Goal: Task Accomplishment & Management: Manage account settings

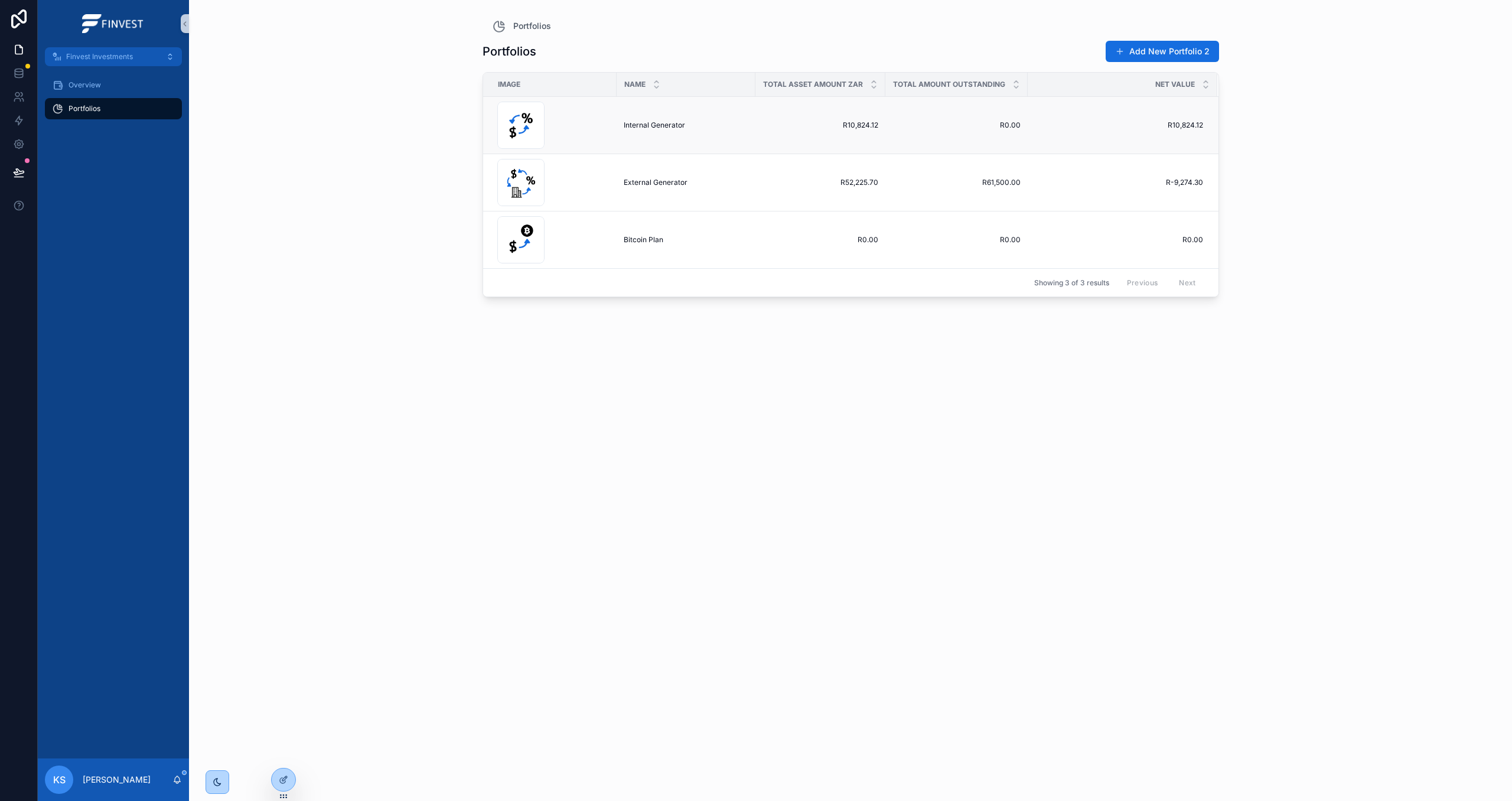
click at [667, 123] on span "Internal Generator" at bounding box center [654, 125] width 61 height 9
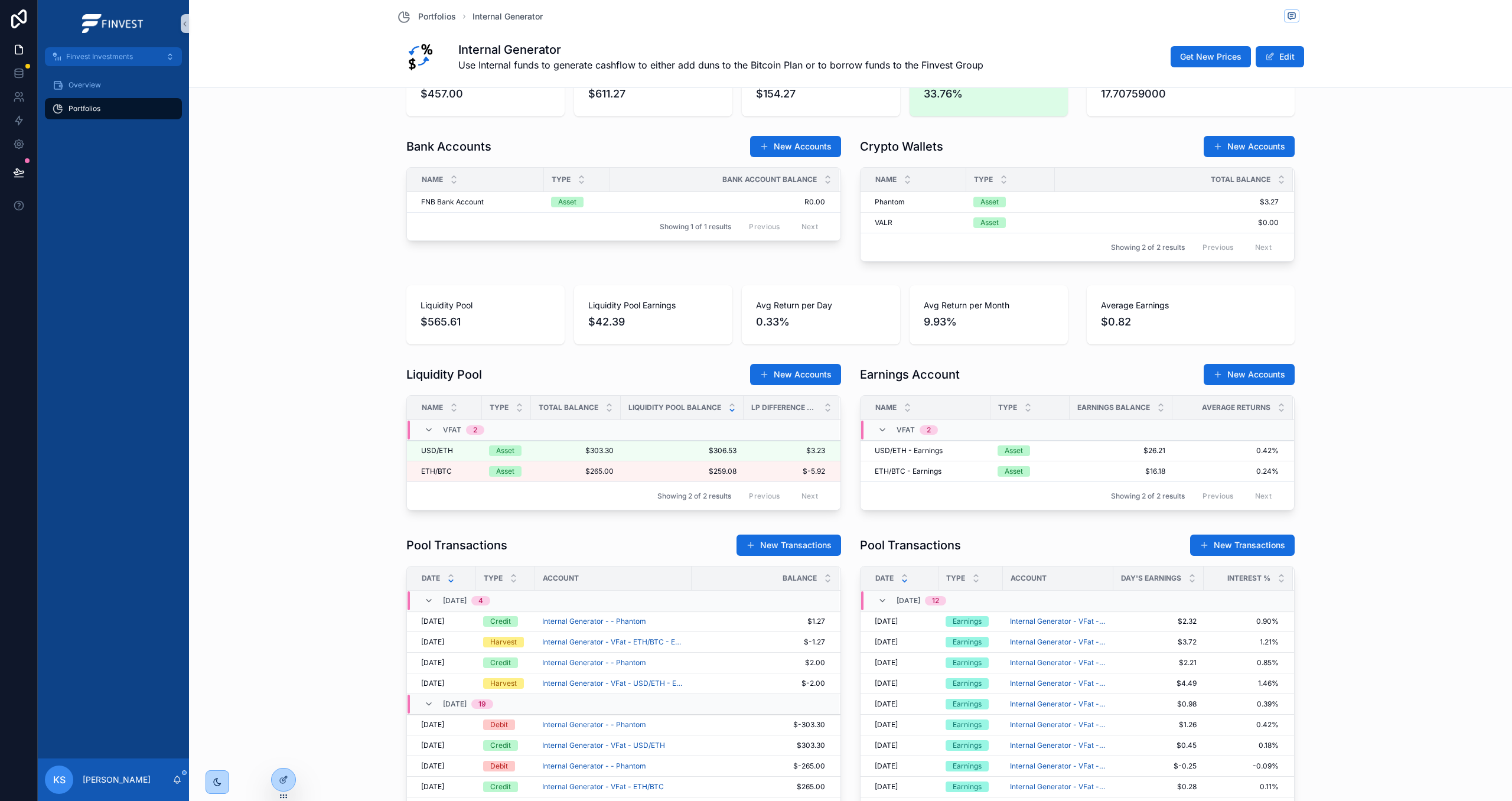
scroll to position [526, 0]
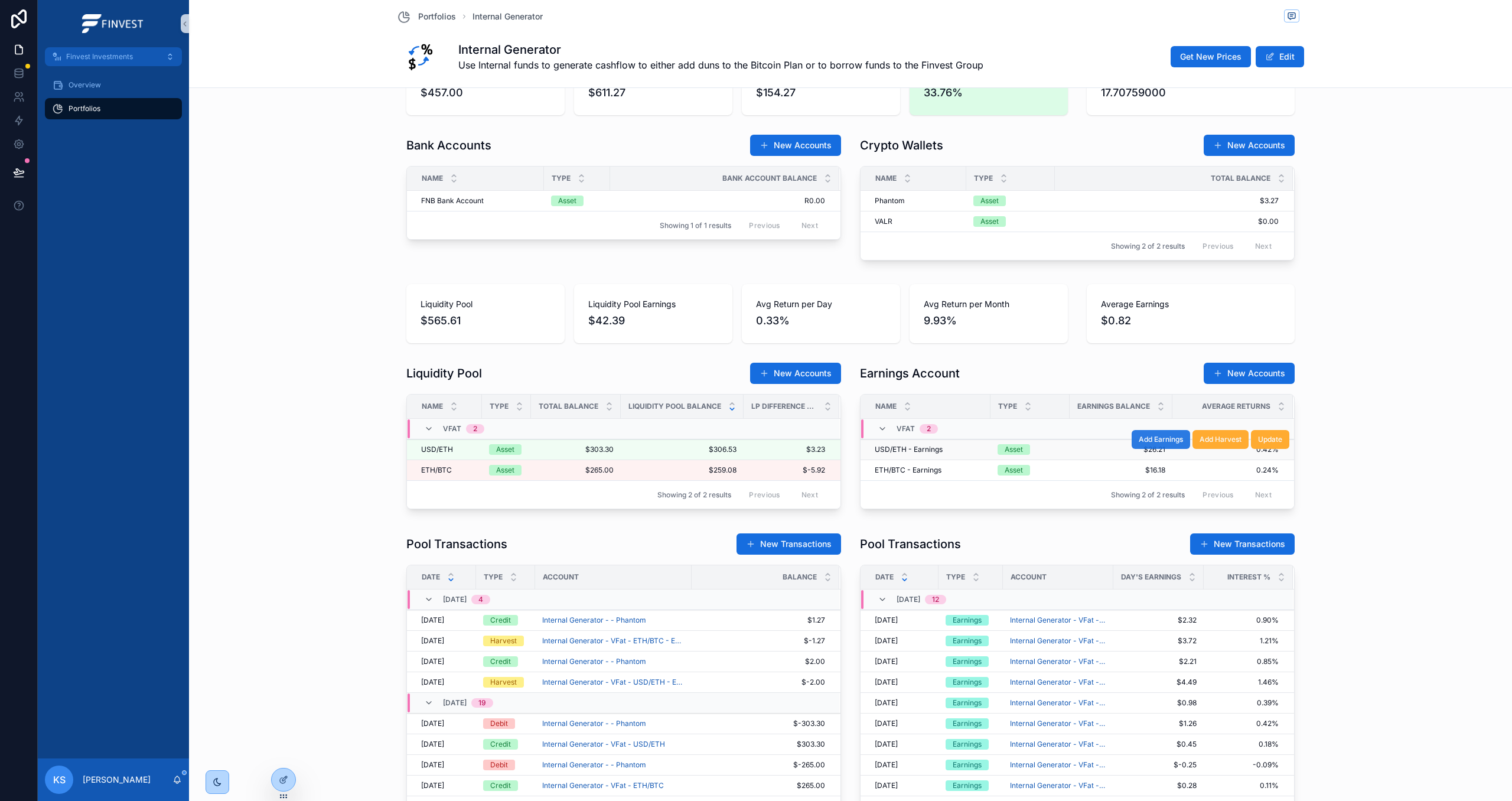
click at [1152, 442] on span "Add Earnings" at bounding box center [1161, 439] width 44 height 9
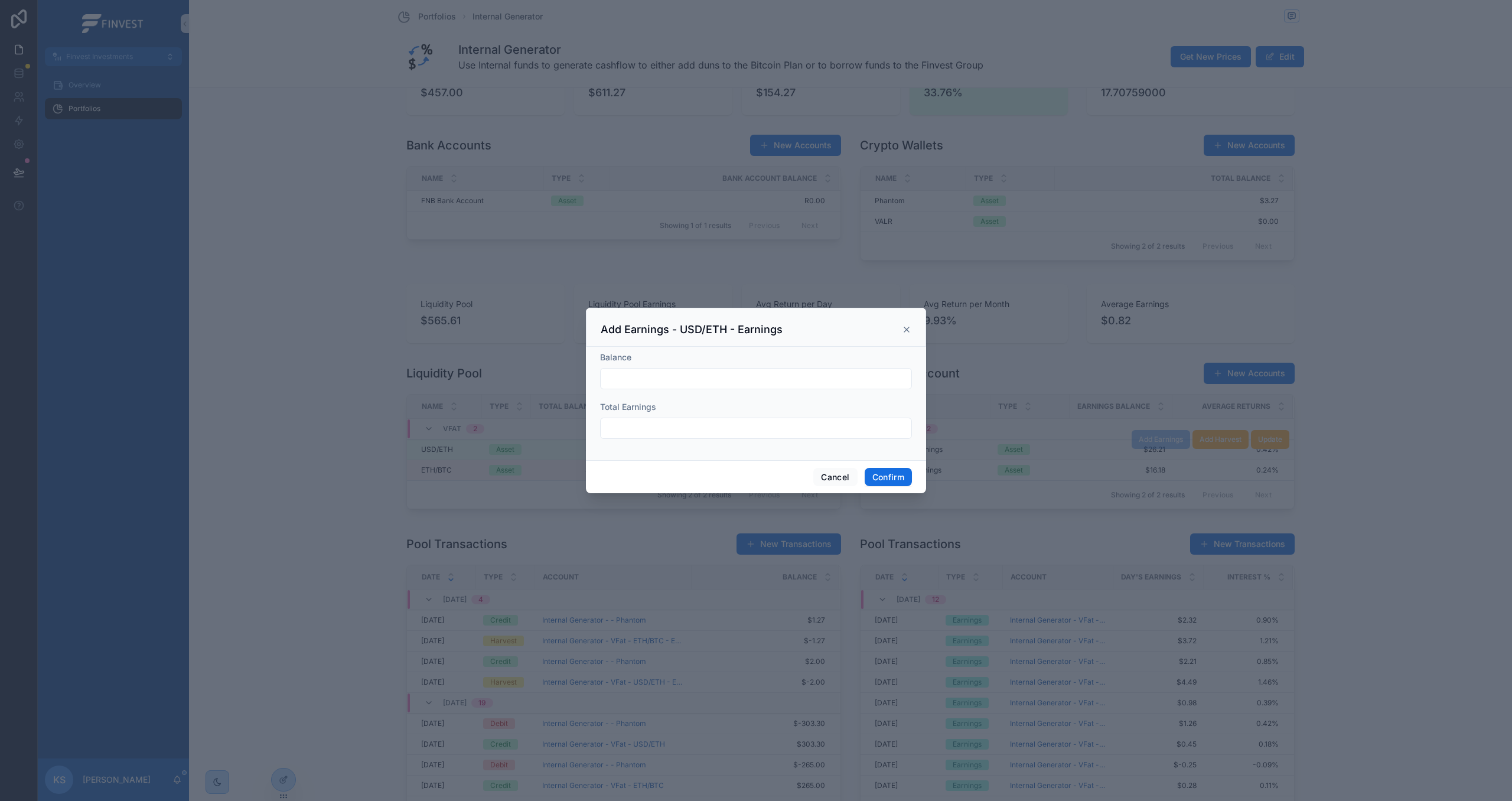
click at [696, 378] on input "text" at bounding box center [756, 379] width 310 height 17
type input "*******"
click at [717, 427] on input "text" at bounding box center [756, 429] width 310 height 17
click at [616, 429] on input "*****" at bounding box center [756, 429] width 310 height 17
type input "******"
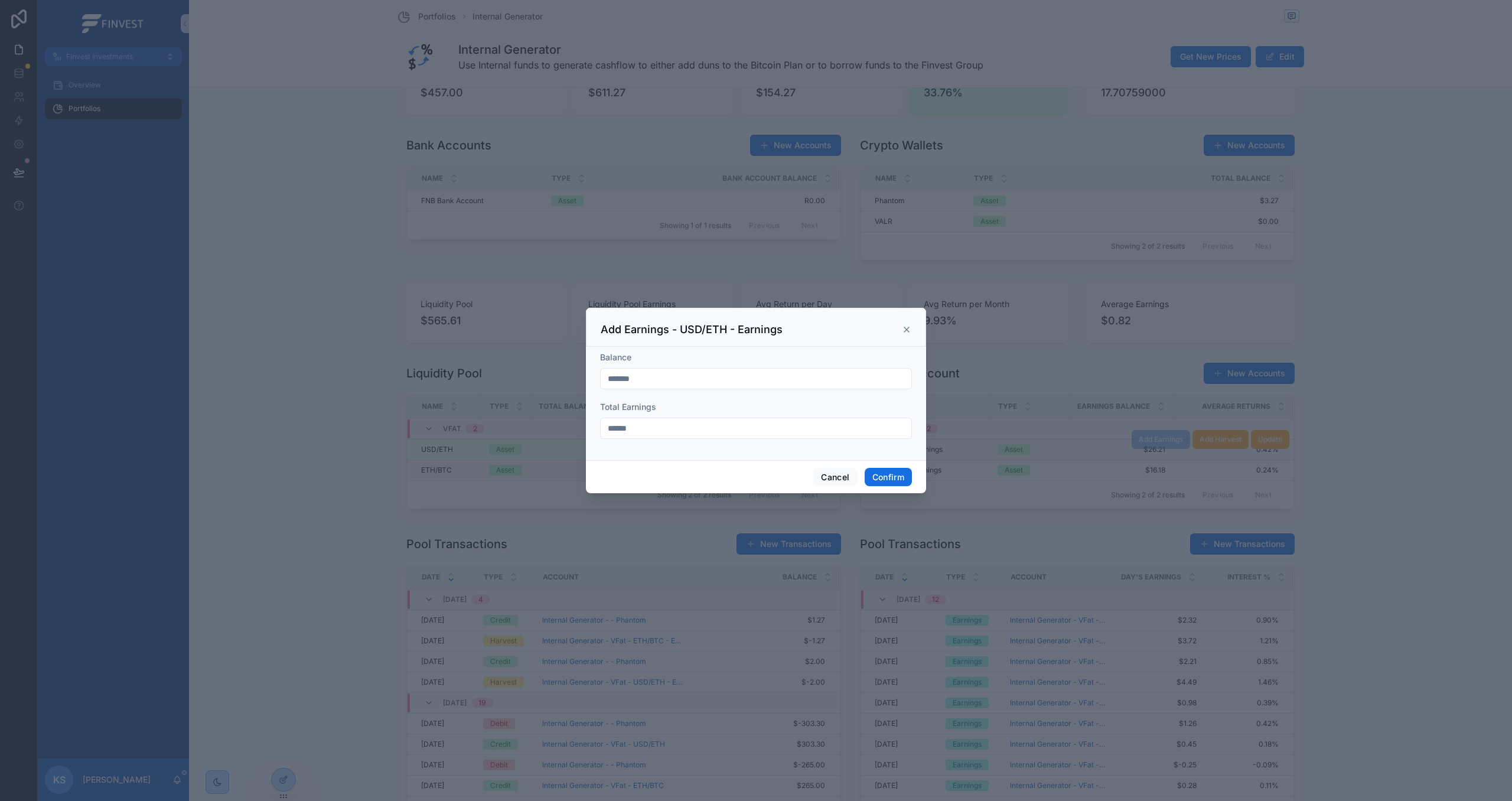
click at [914, 480] on div "Cancel Confirm" at bounding box center [756, 477] width 340 height 34
drag, startPoint x: 899, startPoint y: 478, endPoint x: 844, endPoint y: 474, distance: 55.1
click at [898, 478] on button "Confirm" at bounding box center [888, 477] width 47 height 19
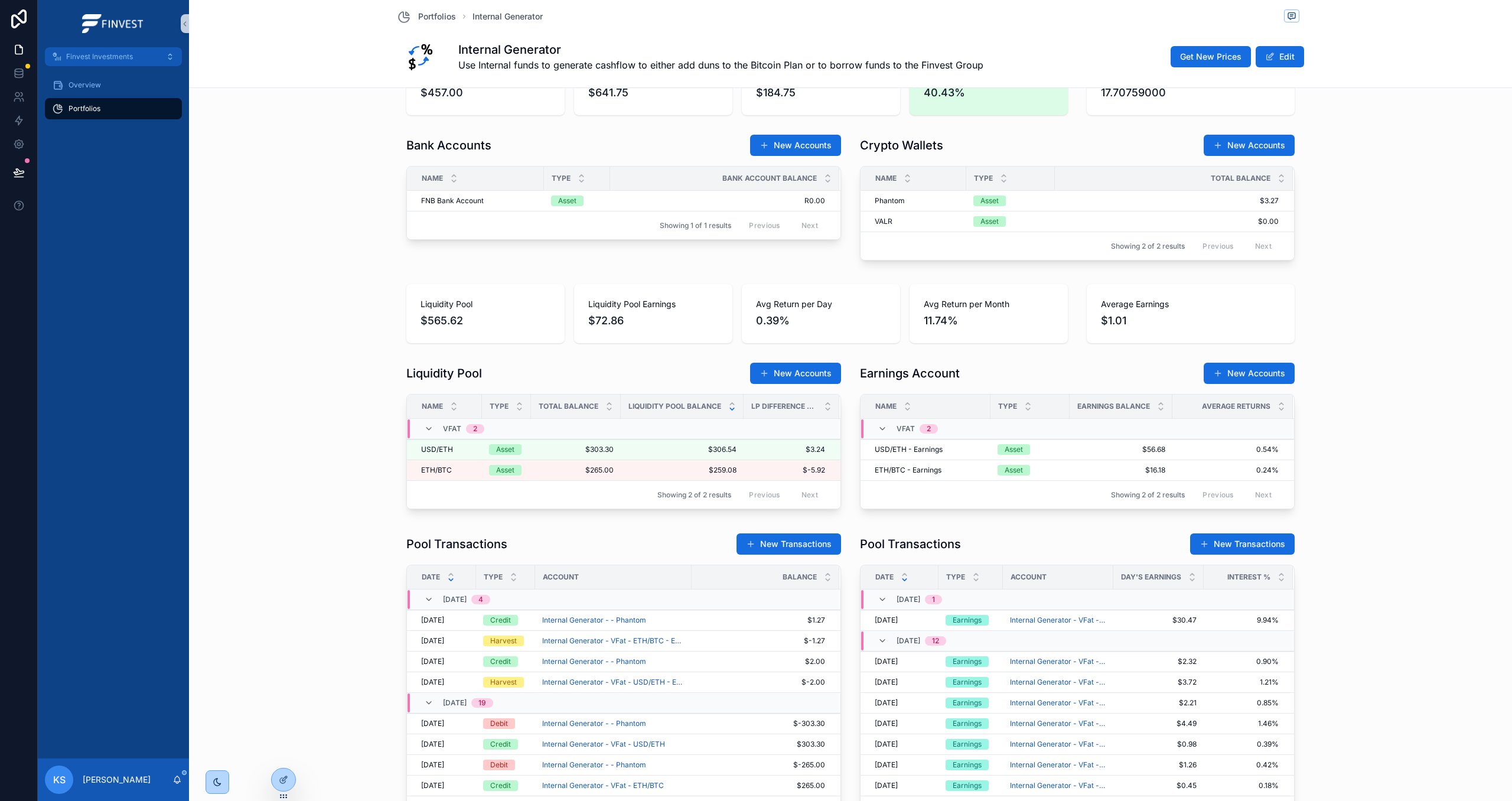
click at [0, 0] on span "Add Earnings" at bounding box center [0, 0] width 0 height 0
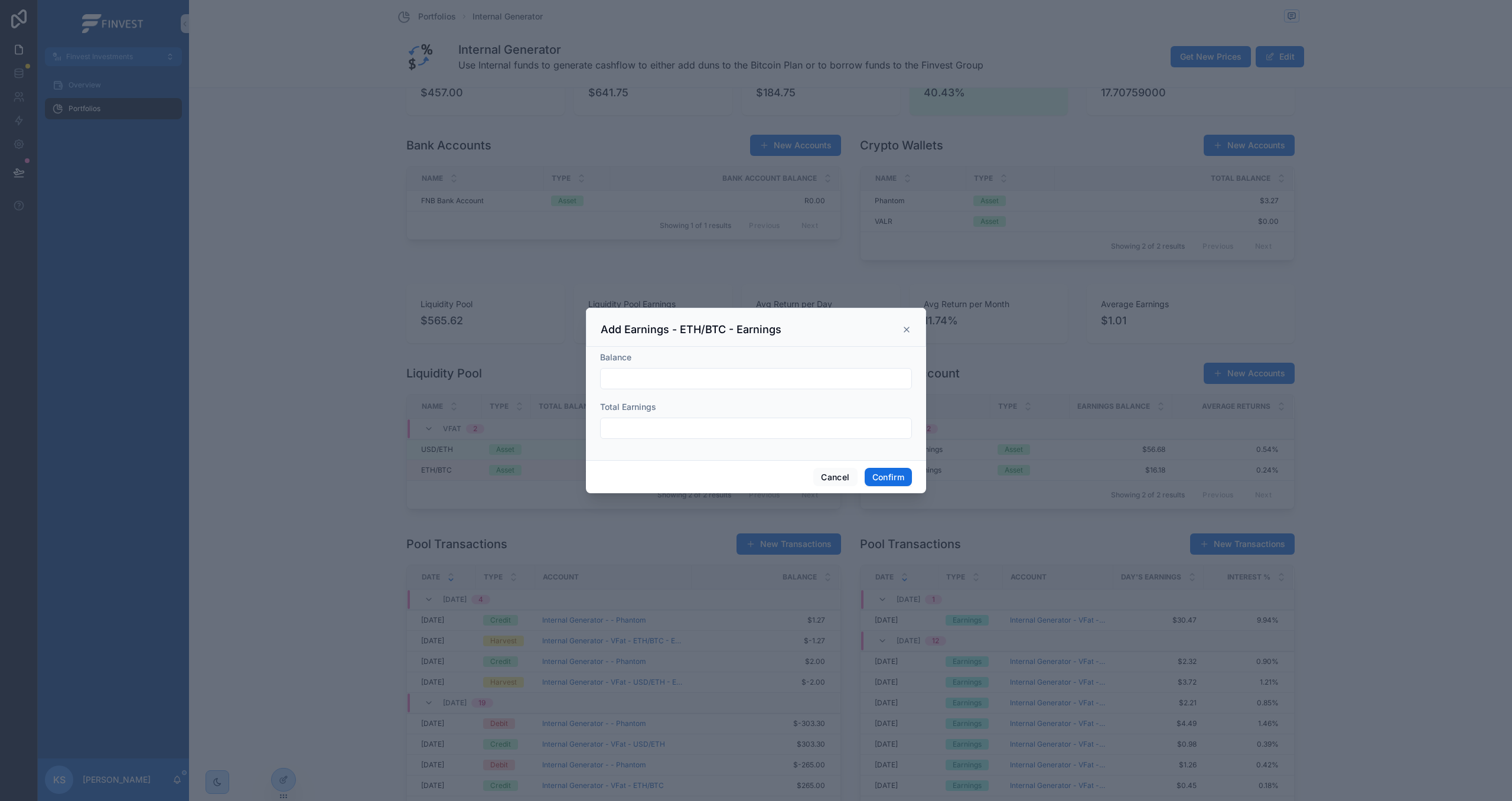
click at [665, 379] on input "text" at bounding box center [756, 379] width 310 height 17
type input "*******"
click at [668, 429] on input "text" at bounding box center [756, 429] width 310 height 17
type input "******"
click at [878, 475] on button "Confirm" at bounding box center [888, 477] width 47 height 19
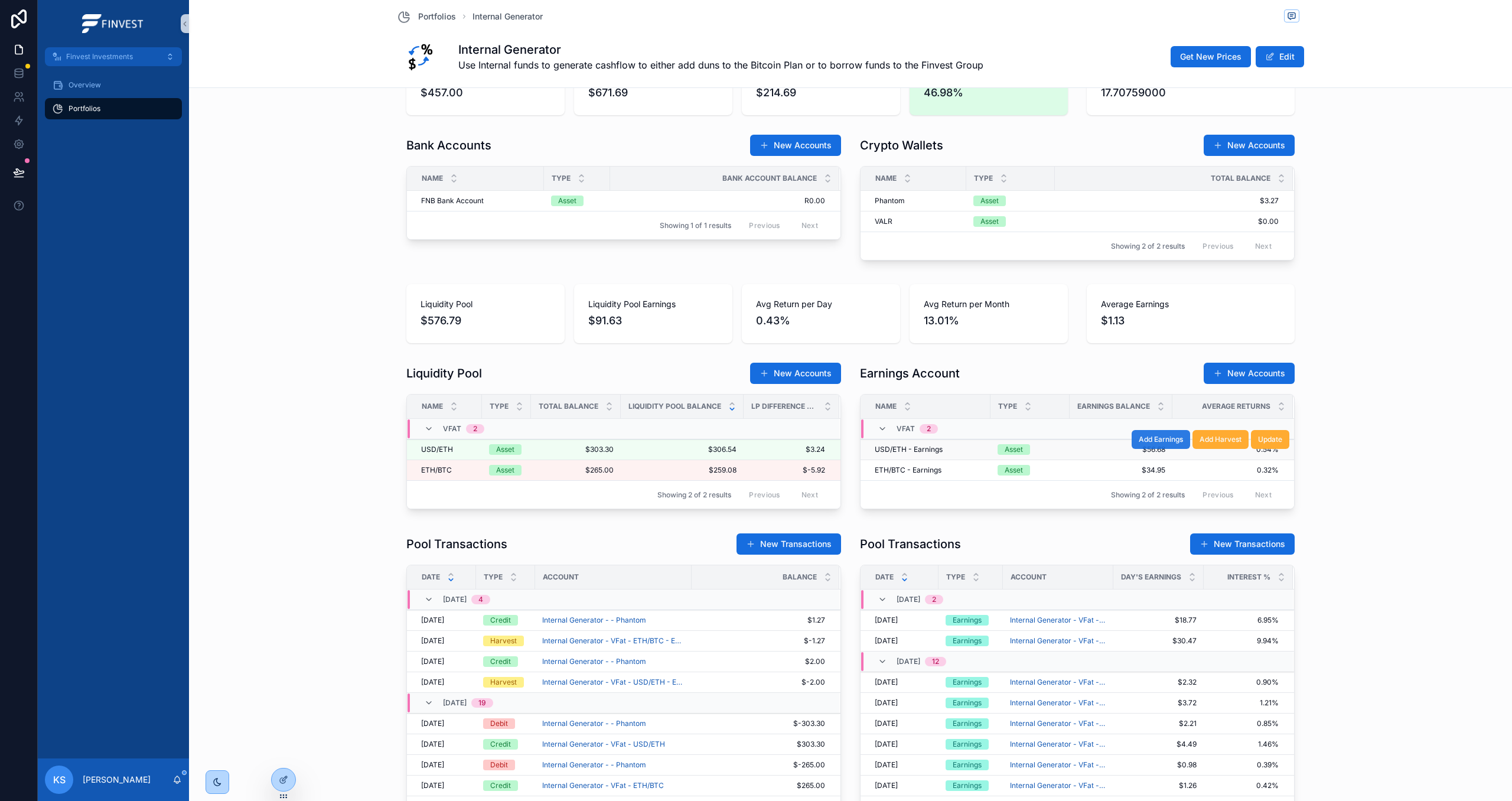
click at [1166, 440] on span "Add Earnings" at bounding box center [1161, 439] width 44 height 9
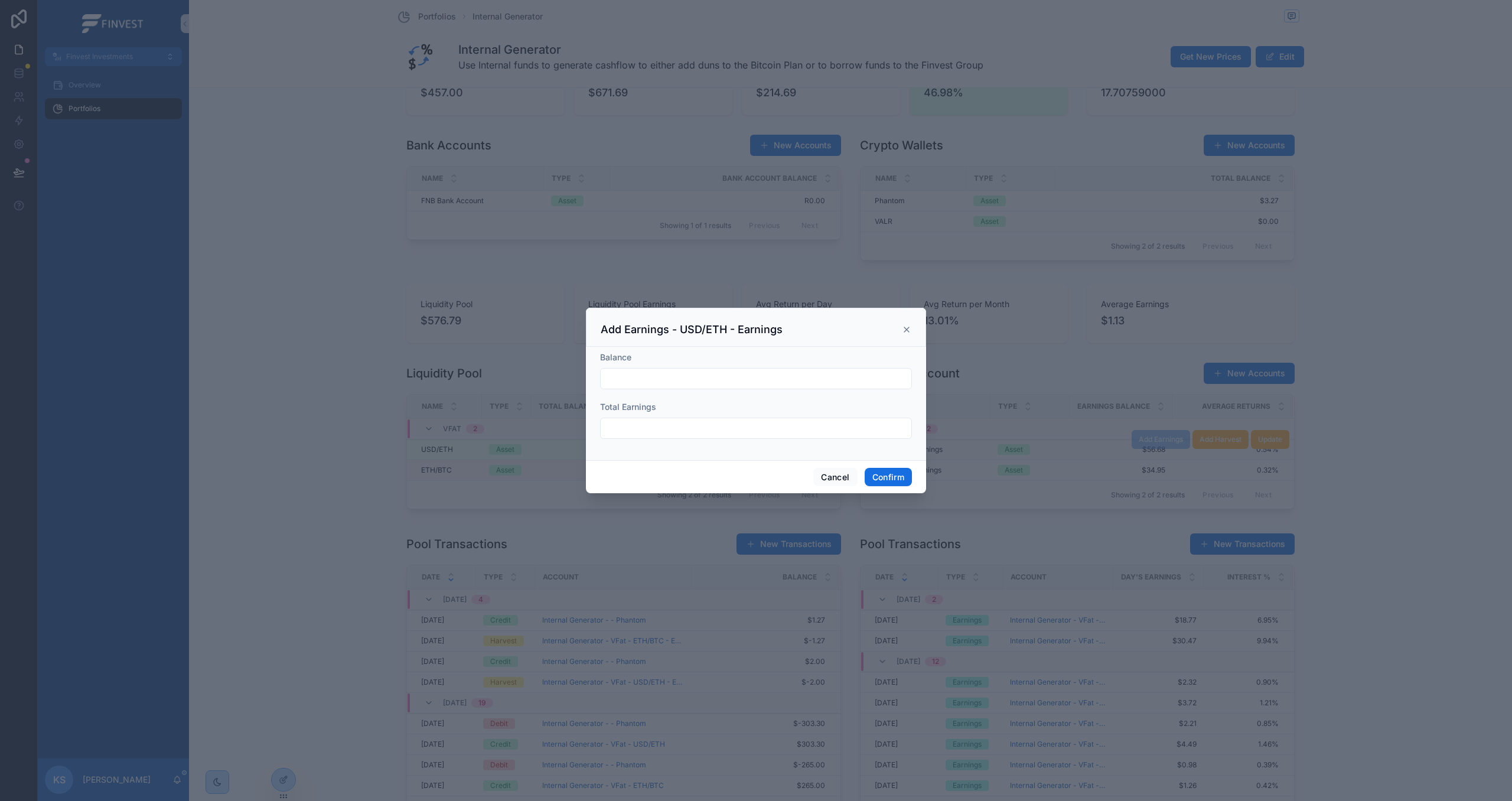
click at [624, 382] on input "text" at bounding box center [756, 379] width 310 height 17
type input "*******"
click at [667, 436] on div at bounding box center [756, 428] width 312 height 21
click at [670, 429] on input "text" at bounding box center [756, 429] width 310 height 17
type input "******"
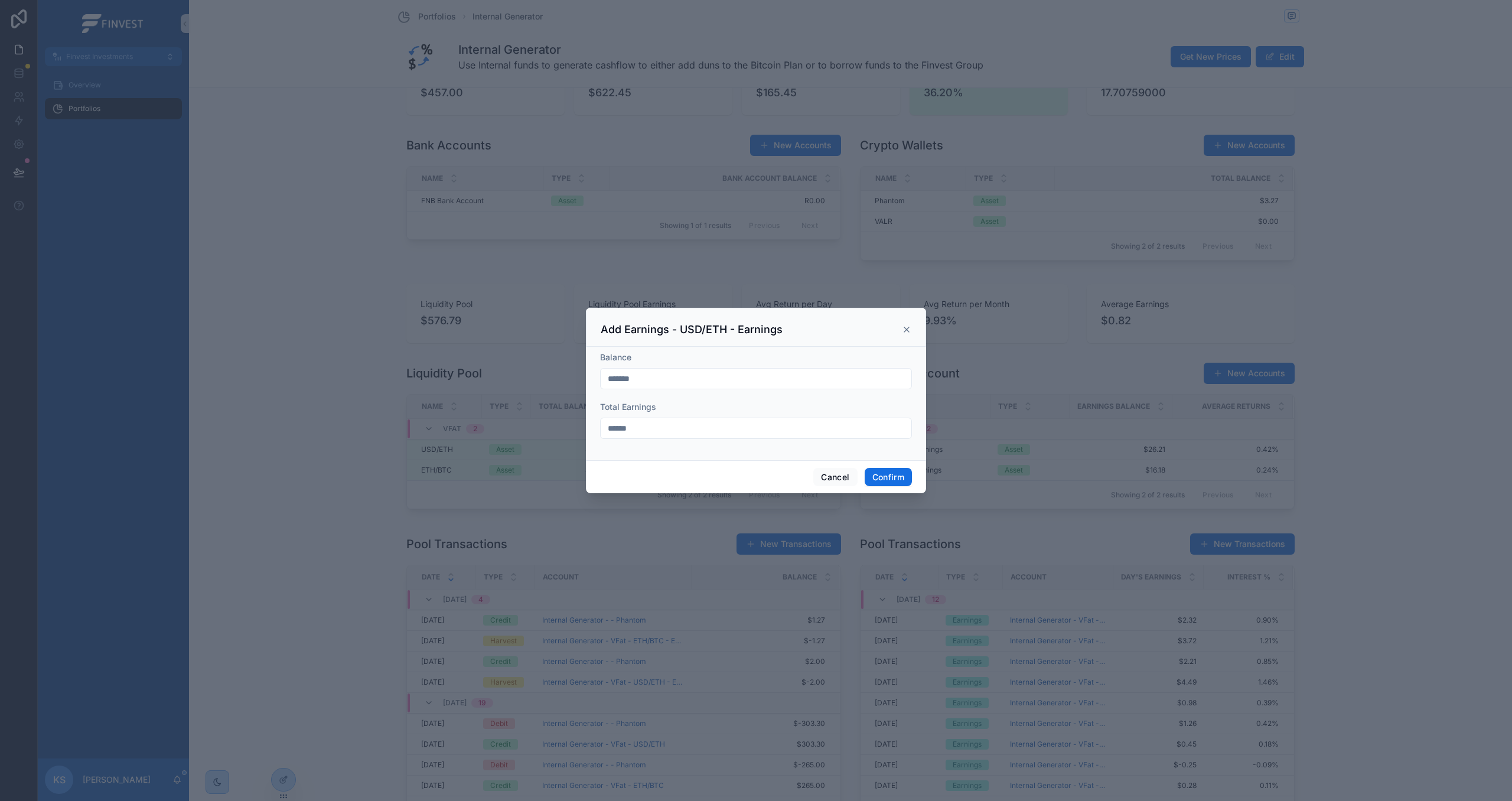
click at [901, 323] on div "Add Earnings - USD/ETH - Earnings" at bounding box center [756, 330] width 310 height 14
click at [904, 325] on icon at bounding box center [906, 329] width 9 height 9
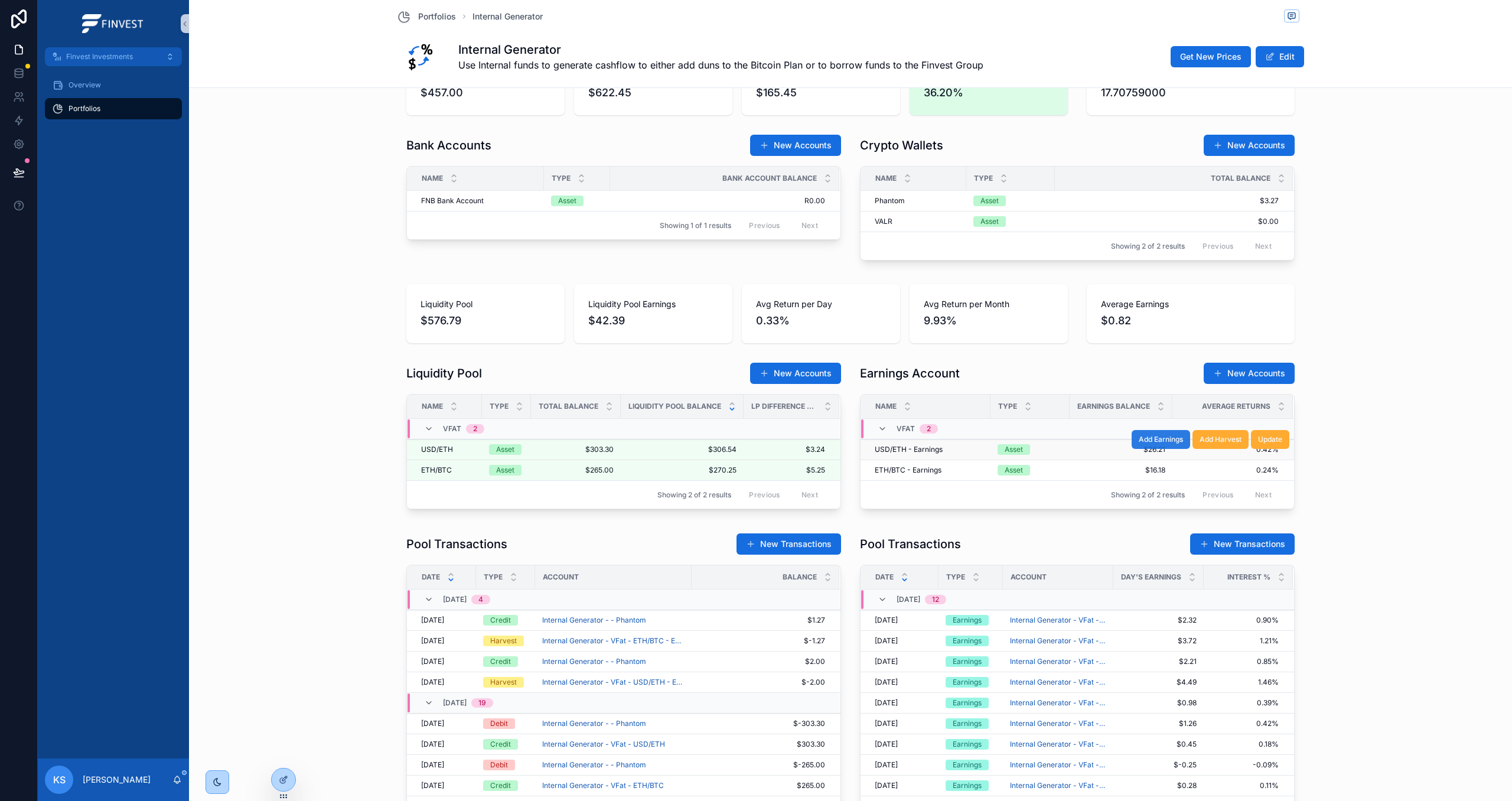
click at [1174, 445] on span "Add Earnings" at bounding box center [1161, 439] width 44 height 9
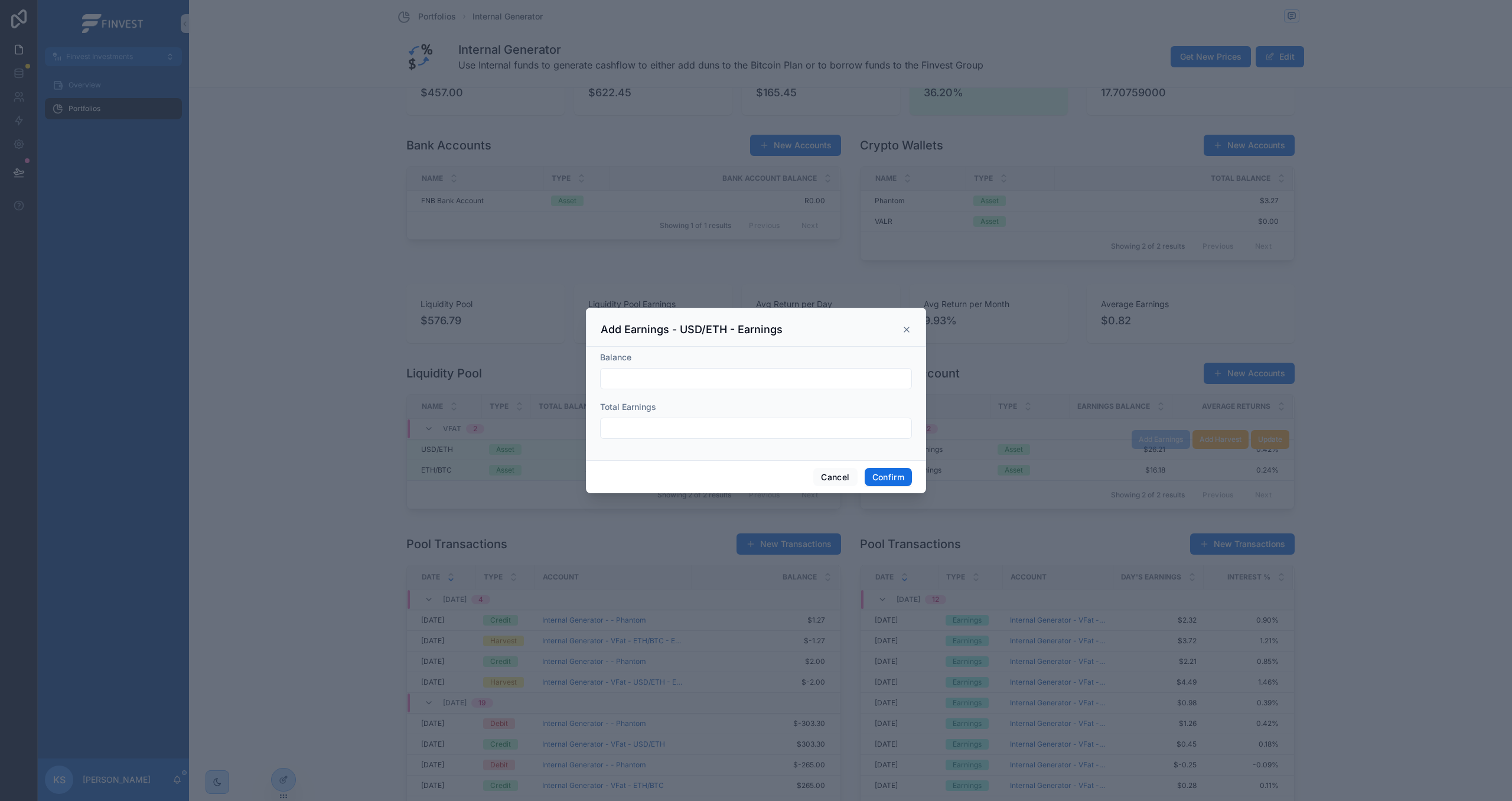
click at [660, 379] on input "text" at bounding box center [756, 379] width 310 height 17
type input "*******"
click at [657, 430] on input "text" at bounding box center [756, 429] width 310 height 17
type input "******"
click at [876, 478] on button "Confirm" at bounding box center [888, 477] width 47 height 19
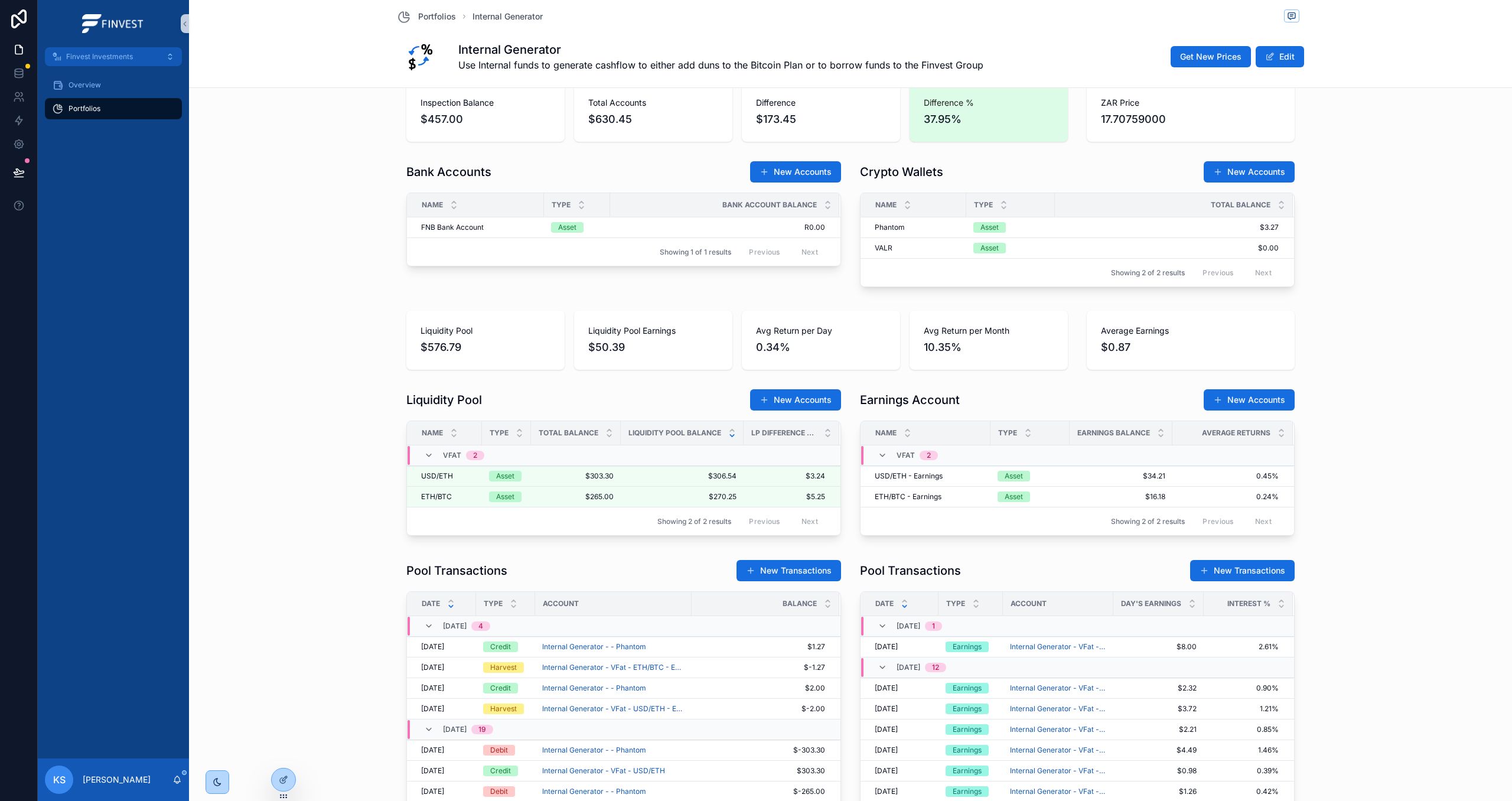
scroll to position [516, 0]
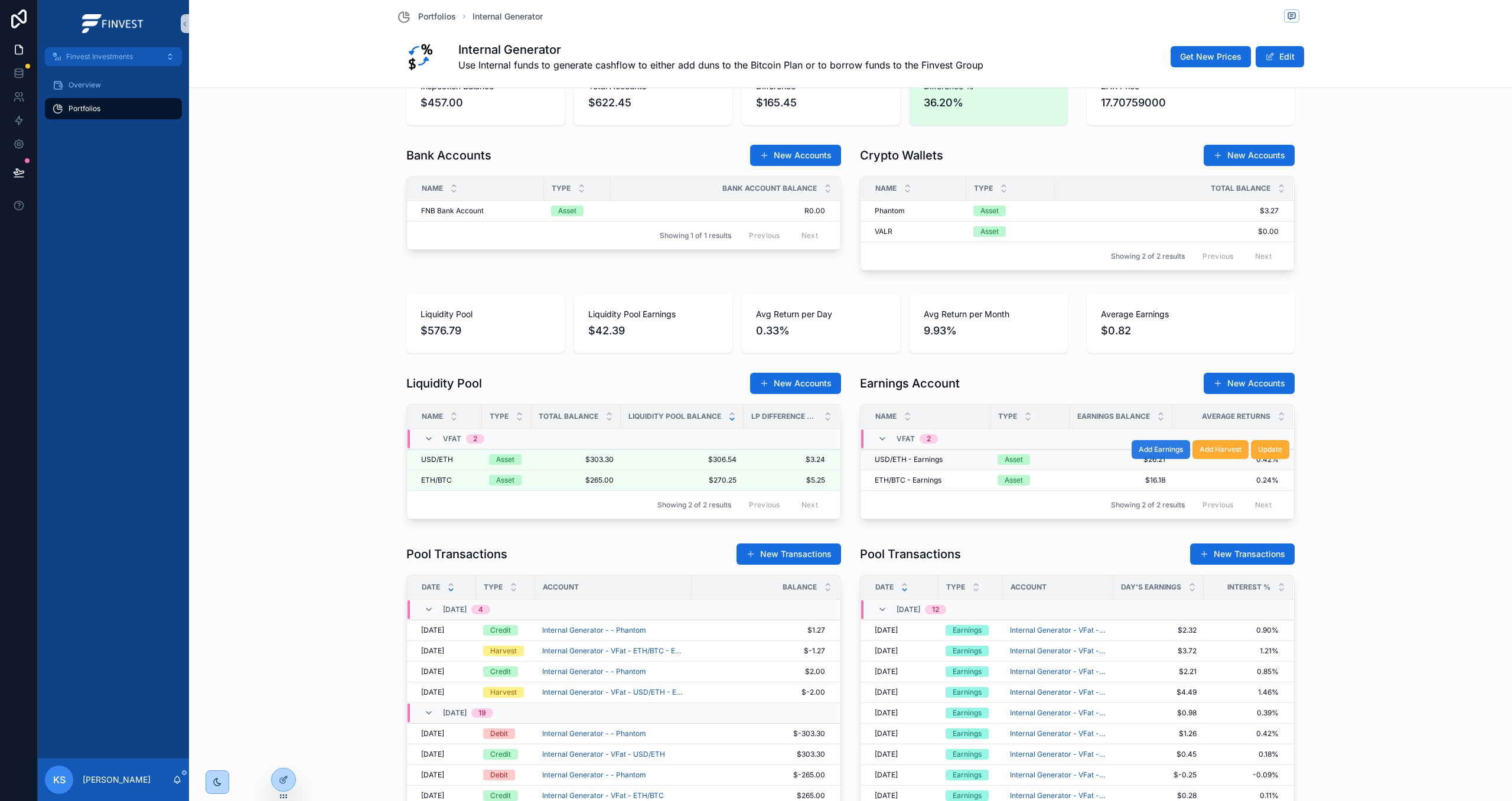
click at [1166, 454] on span "Add Earnings" at bounding box center [1161, 449] width 44 height 9
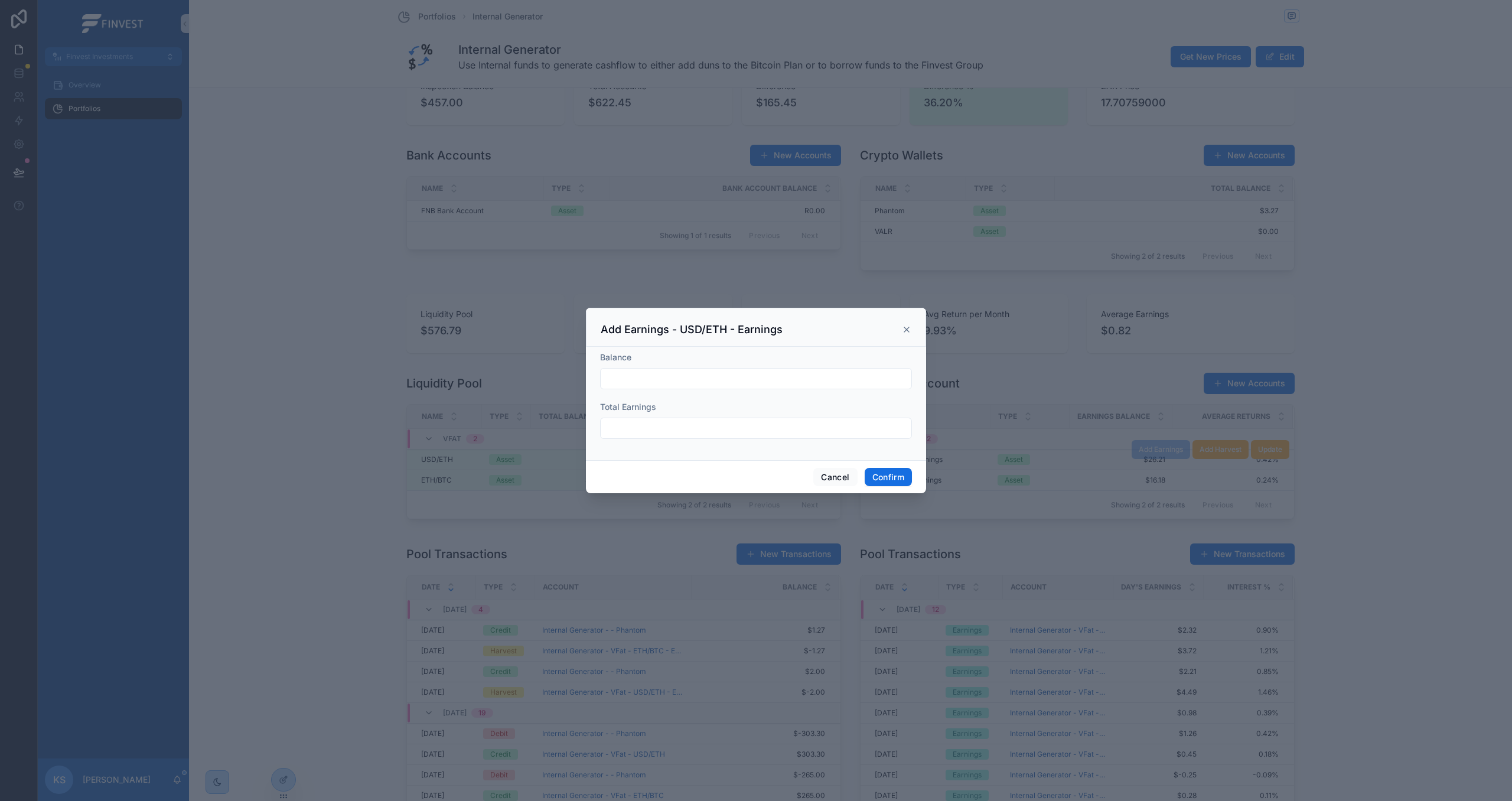
drag, startPoint x: 686, startPoint y: 385, endPoint x: 662, endPoint y: 389, distance: 24.3
click at [685, 385] on input "text" at bounding box center [756, 379] width 310 height 17
type input "*******"
click at [669, 424] on input "text" at bounding box center [756, 429] width 310 height 17
type input "******"
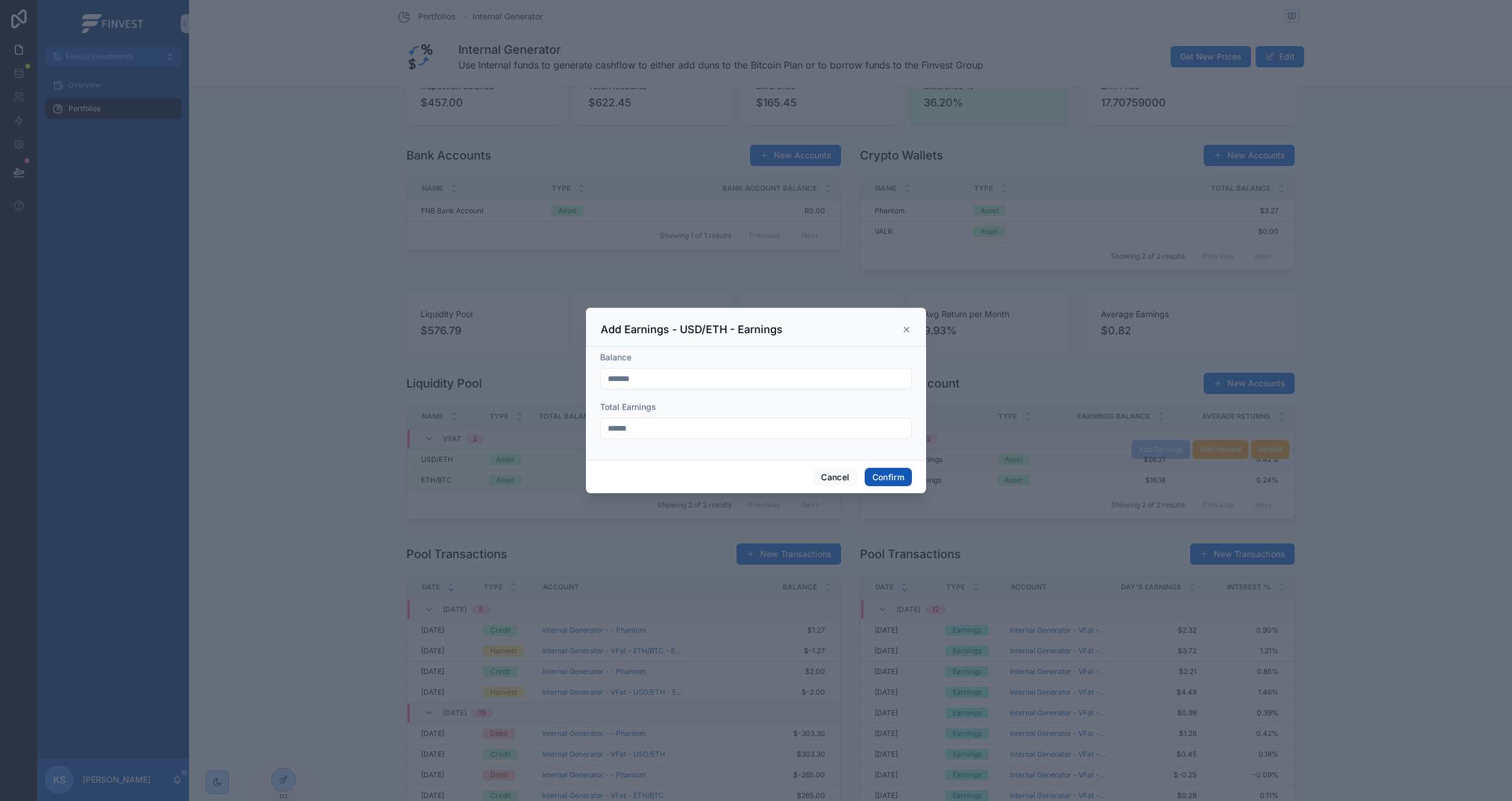
click at [904, 480] on button "Confirm" at bounding box center [888, 477] width 47 height 19
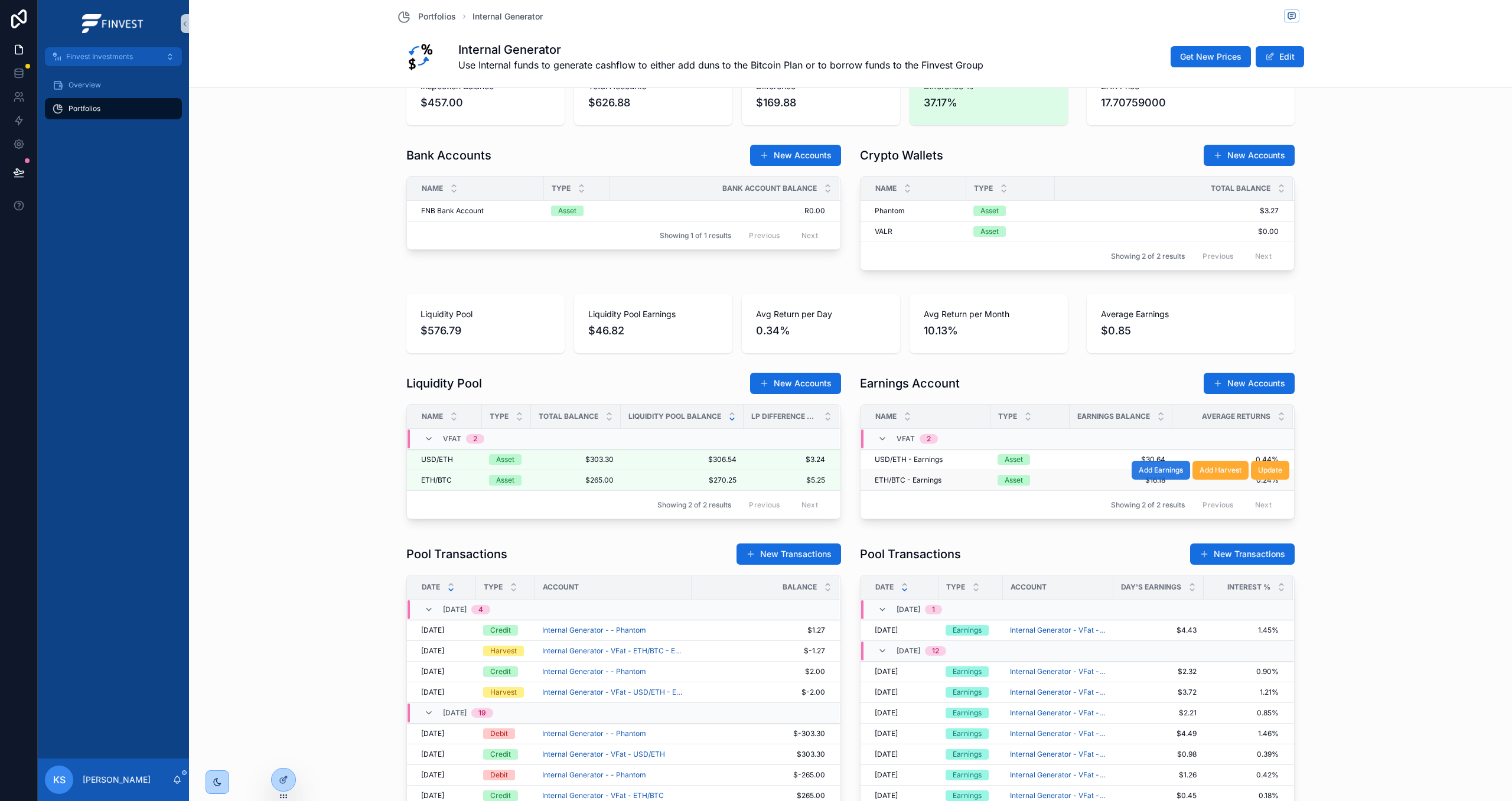
click at [1164, 473] on span "Add Earnings" at bounding box center [1161, 470] width 44 height 9
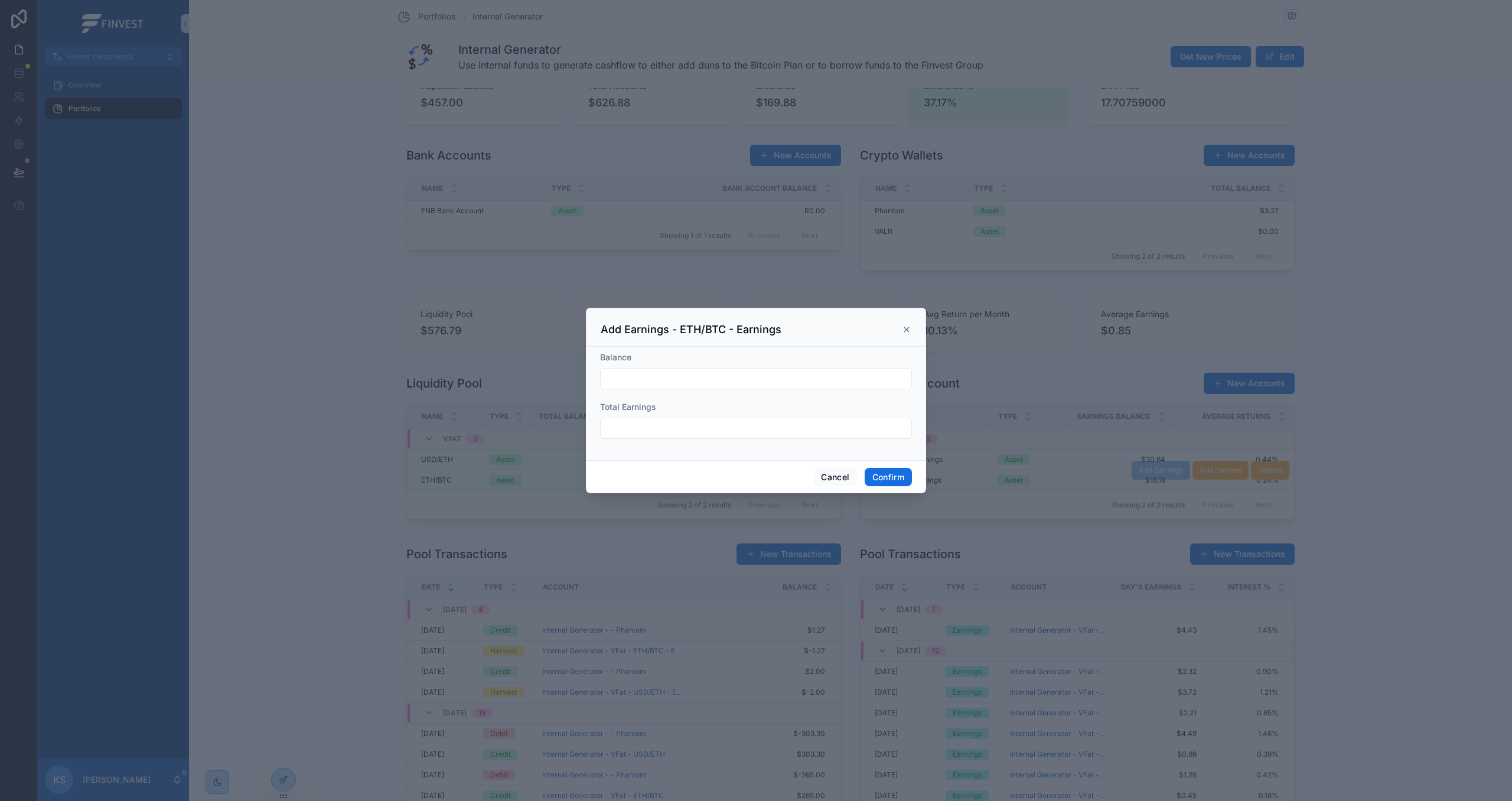
click at [652, 379] on input "text" at bounding box center [756, 379] width 310 height 17
type input "*******"
click at [678, 437] on div at bounding box center [756, 428] width 312 height 21
click at [678, 434] on input "text" at bounding box center [756, 429] width 310 height 17
type input "******"
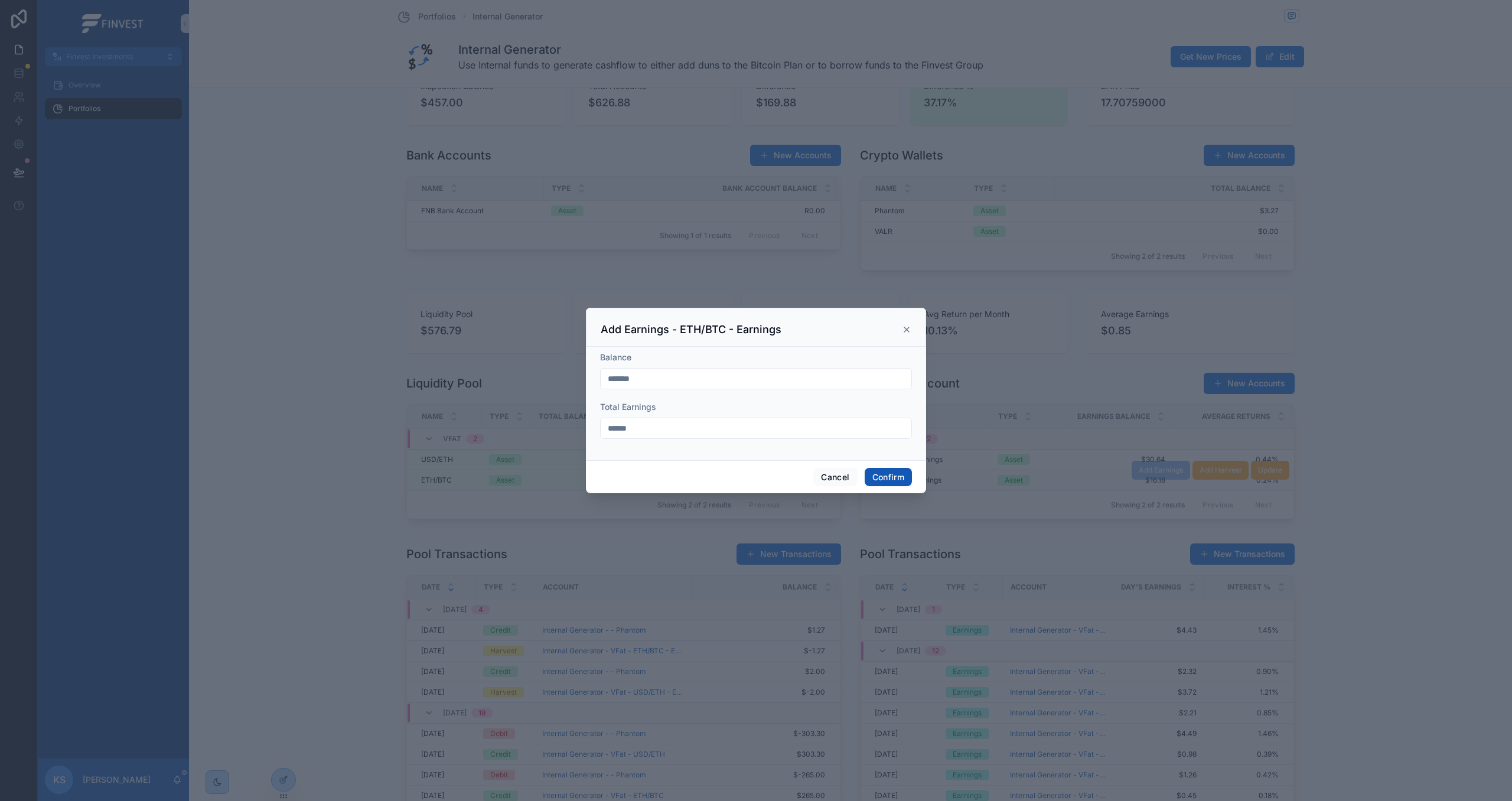
click at [901, 478] on button "Confirm" at bounding box center [888, 477] width 47 height 19
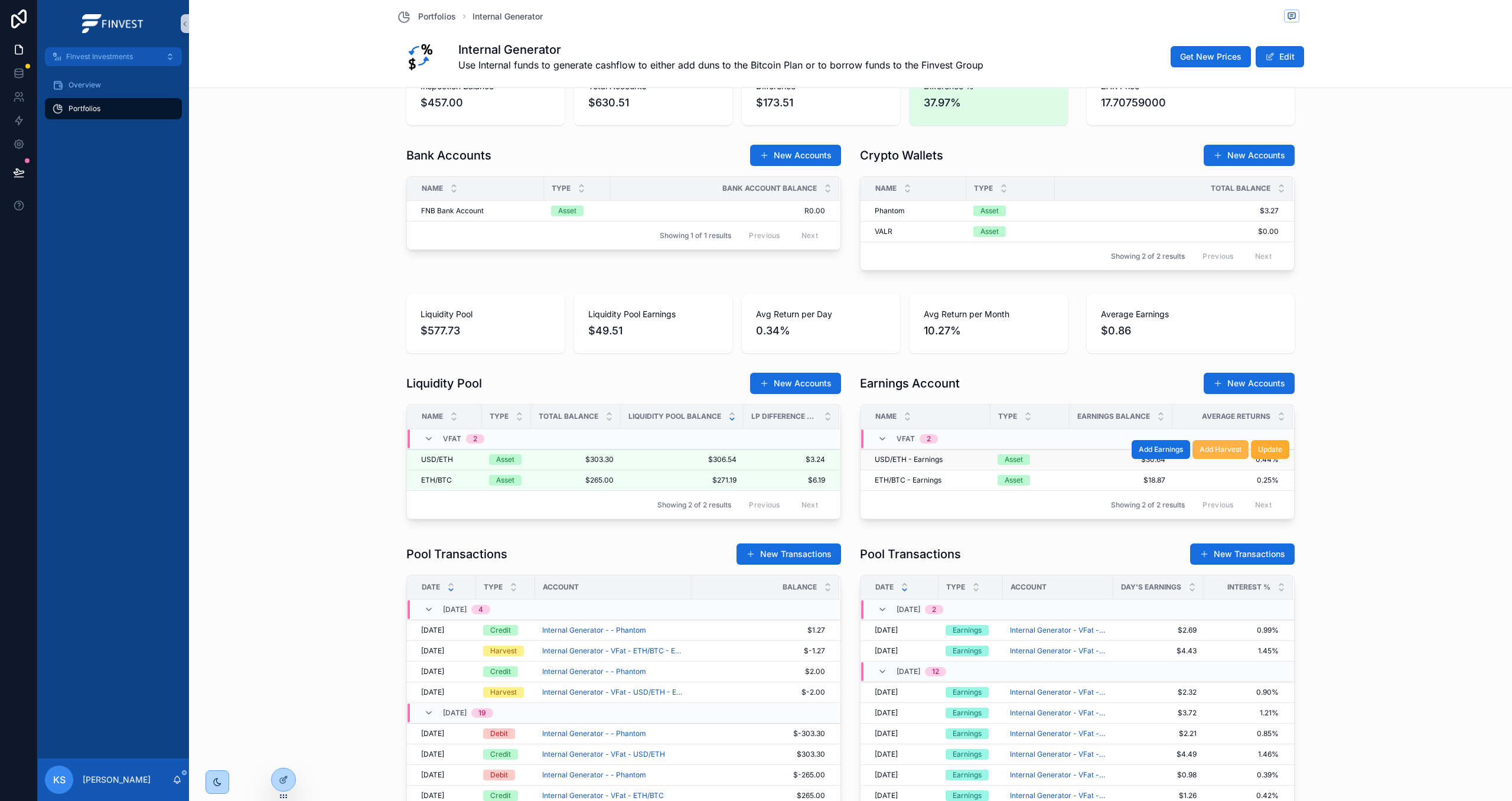
click at [1221, 451] on span "Add Harvest" at bounding box center [1220, 449] width 42 height 9
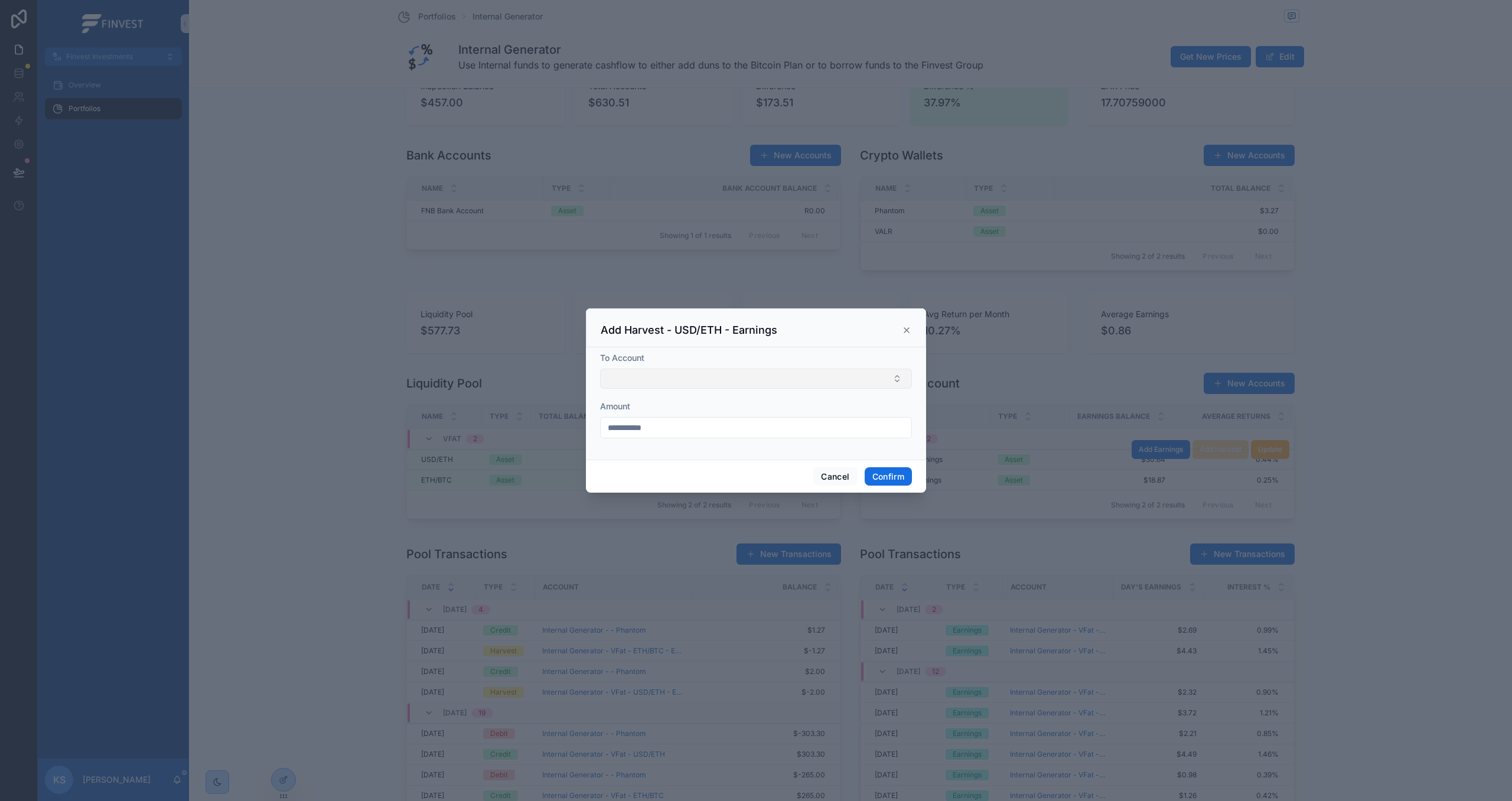
click at [728, 383] on button "Select Button" at bounding box center [756, 378] width 312 height 20
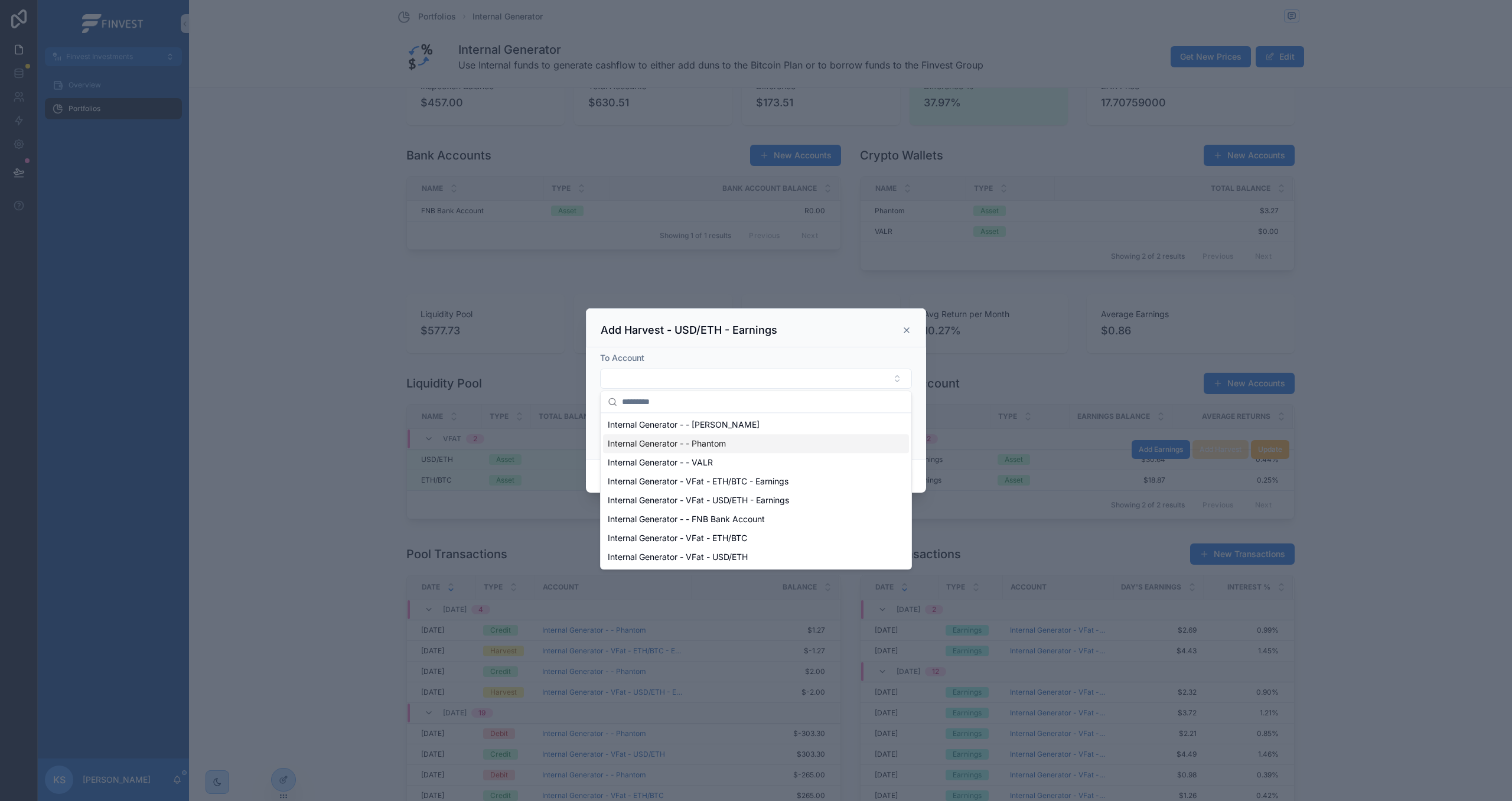
click at [716, 441] on span "Internal Generator - - Phantom" at bounding box center [667, 444] width 118 height 12
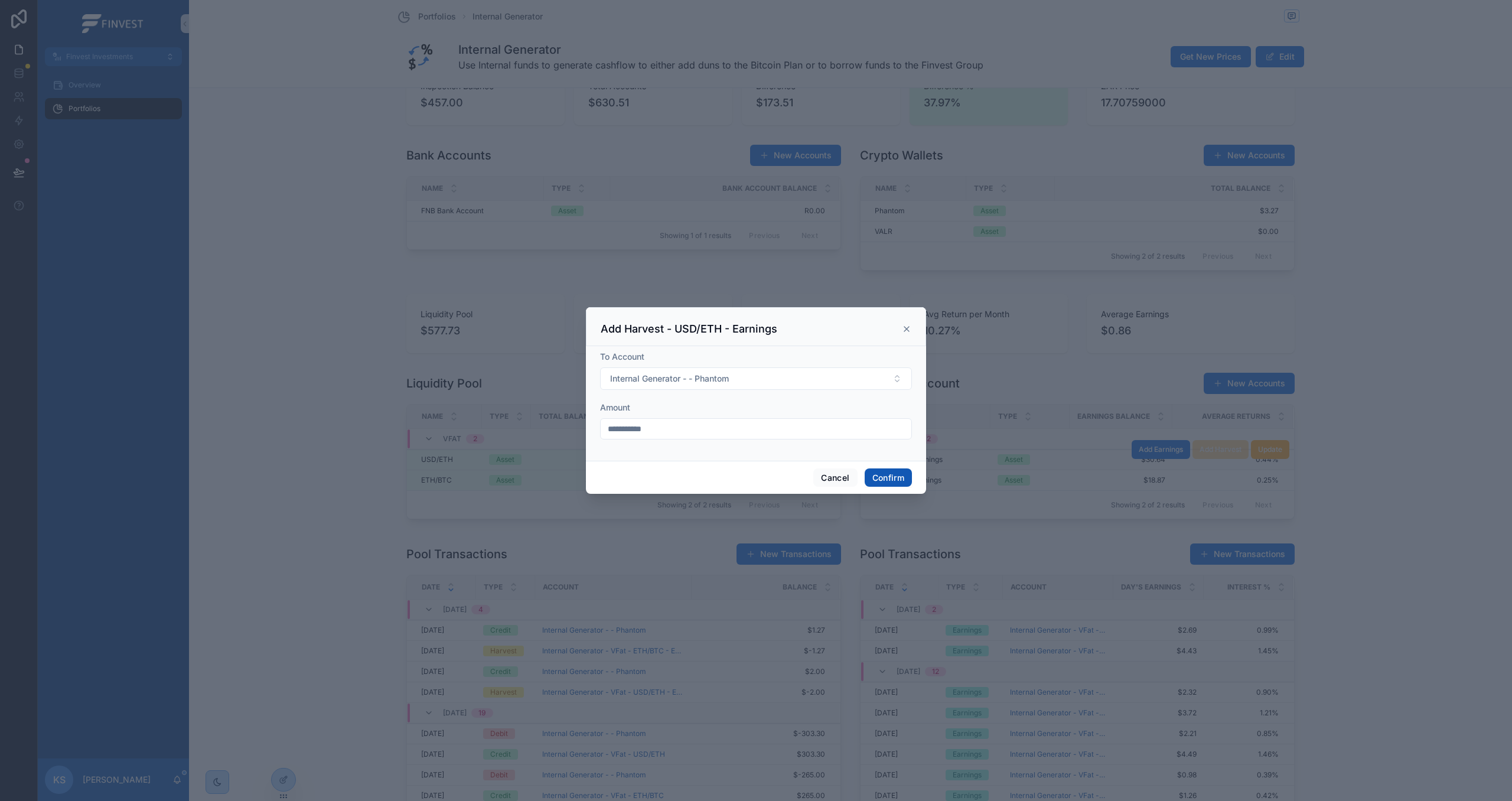
click at [884, 479] on button "Confirm" at bounding box center [888, 478] width 47 height 19
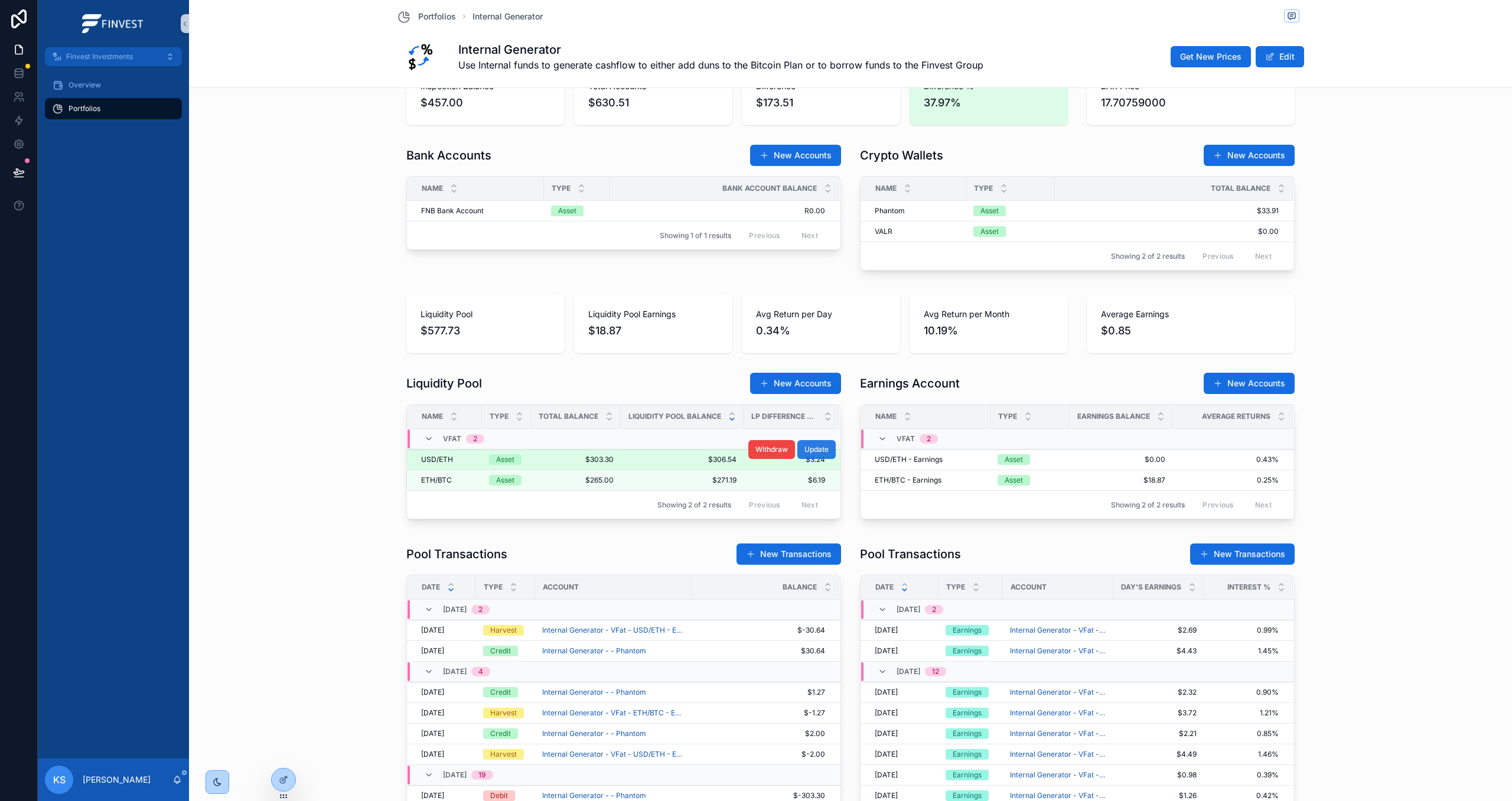
click at [824, 453] on span "Update" at bounding box center [816, 449] width 24 height 9
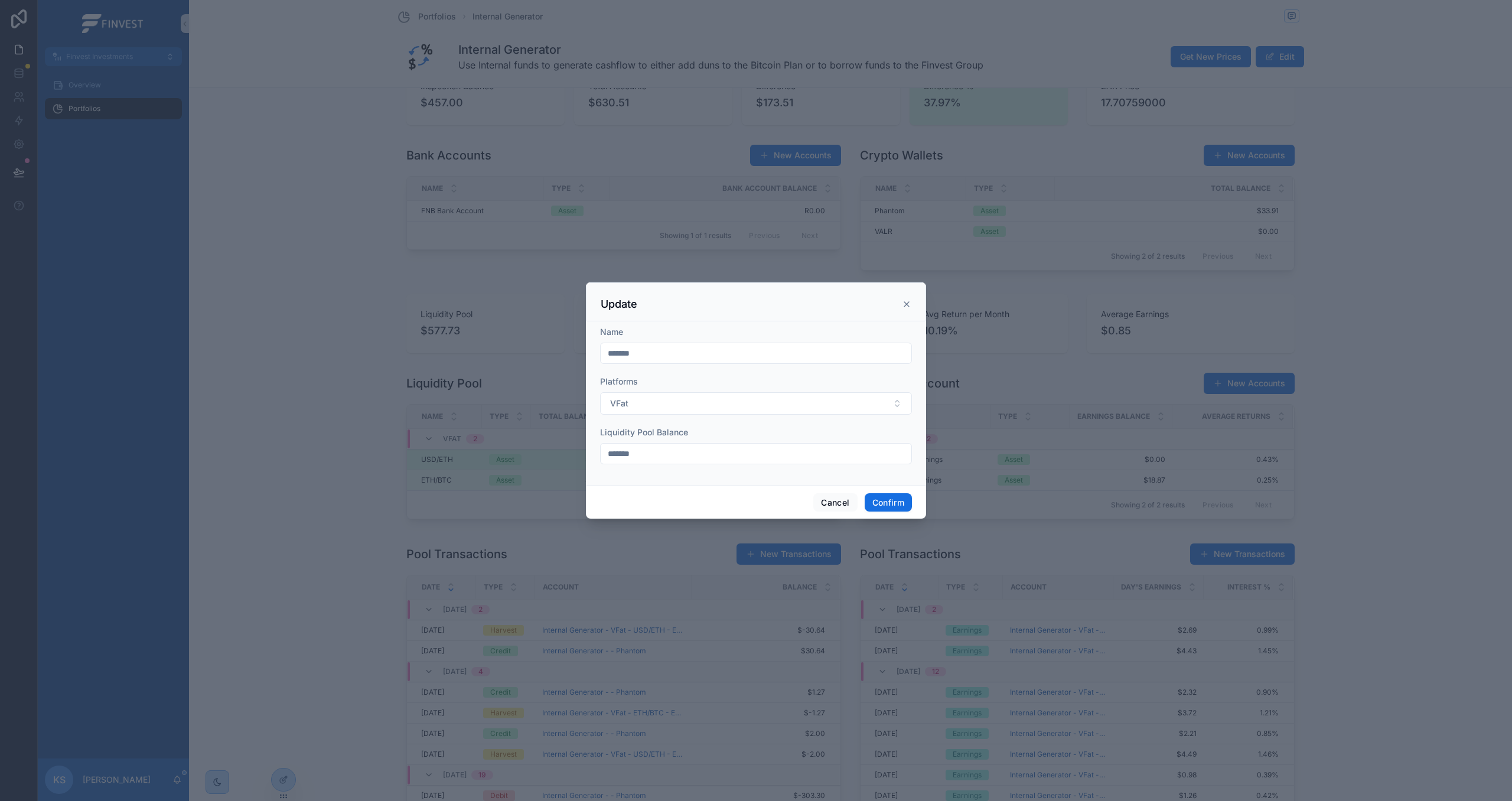
drag, startPoint x: 668, startPoint y: 455, endPoint x: 579, endPoint y: 450, distance: 89.1
click at [579, 450] on div "Update Name ******* Platforms VFat Liquidity Pool Balance ******* Cancel Confirm" at bounding box center [756, 400] width 1512 height 801
type input "*******"
click at [904, 508] on button "Confirm" at bounding box center [888, 502] width 47 height 19
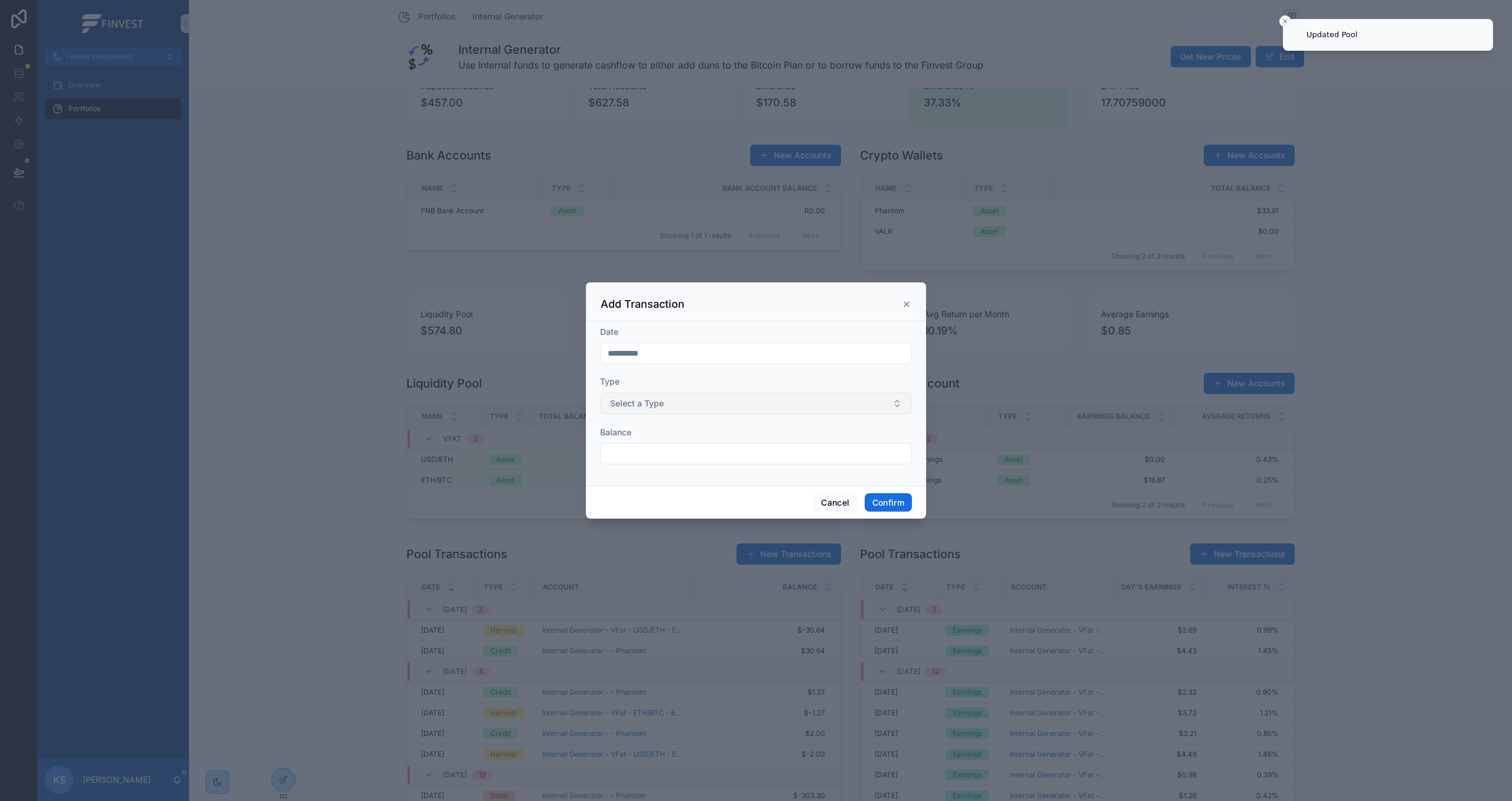
click at [658, 409] on button "Select a Type" at bounding box center [756, 403] width 312 height 23
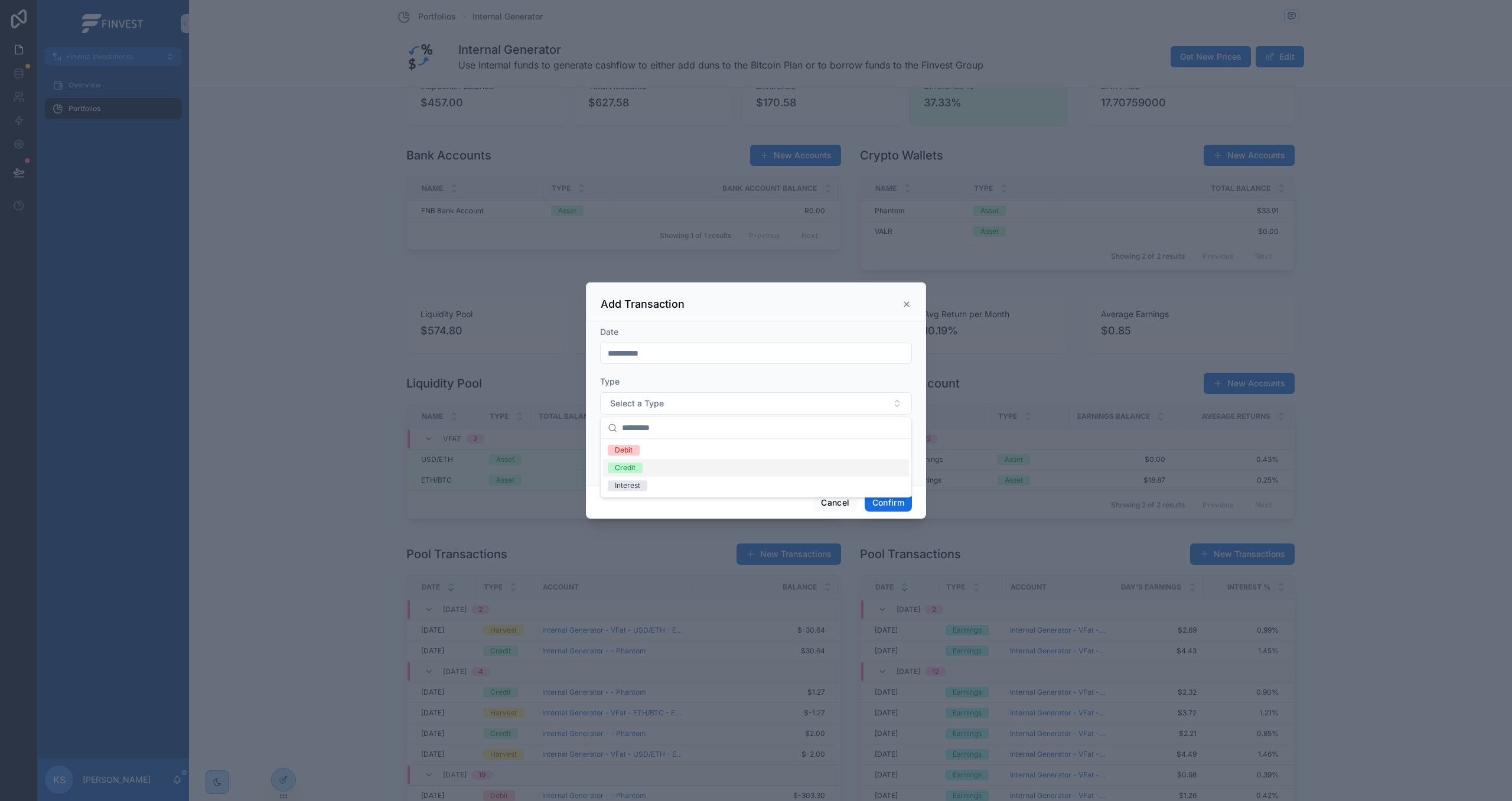
click at [669, 467] on div "Credit" at bounding box center [756, 467] width 306 height 18
click at [662, 408] on button "Credit" at bounding box center [756, 403] width 312 height 23
click at [653, 382] on div "Type" at bounding box center [756, 382] width 312 height 12
click at [641, 460] on input "text" at bounding box center [756, 454] width 310 height 17
click at [734, 455] on input "text" at bounding box center [756, 454] width 310 height 17
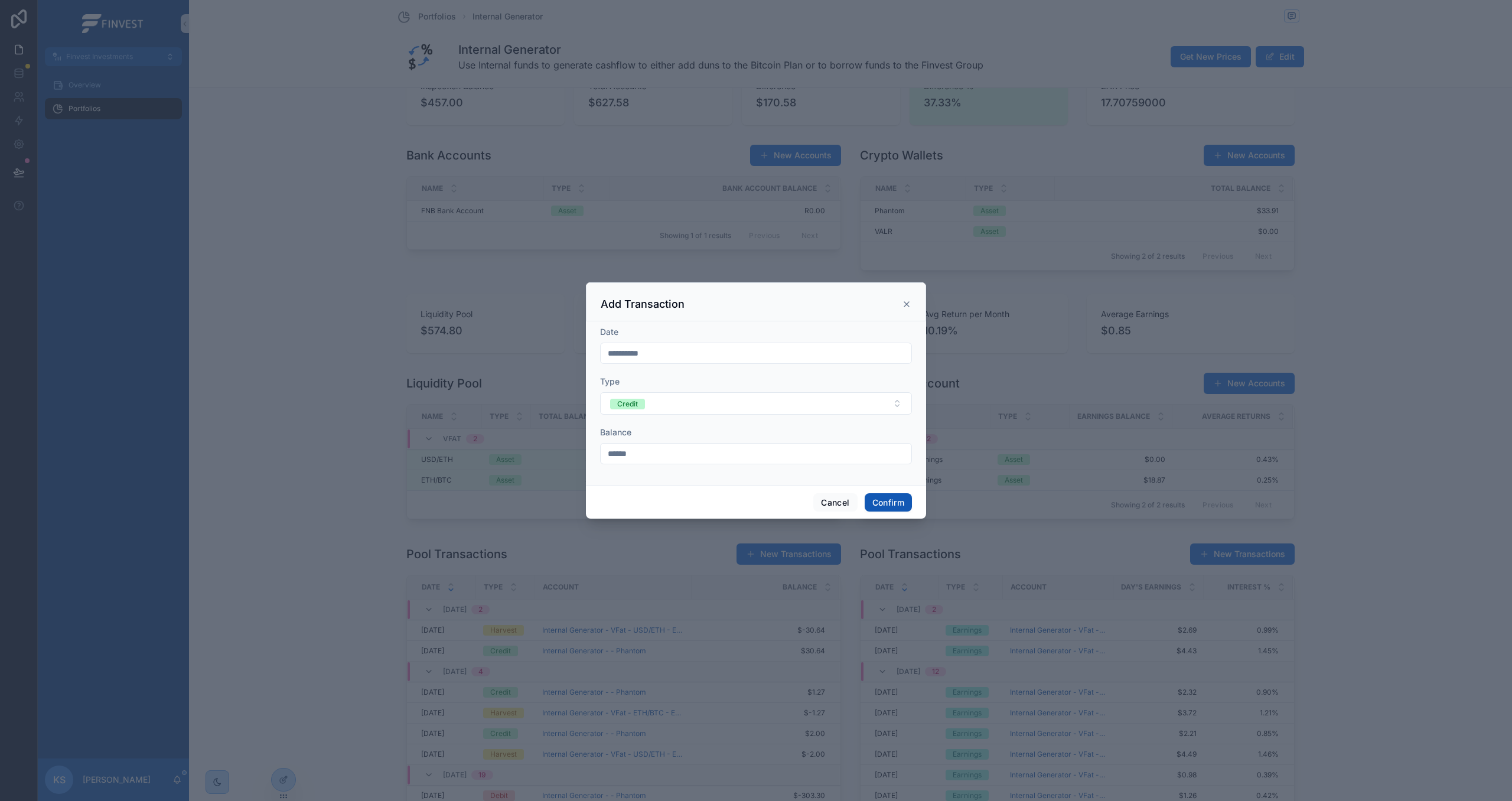
type input "******"
click at [890, 503] on button "Confirm" at bounding box center [888, 502] width 47 height 19
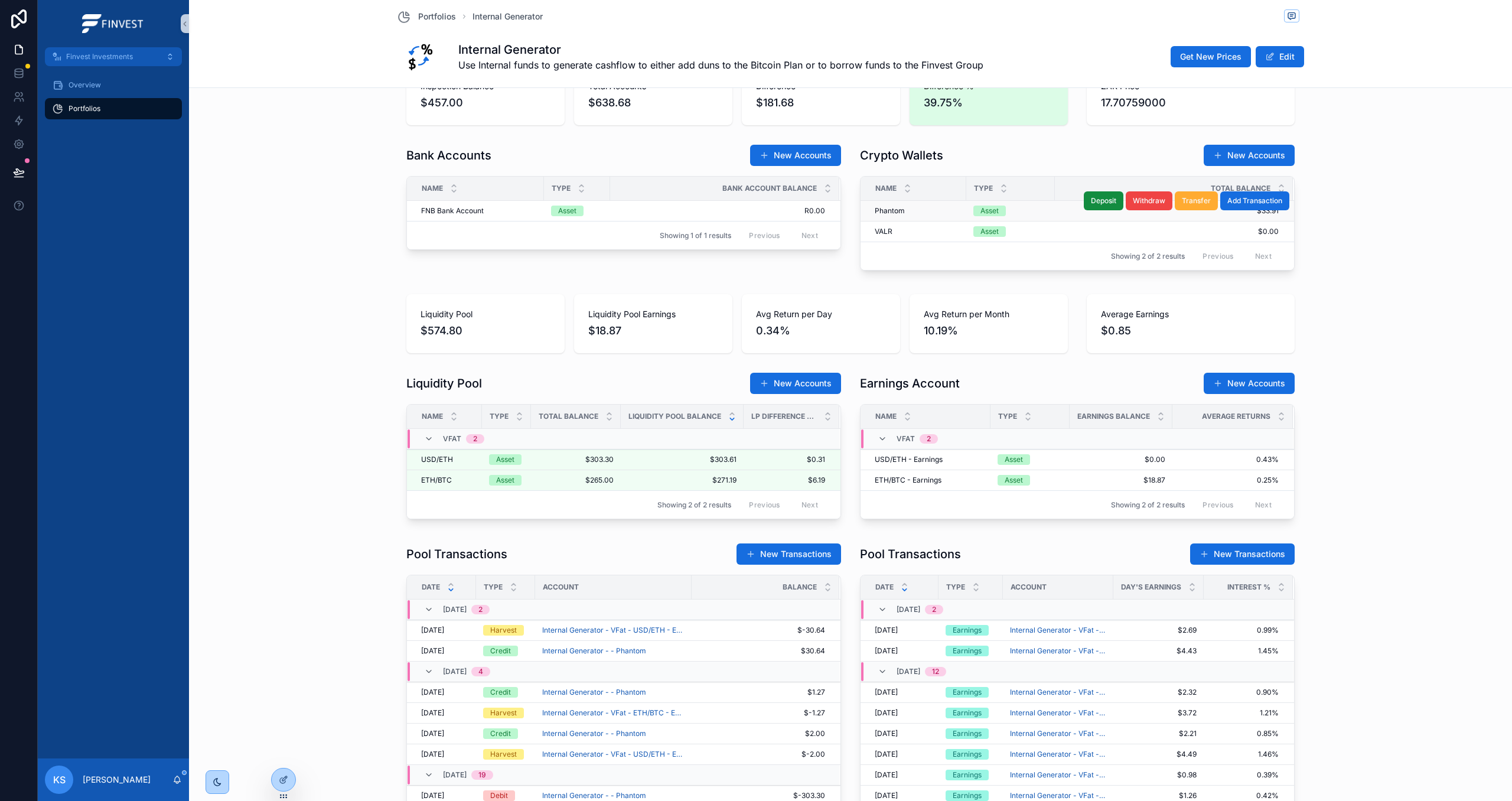
click at [921, 211] on div "Phantom Phantom" at bounding box center [917, 211] width 85 height 9
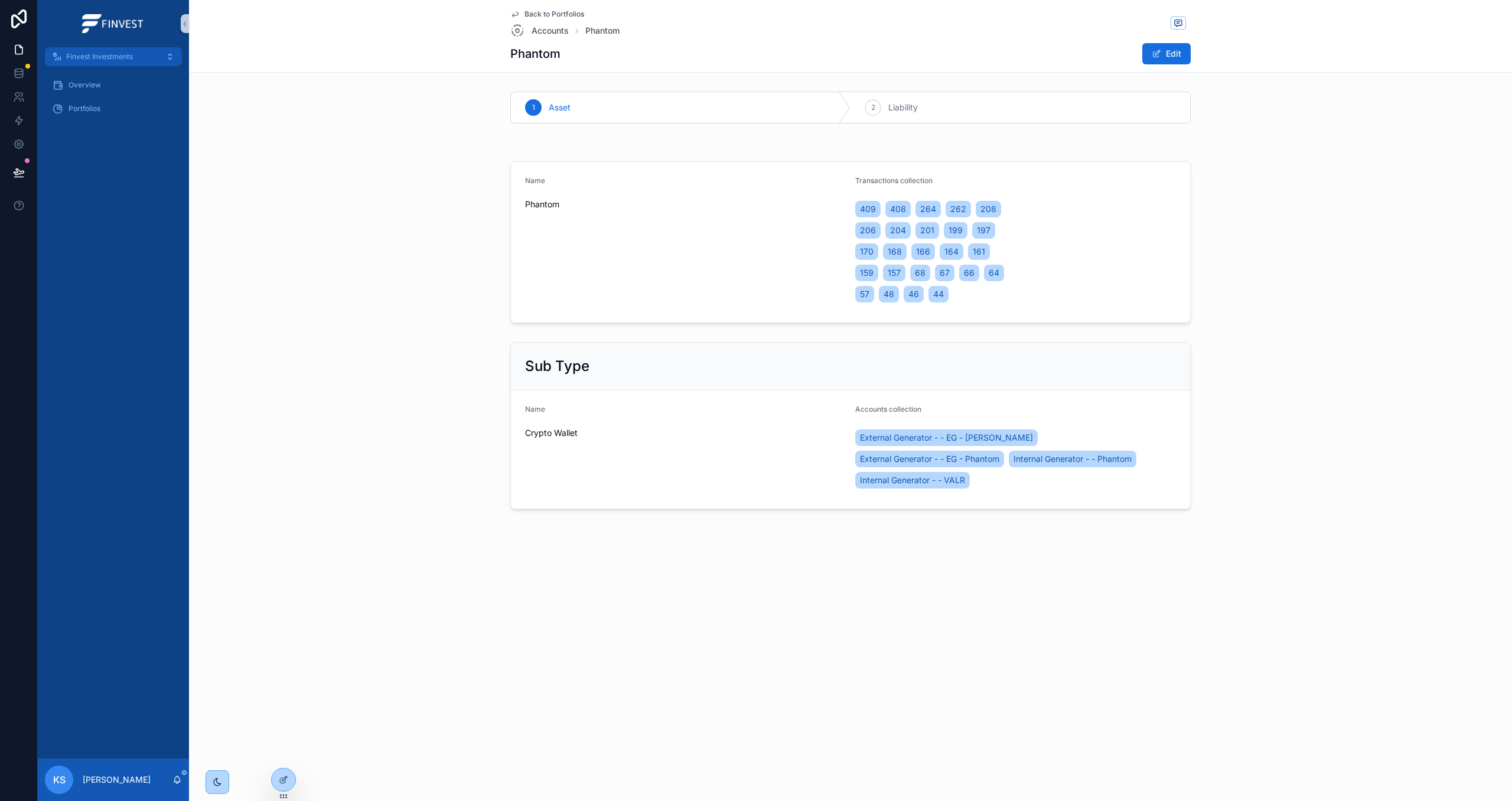
click at [542, 15] on span "Back to Portfolios" at bounding box center [553, 13] width 60 height 9
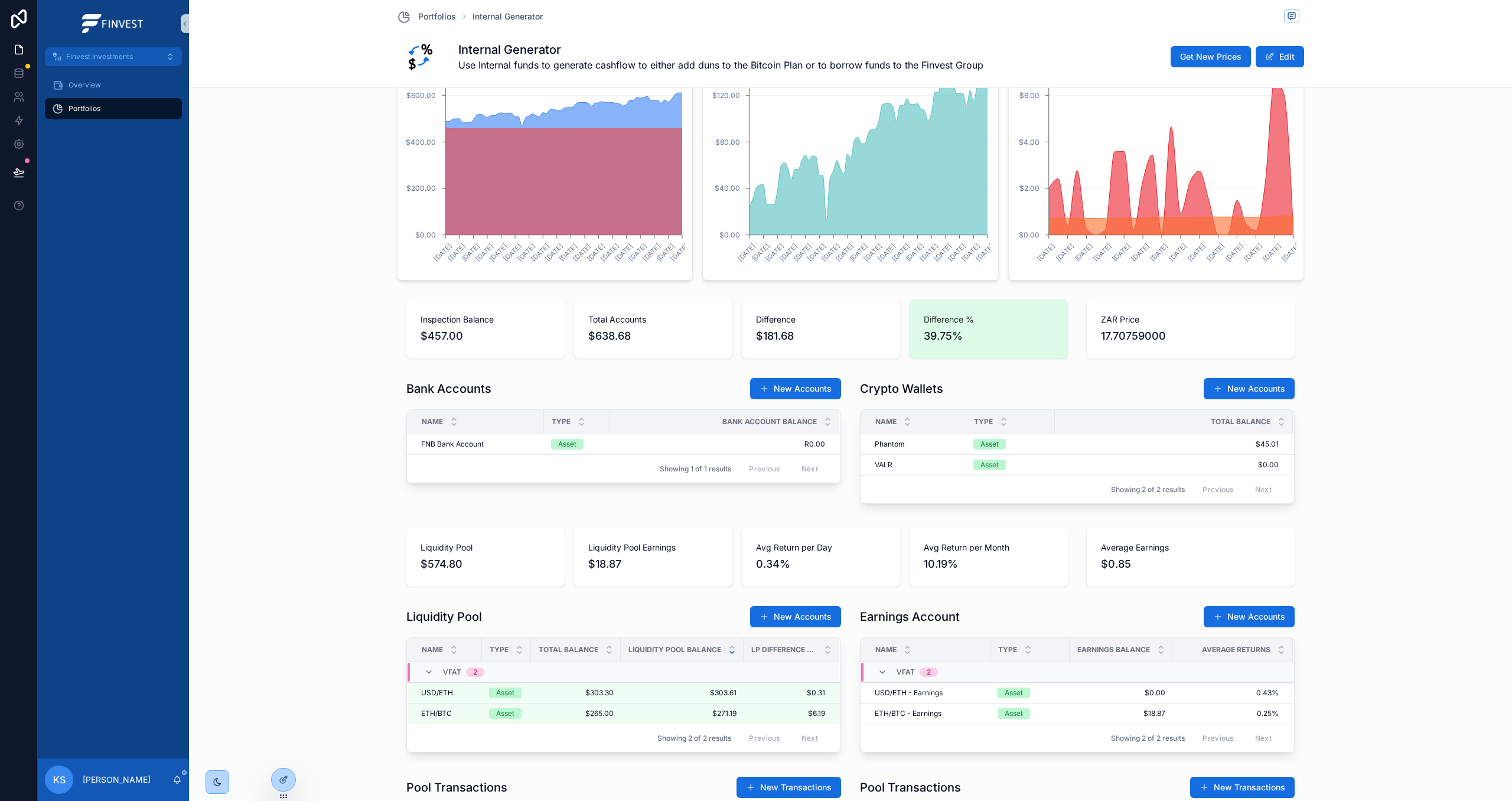
scroll to position [287, 0]
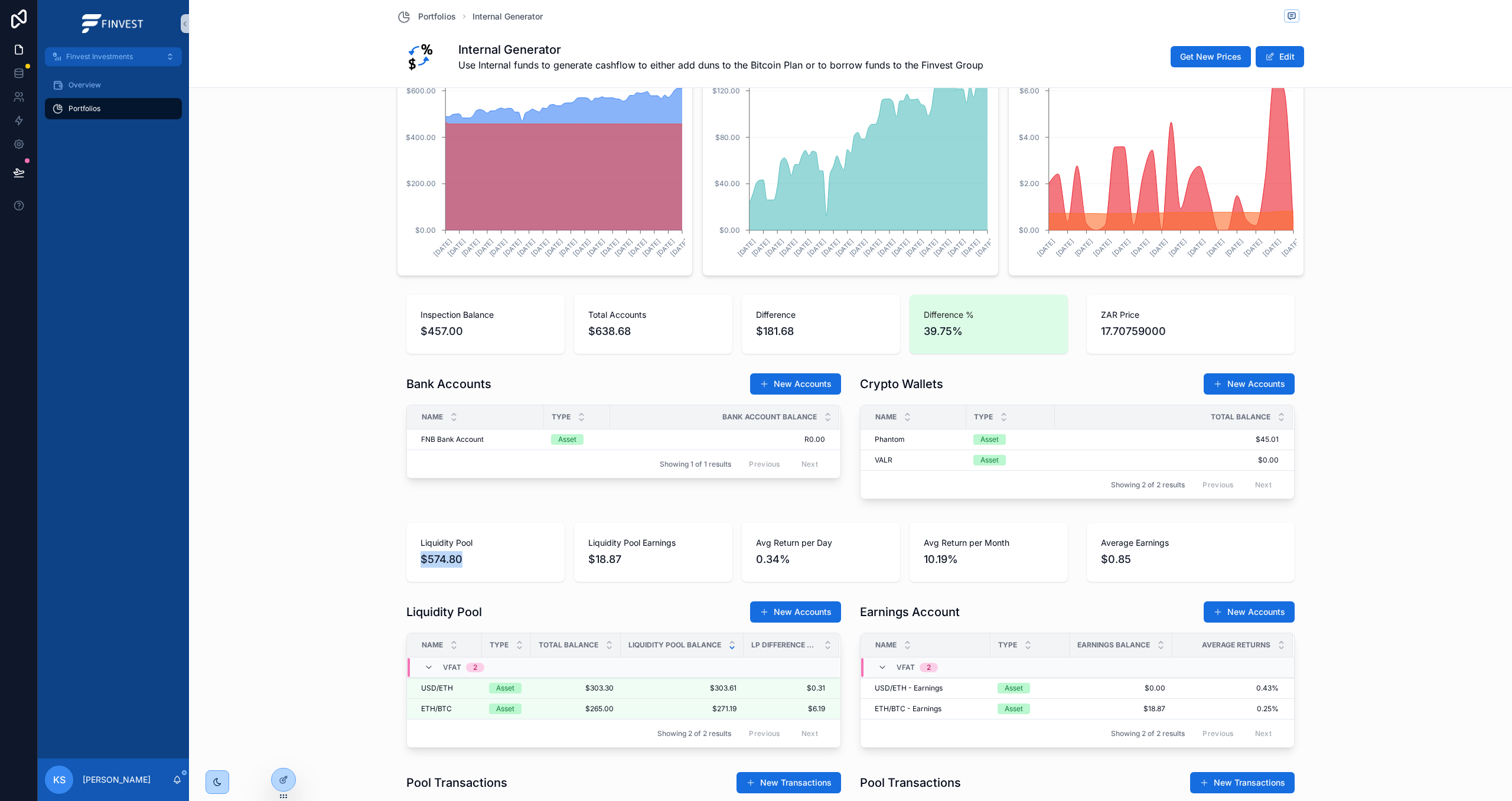
drag, startPoint x: 418, startPoint y: 559, endPoint x: 472, endPoint y: 559, distance: 54.0
click at [469, 559] on div "Liquidity Pool $574.80" at bounding box center [486, 552] width 158 height 59
drag, startPoint x: 588, startPoint y: 559, endPoint x: 646, endPoint y: 557, distance: 58.0
click at [646, 557] on span "$18.87" at bounding box center [652, 559] width 130 height 17
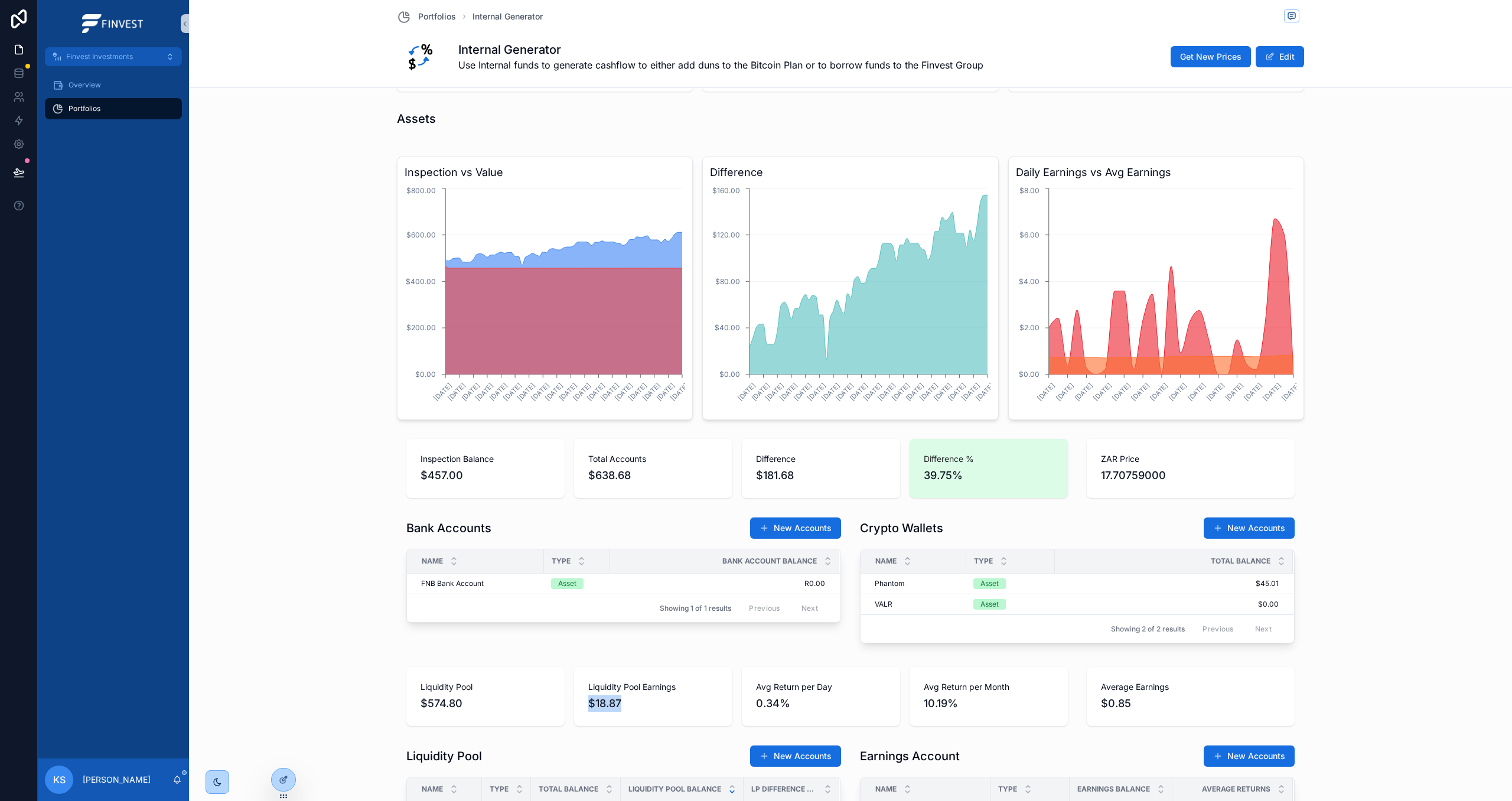
scroll to position [0, 0]
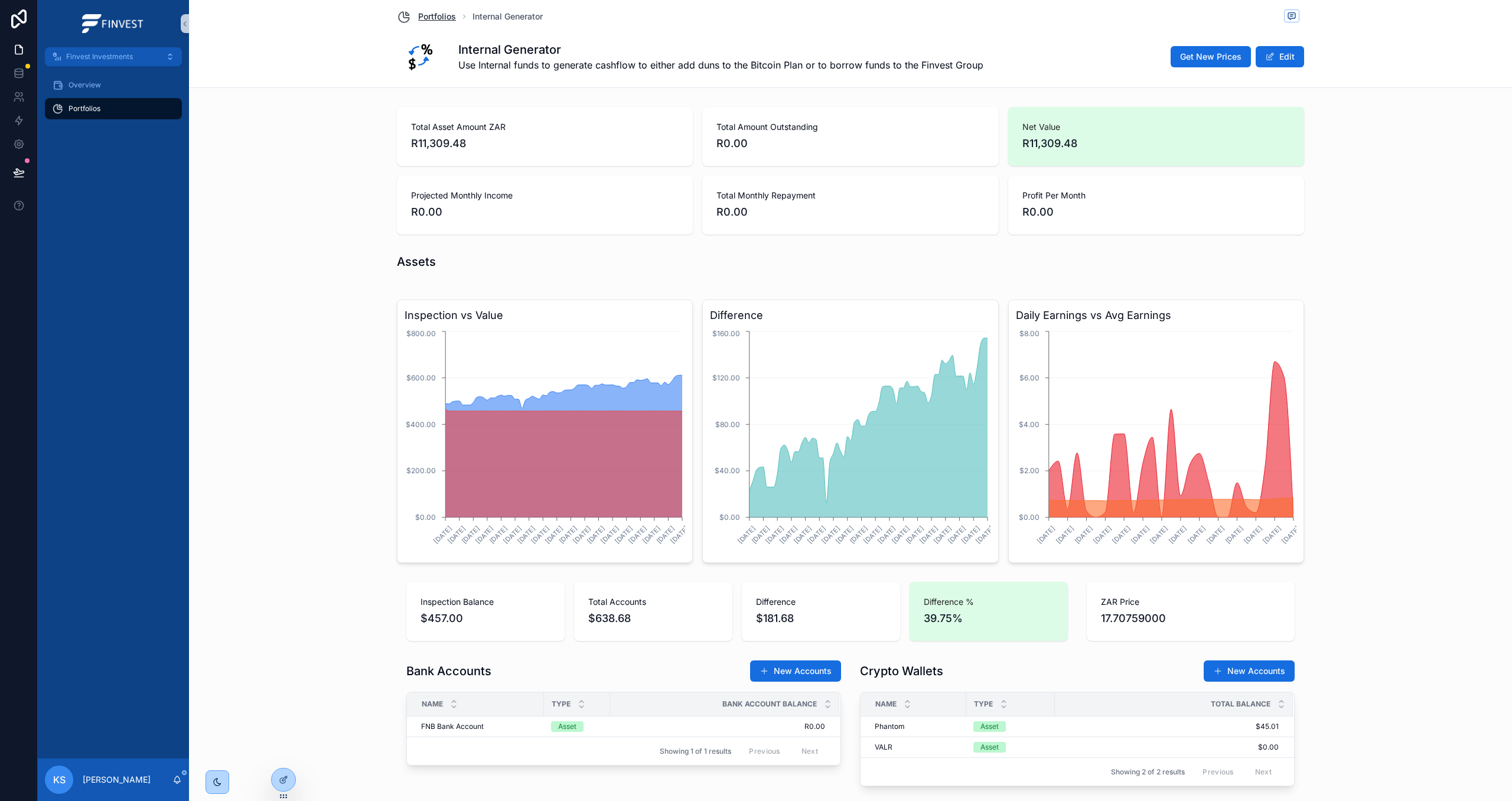
click at [427, 13] on span "Portfolios" at bounding box center [437, 17] width 38 height 12
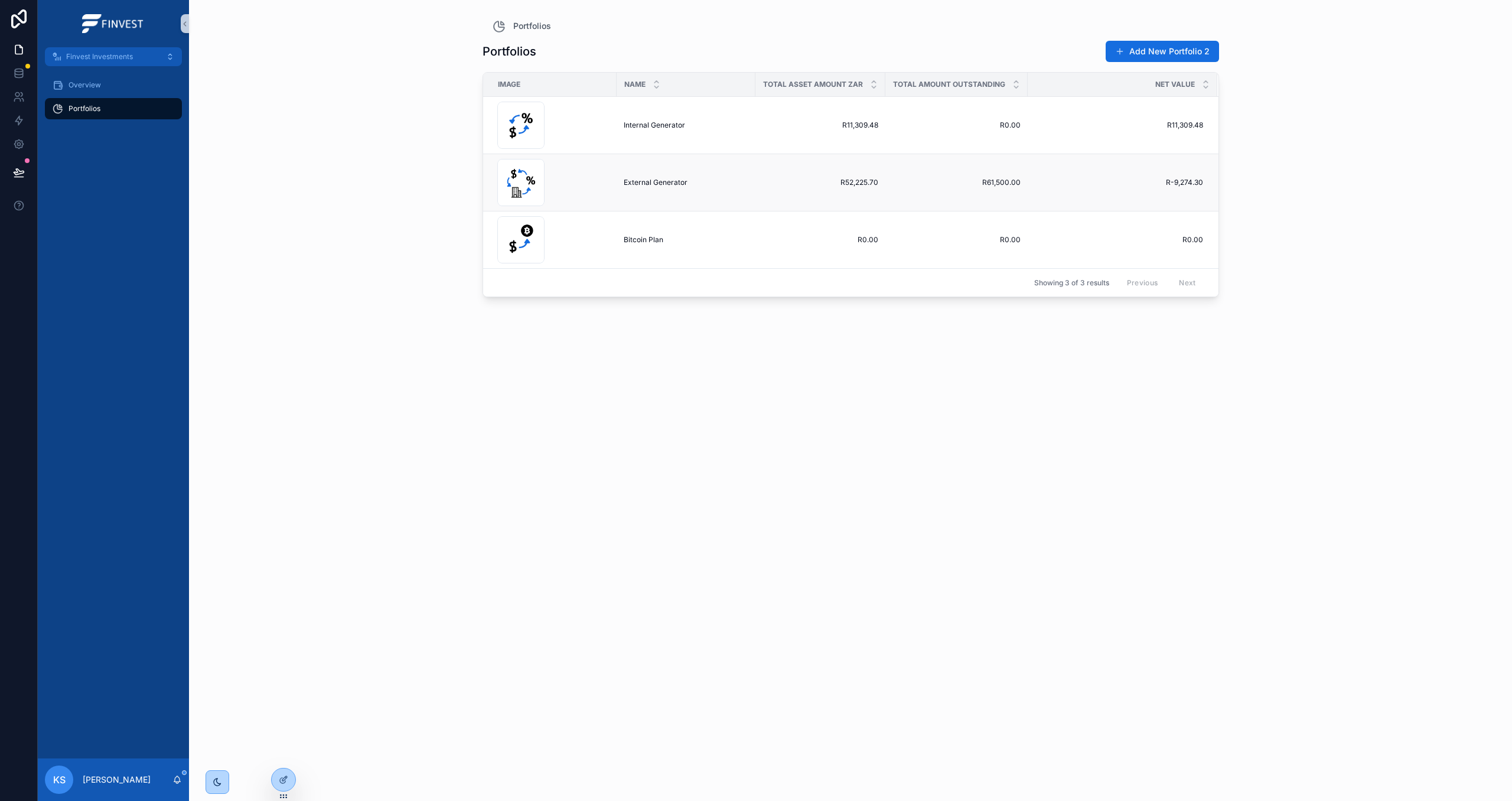
click at [638, 185] on span "External Generator" at bounding box center [656, 182] width 64 height 9
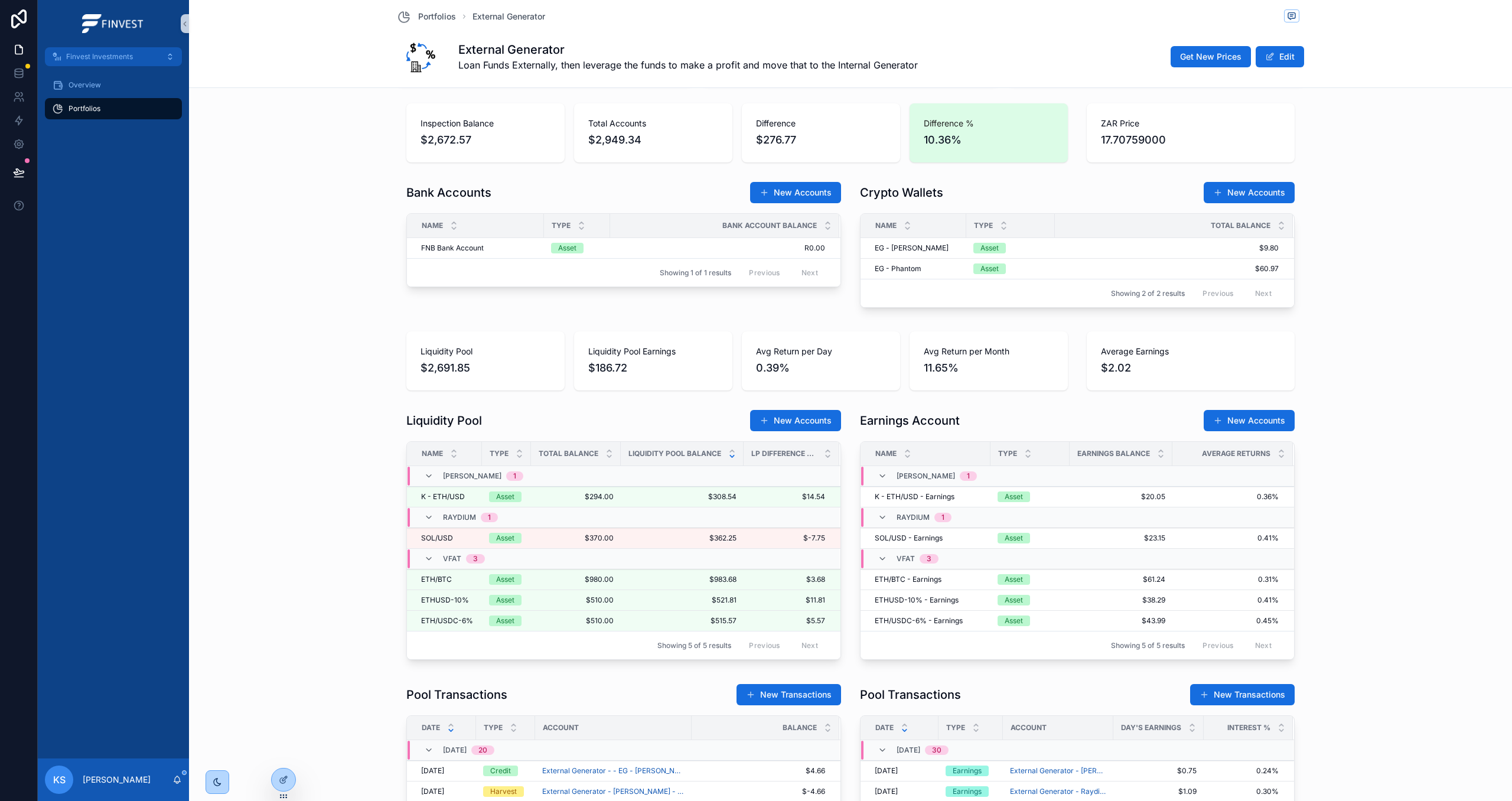
scroll to position [487, 0]
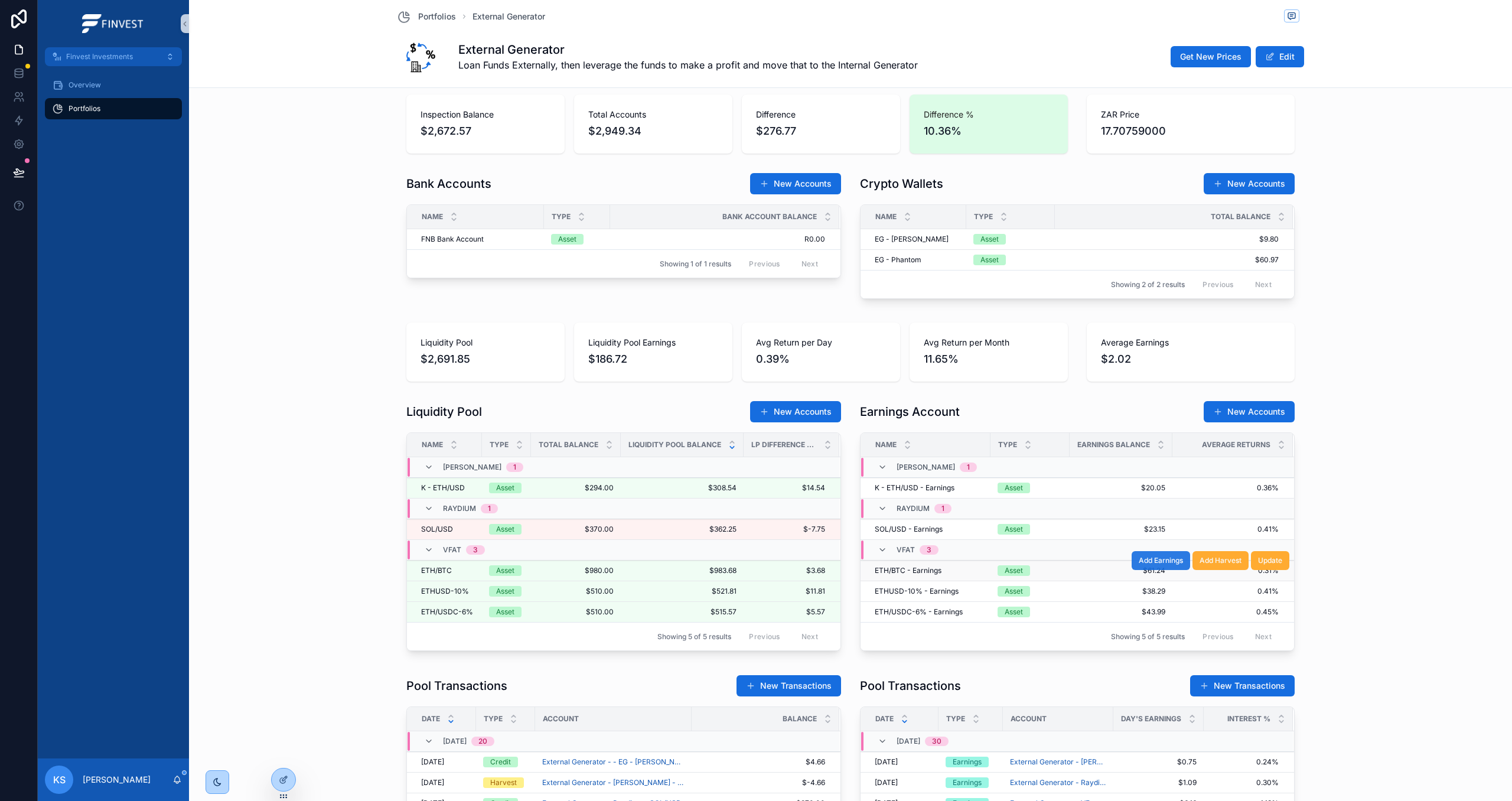
click at [1172, 564] on span "Add Earnings" at bounding box center [1161, 560] width 44 height 9
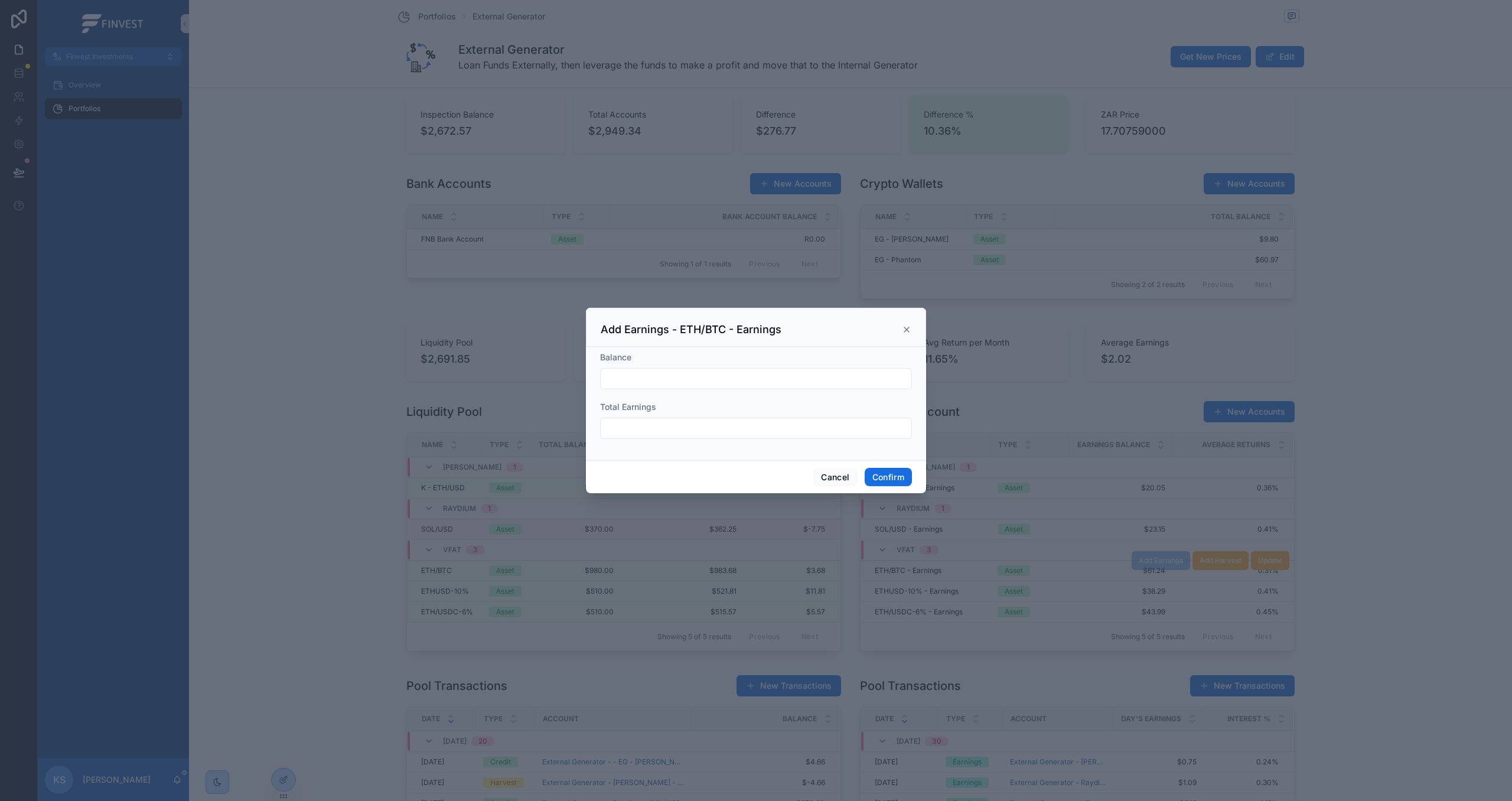
click at [735, 382] on input "text" at bounding box center [756, 379] width 310 height 17
type input "*********"
click at [721, 433] on input "text" at bounding box center [756, 429] width 310 height 17
type input "******"
click at [884, 479] on button "Confirm" at bounding box center [888, 477] width 47 height 19
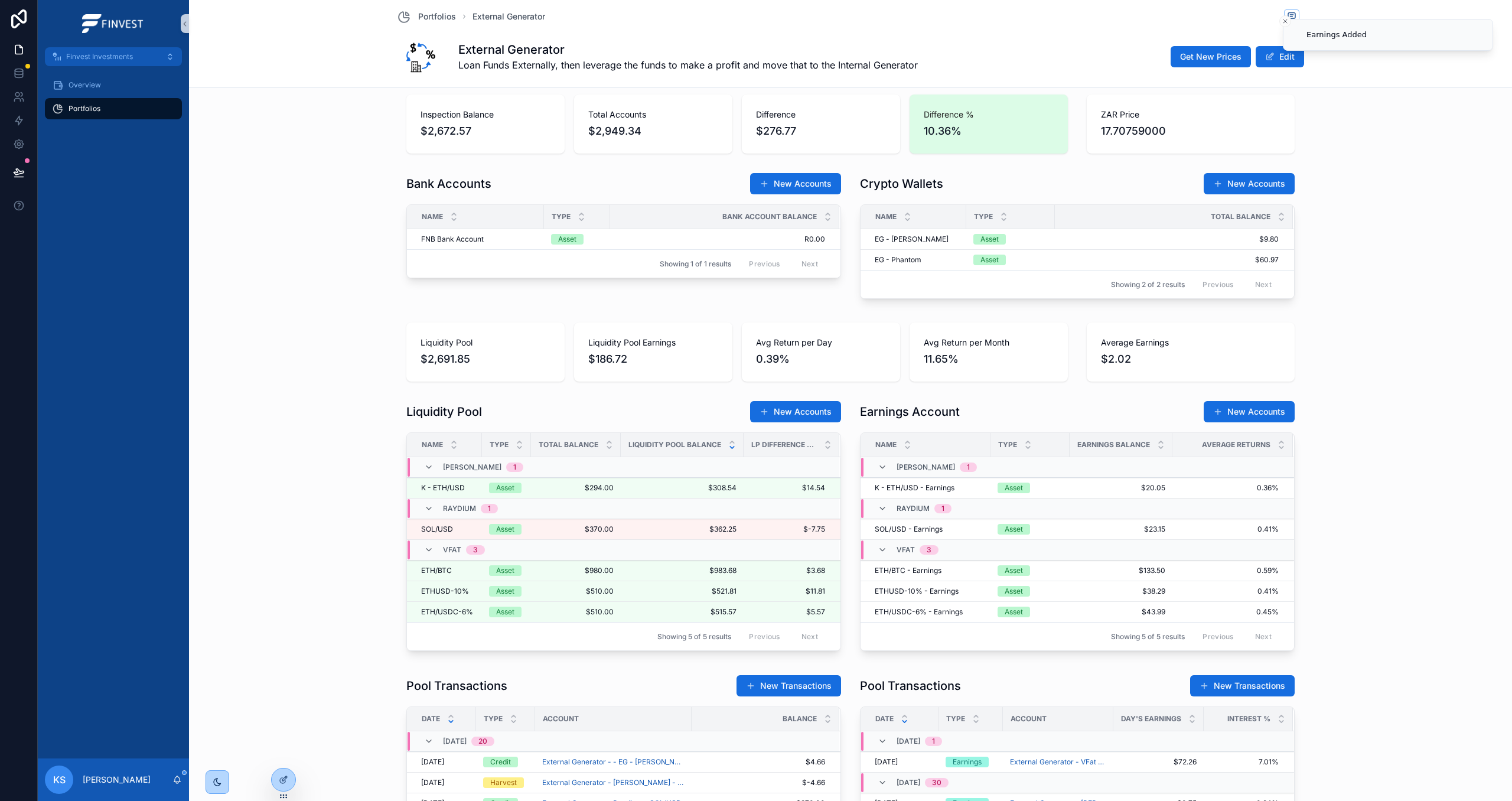
click at [0, 0] on span "Add Earnings" at bounding box center [0, 0] width 0 height 0
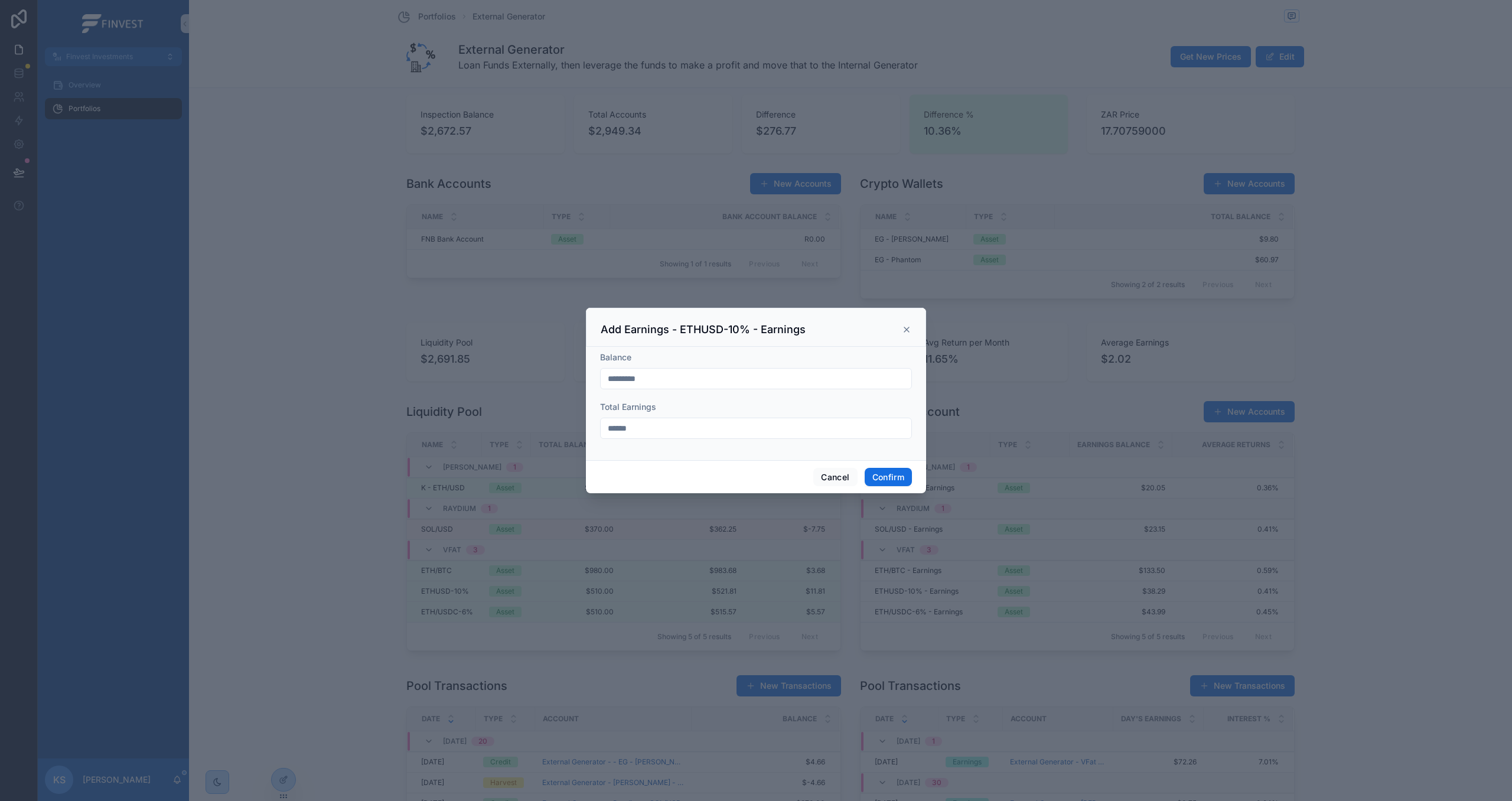
drag, startPoint x: 907, startPoint y: 326, endPoint x: 913, endPoint y: 340, distance: 15.2
click at [906, 327] on icon at bounding box center [906, 329] width 9 height 9
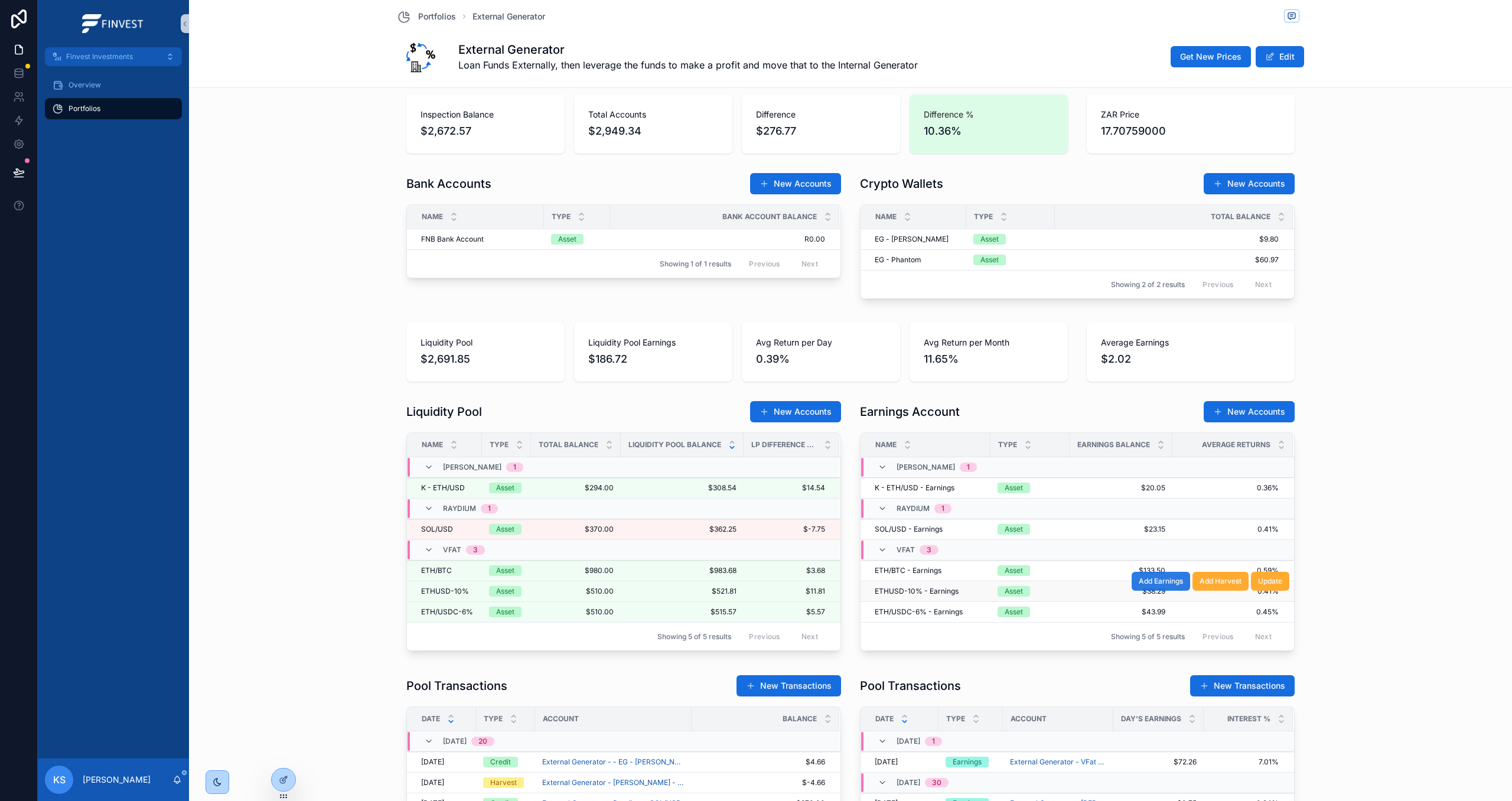
click at [1161, 585] on span "Add Earnings" at bounding box center [1161, 580] width 44 height 9
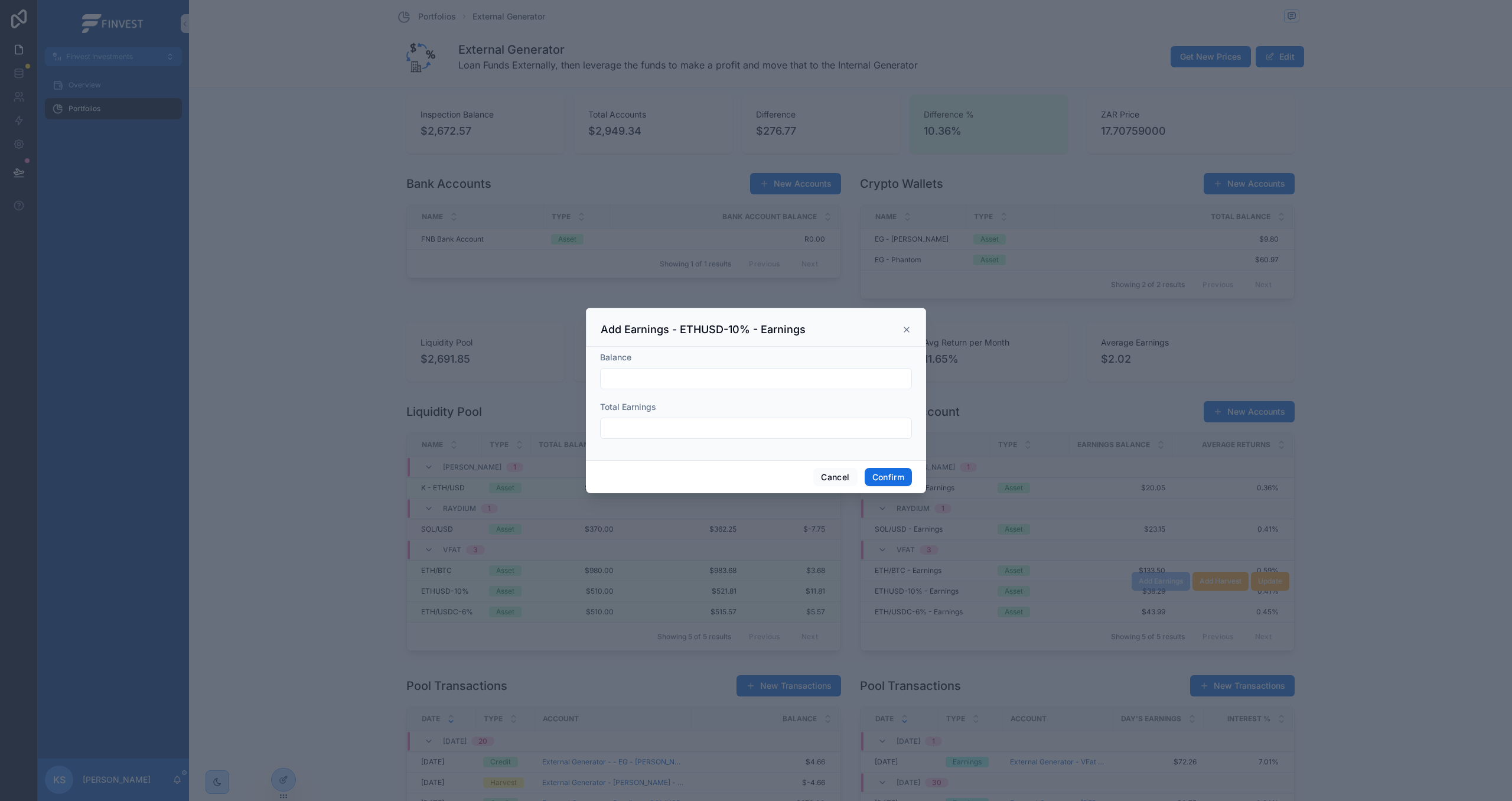
click at [713, 382] on input "text" at bounding box center [756, 379] width 310 height 17
type input "*******"
click at [725, 423] on input "text" at bounding box center [756, 429] width 310 height 17
type input "******"
click at [897, 478] on button "Confirm" at bounding box center [888, 477] width 47 height 19
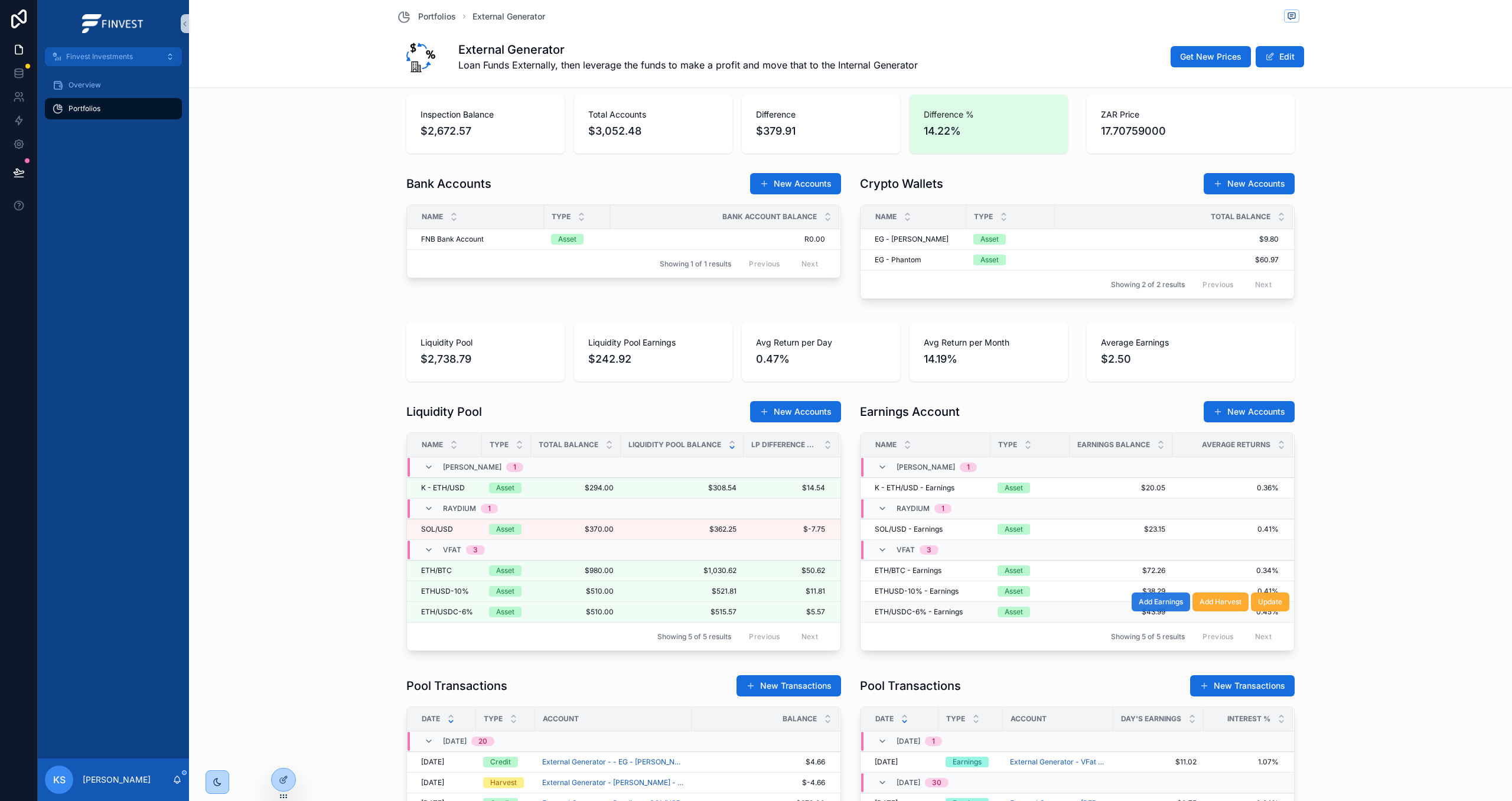
click at [1164, 602] on span "Add Earnings" at bounding box center [1161, 601] width 44 height 9
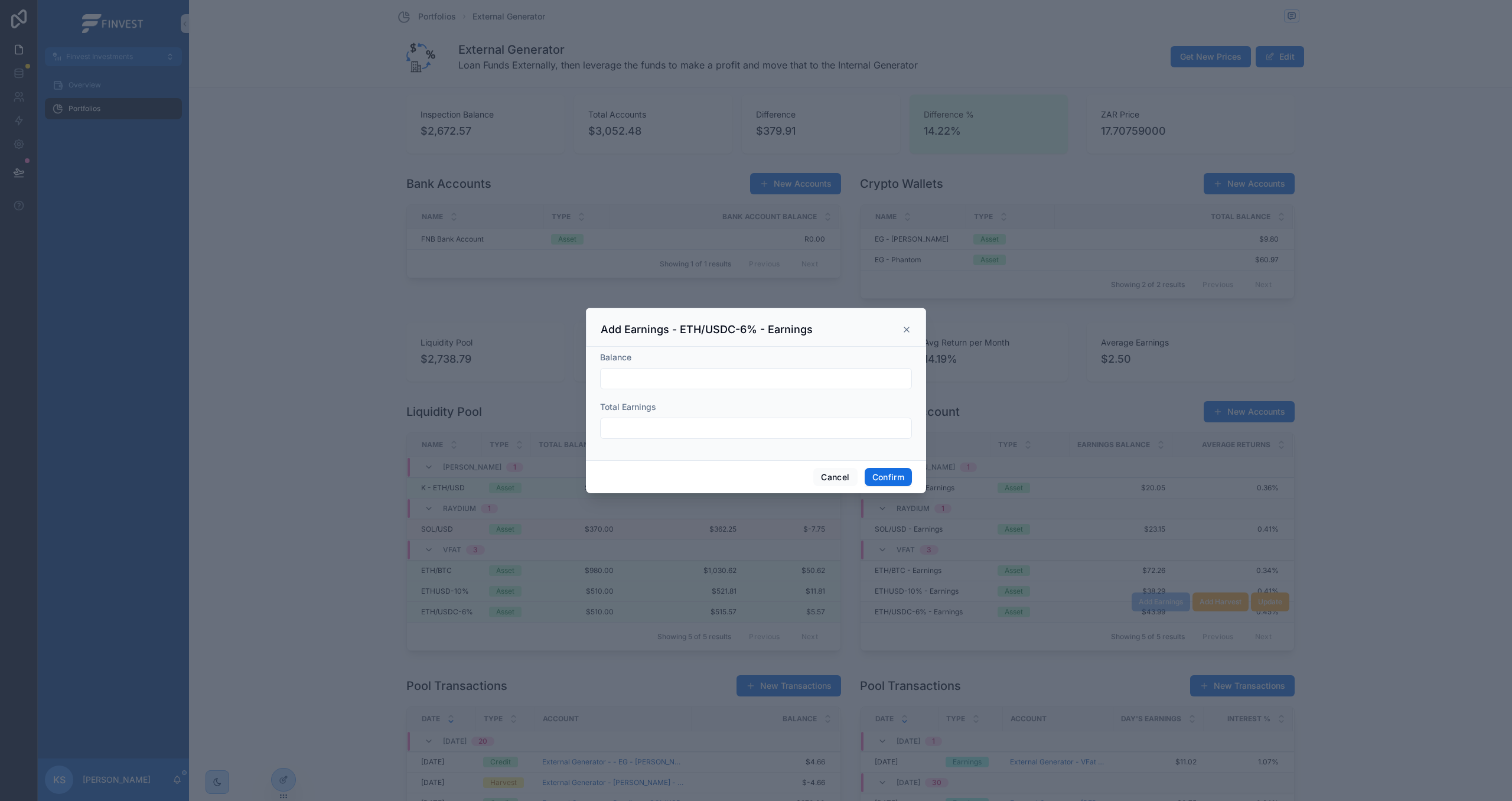
click at [679, 380] on input "text" at bounding box center [756, 379] width 310 height 17
type input "*******"
click at [693, 423] on input "text" at bounding box center [756, 429] width 310 height 17
type input "******"
click at [895, 476] on button "Confirm" at bounding box center [888, 477] width 47 height 19
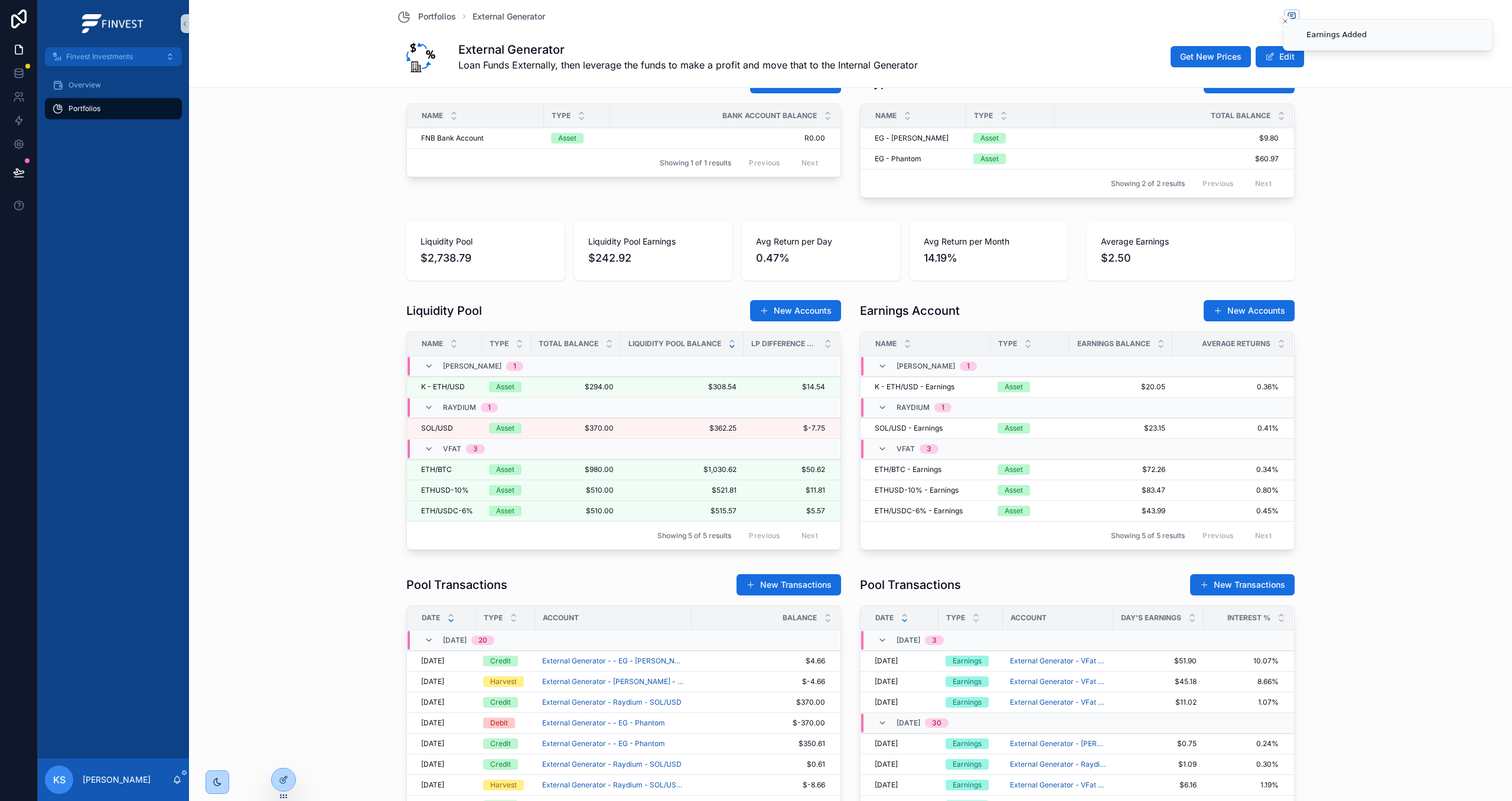
scroll to position [589, 0]
click at [1166, 419] on span "Add Earnings" at bounding box center [1161, 417] width 44 height 9
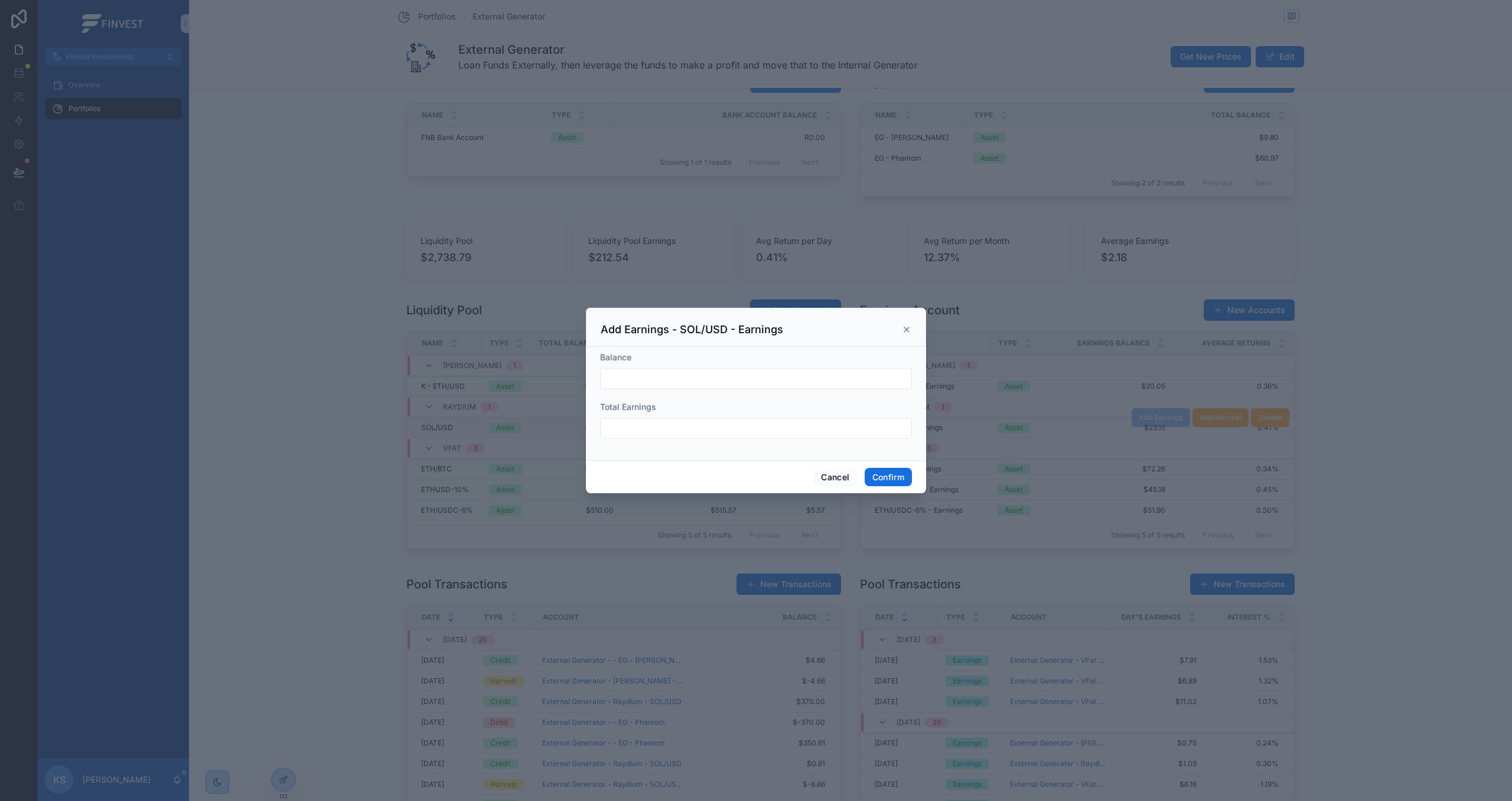
click at [643, 379] on input "text" at bounding box center [756, 379] width 310 height 17
type input "*******"
click at [654, 429] on input "text" at bounding box center [756, 429] width 310 height 17
type input "******"
click at [904, 478] on button "Confirm" at bounding box center [888, 477] width 47 height 19
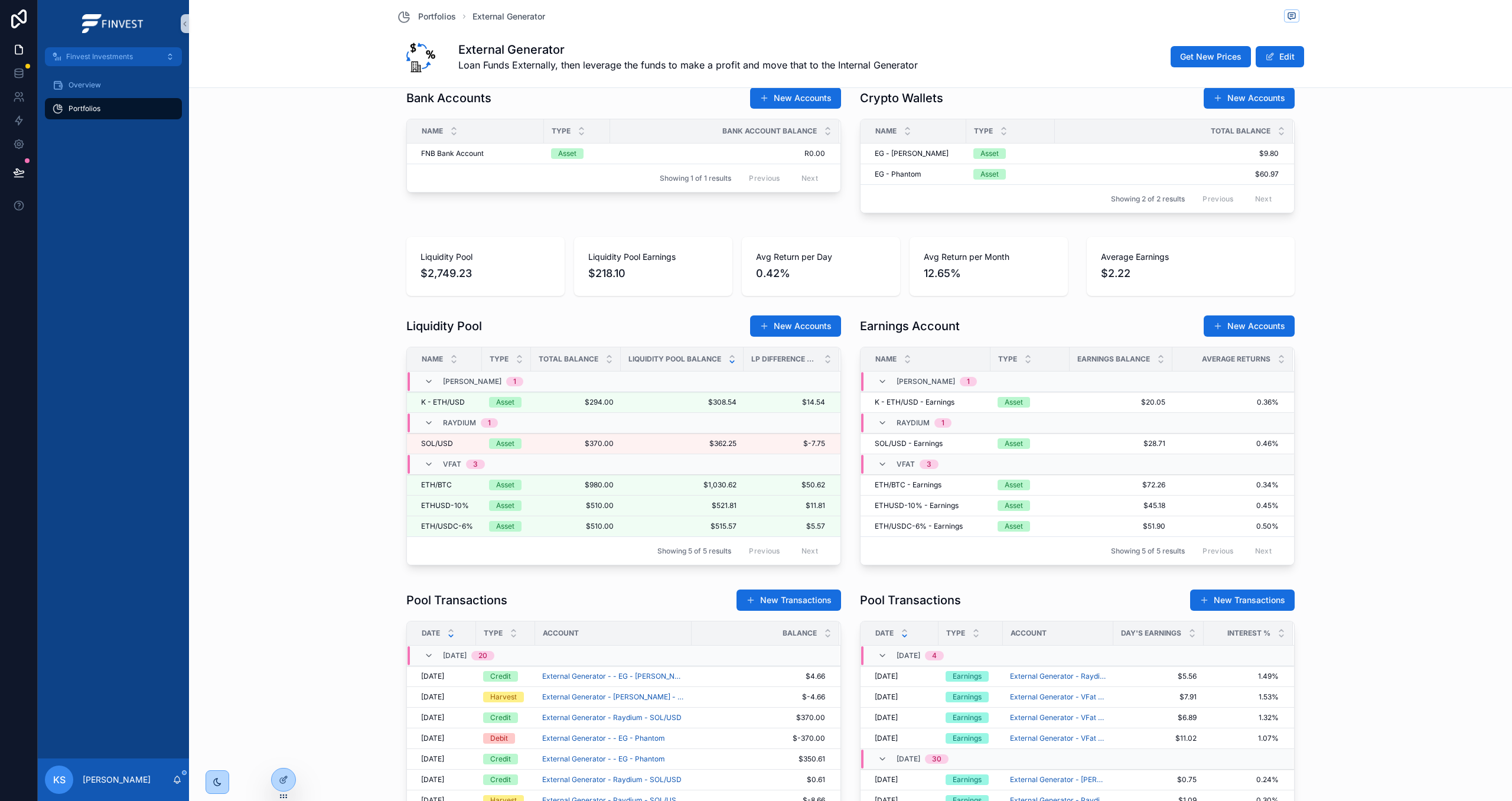
scroll to position [572, 0]
click at [1174, 394] on span "Add Earnings" at bounding box center [1161, 393] width 44 height 9
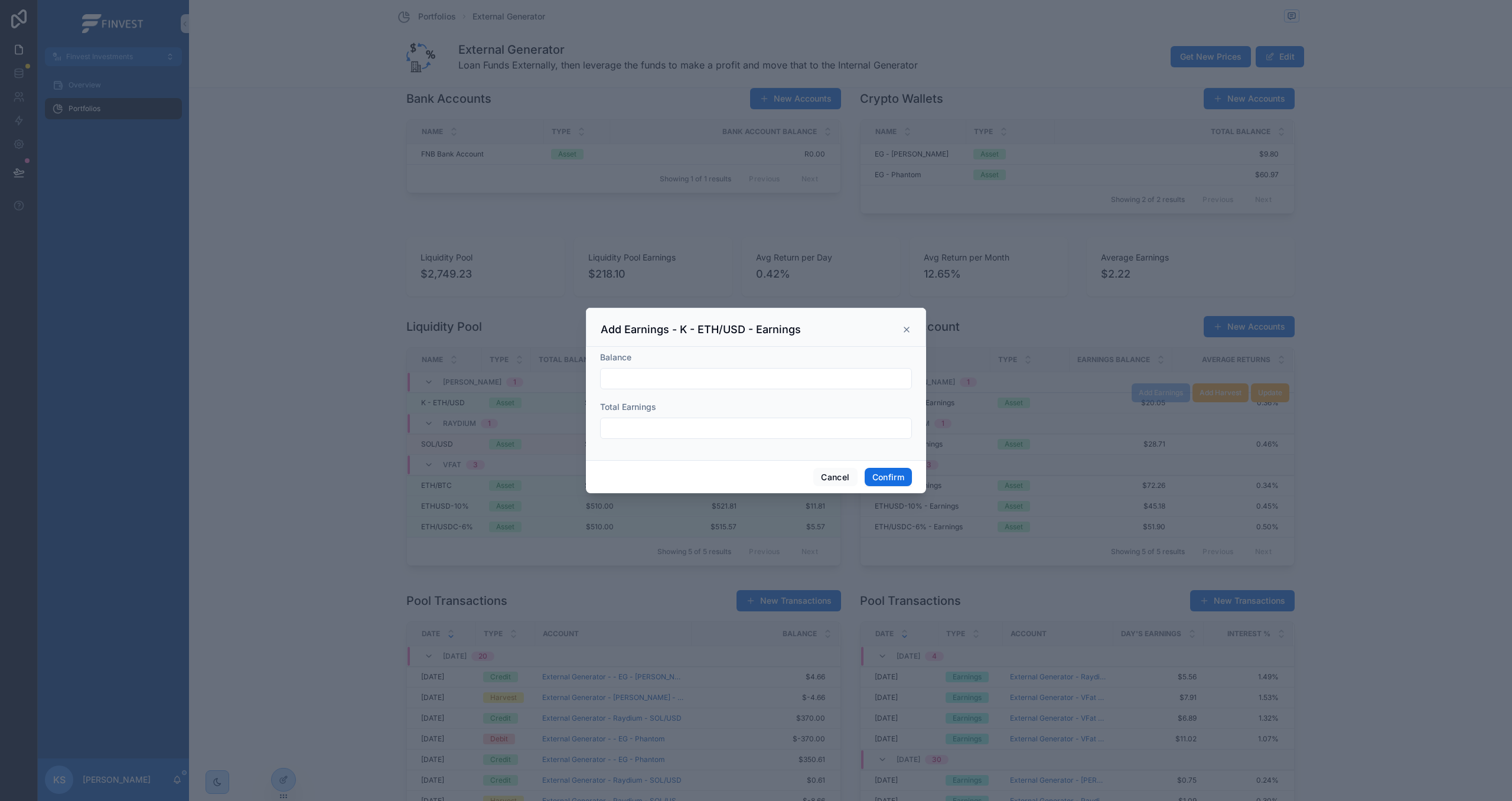
click at [693, 364] on div "Balance" at bounding box center [756, 370] width 312 height 38
click at [674, 380] on input "text" at bounding box center [756, 379] width 310 height 17
type input "*******"
click at [702, 431] on input "text" at bounding box center [756, 429] width 310 height 17
type input "******"
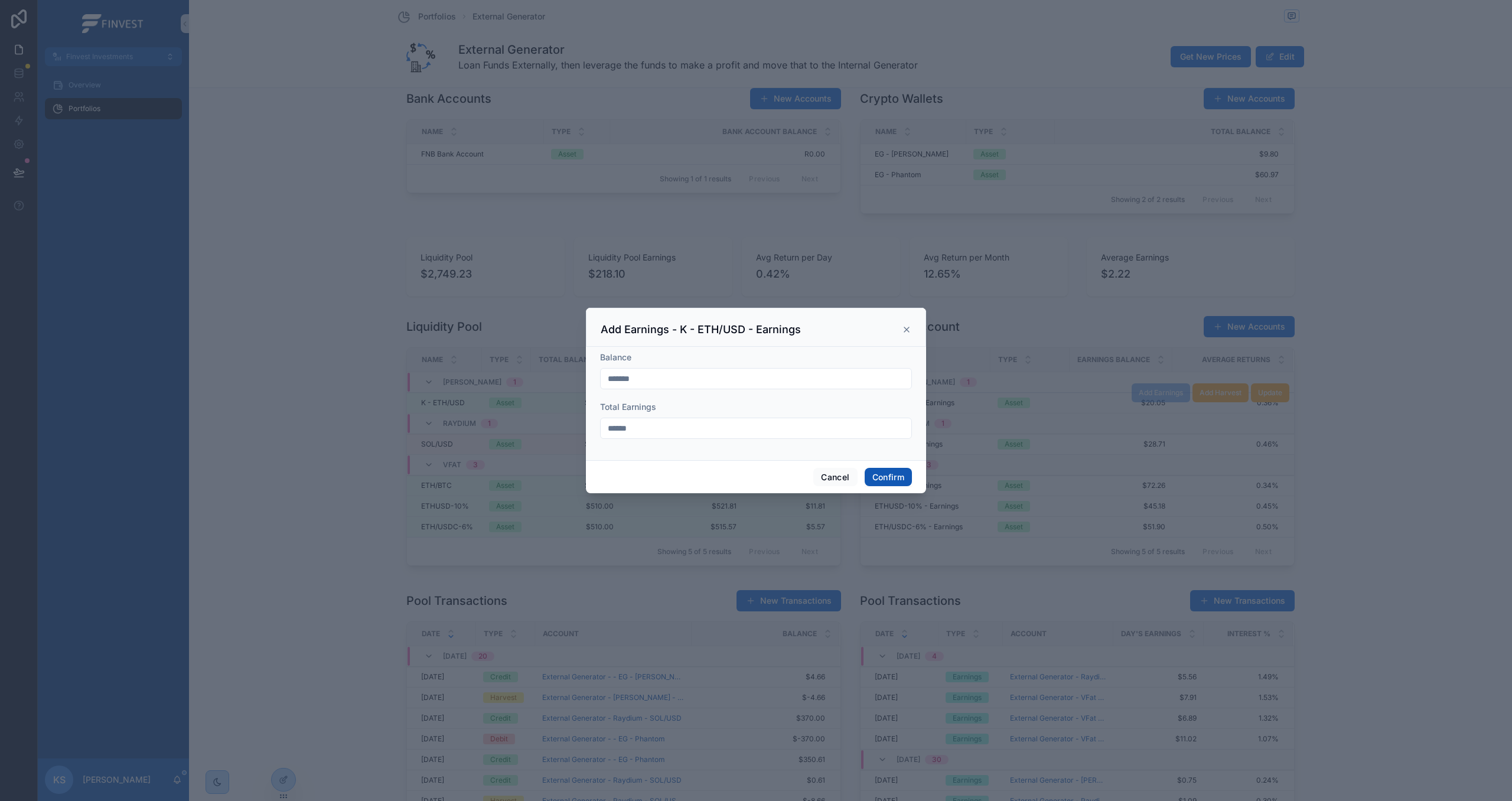
click at [902, 475] on button "Confirm" at bounding box center [888, 477] width 47 height 19
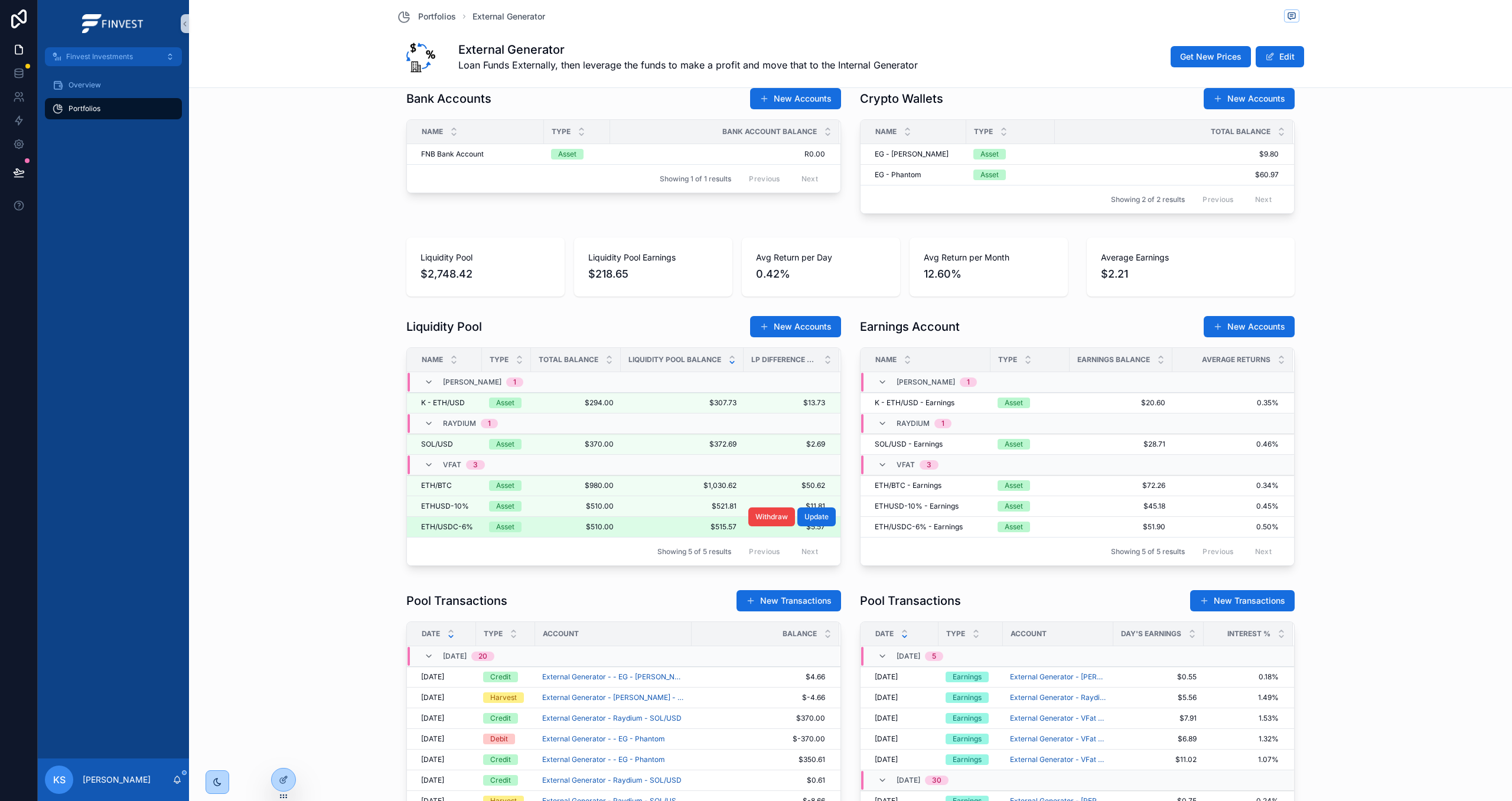
scroll to position [596, 0]
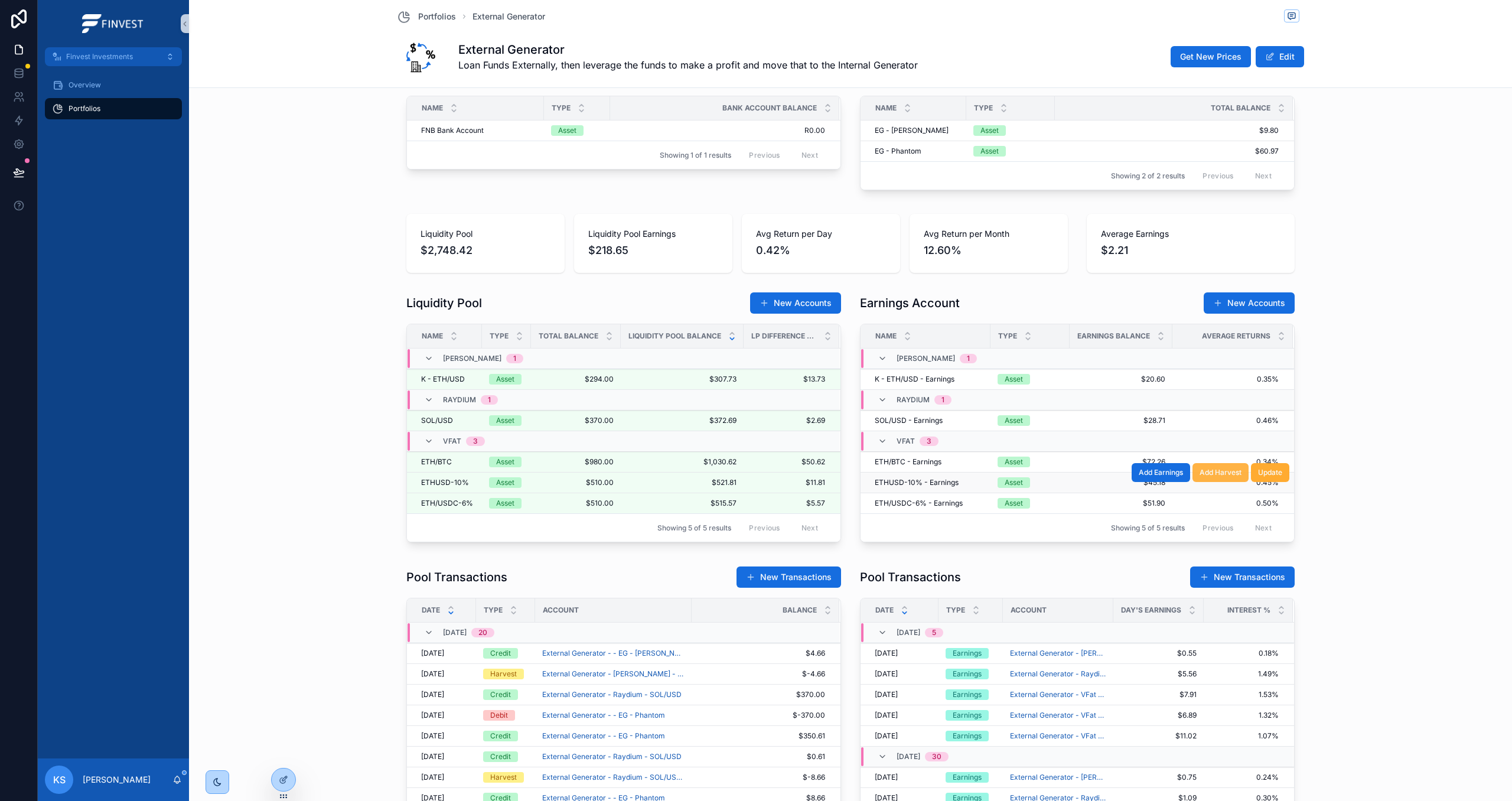
click at [1213, 475] on span "Add Harvest" at bounding box center [1220, 472] width 42 height 9
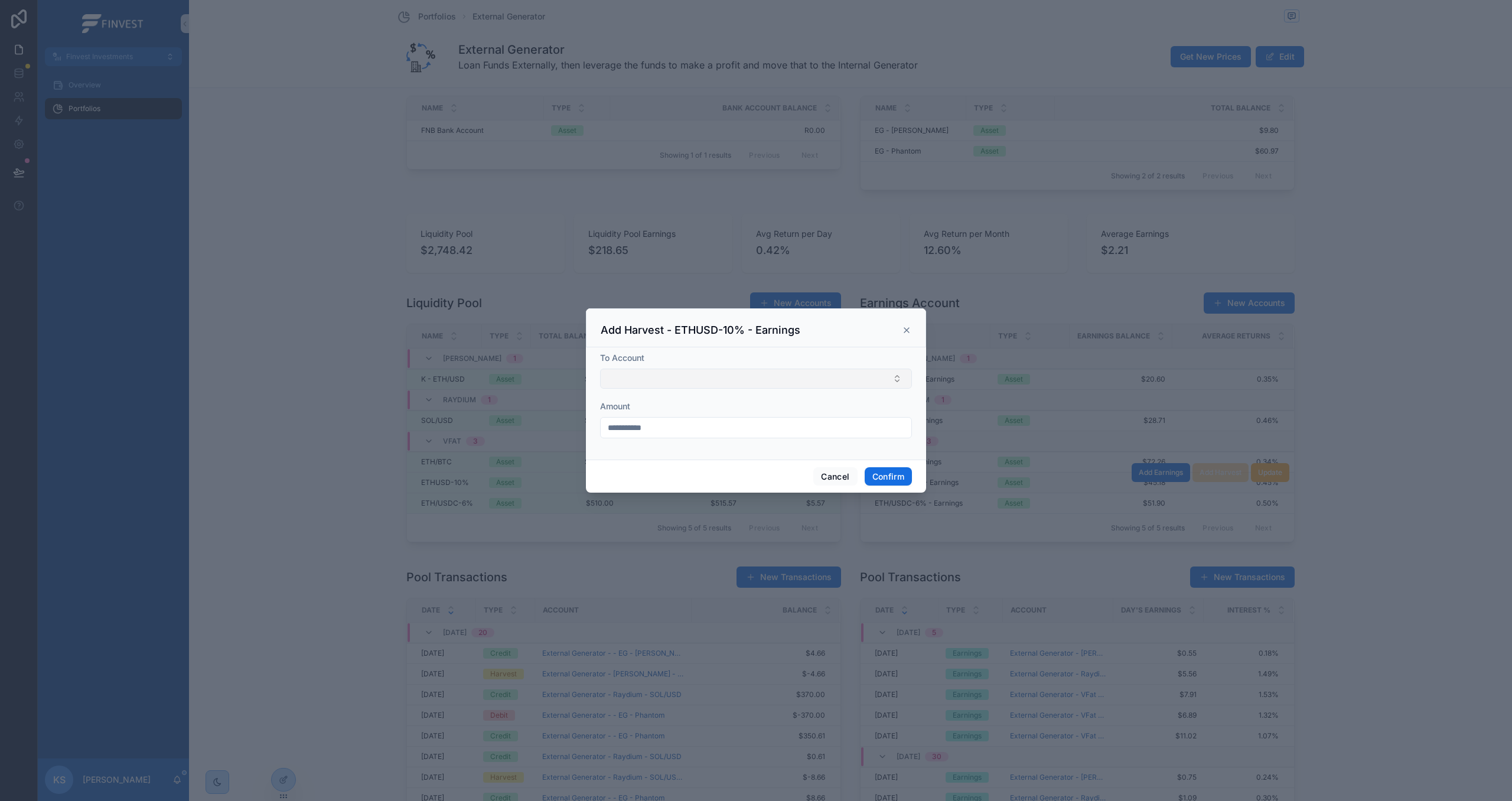
click at [740, 377] on button "Select Button" at bounding box center [756, 378] width 312 height 20
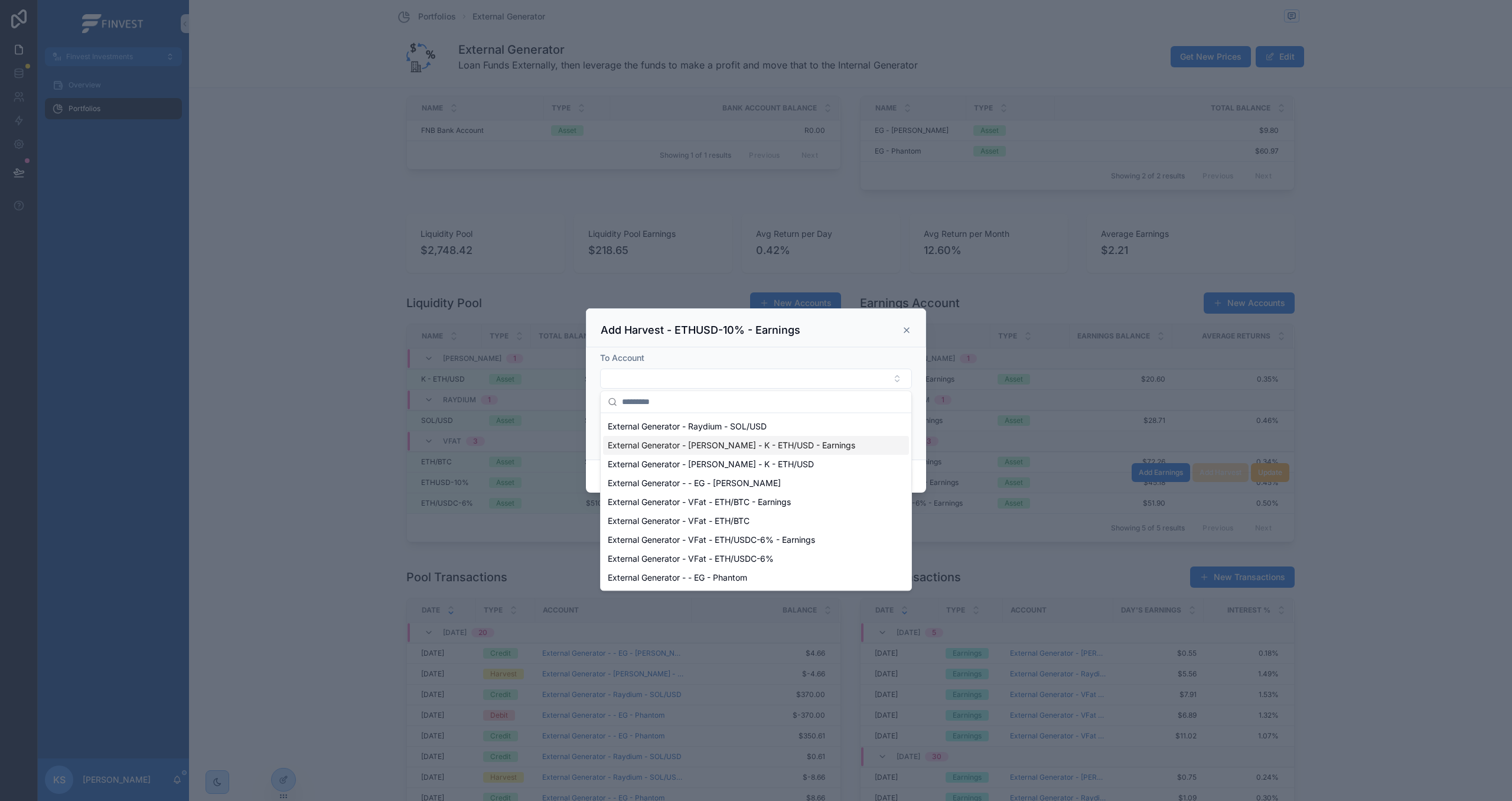
scroll to position [73, 0]
click at [736, 559] on span "External Generator - - EG - Phantom" at bounding box center [678, 559] width 139 height 12
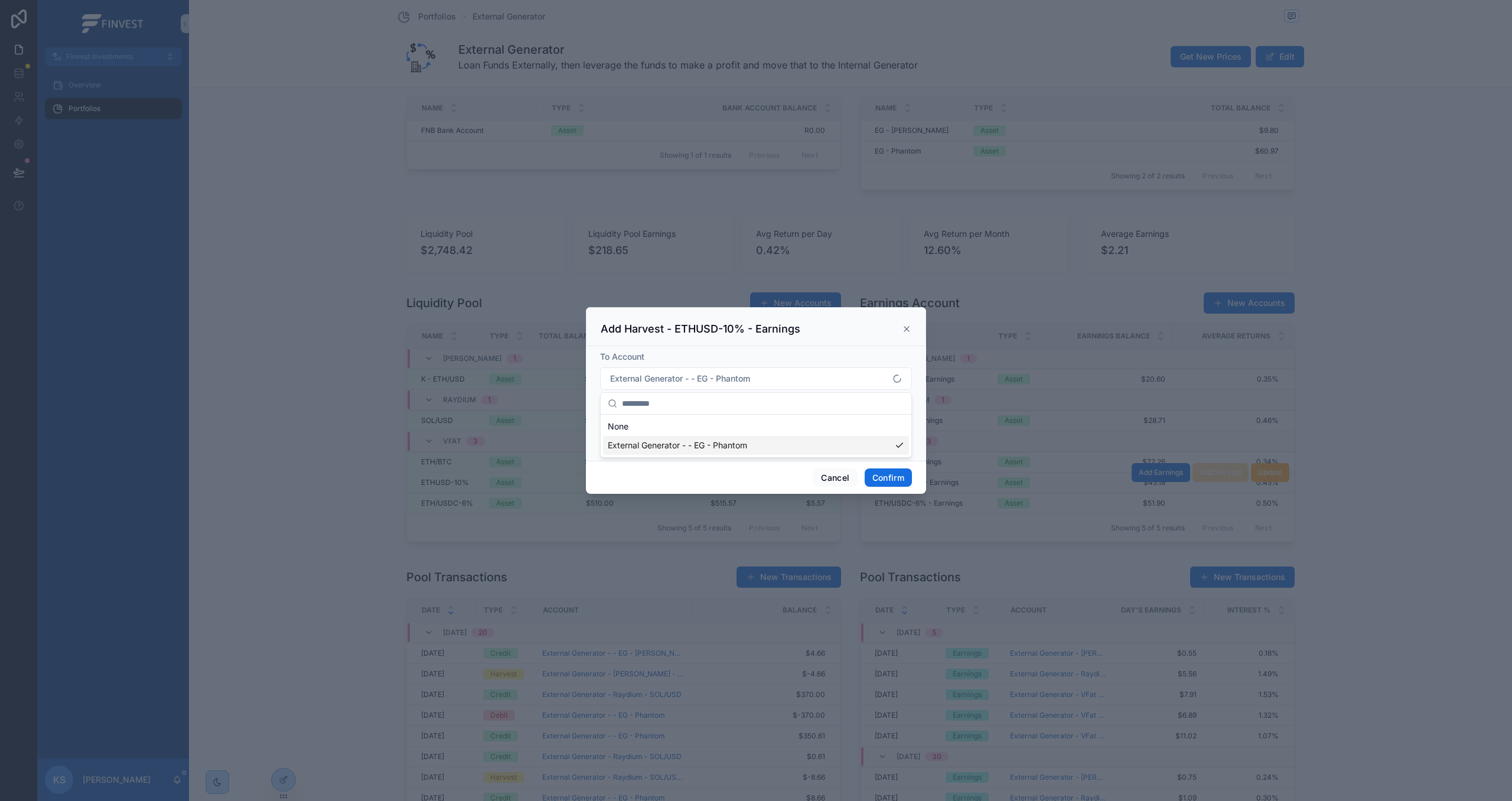
scroll to position [0, 0]
click at [878, 477] on button "Confirm" at bounding box center [888, 478] width 47 height 19
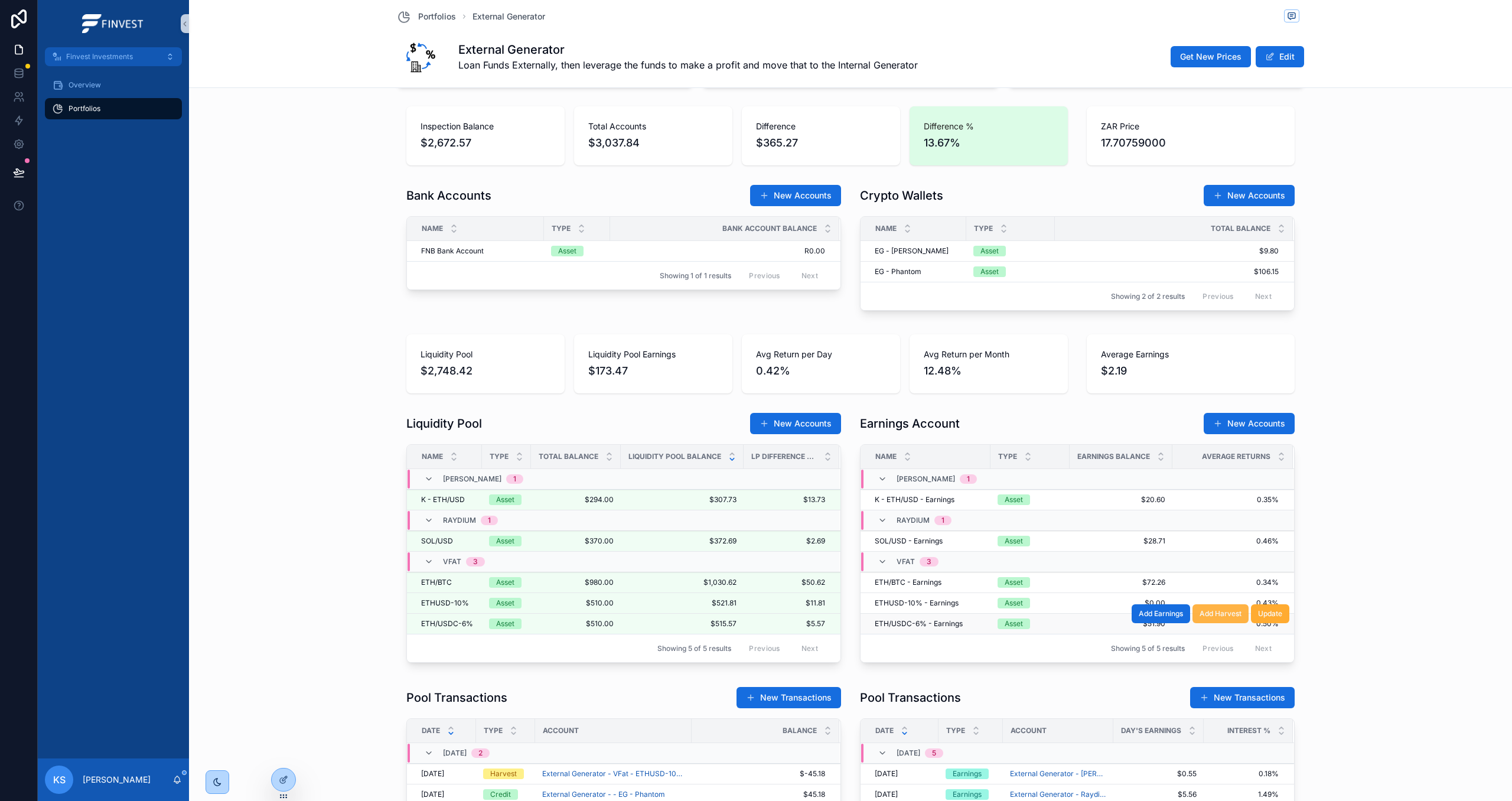
scroll to position [481, 0]
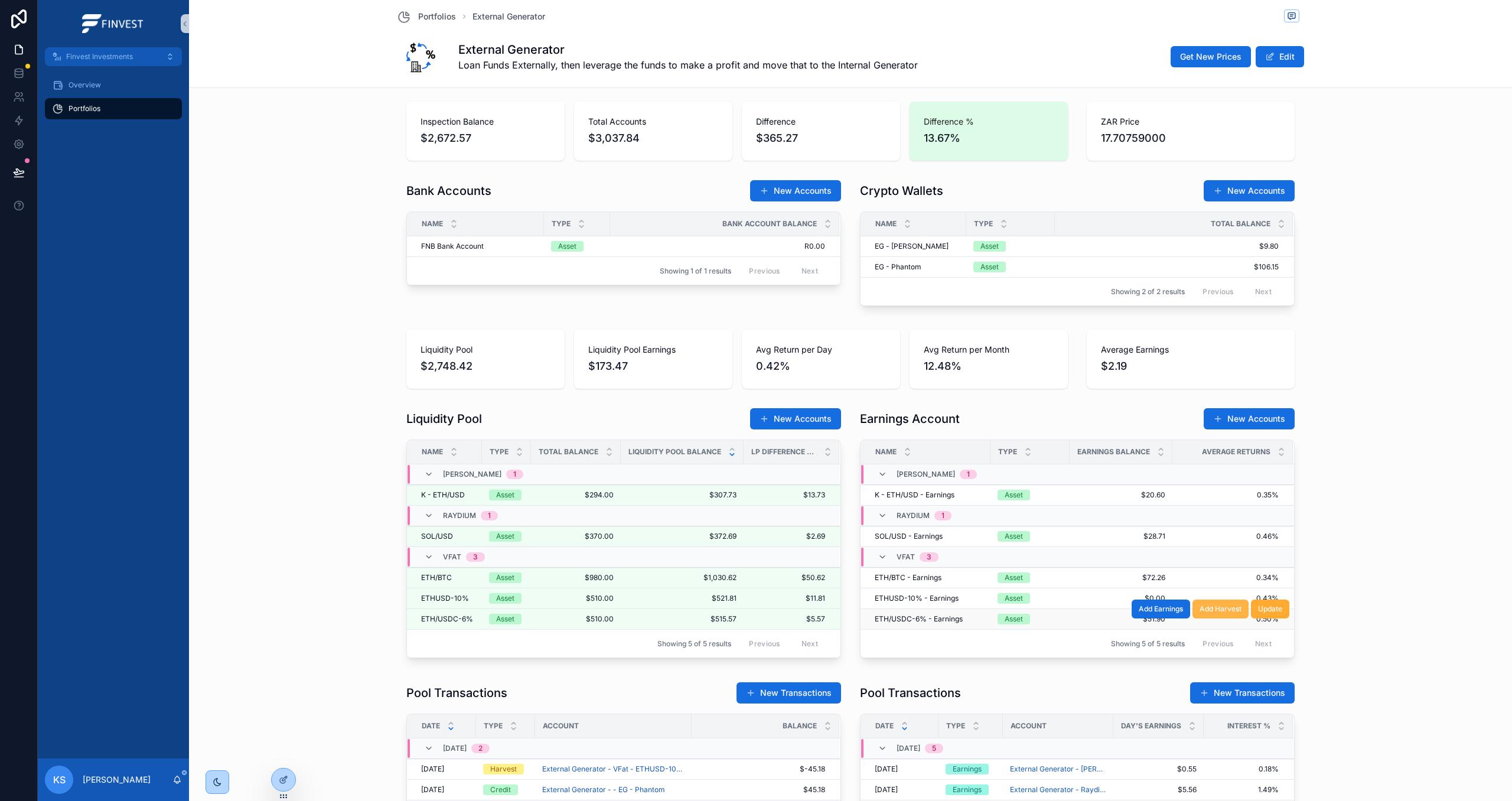
click at [1218, 614] on span "Add Harvest" at bounding box center [1220, 609] width 42 height 9
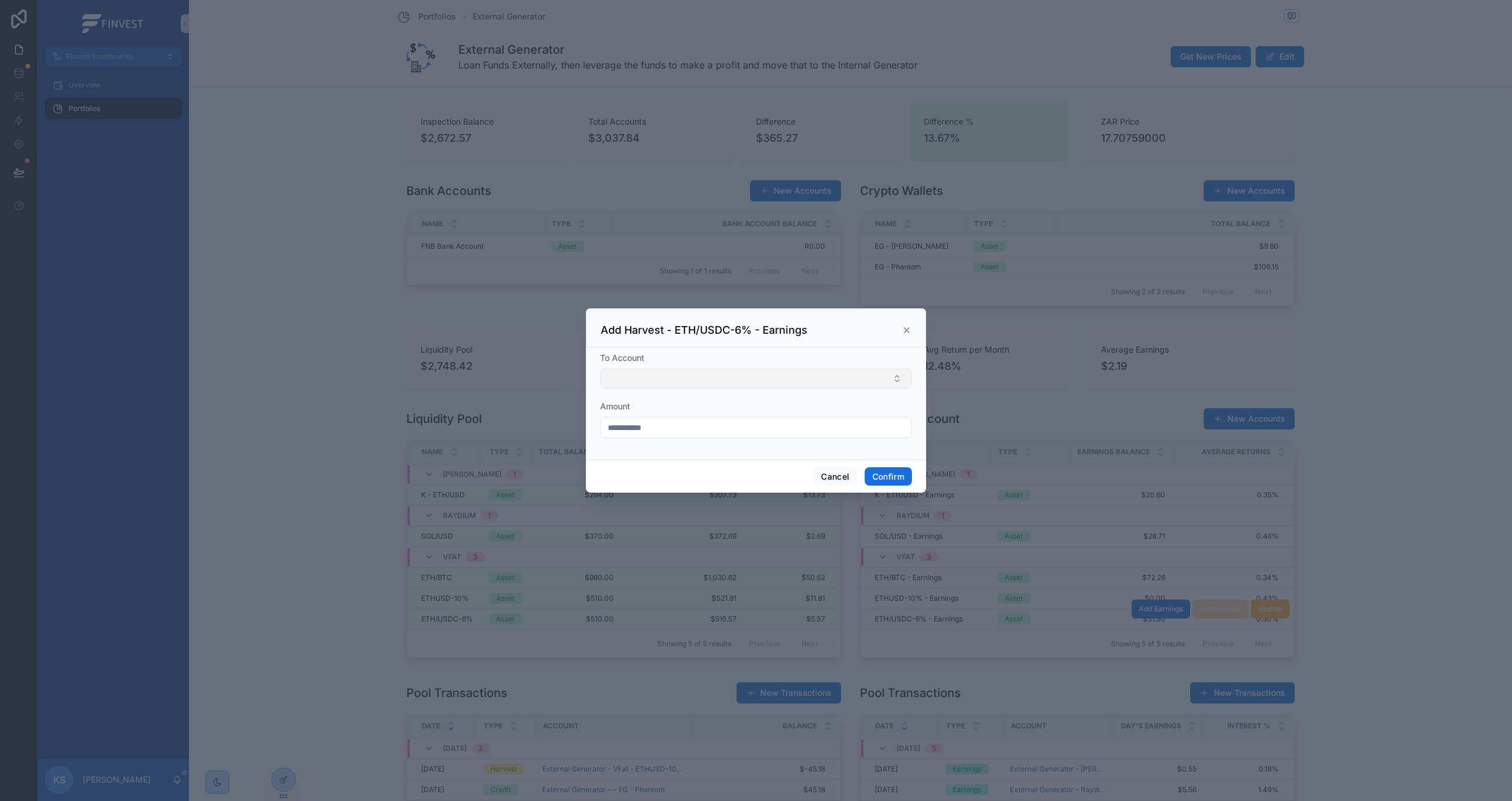
click at [774, 372] on button "Select Button" at bounding box center [756, 378] width 312 height 20
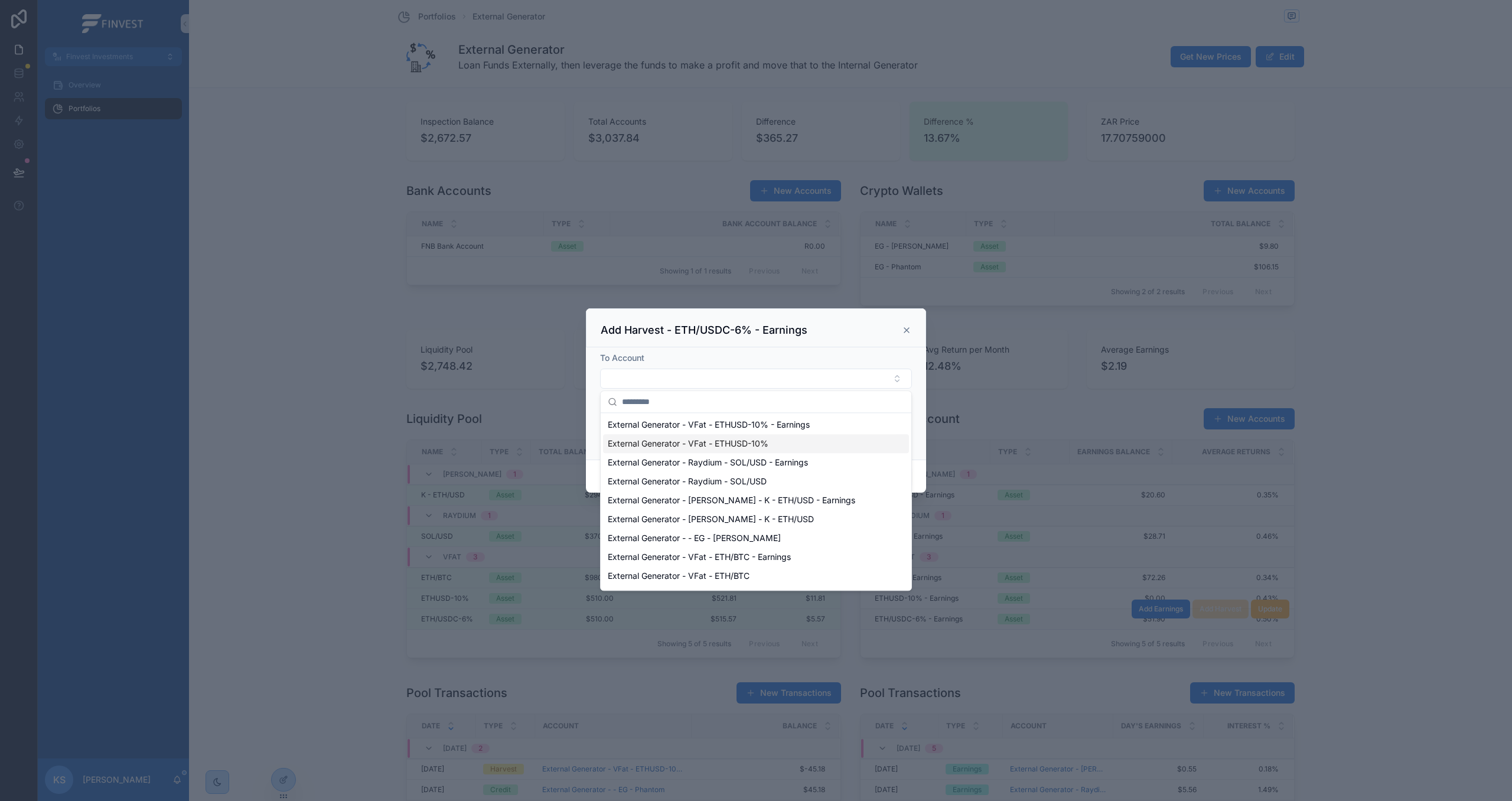
scroll to position [73, 0]
click at [747, 560] on span "External Generator - - EG - Phantom" at bounding box center [678, 559] width 139 height 12
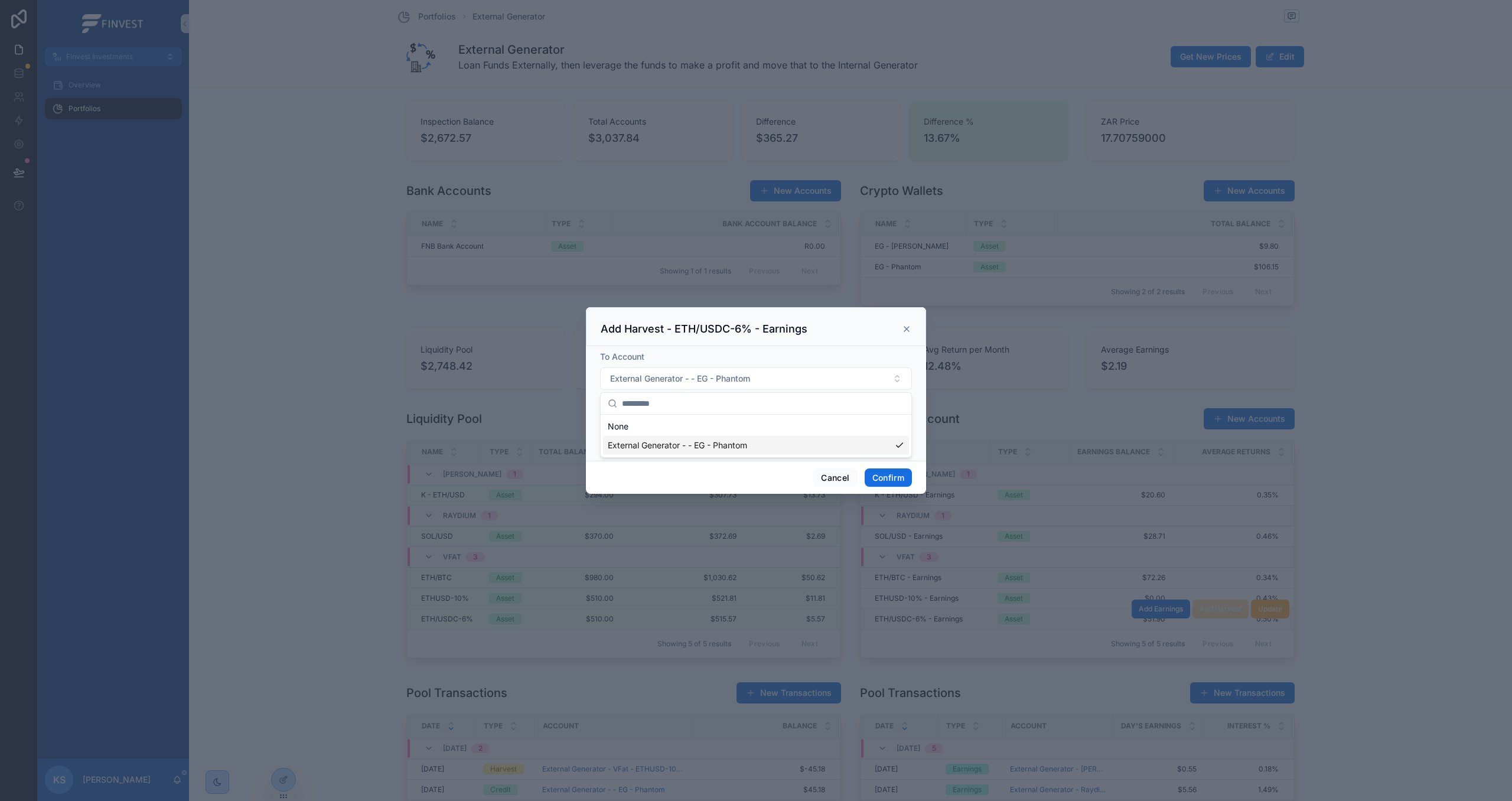
scroll to position [0, 0]
click at [882, 484] on button "Confirm" at bounding box center [888, 478] width 47 height 19
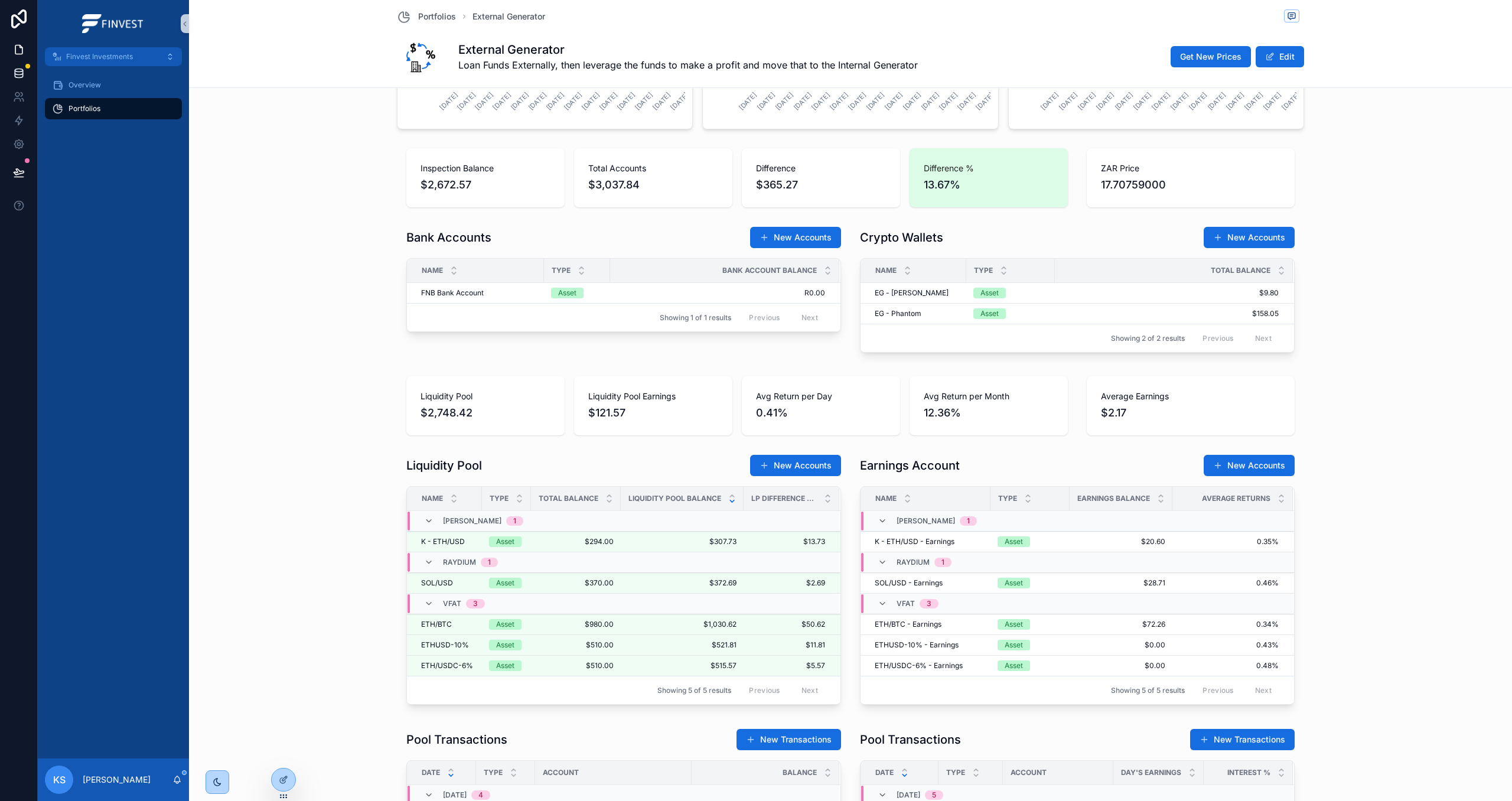
scroll to position [437, 0]
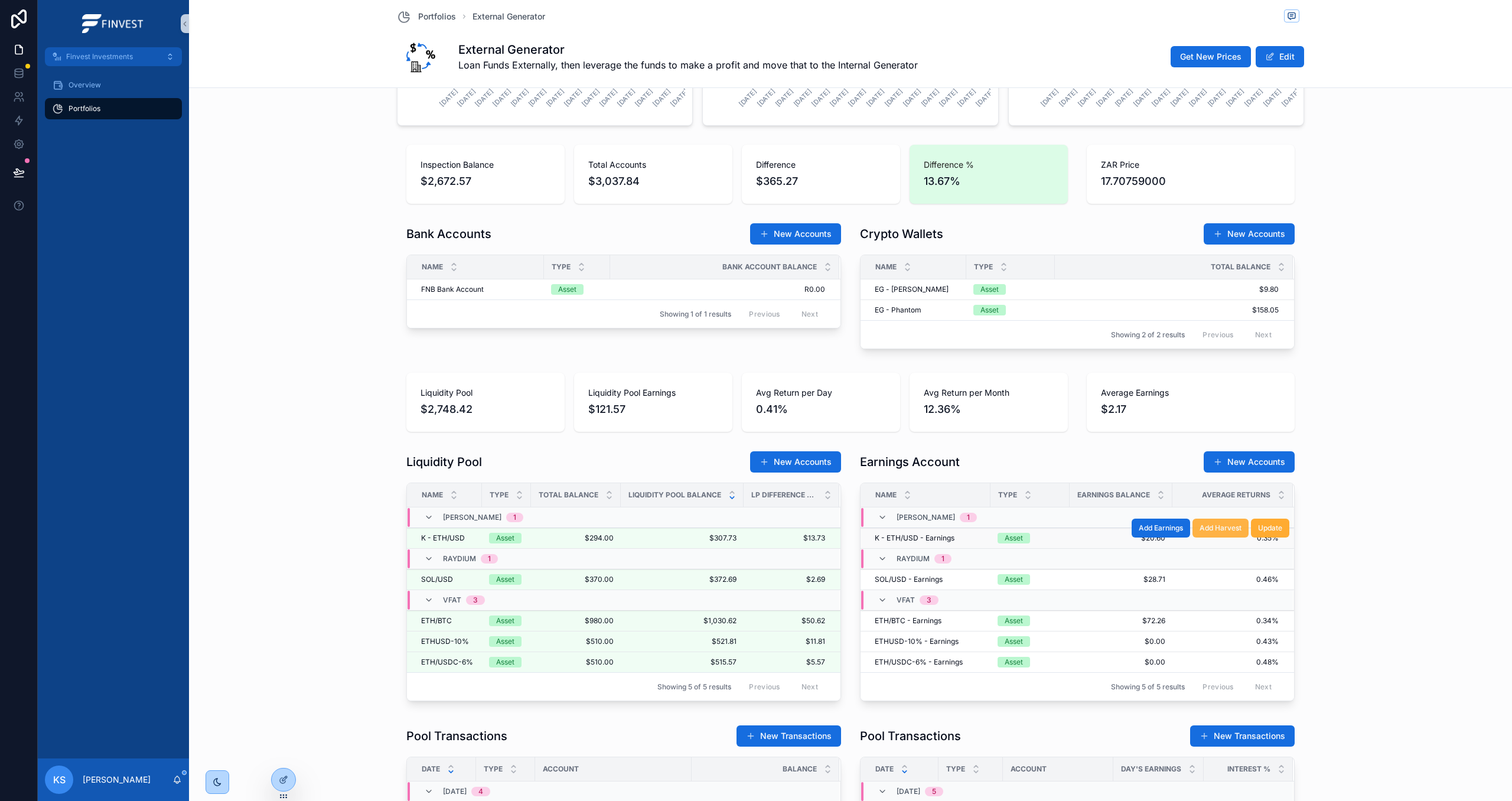
click at [1215, 530] on span "Add Harvest" at bounding box center [1220, 528] width 42 height 9
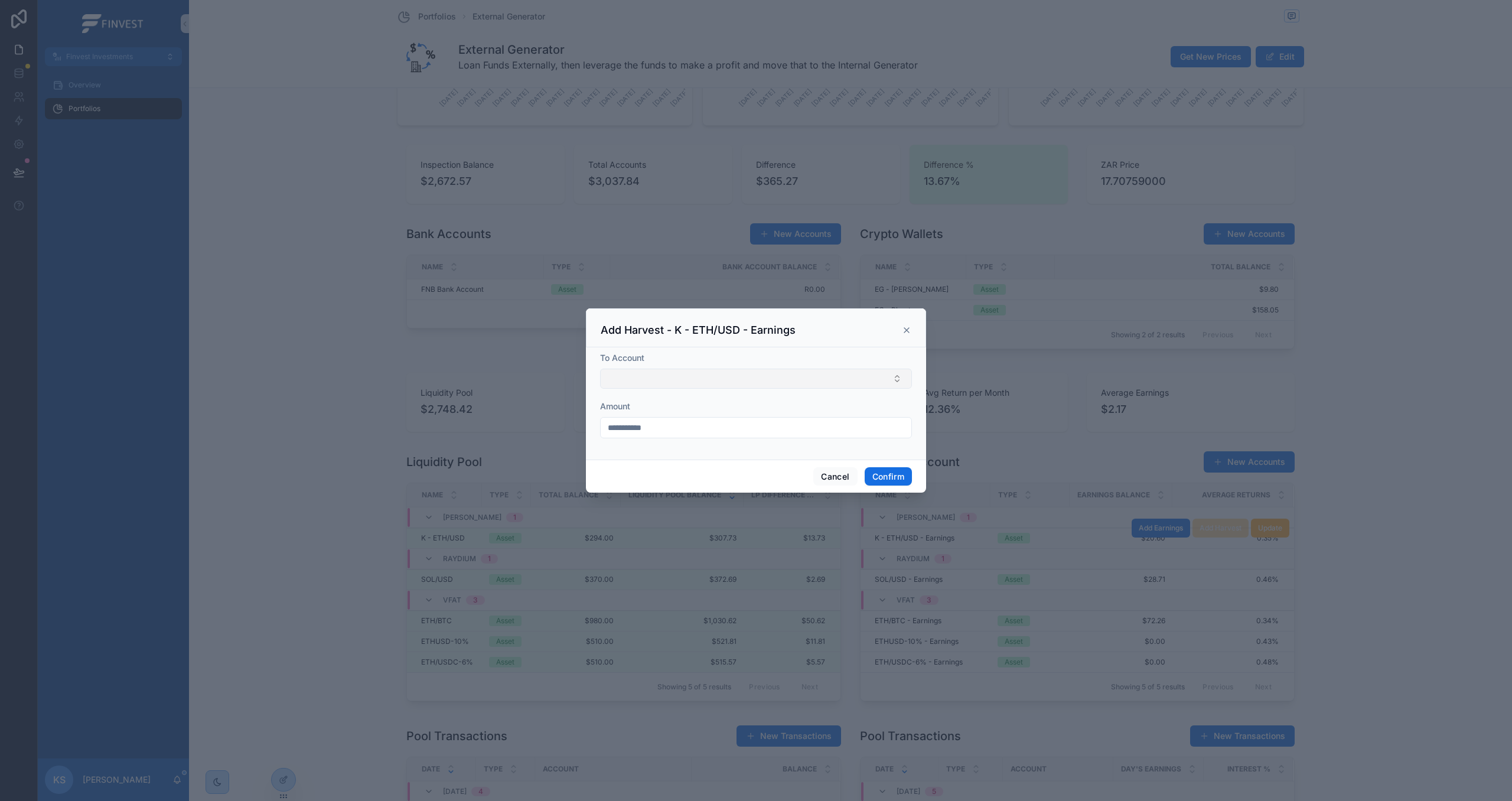
click at [732, 385] on button "Select Button" at bounding box center [756, 378] width 312 height 20
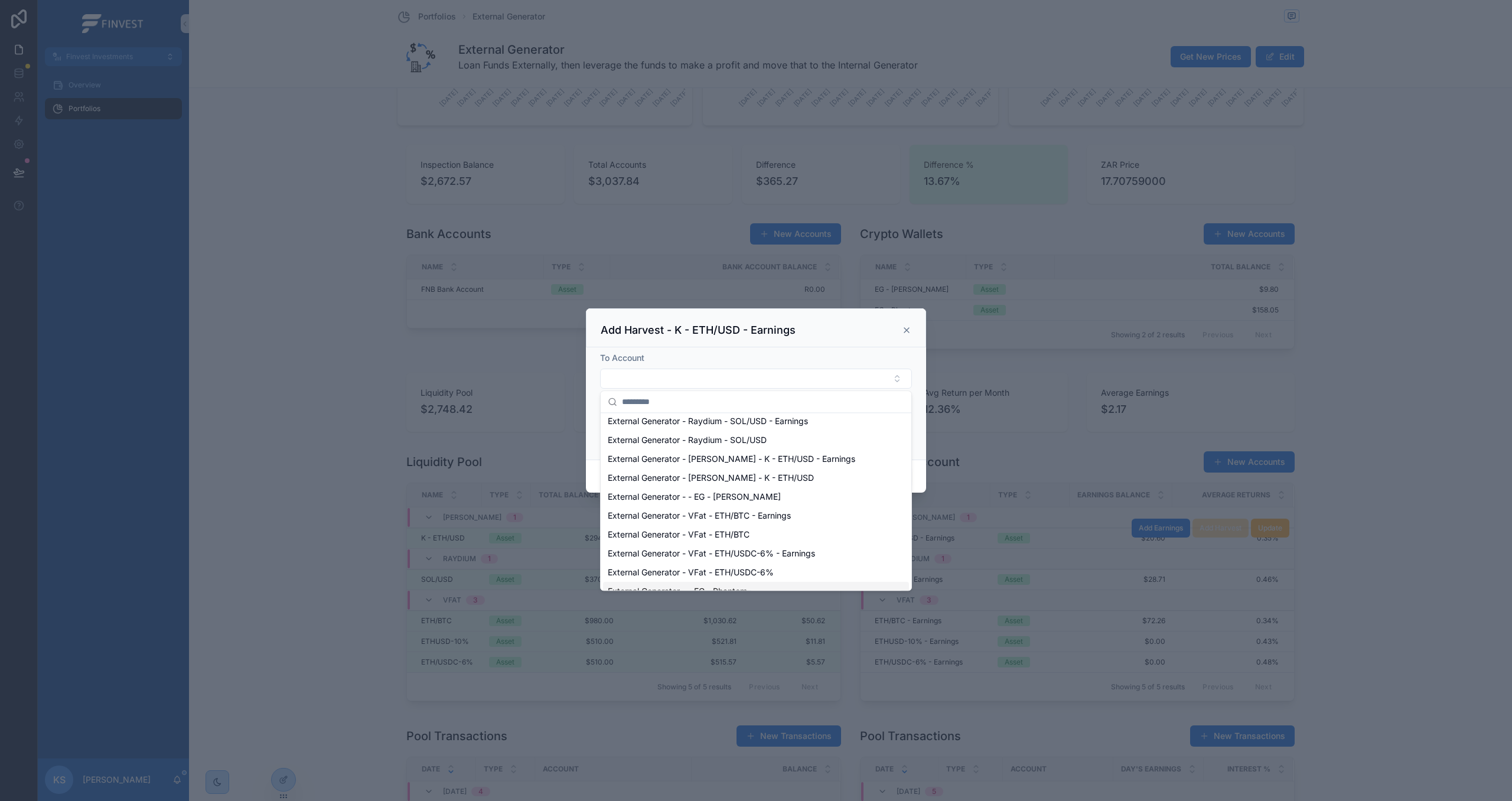
scroll to position [39, 0]
click at [743, 507] on div "External Generator - - EG - [PERSON_NAME]" at bounding box center [756, 499] width 306 height 19
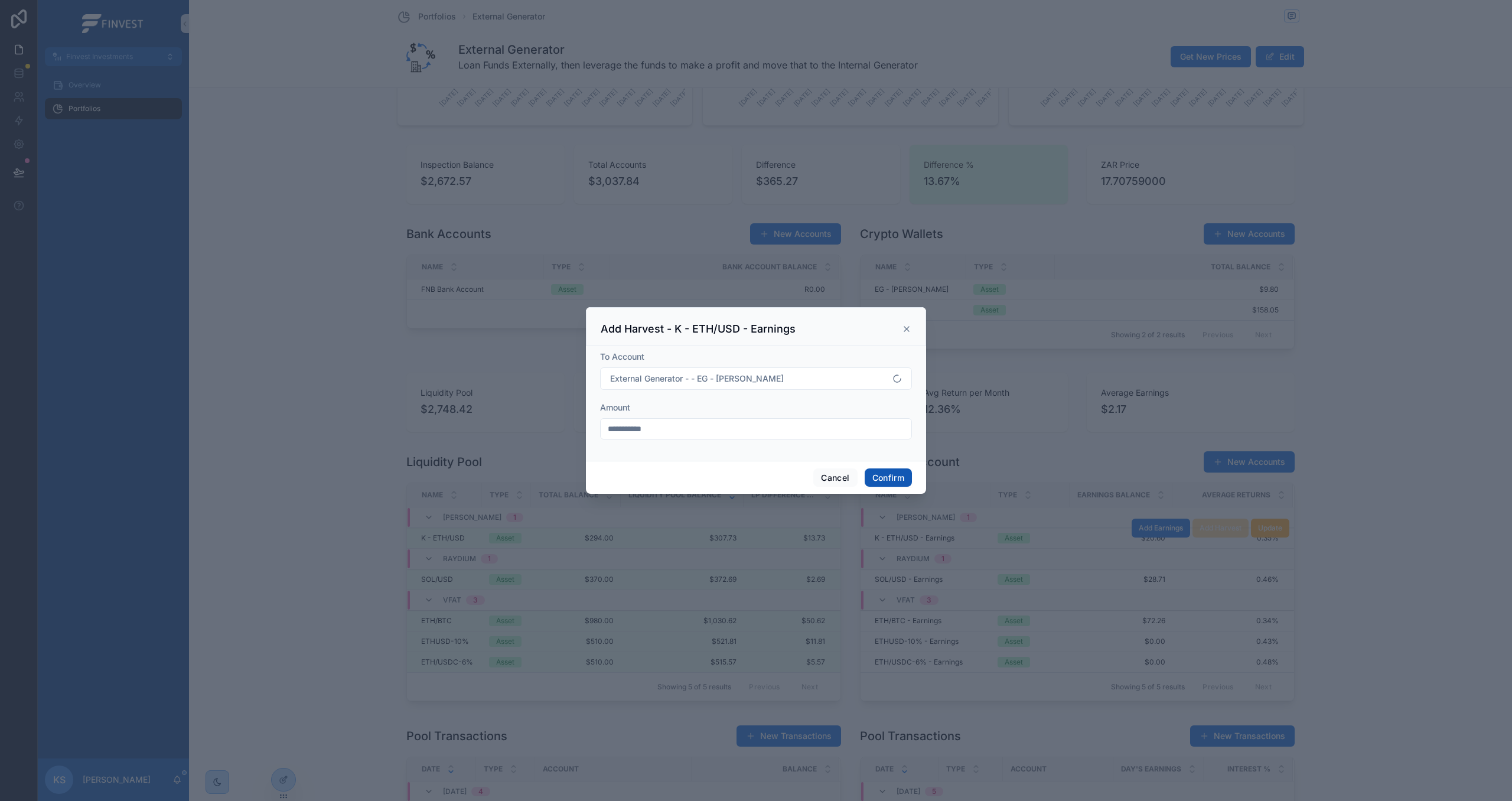
click at [882, 477] on button "Confirm" at bounding box center [888, 478] width 47 height 19
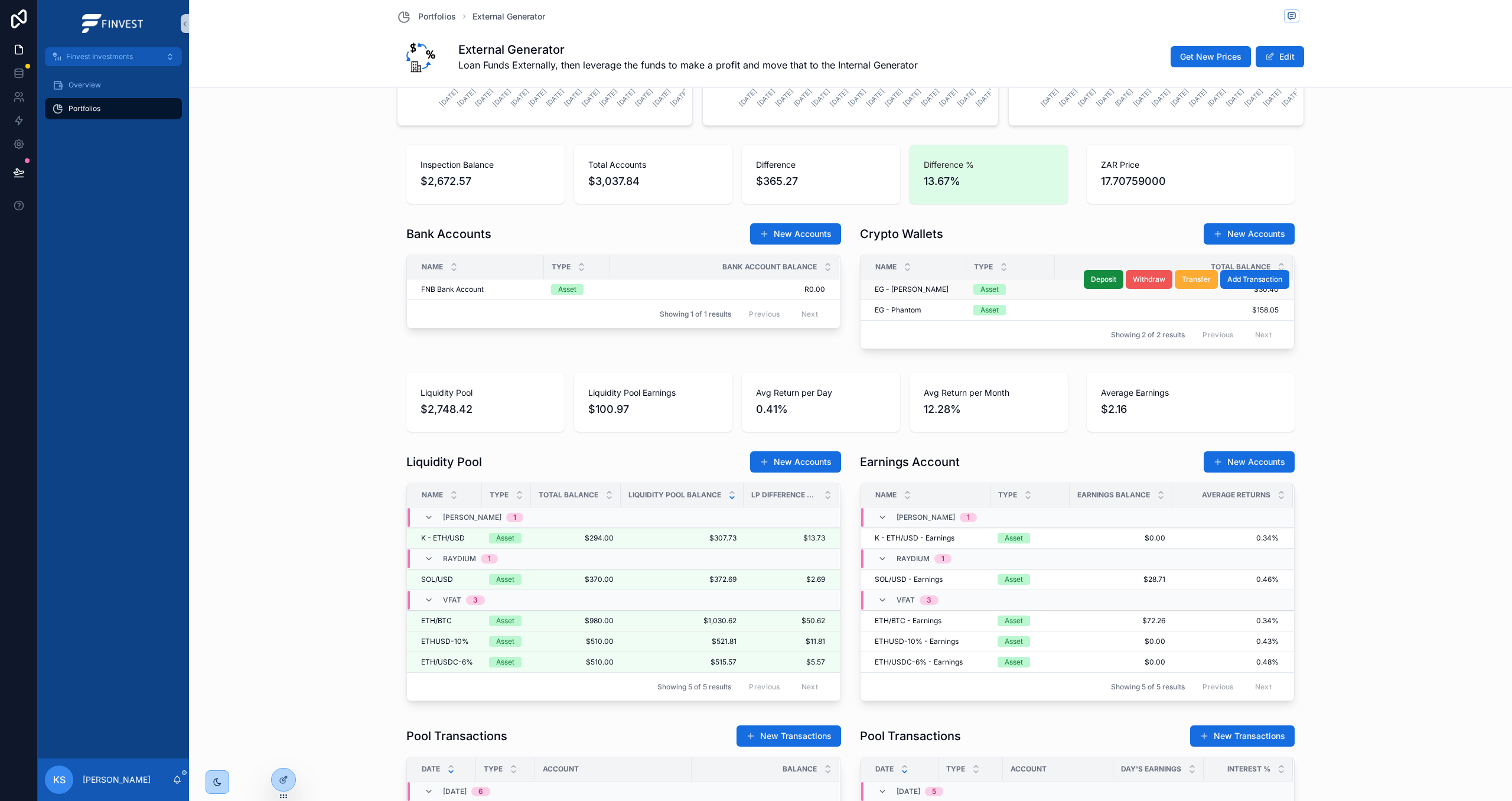
click at [1154, 281] on span "Withdraw" at bounding box center [1149, 279] width 33 height 9
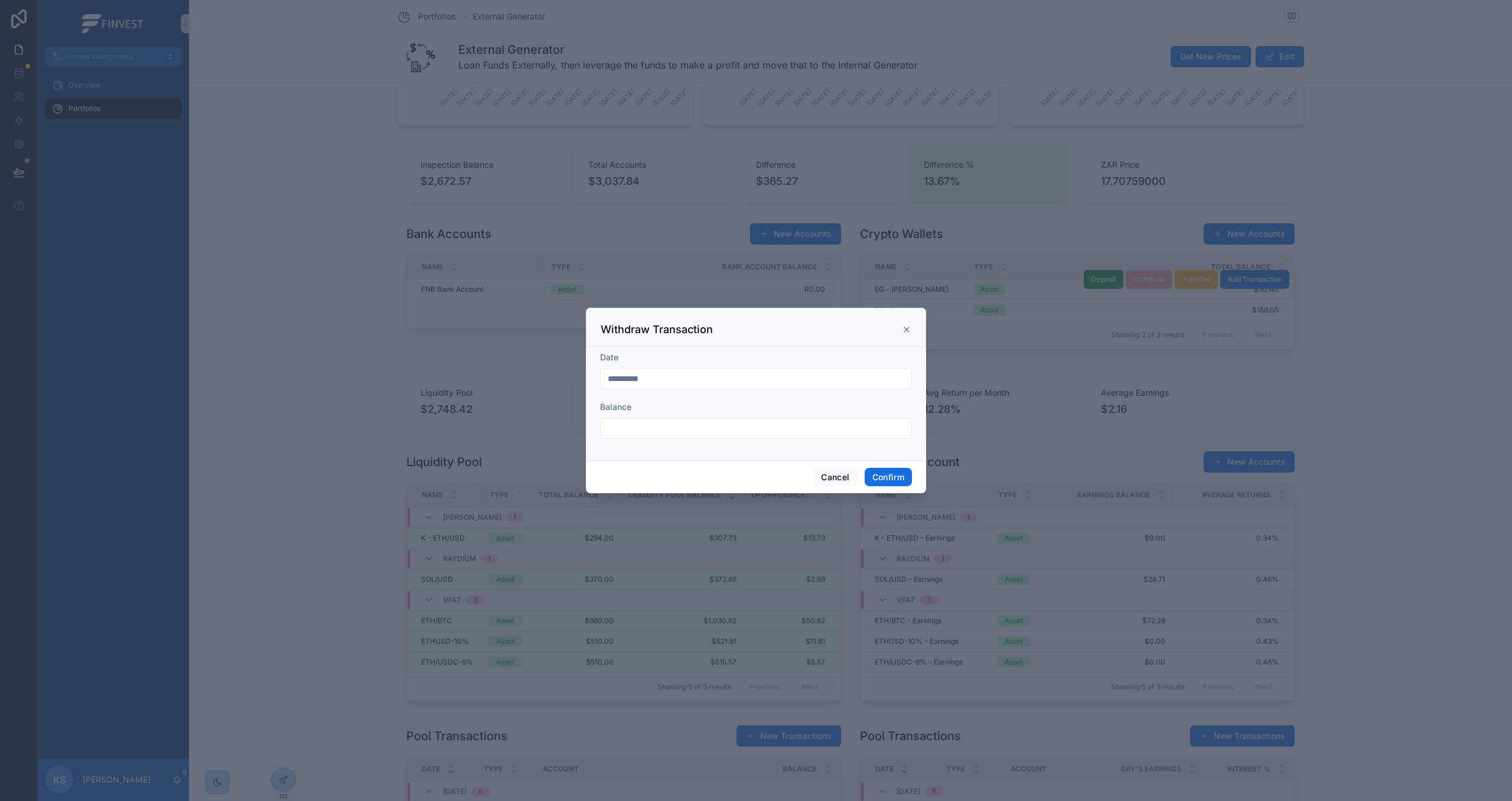
click at [699, 432] on input "text" at bounding box center [756, 429] width 310 height 17
type input "******"
click at [892, 479] on button "Confirm" at bounding box center [888, 477] width 47 height 19
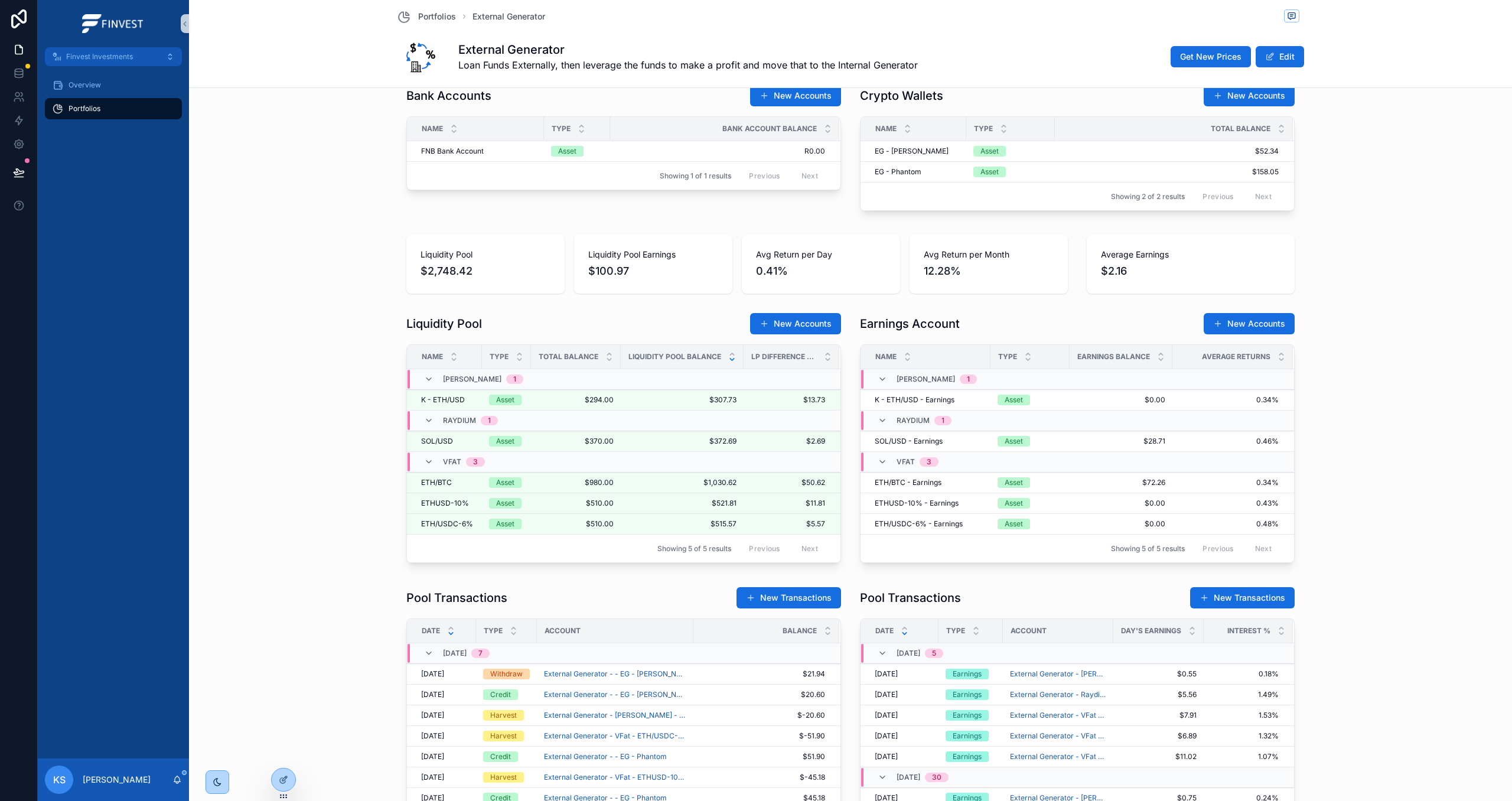
scroll to position [588, 0]
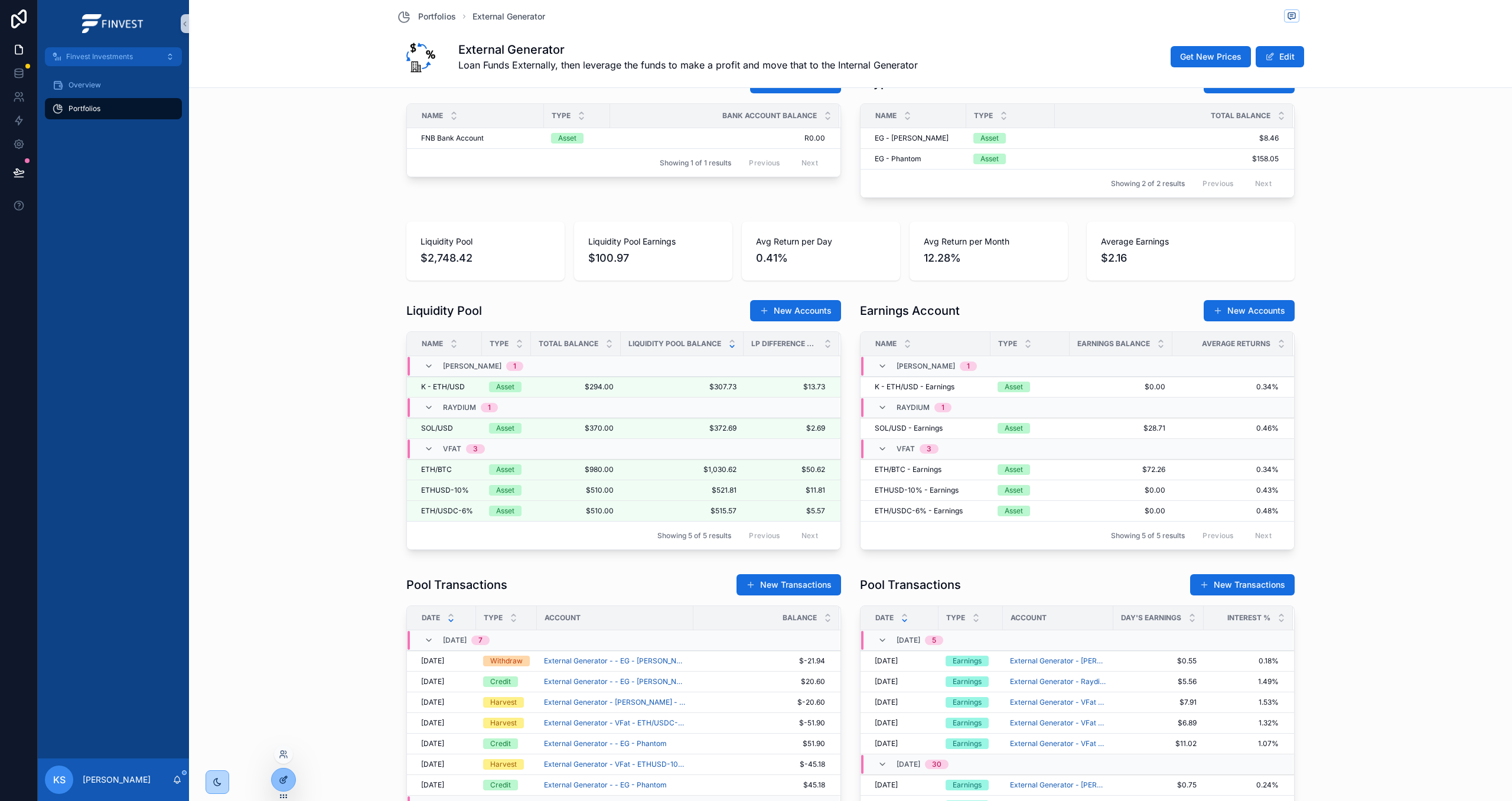
click at [287, 780] on icon at bounding box center [283, 779] width 9 height 9
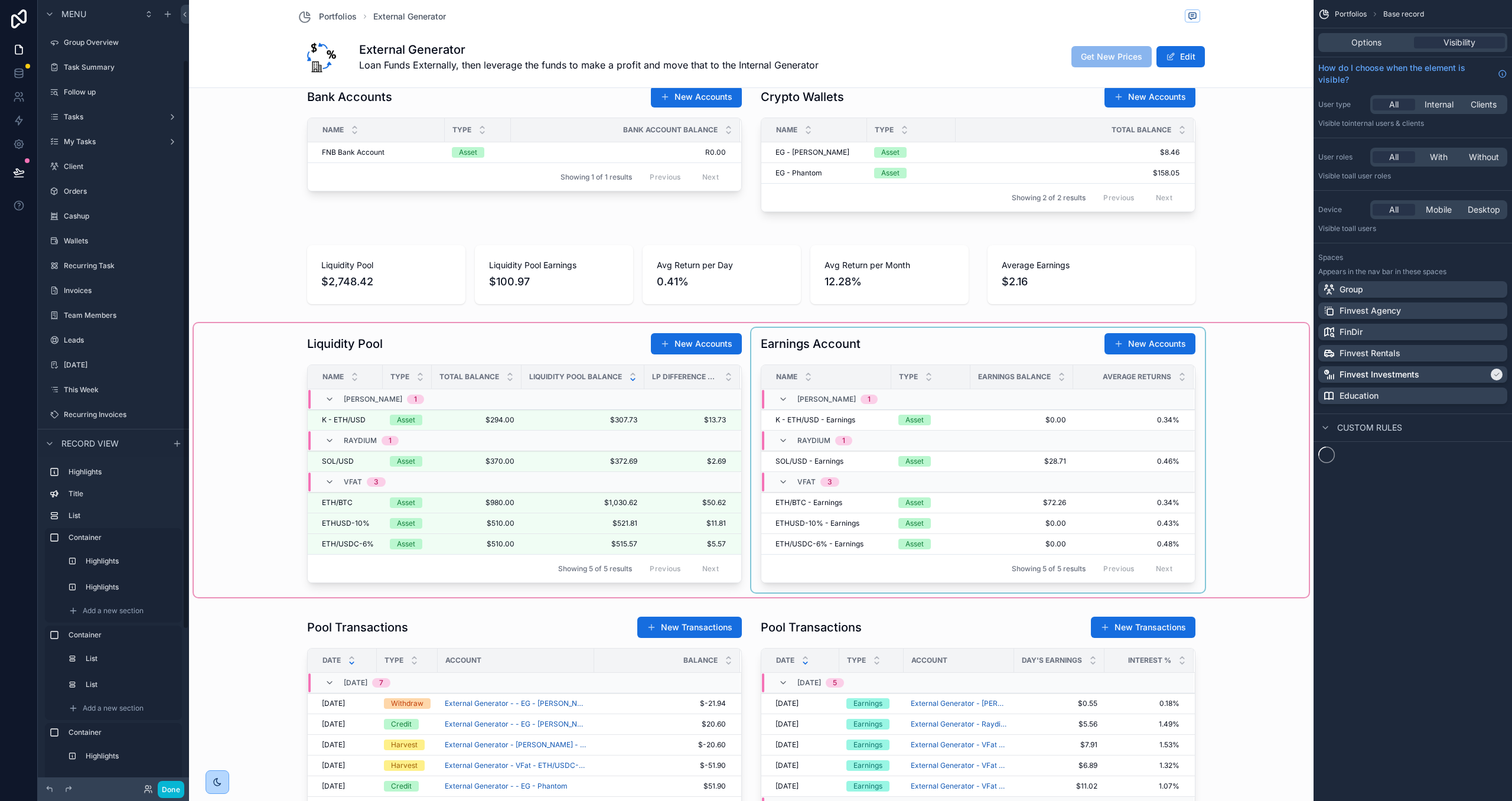
scroll to position [83, 0]
click at [1058, 372] on icon "scrollable content" at bounding box center [1061, 374] width 8 height 8
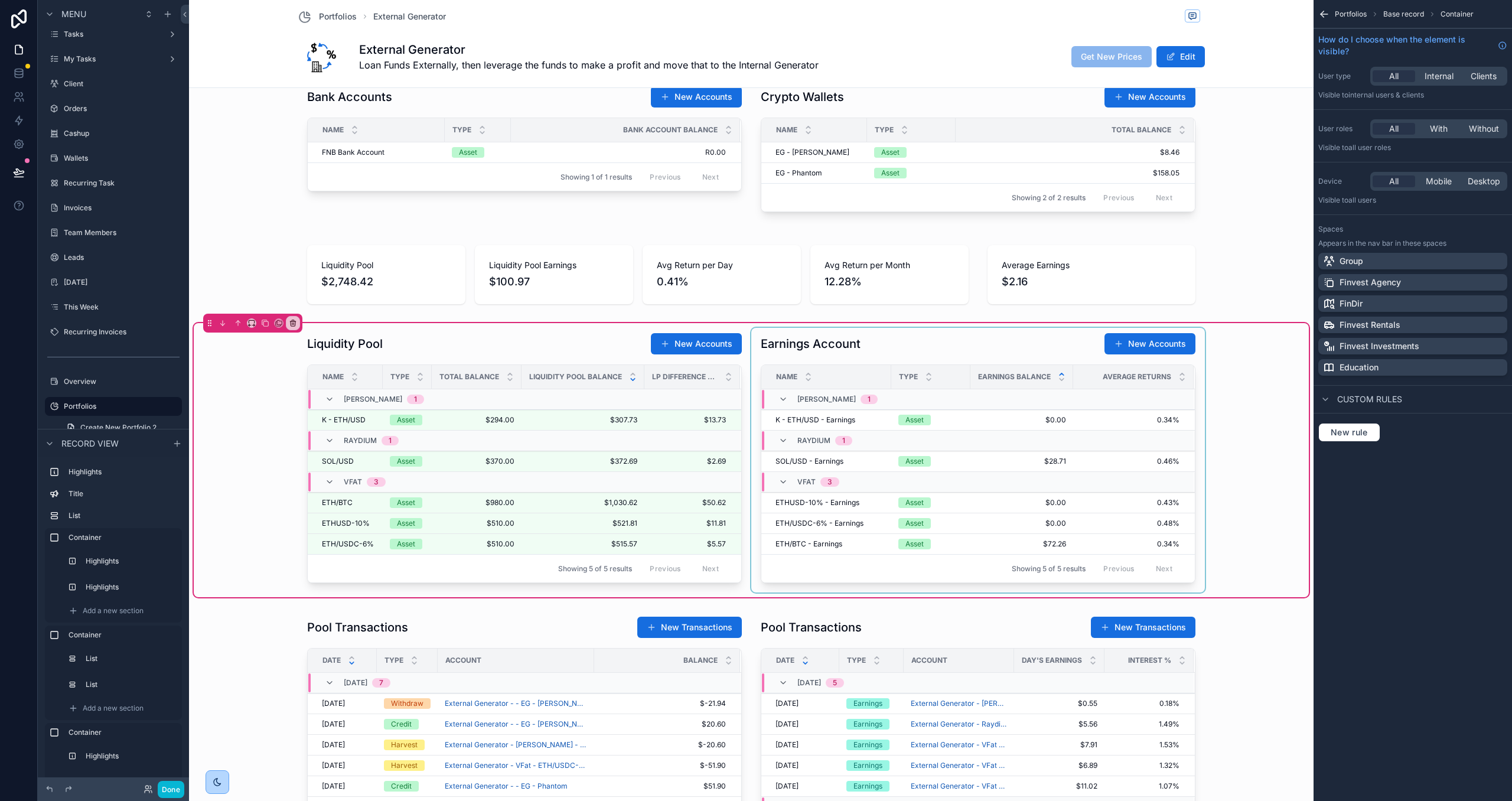
click at [1049, 349] on div "scrollable content" at bounding box center [978, 460] width 454 height 265
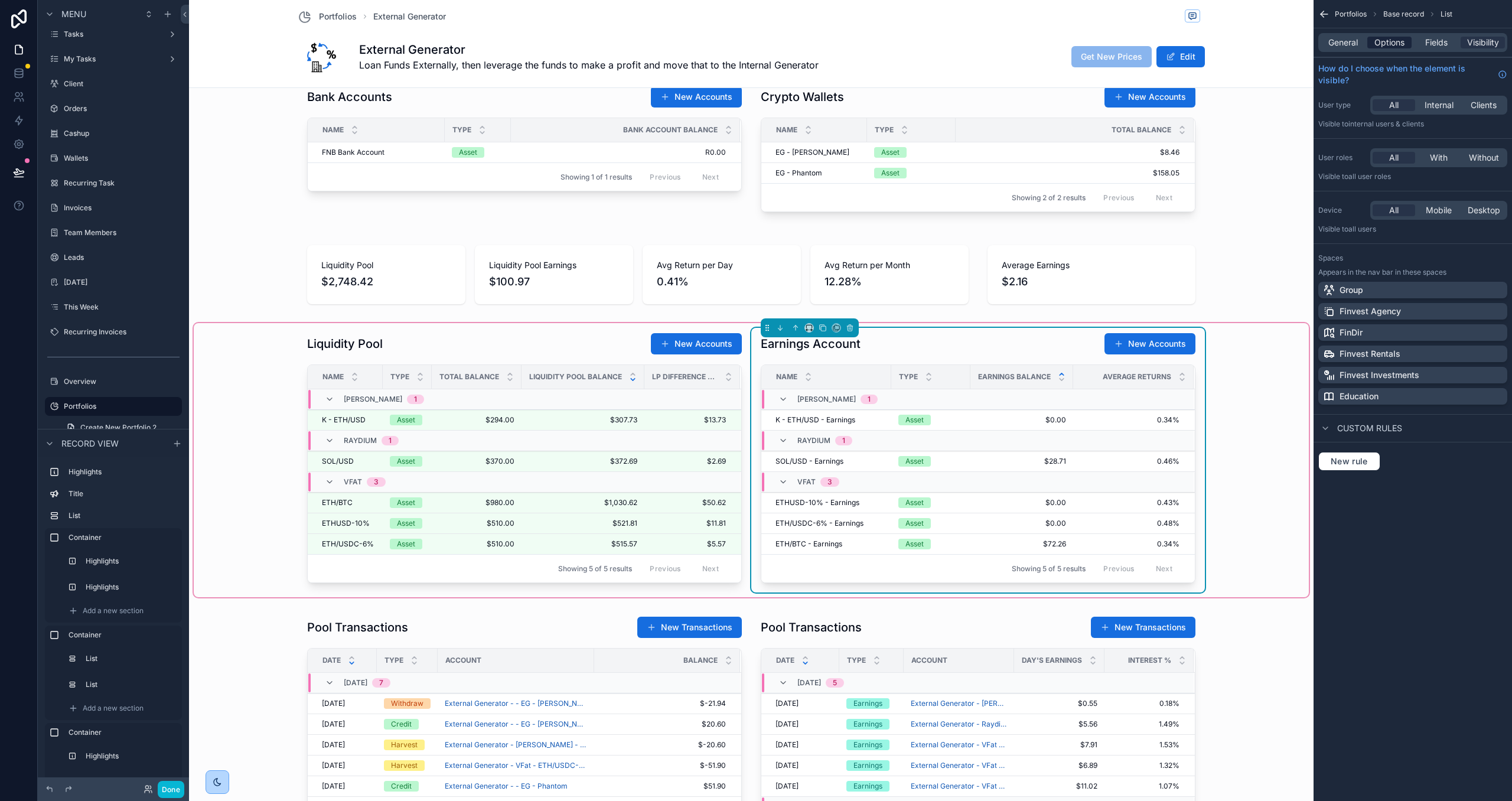
click at [1398, 39] on span "Options" at bounding box center [1390, 43] width 30 height 12
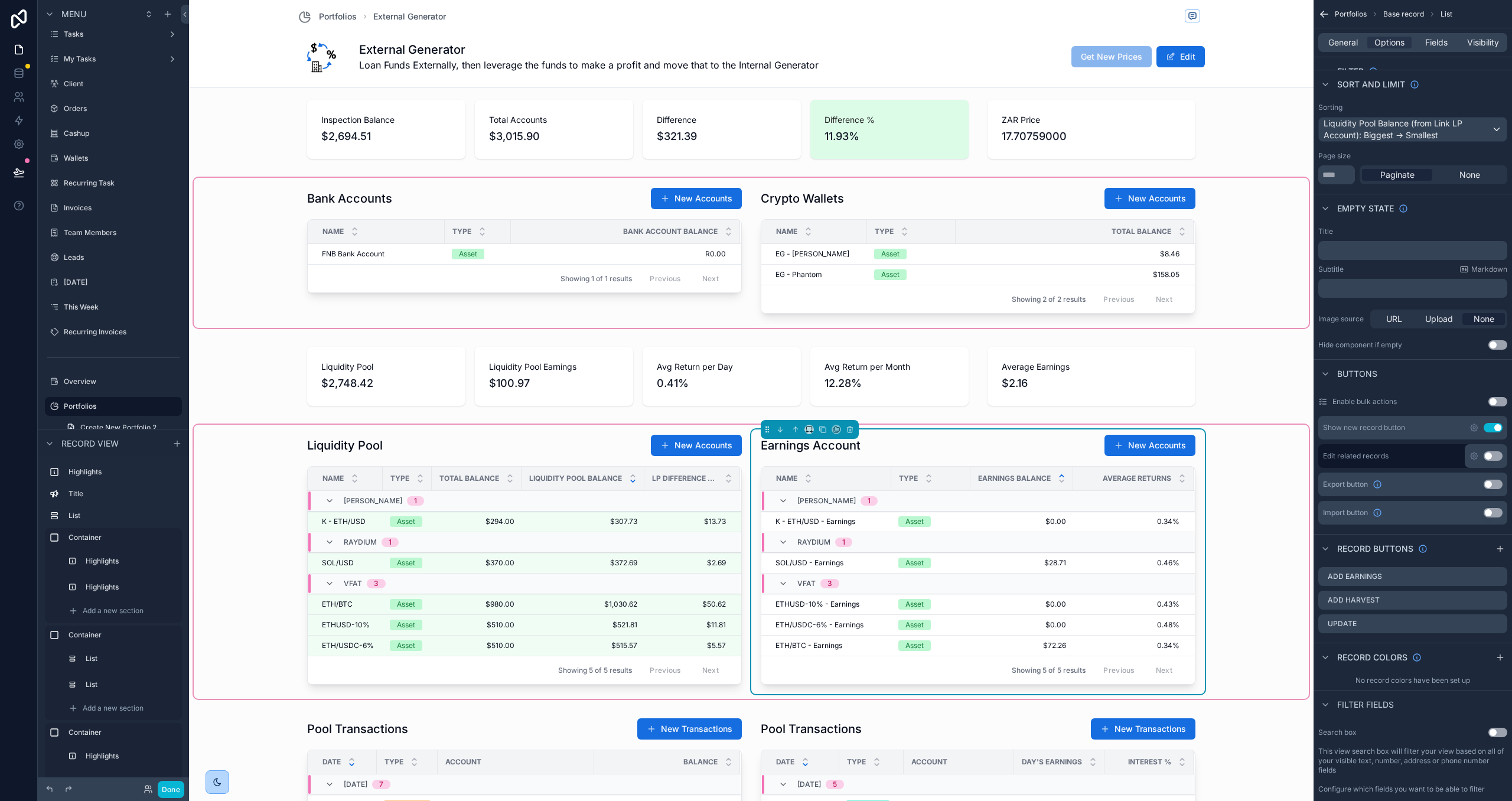
scroll to position [472, 0]
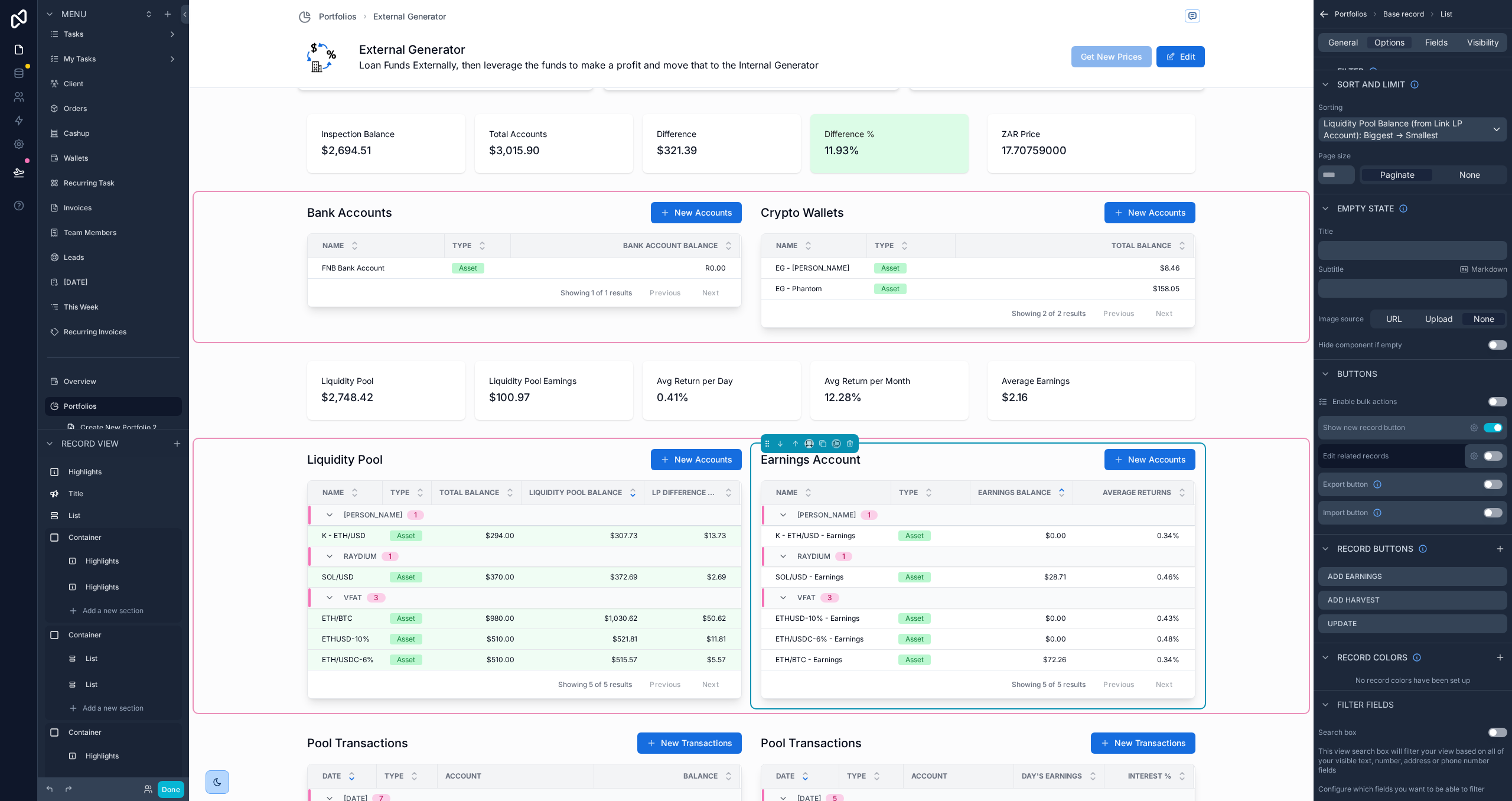
click at [933, 225] on div "scrollable content" at bounding box center [751, 267] width 1115 height 150
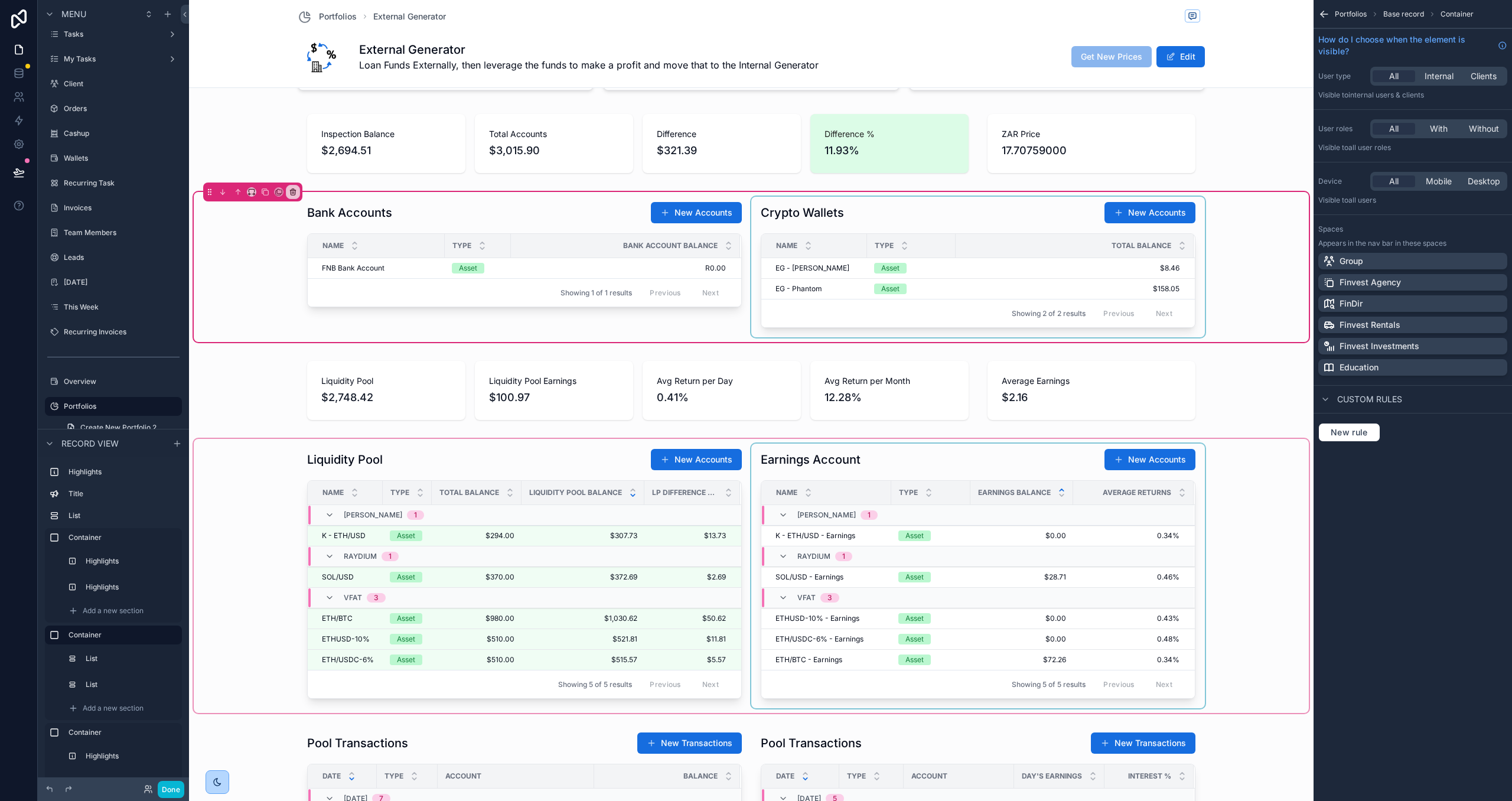
scroll to position [0, 0]
click at [949, 230] on div "scrollable content" at bounding box center [978, 268] width 454 height 141
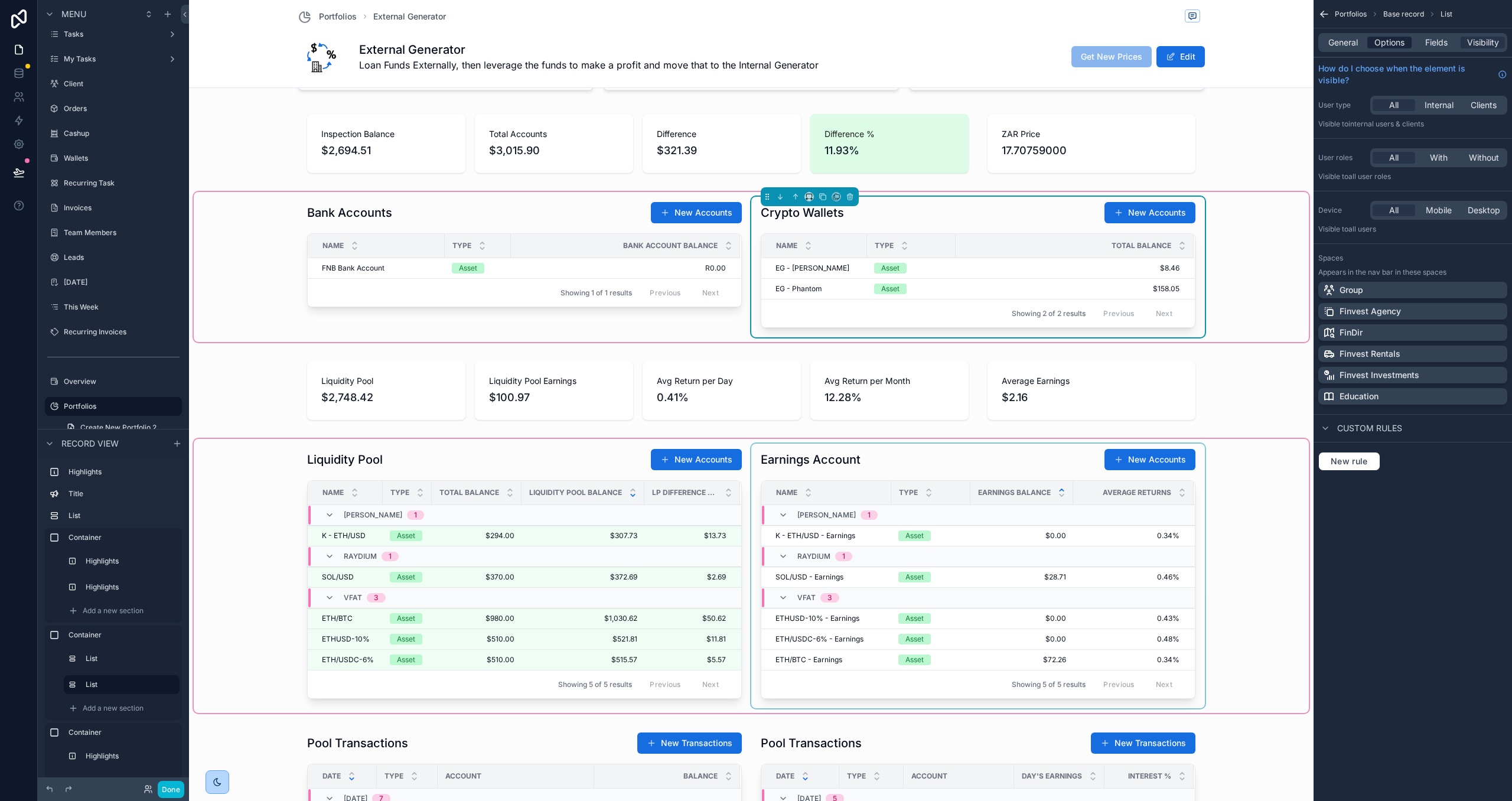
click at [1390, 40] on span "Options" at bounding box center [1390, 43] width 30 height 12
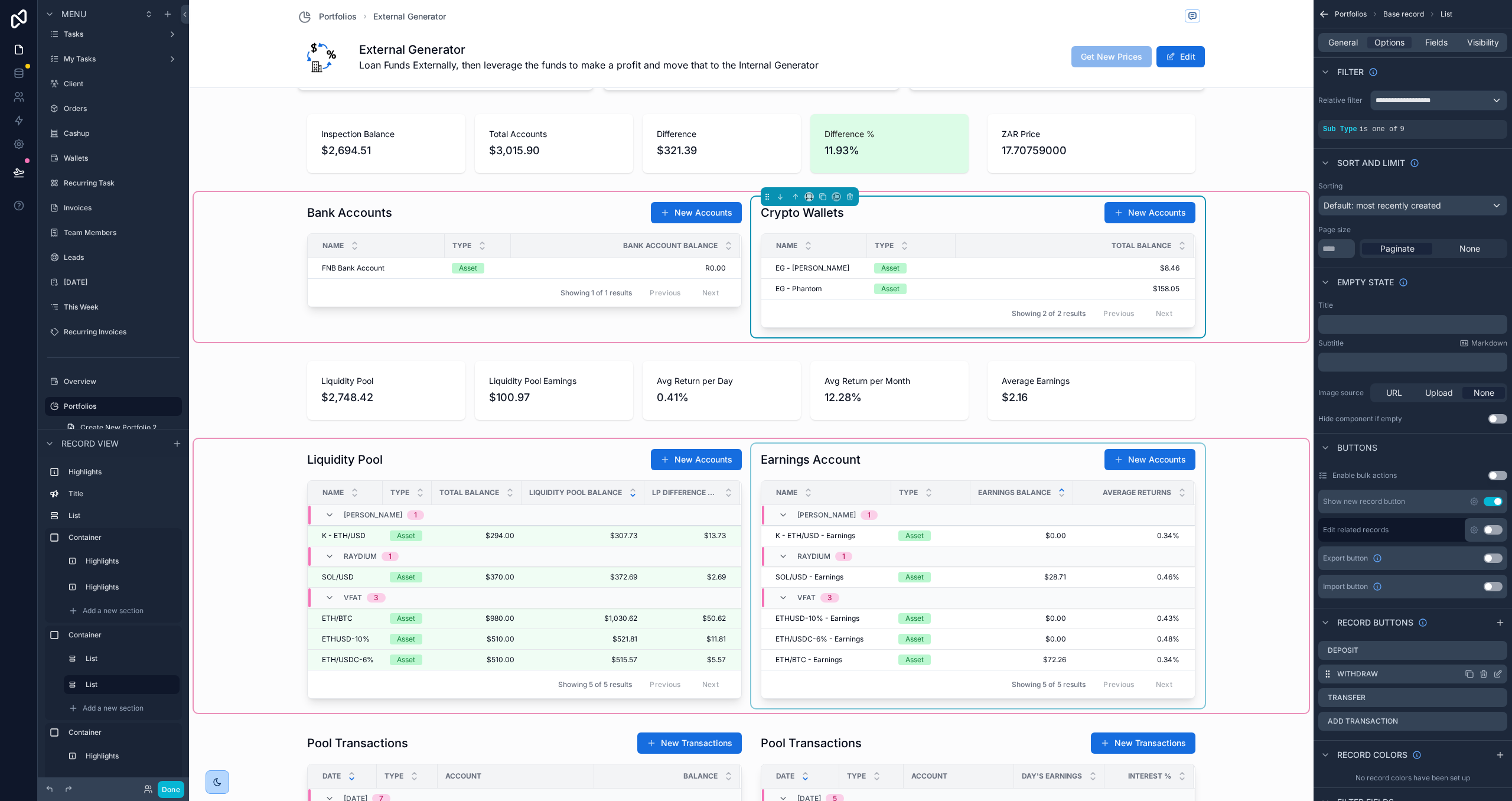
click at [1494, 676] on icon "scrollable content" at bounding box center [1498, 674] width 9 height 9
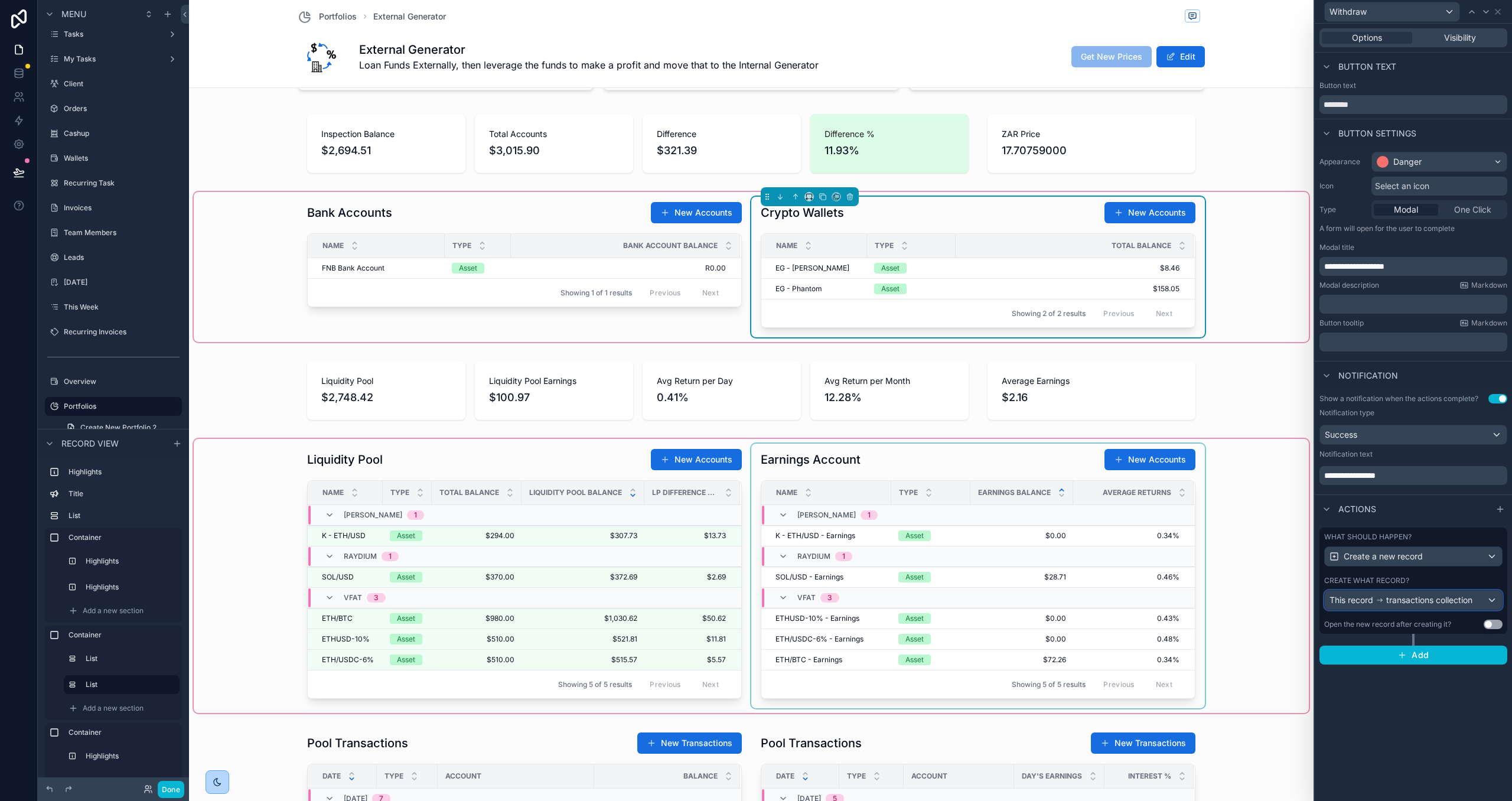
click at [1442, 606] on span "transactions collection" at bounding box center [1429, 601] width 86 height 12
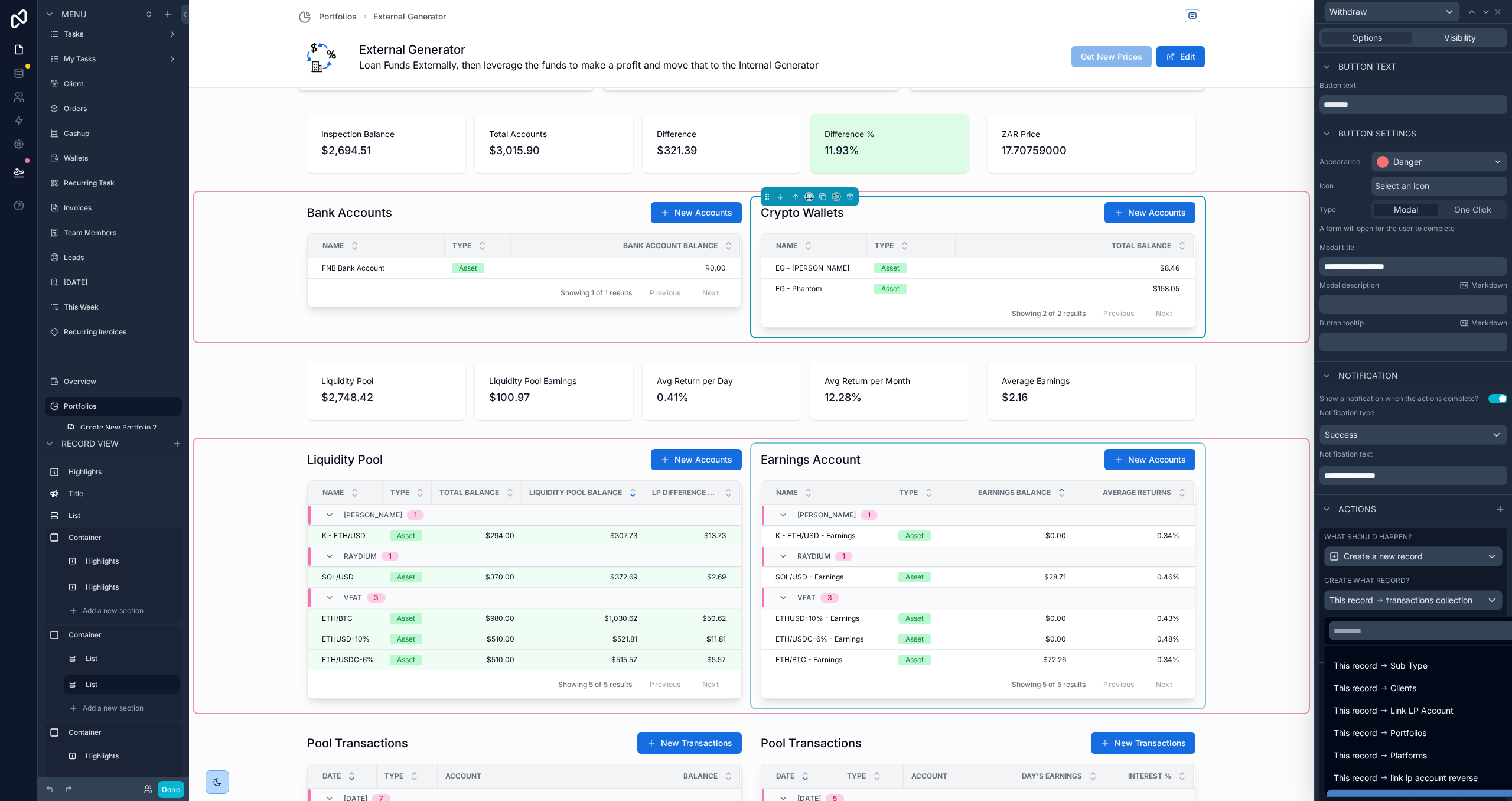
click at [1432, 581] on div at bounding box center [1413, 400] width 197 height 801
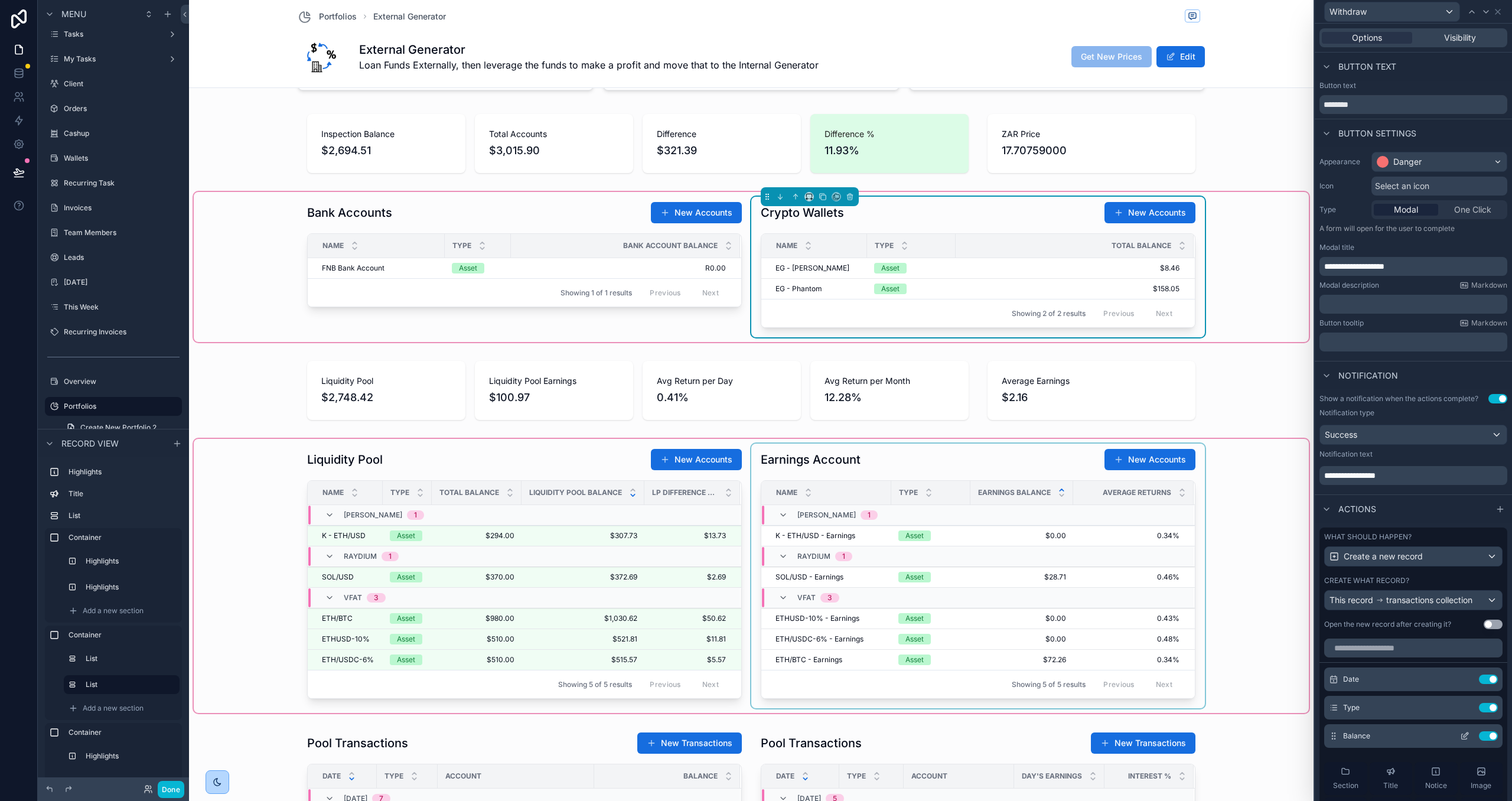
click at [1463, 736] on icon at bounding box center [1464, 736] width 9 height 9
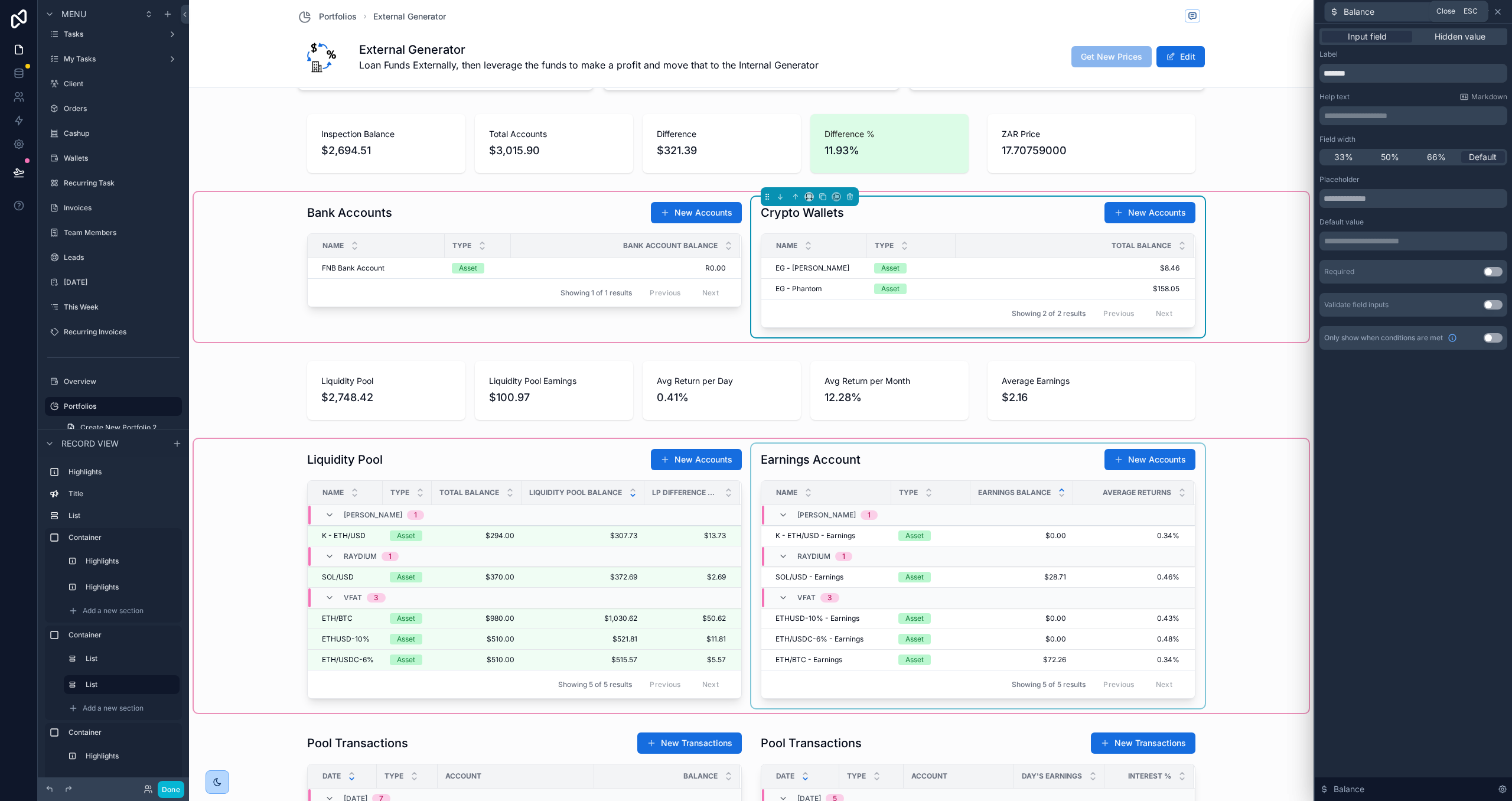
click at [1499, 13] on icon at bounding box center [1498, 12] width 5 height 5
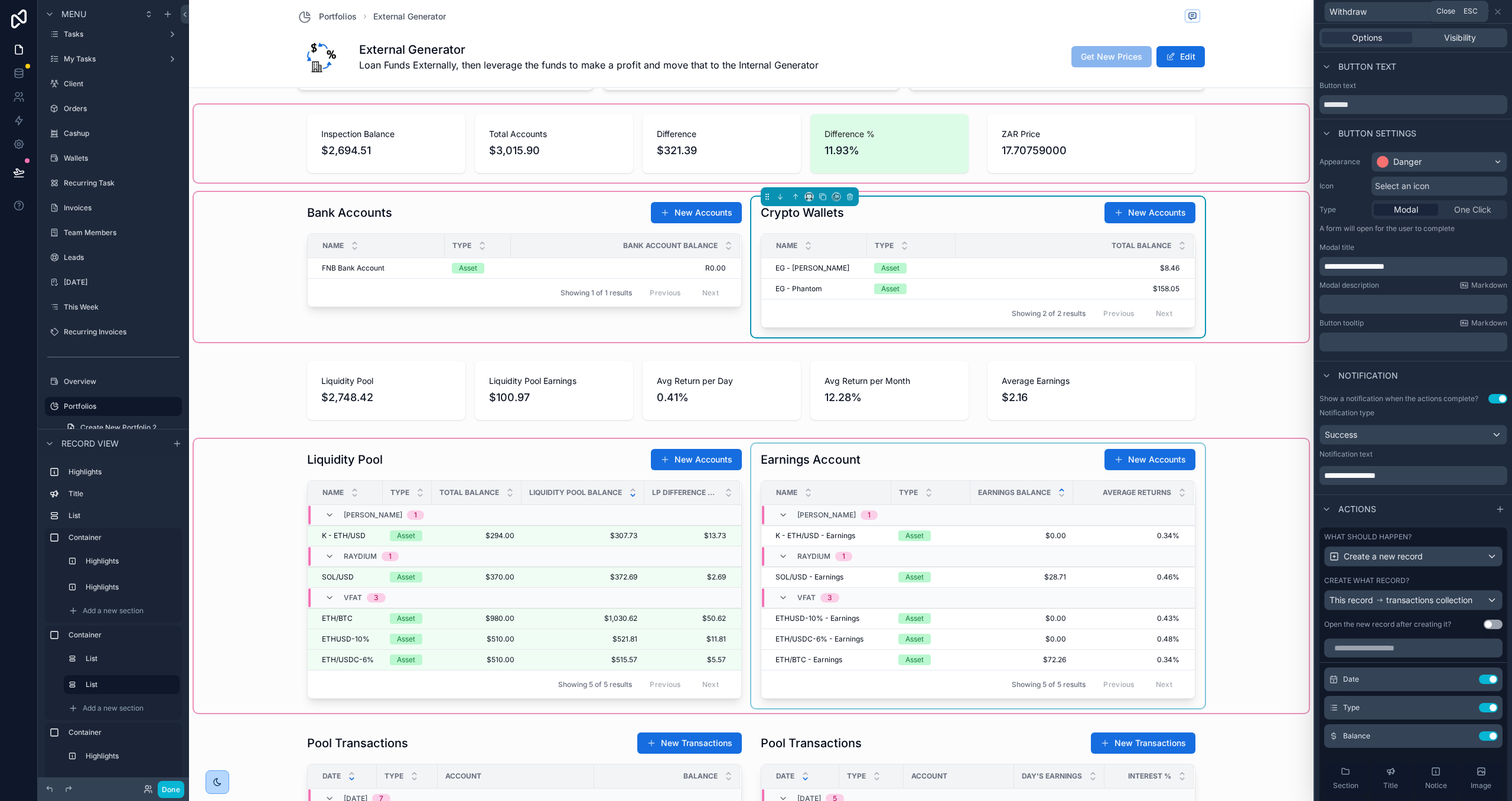
drag, startPoint x: 1499, startPoint y: 8, endPoint x: 1232, endPoint y: 120, distance: 289.5
click at [1499, 8] on icon at bounding box center [1498, 11] width 9 height 9
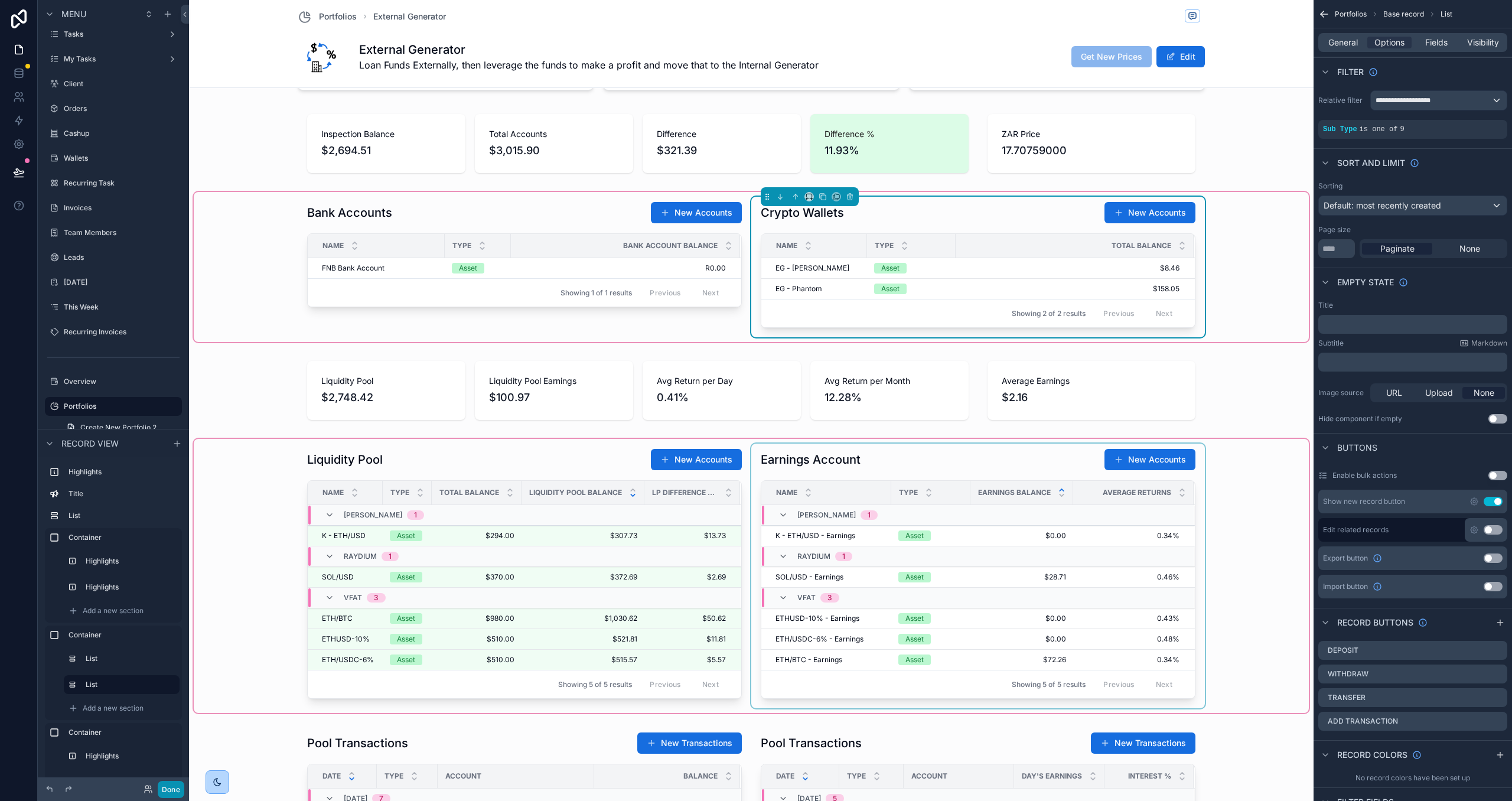
click at [169, 791] on button "Done" at bounding box center [171, 789] width 27 height 17
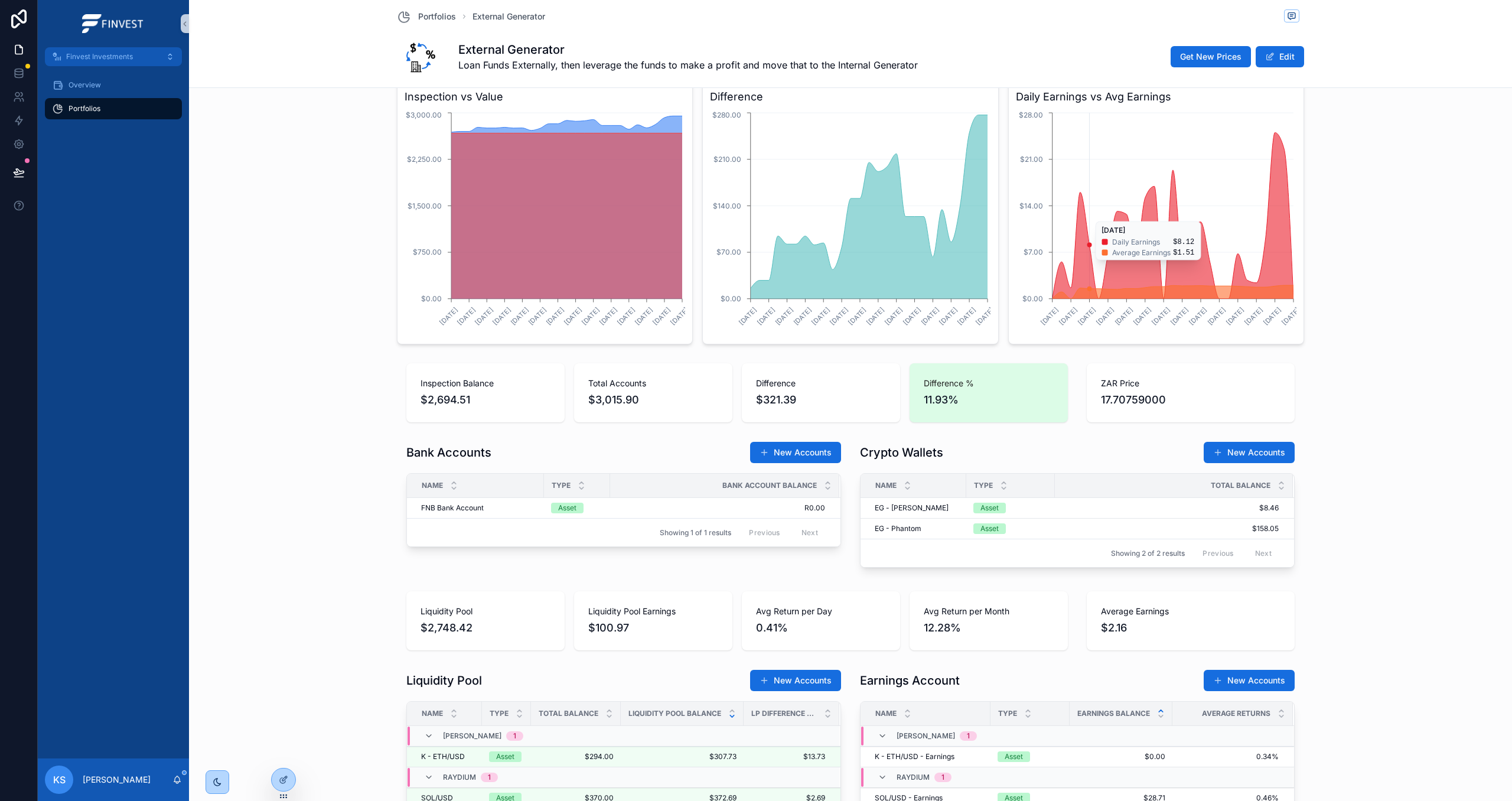
scroll to position [204, 0]
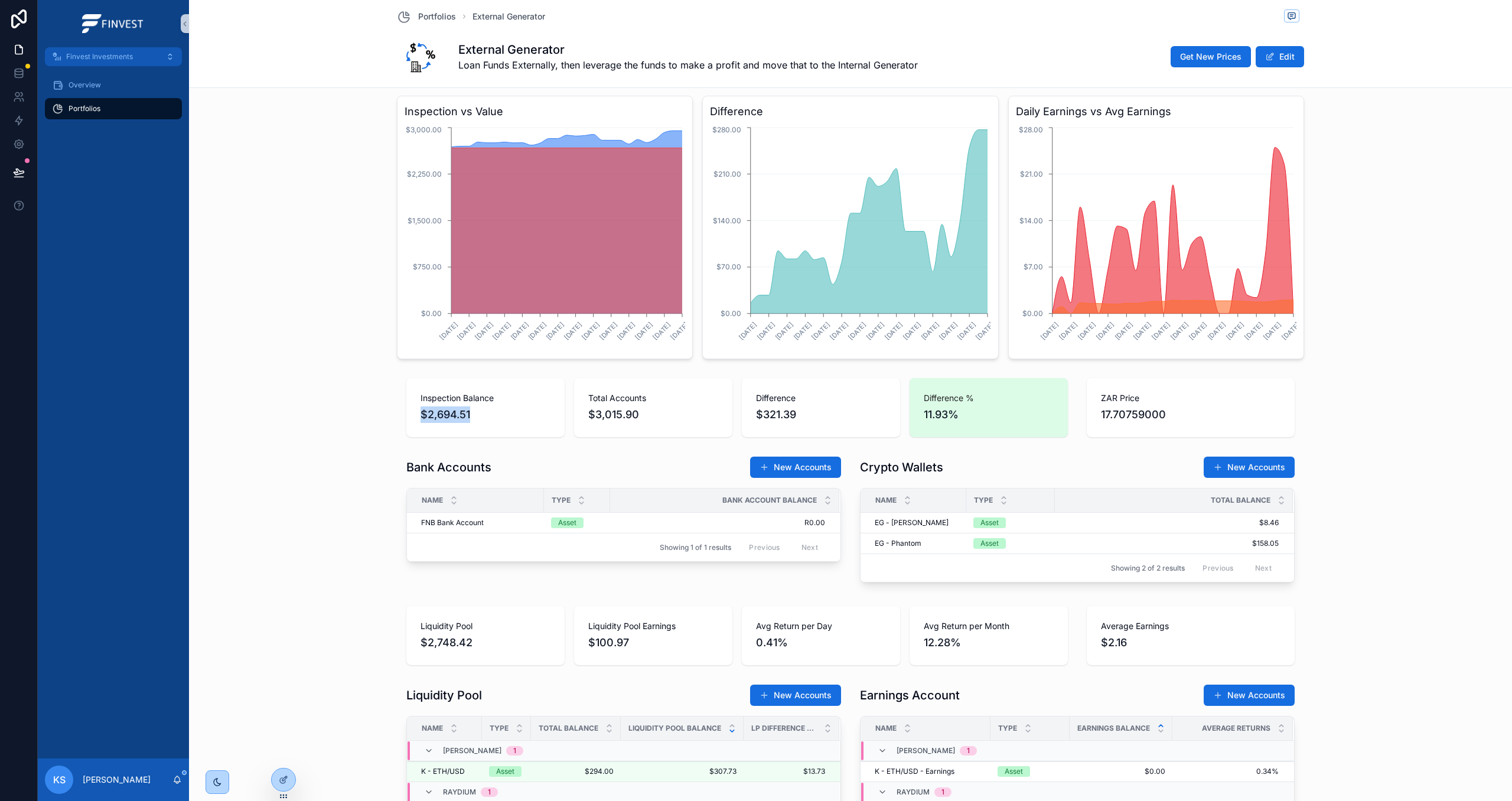
drag, startPoint x: 487, startPoint y: 416, endPoint x: 418, endPoint y: 417, distance: 69.0
click at [418, 417] on div "Inspection Balance $2,694.51" at bounding box center [486, 408] width 158 height 59
drag, startPoint x: 476, startPoint y: 421, endPoint x: 412, endPoint y: 419, distance: 64.0
click at [412, 419] on div "Inspection Balance $2,694.51" at bounding box center [486, 408] width 158 height 59
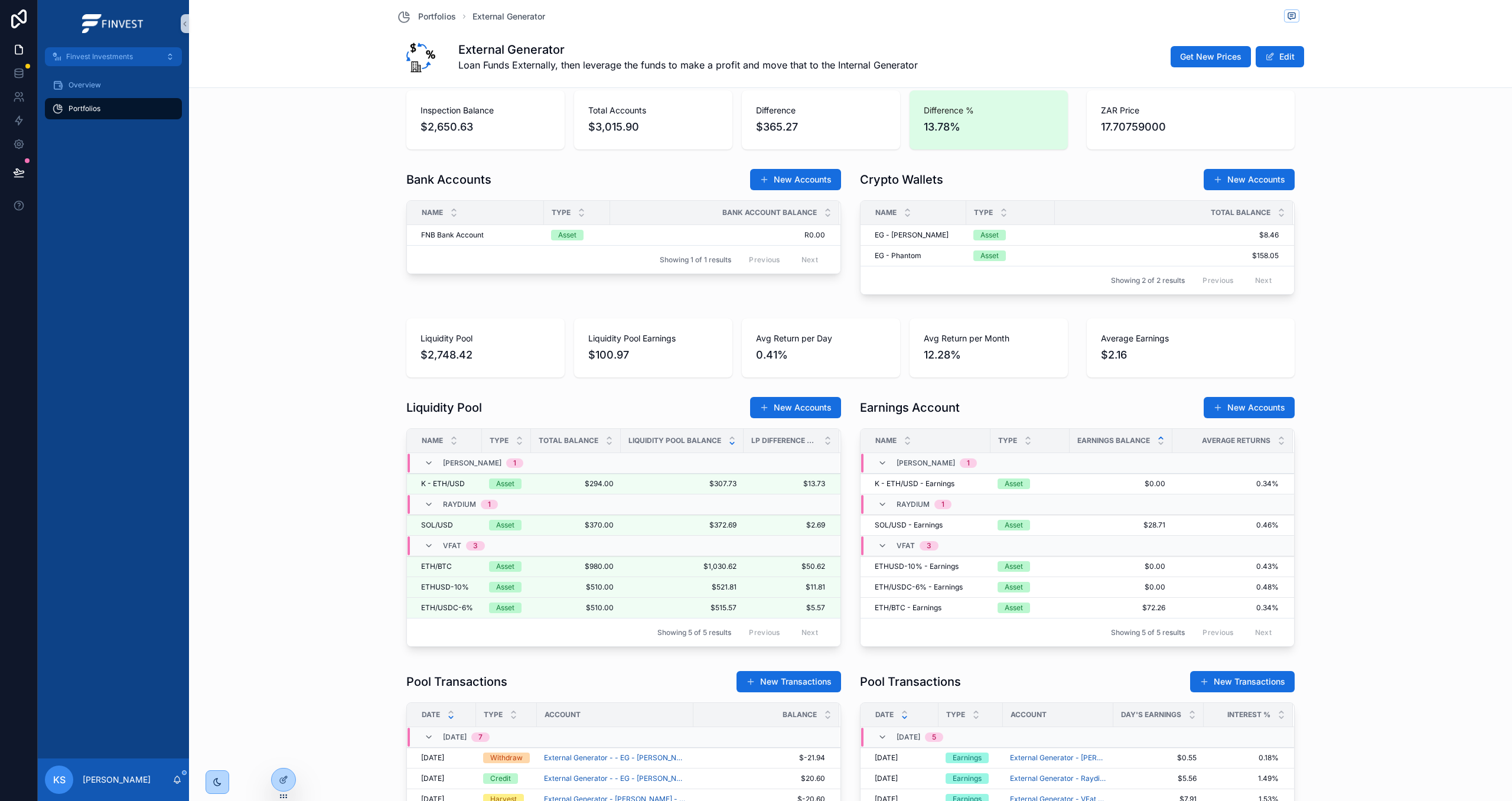
scroll to position [376, 0]
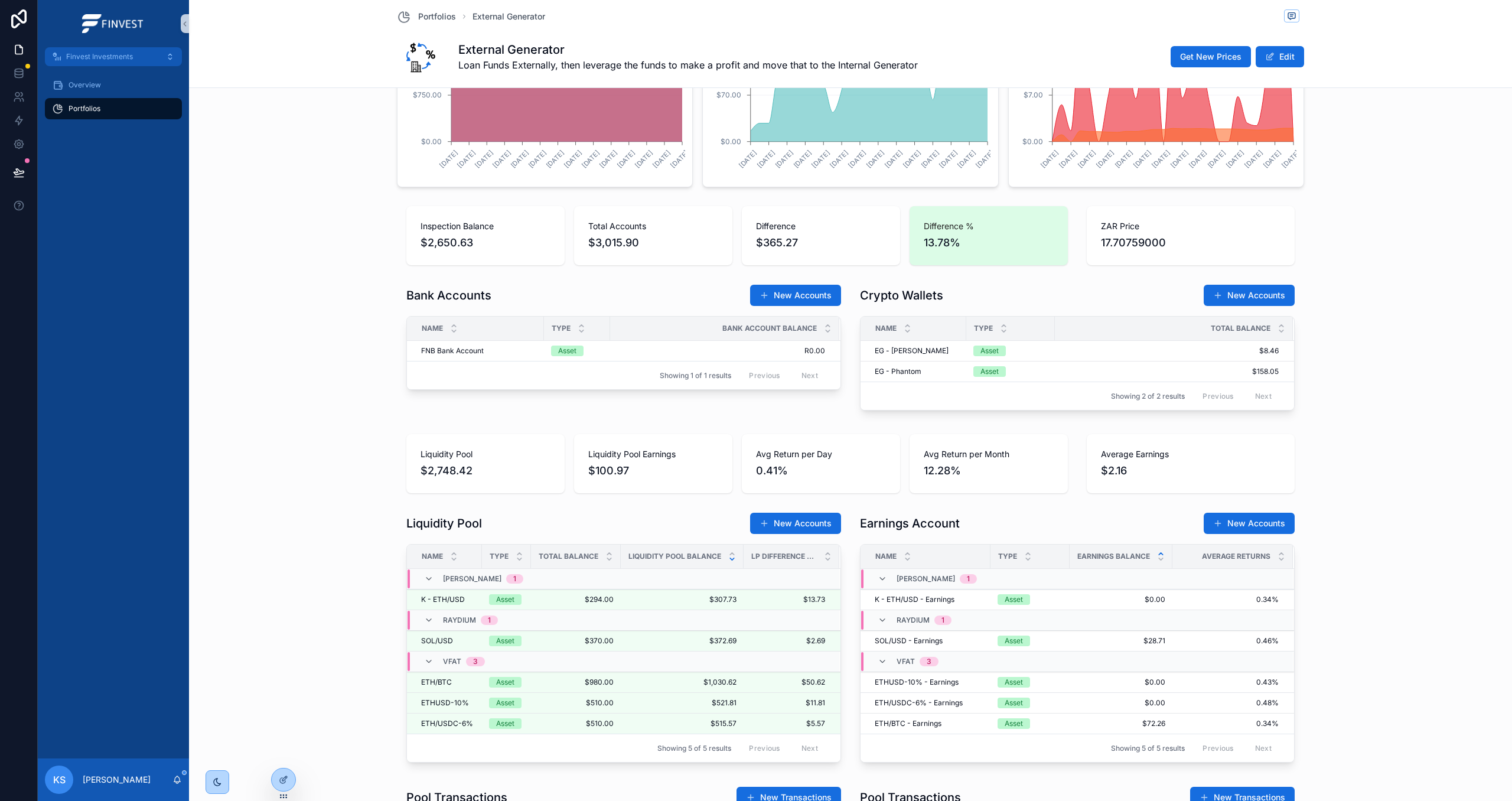
drag, startPoint x: 1469, startPoint y: 364, endPoint x: 1453, endPoint y: 362, distance: 16.1
click at [1469, 364] on div "Bank Accounts New Accounts Name Type Bank Account Balance FNB Bank Account FNB …" at bounding box center [850, 350] width 1313 height 141
click at [1141, 362] on span "Withdraw" at bounding box center [1149, 361] width 33 height 9
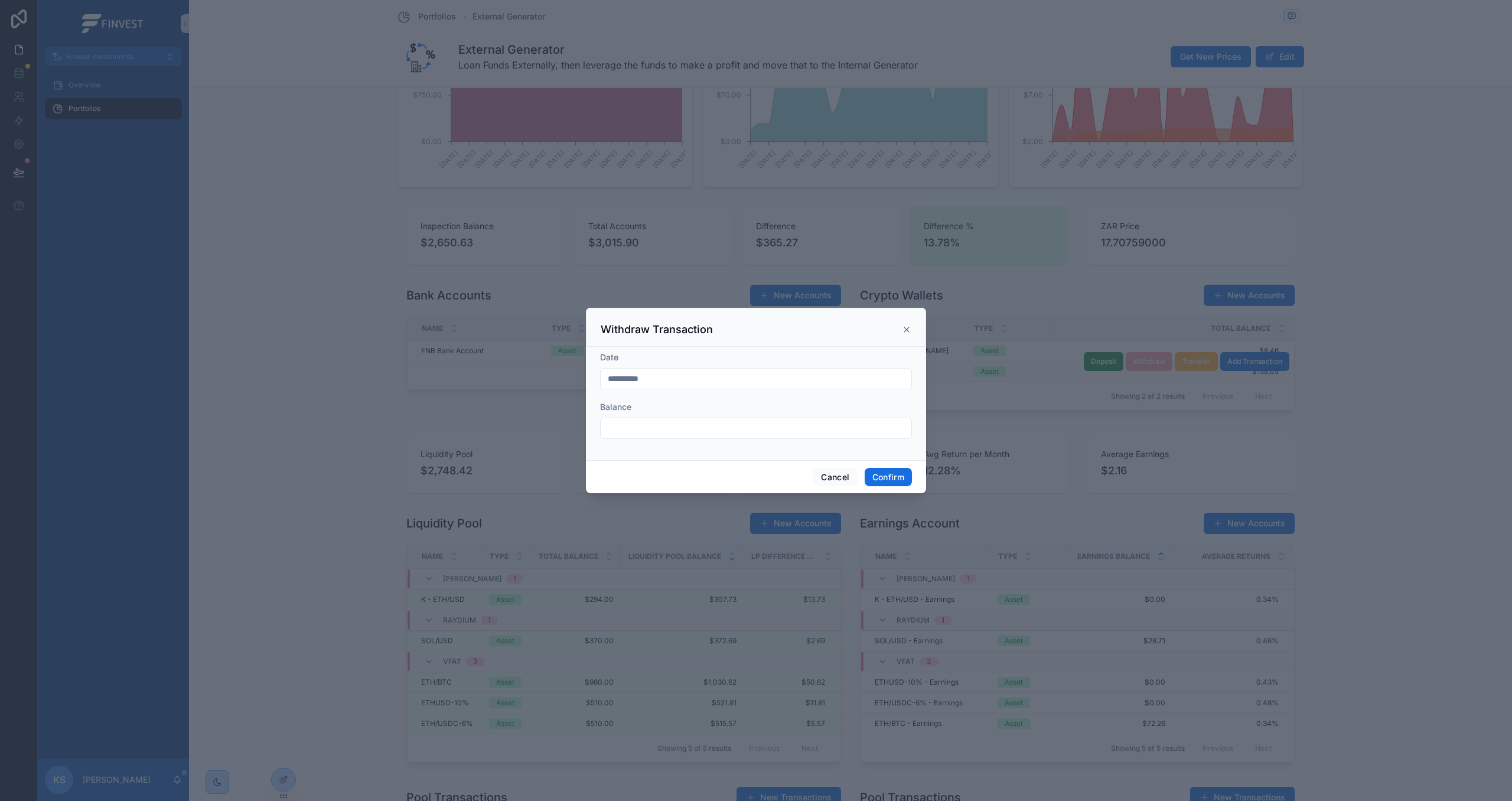
click at [719, 437] on div at bounding box center [756, 428] width 312 height 21
click at [727, 434] on input "text" at bounding box center [756, 429] width 310 height 17
type input "******"
click at [892, 476] on button "Confirm" at bounding box center [888, 477] width 47 height 19
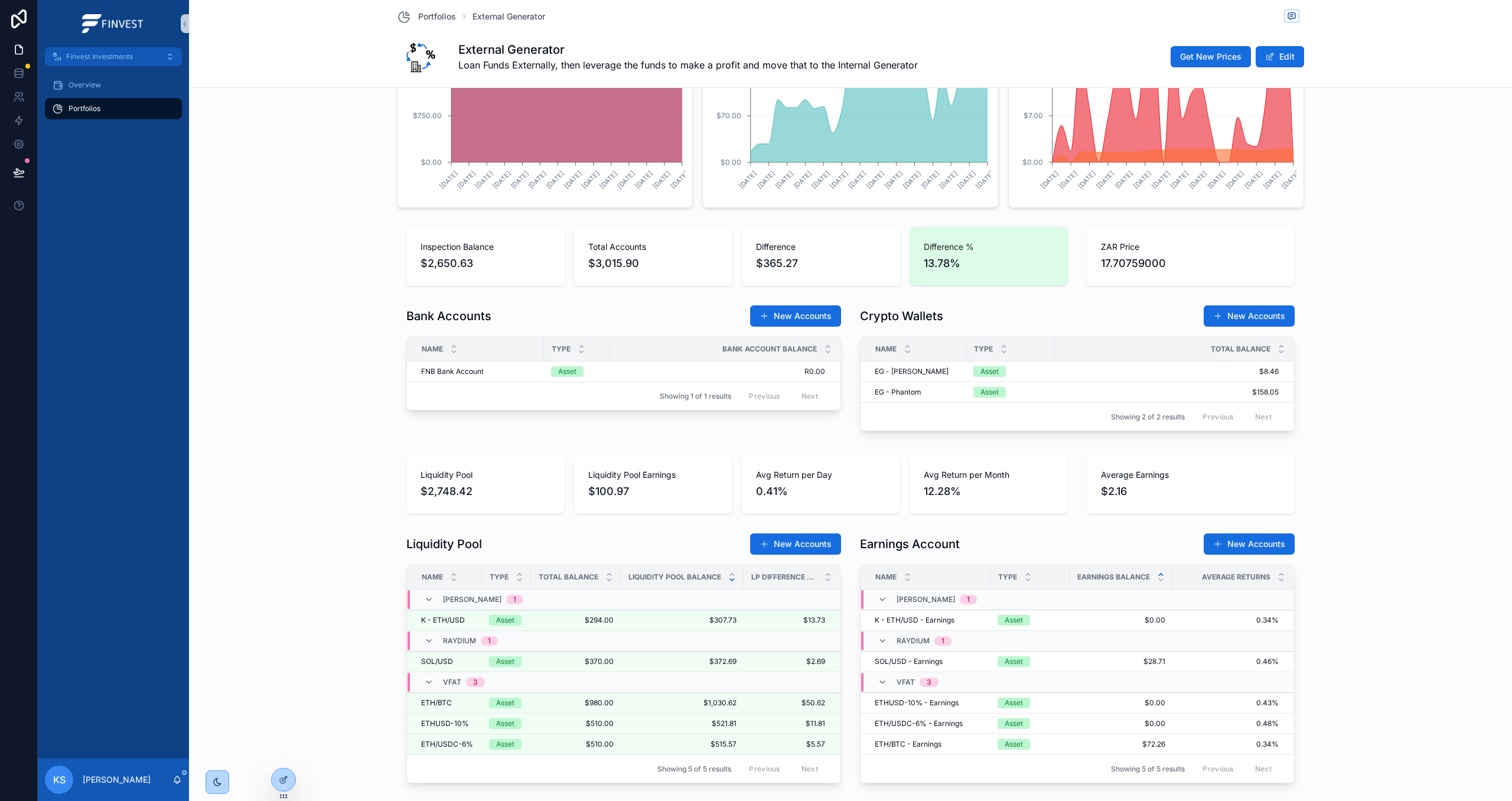
scroll to position [355, 0]
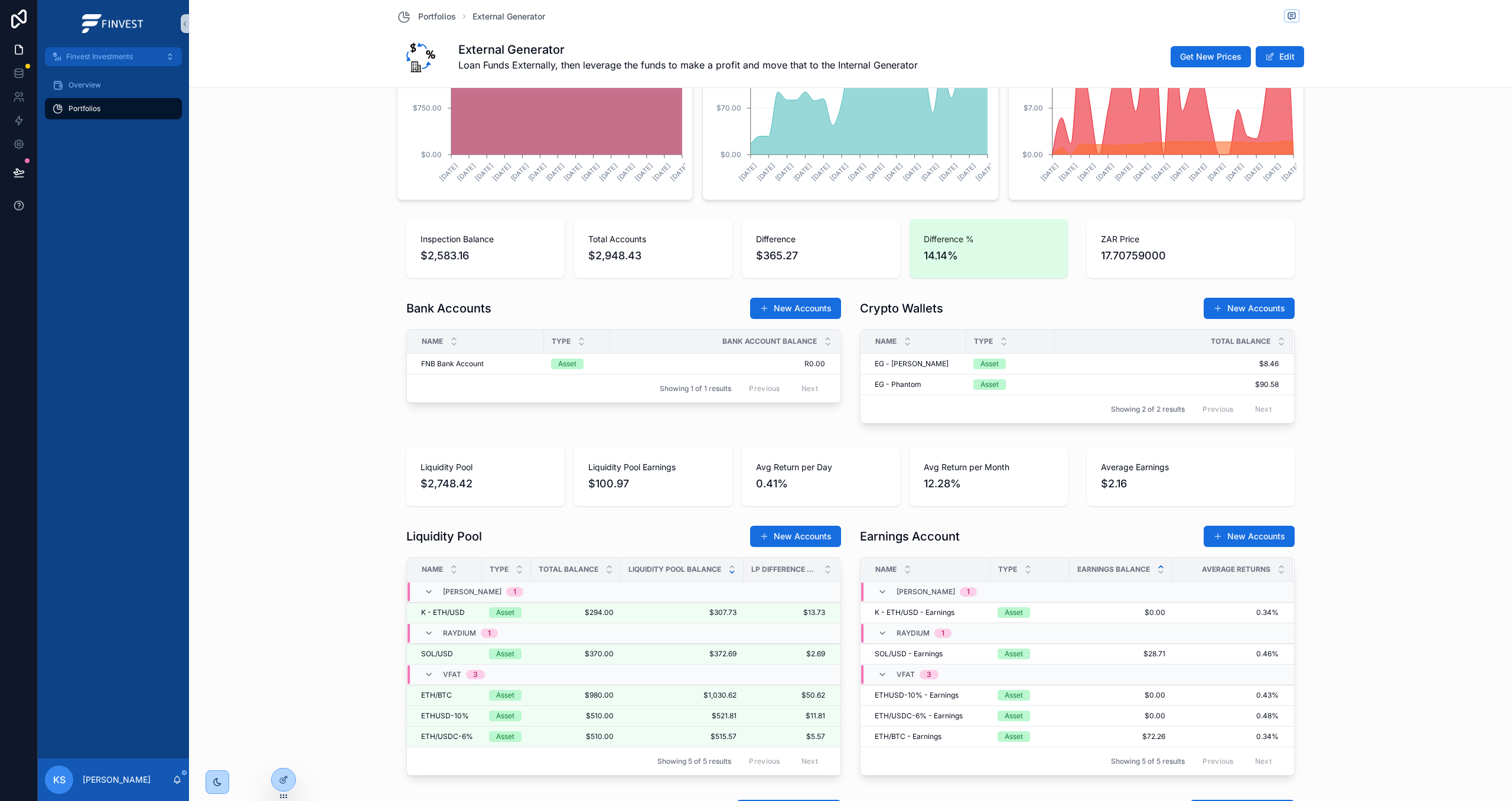
scroll to position [352, 0]
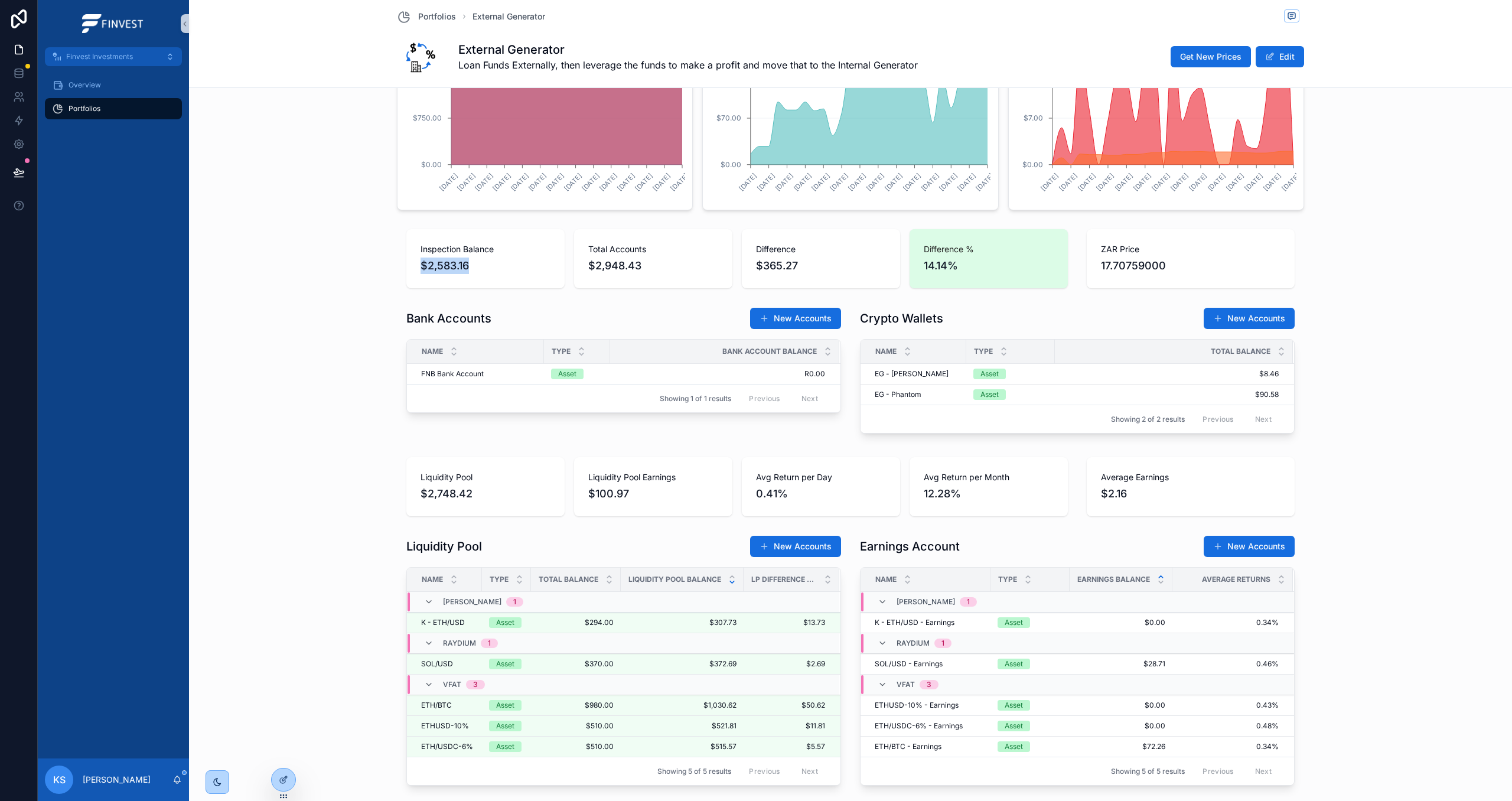
click at [404, 267] on div "Inspection Balance $2,583.16 Total Accounts $2,948.43 Difference $365.27 Differ…" at bounding box center [736, 259] width 680 height 69
click at [605, 273] on span "$2,948.43" at bounding box center [652, 266] width 130 height 17
drag, startPoint x: 620, startPoint y: 268, endPoint x: 585, endPoint y: 264, distance: 35.2
click at [585, 264] on div "Total Accounts $2,948.43" at bounding box center [653, 258] width 158 height 59
click at [630, 290] on div "Inspection Balance $2,583.16 Total Accounts $2,948.43 Difference $365.27 Differ…" at bounding box center [736, 259] width 680 height 69
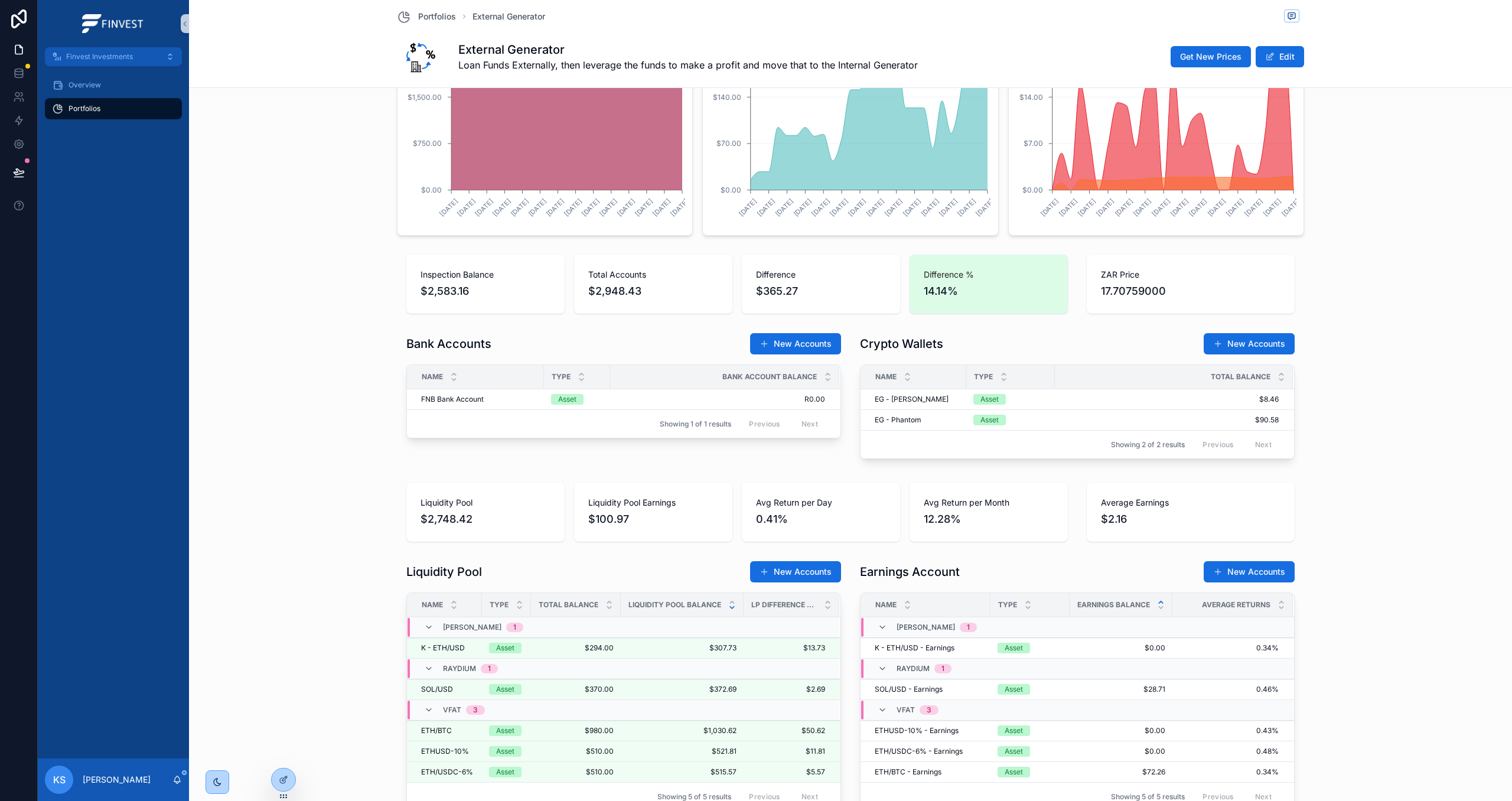
scroll to position [310, 0]
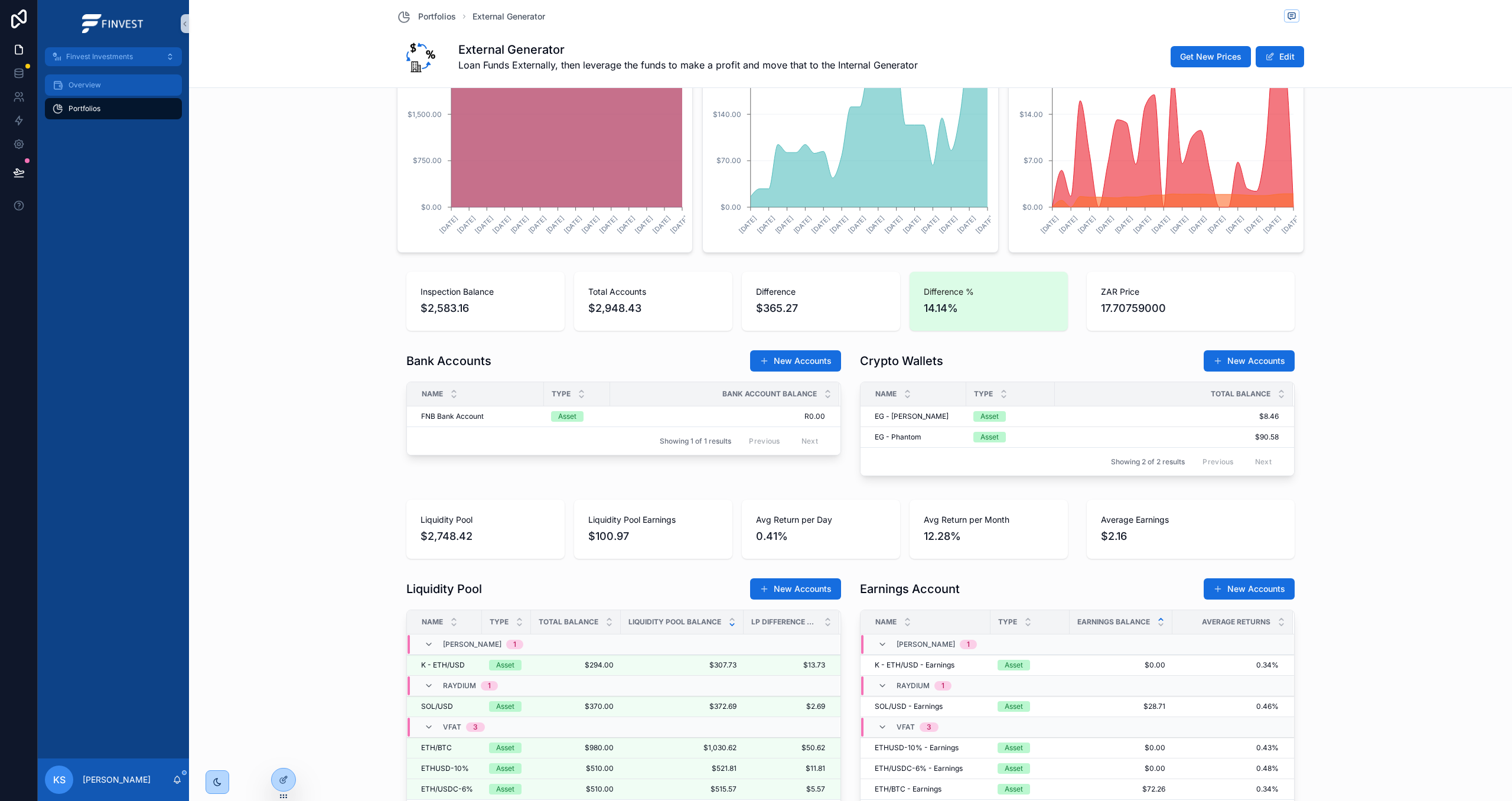
click at [79, 85] on span "Overview" at bounding box center [85, 85] width 33 height 9
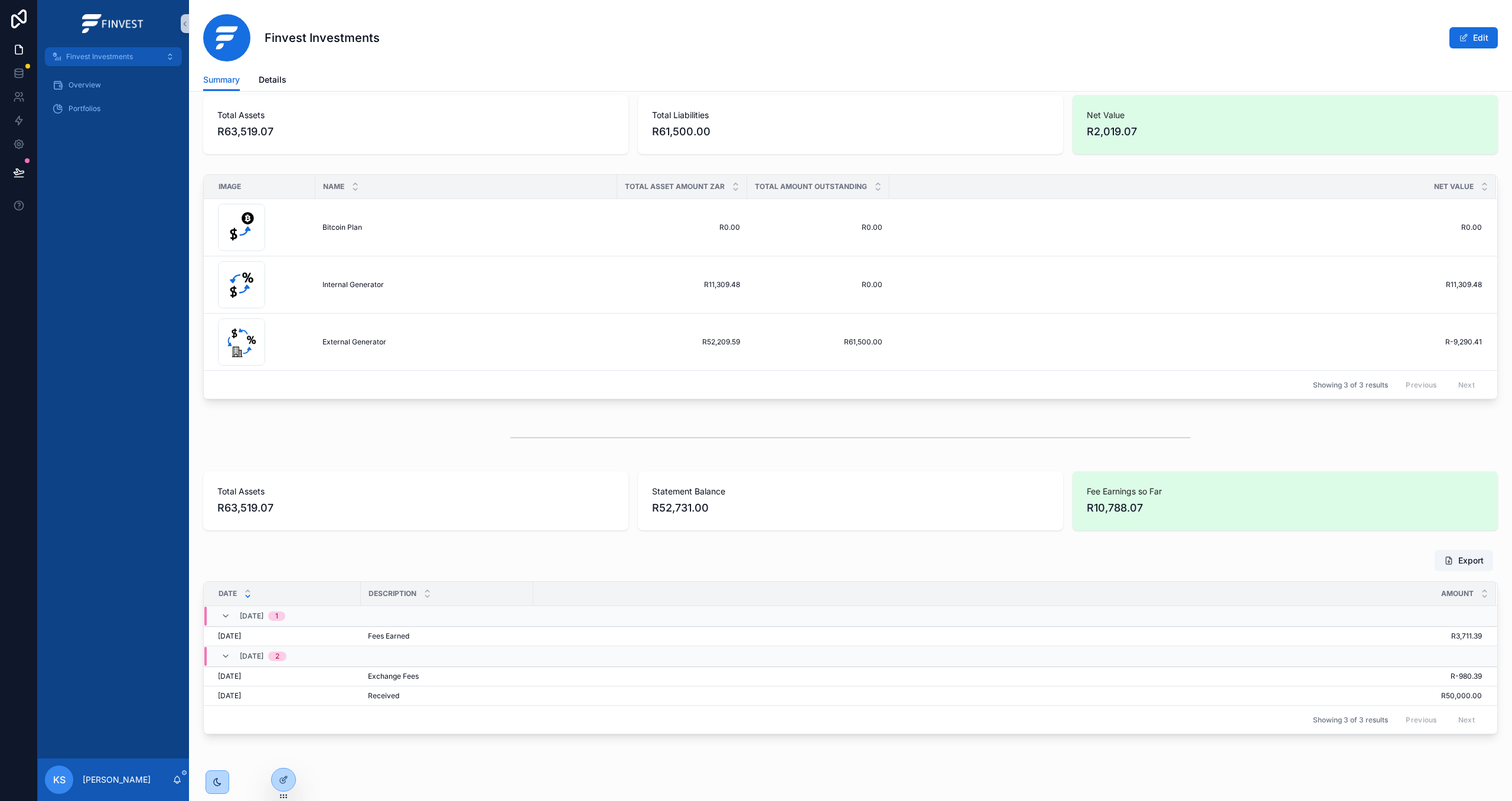
scroll to position [329, 0]
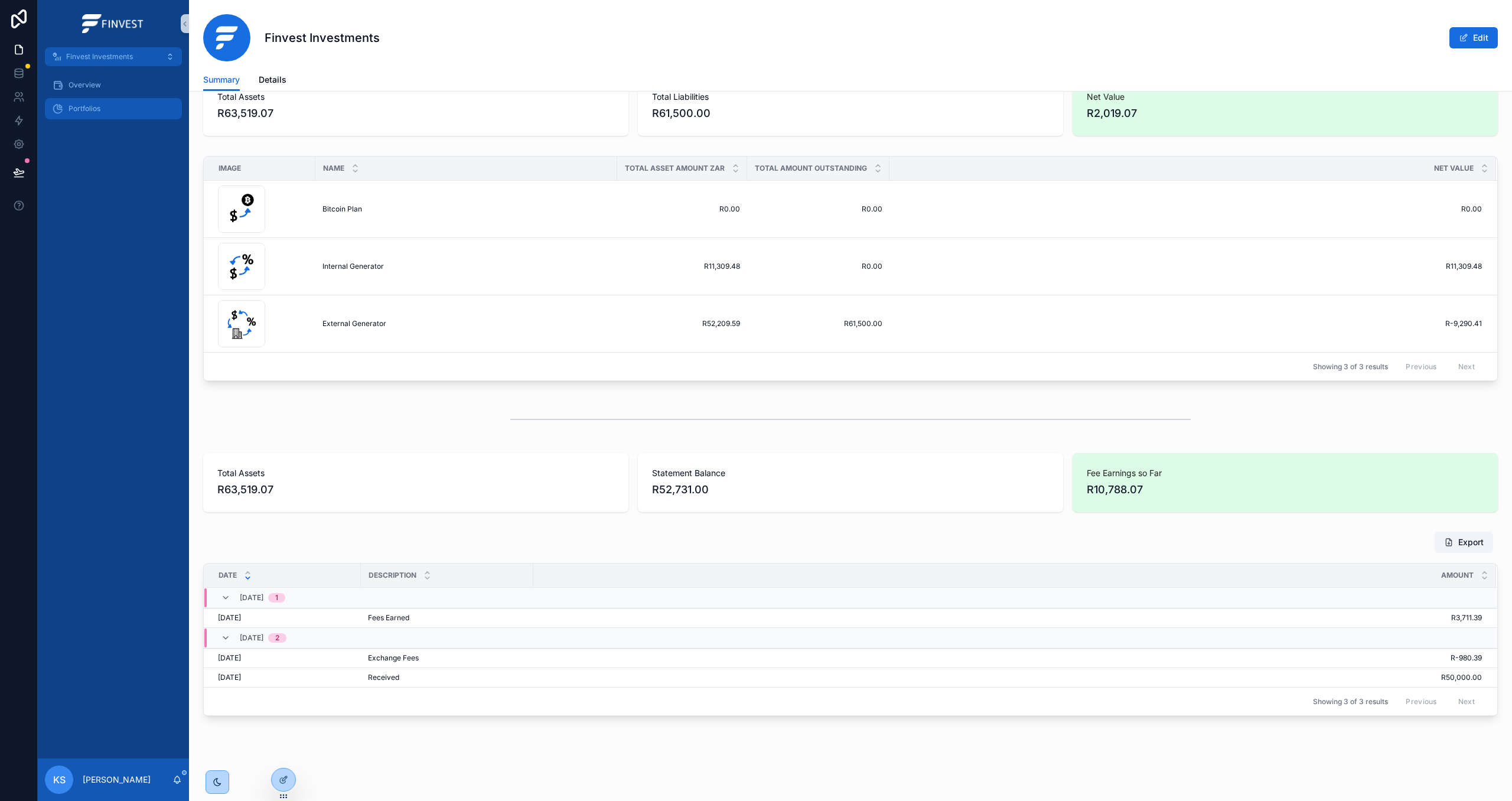
click at [109, 100] on div "Portfolios" at bounding box center [113, 108] width 122 height 19
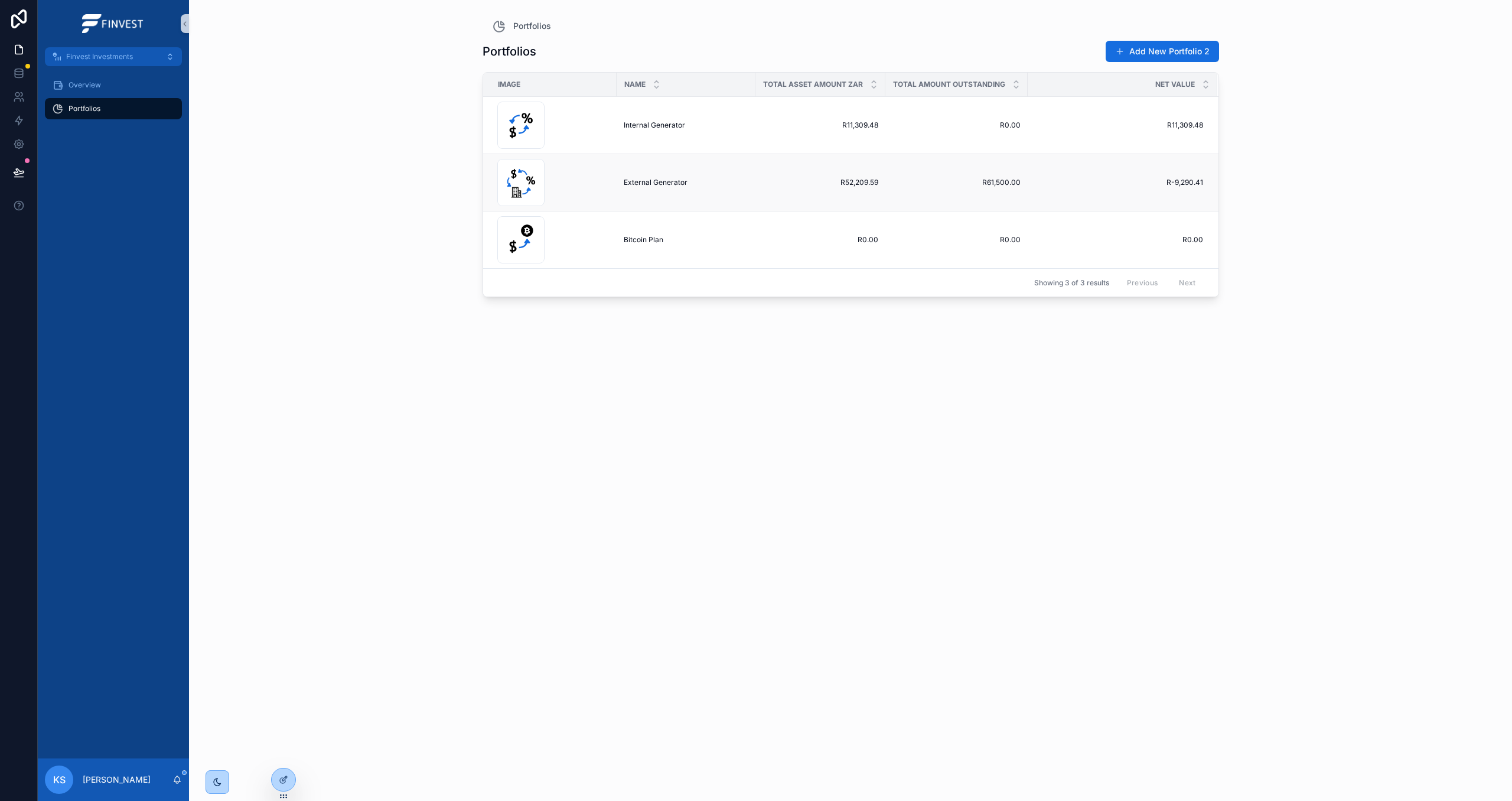
click at [765, 179] on span "R52,209.59" at bounding box center [820, 182] width 116 height 9
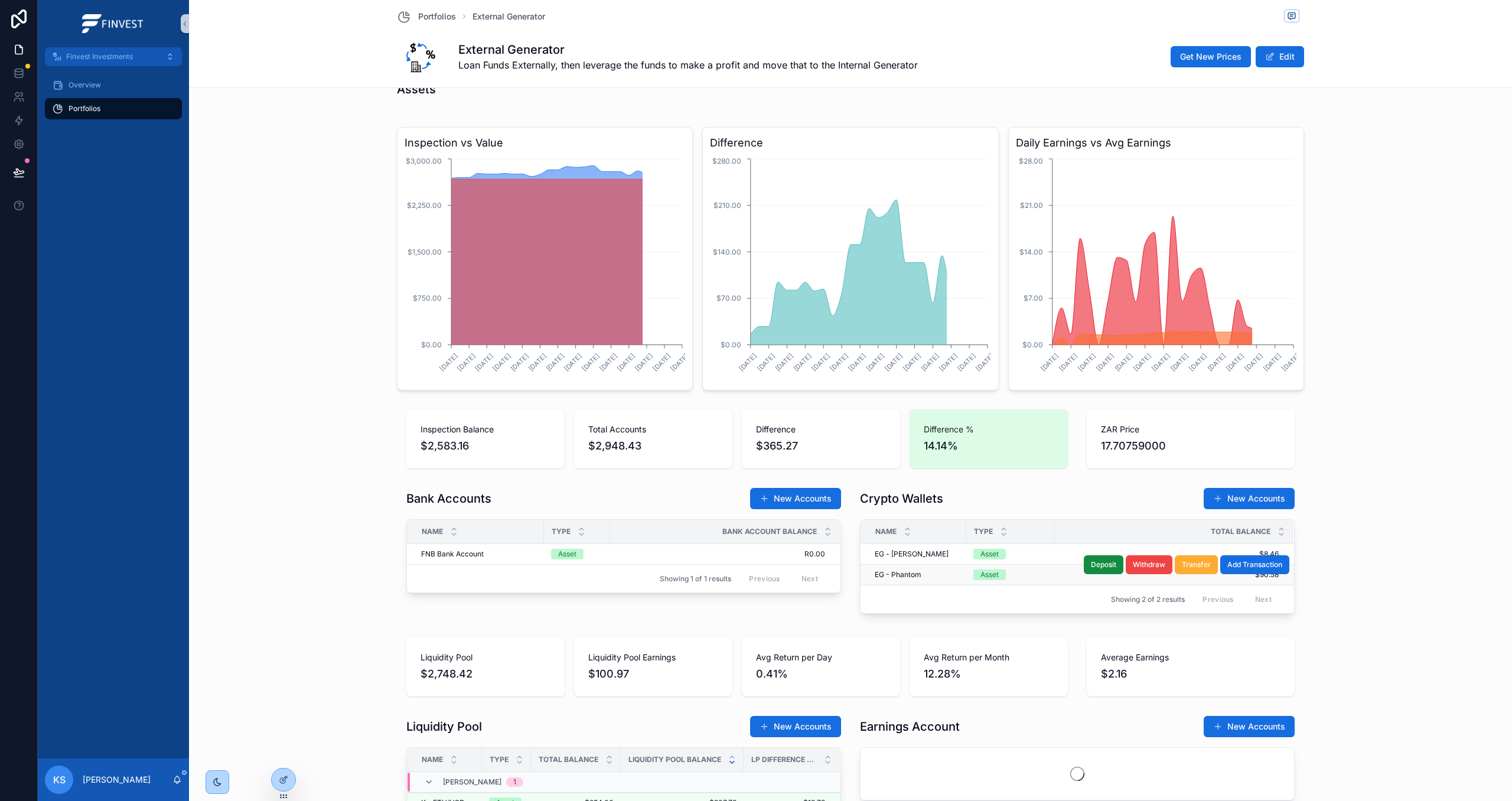
scroll to position [228, 0]
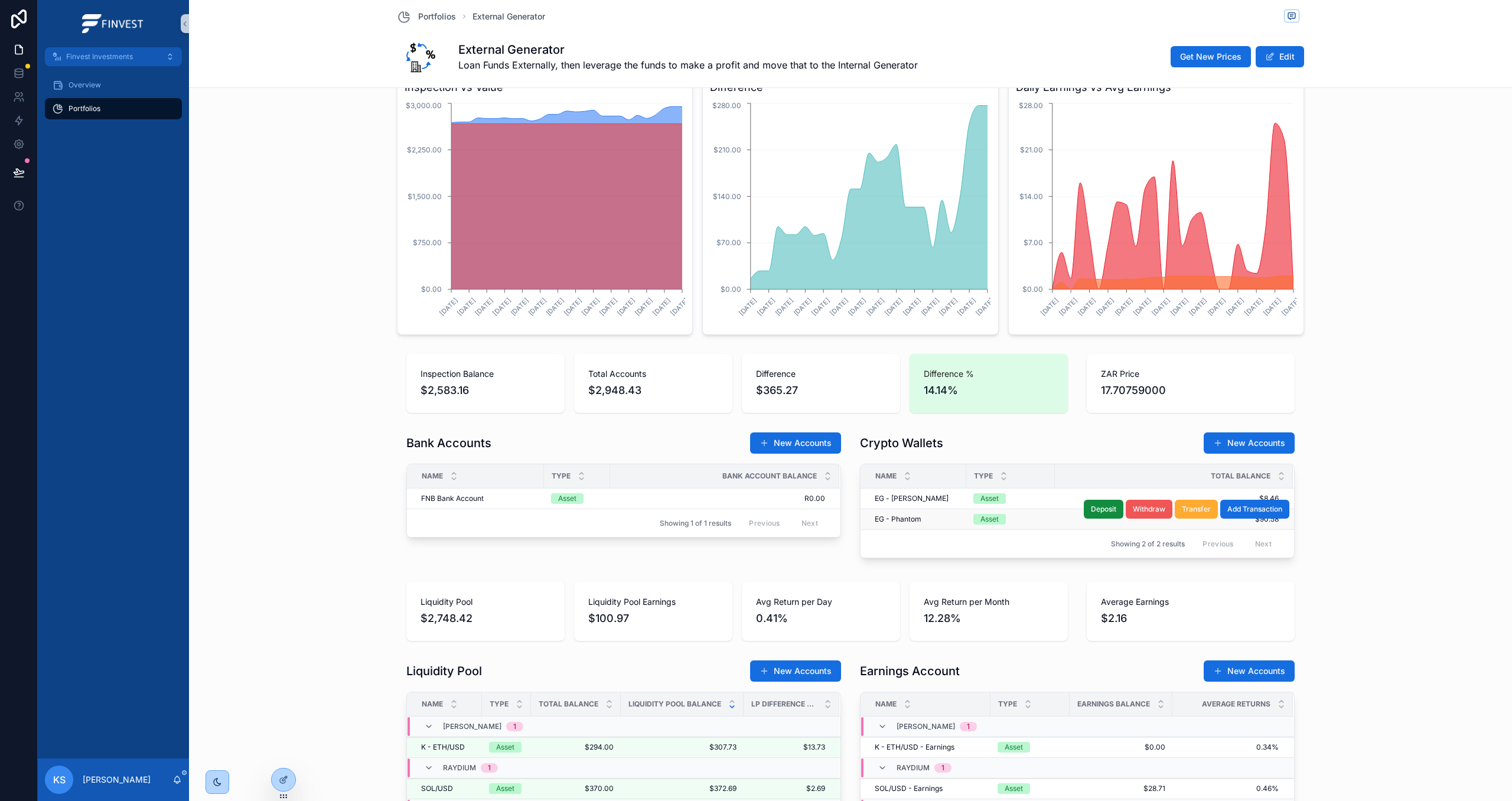
click at [1140, 512] on span "Withdraw" at bounding box center [1149, 508] width 33 height 9
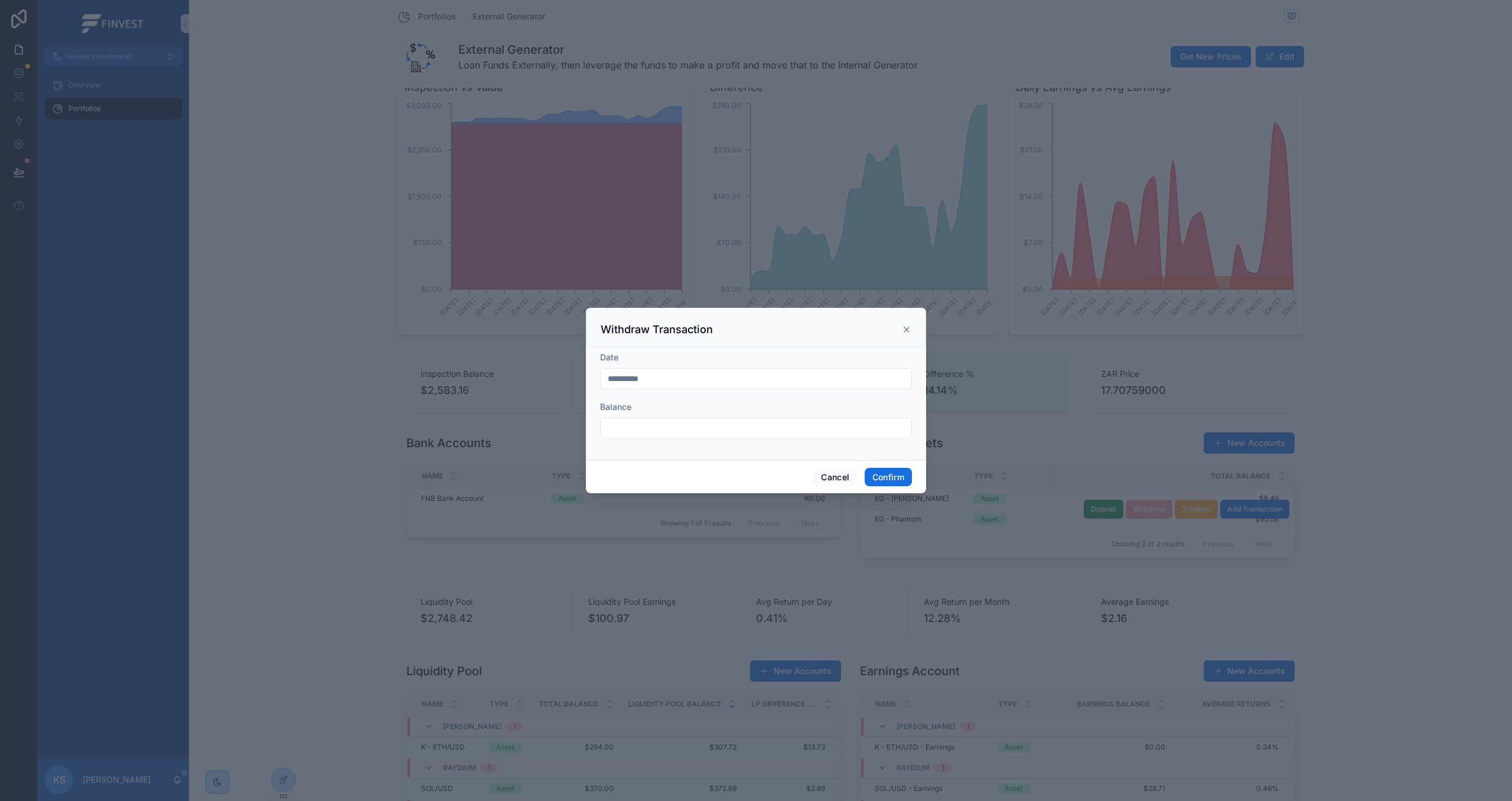
click at [676, 428] on input "text" at bounding box center [756, 429] width 310 height 17
type input "*******"
click at [886, 481] on button "Confirm" at bounding box center [888, 477] width 47 height 19
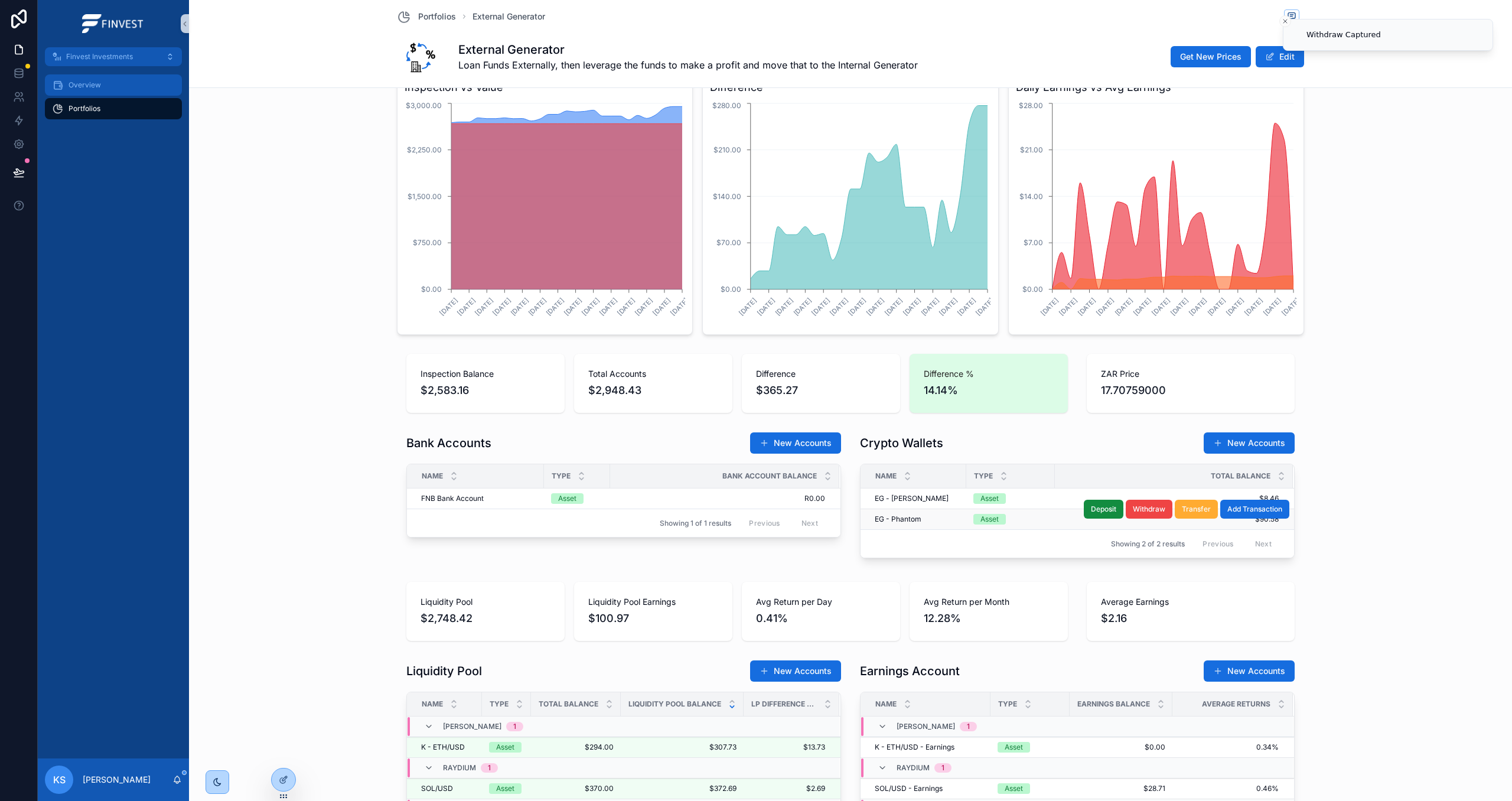
click at [105, 81] on div "Overview" at bounding box center [113, 85] width 122 height 19
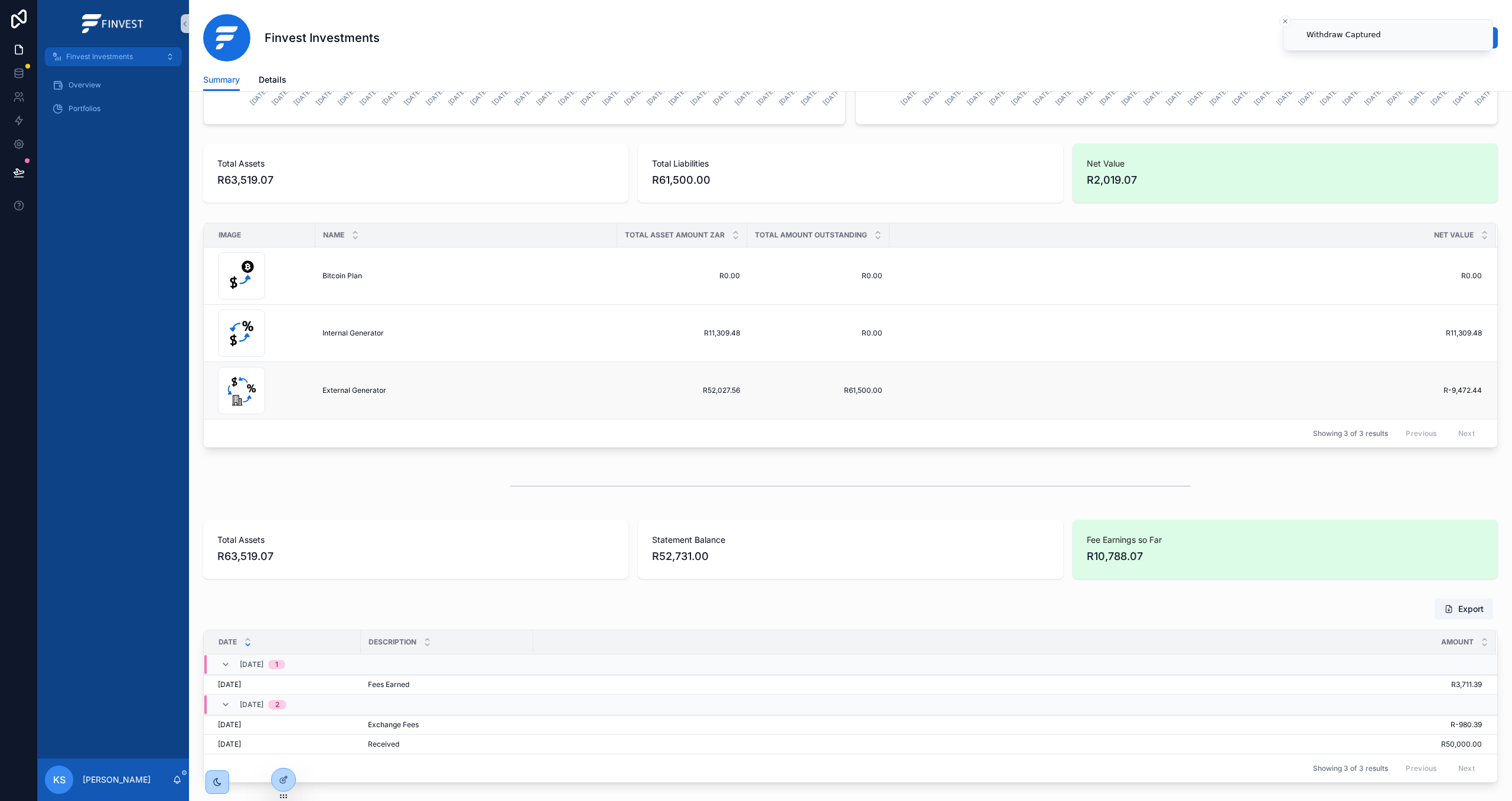
scroll to position [329, 0]
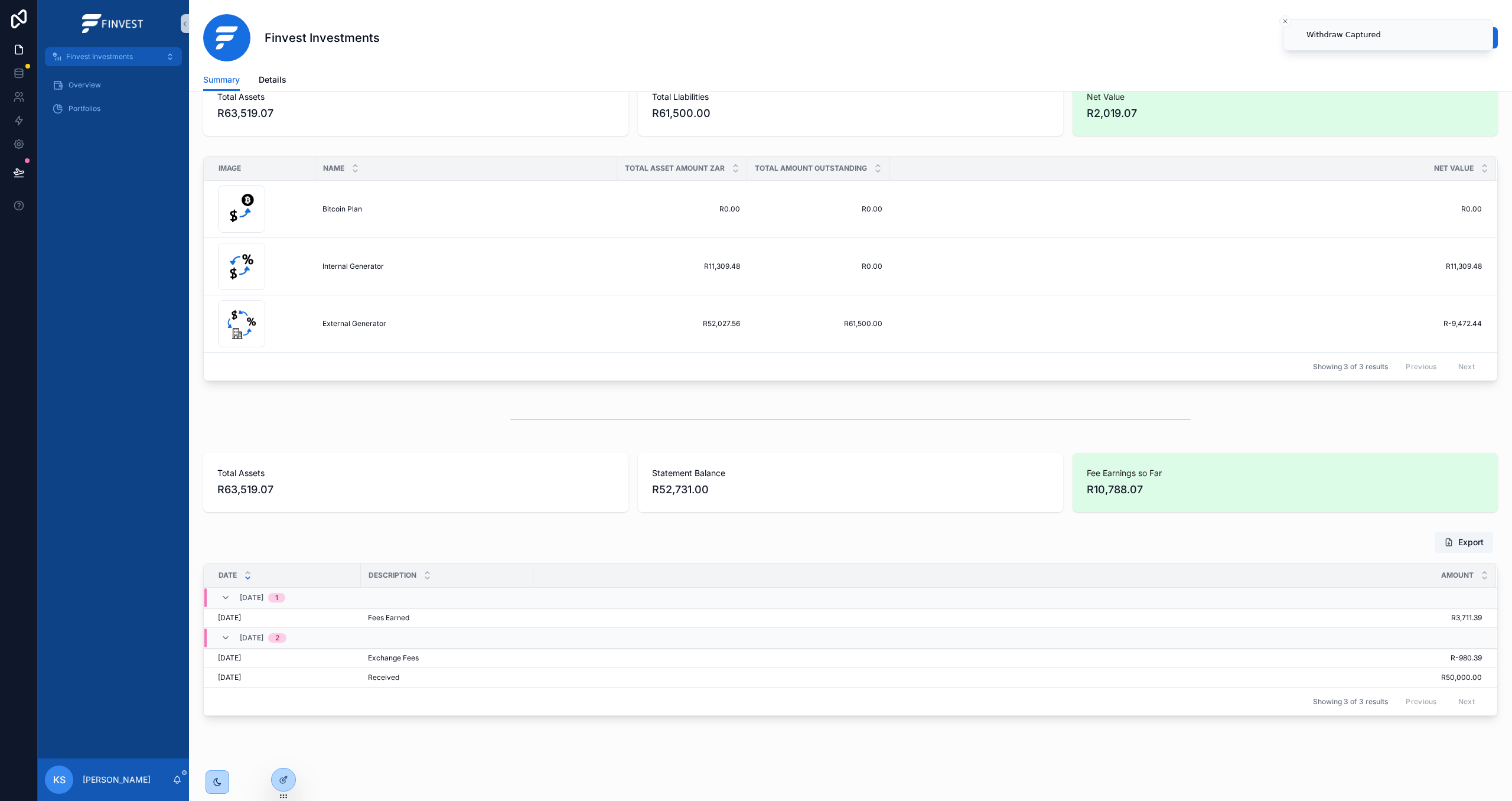
drag, startPoint x: 284, startPoint y: 784, endPoint x: 331, endPoint y: 779, distance: 47.3
click at [284, 784] on div at bounding box center [283, 779] width 23 height 23
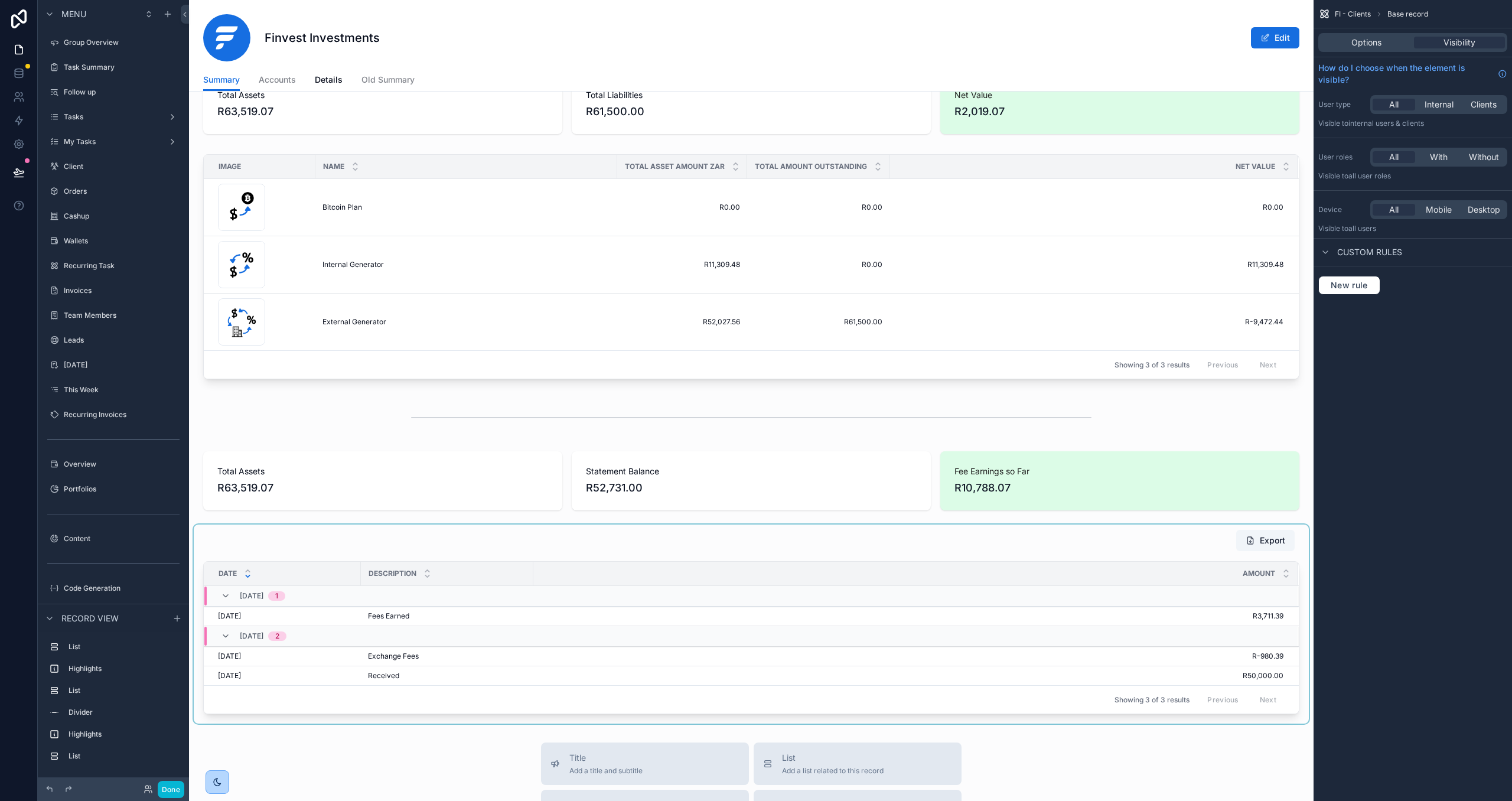
click at [858, 552] on div "scrollable content" at bounding box center [751, 623] width 1115 height 199
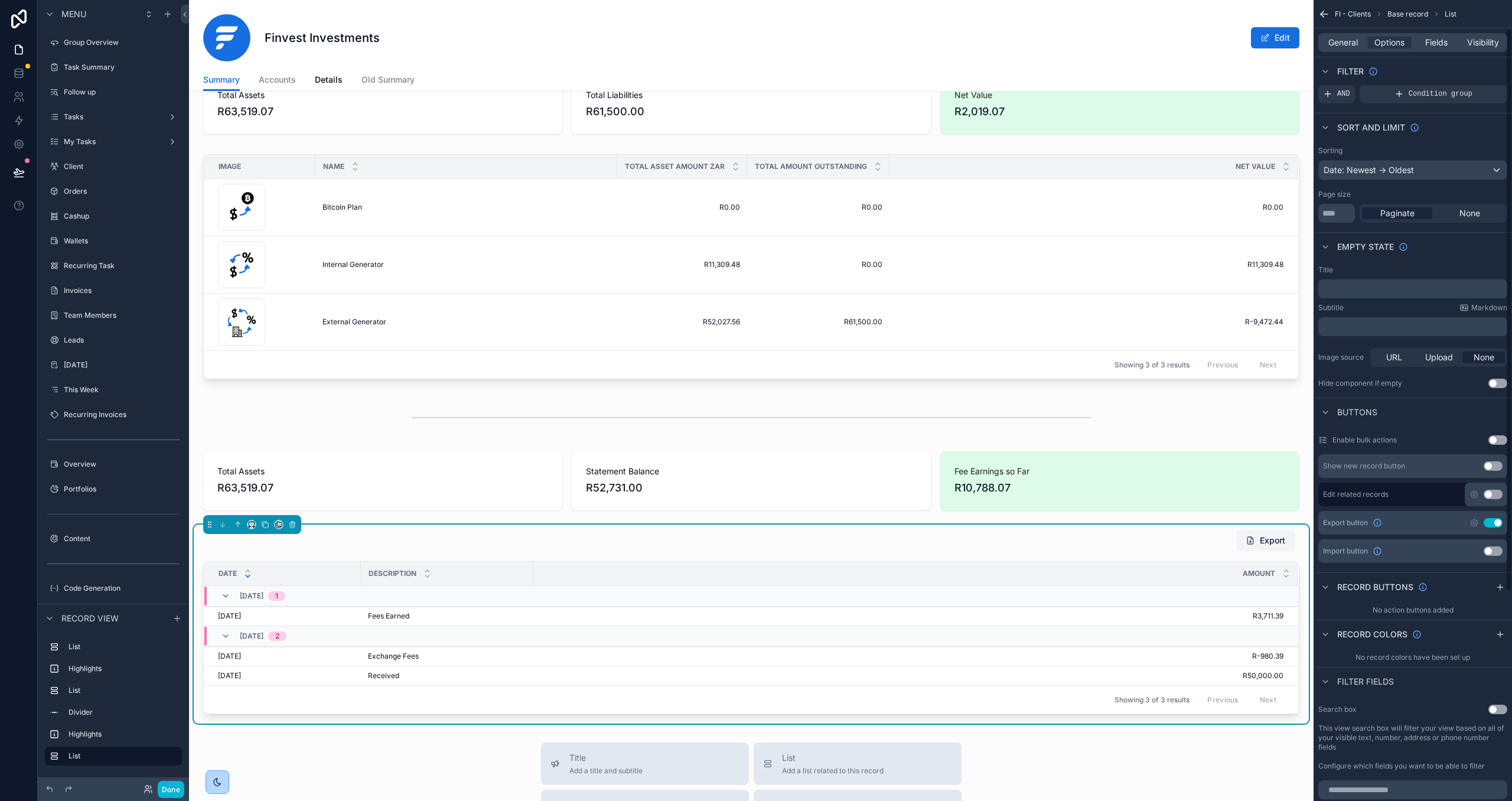
scroll to position [45, 0]
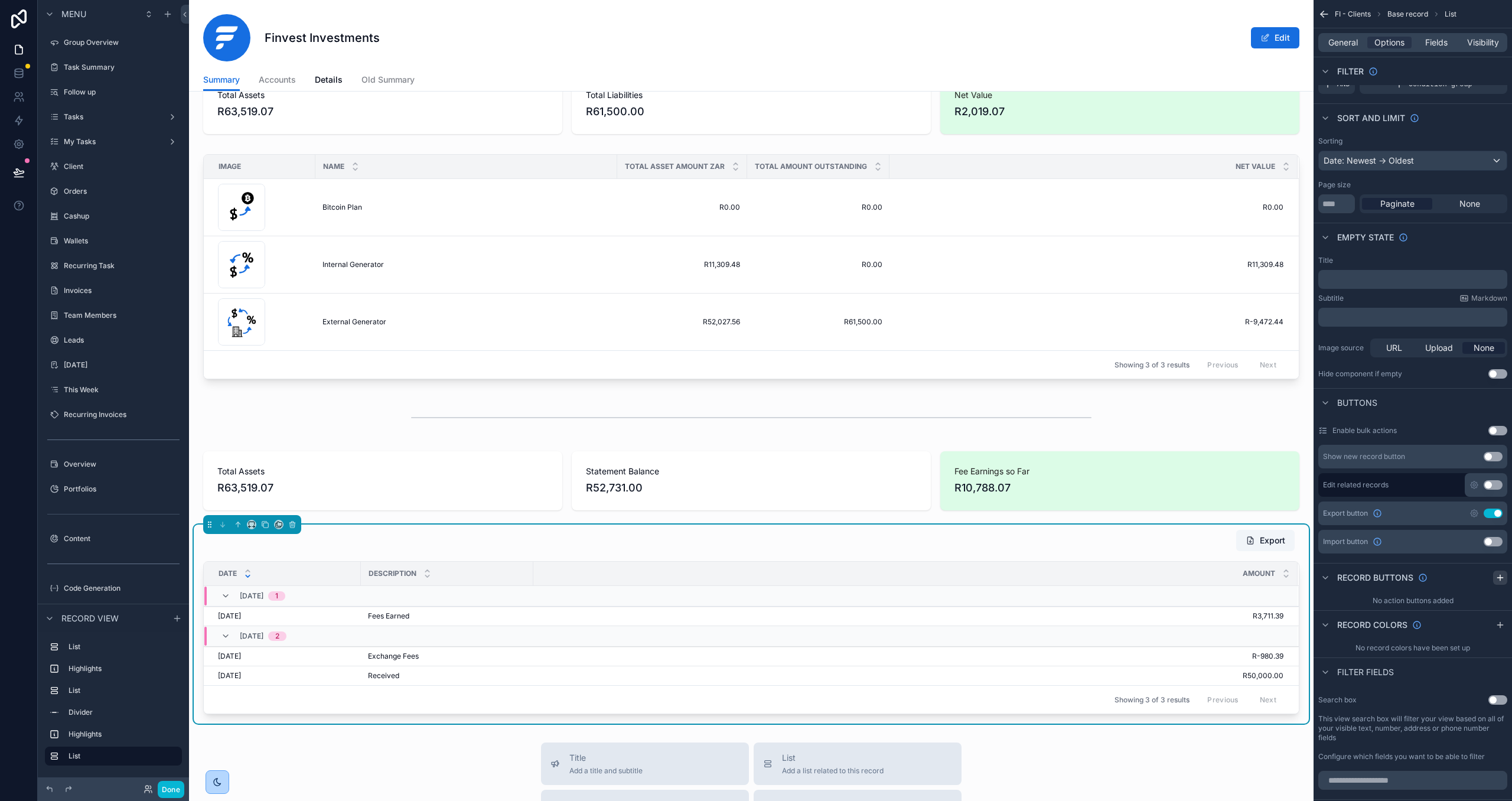
click at [1501, 581] on icon "scrollable content" at bounding box center [1499, 577] width 9 height 9
click at [1484, 606] on icon "scrollable content" at bounding box center [1484, 606] width 0 height 3
click at [1437, 621] on div "Action #1" at bounding box center [1412, 607] width 199 height 33
click at [1491, 587] on icon at bounding box center [1492, 587] width 9 height 9
click at [1492, 455] on button "Use setting" at bounding box center [1493, 456] width 19 height 9
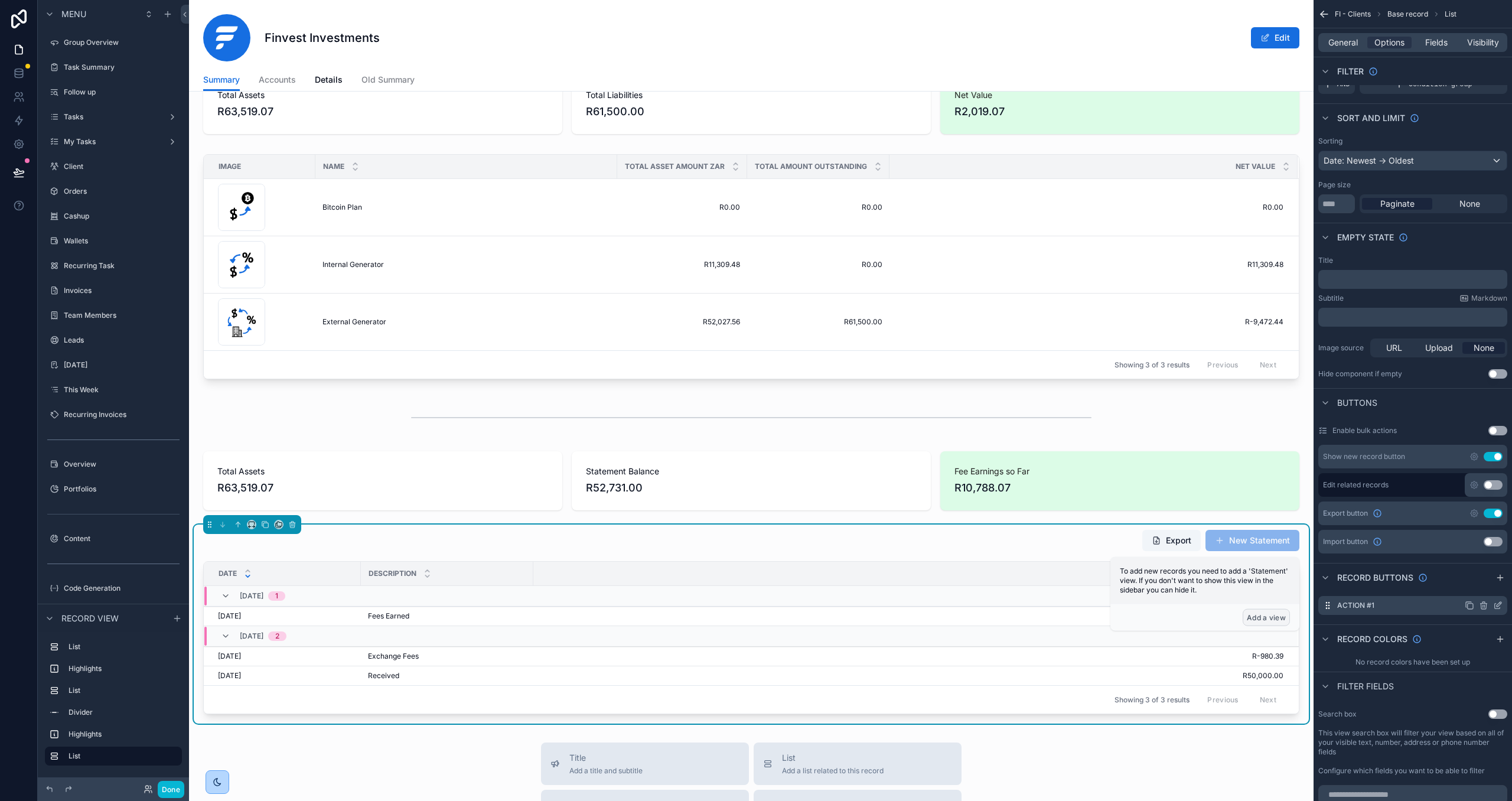
click at [1277, 612] on button "Add a view" at bounding box center [1266, 617] width 47 height 17
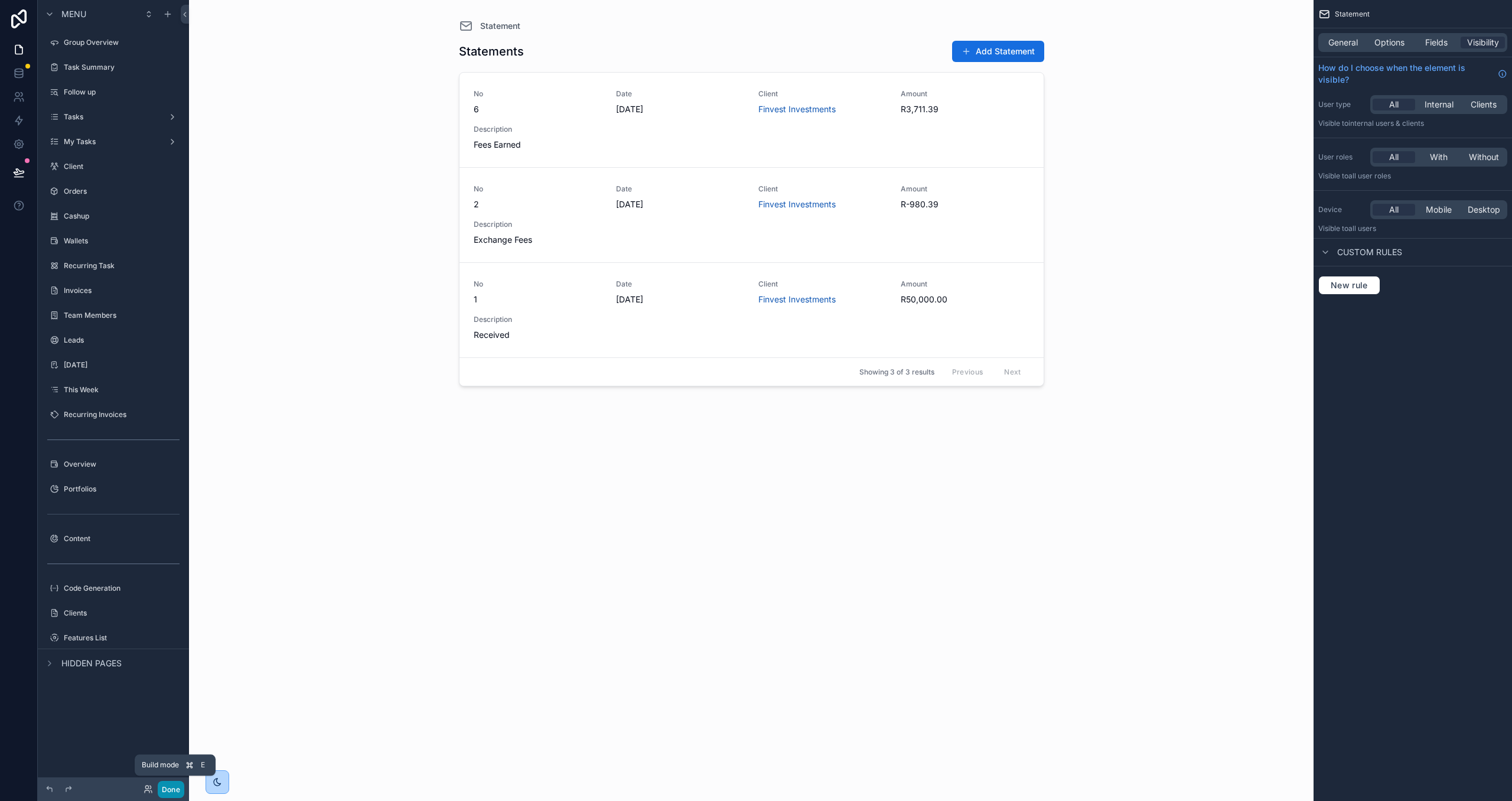
click at [171, 791] on button "Done" at bounding box center [171, 789] width 27 height 17
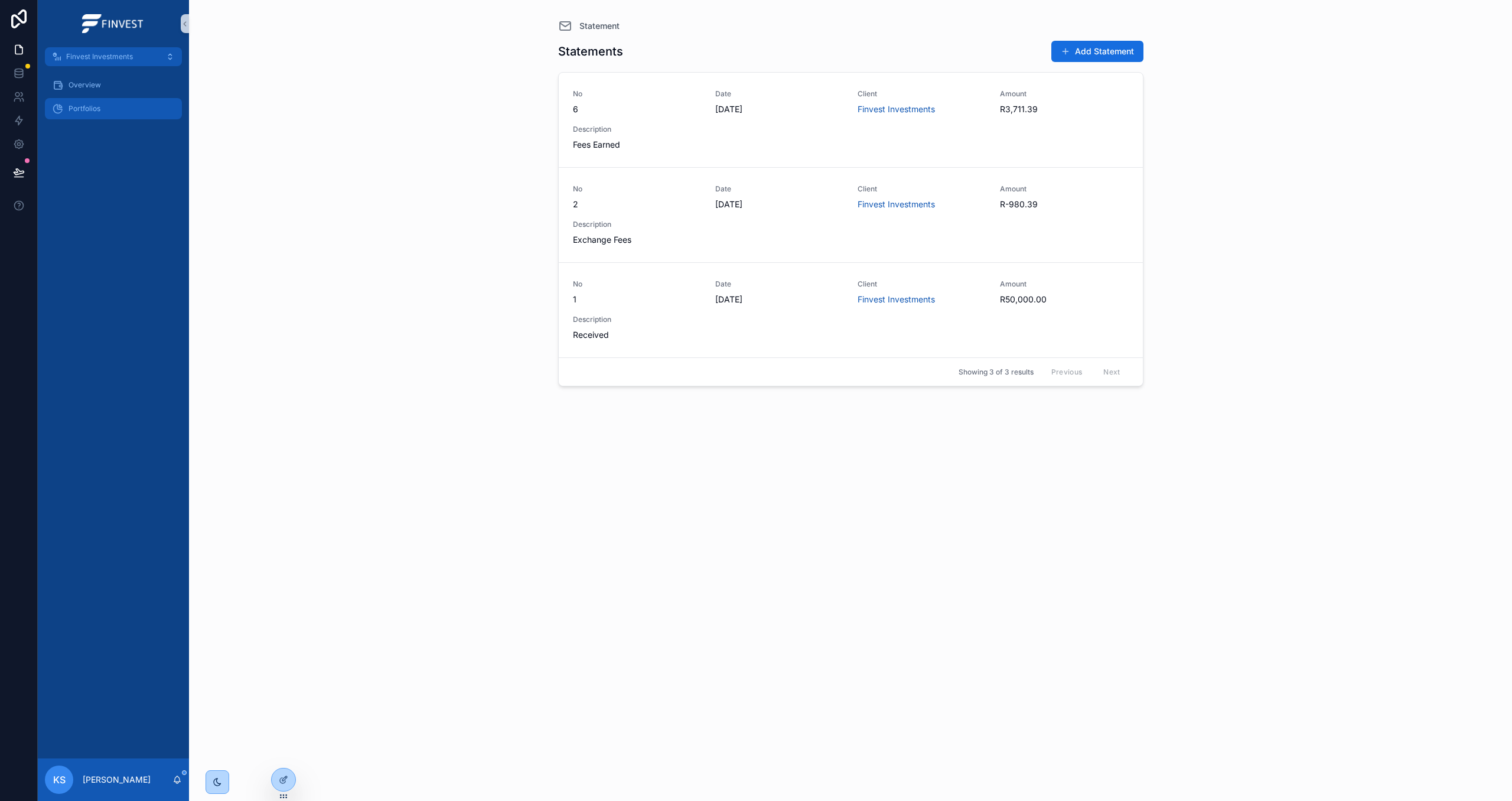
click at [91, 113] on span "Portfolios" at bounding box center [85, 108] width 32 height 9
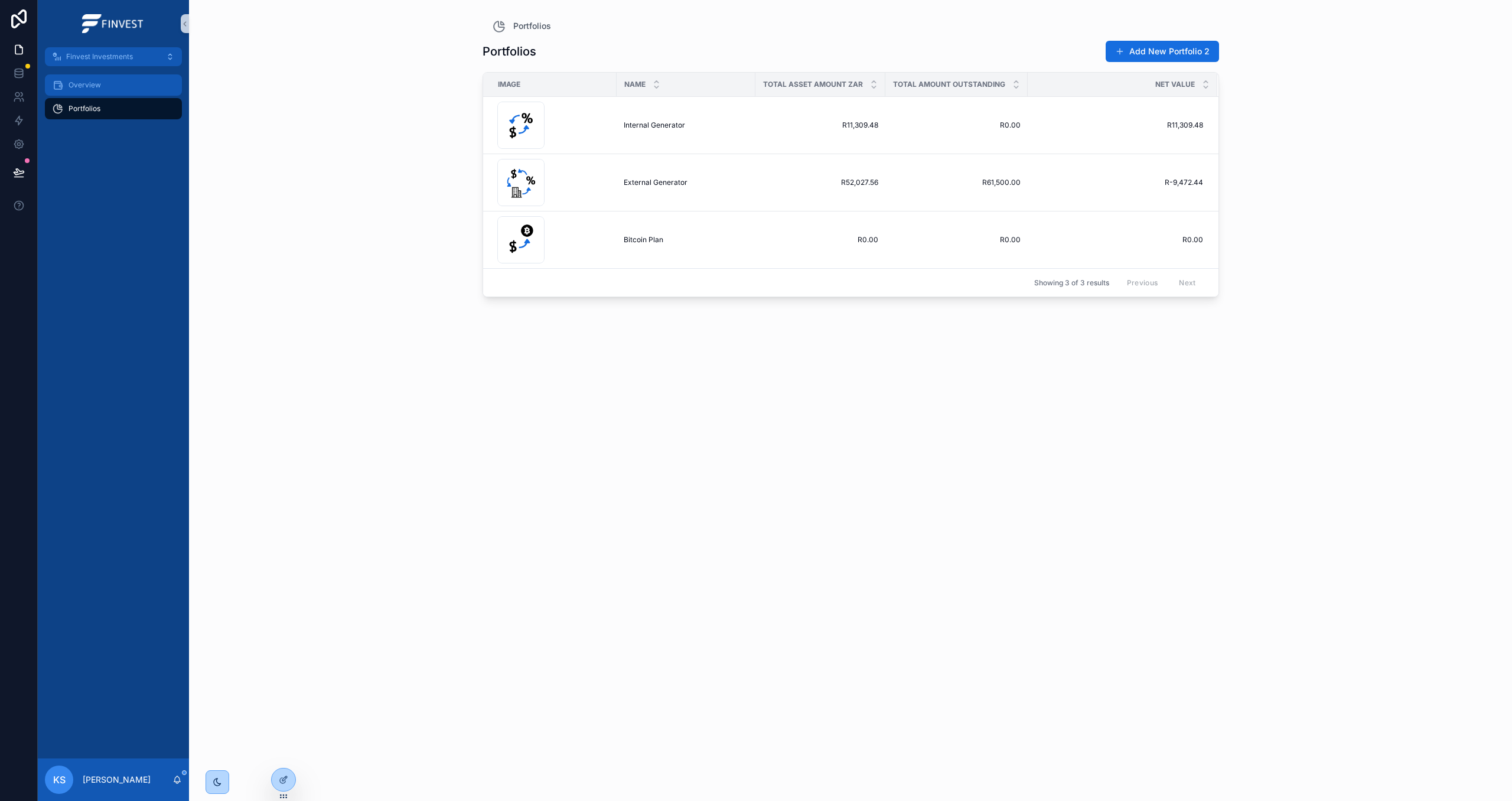
click at [127, 87] on div "Overview" at bounding box center [113, 85] width 122 height 19
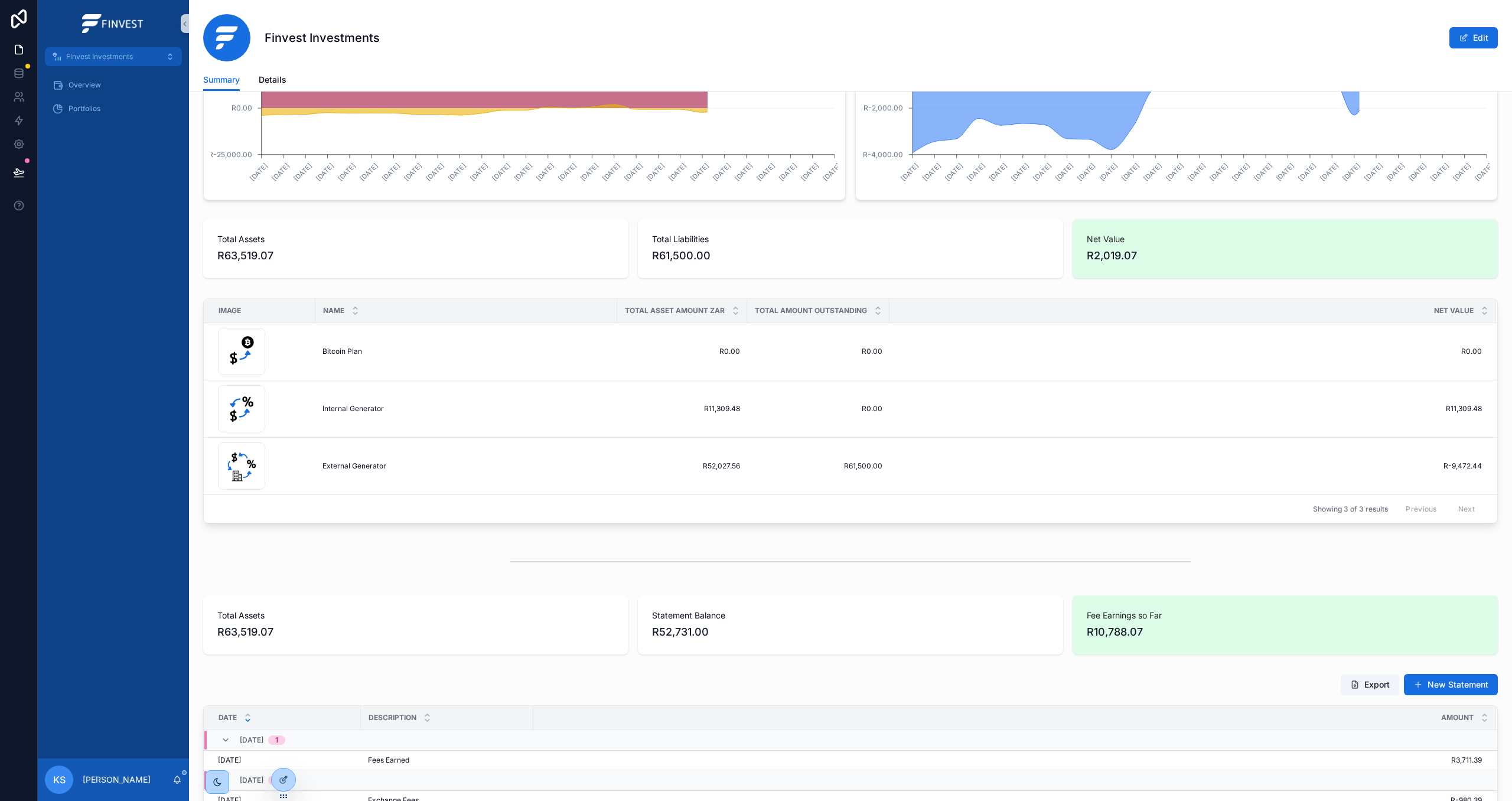
scroll to position [329, 0]
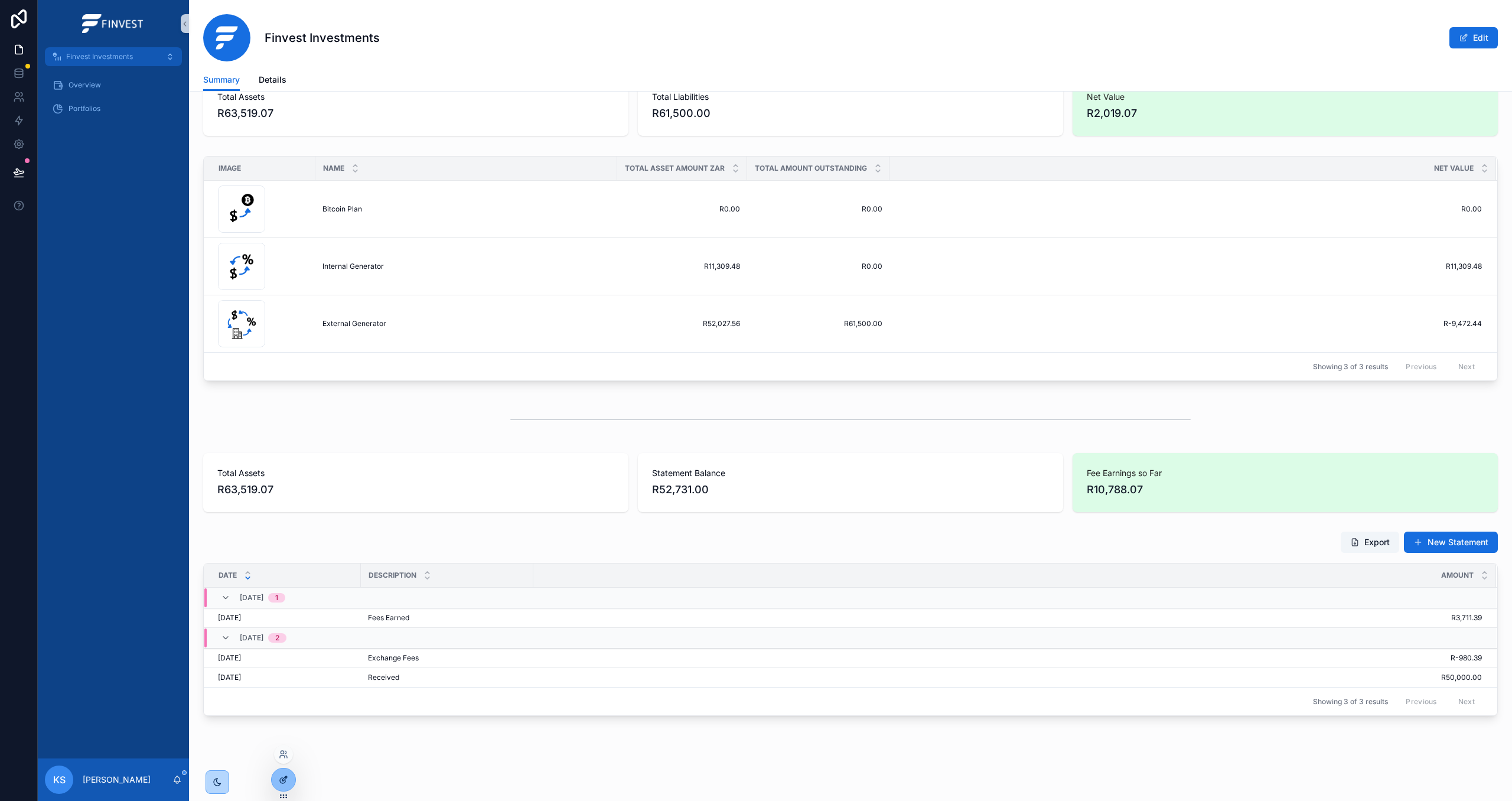
click at [283, 780] on icon at bounding box center [285, 778] width 5 height 5
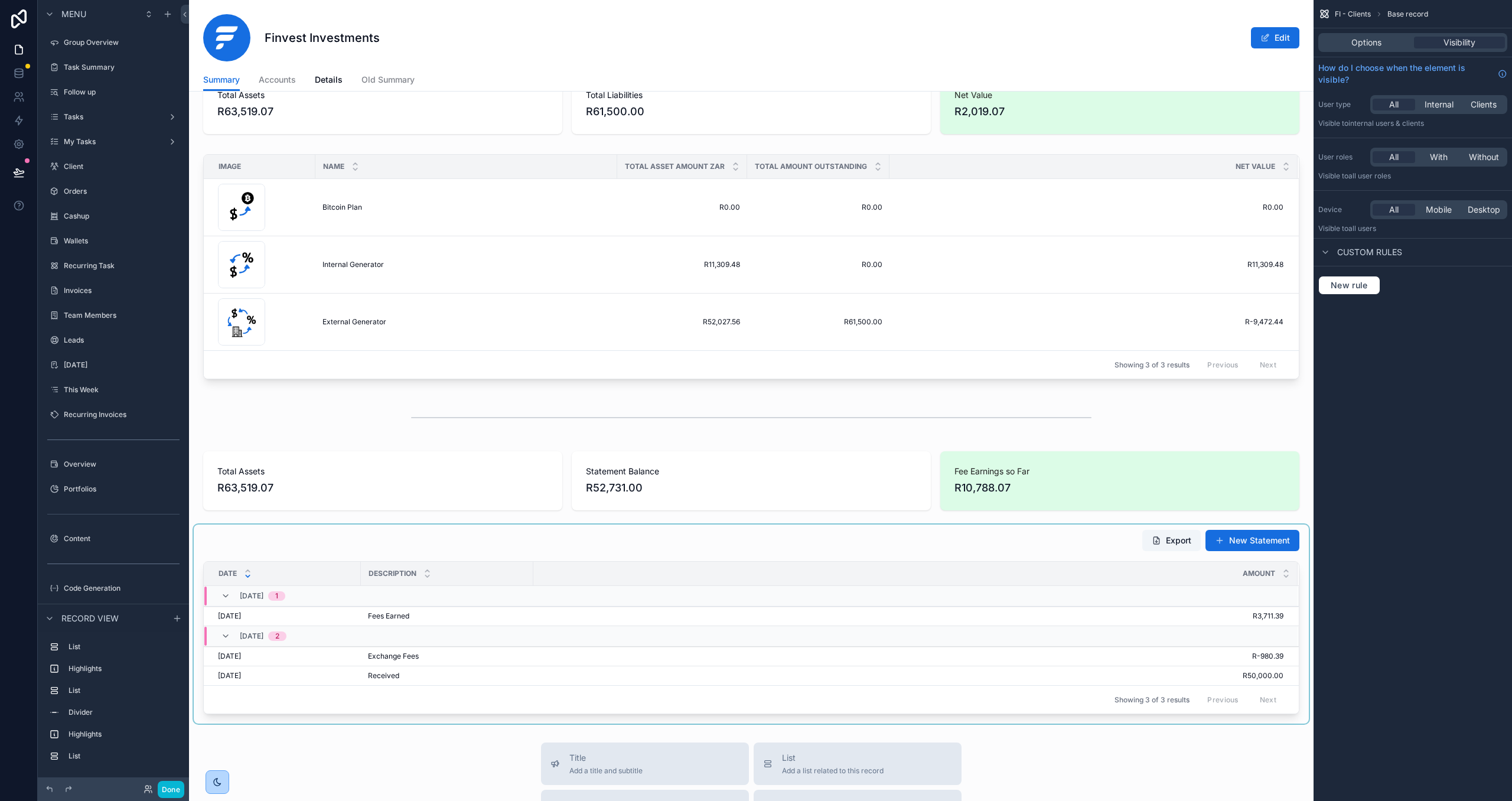
click at [931, 549] on div "scrollable content" at bounding box center [751, 623] width 1115 height 199
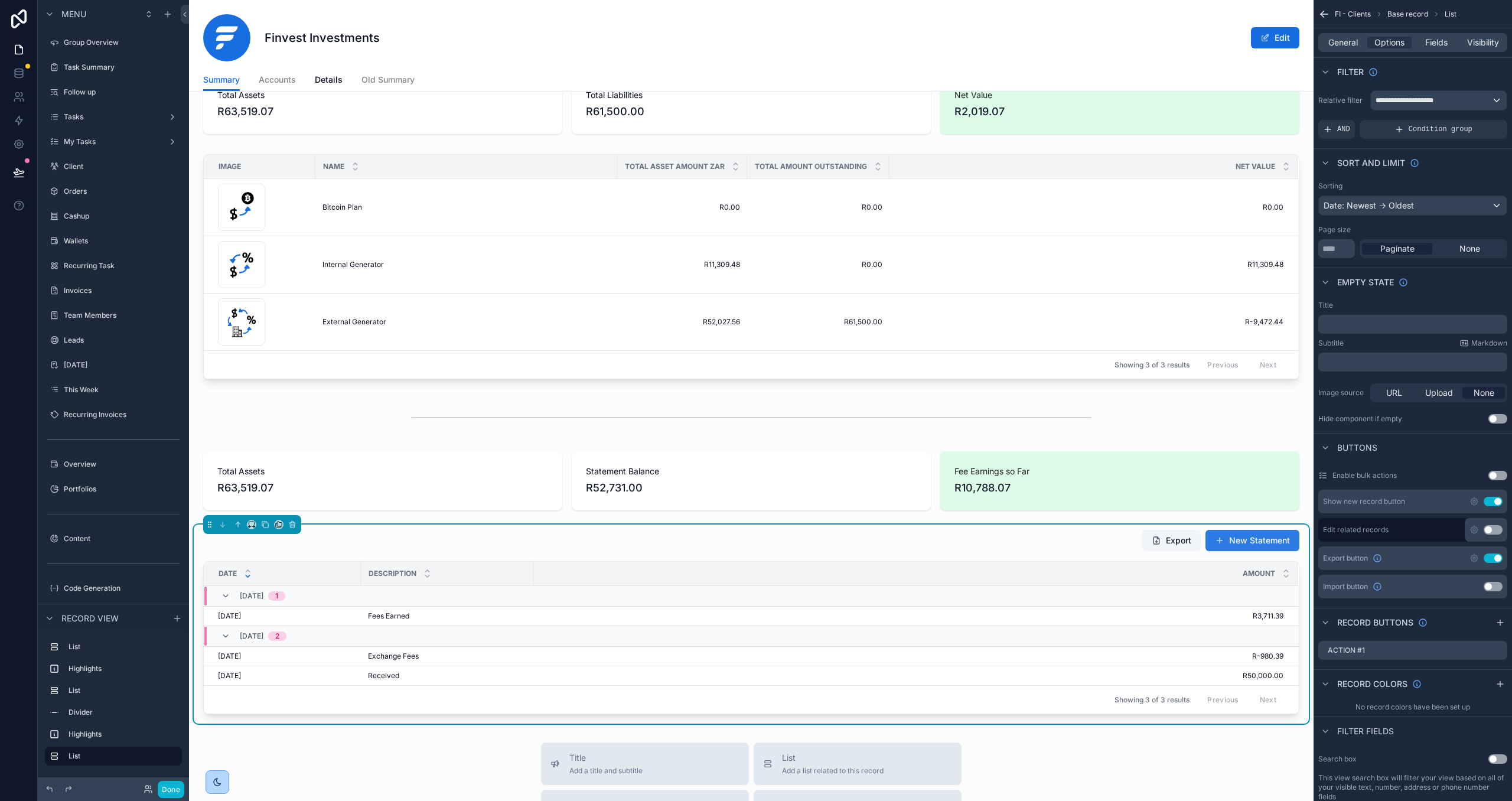
click at [1224, 537] on span "scrollable content" at bounding box center [1219, 540] width 9 height 9
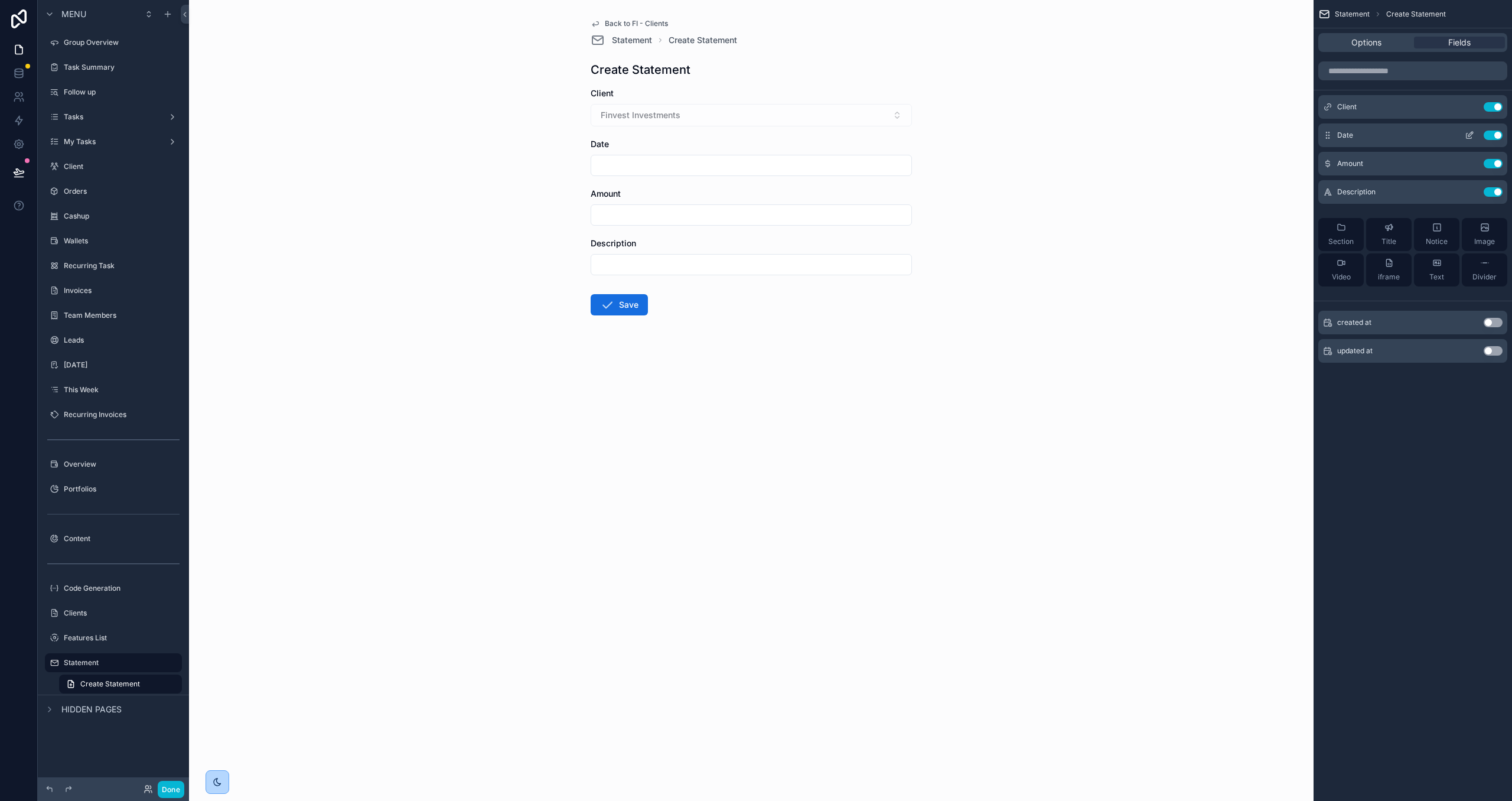
click at [1468, 133] on icon "scrollable content" at bounding box center [1469, 135] width 9 height 9
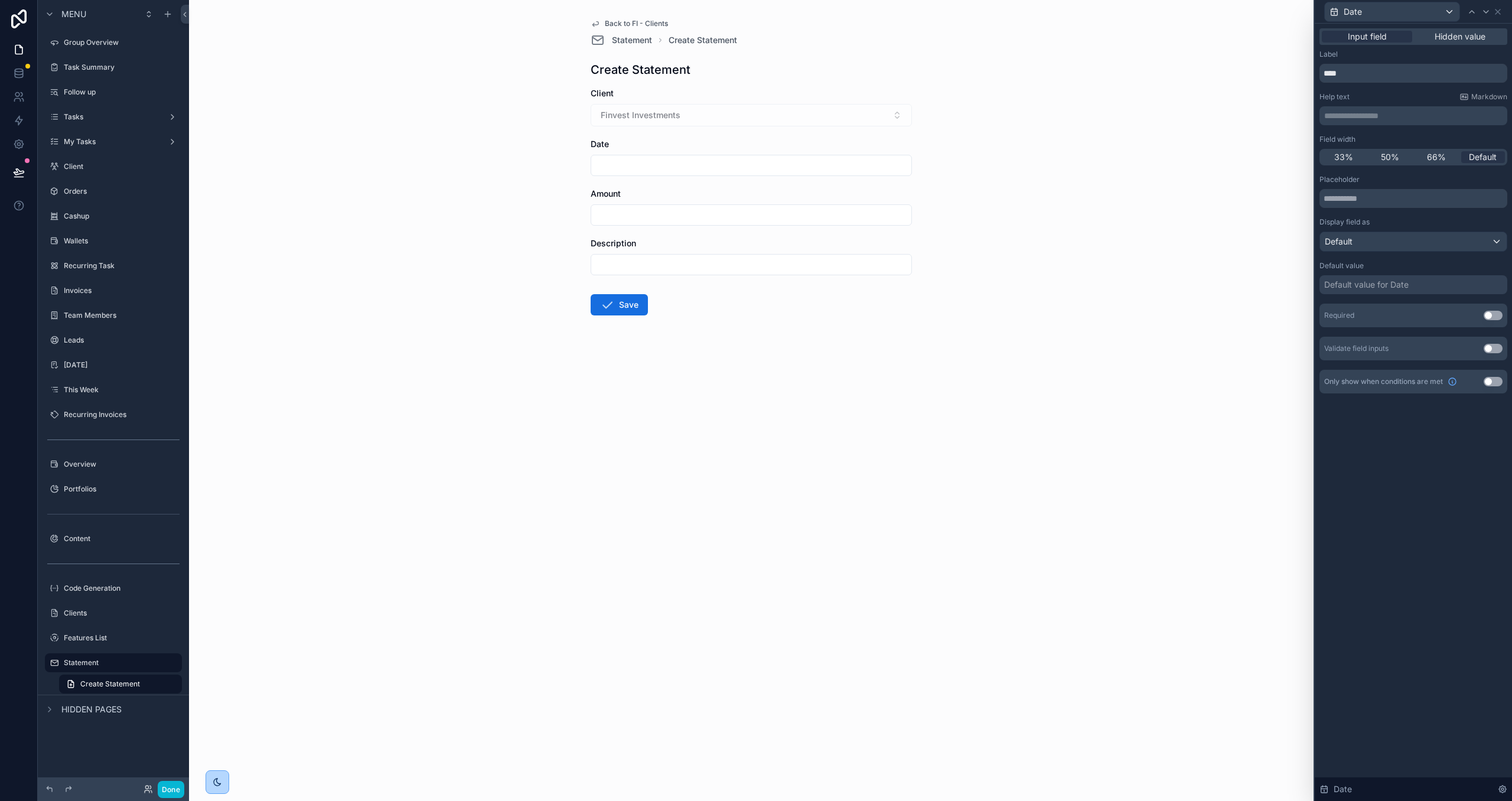
click at [1386, 283] on div "Default value for Date" at bounding box center [1366, 284] width 85 height 12
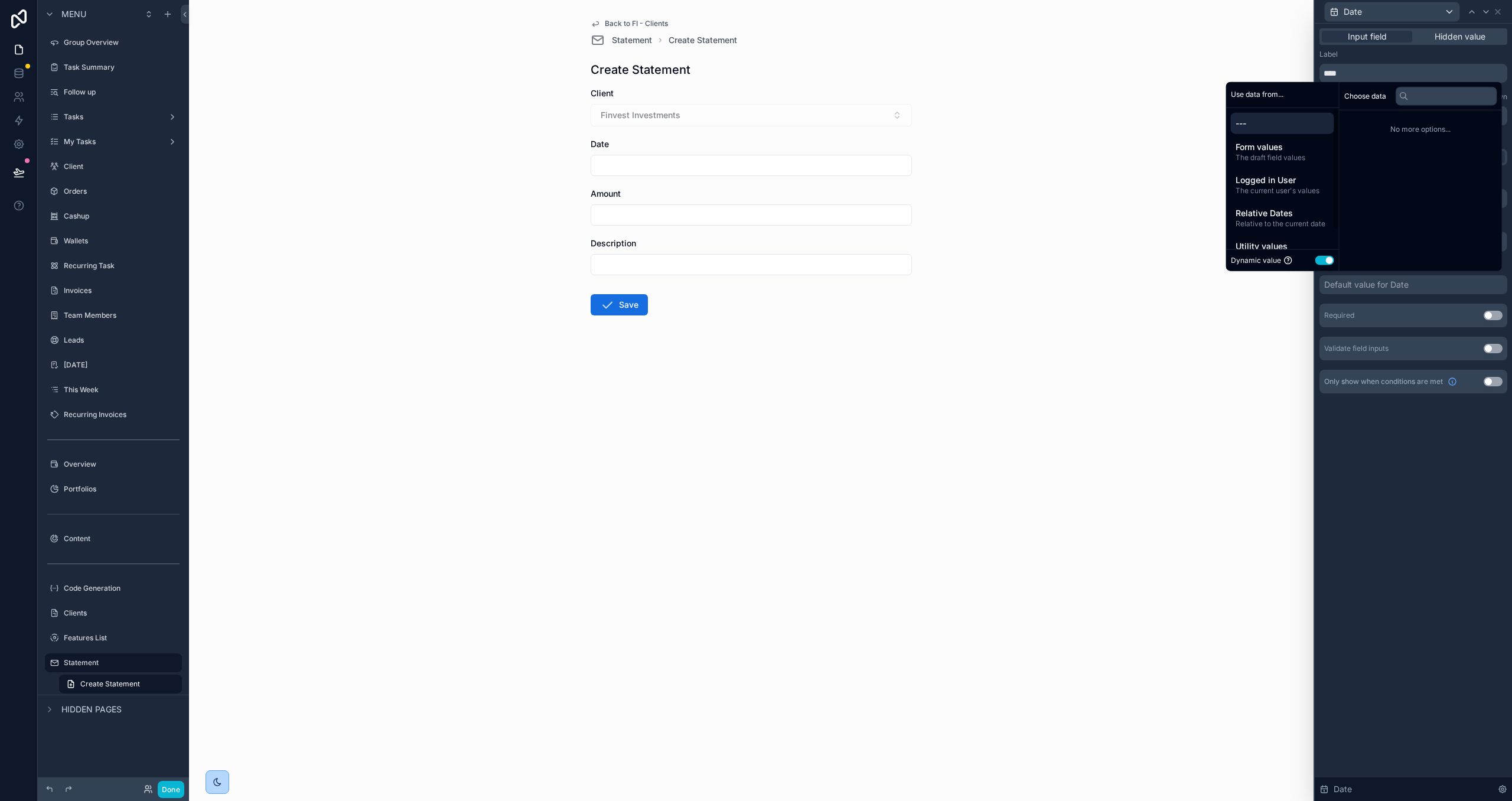
drag, startPoint x: 1287, startPoint y: 215, endPoint x: 1326, endPoint y: 199, distance: 42.2
click at [1287, 214] on span "Relative Dates" at bounding box center [1282, 213] width 94 height 12
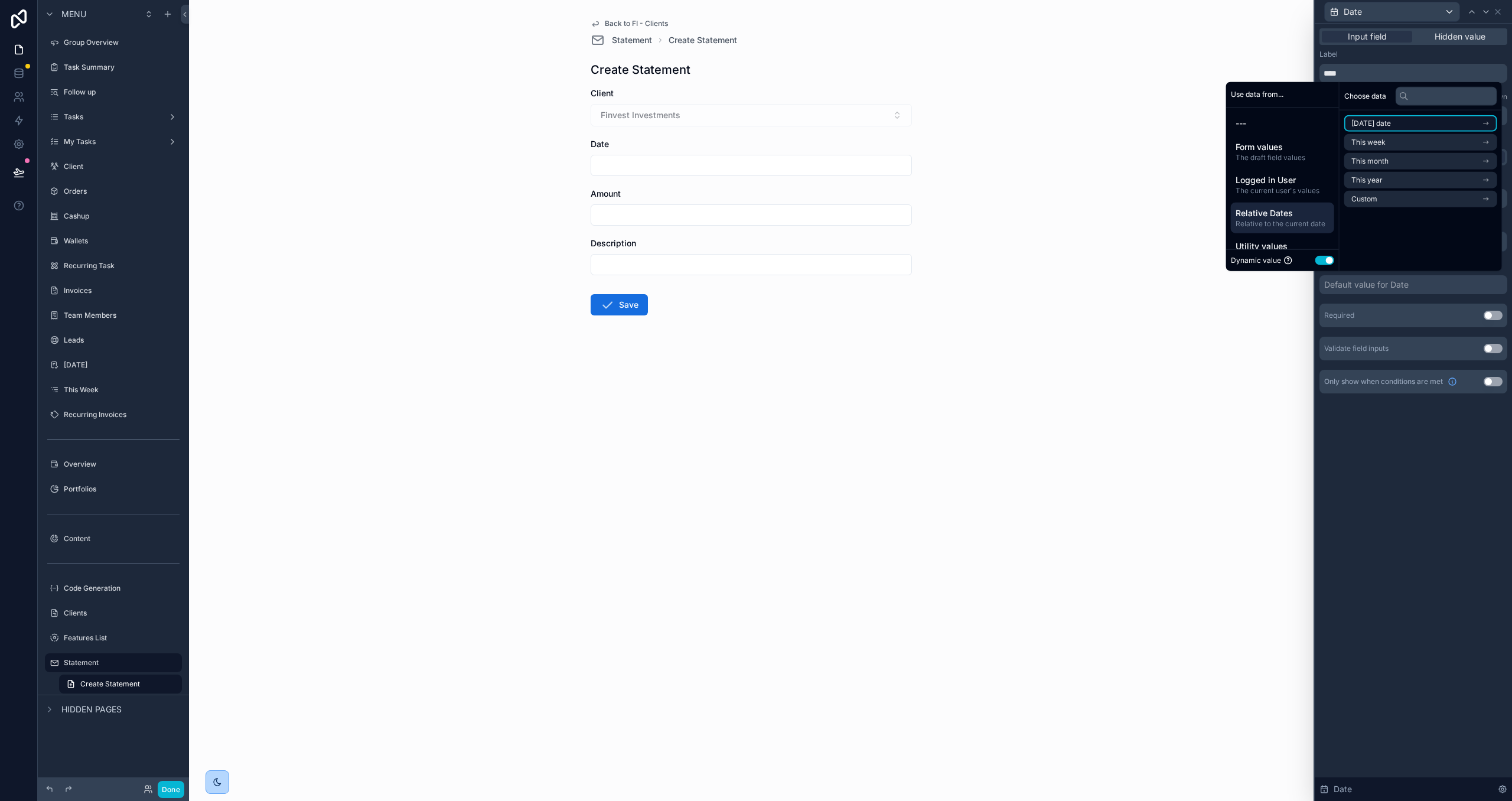
click at [1371, 124] on span "Today's date" at bounding box center [1370, 123] width 39 height 9
drag, startPoint x: 1372, startPoint y: 142, endPoint x: 1376, endPoint y: 271, distance: 129.1
click at [1372, 142] on li "Now" at bounding box center [1421, 145] width 153 height 17
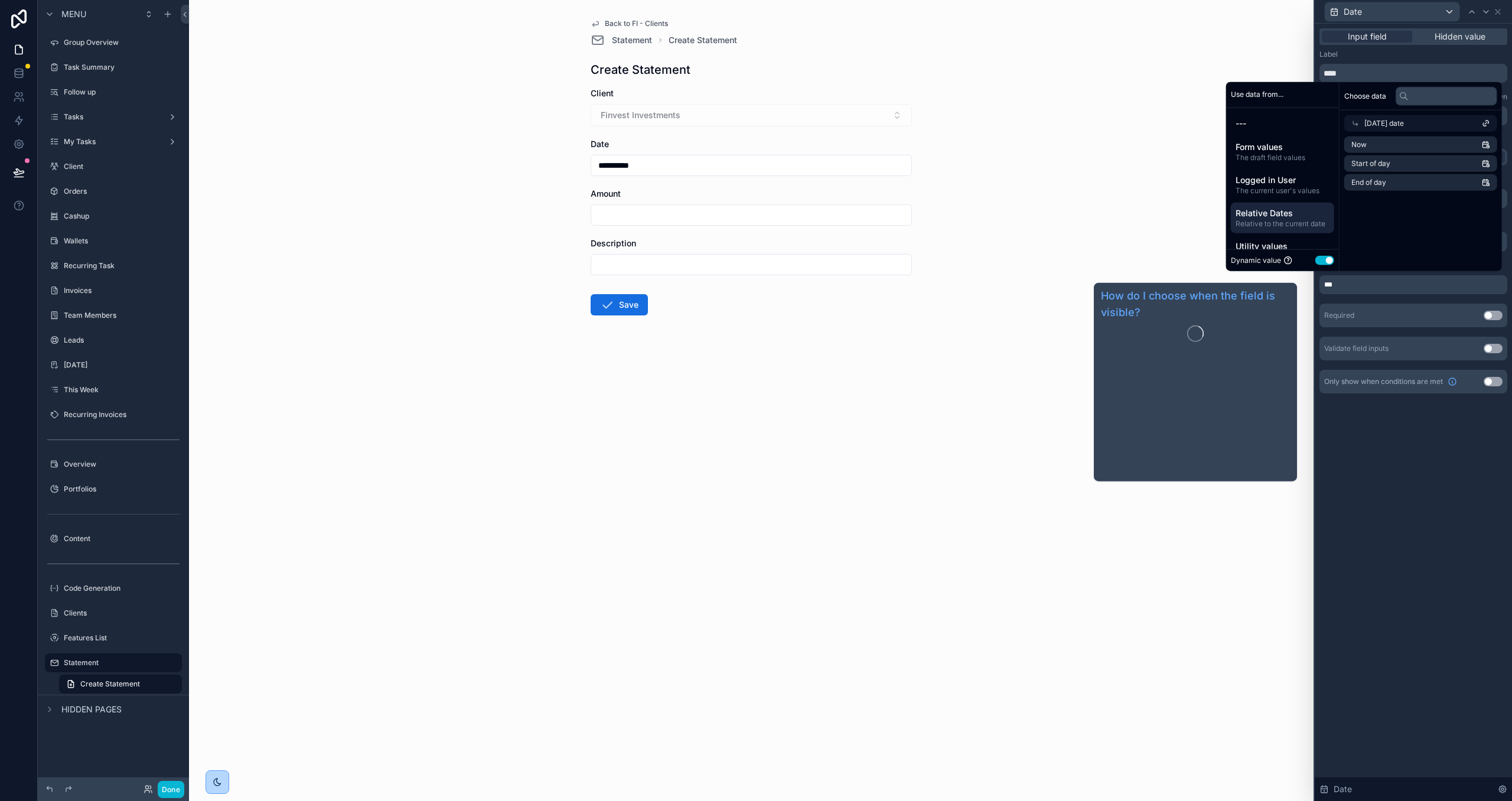
click at [1366, 460] on div "**********" at bounding box center [1413, 412] width 197 height 778
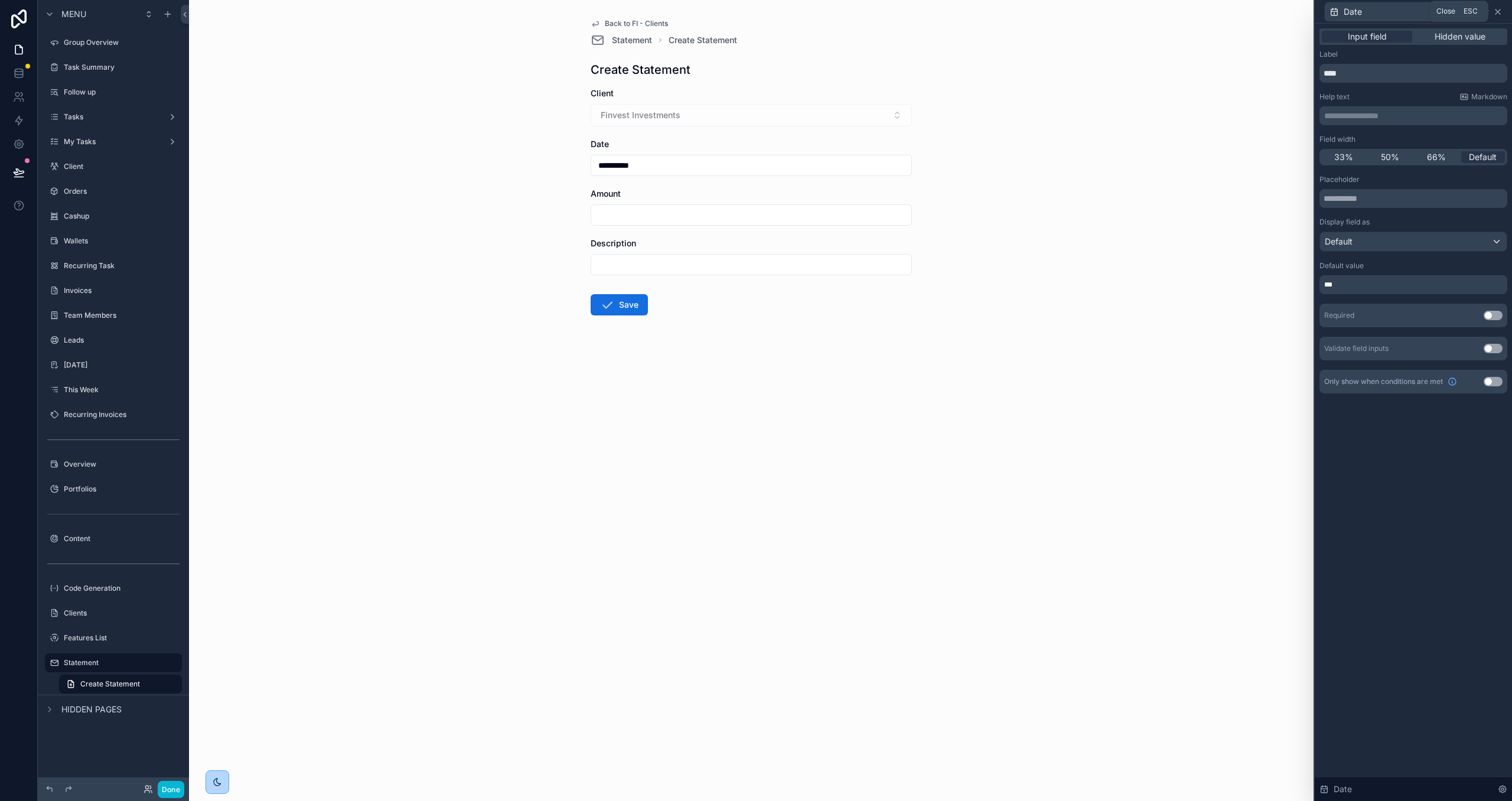
click at [1501, 11] on icon at bounding box center [1498, 11] width 9 height 9
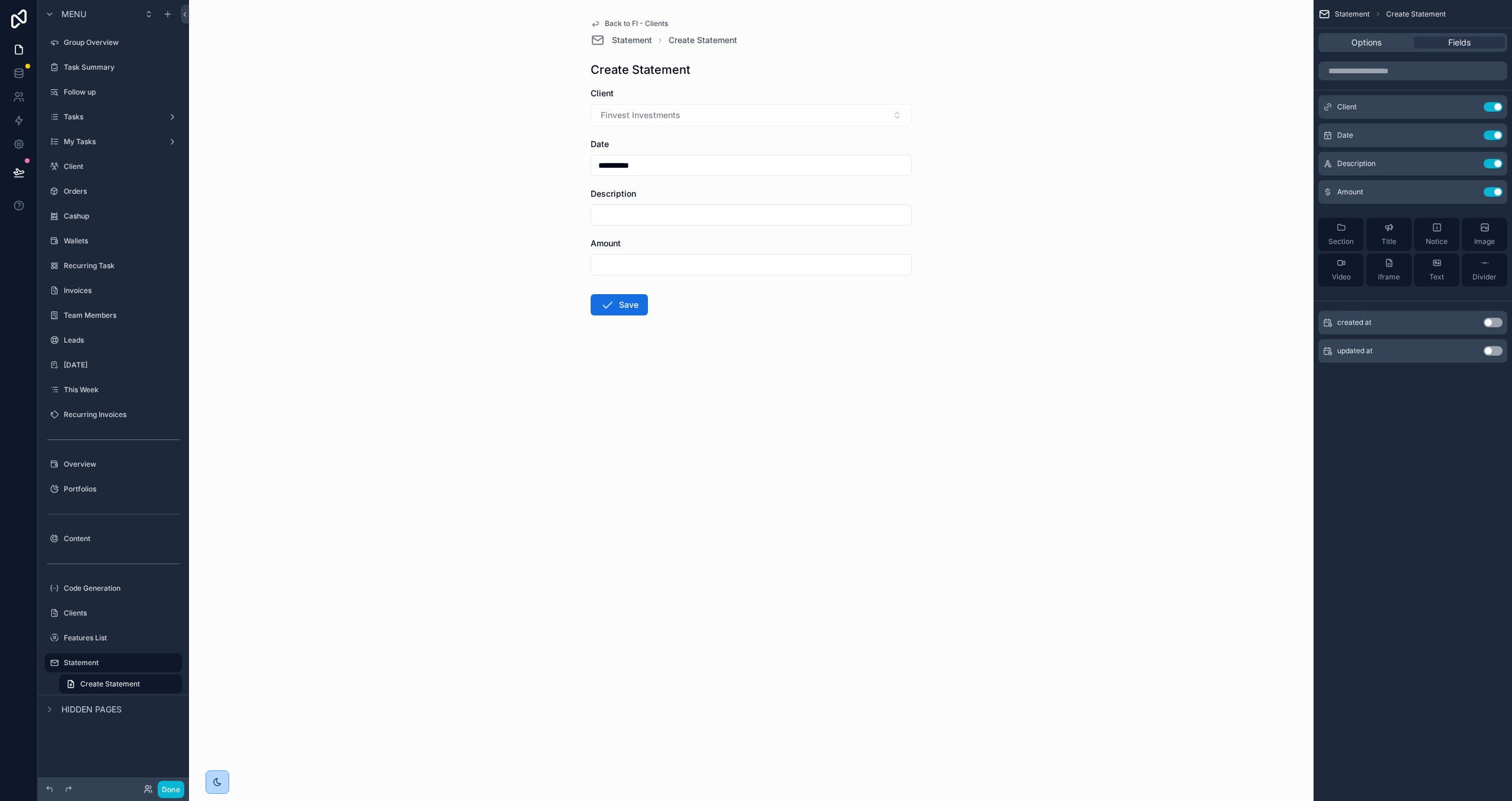
click at [1387, 49] on div "Options Fields" at bounding box center [1412, 42] width 189 height 19
click at [1378, 45] on span "Options" at bounding box center [1366, 43] width 30 height 12
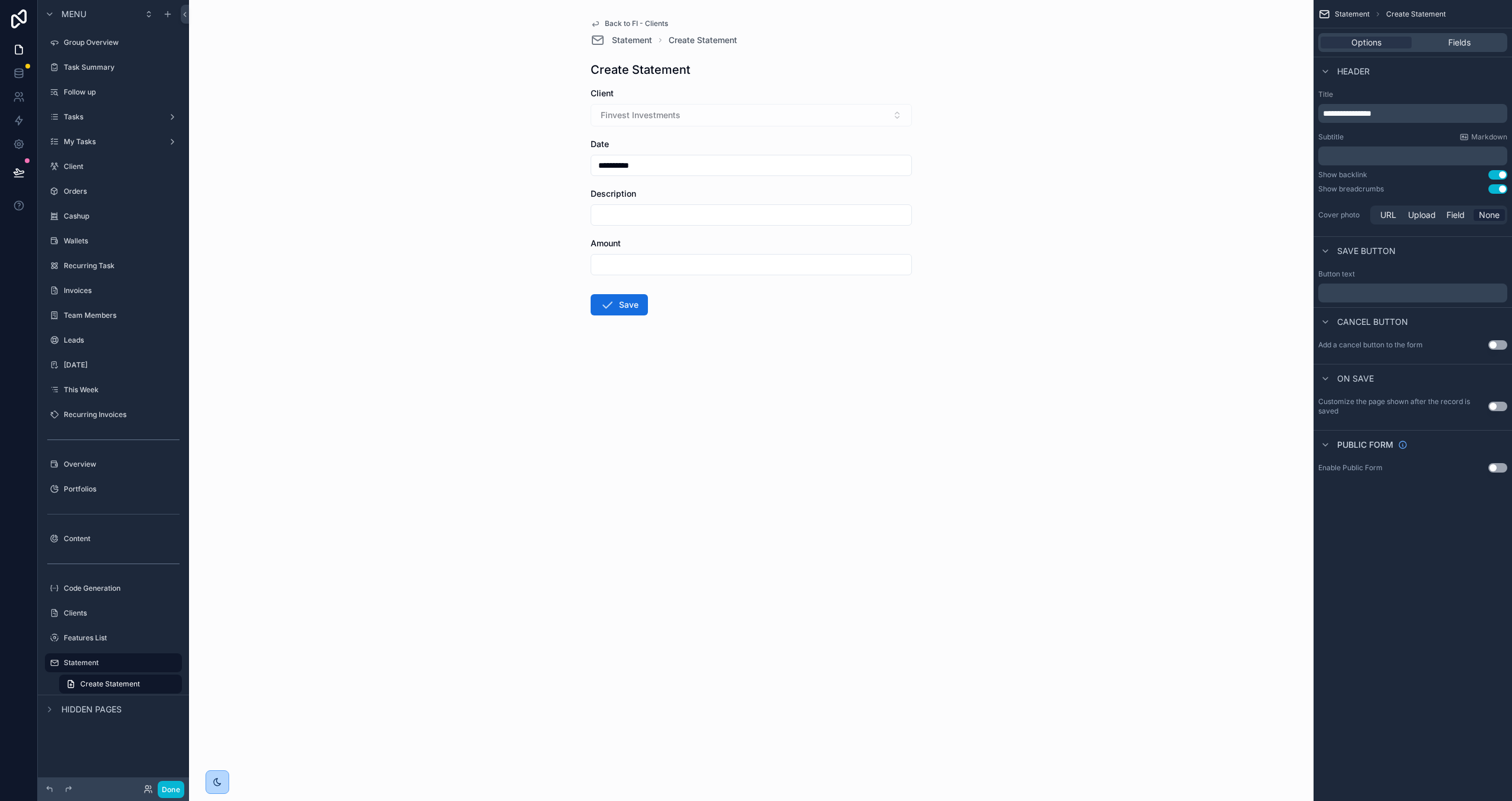
click at [1495, 183] on div "**********" at bounding box center [1412, 158] width 199 height 147
click at [1489, 187] on button "Use setting" at bounding box center [1498, 189] width 19 height 9
click at [648, 22] on span "Back to FI - Clients" at bounding box center [636, 23] width 63 height 9
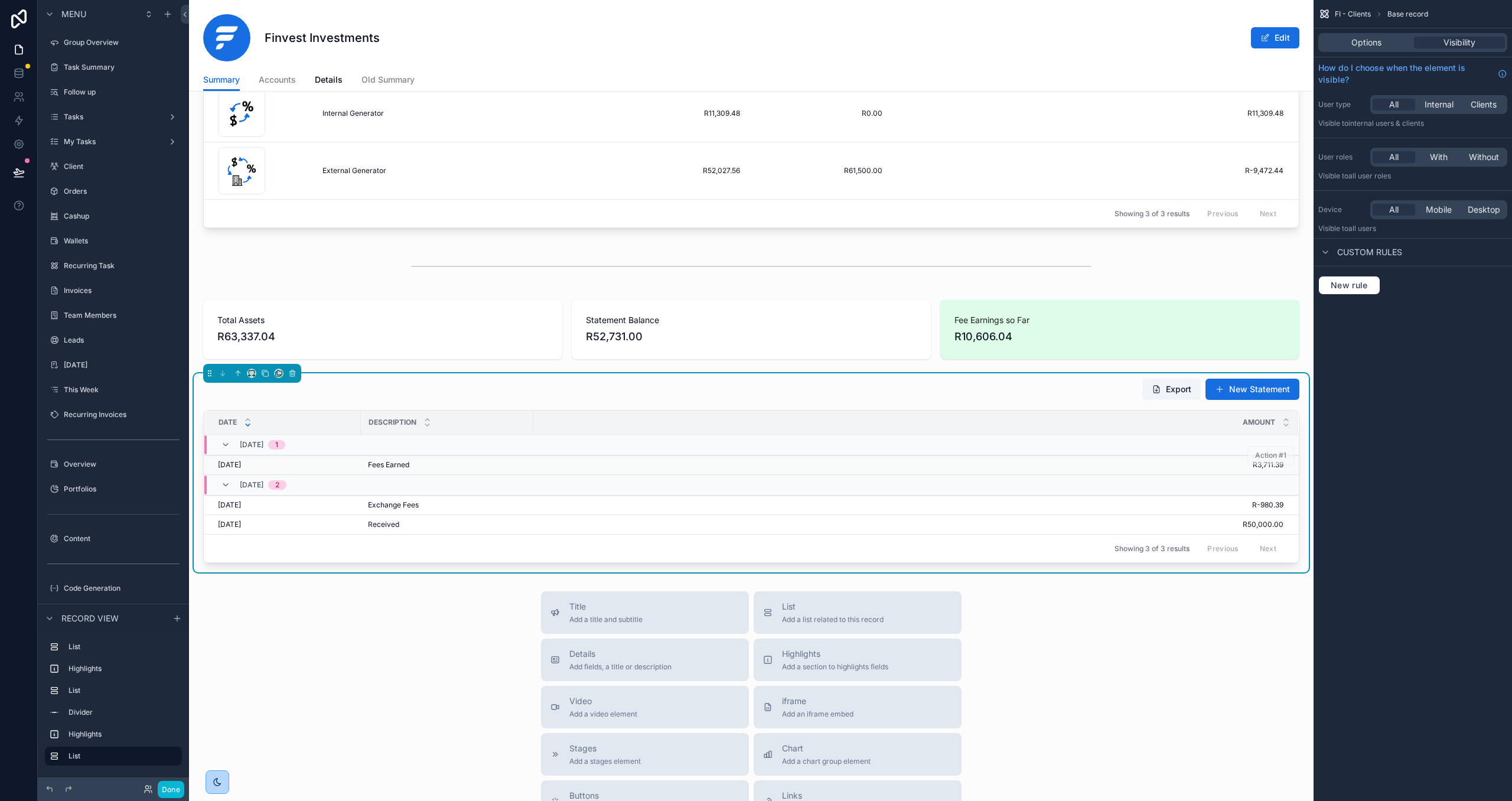
scroll to position [481, 0]
click at [165, 790] on button "Done" at bounding box center [171, 789] width 27 height 17
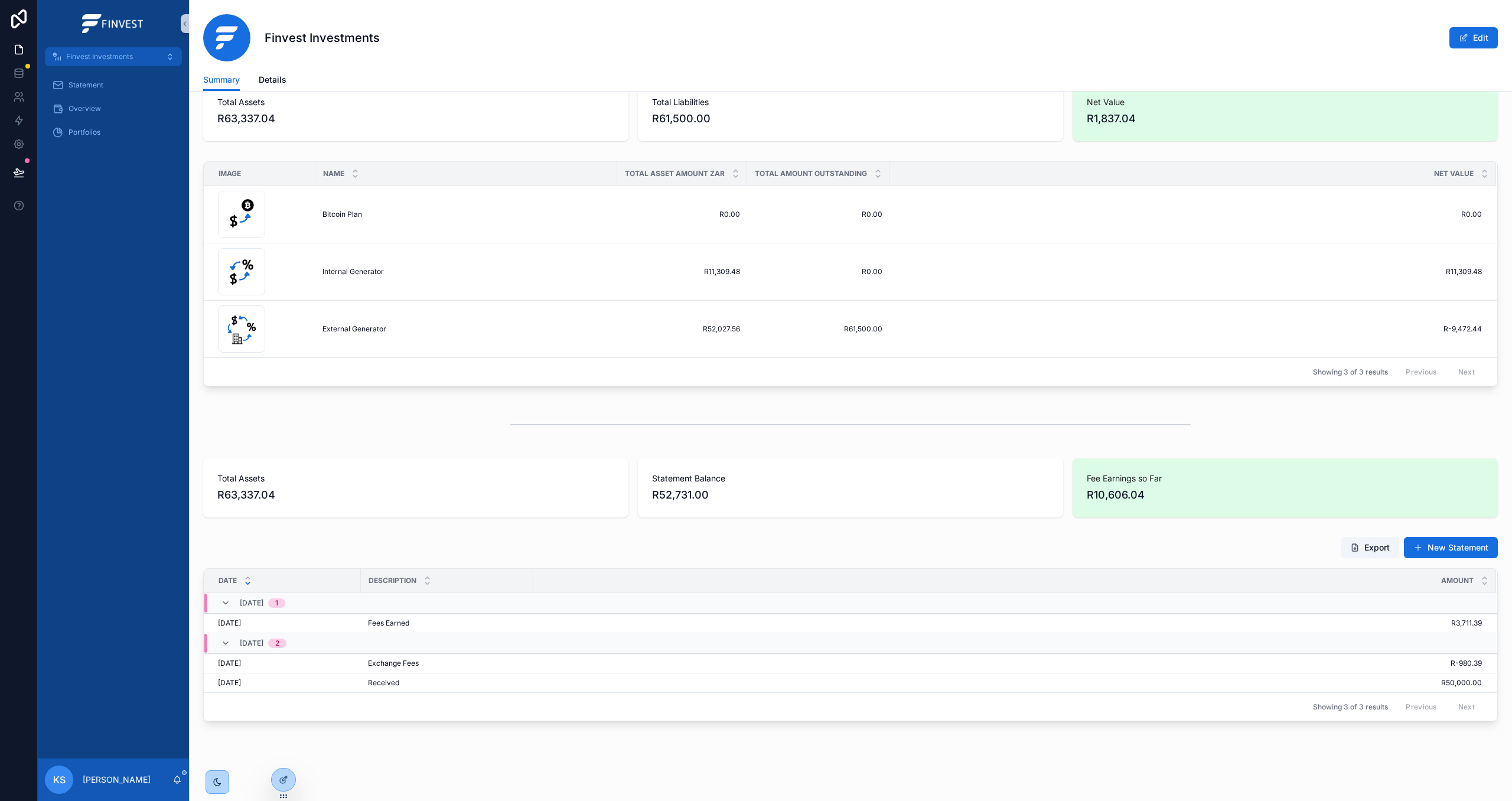
scroll to position [329, 0]
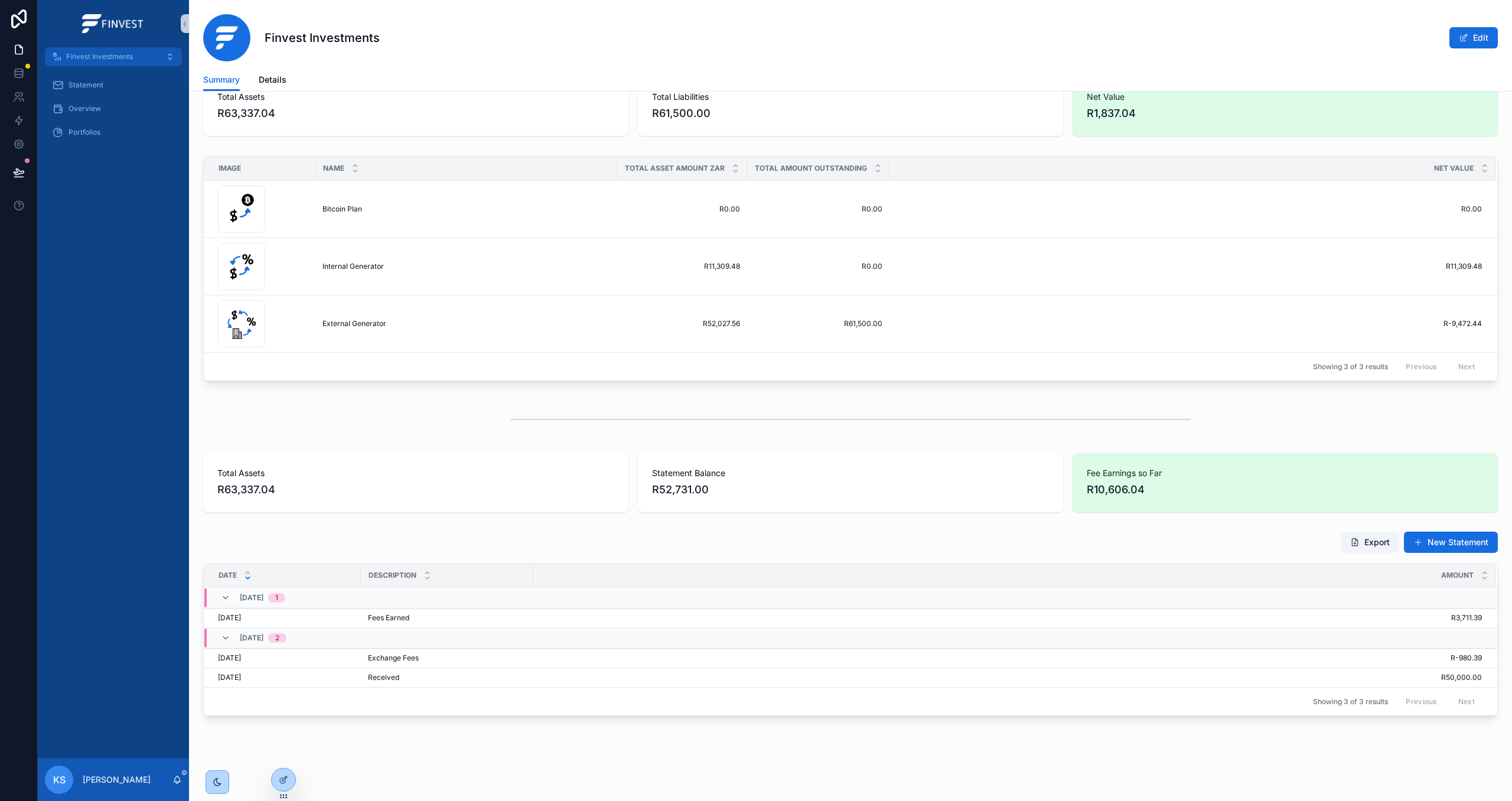
click at [757, 620] on span "R3,711.39" at bounding box center [1008, 617] width 948 height 9
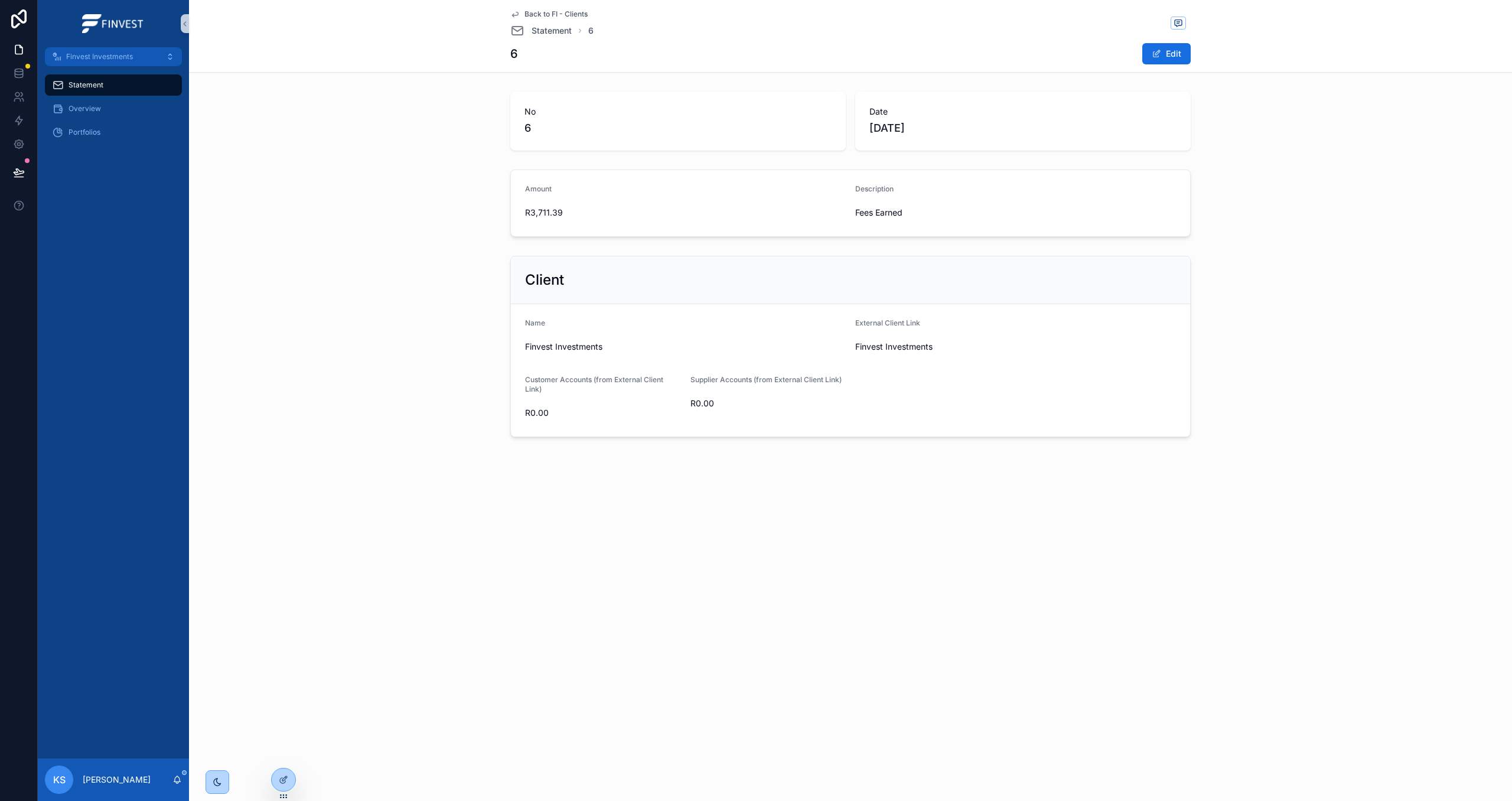
click at [564, 15] on span "Back to FI - Clients" at bounding box center [555, 13] width 63 height 9
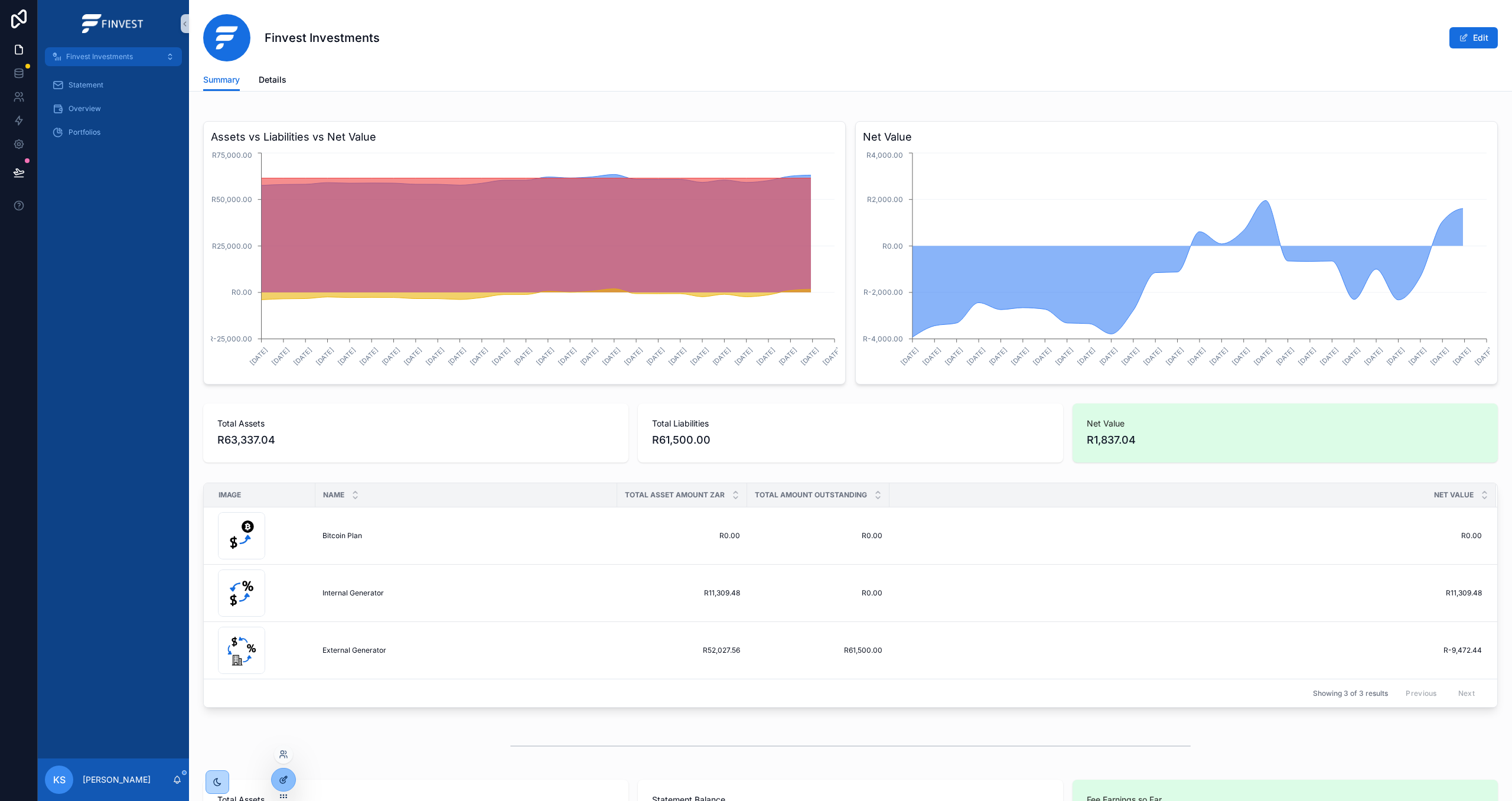
click at [278, 777] on icon at bounding box center [283, 779] width 9 height 9
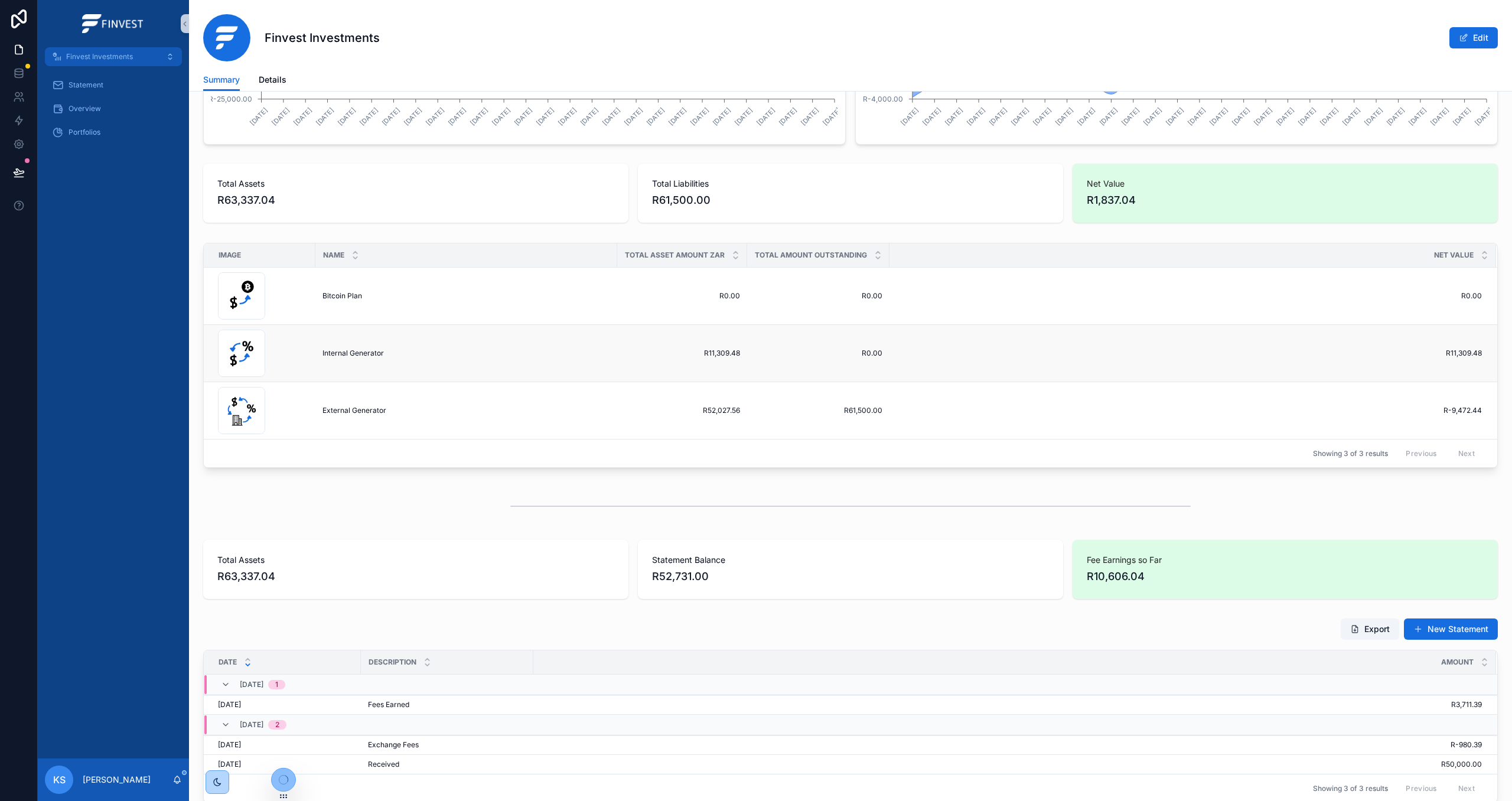
scroll to position [329, 0]
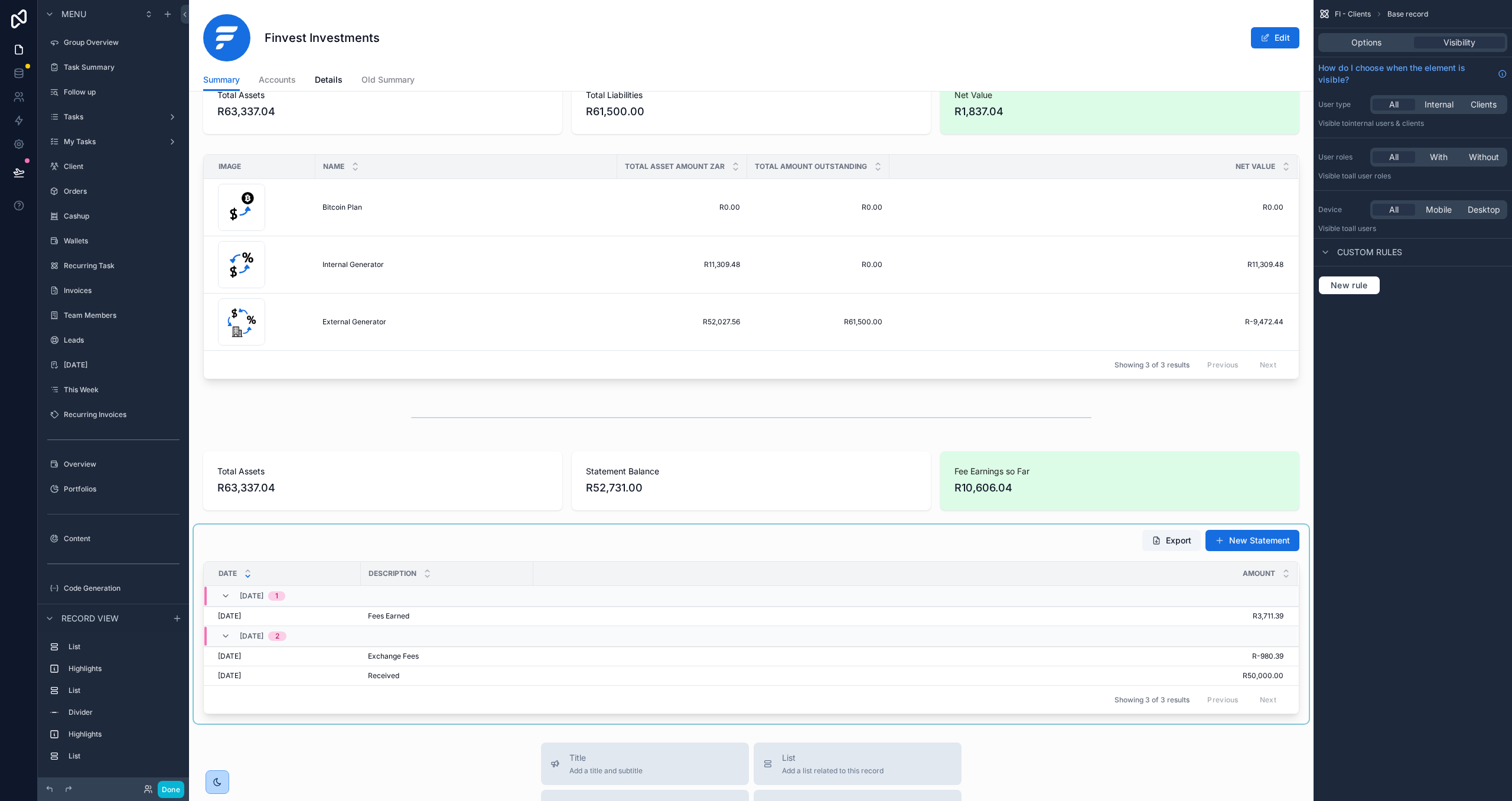
click at [533, 548] on div "scrollable content" at bounding box center [751, 623] width 1115 height 199
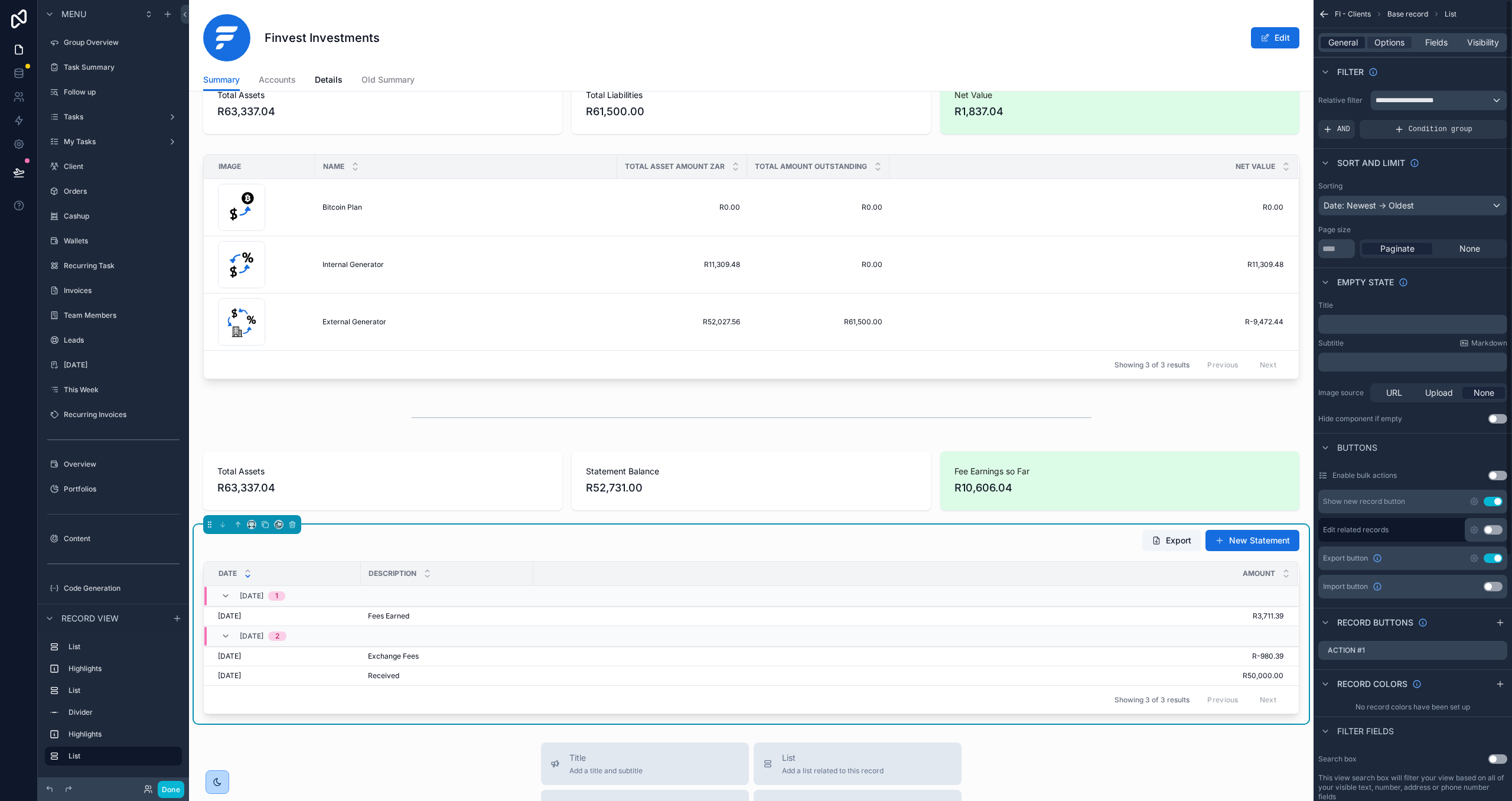
click at [1324, 37] on div "General" at bounding box center [1343, 43] width 44 height 12
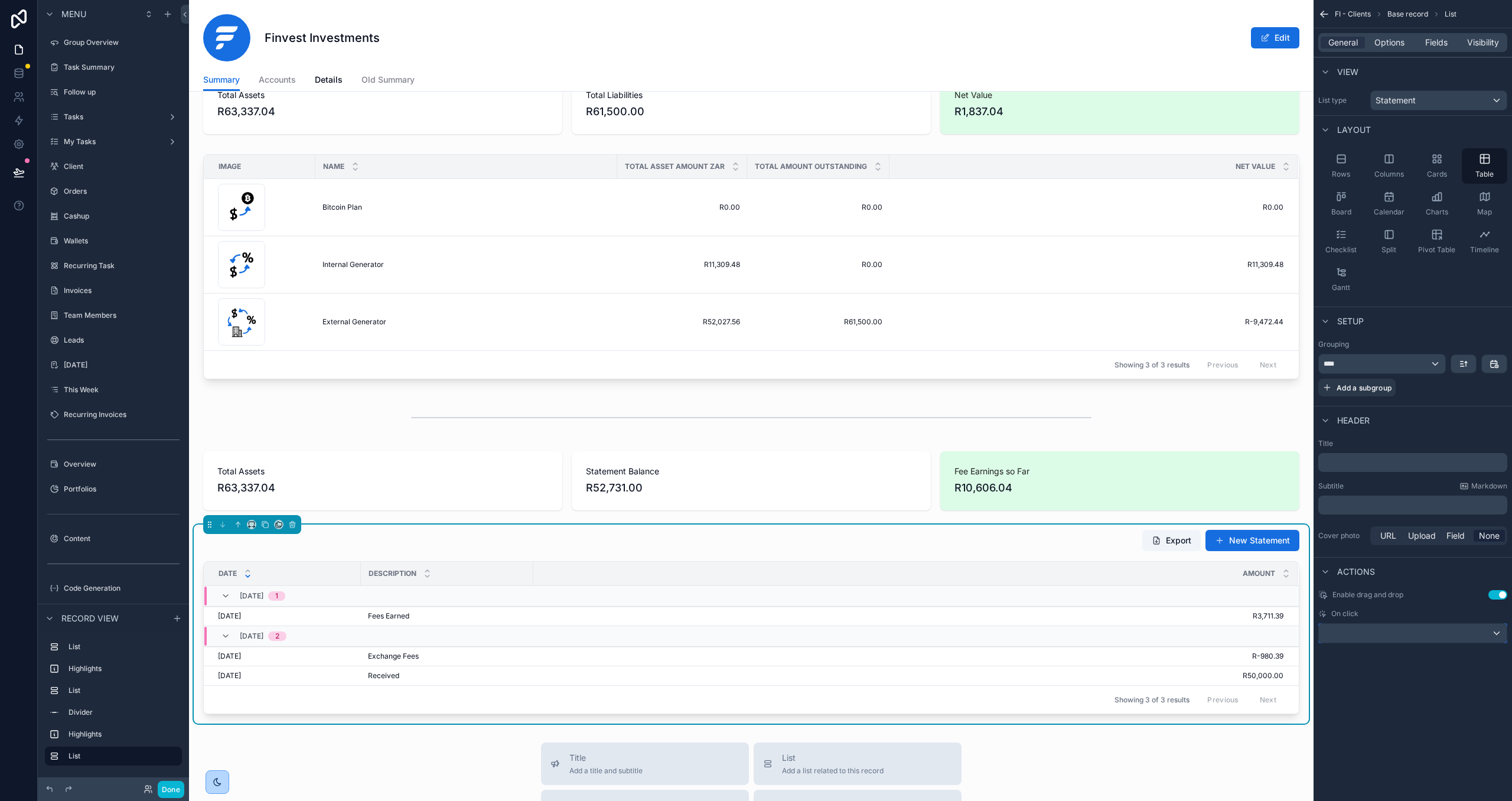
click at [1416, 637] on div "scrollable content" at bounding box center [1413, 633] width 188 height 19
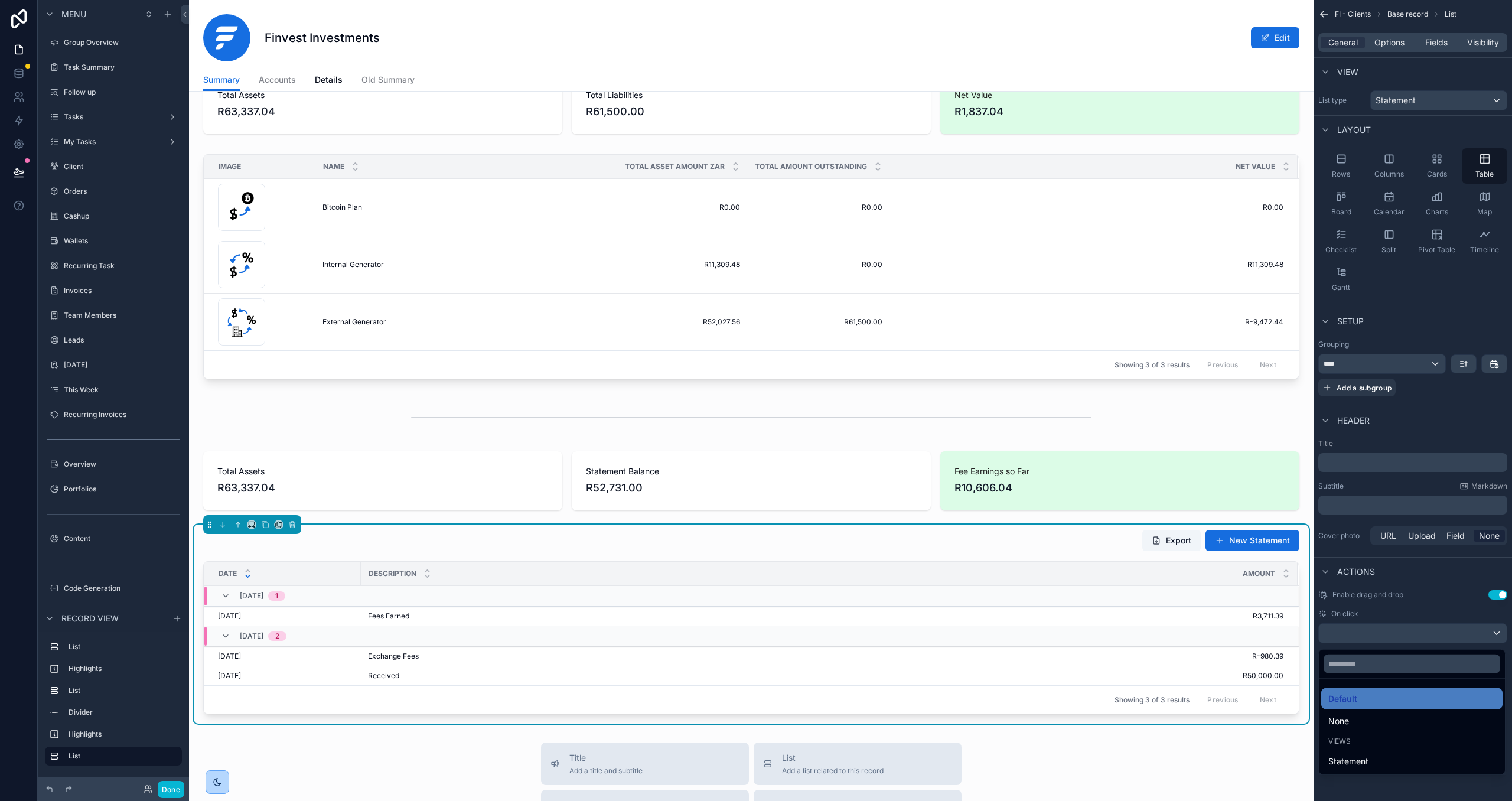
click at [1398, 715] on div "None" at bounding box center [1411, 721] width 167 height 14
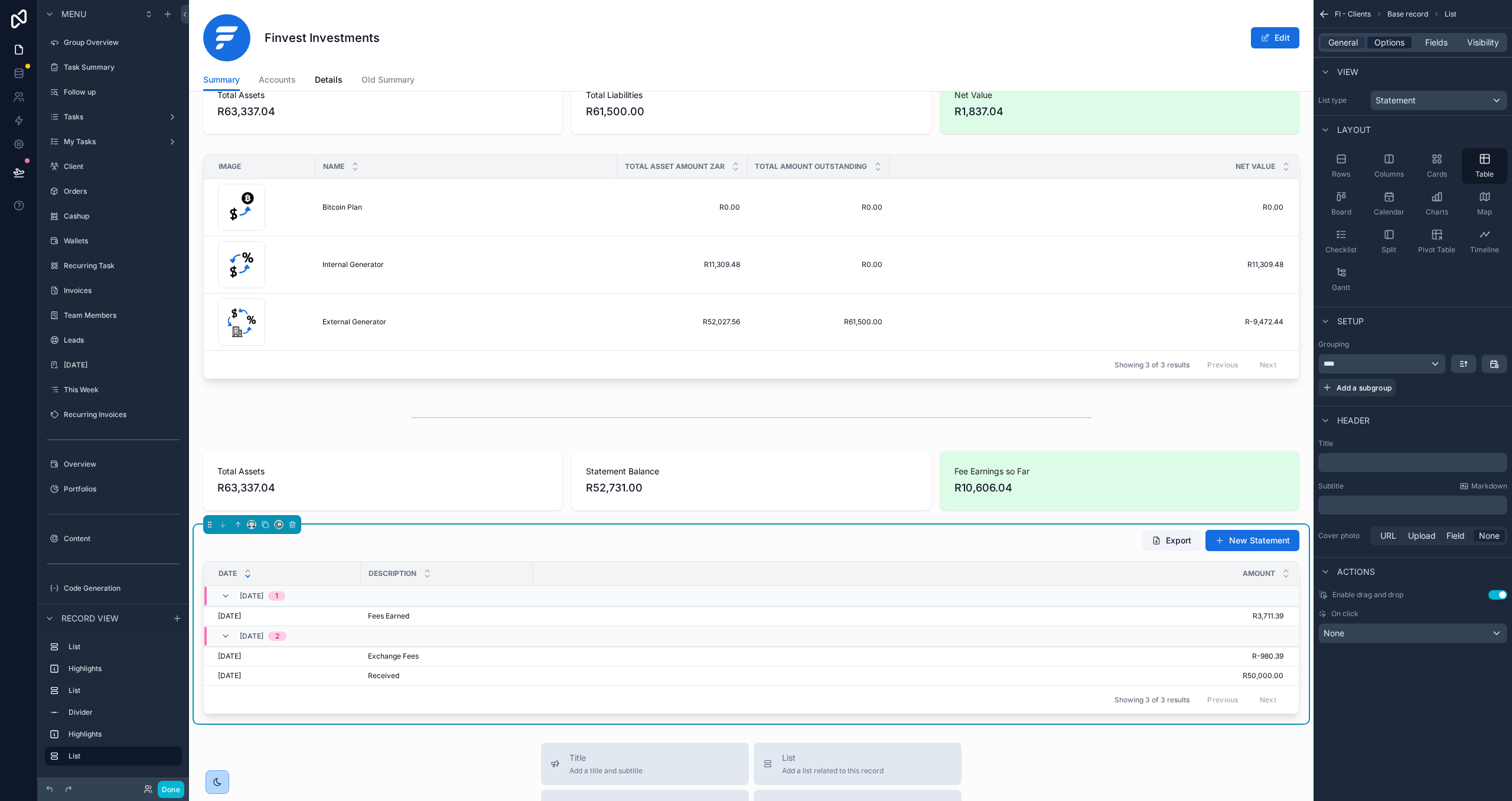
click at [1390, 39] on span "Options" at bounding box center [1390, 43] width 30 height 12
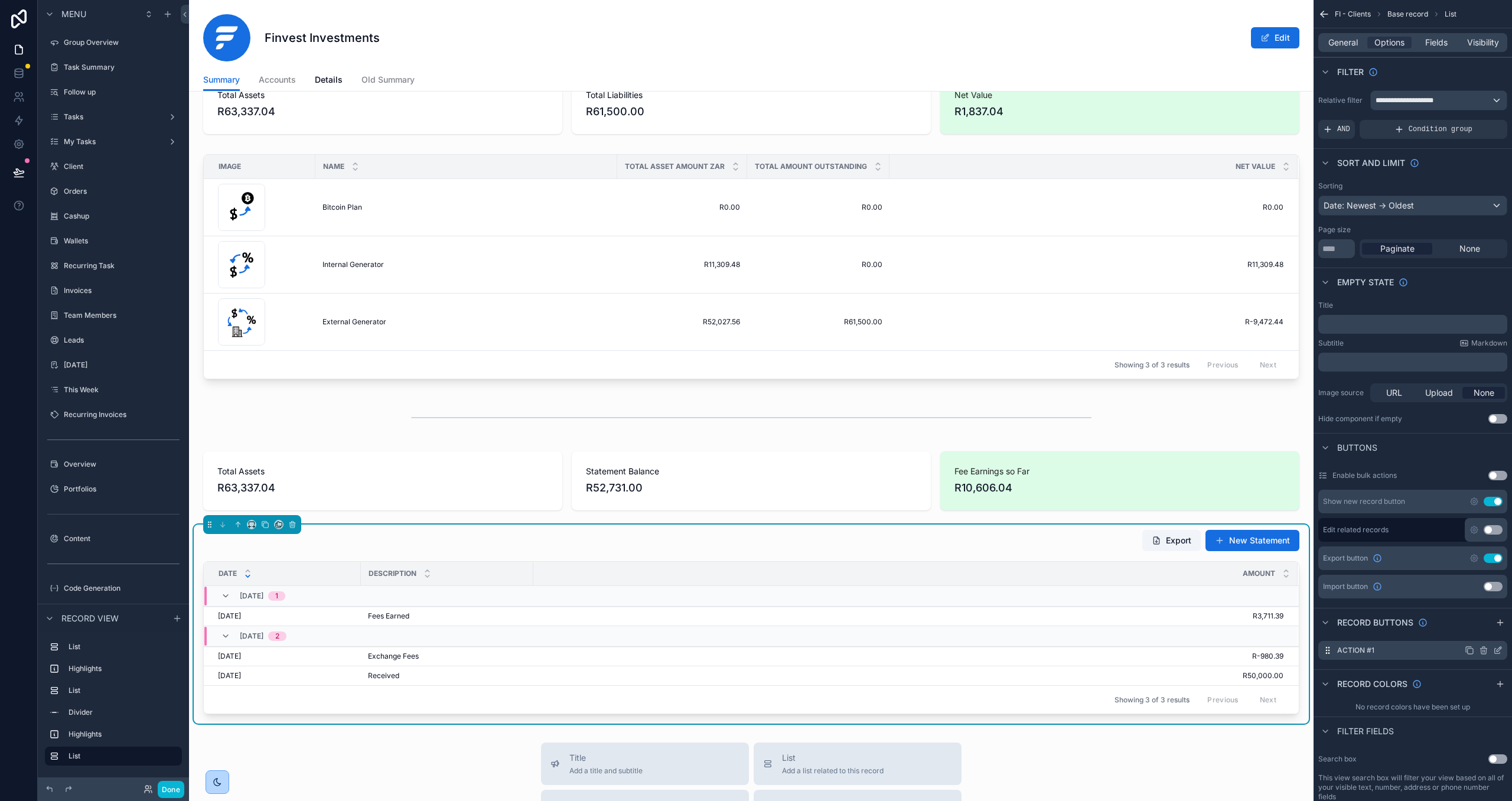
click at [1496, 650] on icon "scrollable content" at bounding box center [1498, 650] width 9 height 9
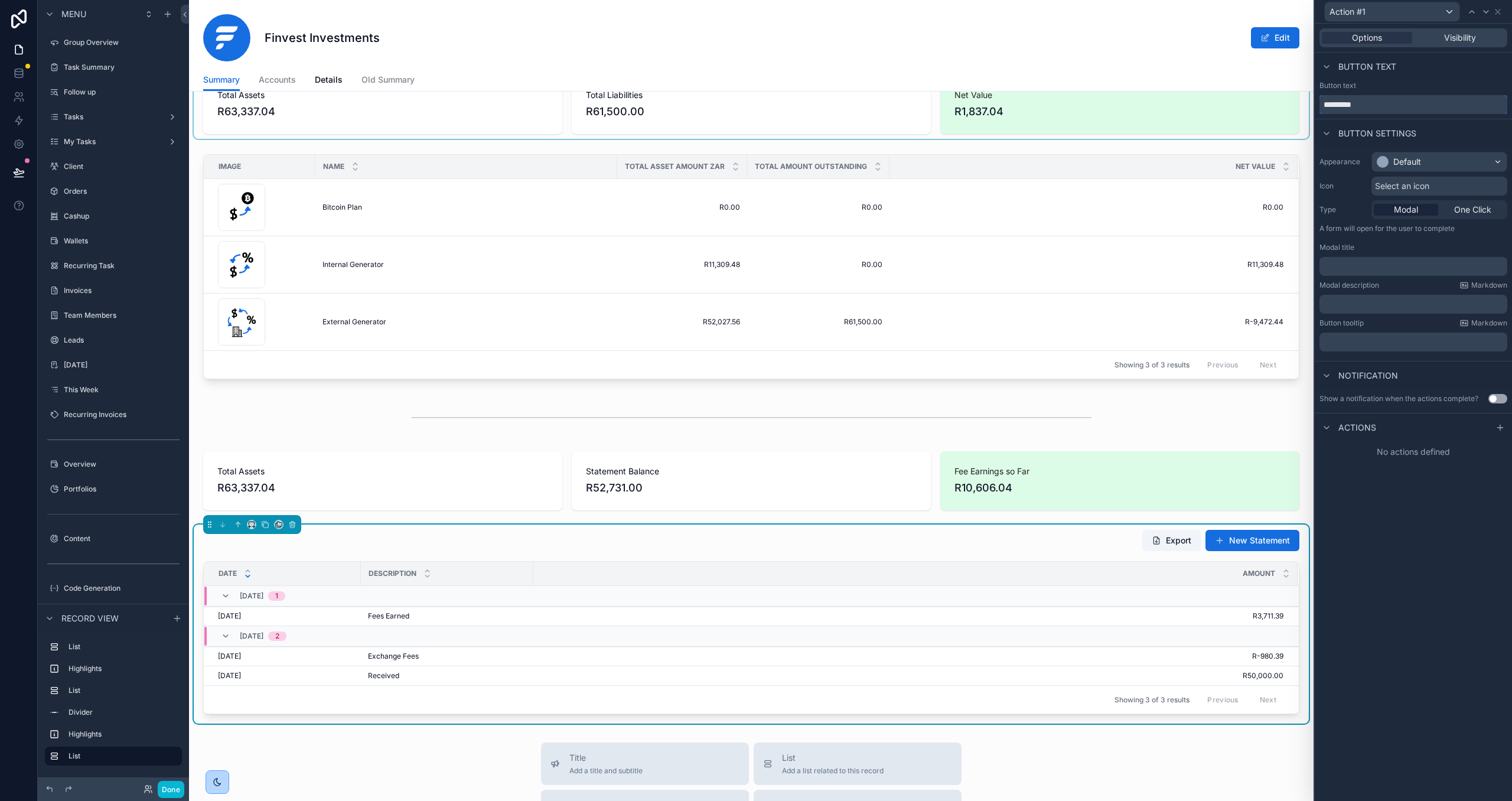
drag, startPoint x: 1374, startPoint y: 107, endPoint x: 1265, endPoint y: 101, distance: 109.2
click at [1265, 101] on div "Action #1 Options Visibility Button text Button text ********* Button settings …" at bounding box center [756, 400] width 1512 height 801
type input "****"
click at [1420, 167] on div "Default" at bounding box center [1406, 162] width 28 height 12
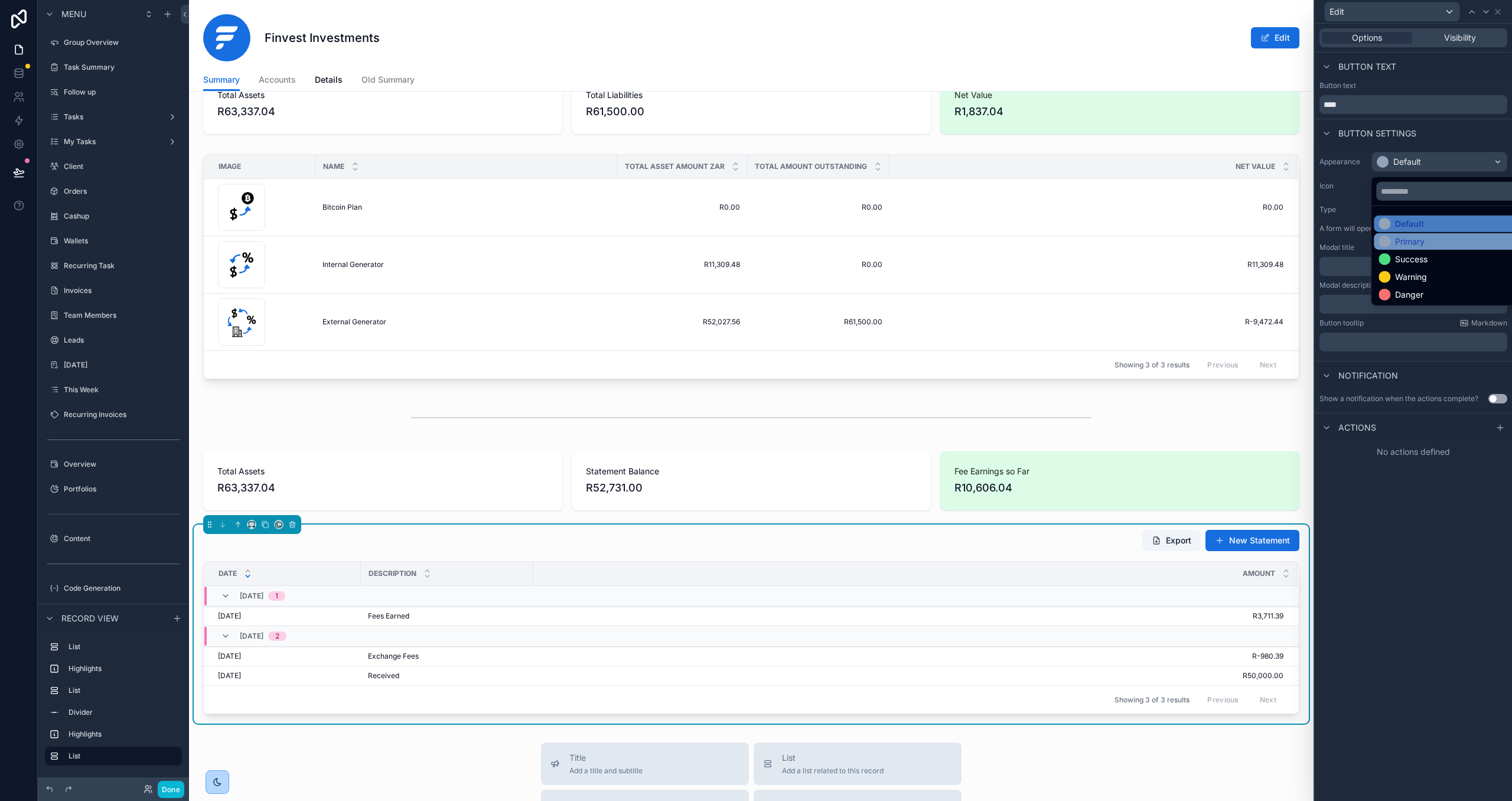
click at [1419, 238] on div "Primary" at bounding box center [1410, 242] width 29 height 12
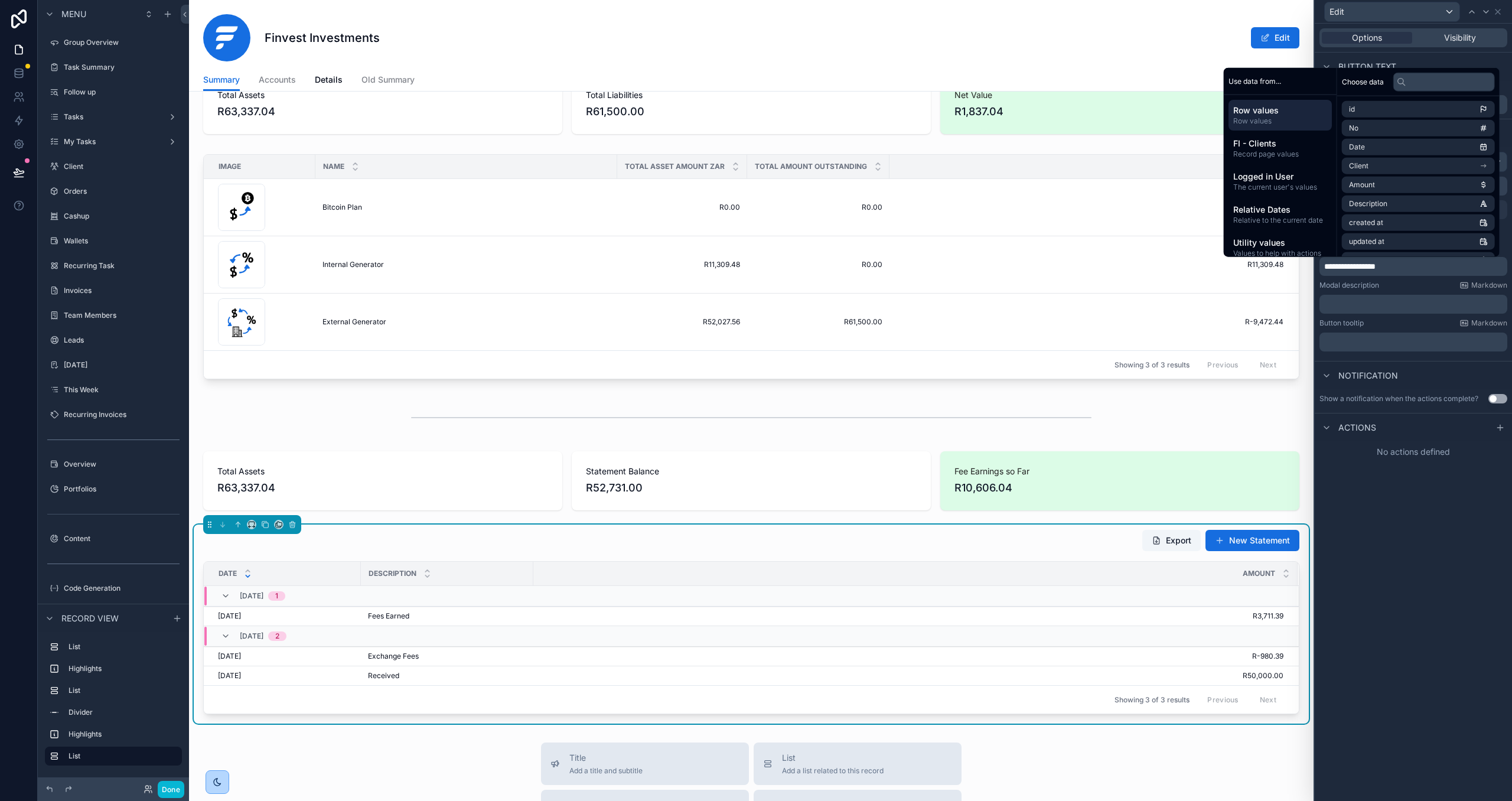
click at [1499, 397] on button "Use setting" at bounding box center [1498, 398] width 19 height 9
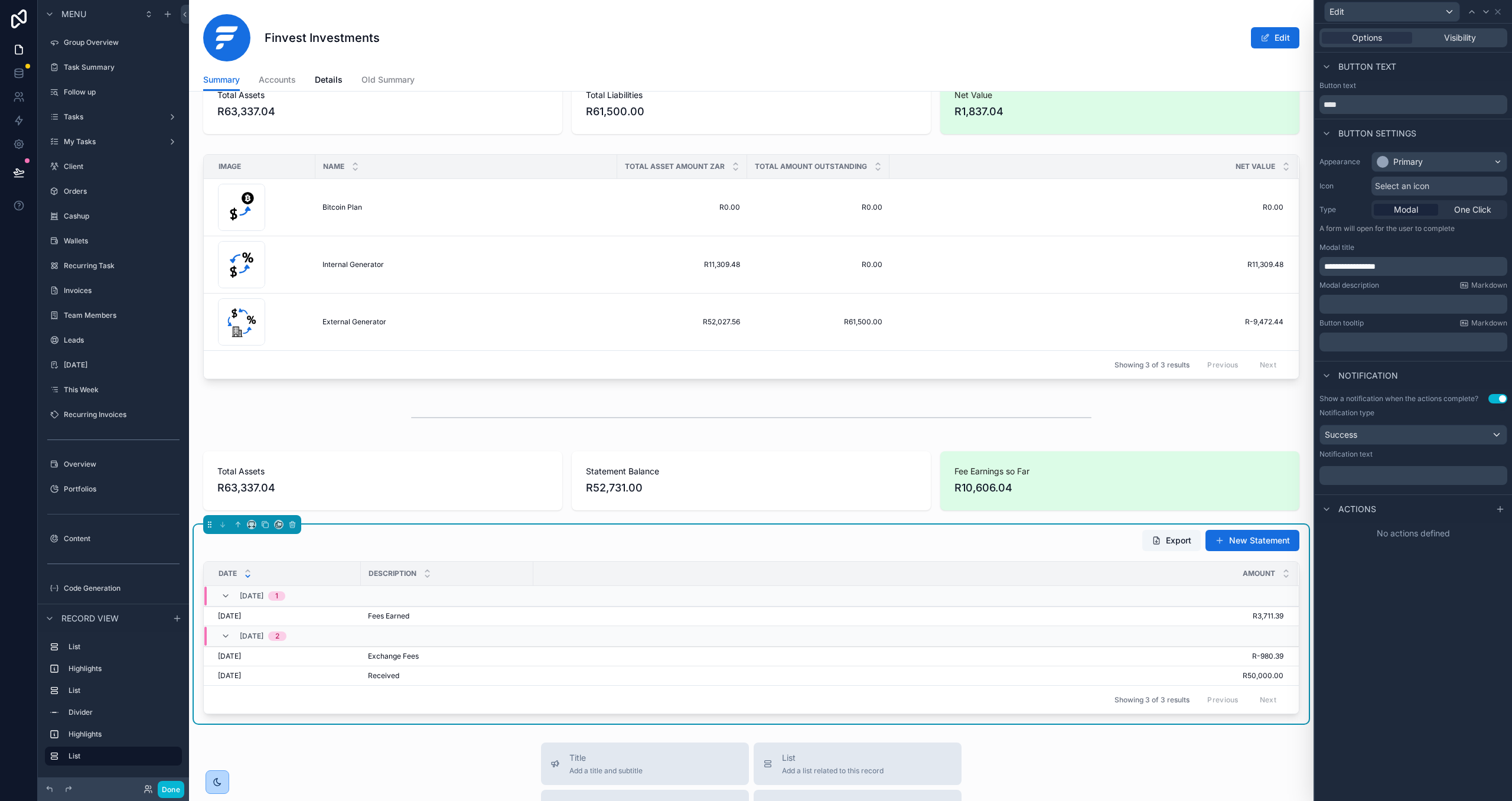
click at [1471, 476] on p "﻿" at bounding box center [1415, 476] width 181 height 12
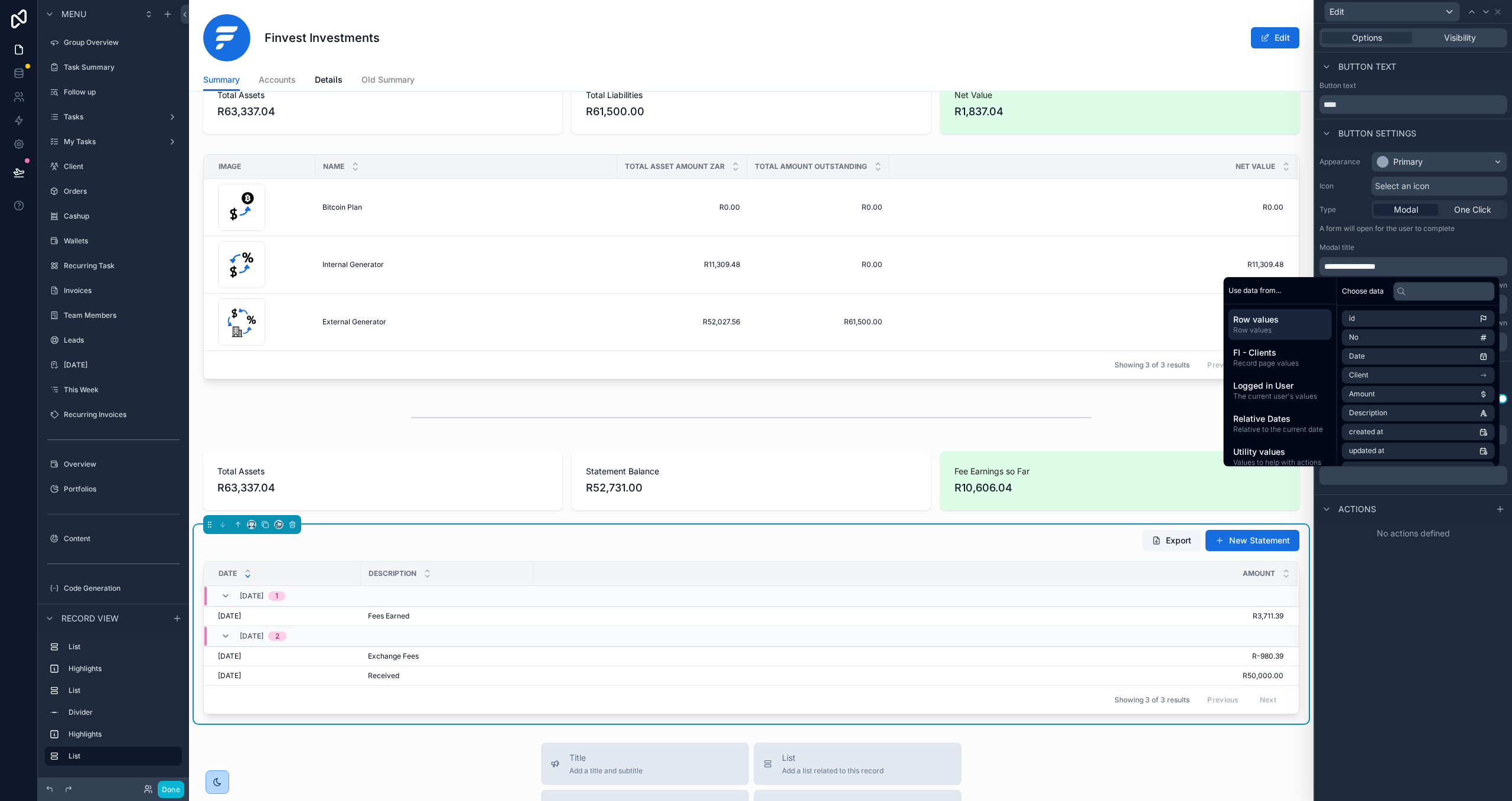
click at [1469, 492] on div "Show a notification when the actions complete? Use setting Notification type Su…" at bounding box center [1413, 441] width 197 height 105
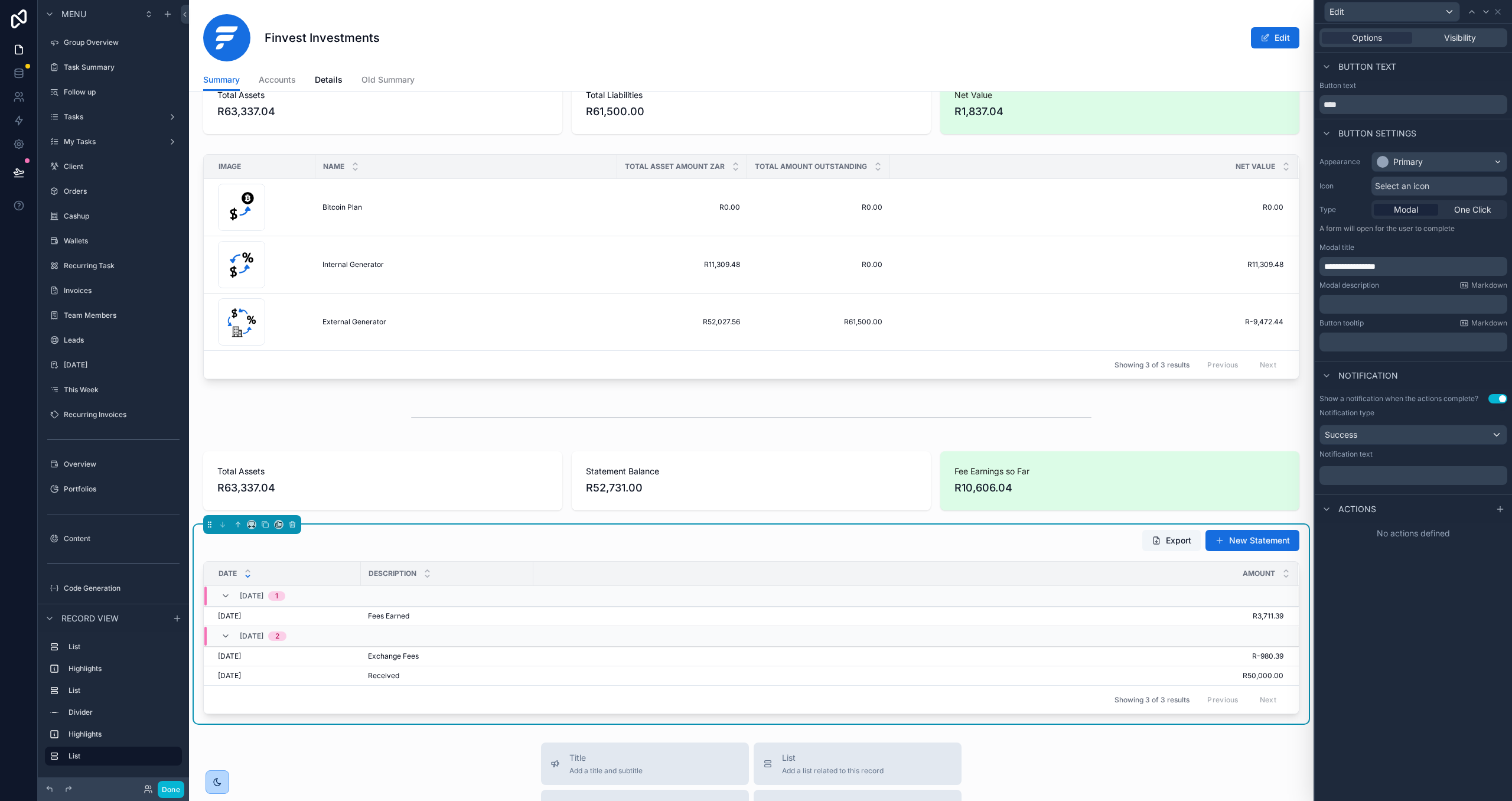
click at [1478, 476] on p "﻿" at bounding box center [1415, 476] width 181 height 12
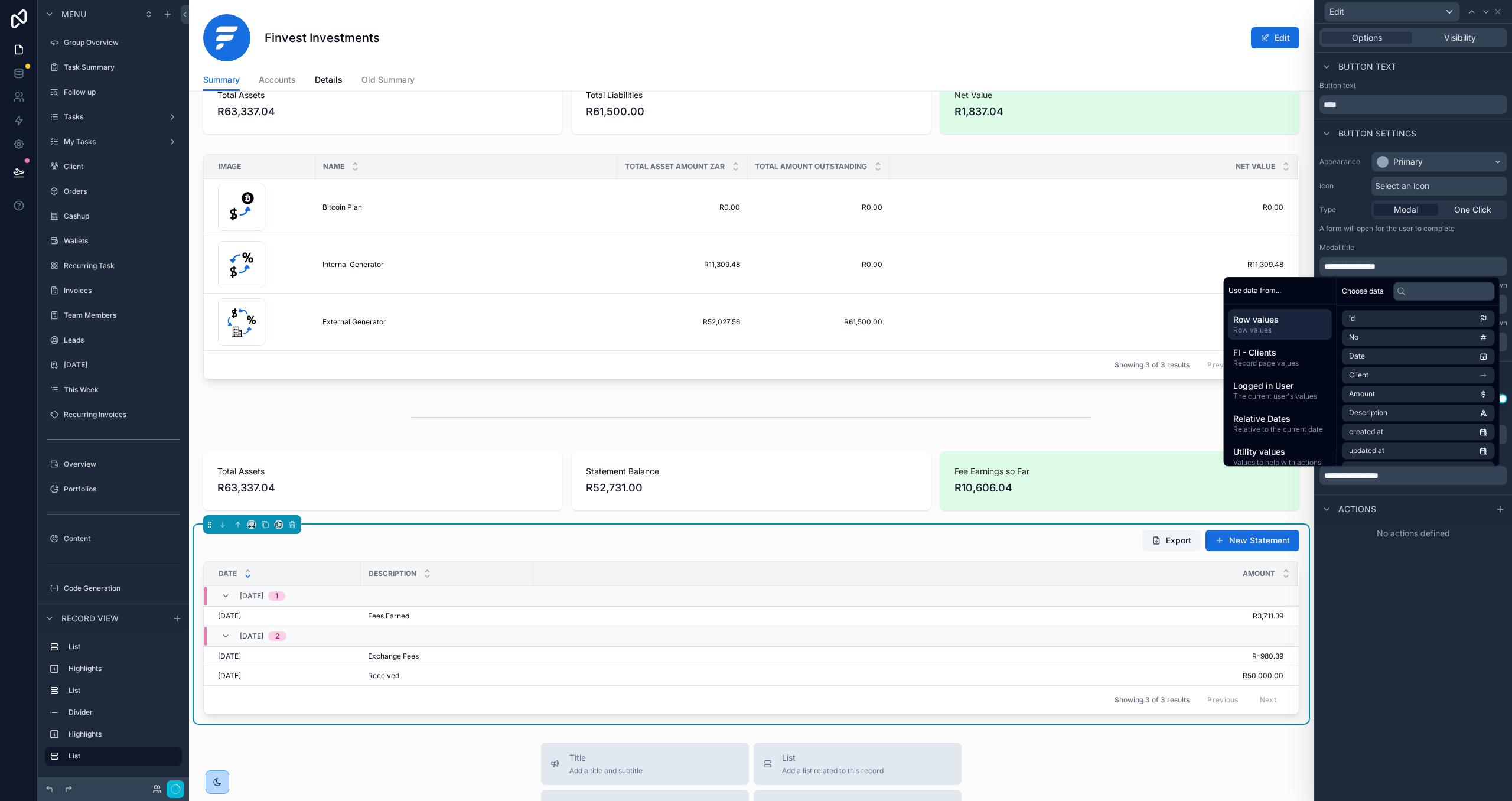
click at [1491, 497] on div "Actions" at bounding box center [1413, 509] width 197 height 29
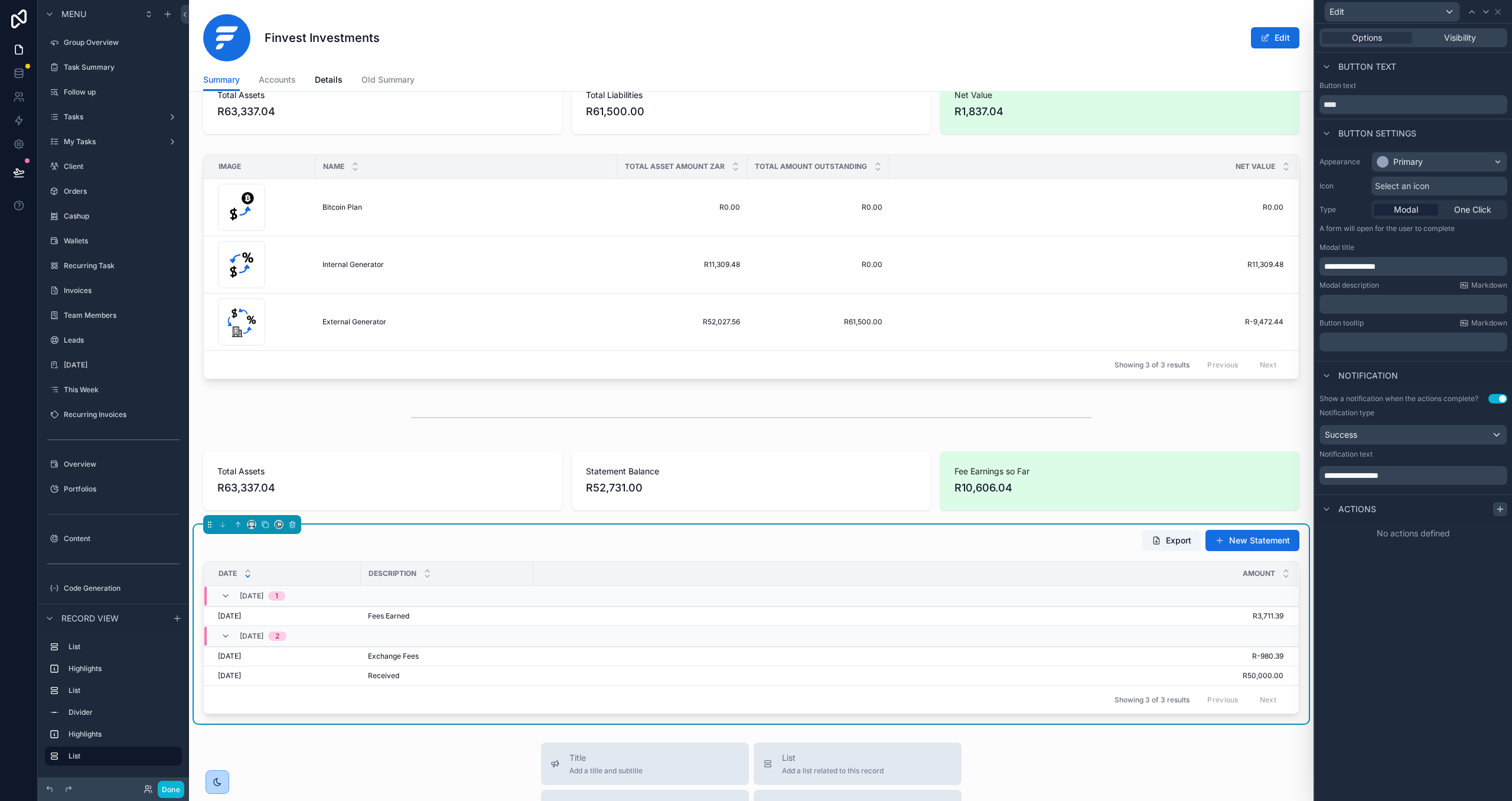
click at [1500, 508] on icon at bounding box center [1500, 509] width 0 height 5
click at [1459, 559] on div "Select a type" at bounding box center [1413, 556] width 177 height 19
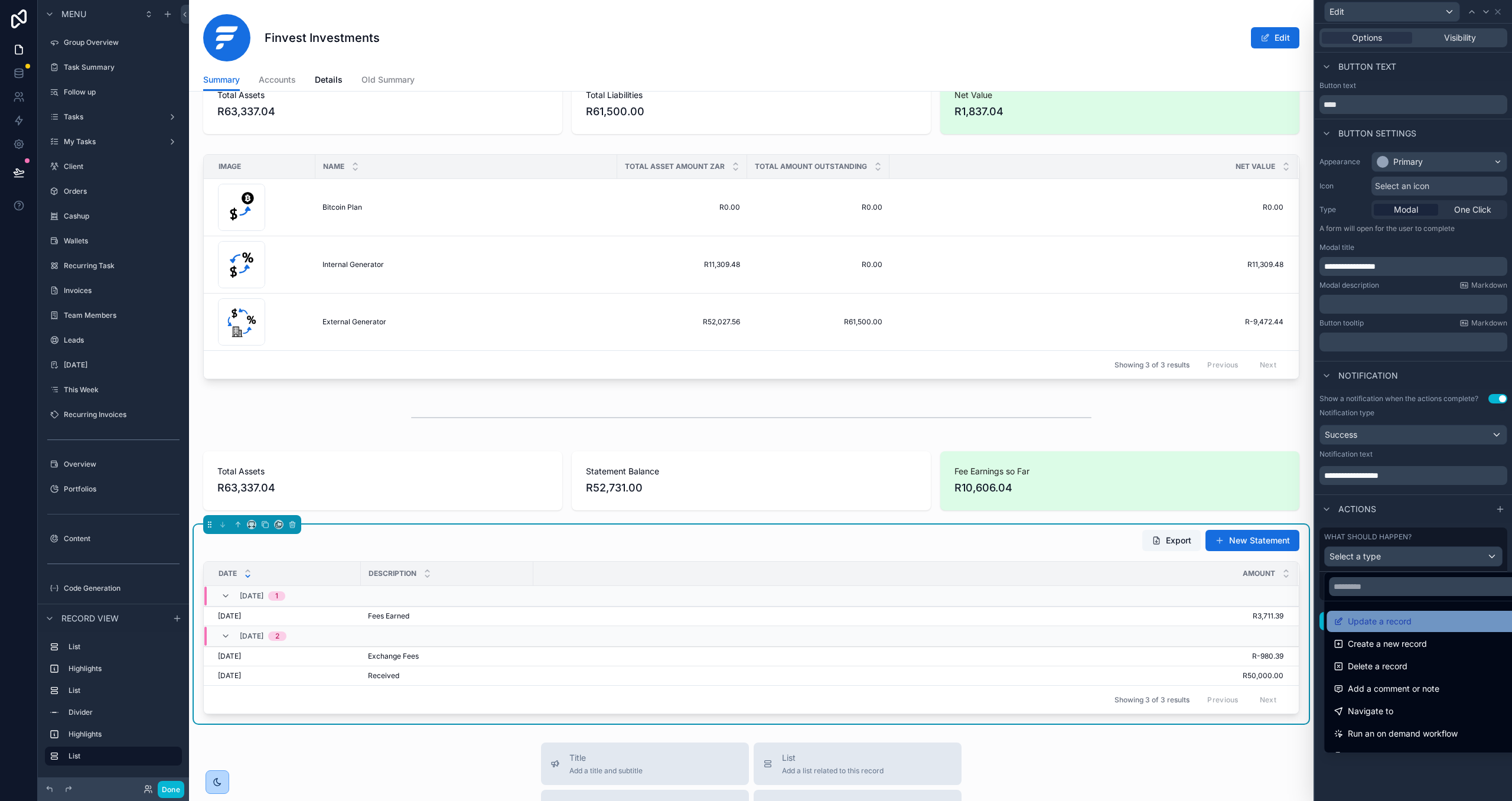
click at [1444, 616] on div "Update a record" at bounding box center [1426, 621] width 185 height 14
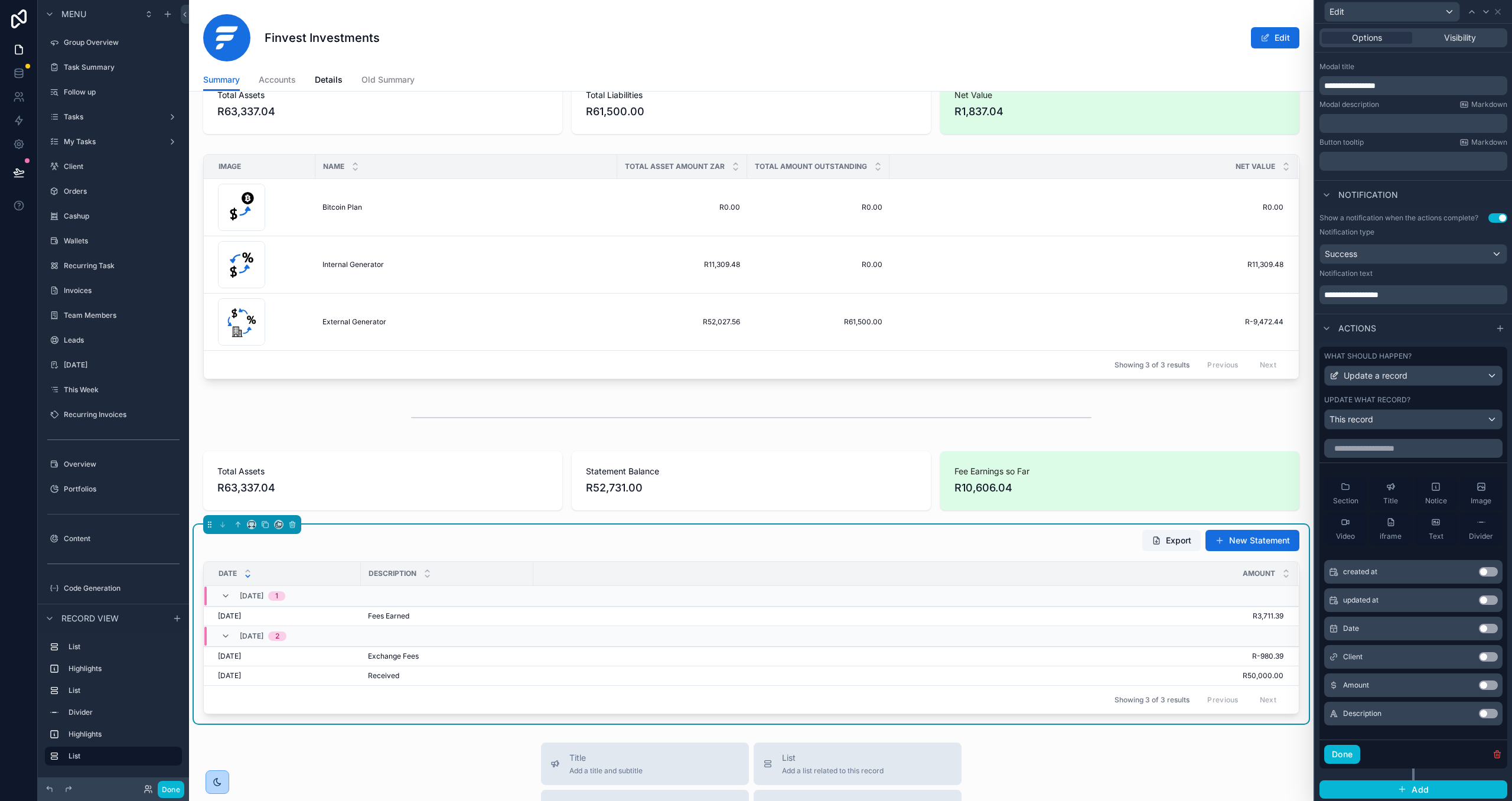
scroll to position [185, 0]
drag, startPoint x: 1485, startPoint y: 653, endPoint x: 1486, endPoint y: 640, distance: 13.0
click at [1485, 652] on button "Use setting" at bounding box center [1489, 654] width 19 height 9
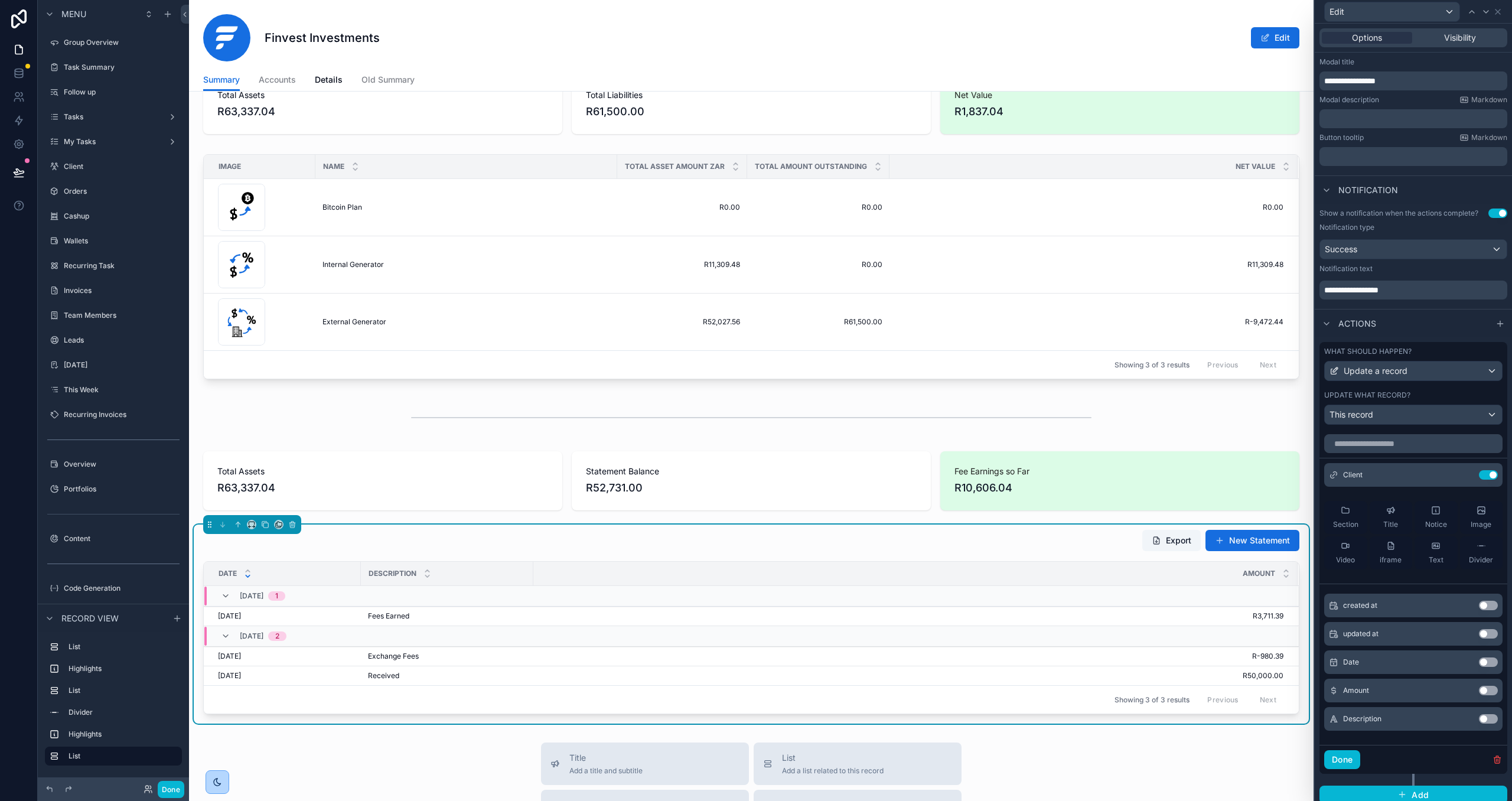
click at [1483, 665] on button "Use setting" at bounding box center [1489, 662] width 19 height 9
click at [1485, 715] on div "Use setting" at bounding box center [1489, 719] width 19 height 9
click at [1487, 720] on button "Use setting" at bounding box center [1489, 719] width 19 height 9
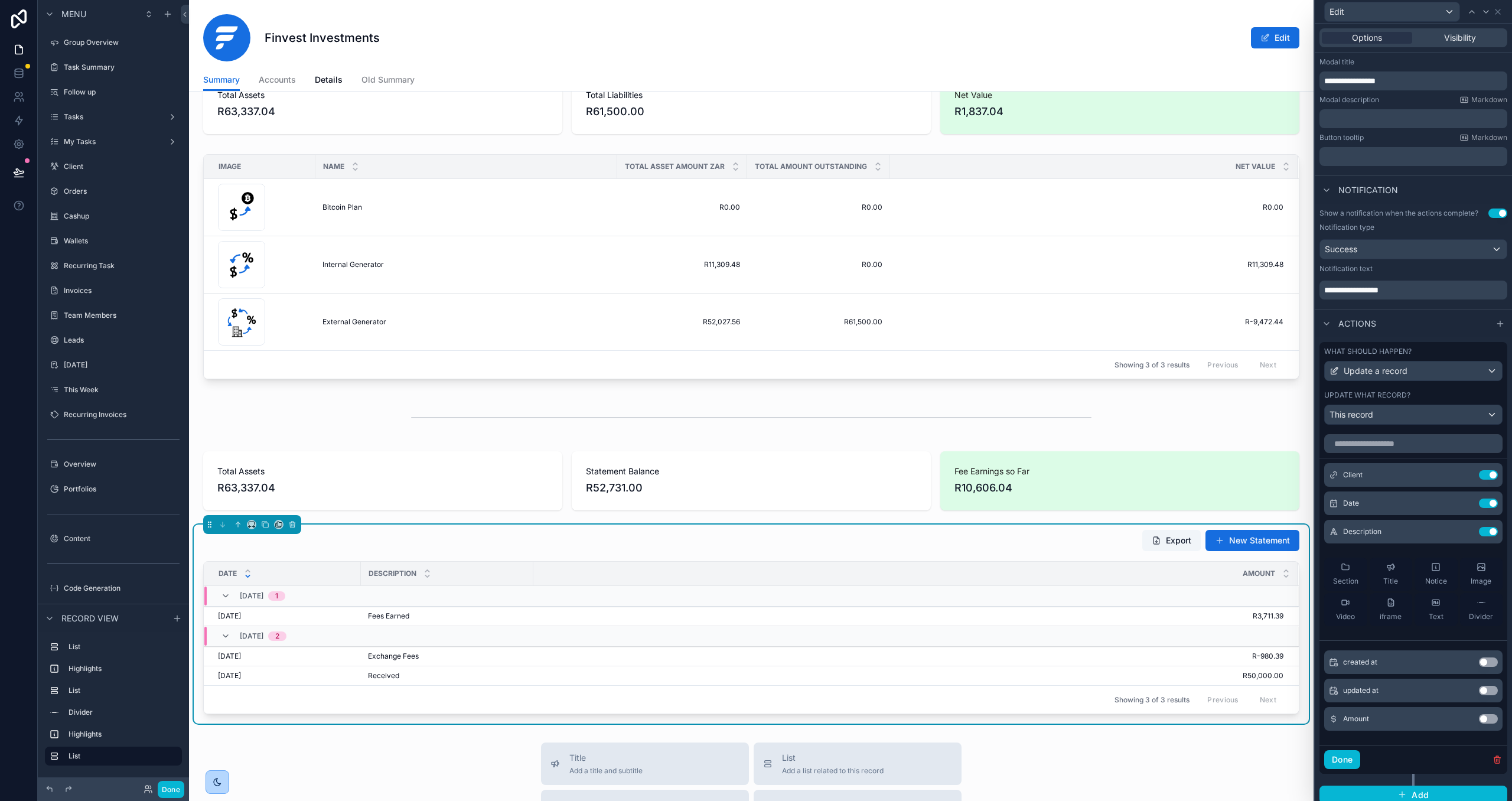
drag, startPoint x: 1489, startPoint y: 719, endPoint x: 1358, endPoint y: 774, distance: 142.1
click at [1489, 719] on button "Use setting" at bounding box center [1489, 719] width 19 height 9
click at [1345, 764] on button "Done" at bounding box center [1342, 759] width 36 height 19
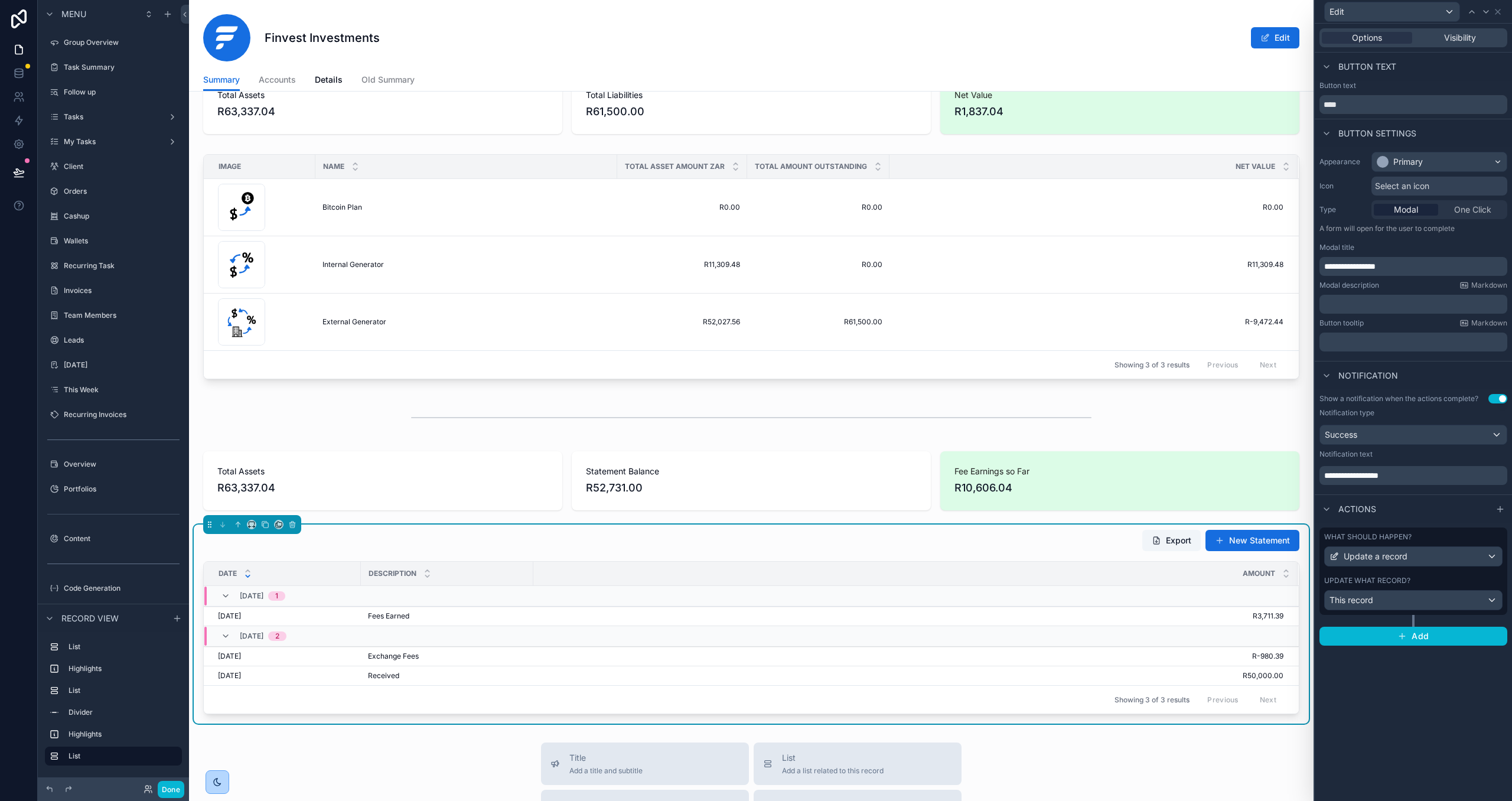
scroll to position [0, 0]
click at [169, 783] on button "Done" at bounding box center [171, 789] width 27 height 17
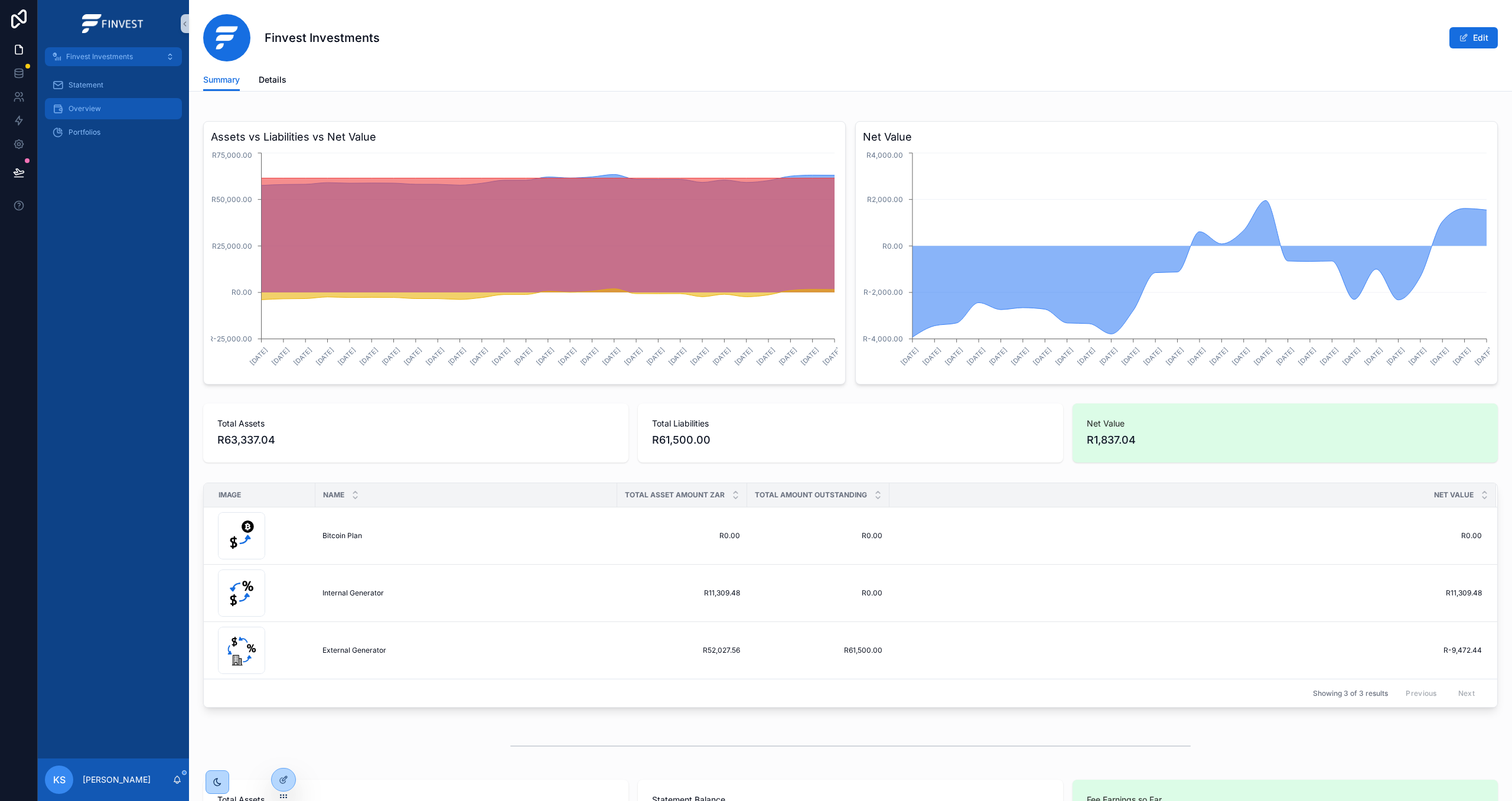
click at [121, 111] on div "Overview" at bounding box center [113, 108] width 122 height 19
click at [280, 781] on icon at bounding box center [283, 781] width 5 height 5
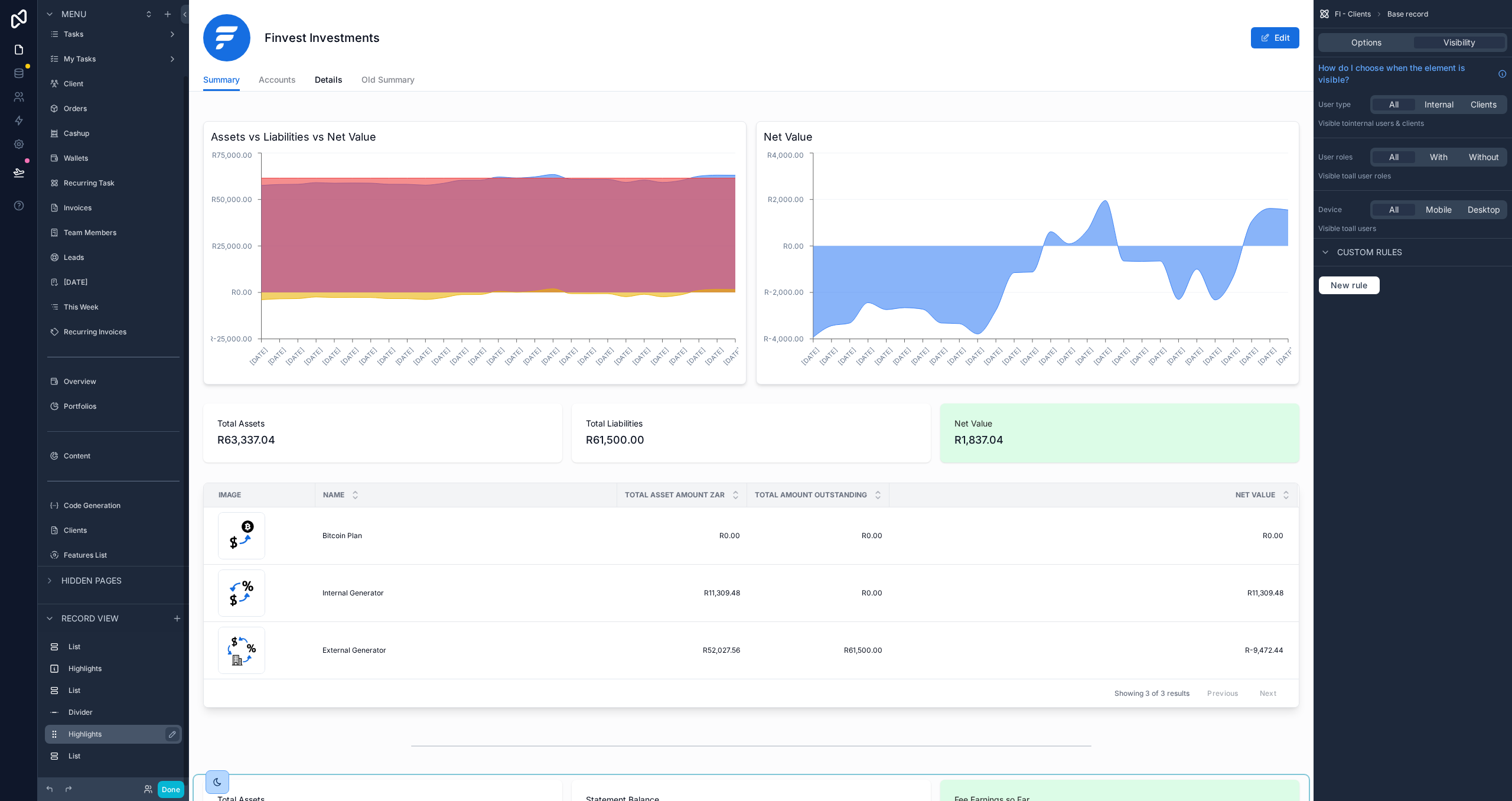
scroll to position [83, 0]
drag, startPoint x: 170, startPoint y: 790, endPoint x: 177, endPoint y: 730, distance: 60.4
click at [169, 789] on button "Done" at bounding box center [171, 789] width 27 height 17
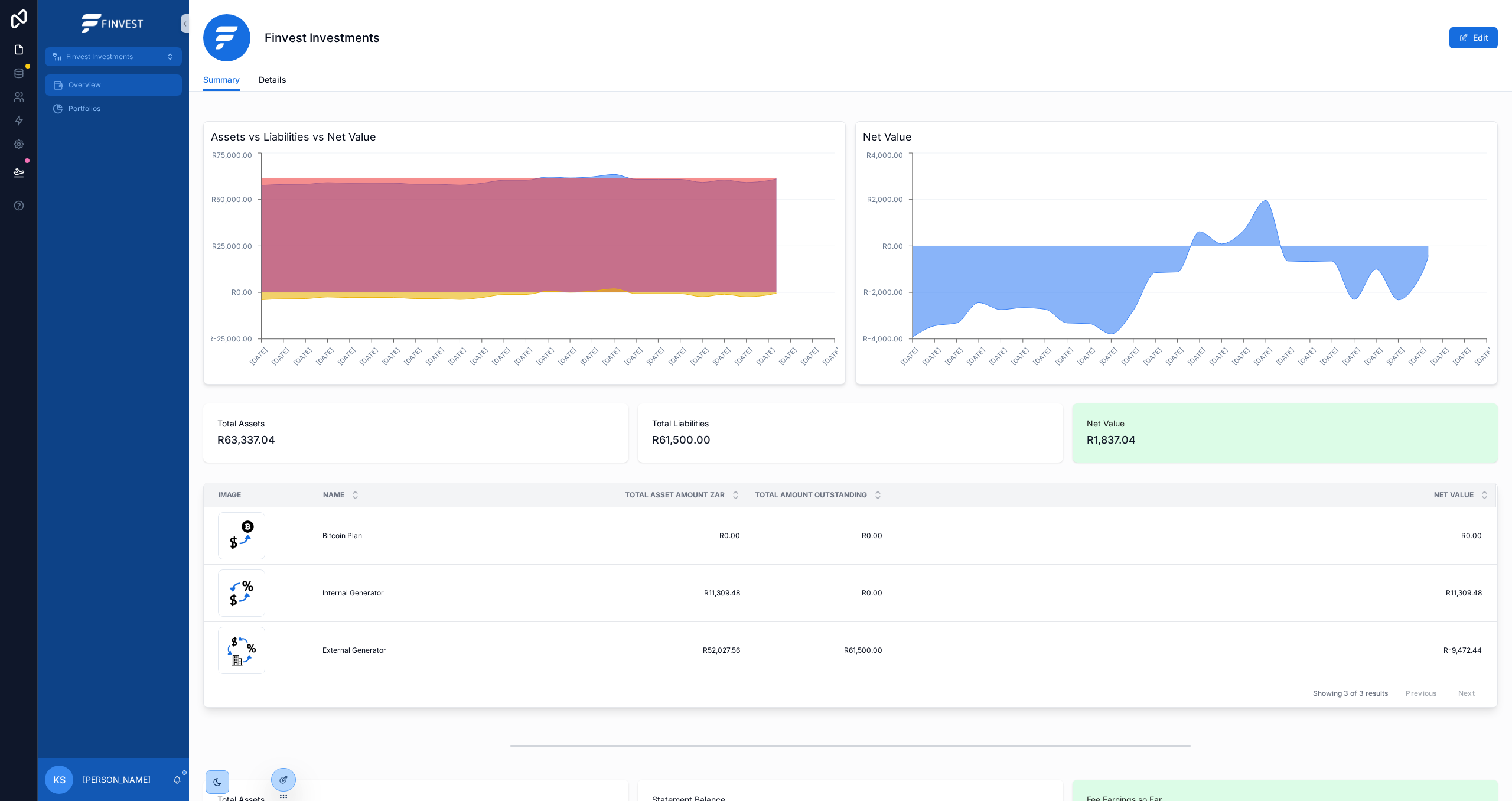
click at [109, 91] on div "Overview" at bounding box center [113, 85] width 122 height 19
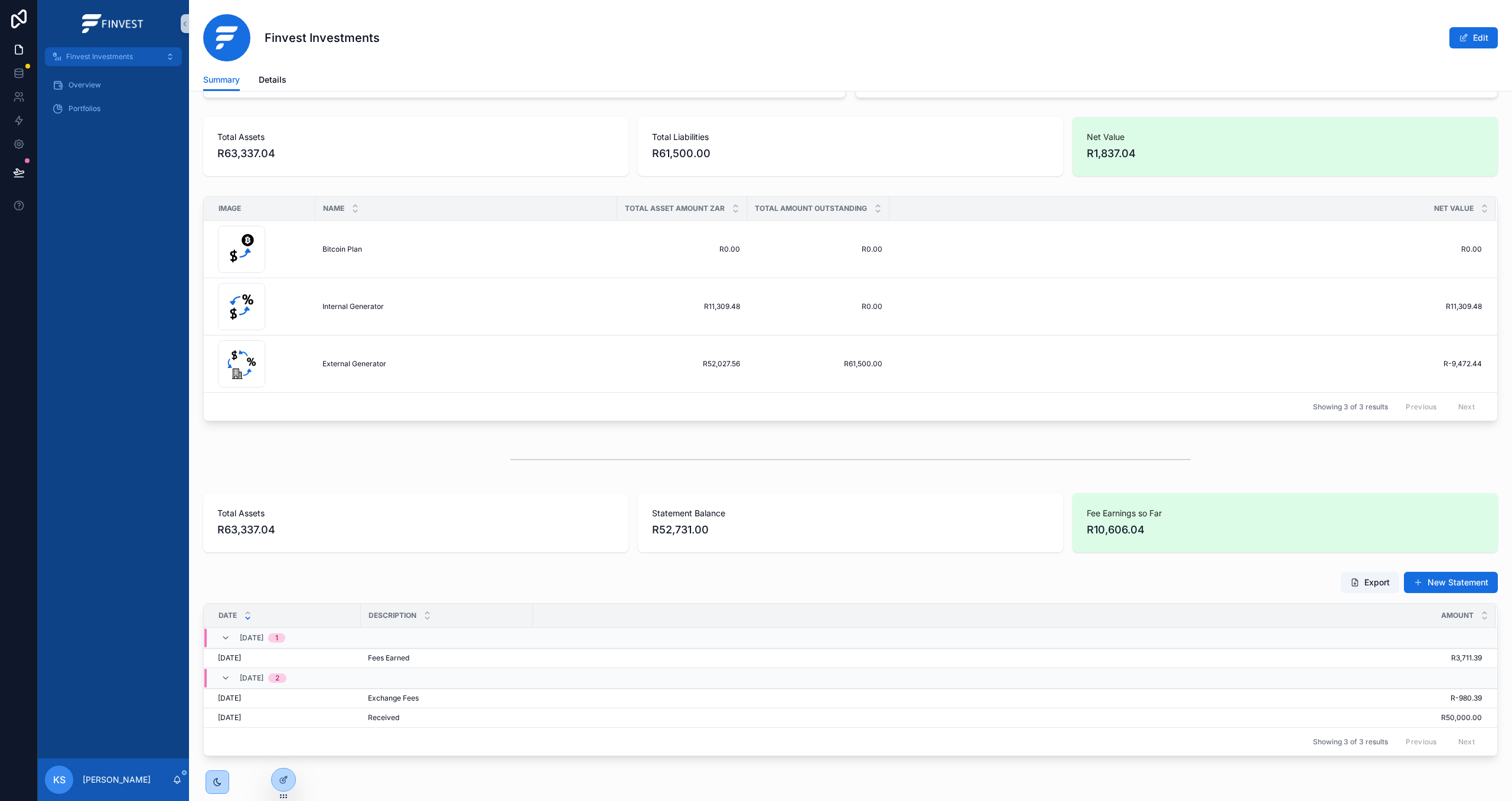
scroll to position [329, 0]
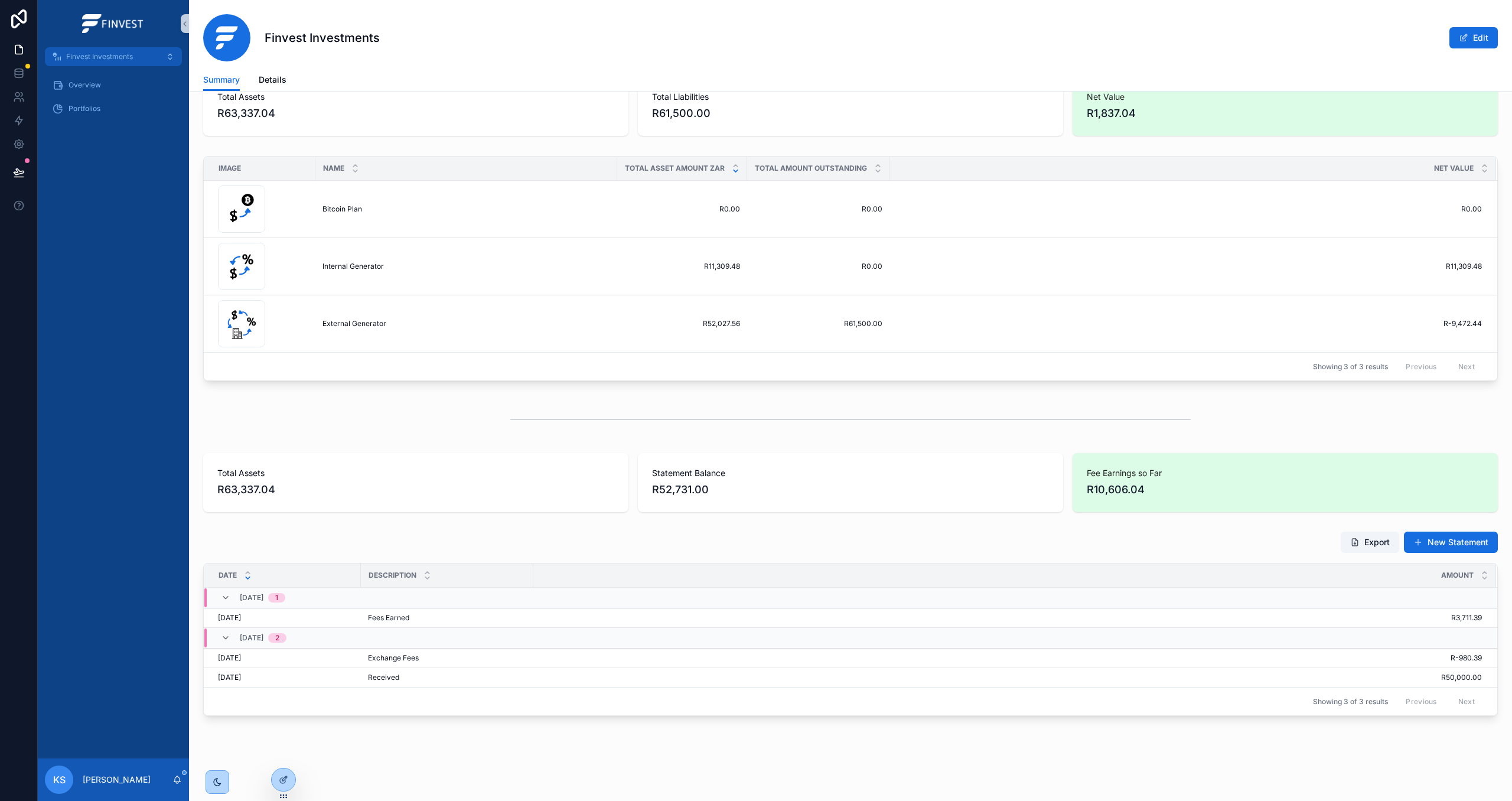
click at [732, 169] on icon "scrollable content" at bounding box center [735, 170] width 8 height 8
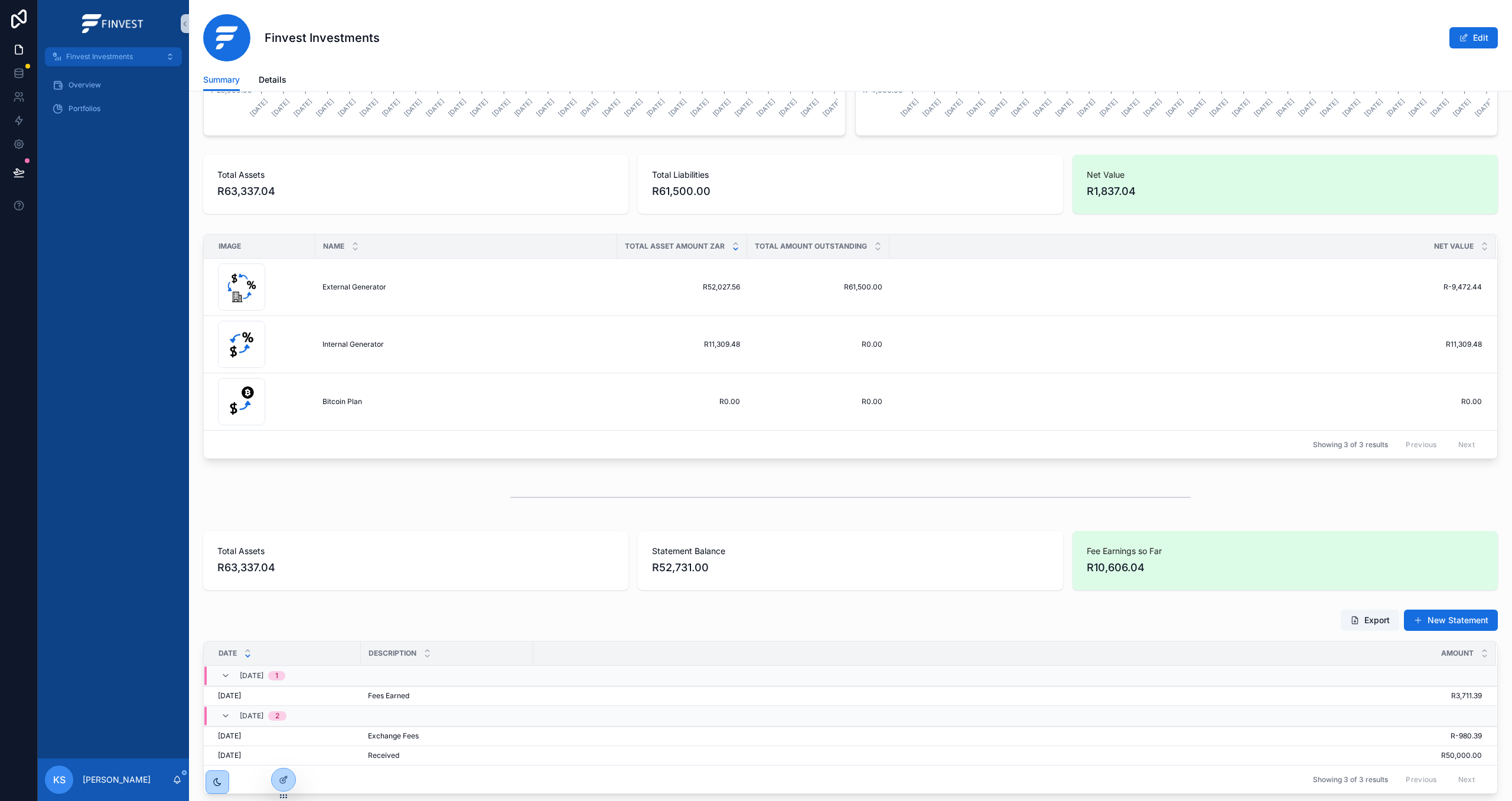
scroll to position [237, 0]
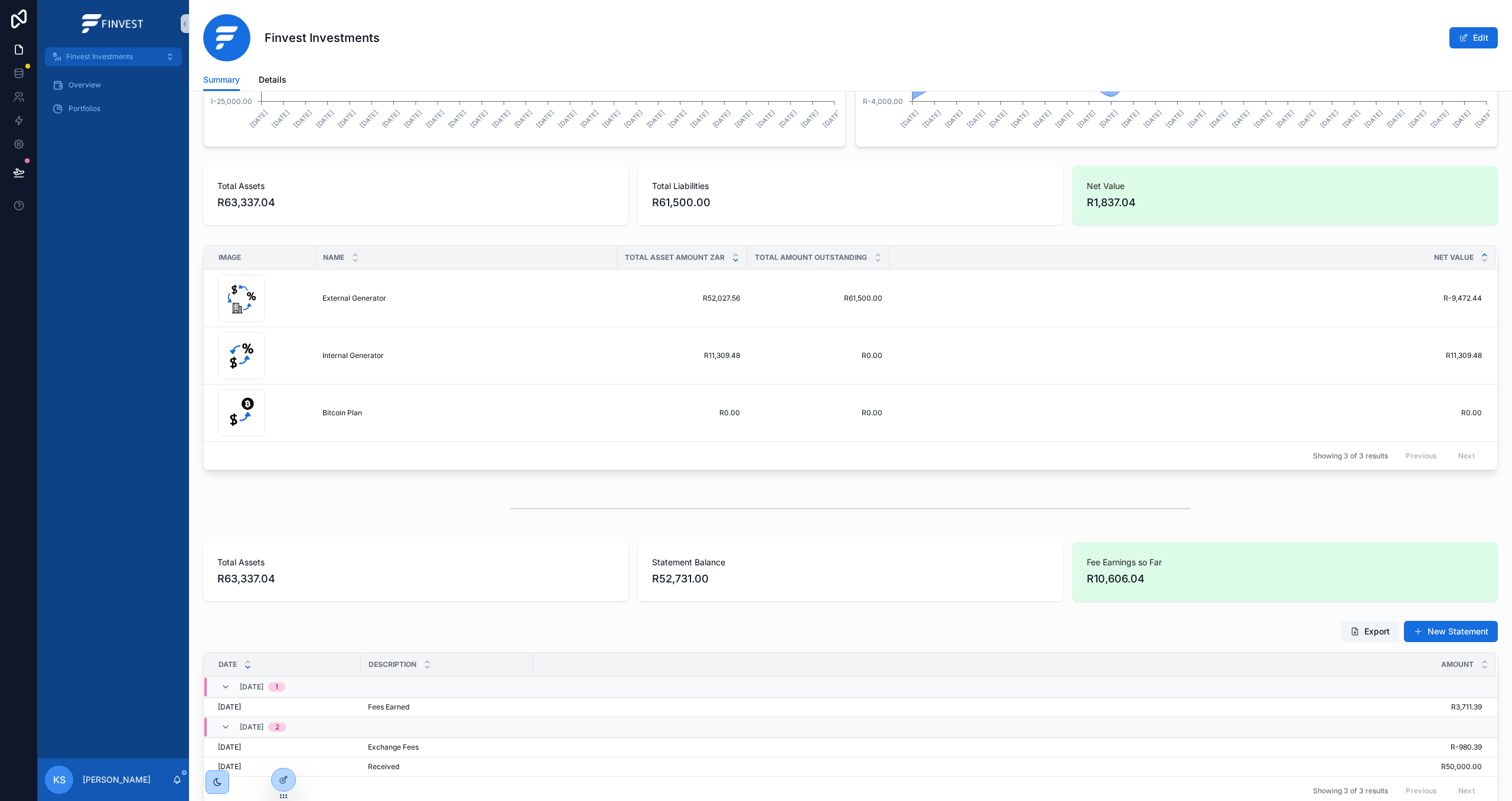
click at [1484, 257] on icon "scrollable content" at bounding box center [1484, 254] width 8 height 8
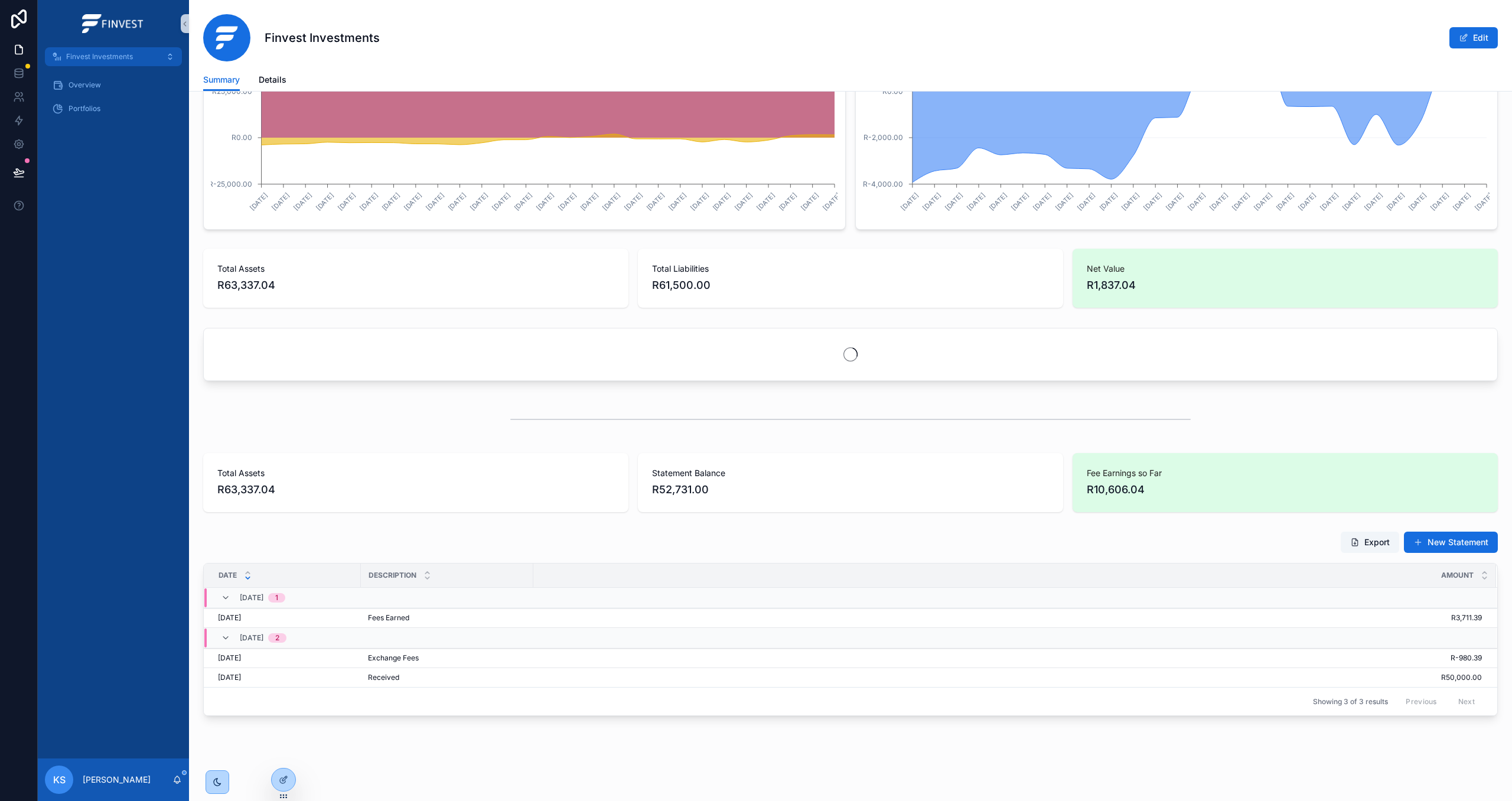
scroll to position [237, 0]
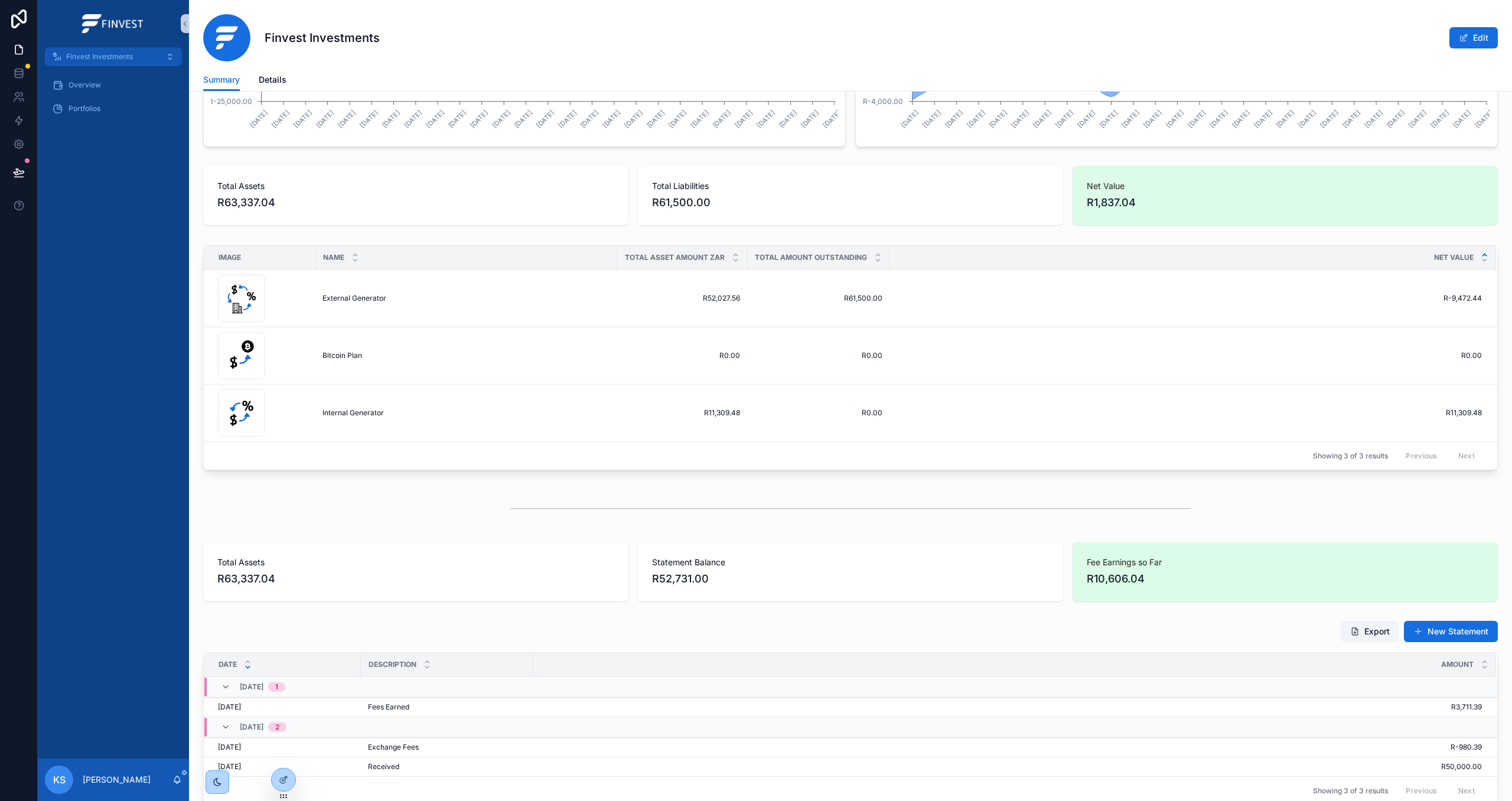
click at [1483, 256] on icon "scrollable content" at bounding box center [1484, 255] width 4 height 2
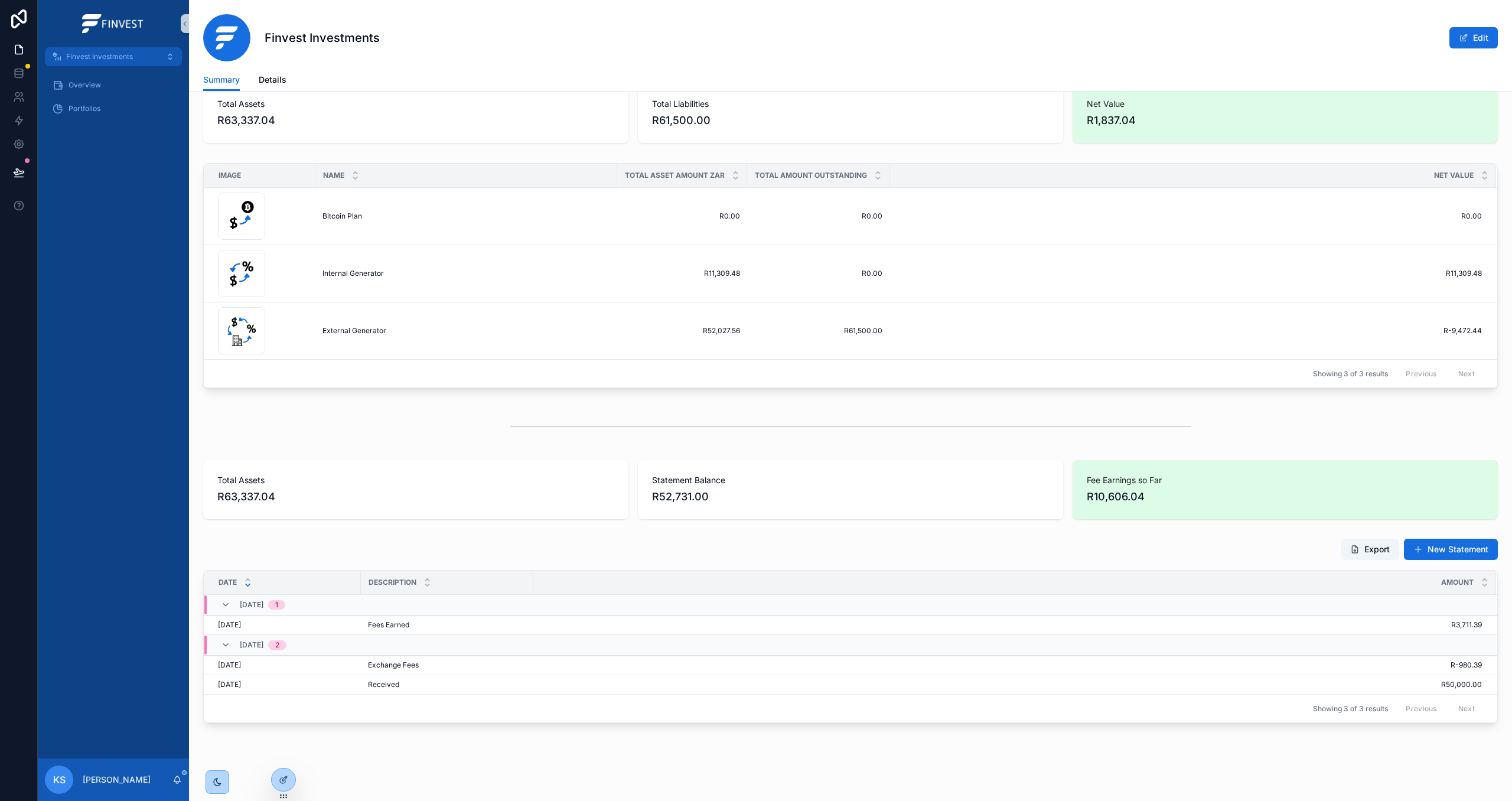
scroll to position [329, 0]
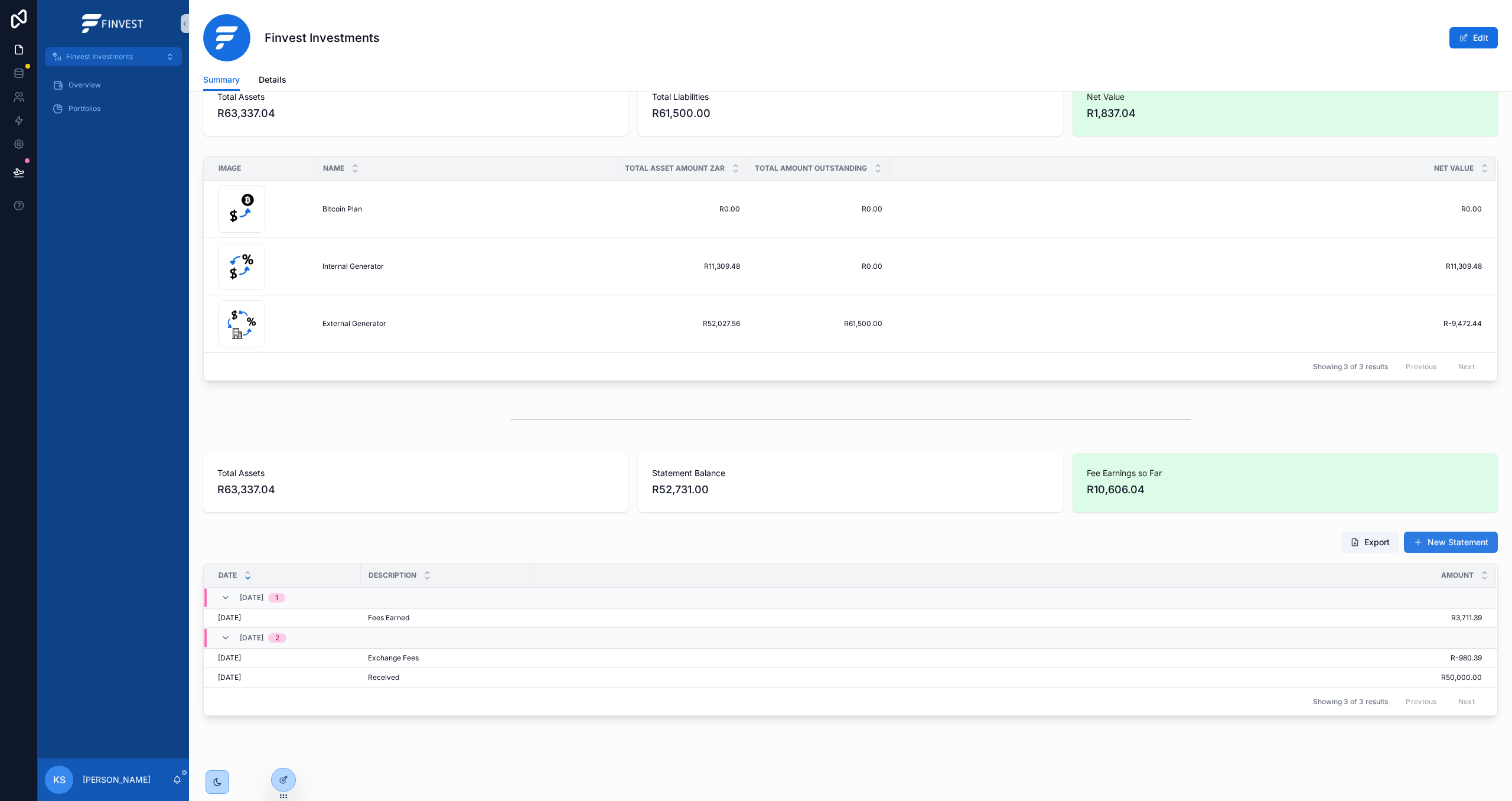
click at [1469, 538] on button "New Statement" at bounding box center [1451, 542] width 94 height 21
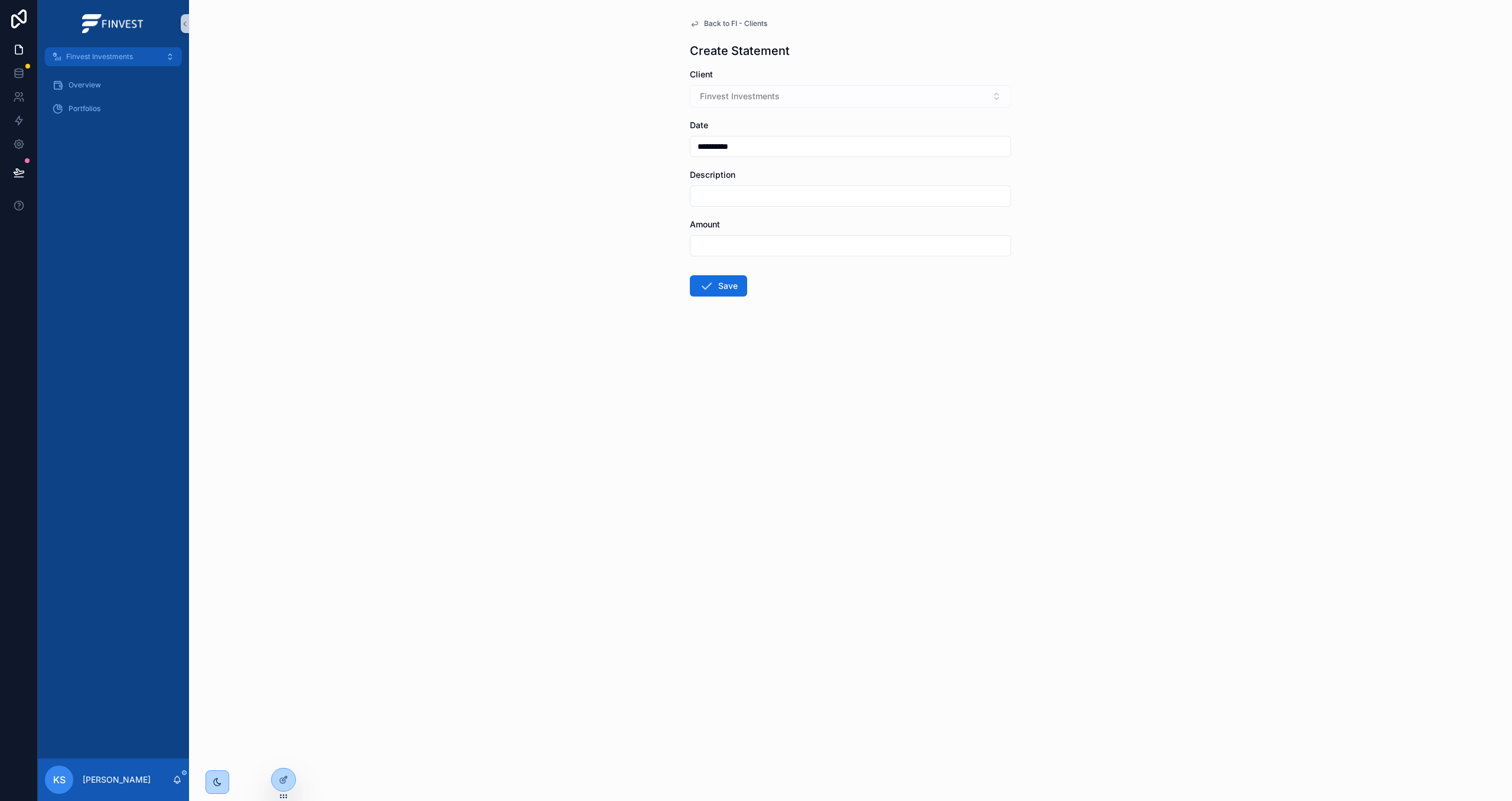
click at [789, 195] on input "scrollable content" at bounding box center [850, 196] width 320 height 17
type input "**********"
click at [714, 290] on button "Save" at bounding box center [719, 285] width 57 height 21
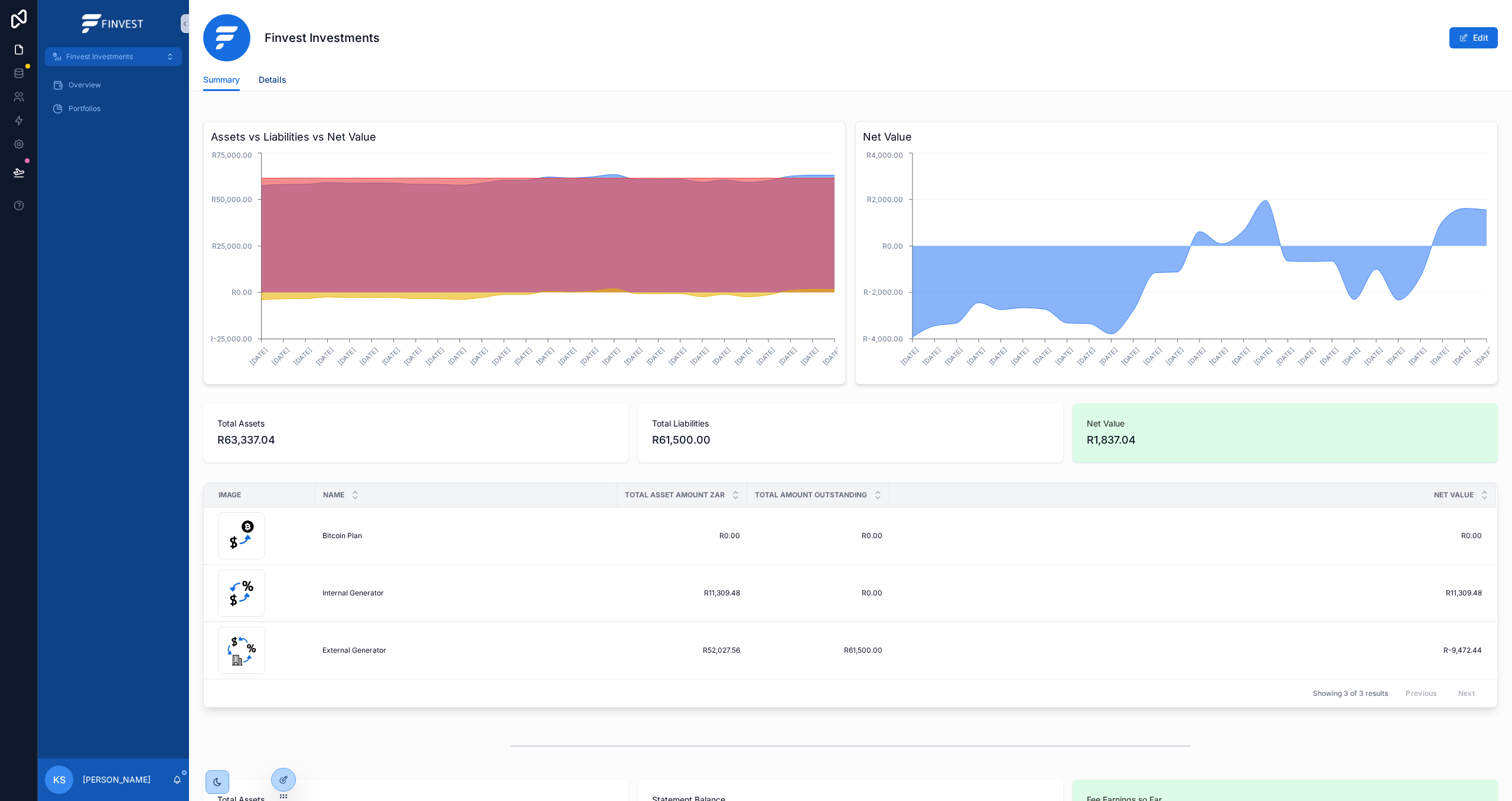
click at [277, 81] on span "Details" at bounding box center [272, 80] width 28 height 12
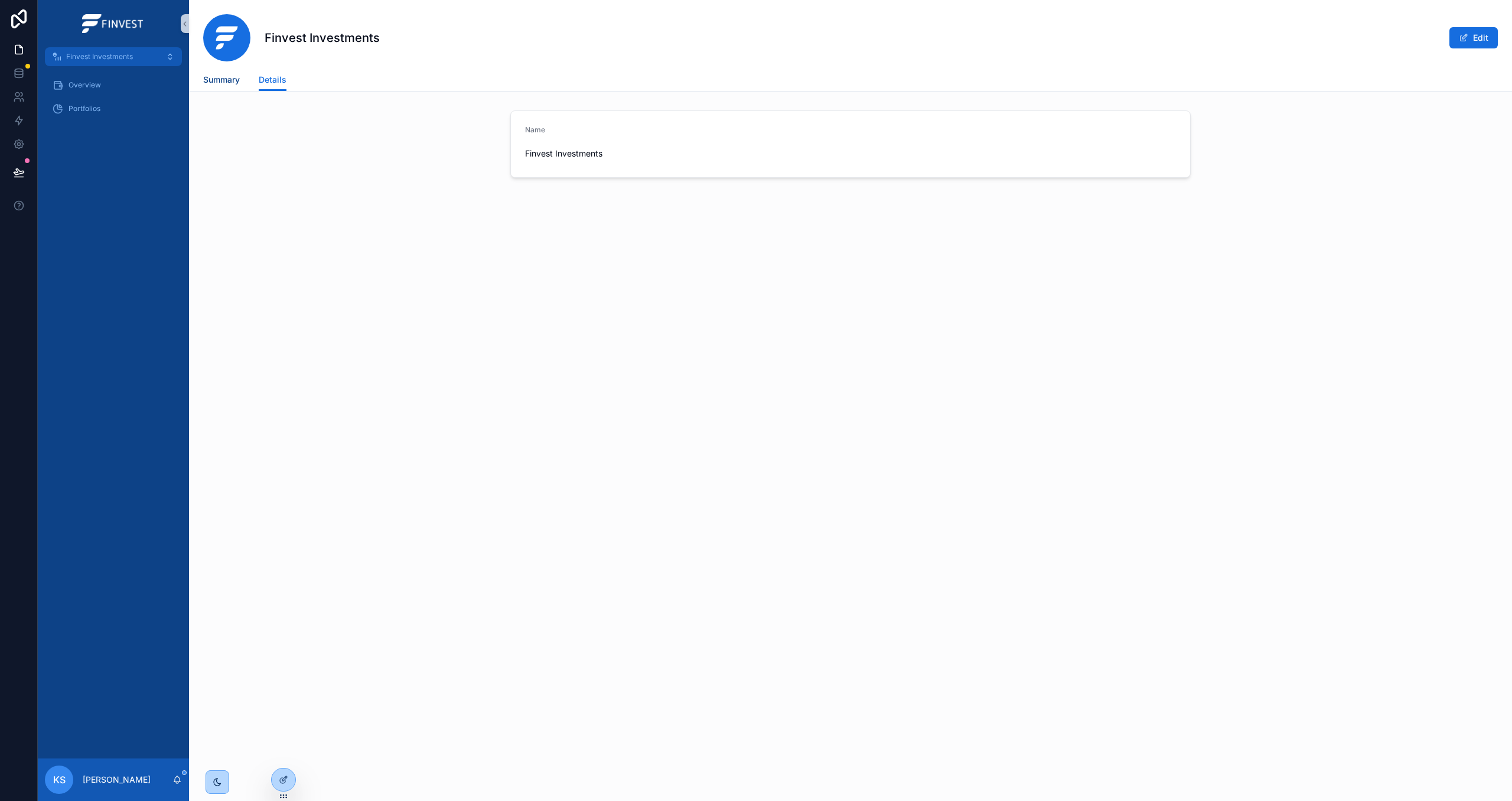
click at [233, 85] on span "Summary" at bounding box center [221, 80] width 37 height 12
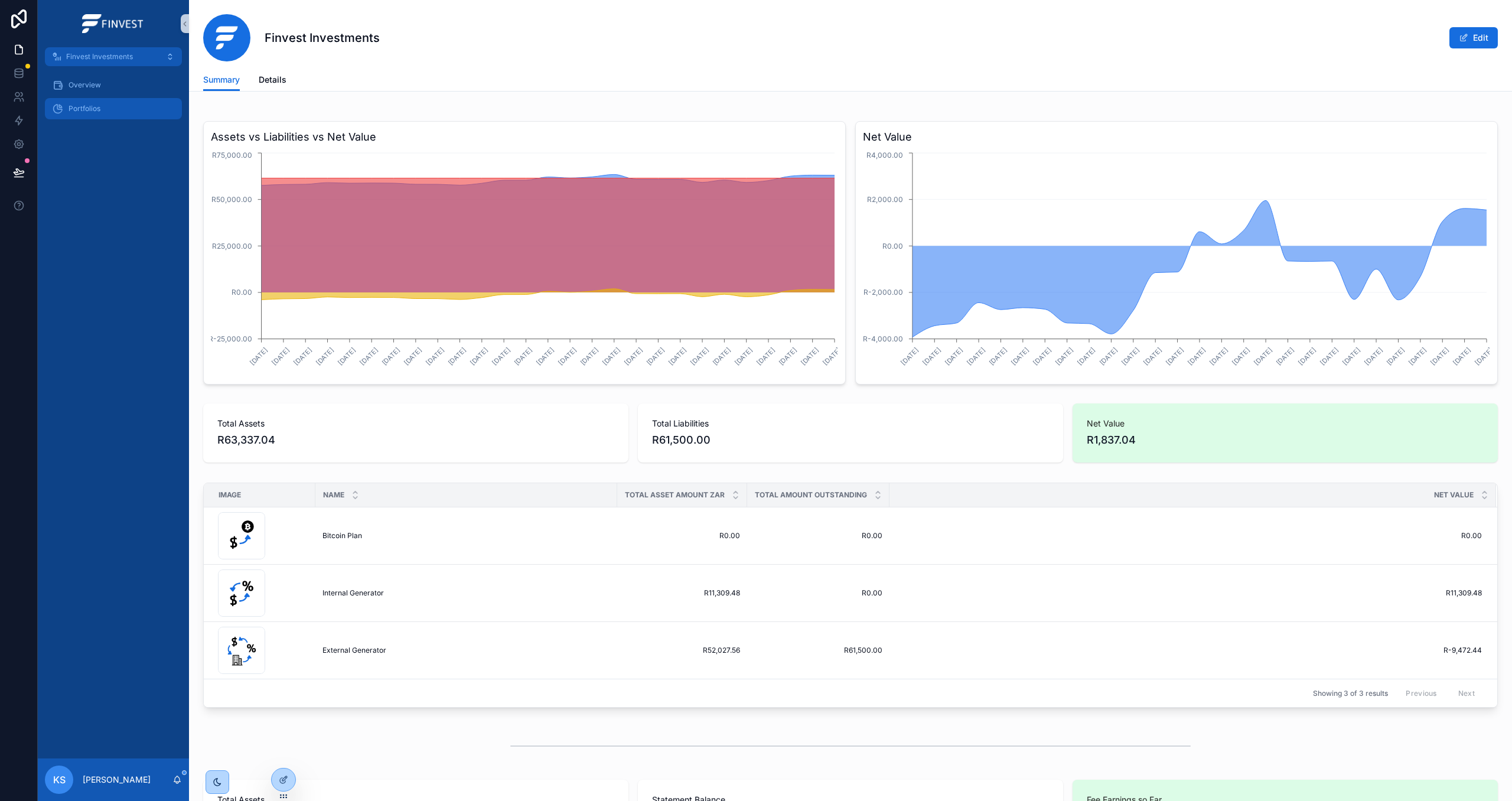
click at [110, 106] on div "Portfolios" at bounding box center [113, 108] width 122 height 19
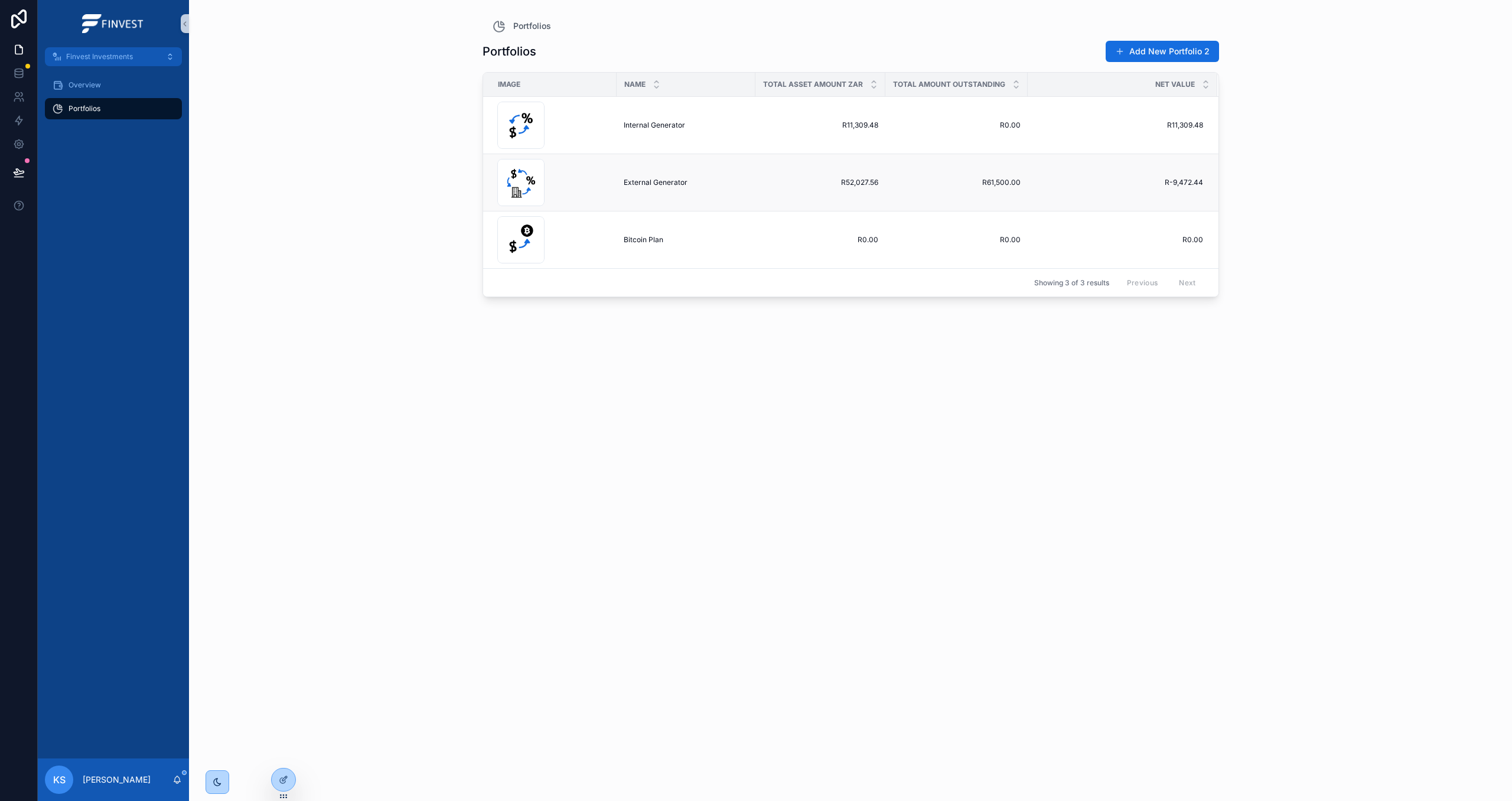
click at [622, 179] on td "External Generator External Generator" at bounding box center [686, 183] width 139 height 57
click at [640, 185] on span "External Generator" at bounding box center [656, 182] width 64 height 9
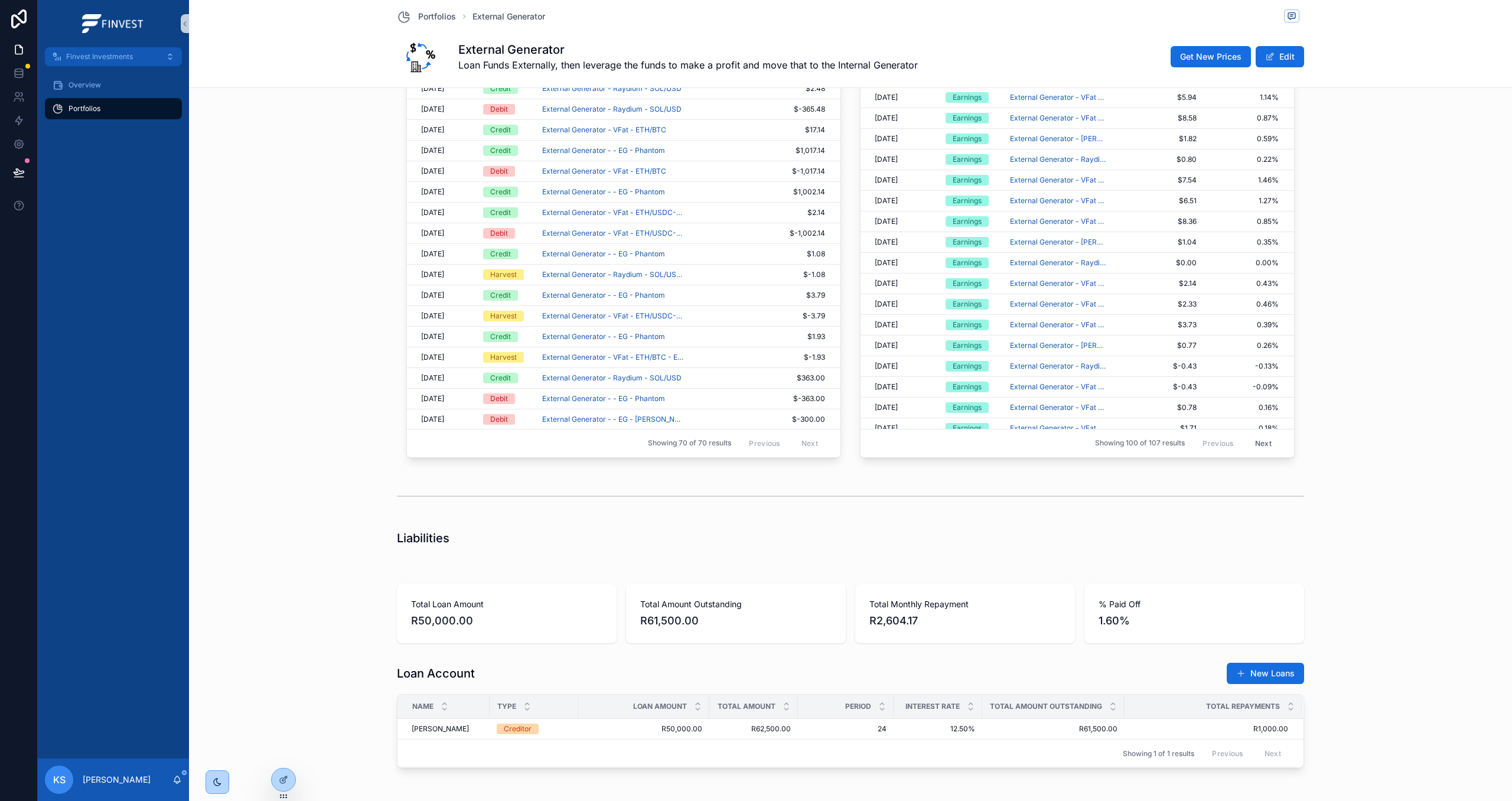
scroll to position [1392, 0]
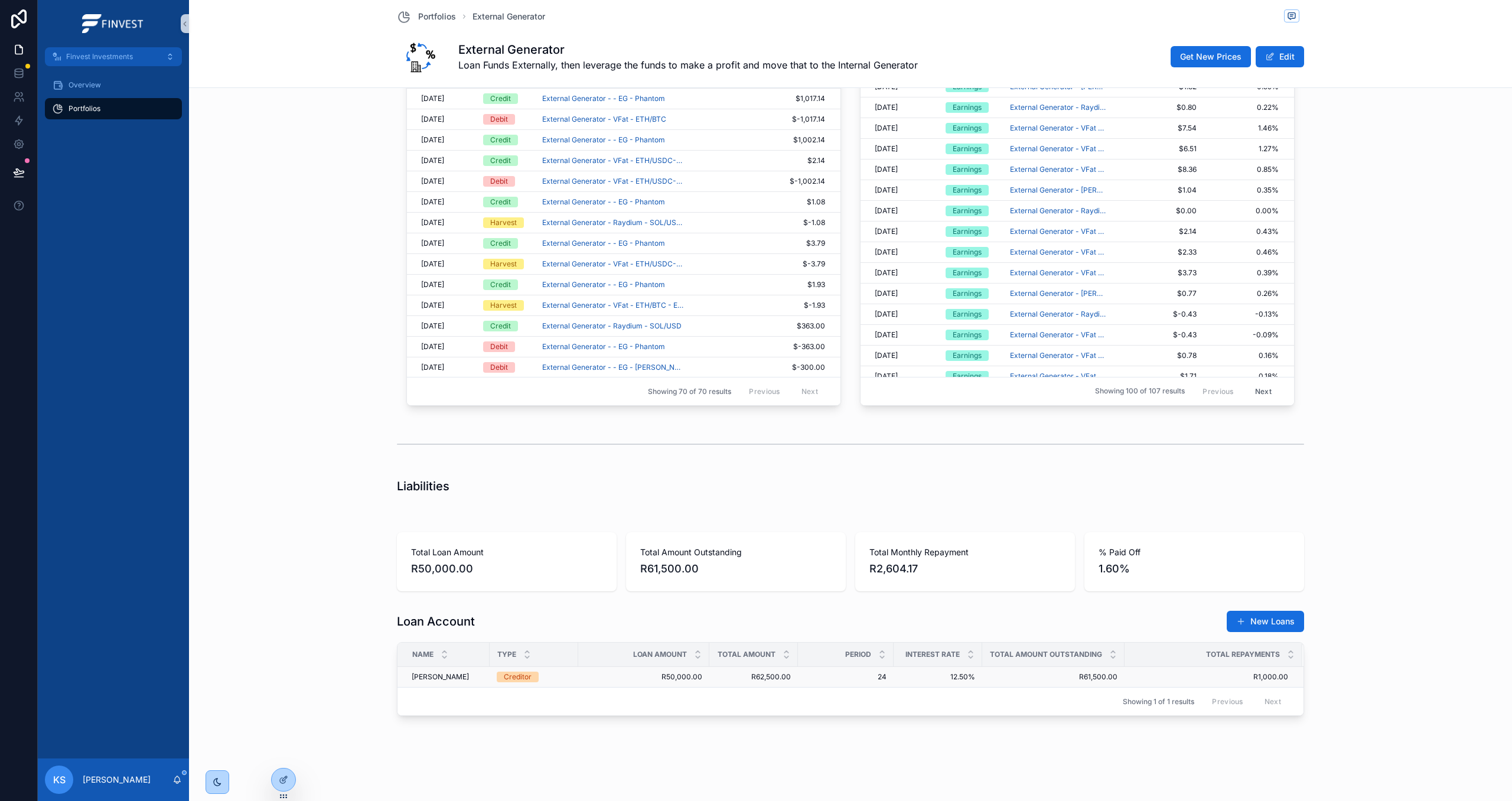
click at [579, 674] on td "R50,000.00 R50,000.00" at bounding box center [644, 677] width 131 height 21
click at [563, 679] on div "Creditor" at bounding box center [533, 677] width 75 height 11
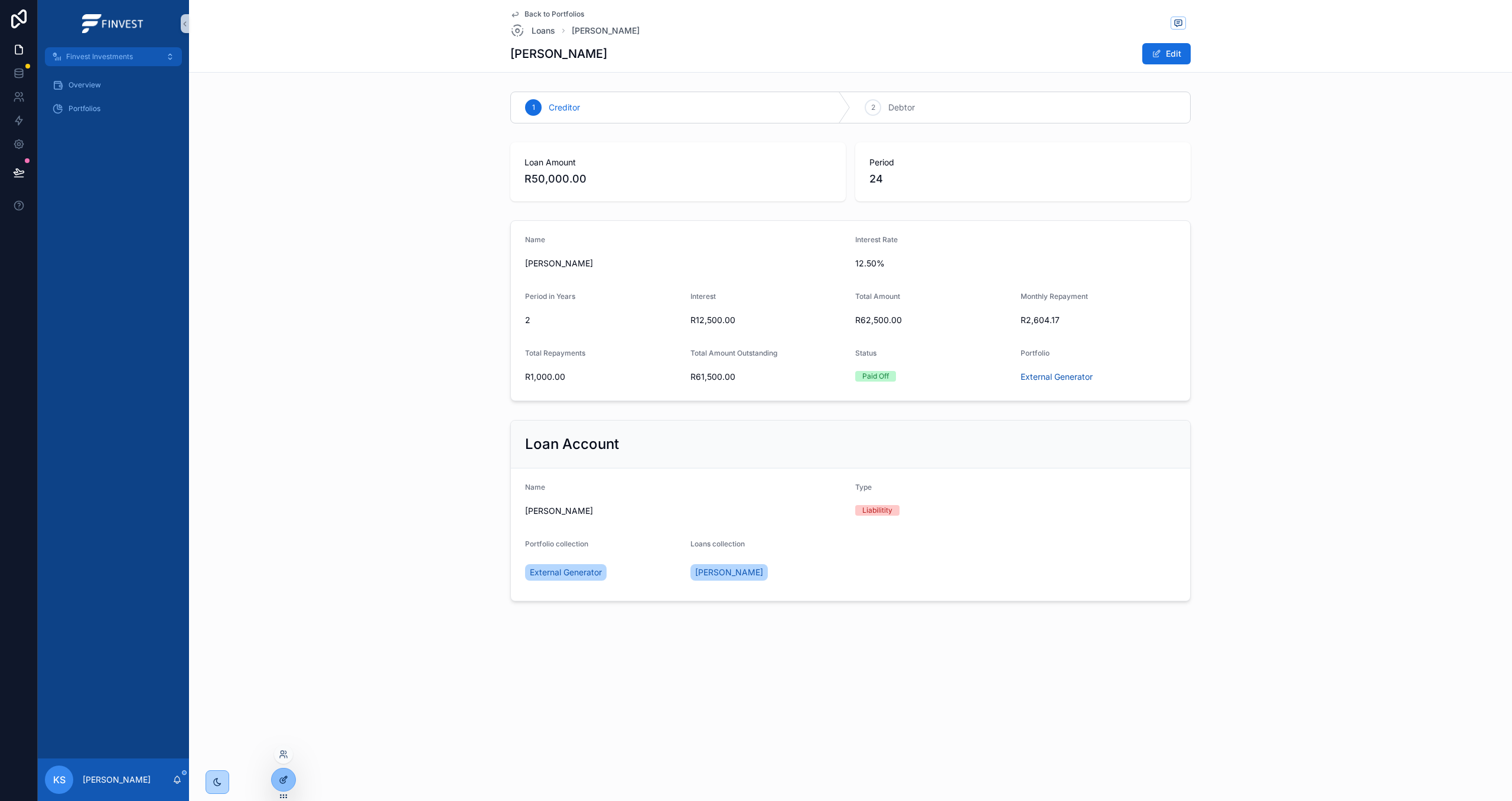
click at [289, 777] on div at bounding box center [283, 779] width 23 height 23
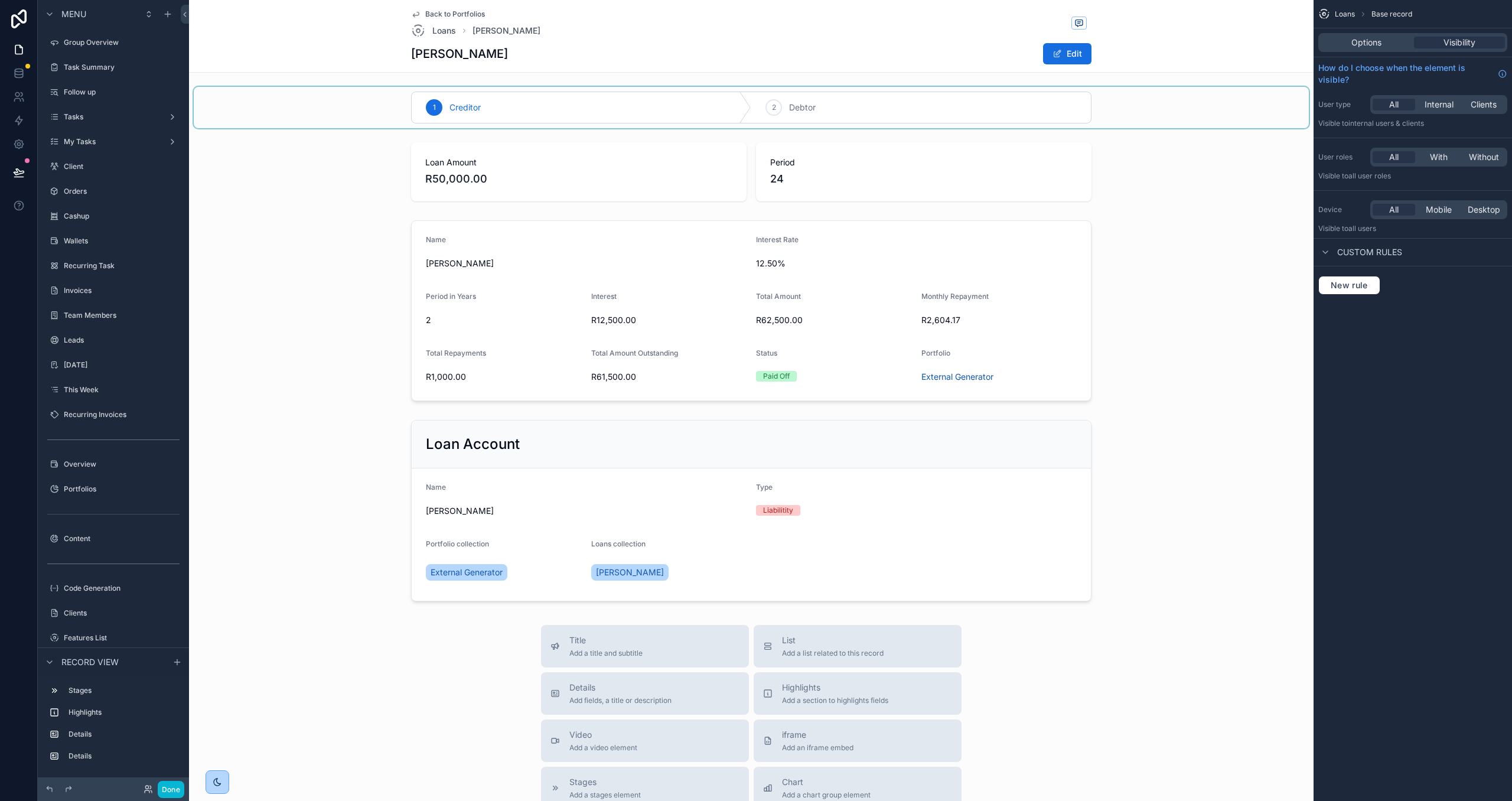
click at [719, 97] on div "scrollable content" at bounding box center [751, 107] width 1115 height 41
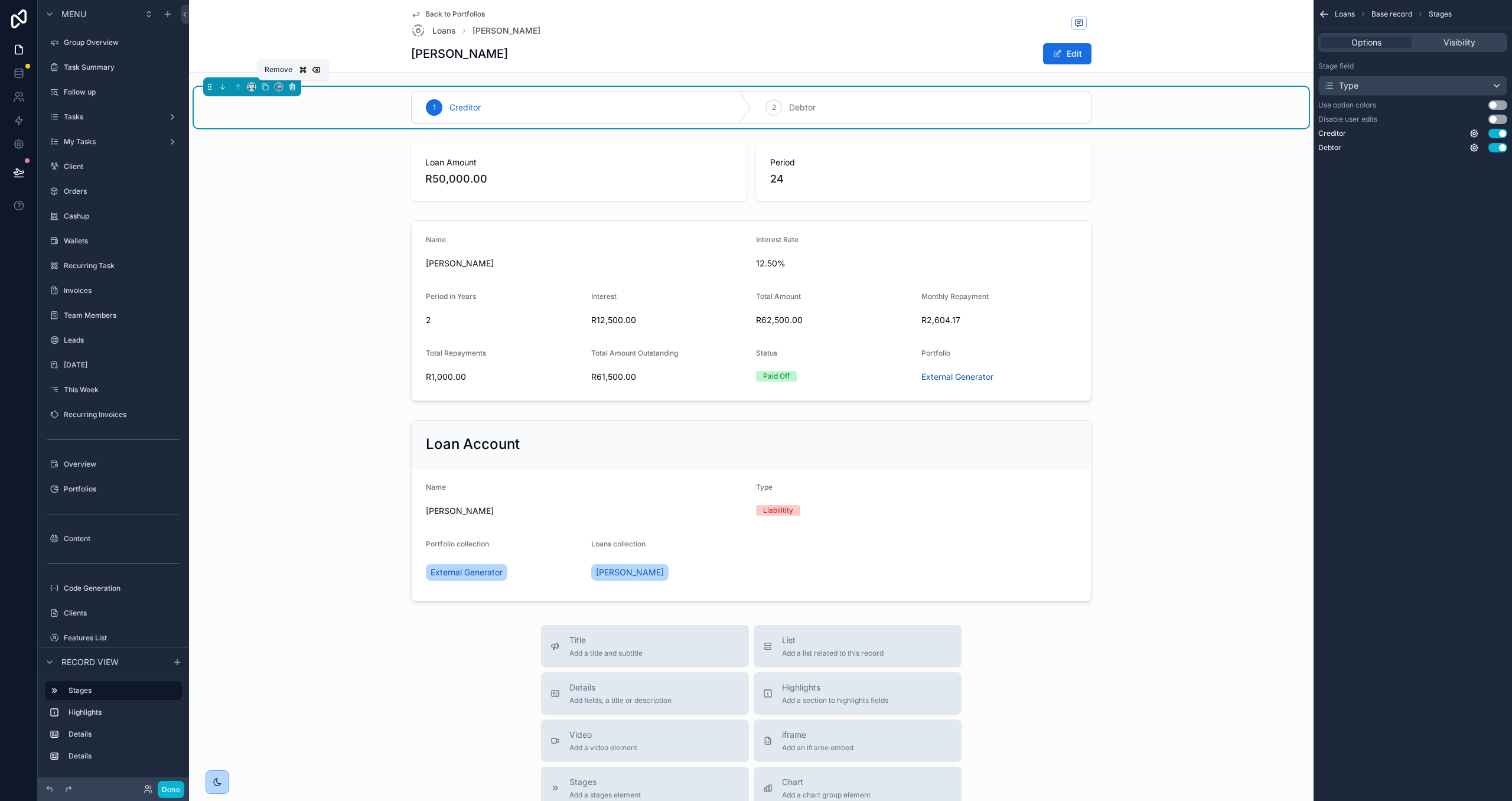
click at [293, 85] on icon "scrollable content" at bounding box center [293, 87] width 8 height 8
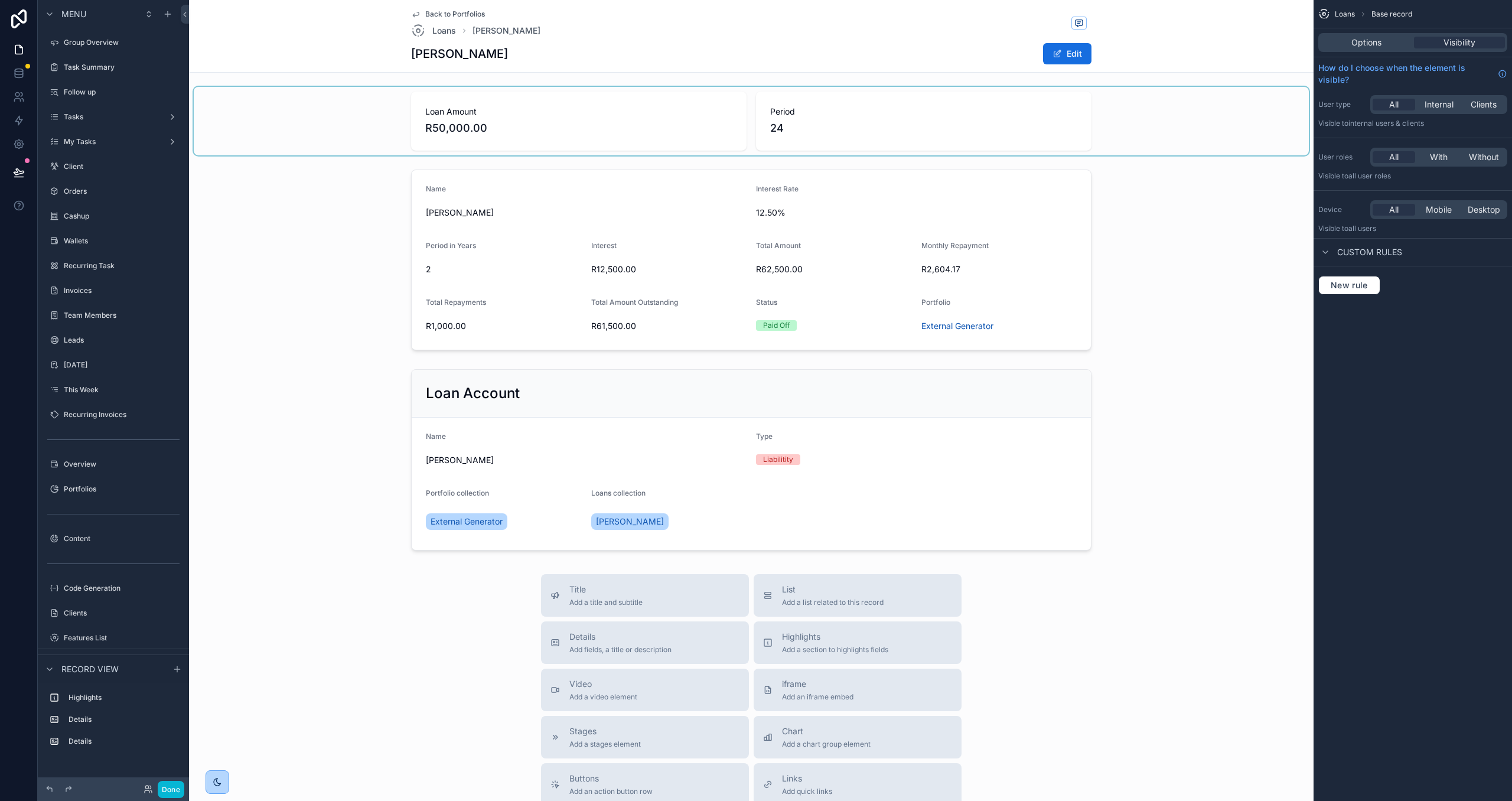
click at [777, 115] on div "scrollable content" at bounding box center [751, 122] width 1115 height 69
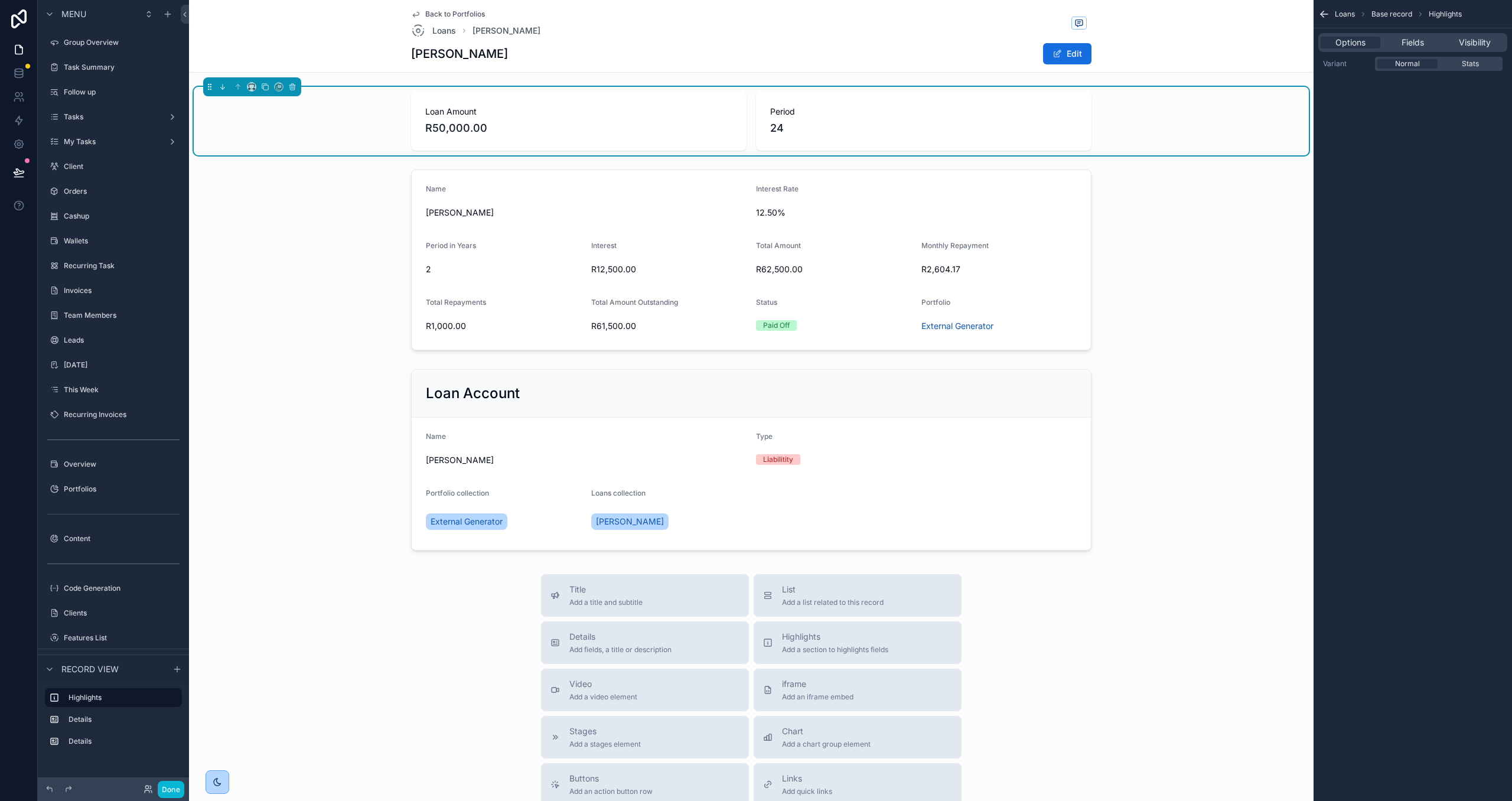
drag, startPoint x: 1435, startPoint y: 44, endPoint x: 1437, endPoint y: 56, distance: 12.2
click at [1435, 44] on div "Fields" at bounding box center [1412, 43] width 60 height 12
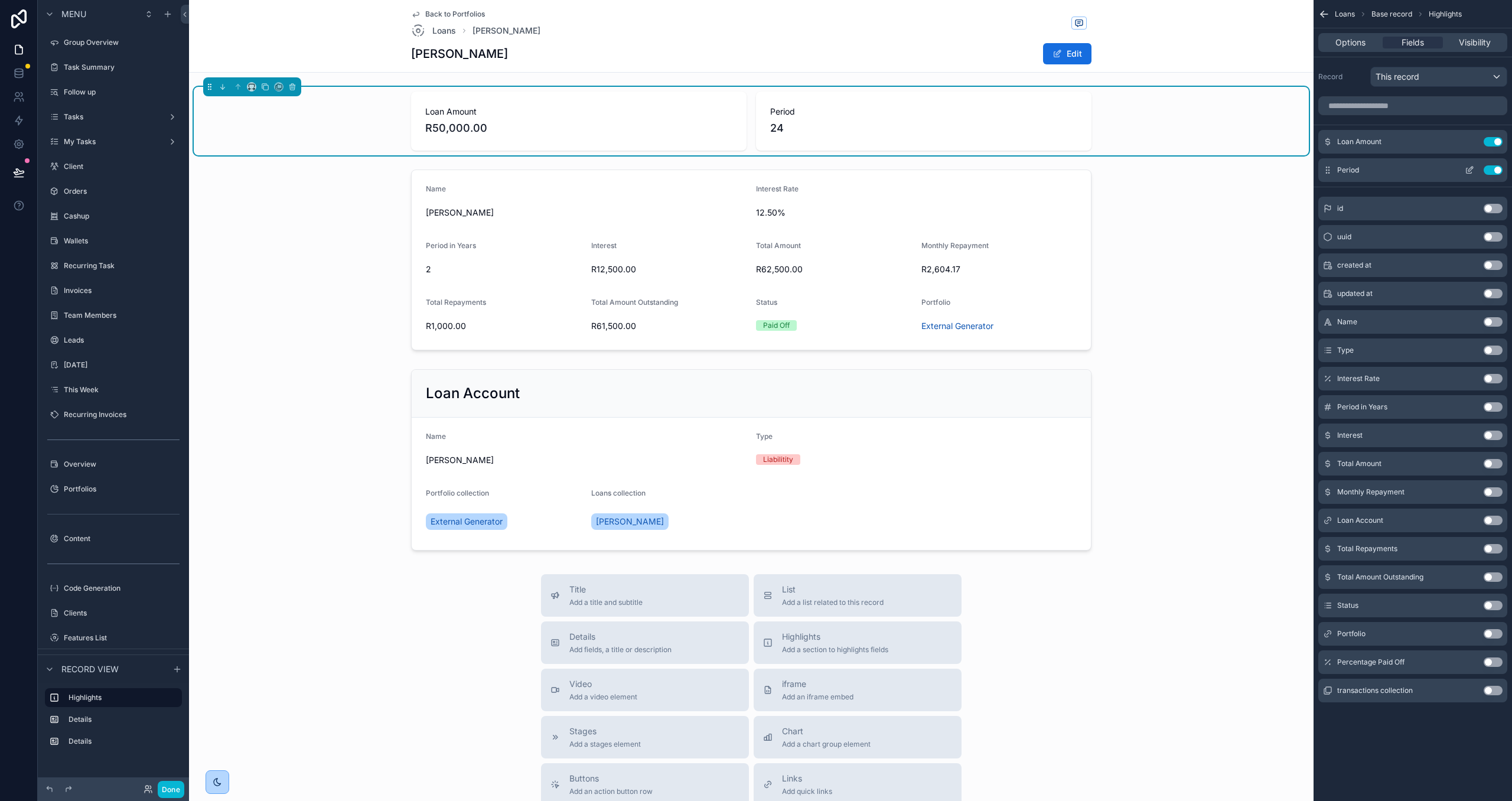
click at [1495, 173] on button "Use setting" at bounding box center [1493, 169] width 19 height 9
drag, startPoint x: 1494, startPoint y: 579, endPoint x: 1489, endPoint y: 425, distance: 154.1
click at [1494, 578] on button "Use setting" at bounding box center [1493, 576] width 19 height 9
click at [1467, 173] on icon "scrollable content" at bounding box center [1469, 169] width 9 height 9
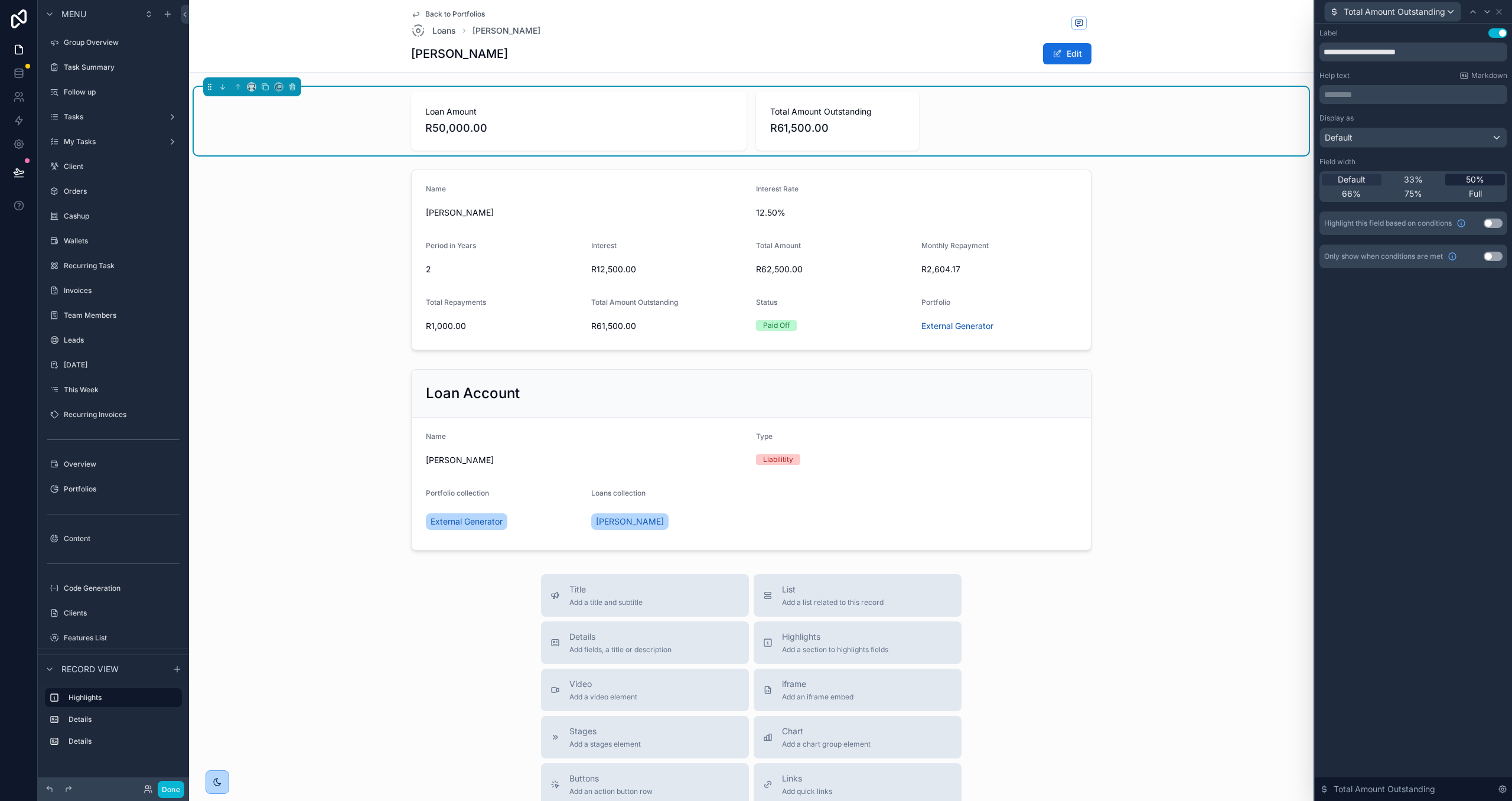
click at [1479, 183] on span "50%" at bounding box center [1475, 179] width 18 height 12
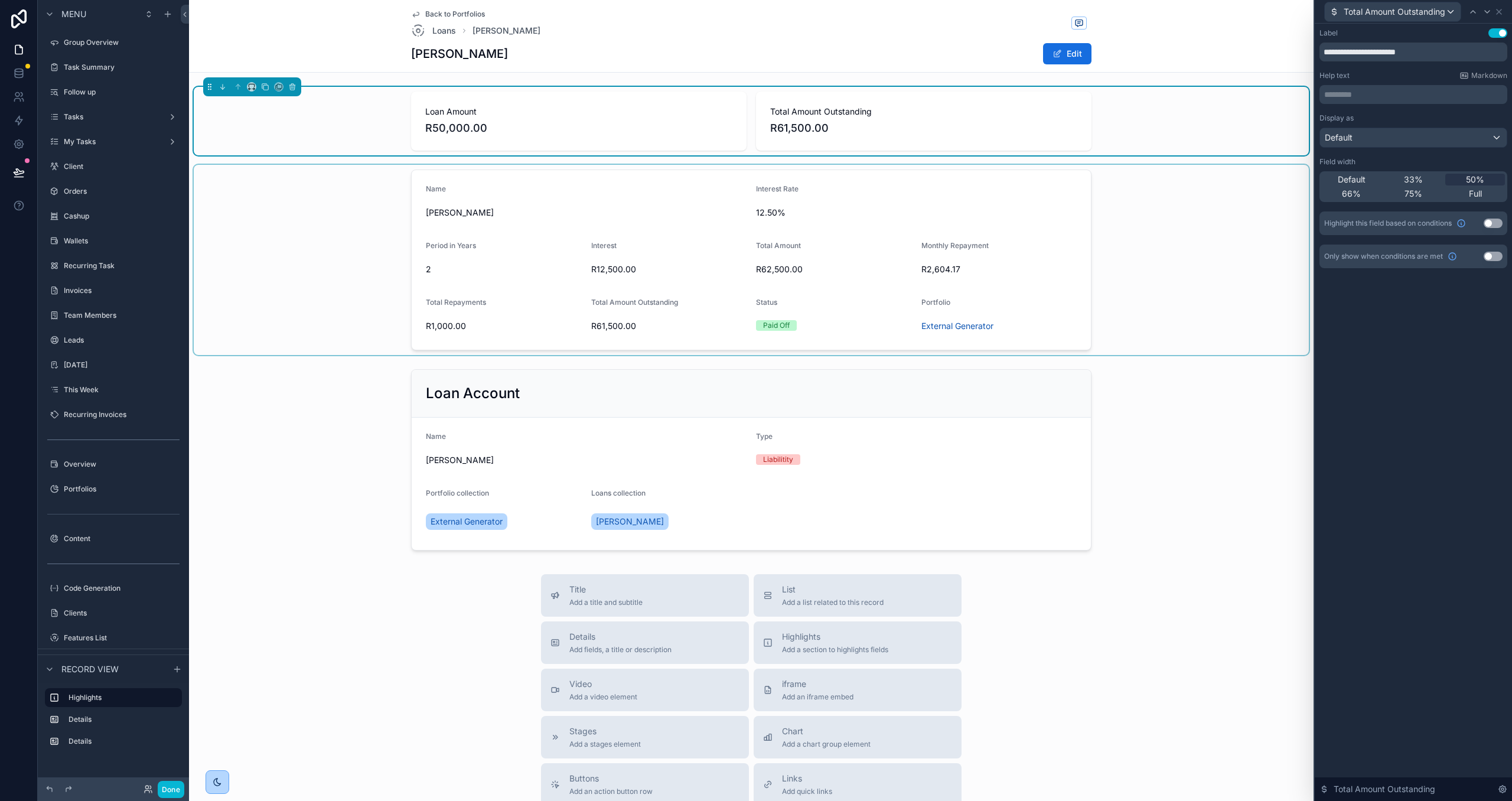
click at [1157, 208] on div "scrollable content" at bounding box center [751, 260] width 1115 height 190
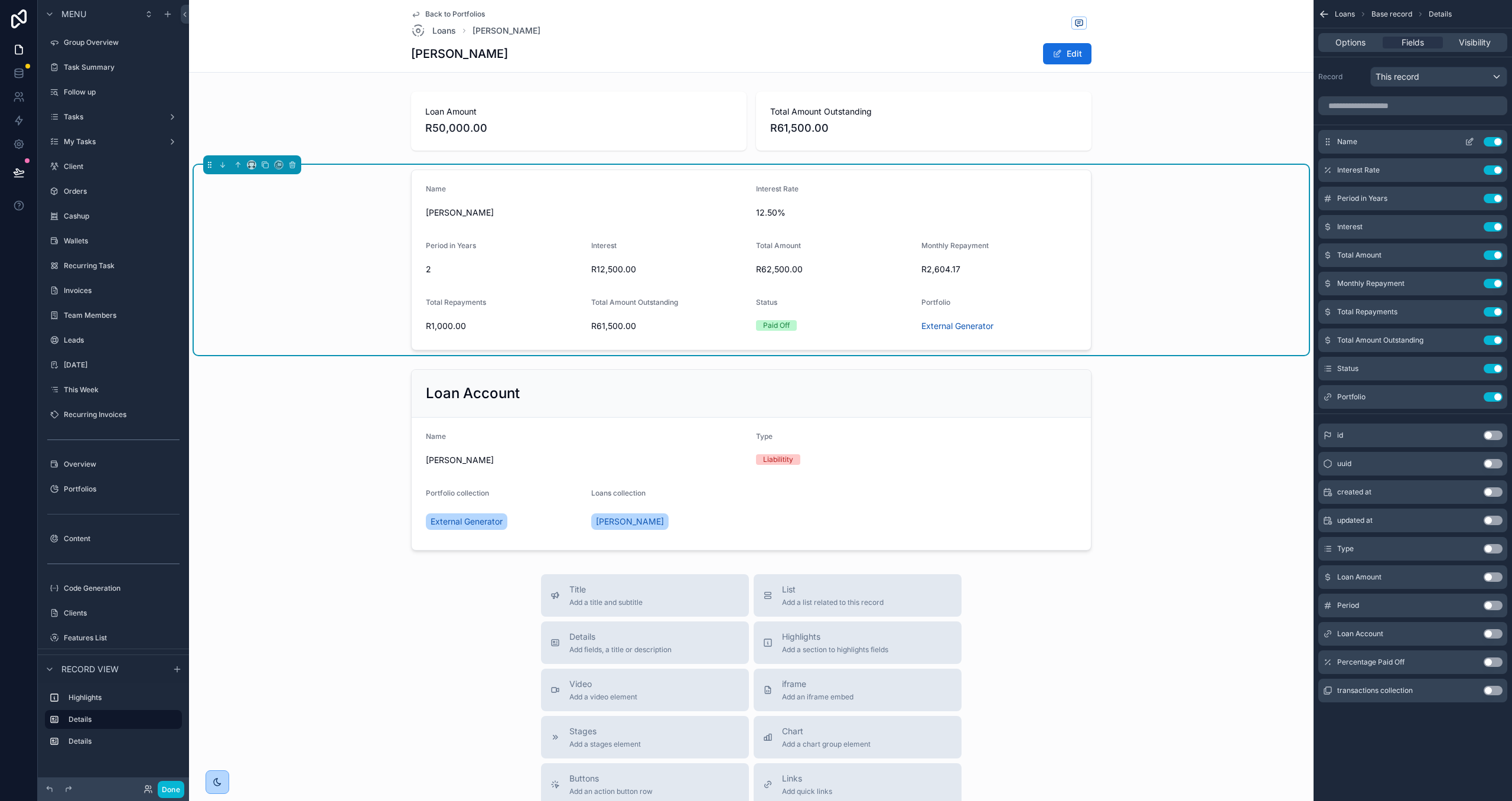
click at [1473, 143] on icon "scrollable content" at bounding box center [1469, 141] width 9 height 9
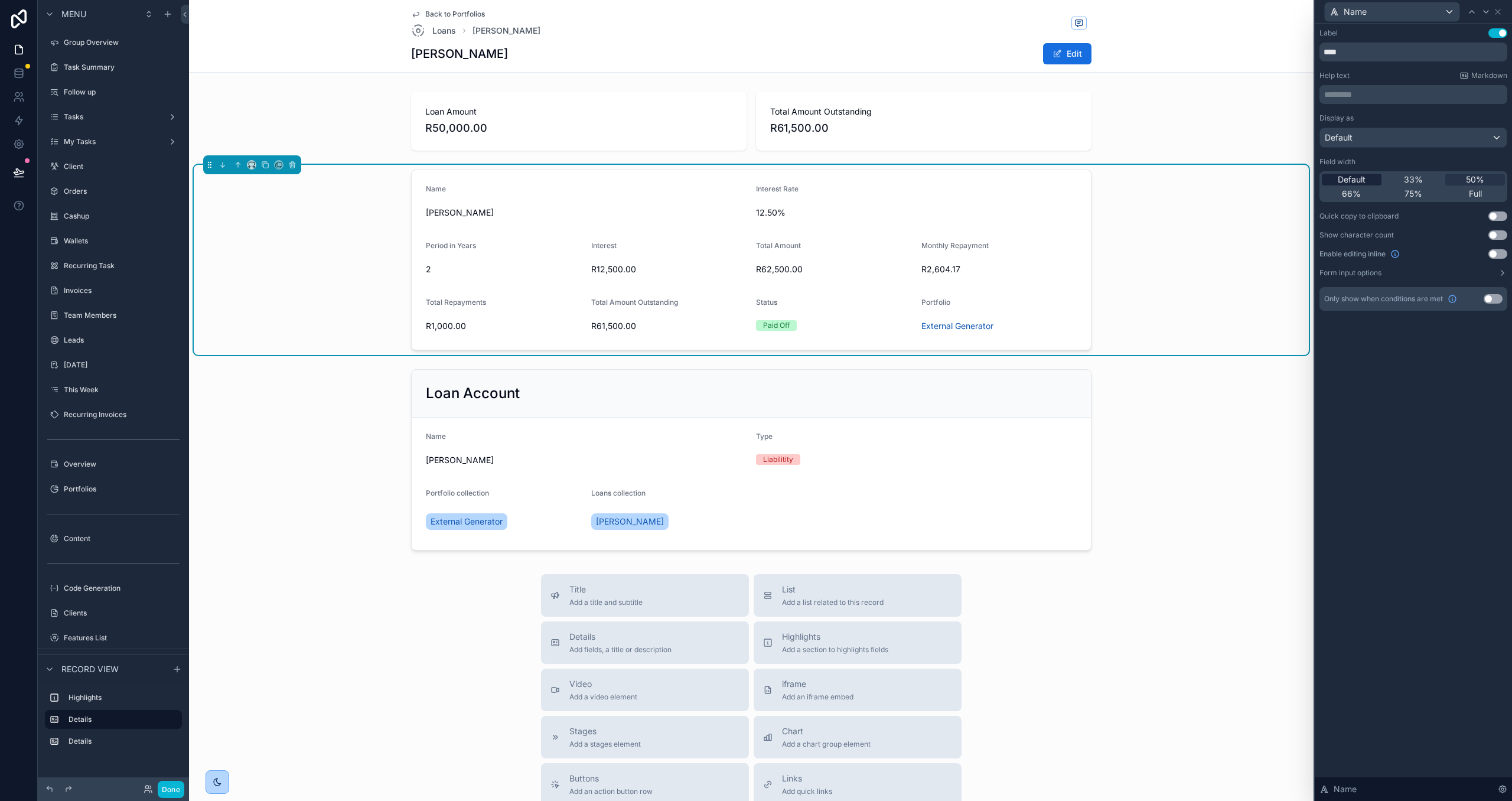
click at [1348, 177] on span "Default" at bounding box center [1351, 179] width 28 height 12
click at [1485, 13] on icon at bounding box center [1485, 11] width 9 height 9
click at [1369, 183] on div "Default" at bounding box center [1351, 179] width 60 height 12
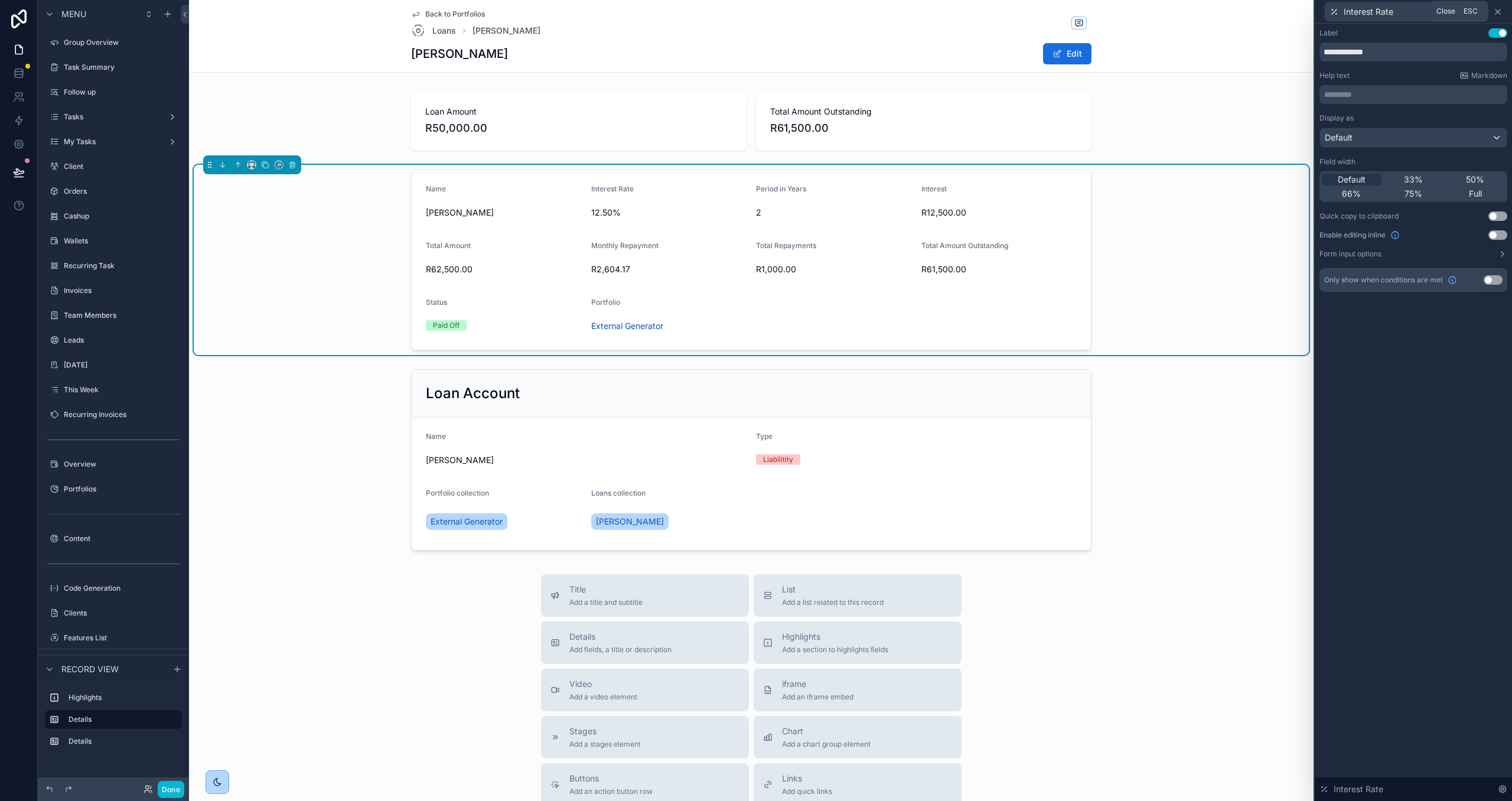
click at [1495, 11] on icon at bounding box center [1498, 11] width 9 height 9
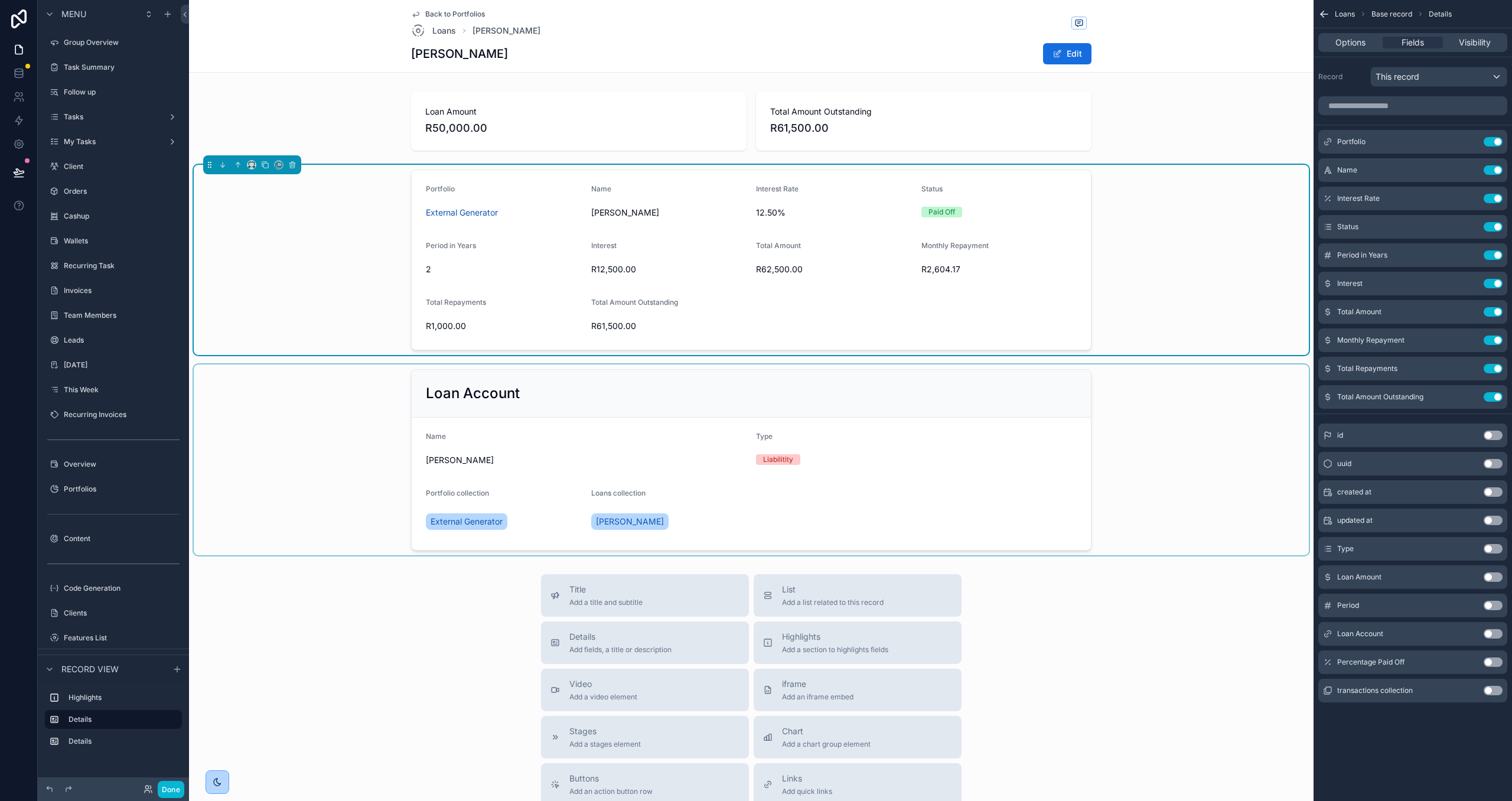
click at [1238, 374] on div "scrollable content" at bounding box center [751, 460] width 1115 height 190
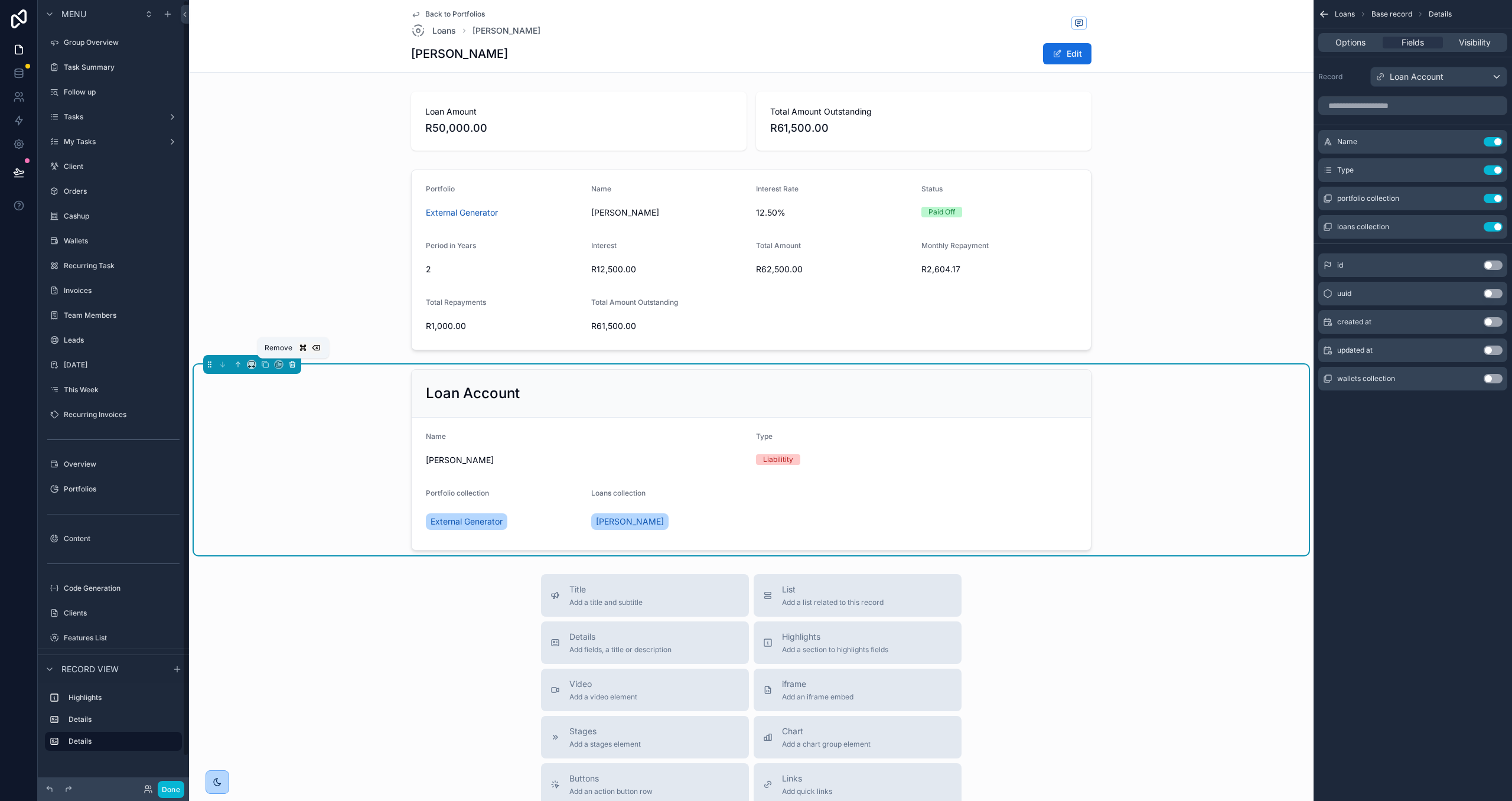
click at [288, 366] on icon "scrollable content" at bounding box center [293, 365] width 8 height 8
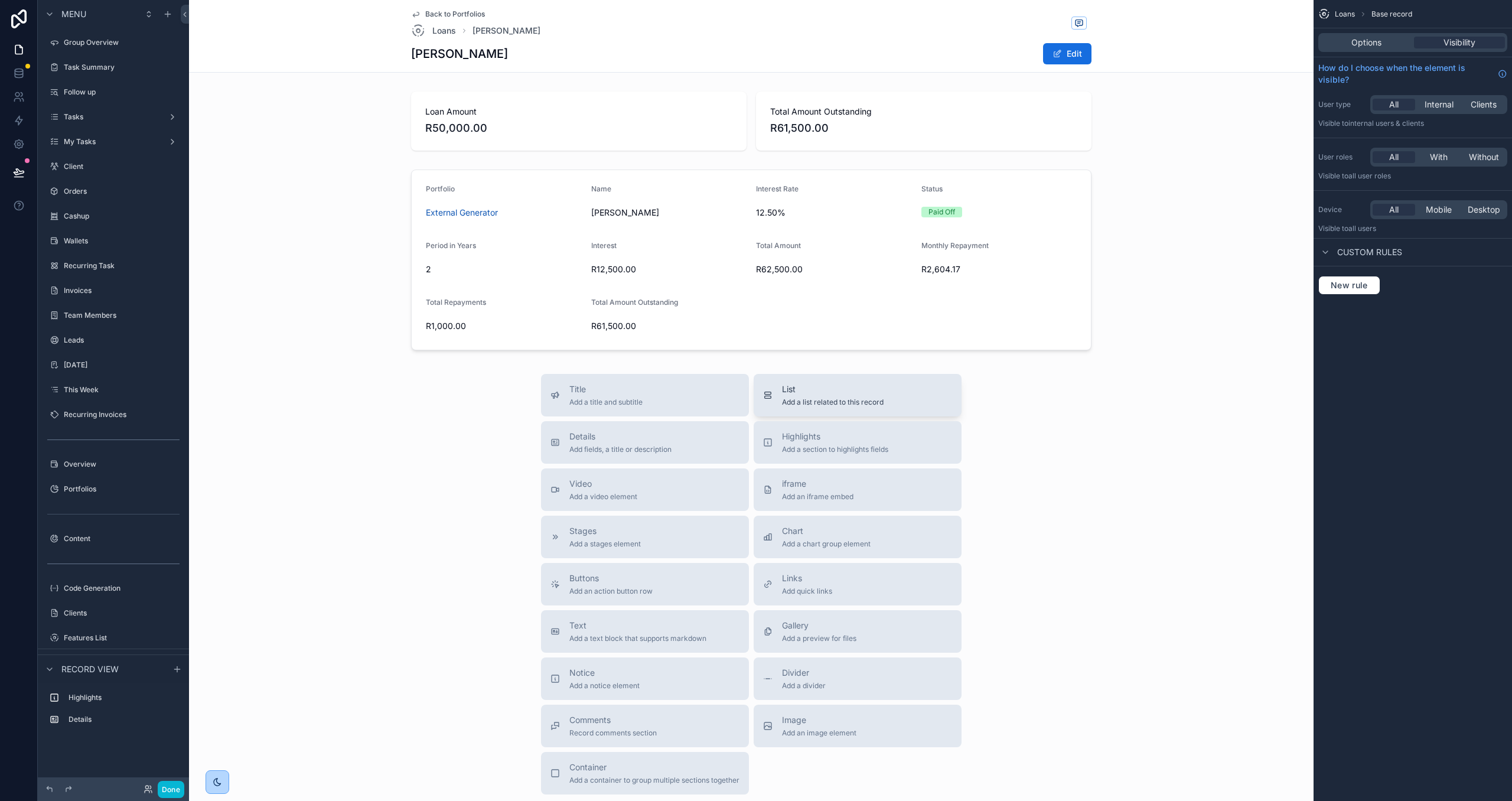
click at [829, 402] on span "Add a list related to this record" at bounding box center [833, 402] width 101 height 9
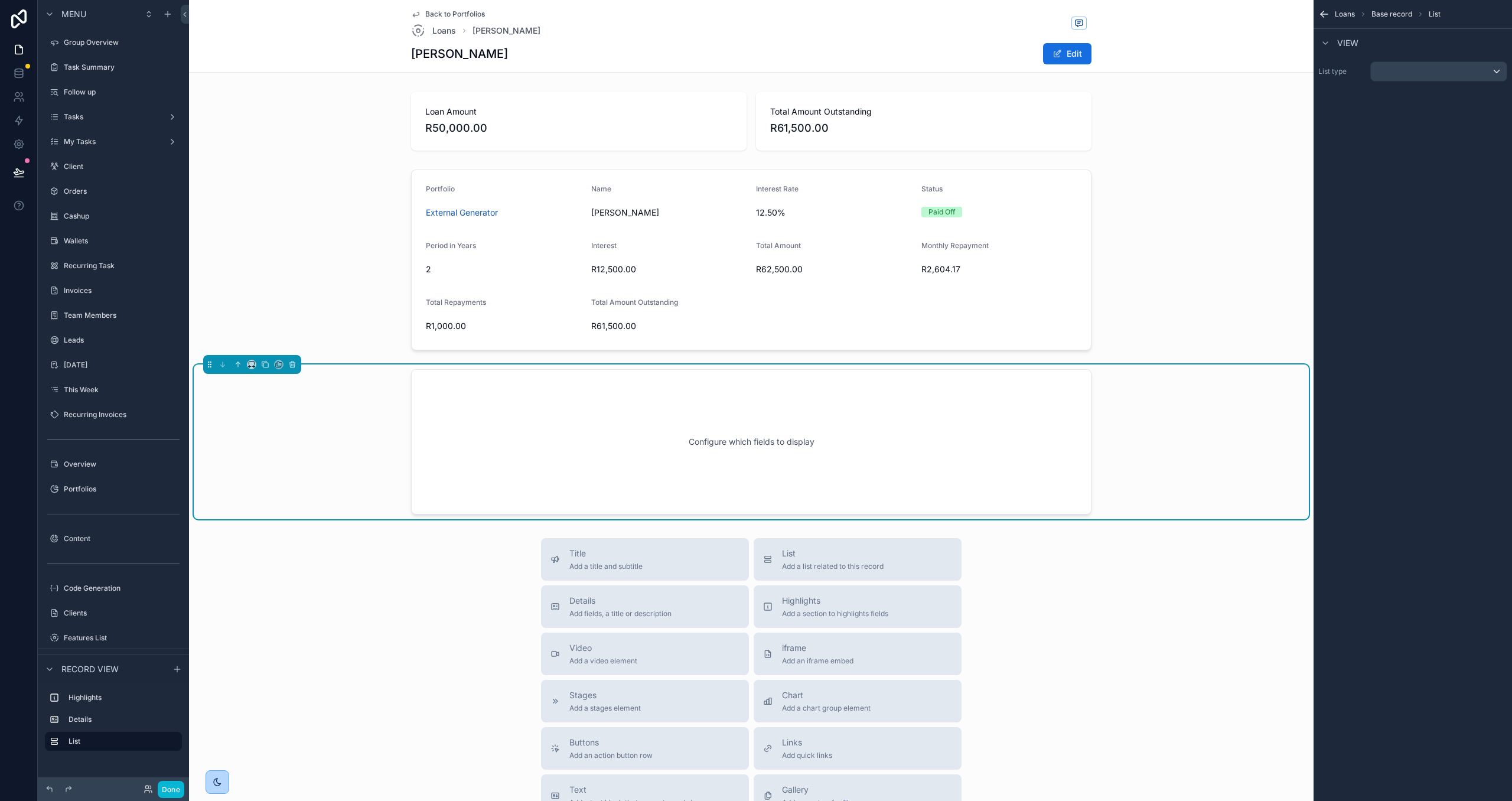
scroll to position [43, 0]
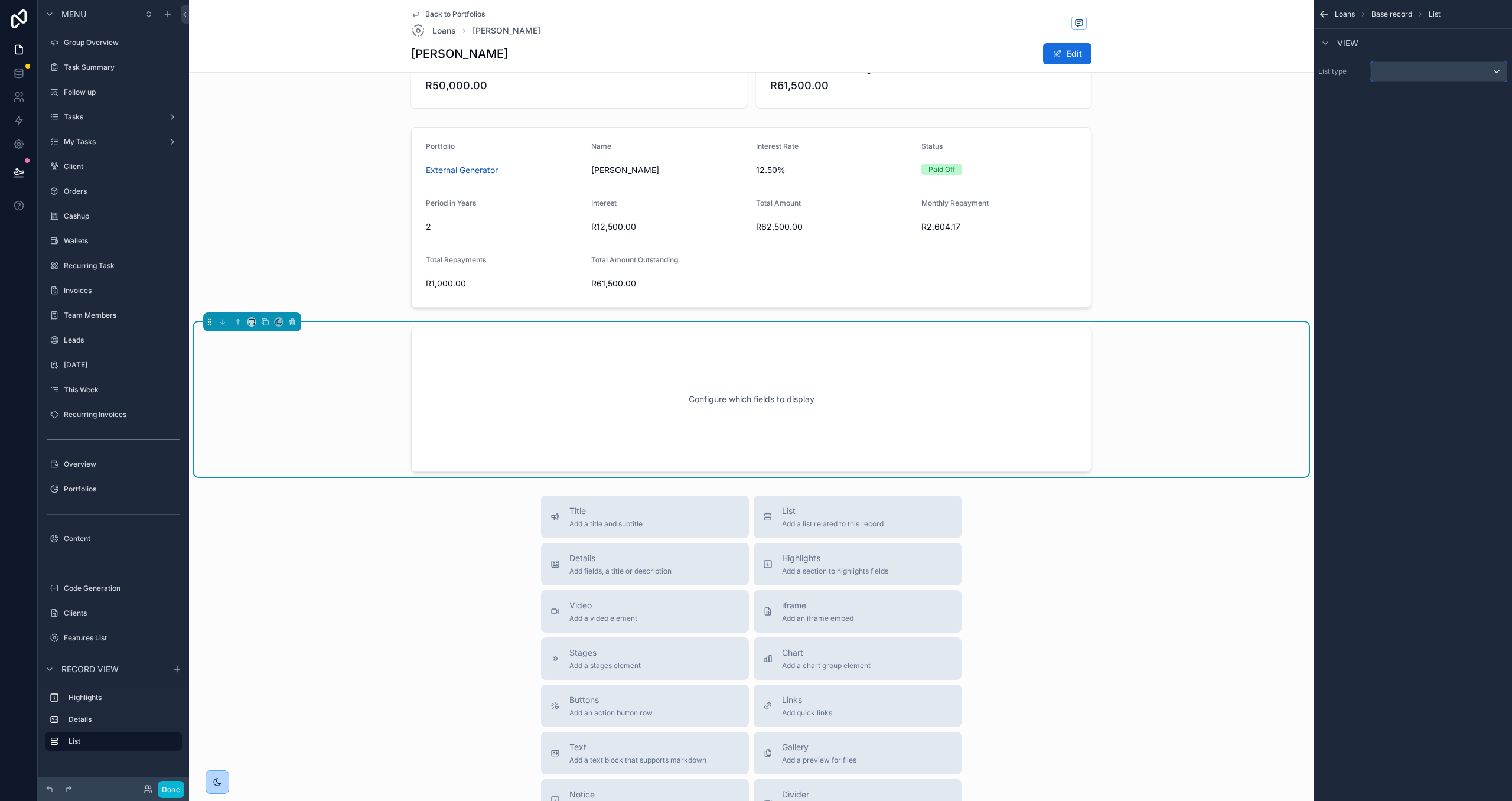
click at [1489, 69] on div "scrollable content" at bounding box center [1439, 71] width 136 height 19
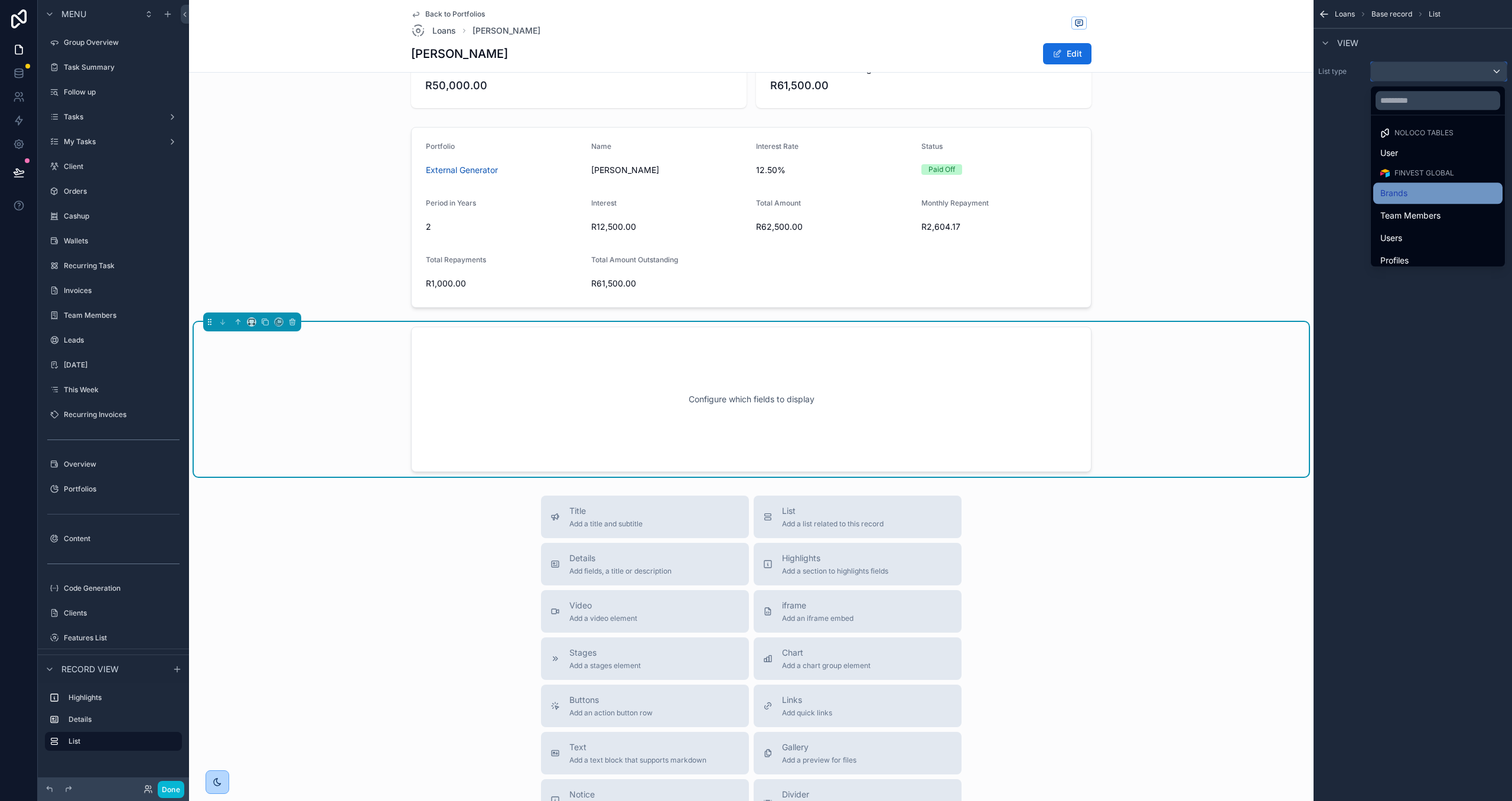
scroll to position [3, 0]
click at [1423, 99] on input "text" at bounding box center [1437, 100] width 125 height 19
type input "***"
click at [1429, 235] on span "Transactions" at bounding box center [1405, 231] width 49 height 14
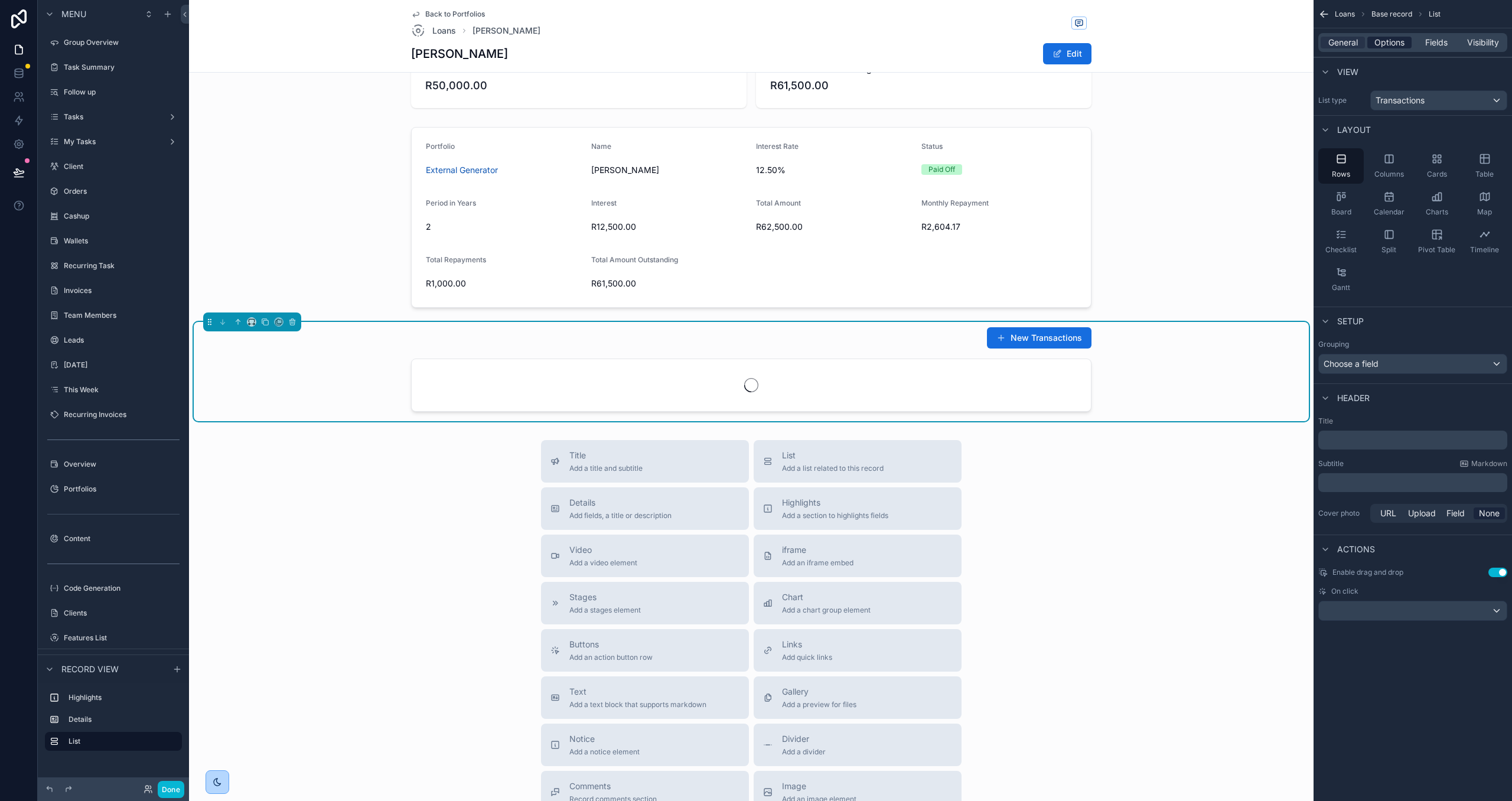
click at [1389, 44] on span "Options" at bounding box center [1390, 43] width 30 height 12
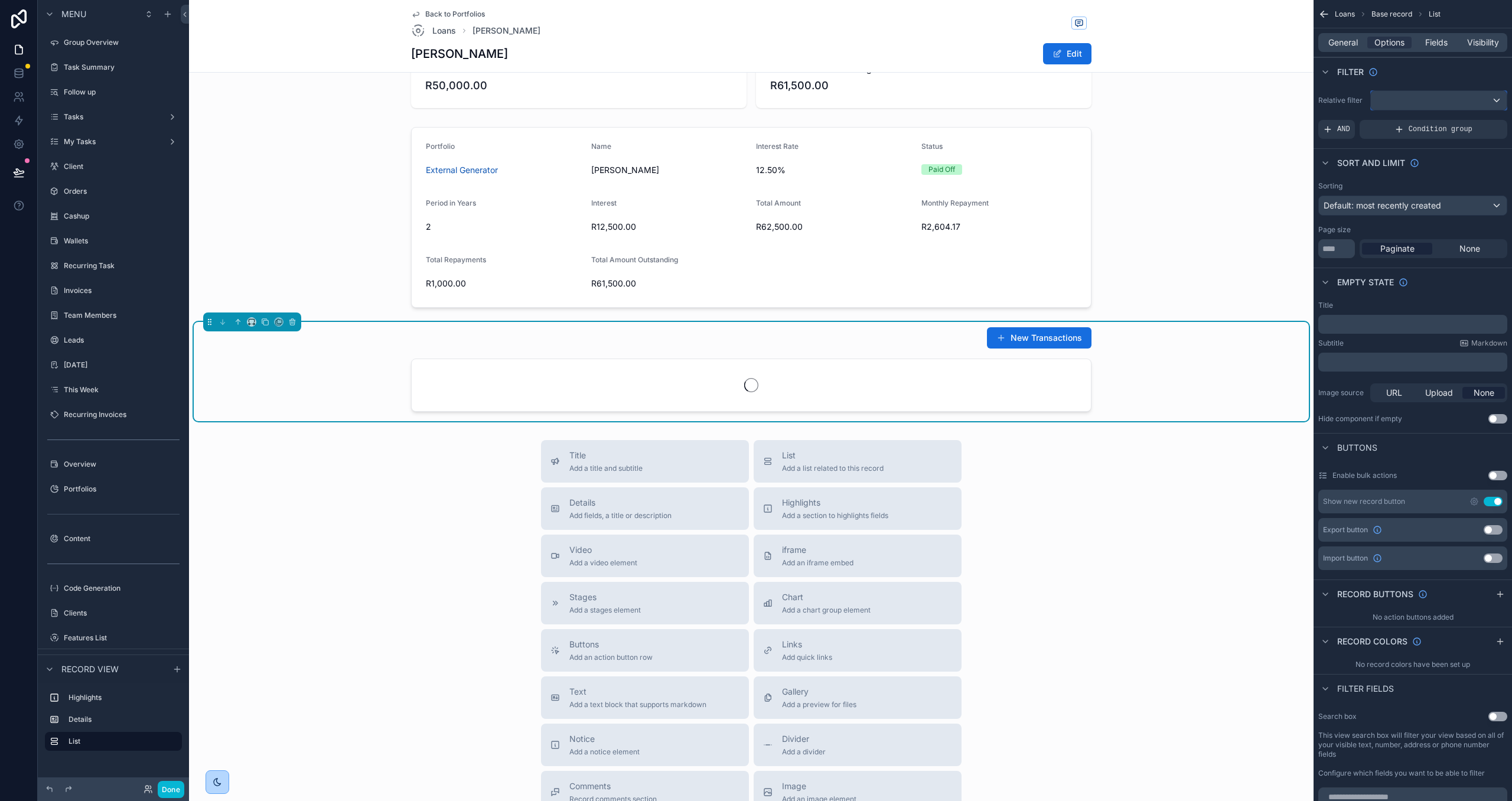
click at [1395, 92] on div "scrollable content" at bounding box center [1439, 100] width 136 height 19
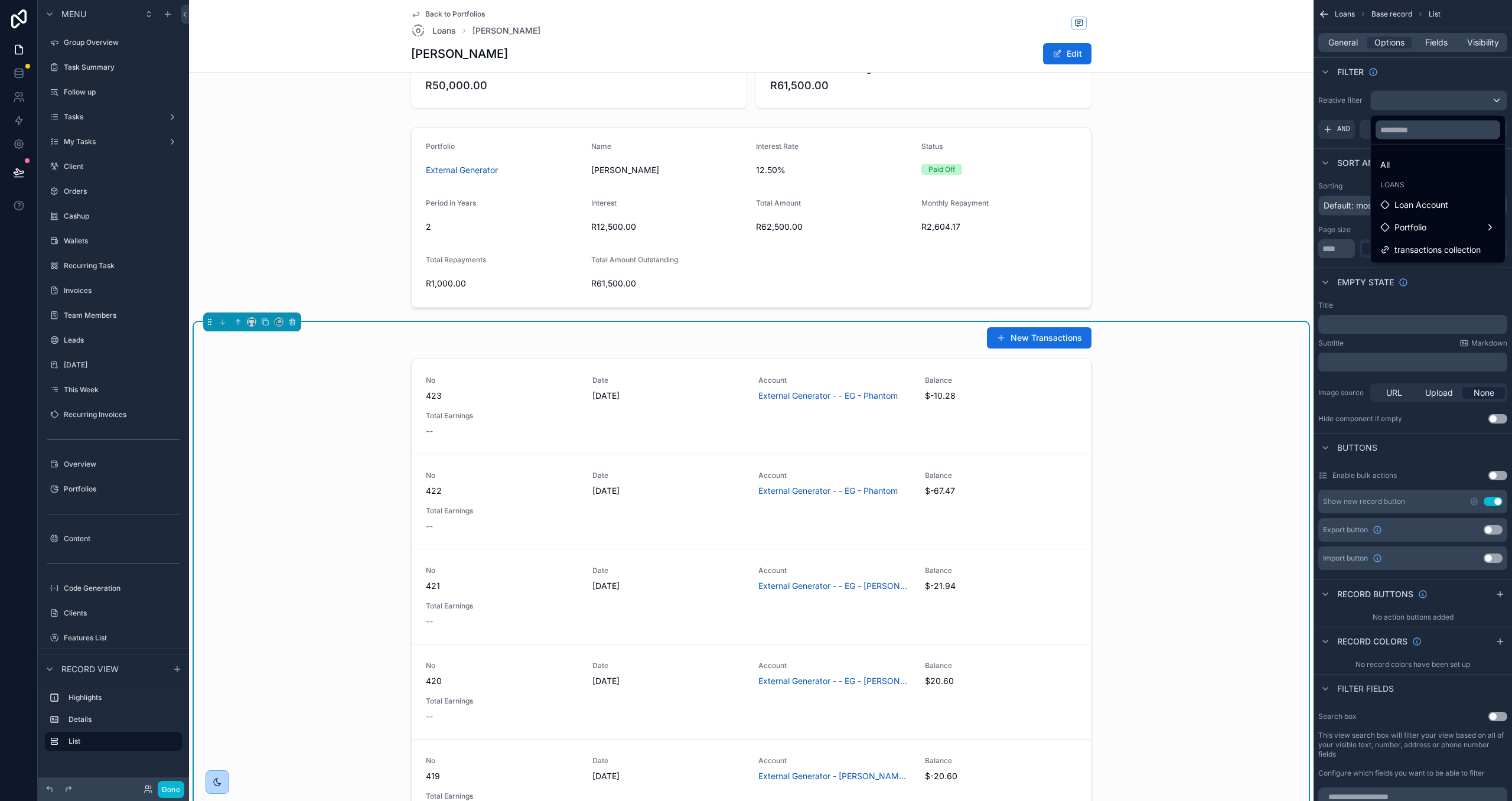
click at [1415, 254] on span "transactions collection" at bounding box center [1437, 249] width 86 height 14
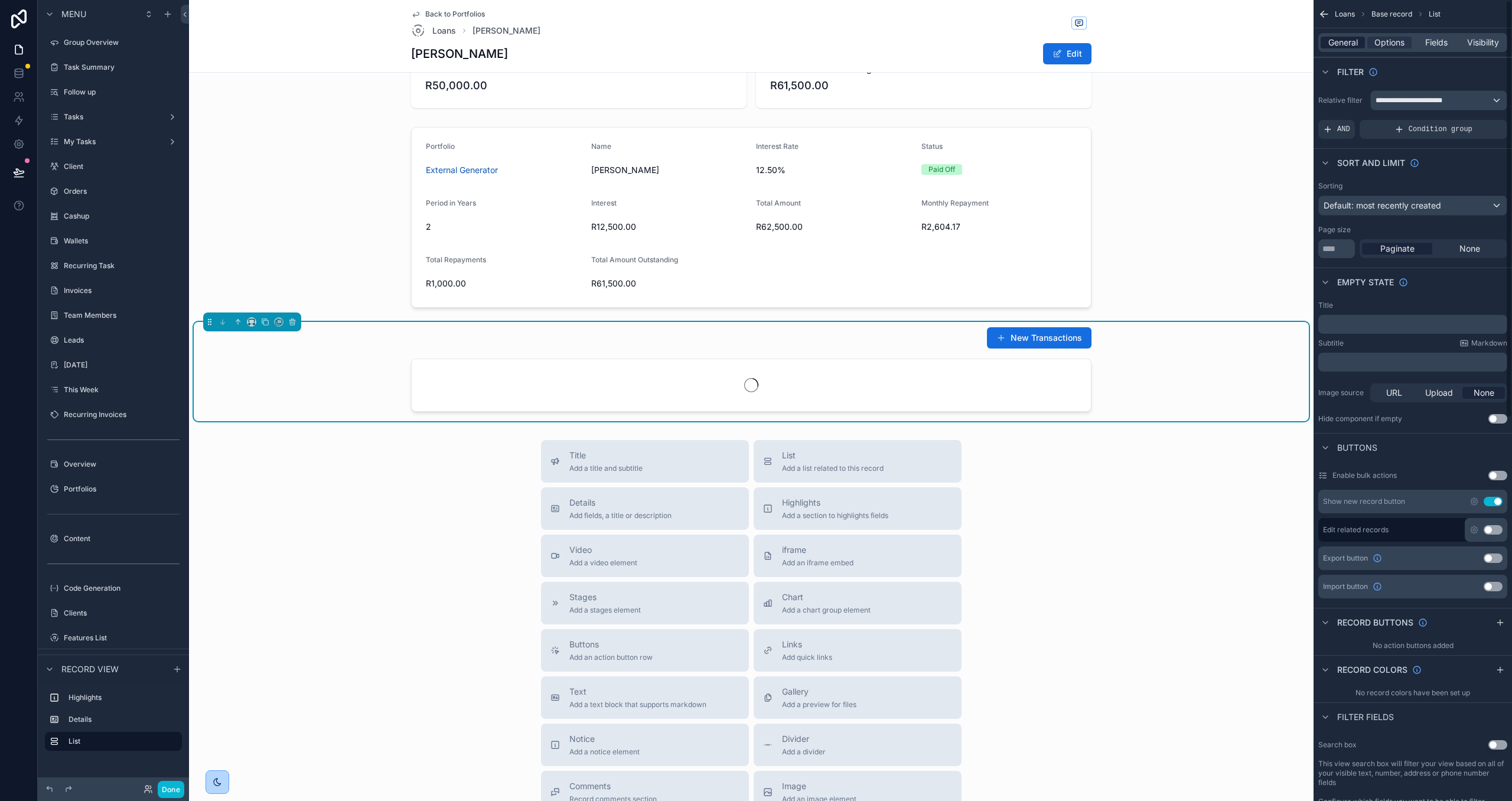
click at [1333, 39] on span "General" at bounding box center [1343, 43] width 29 height 12
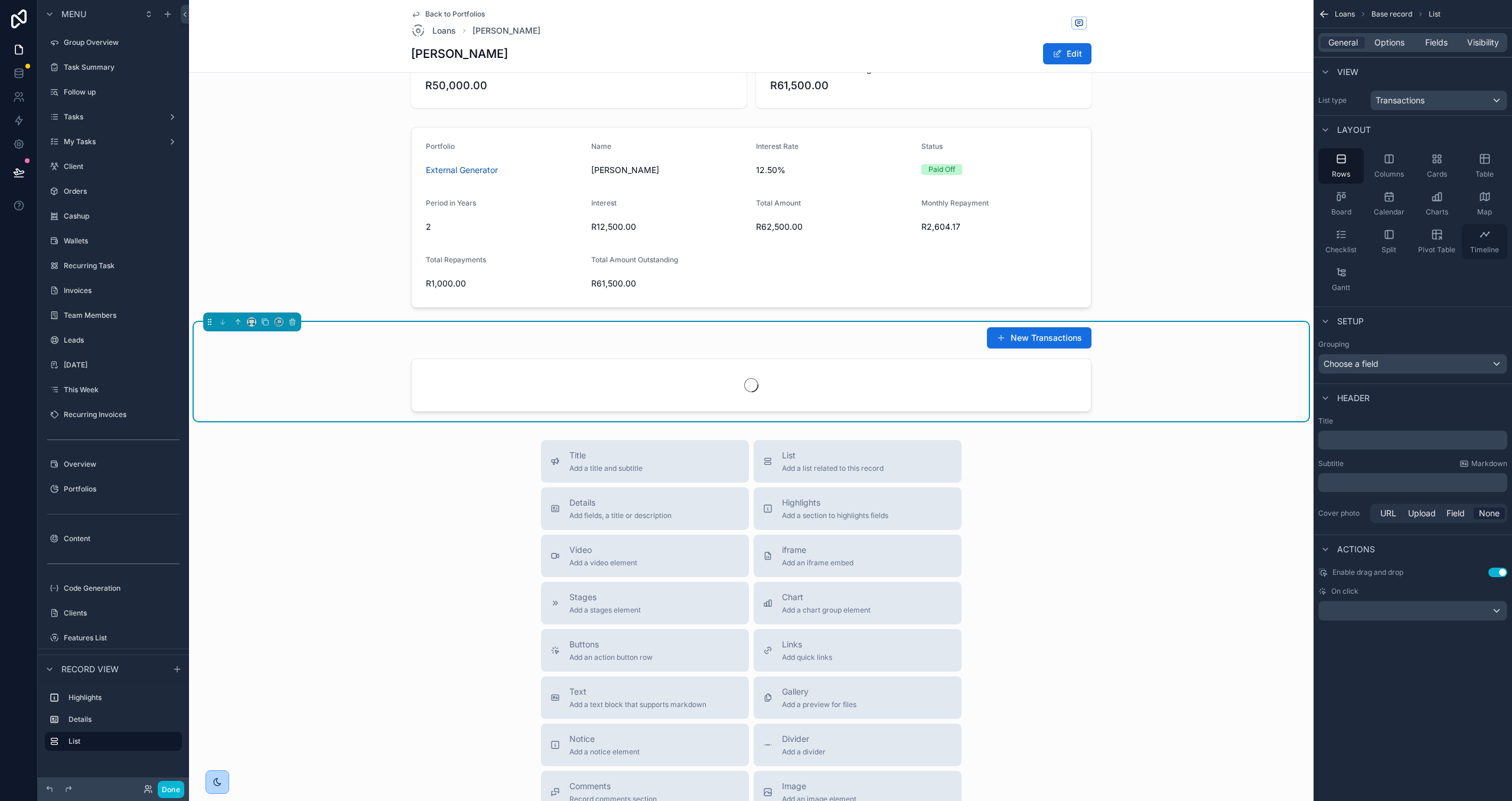
drag, startPoint x: 1482, startPoint y: 156, endPoint x: 1479, endPoint y: 239, distance: 83.1
click at [1482, 157] on icon "scrollable content" at bounding box center [1485, 159] width 12 height 12
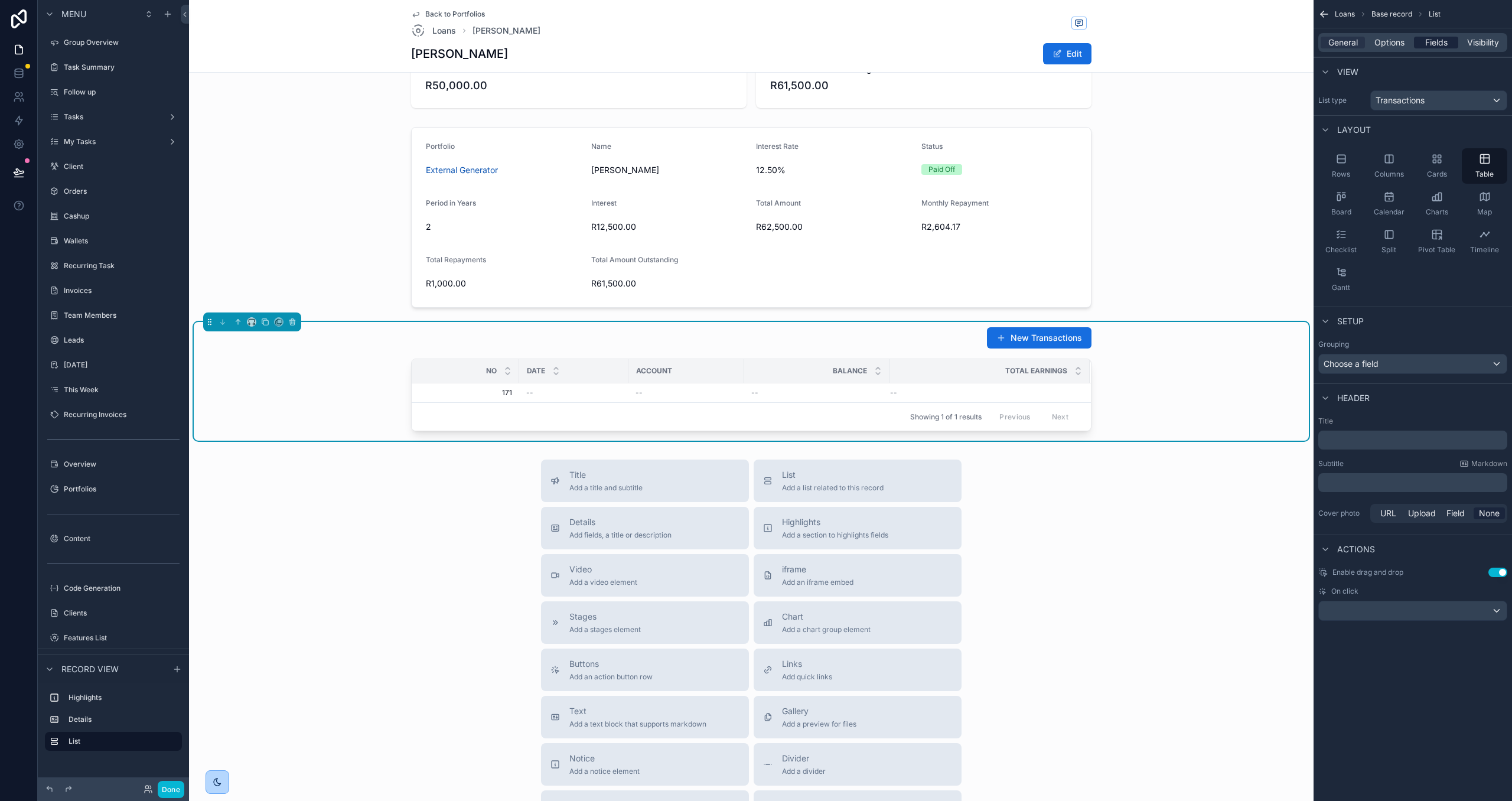
click at [1429, 42] on span "Fields" at bounding box center [1437, 43] width 23 height 12
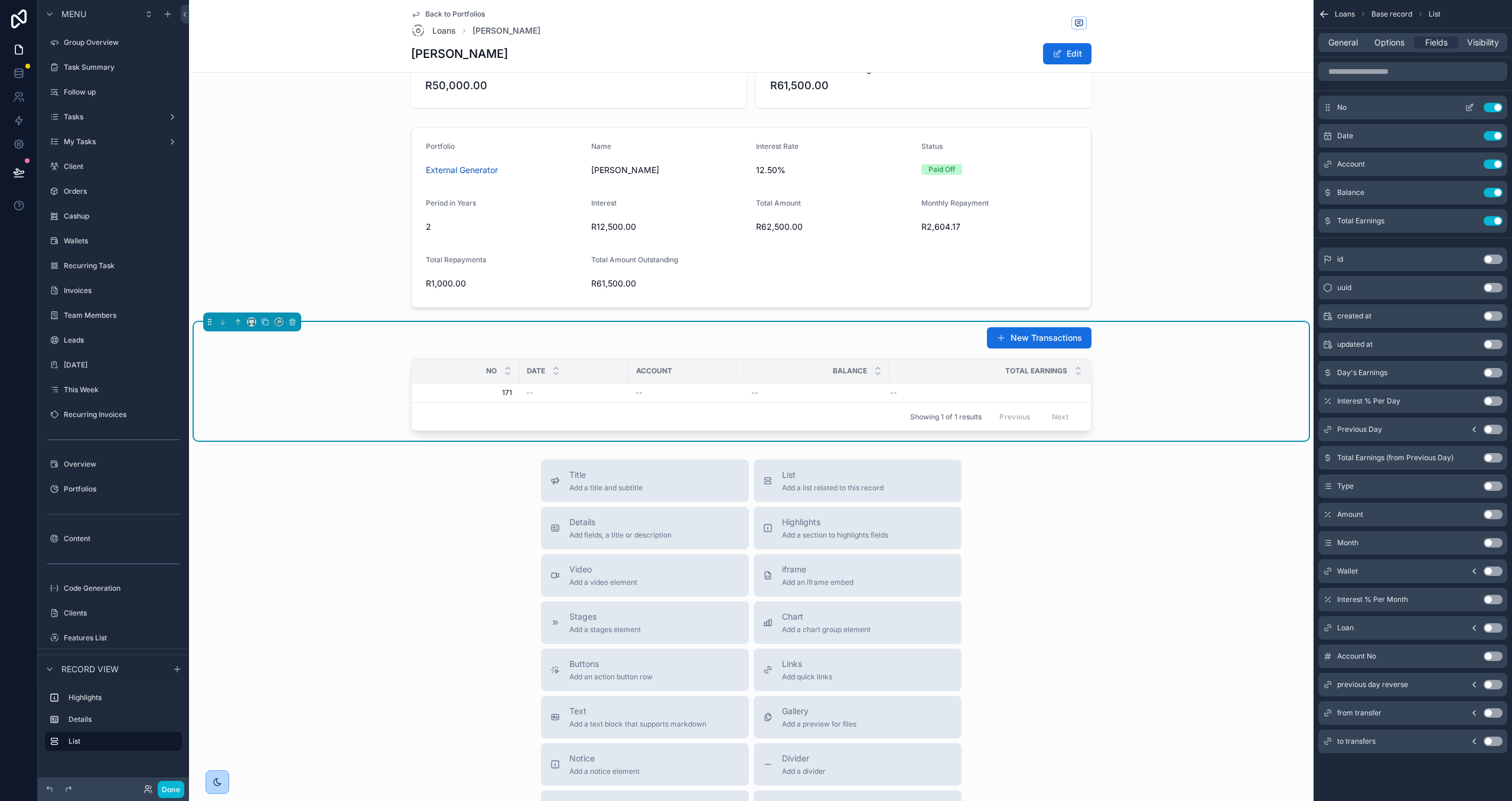
click at [1493, 105] on button "Use setting" at bounding box center [1493, 107] width 19 height 9
click at [1493, 138] on button "Use setting" at bounding box center [1493, 135] width 19 height 9
click at [1498, 518] on button "Use setting" at bounding box center [1493, 514] width 19 height 9
drag, startPoint x: 1154, startPoint y: 524, endPoint x: 1166, endPoint y: 499, distance: 27.7
click at [1153, 523] on div "Title Add a title and subtitle List Add a list related to this record Details A…" at bounding box center [751, 669] width 1125 height 420
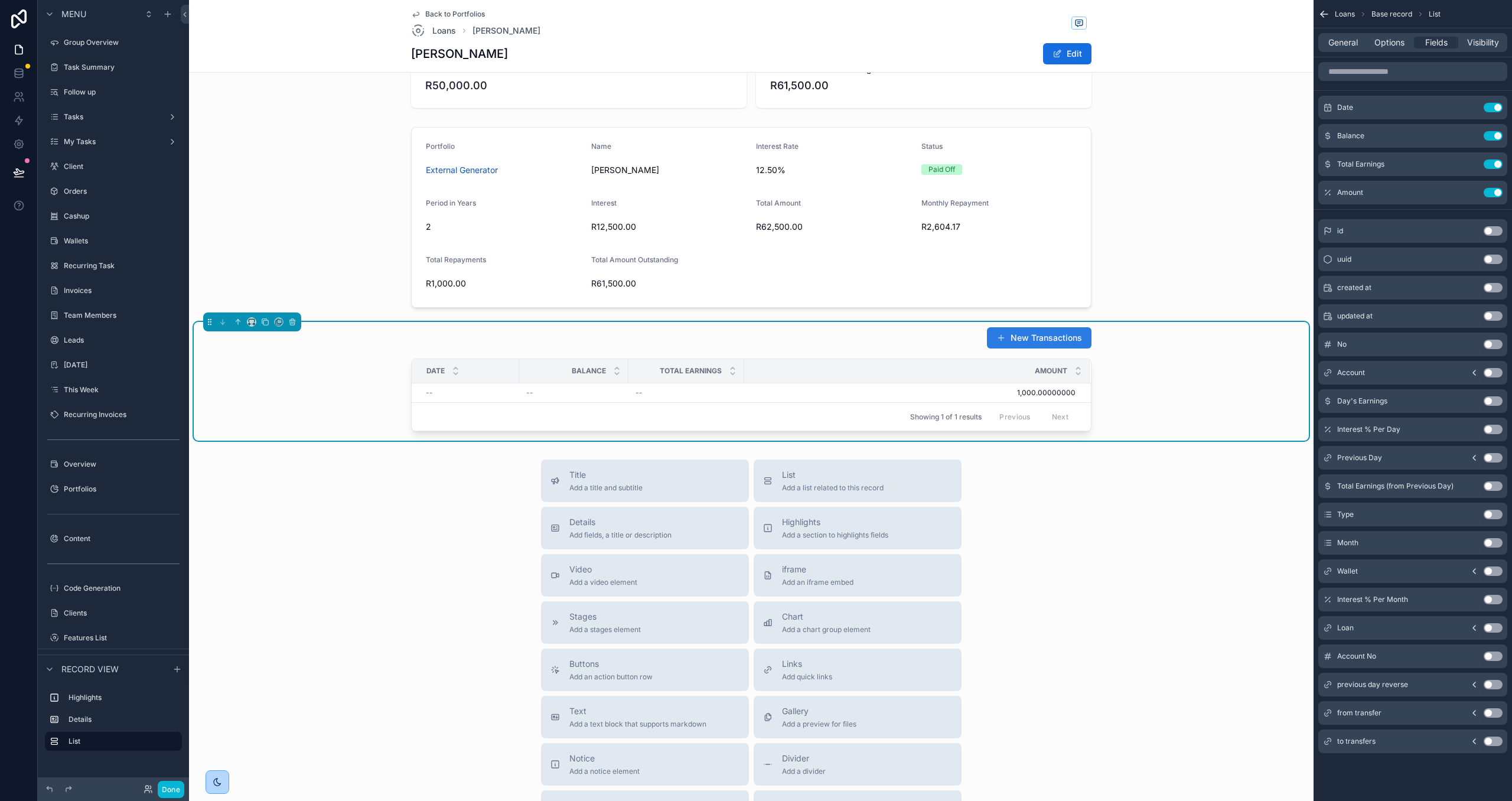
click at [1052, 341] on button "New Transactions" at bounding box center [1039, 337] width 105 height 21
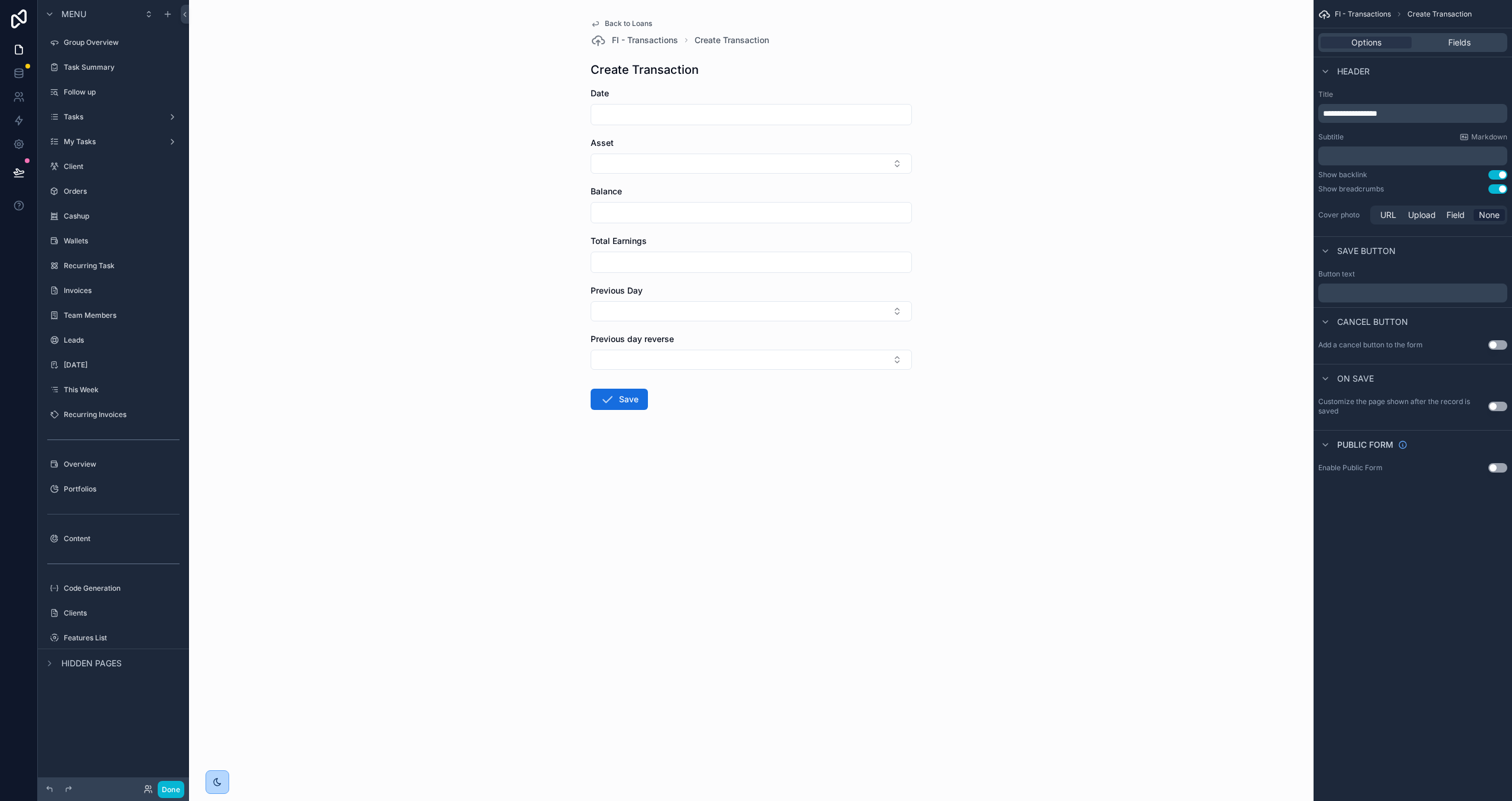
click at [1497, 189] on button "Use setting" at bounding box center [1498, 189] width 19 height 9
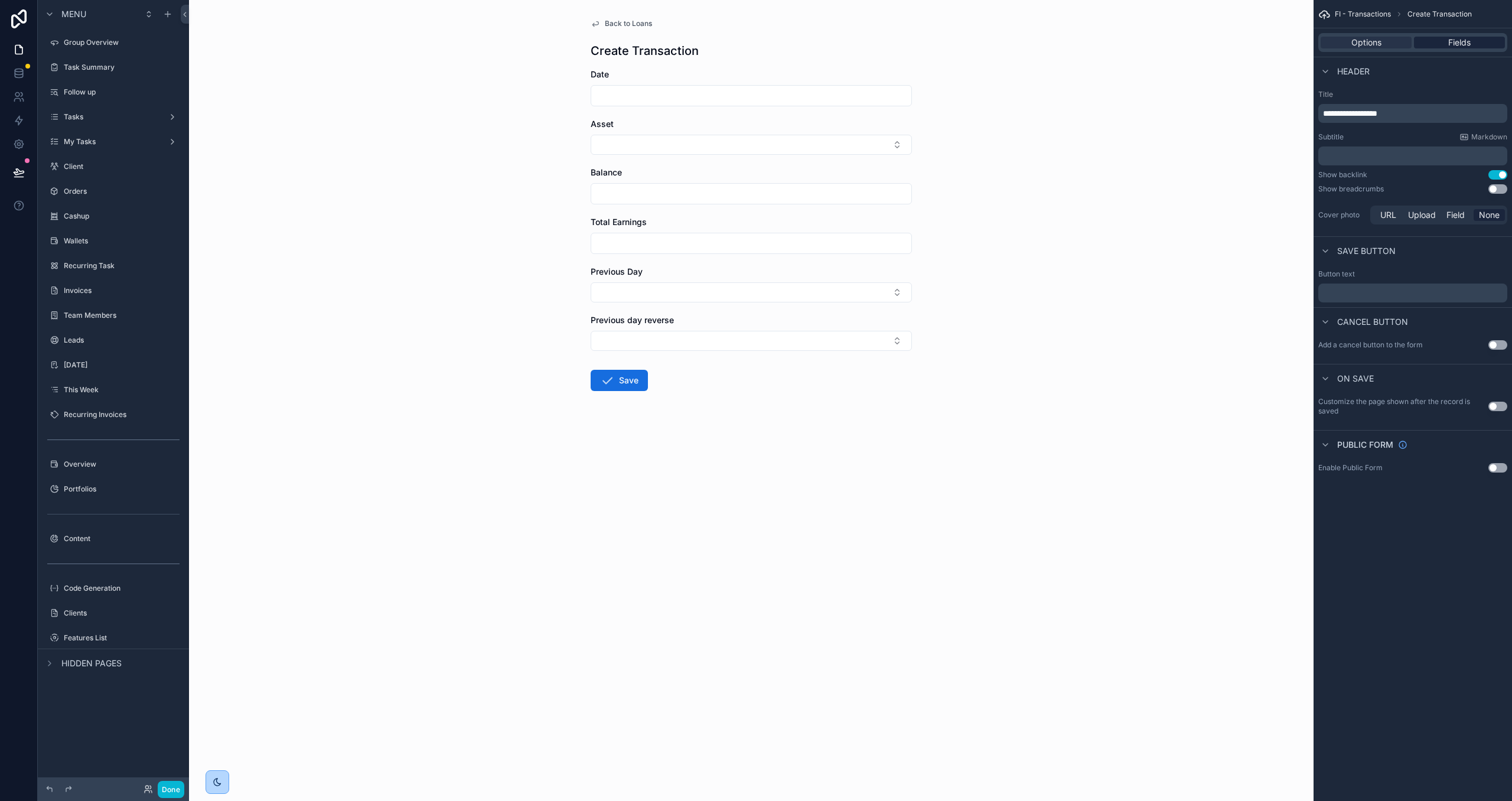
click at [1457, 44] on span "Fields" at bounding box center [1459, 43] width 23 height 12
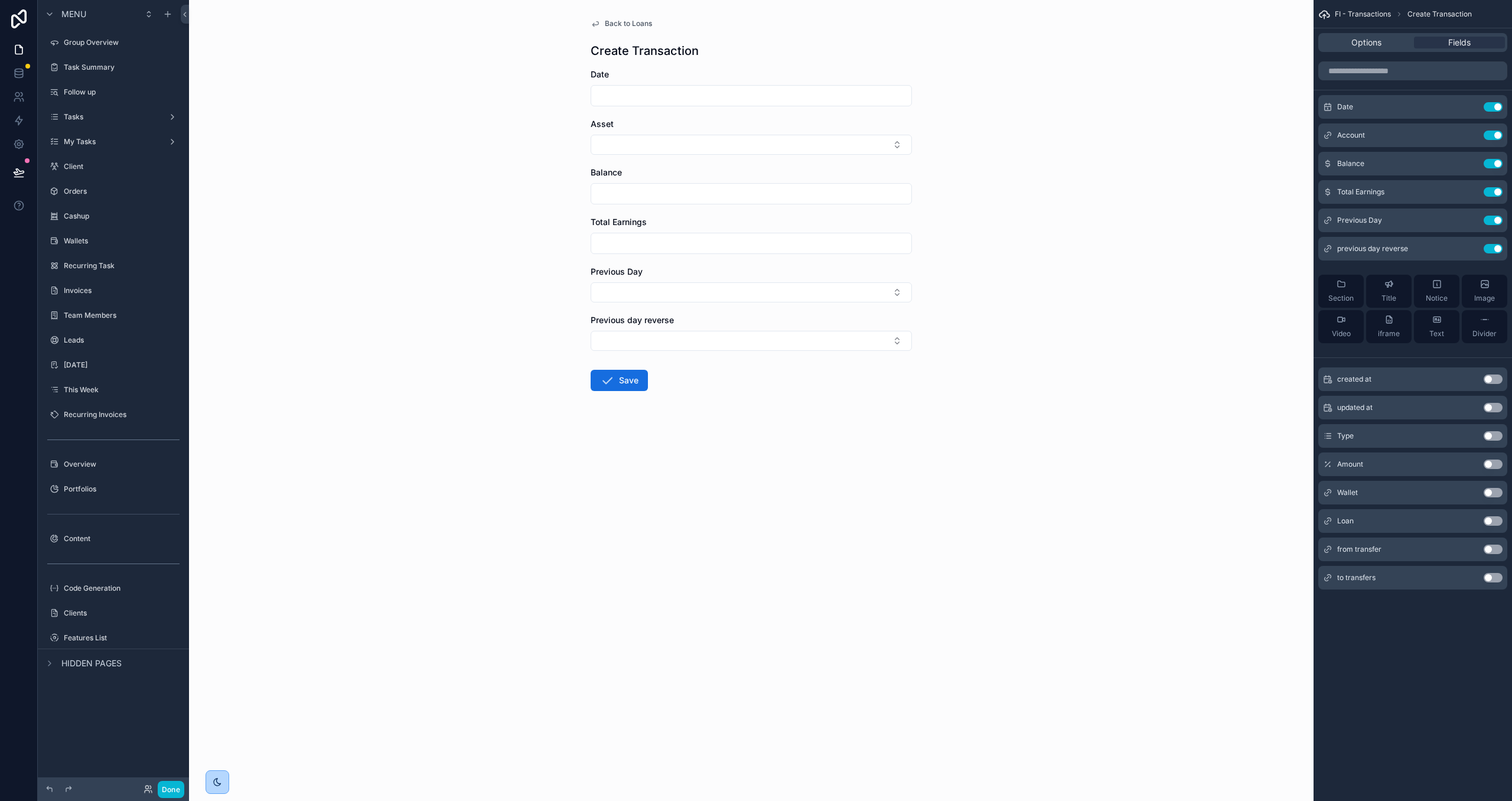
click at [1490, 523] on button "Use setting" at bounding box center [1493, 521] width 19 height 9
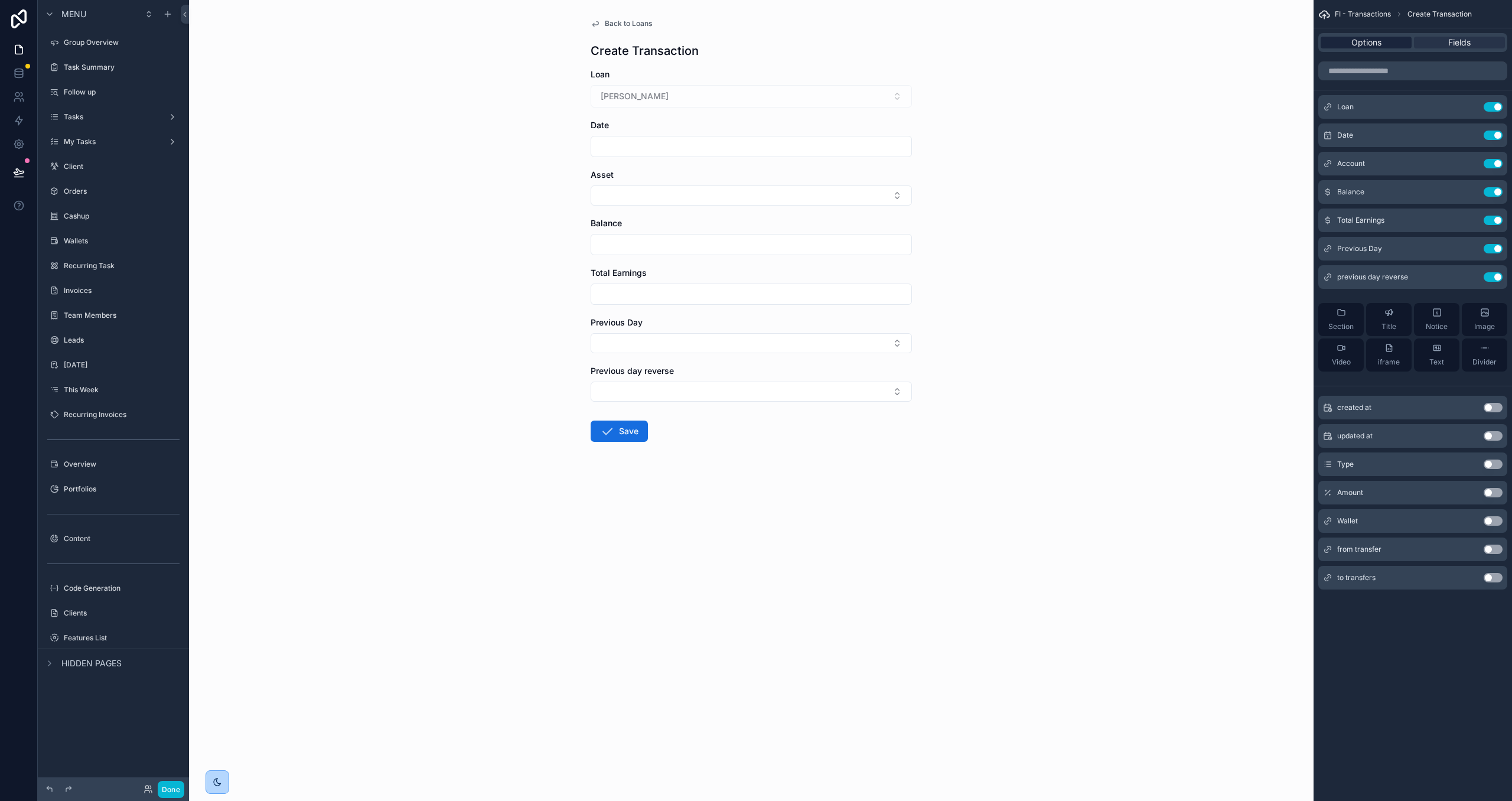
click at [1363, 41] on span "Options" at bounding box center [1366, 43] width 30 height 12
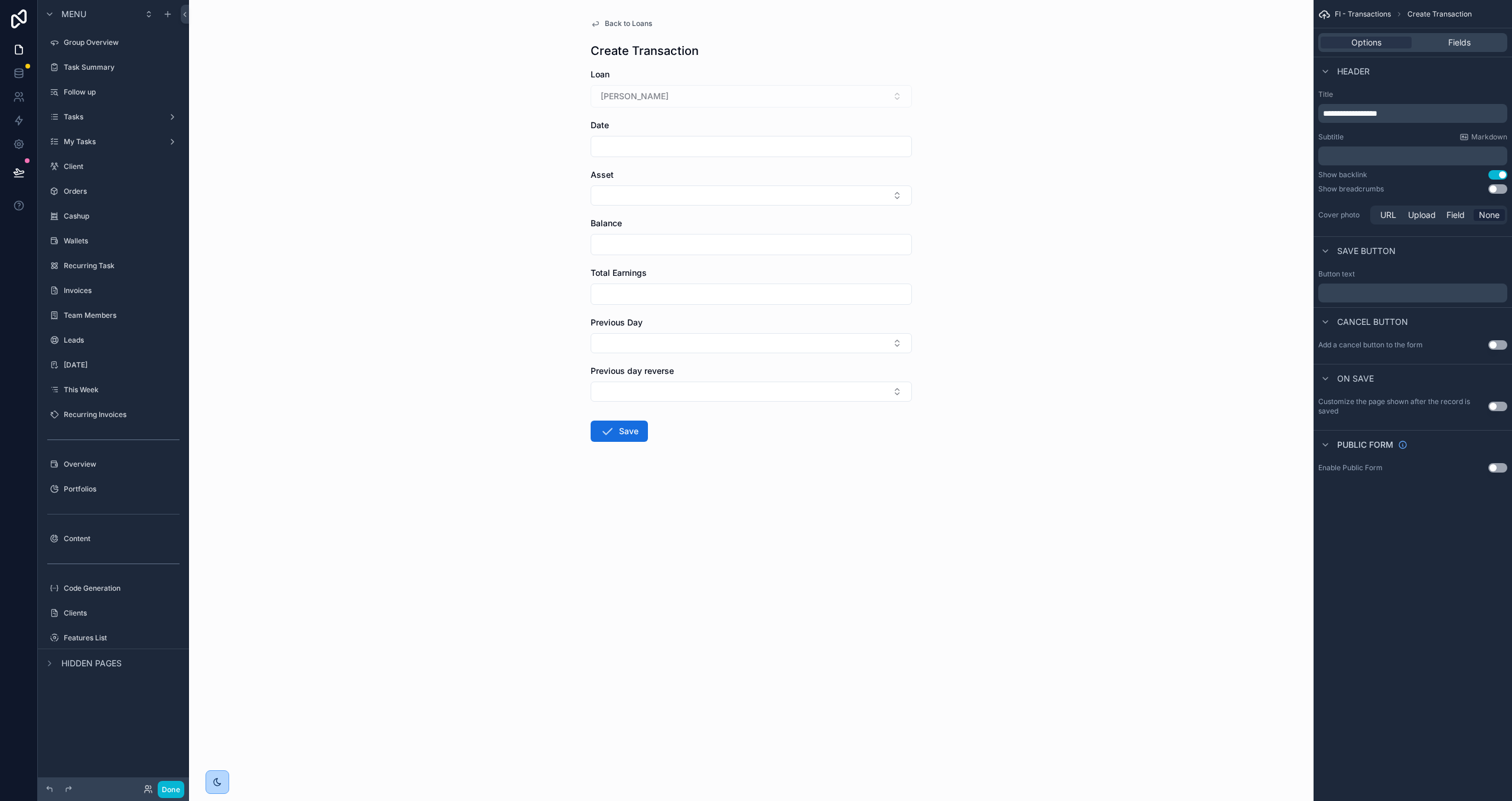
click at [1338, 115] on span "**********" at bounding box center [1350, 113] width 55 height 8
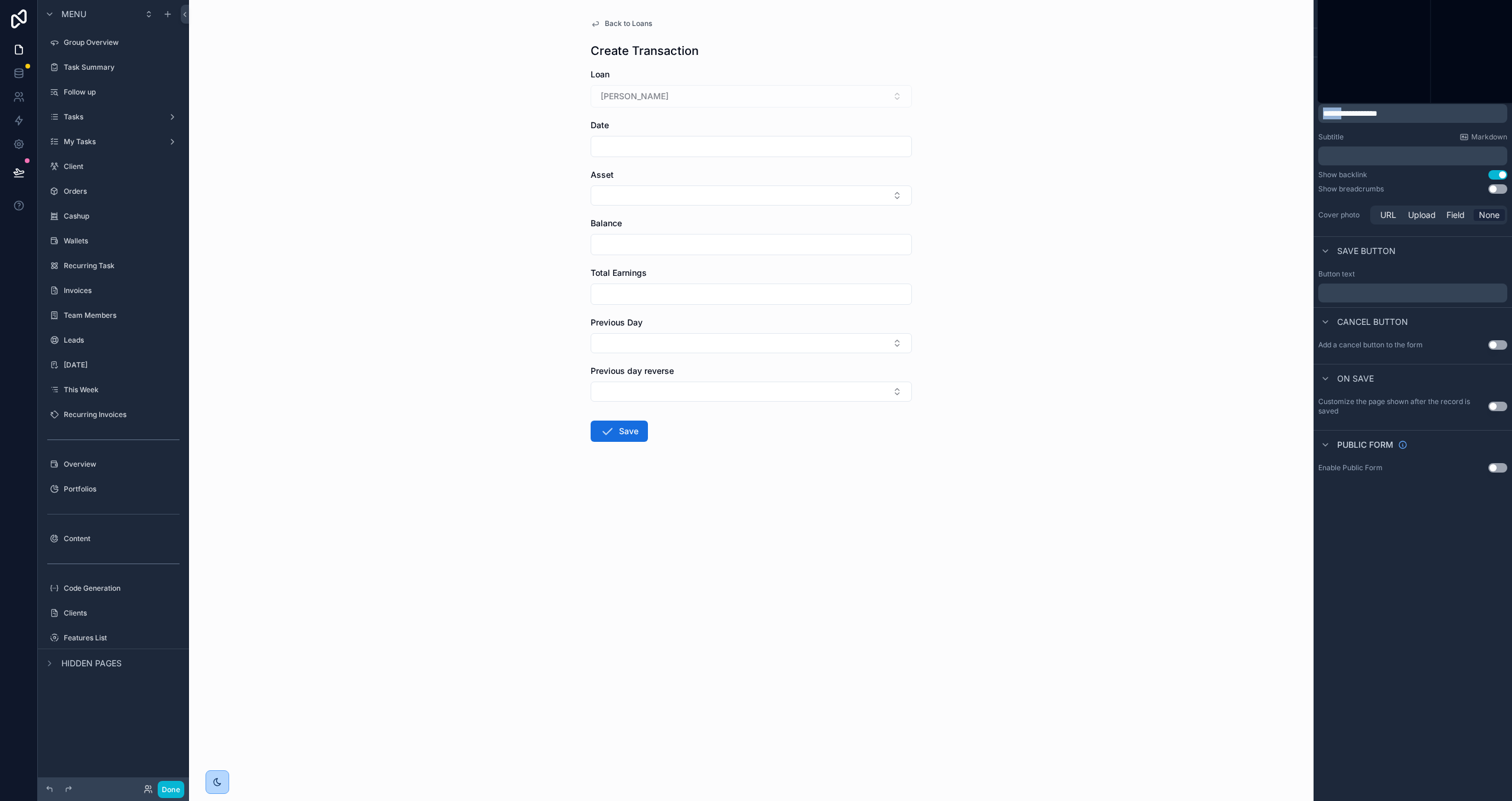
click at [1338, 115] on span "**********" at bounding box center [1350, 113] width 55 height 8
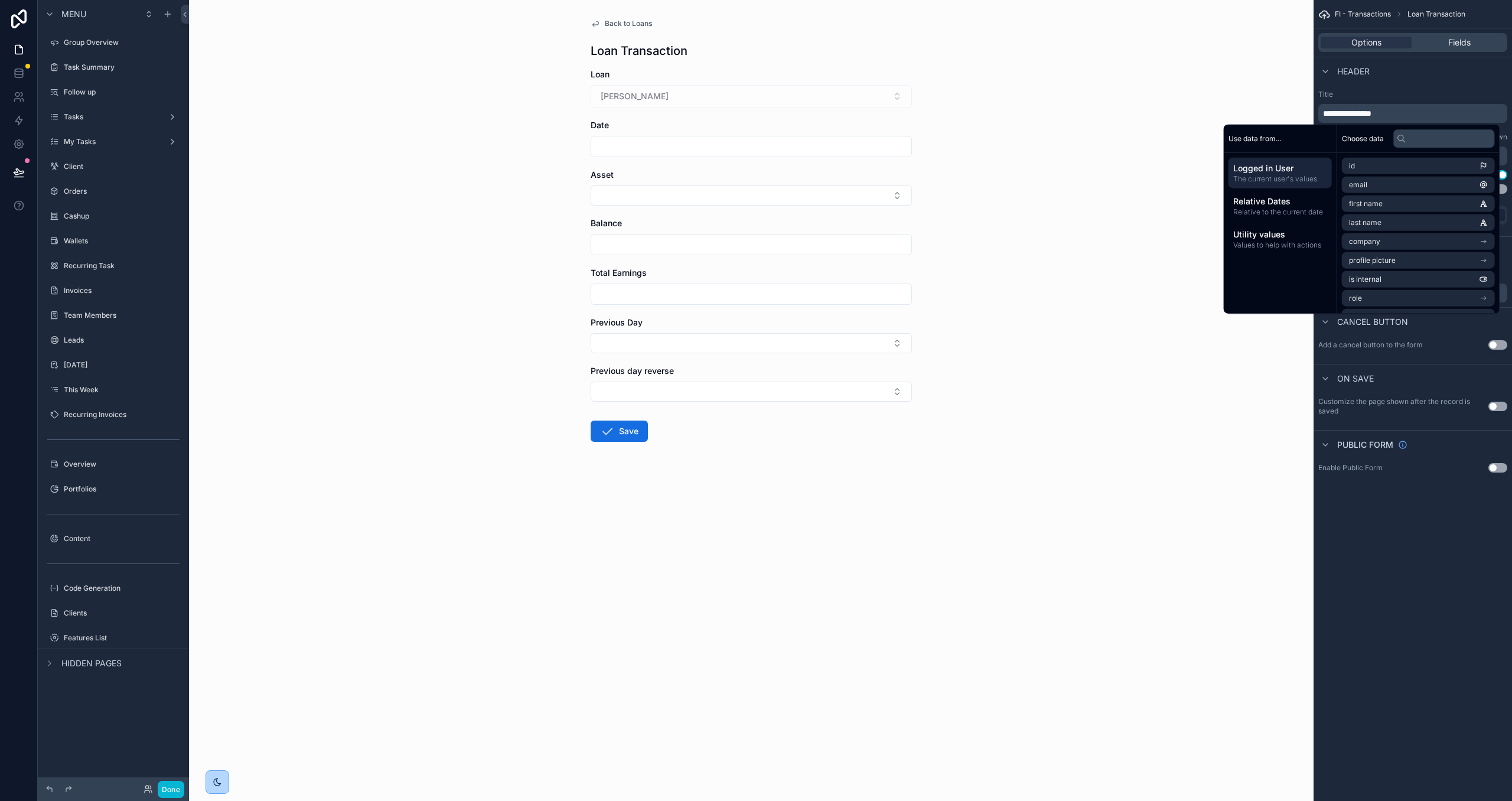
click at [1323, 111] on span "**********" at bounding box center [1348, 113] width 49 height 8
click at [1404, 90] on label "Title" at bounding box center [1412, 94] width 189 height 9
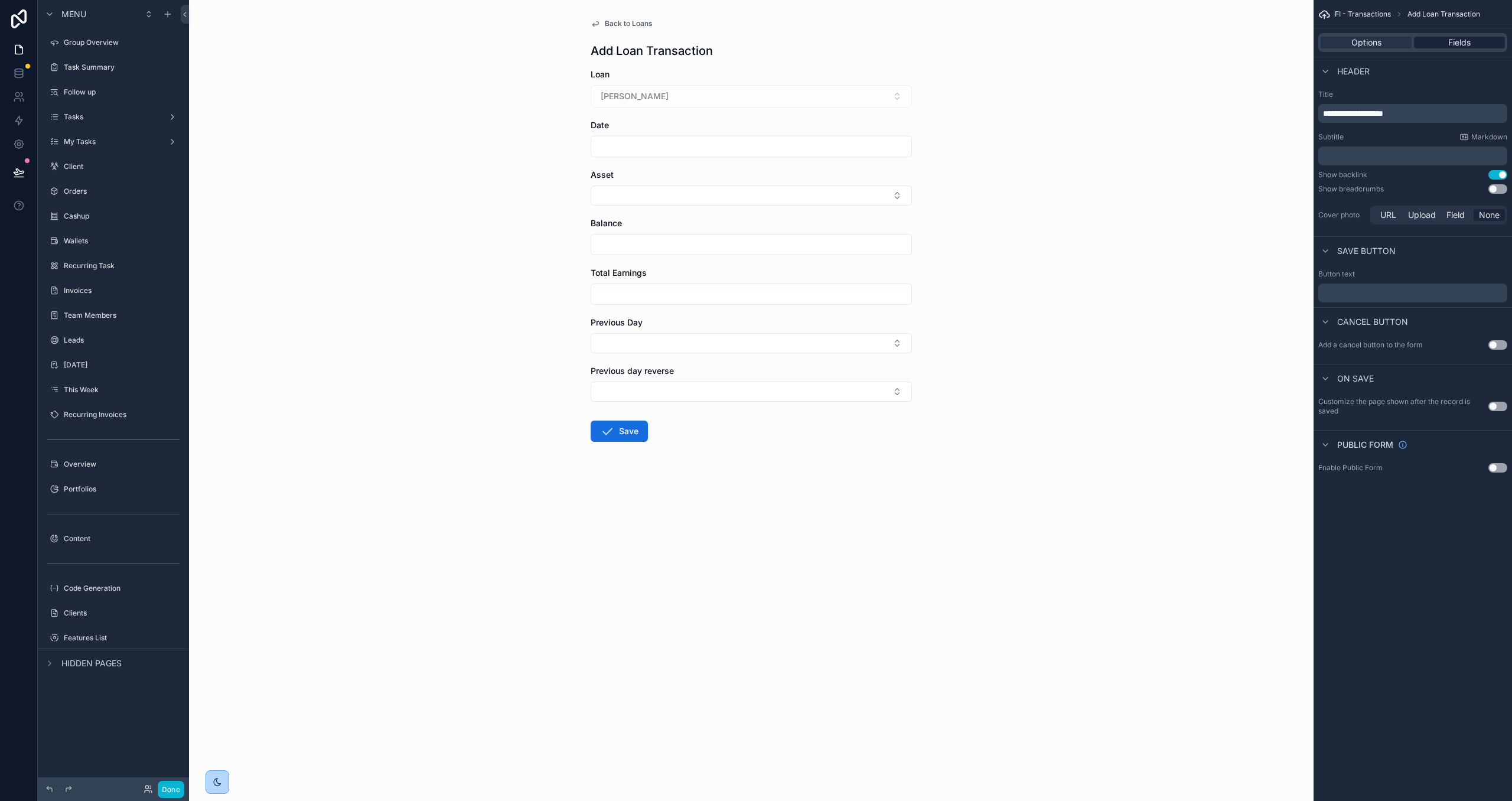
click at [1444, 37] on div "Fields" at bounding box center [1459, 43] width 91 height 12
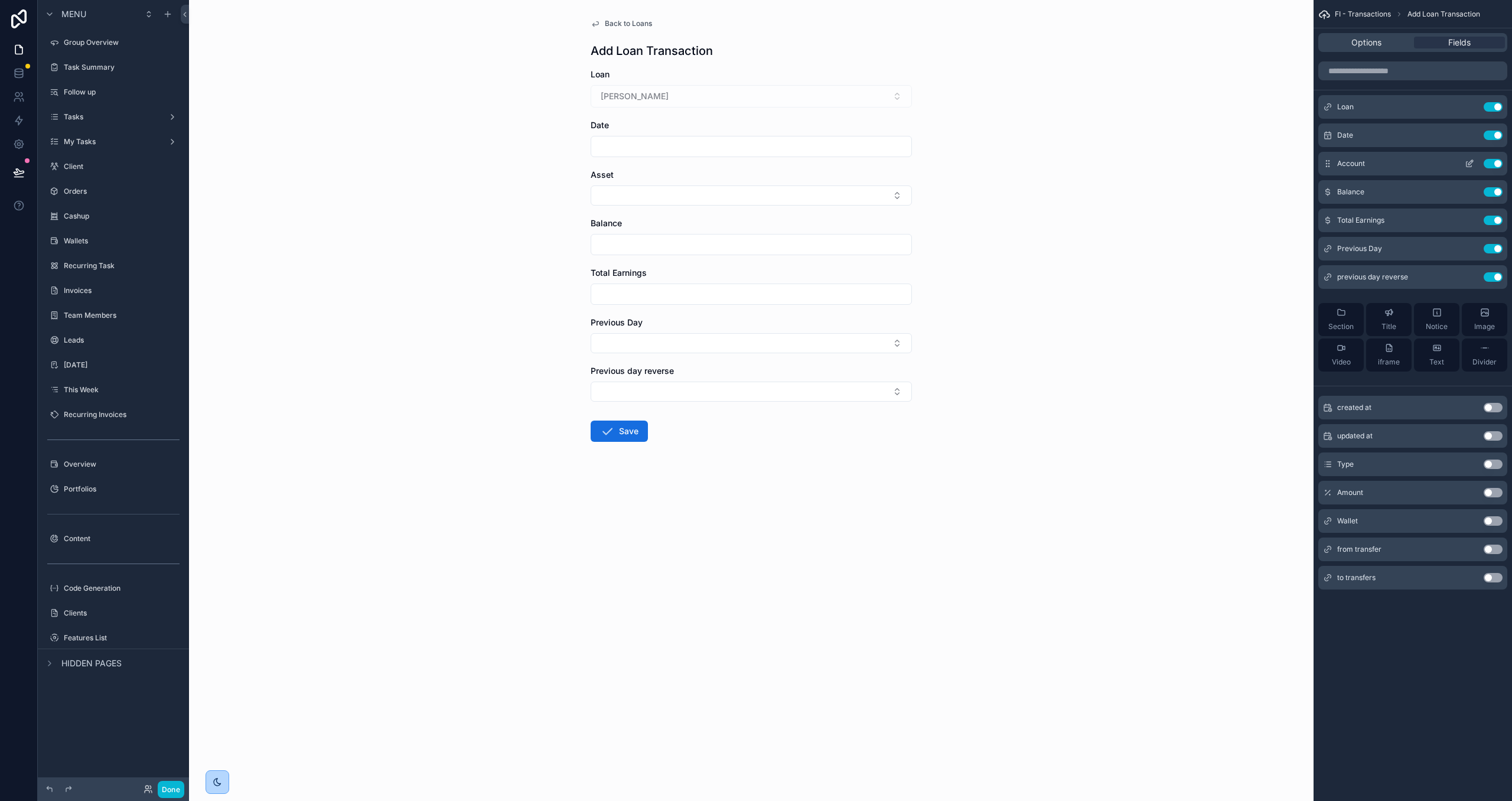
click at [1496, 161] on button "Use setting" at bounding box center [1493, 163] width 19 height 9
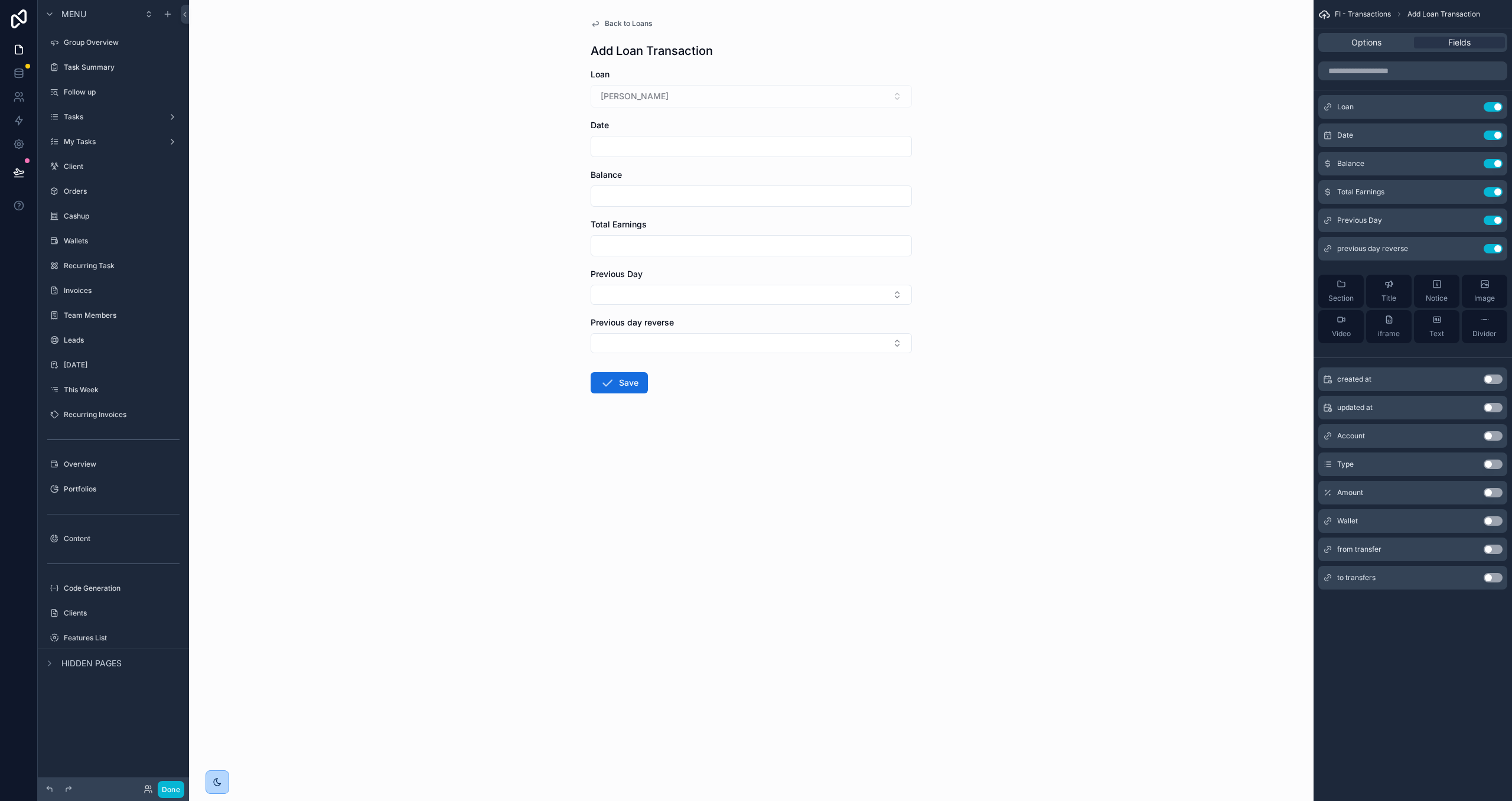
click at [1496, 161] on button "Use setting" at bounding box center [1493, 163] width 19 height 9
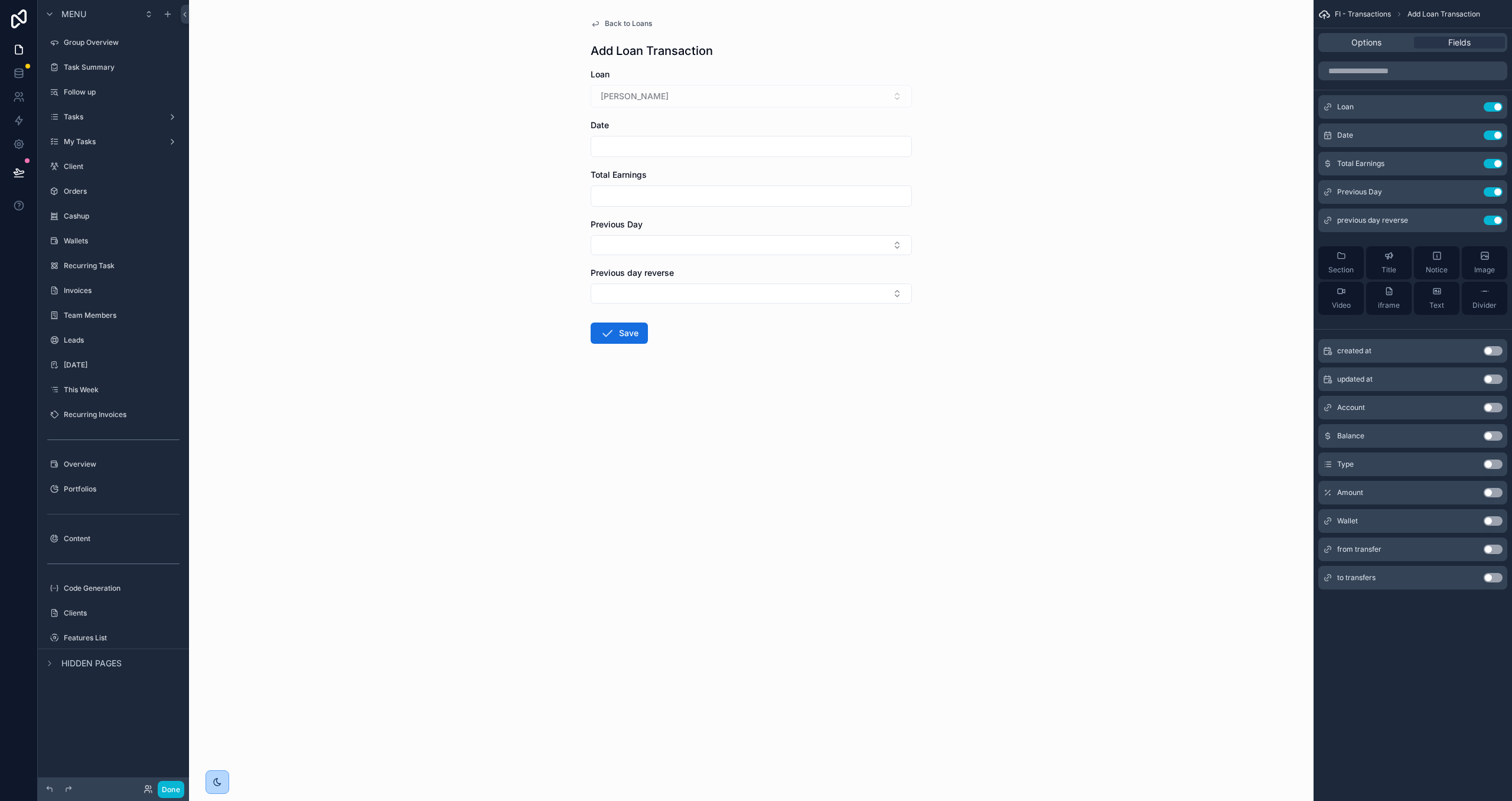
click at [1496, 161] on button "Use setting" at bounding box center [1493, 163] width 19 height 9
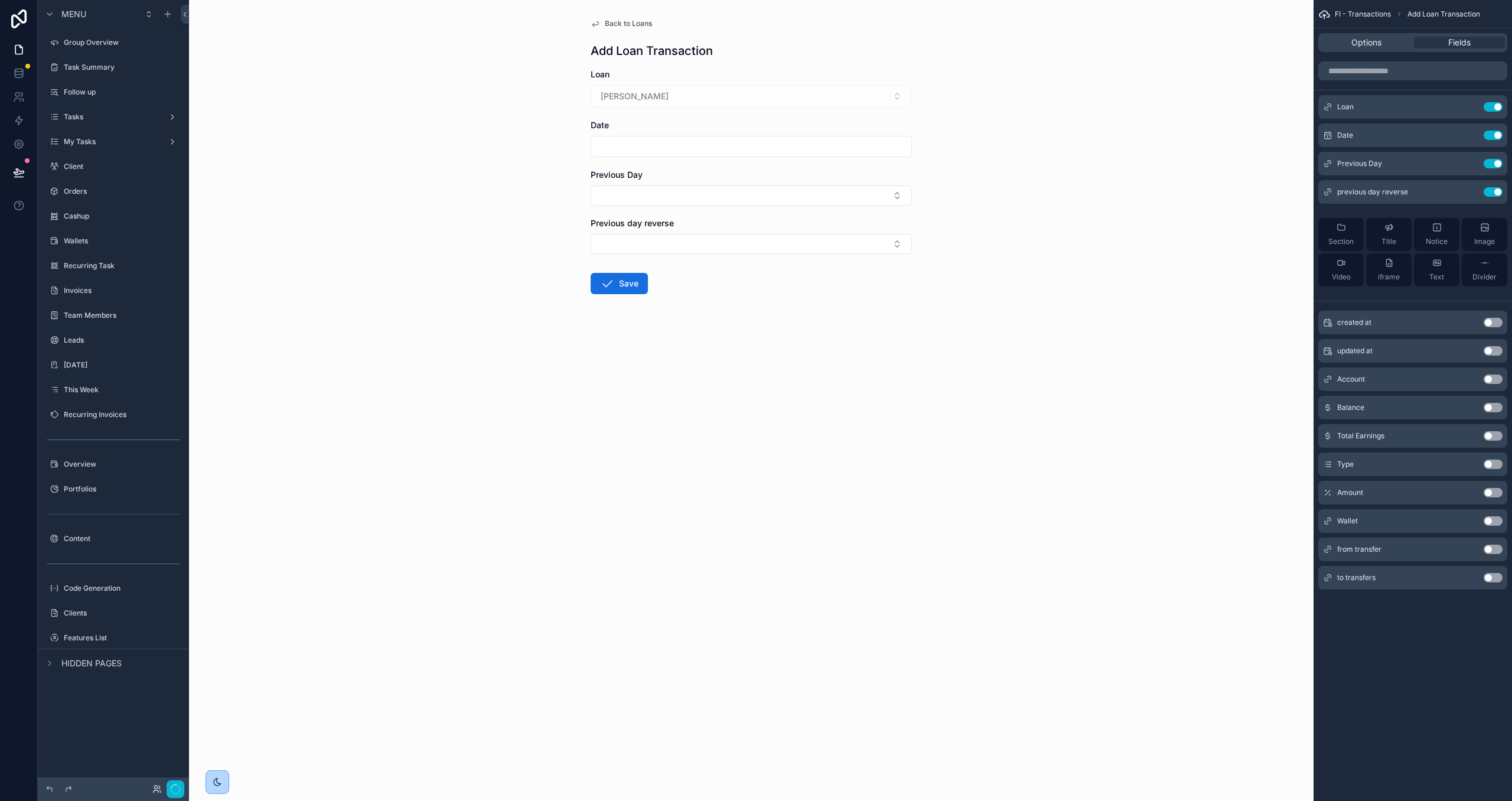
click at [1496, 161] on button "Use setting" at bounding box center [1493, 163] width 19 height 9
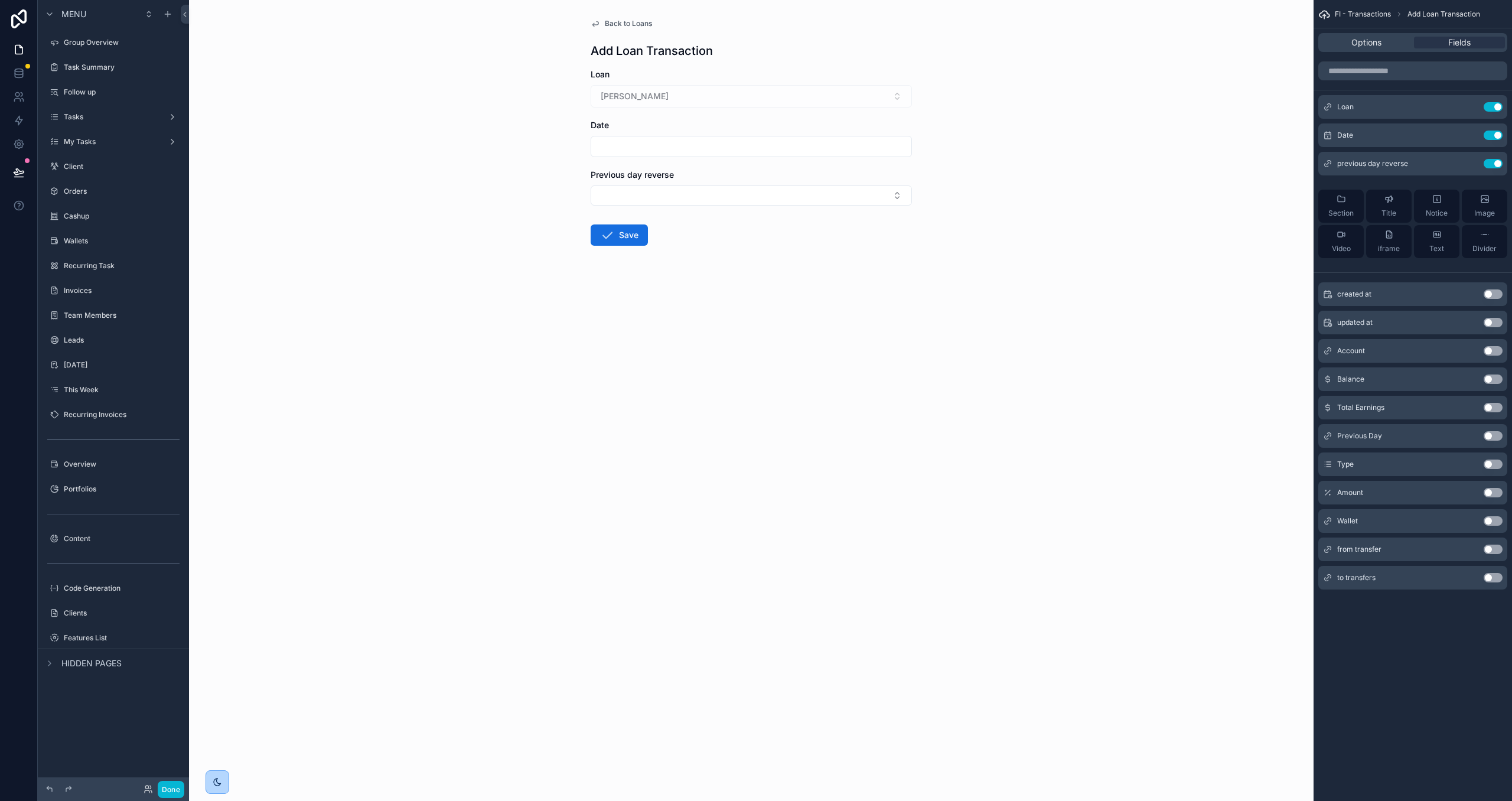
click at [1496, 161] on button "Use setting" at bounding box center [1493, 163] width 19 height 9
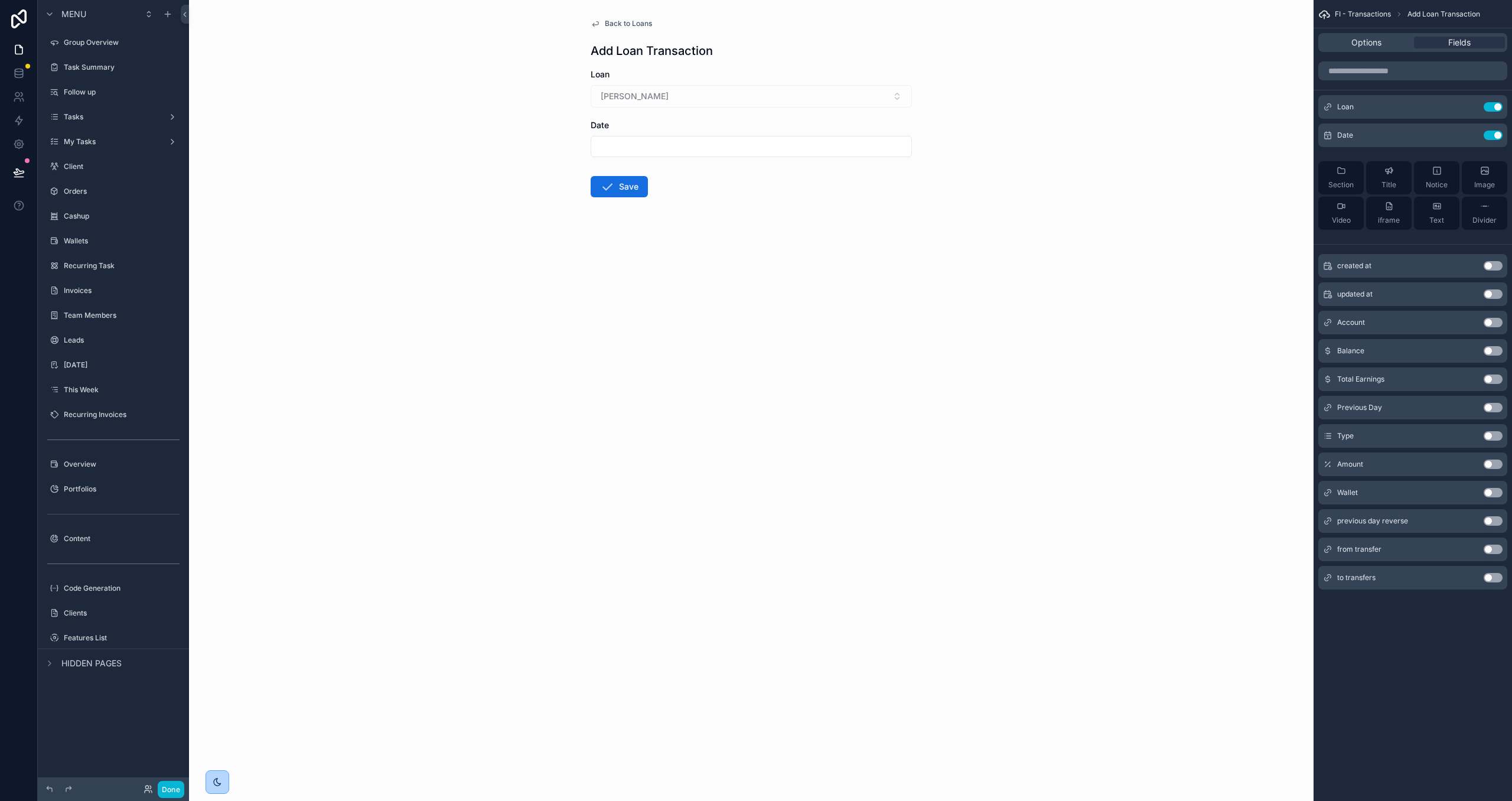
click at [1497, 465] on button "Use setting" at bounding box center [1493, 464] width 19 height 9
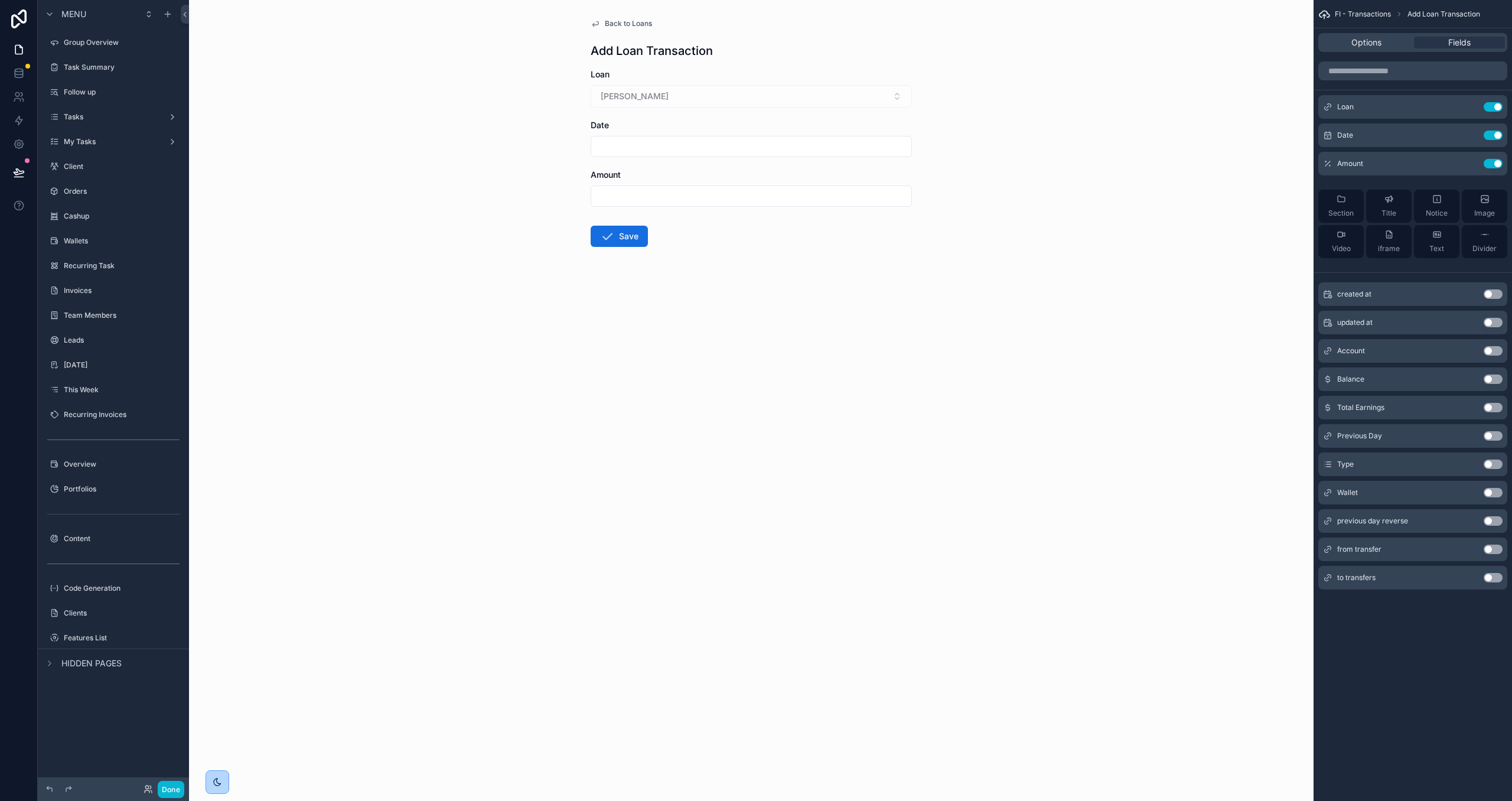
drag, startPoint x: 1494, startPoint y: 462, endPoint x: 1490, endPoint y: 429, distance: 33.2
click at [1494, 461] on button "Use setting" at bounding box center [1493, 464] width 19 height 9
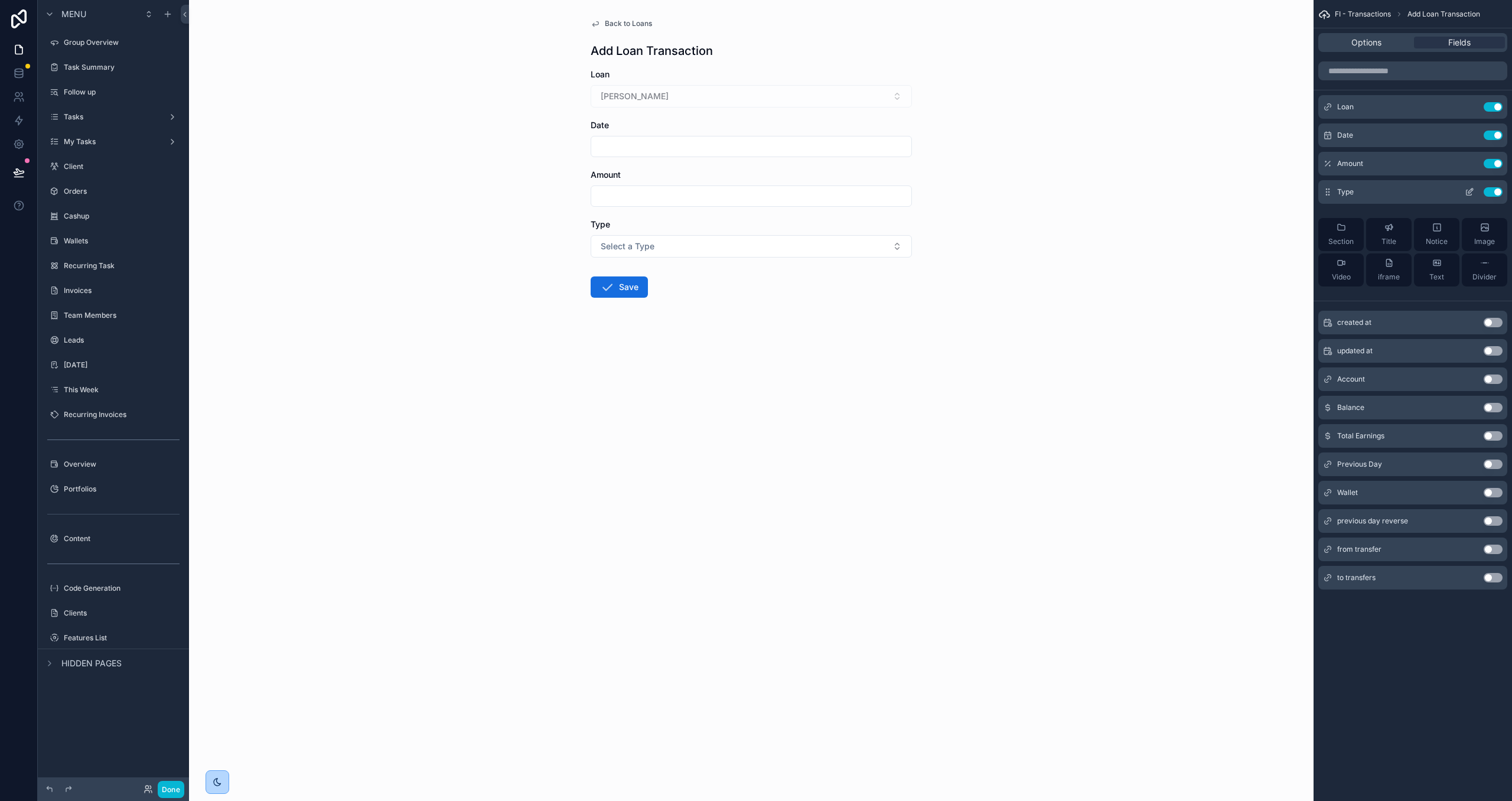
click at [1470, 194] on icon "scrollable content" at bounding box center [1469, 191] width 9 height 9
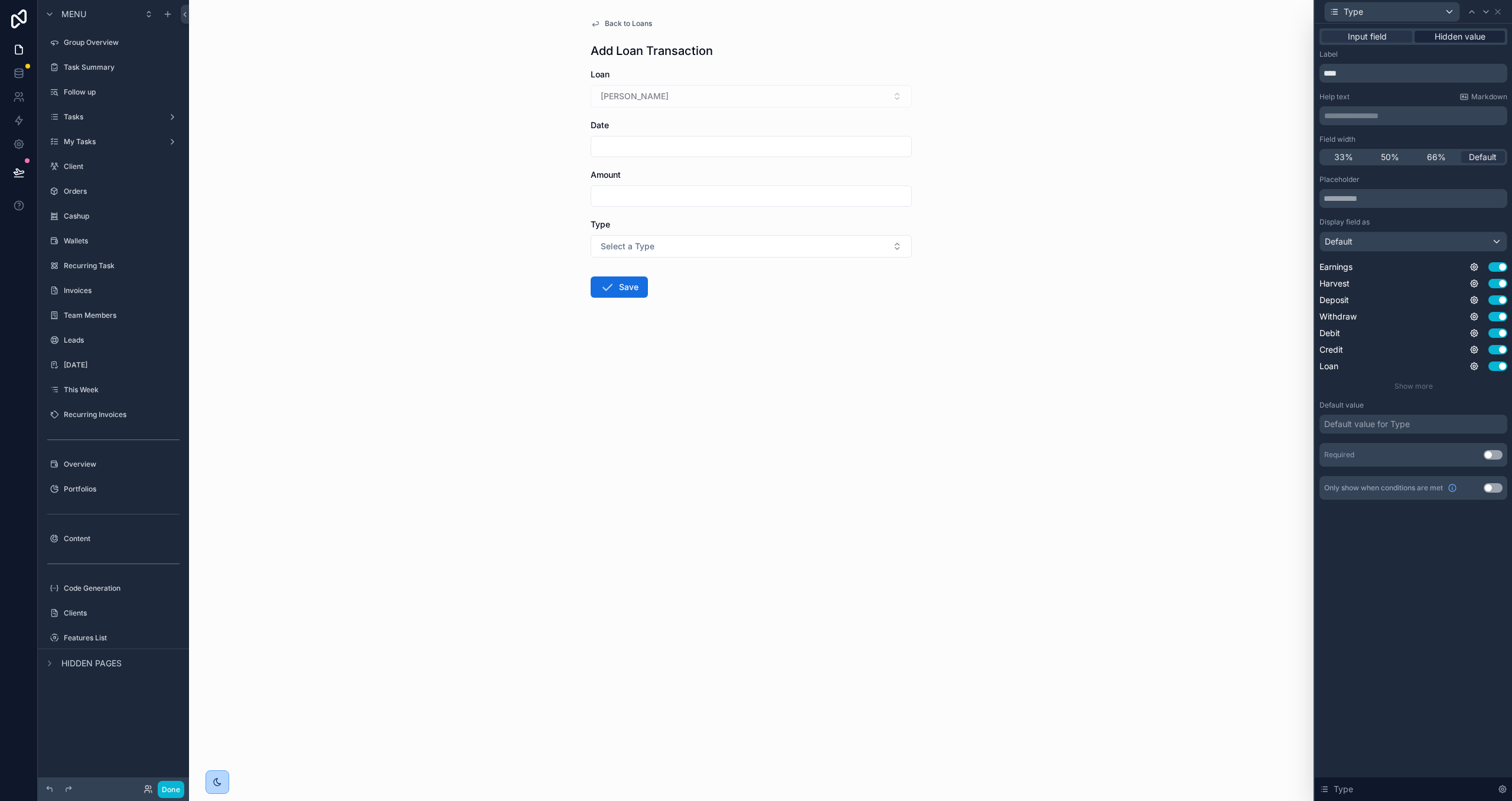
click at [1446, 42] on span "Hidden value" at bounding box center [1460, 37] width 51 height 12
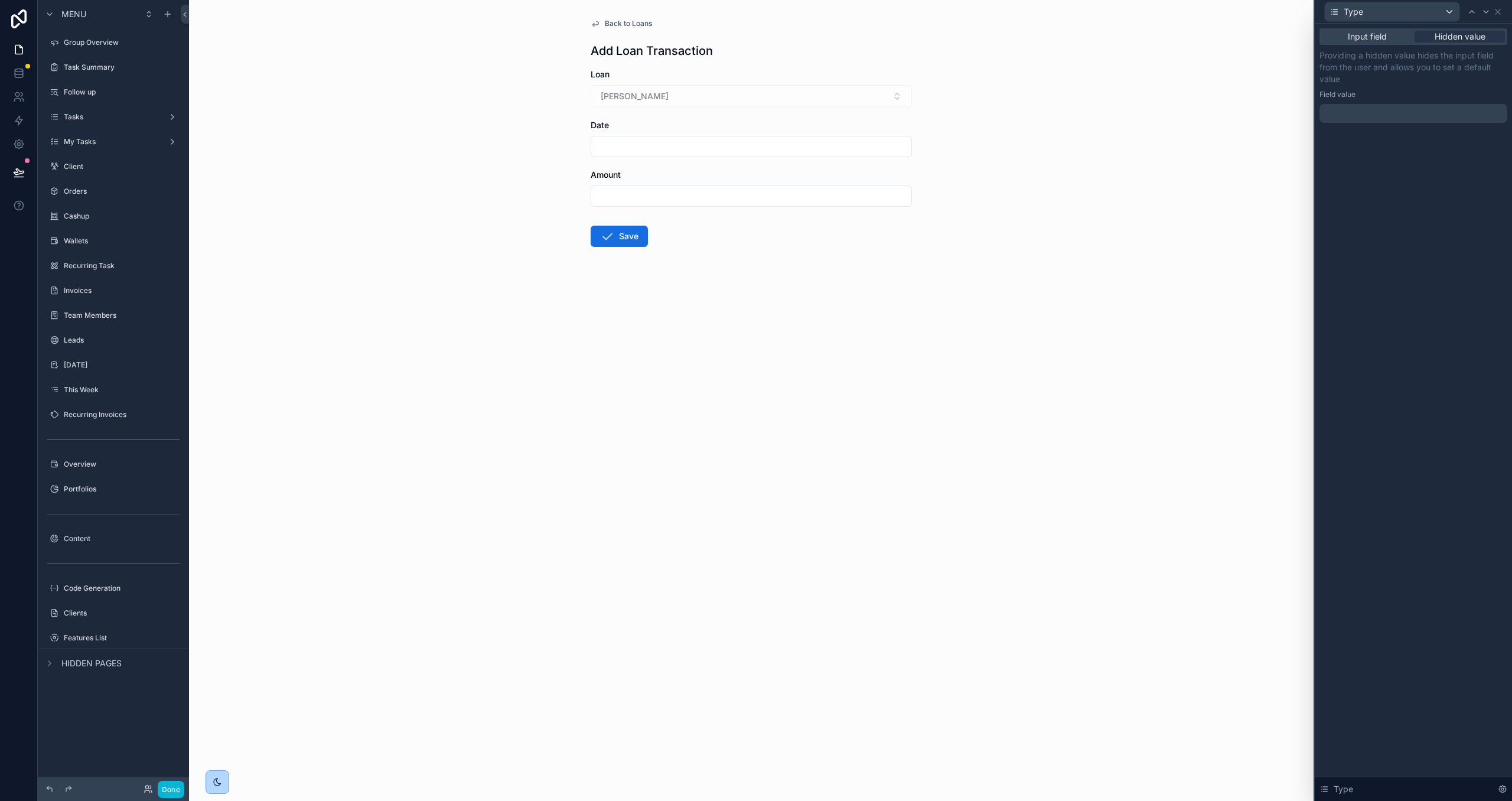
click at [1429, 109] on div at bounding box center [1413, 113] width 188 height 19
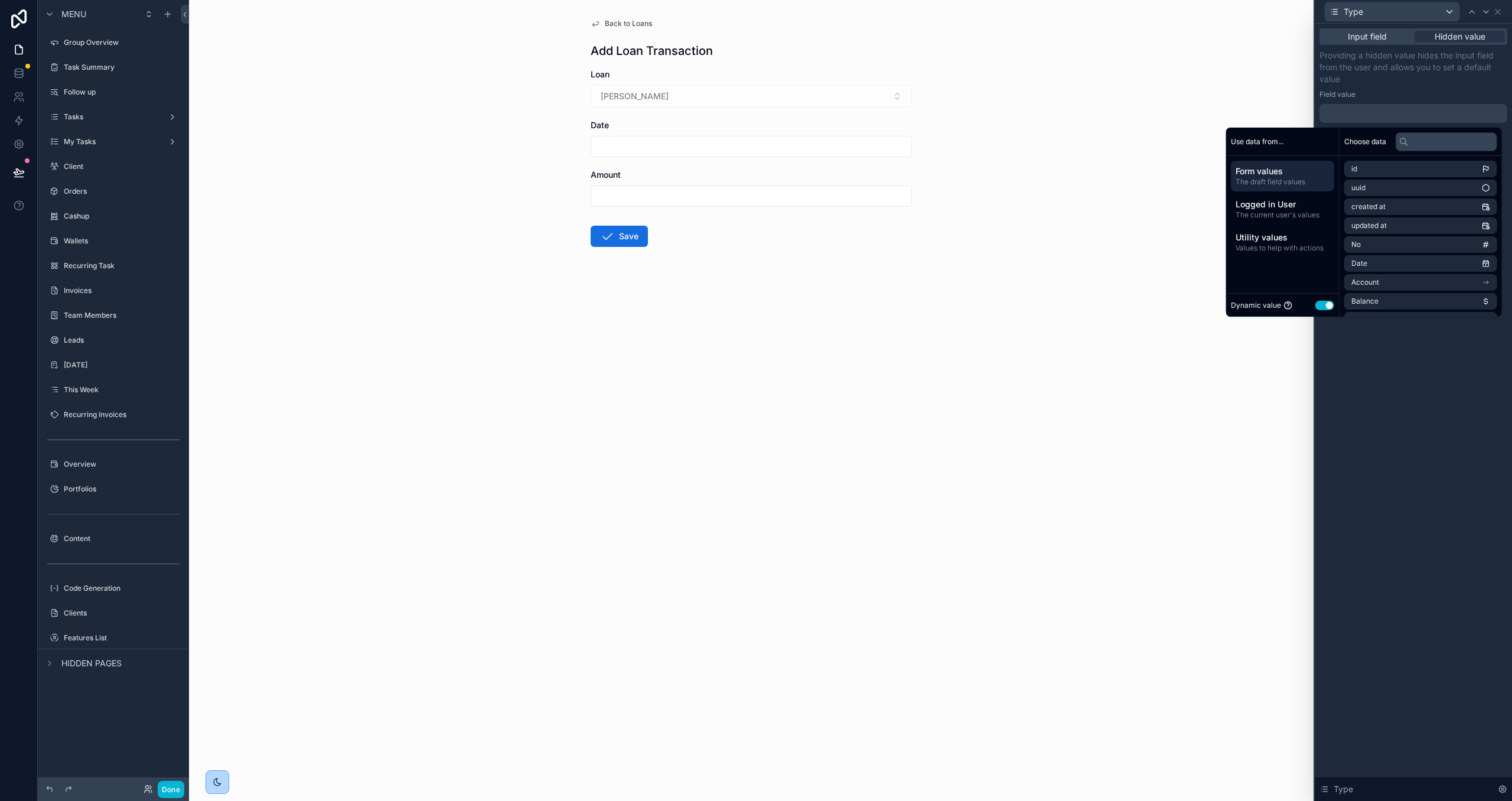
click at [1321, 304] on button "Use setting" at bounding box center [1325, 304] width 19 height 9
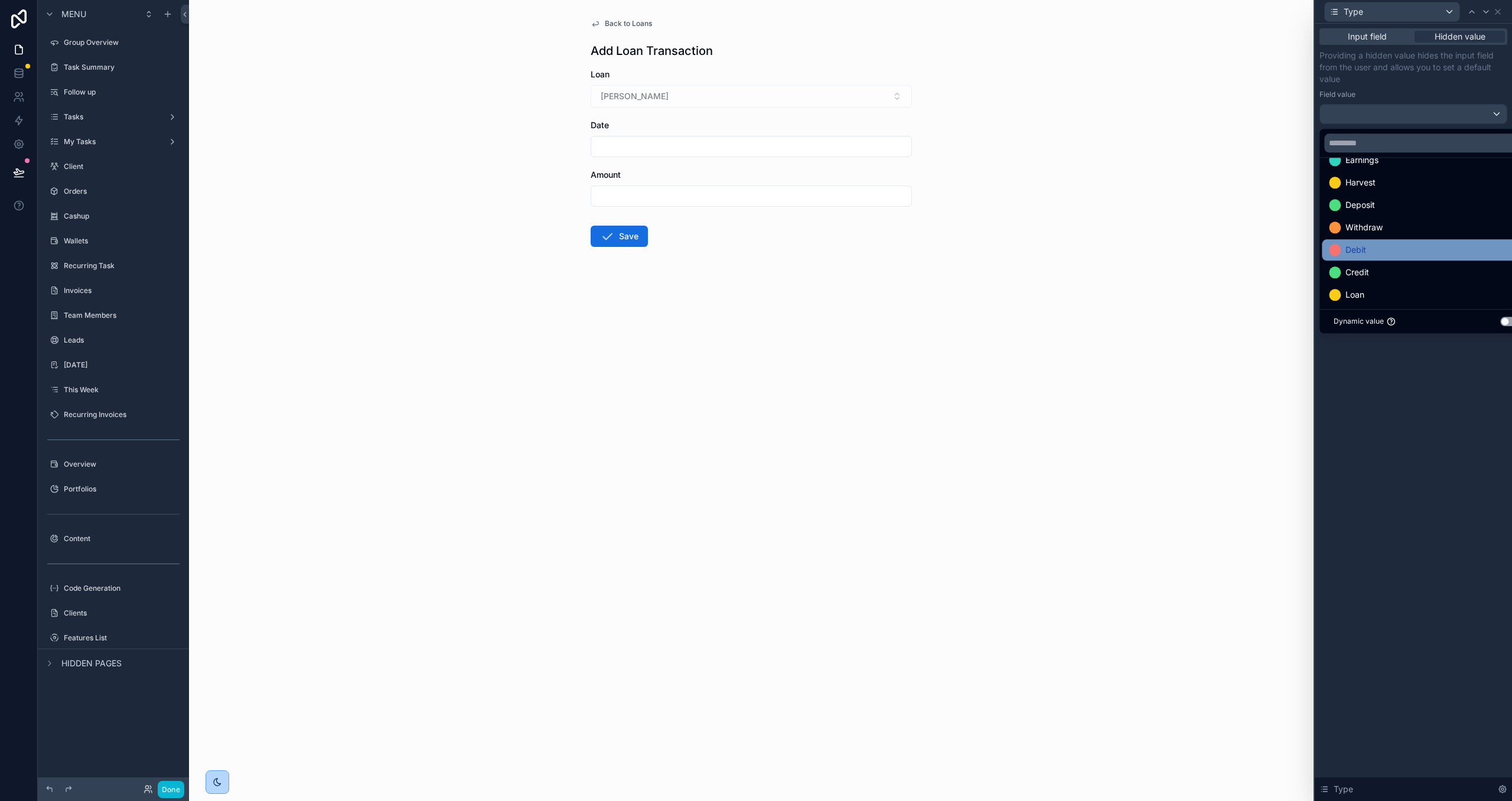
scroll to position [13, 0]
click at [1393, 299] on div "Loan" at bounding box center [1426, 299] width 195 height 14
click at [1457, 447] on div "Input field Hidden value Providing a hidden value hides the input field from th…" at bounding box center [1413, 412] width 197 height 778
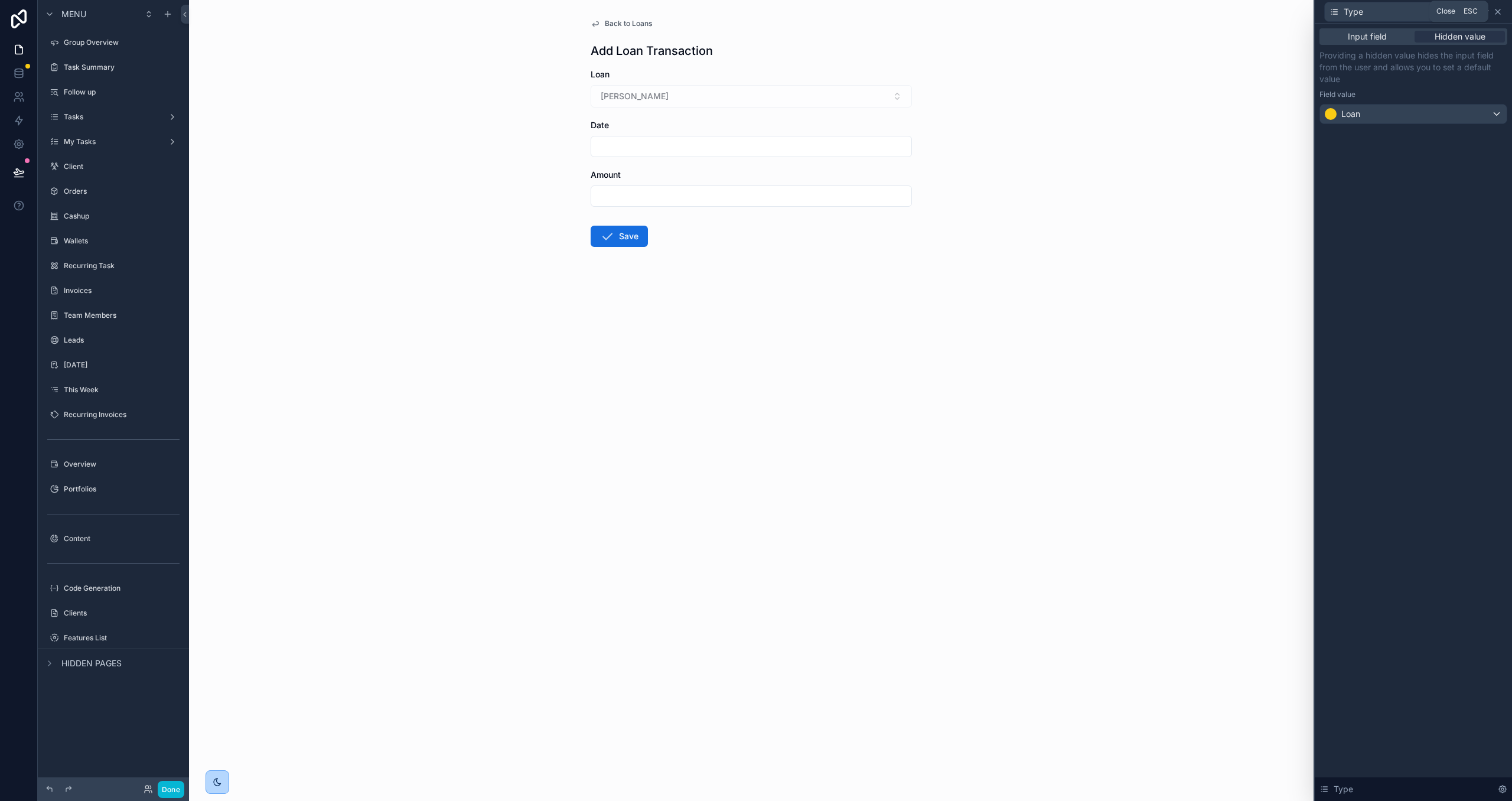
click at [1500, 13] on icon at bounding box center [1498, 12] width 5 height 5
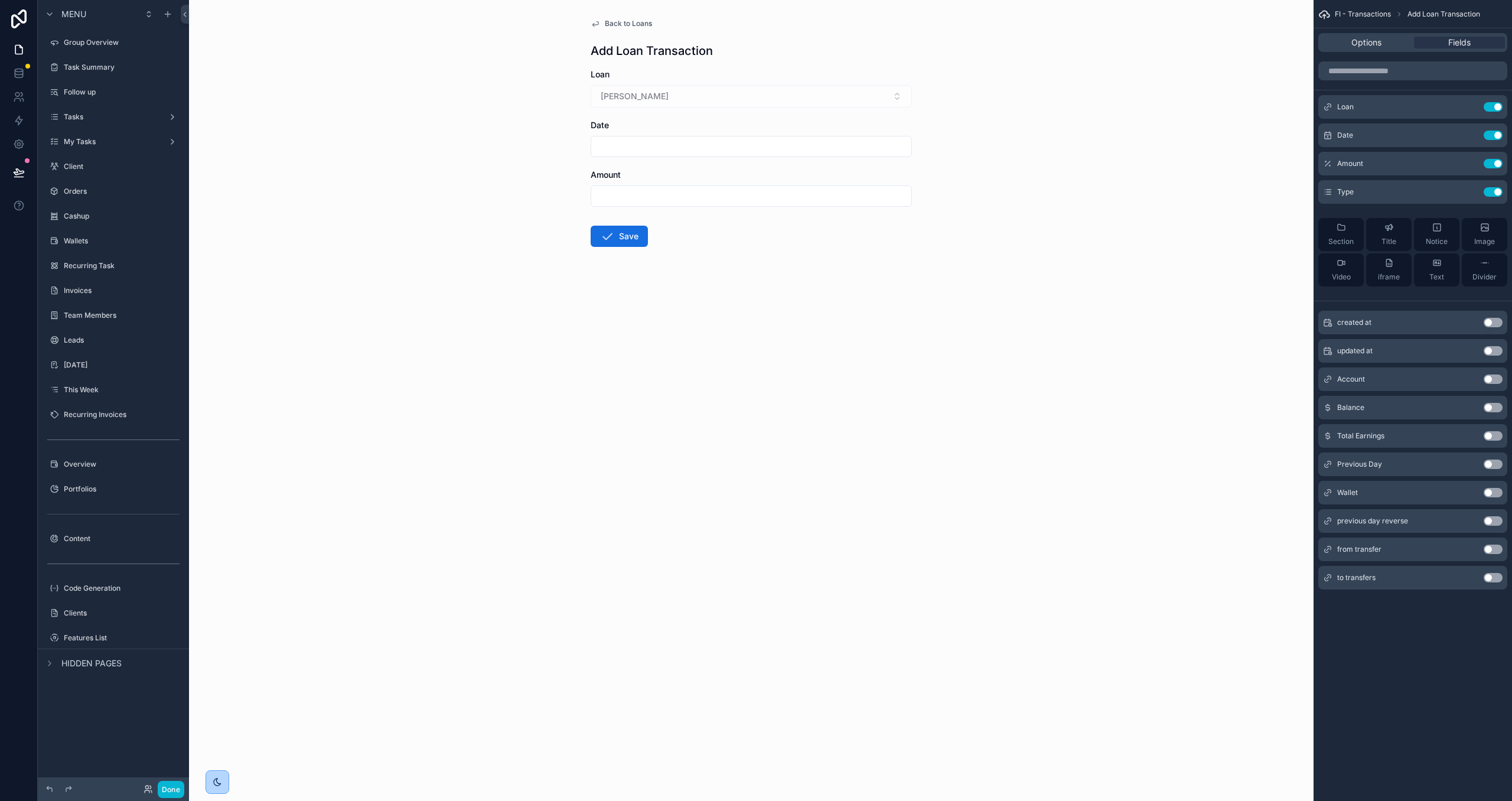
click at [641, 24] on span "Back to Loans" at bounding box center [628, 23] width 47 height 9
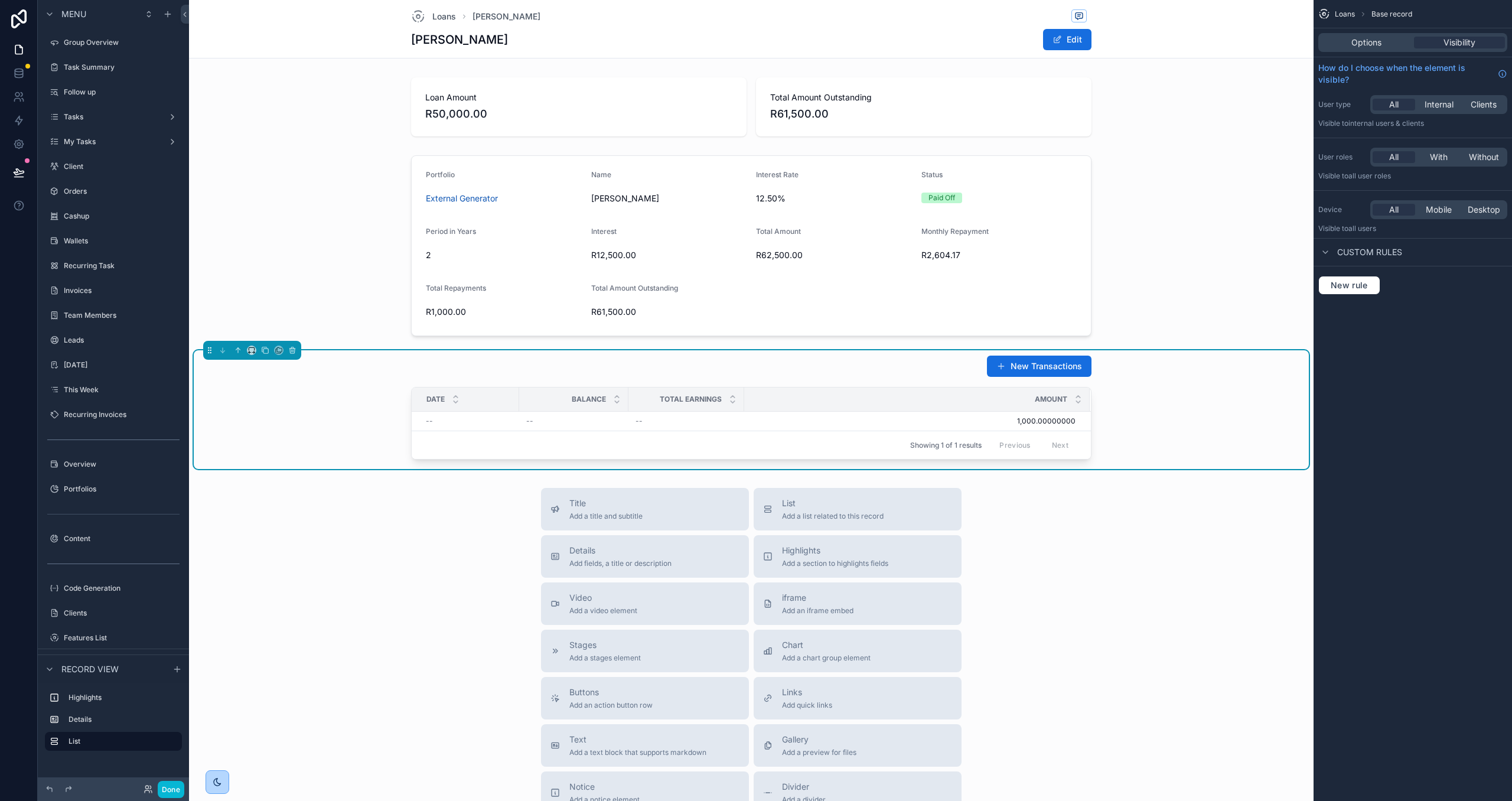
click at [1223, 377] on div "New Transactions Date Balance Total Earnings Amount -- -- -- 1,000.00000000 1,0…" at bounding box center [751, 410] width 1115 height 119
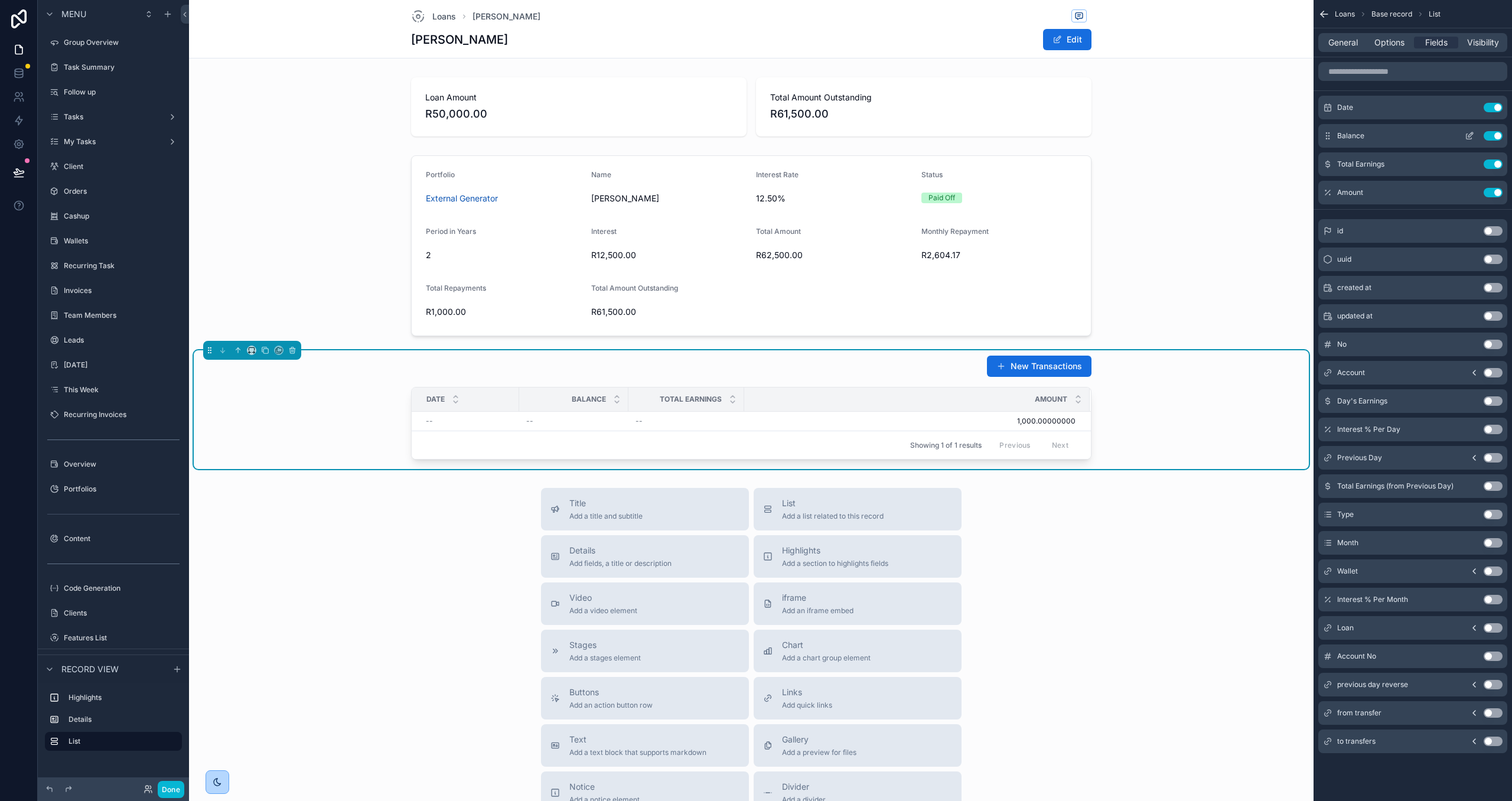
click at [1495, 136] on button "Use setting" at bounding box center [1493, 135] width 19 height 9
drag, startPoint x: 517, startPoint y: 397, endPoint x: 614, endPoint y: 398, distance: 97.0
click at [614, 398] on div "scrollable content" at bounding box center [616, 399] width 5 height 23
click at [169, 793] on button "Done" at bounding box center [171, 789] width 27 height 17
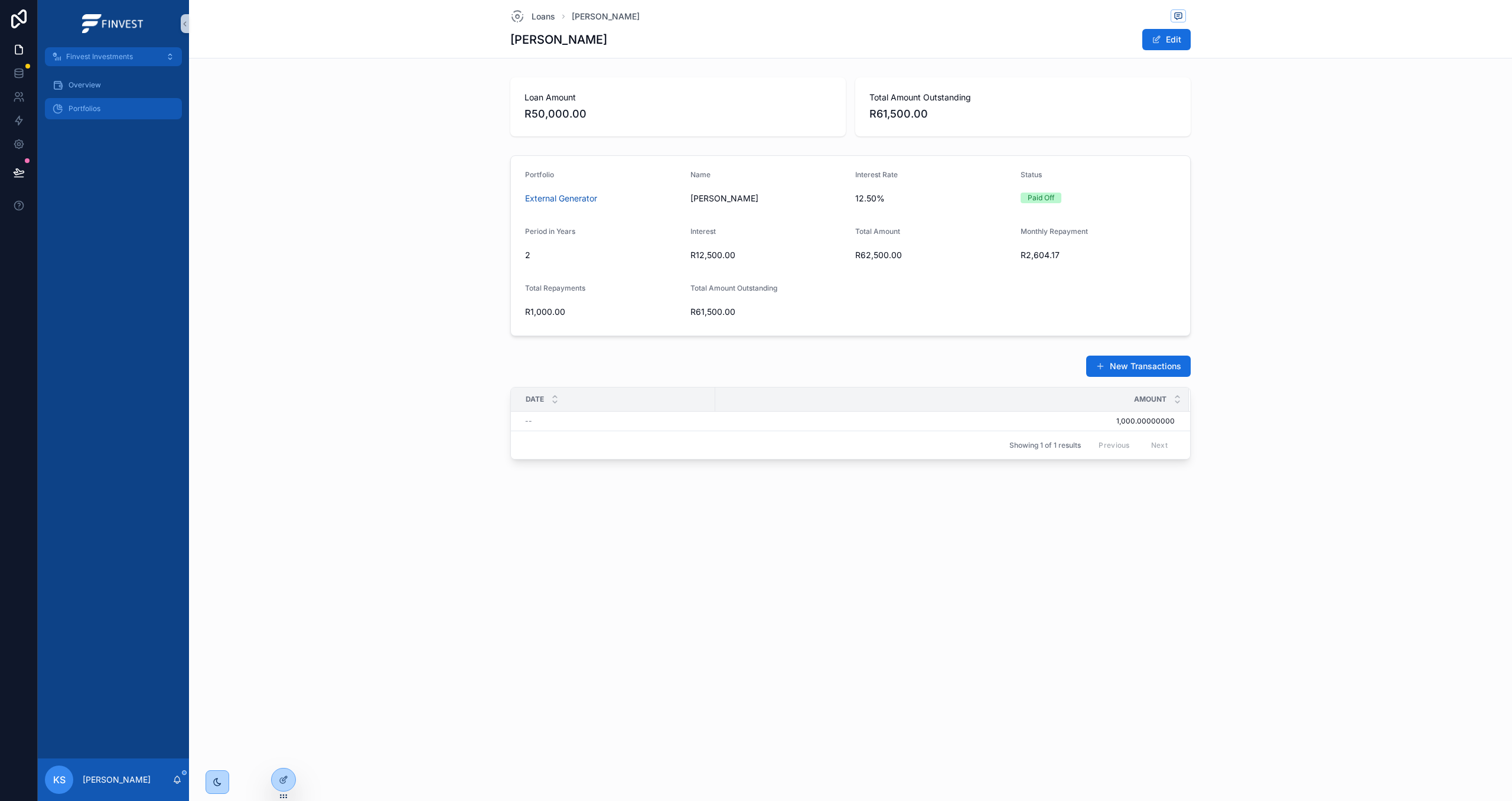
click at [127, 117] on div "Portfolios" at bounding box center [113, 108] width 122 height 19
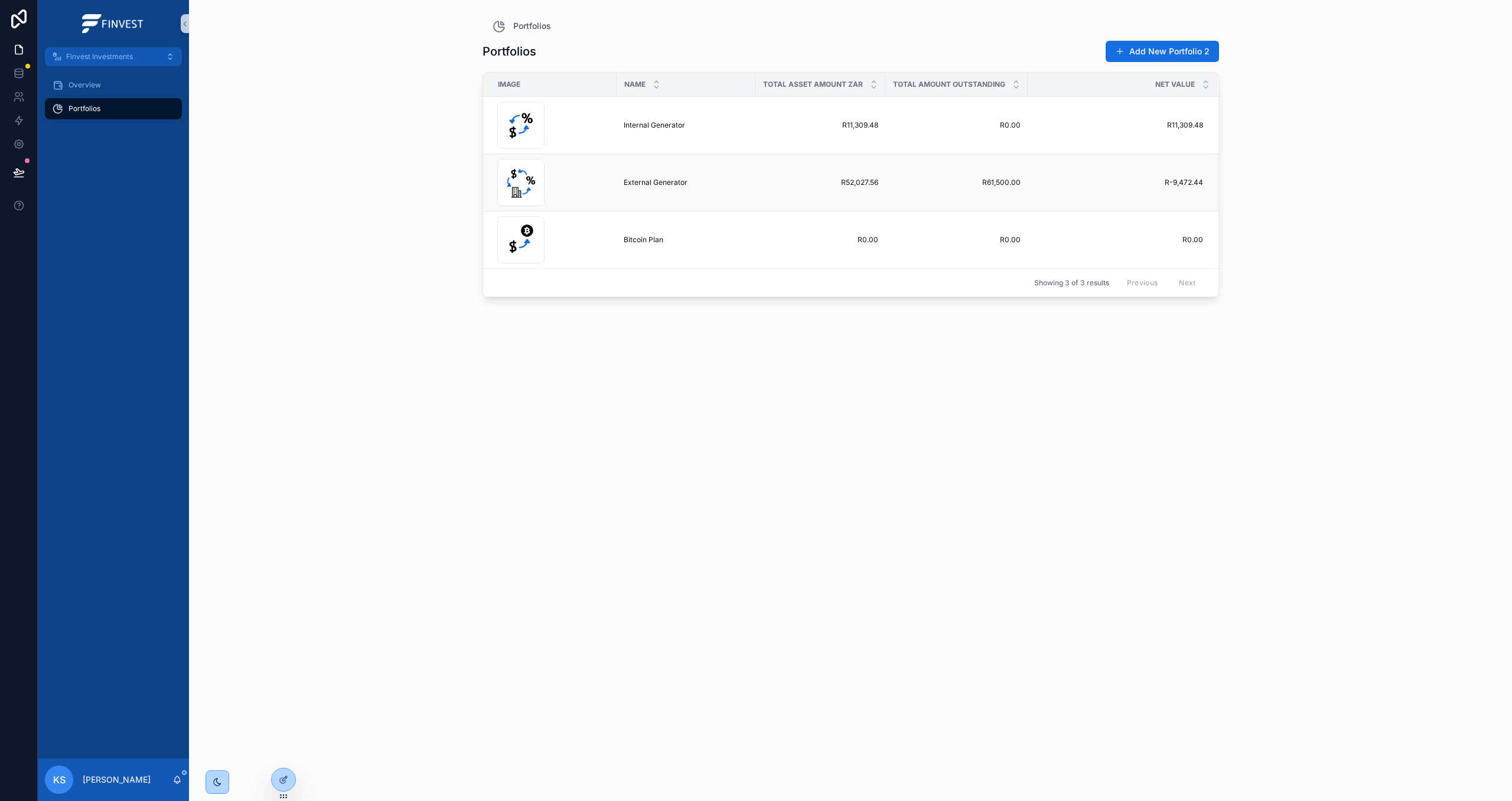
click at [694, 189] on td "External Generator External Generator" at bounding box center [686, 183] width 139 height 57
click at [680, 185] on span "External Generator" at bounding box center [656, 182] width 64 height 9
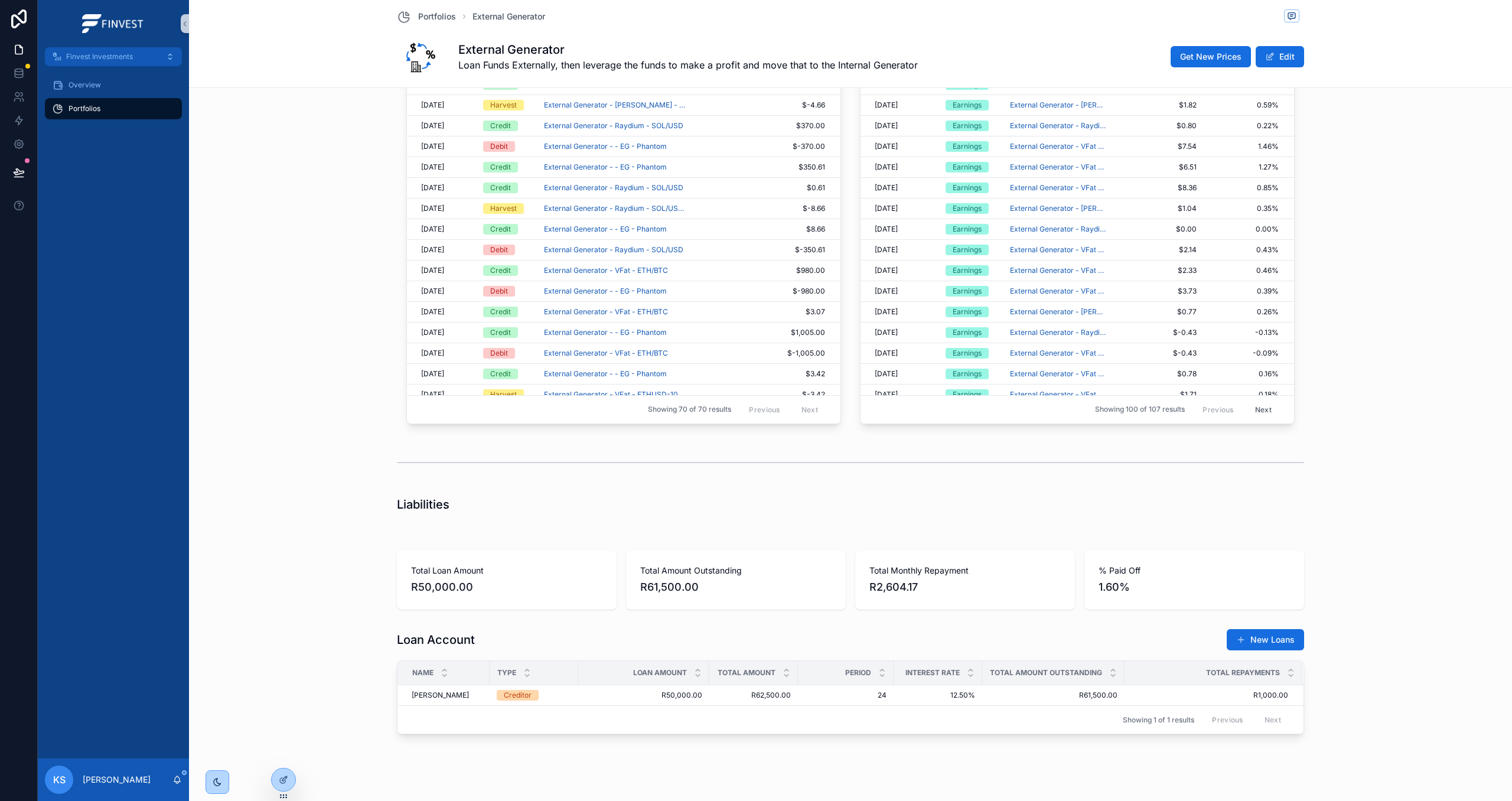
scroll to position [1392, 0]
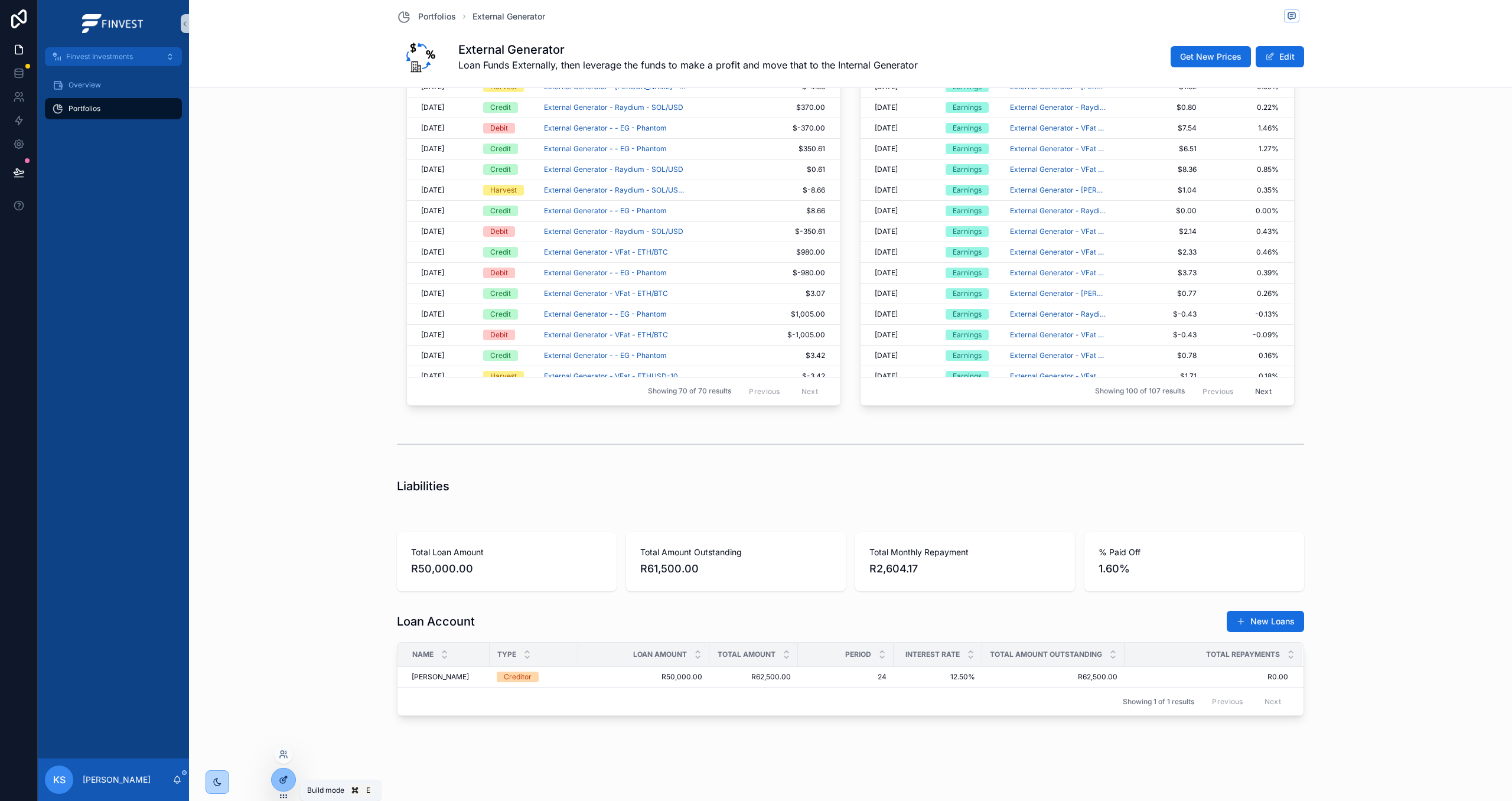
click at [283, 781] on icon at bounding box center [283, 779] width 9 height 9
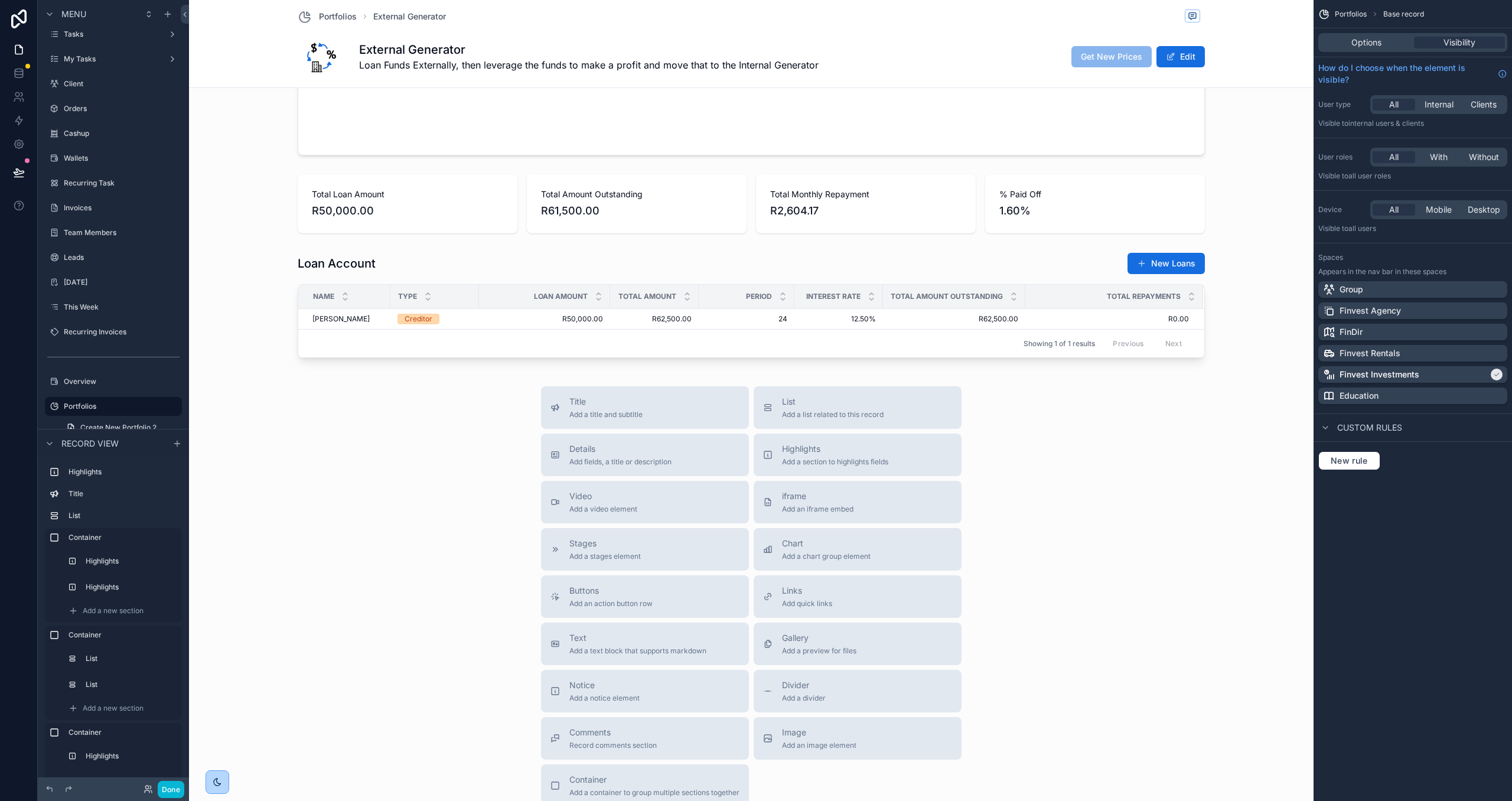
scroll to position [1979, 0]
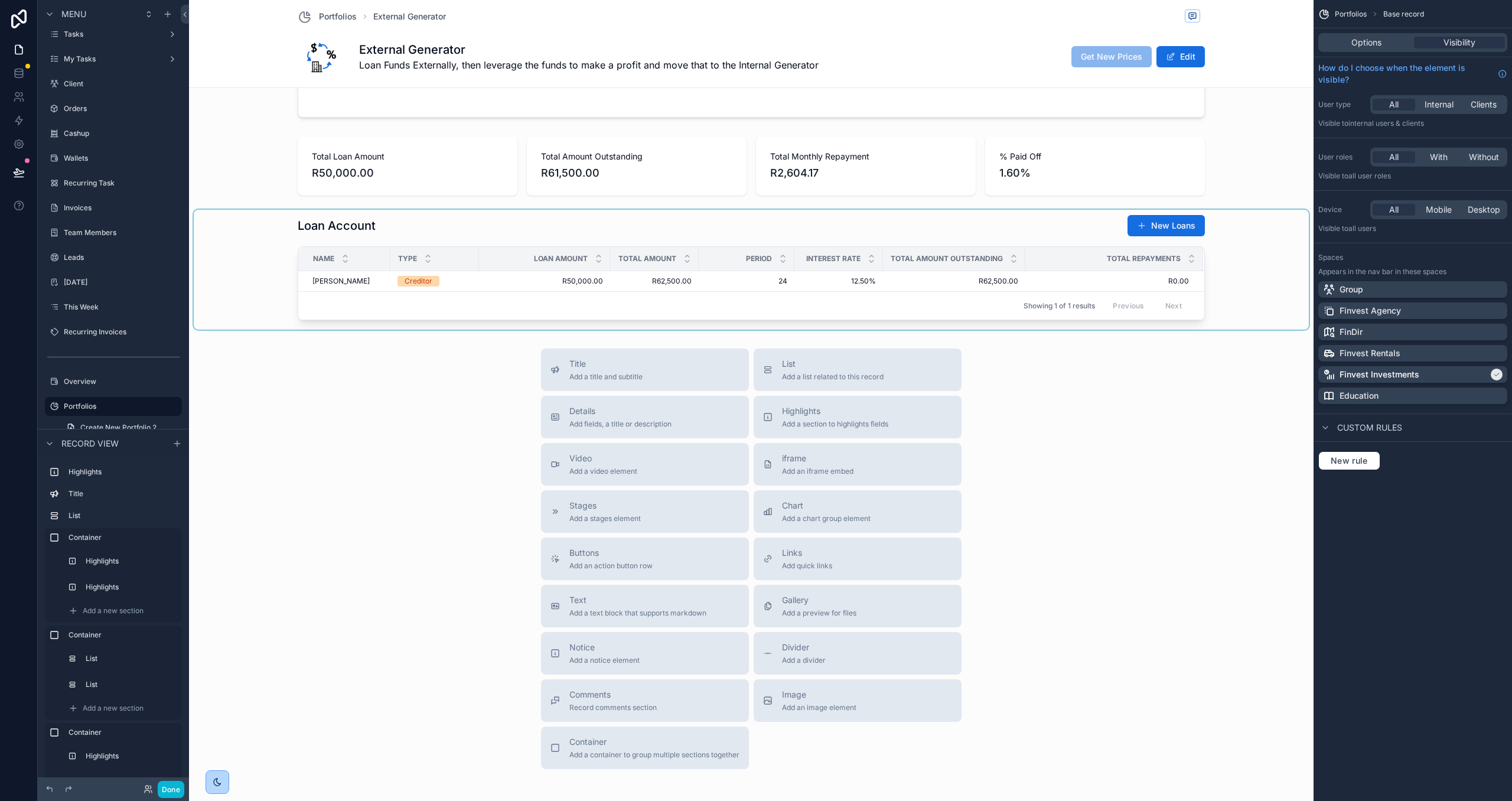
click at [1021, 231] on div "scrollable content" at bounding box center [751, 269] width 1115 height 120
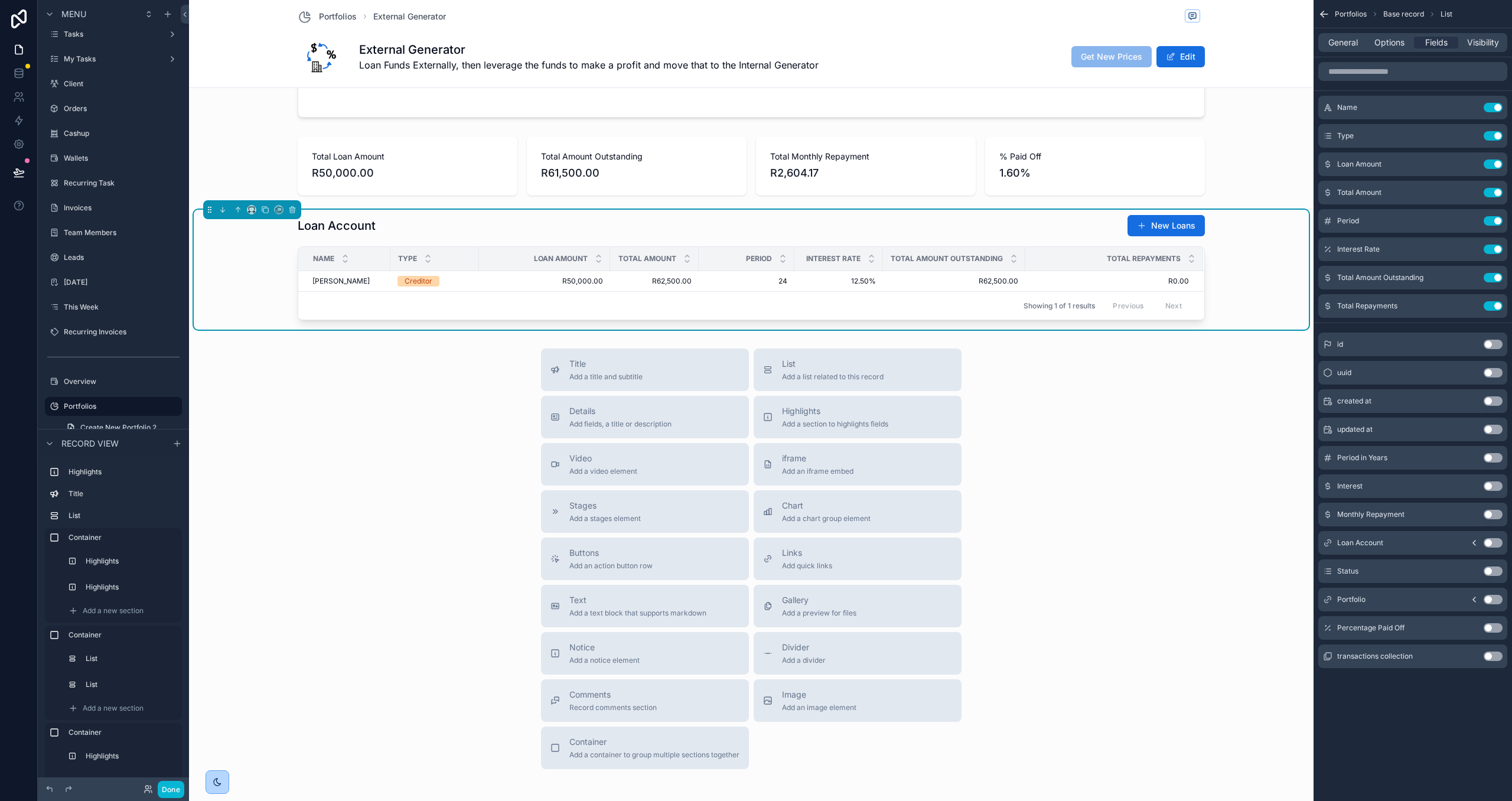
drag, startPoint x: 1391, startPoint y: 37, endPoint x: 1395, endPoint y: 53, distance: 16.5
click at [1391, 37] on span "Options" at bounding box center [1390, 43] width 30 height 12
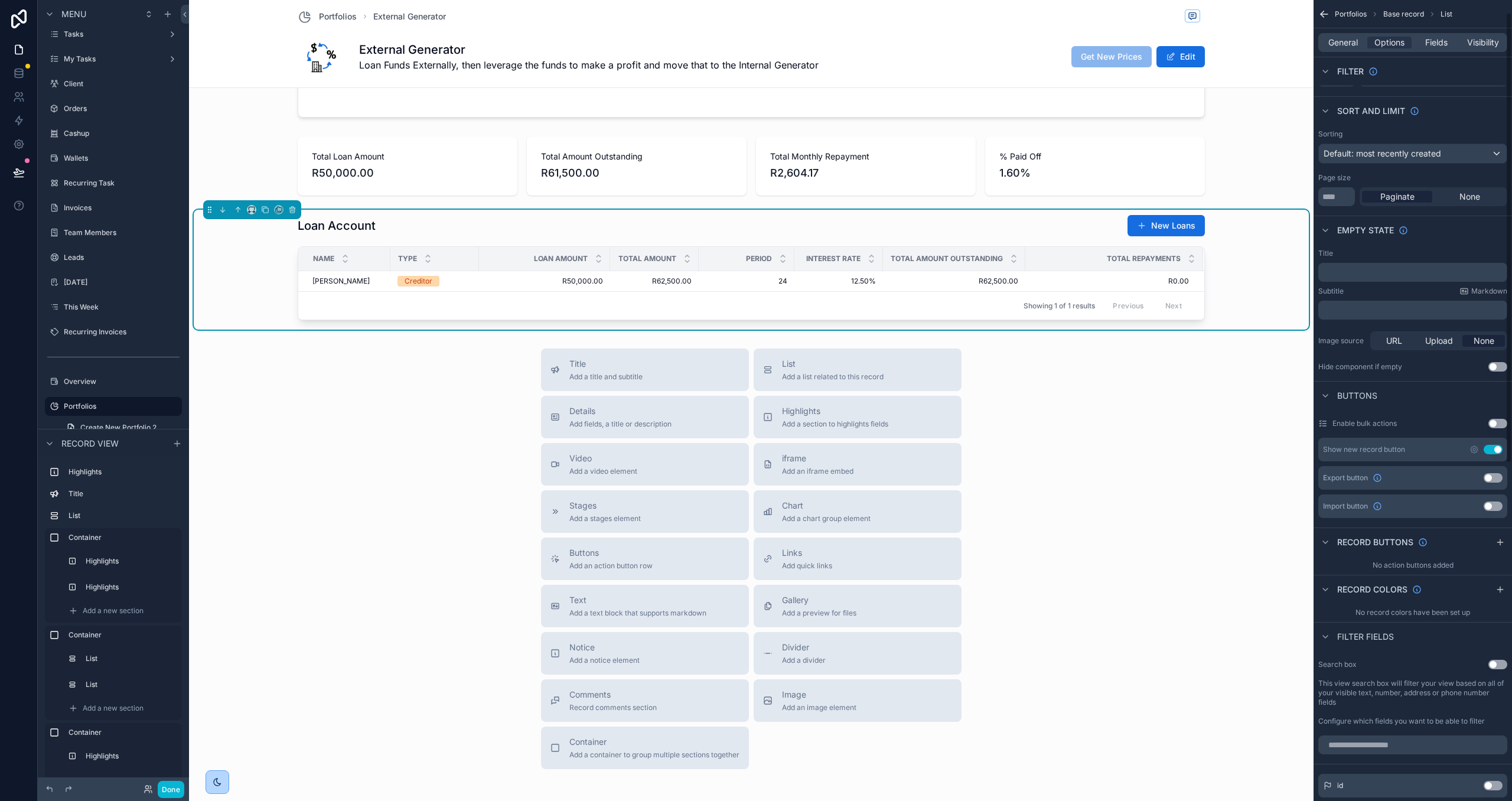
scroll to position [72, 0]
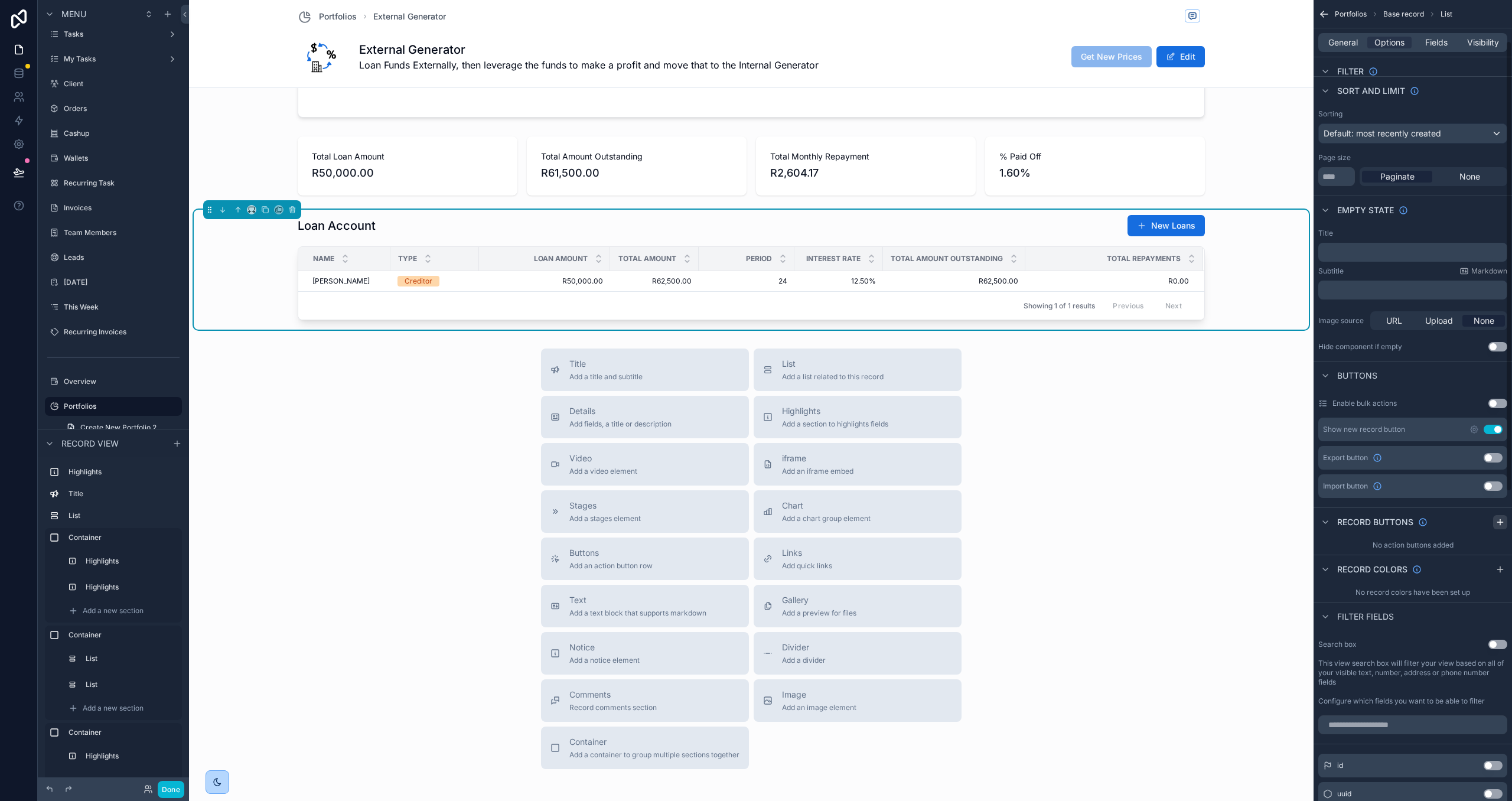
click at [1497, 519] on icon "scrollable content" at bounding box center [1499, 522] width 9 height 9
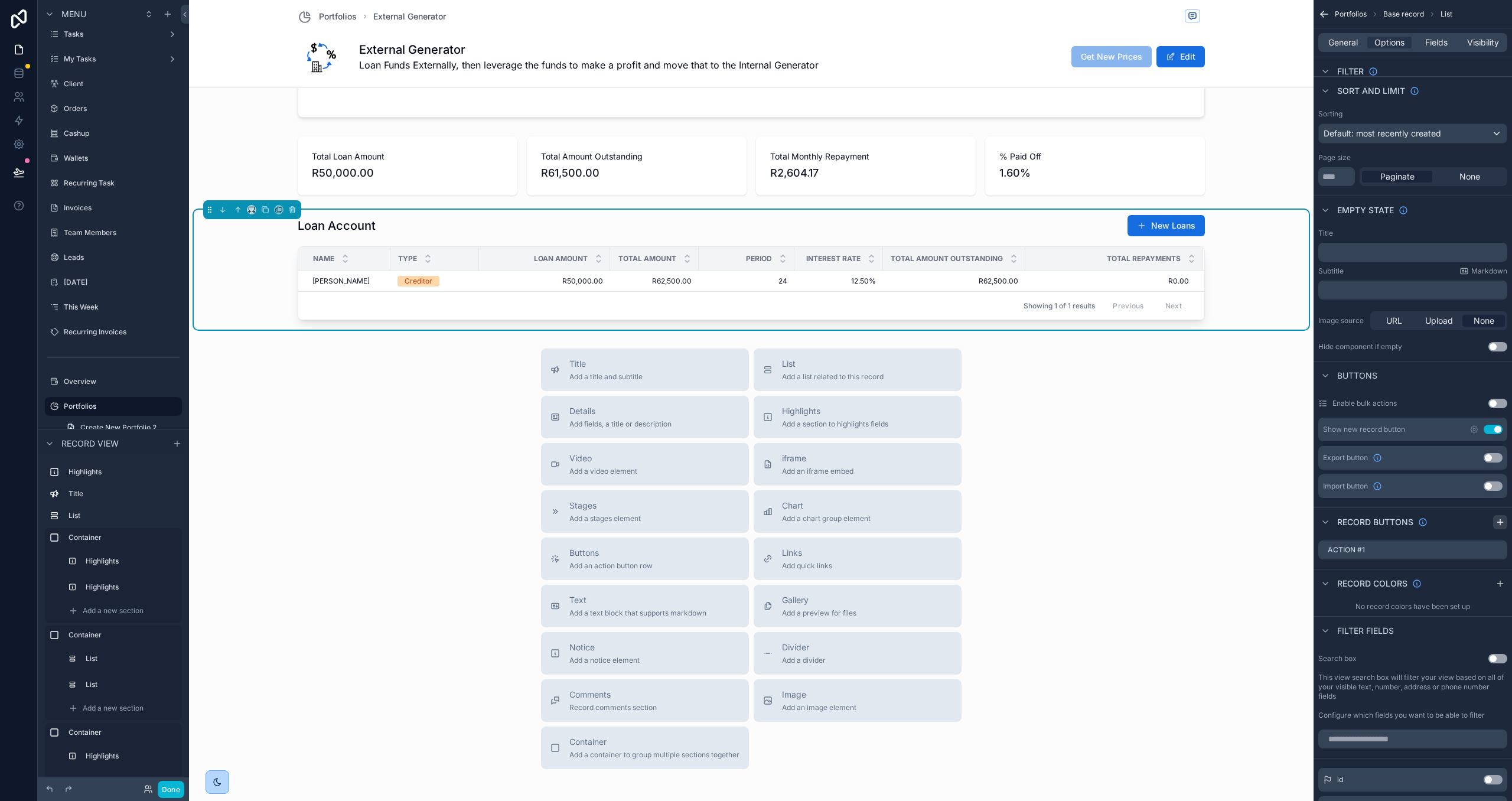
click at [0, 0] on icon "scrollable content" at bounding box center [0, 0] width 0 height 0
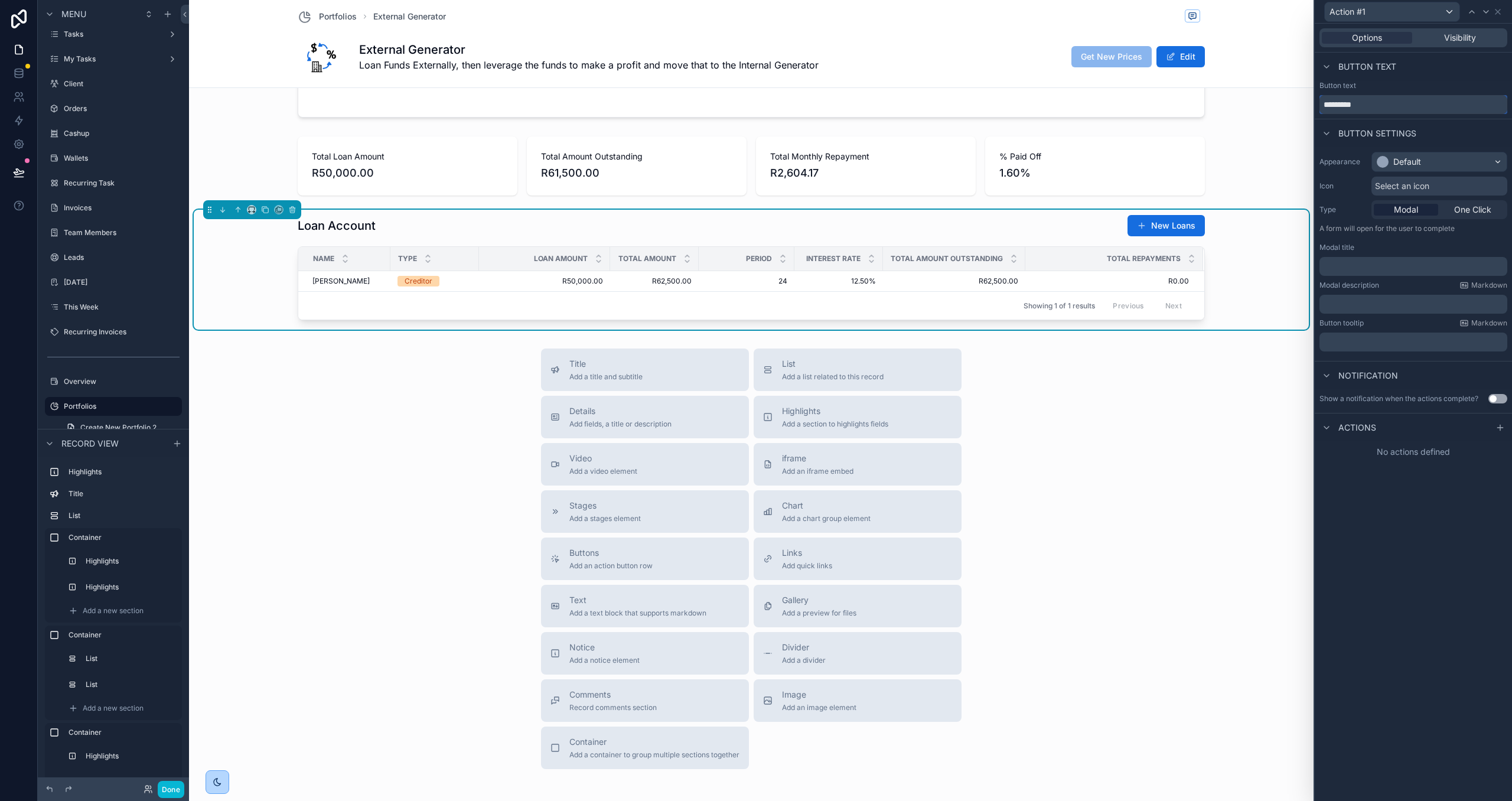
drag, startPoint x: 1279, startPoint y: 92, endPoint x: 1235, endPoint y: 85, distance: 44.6
click at [1235, 85] on div "Action #1 Options Visibility Button text Button text ********* Button settings …" at bounding box center [756, 400] width 1512 height 801
type input "**********"
click at [1400, 157] on div "Default" at bounding box center [1406, 162] width 28 height 12
click at [1415, 271] on div "Warning" at bounding box center [1411, 277] width 32 height 12
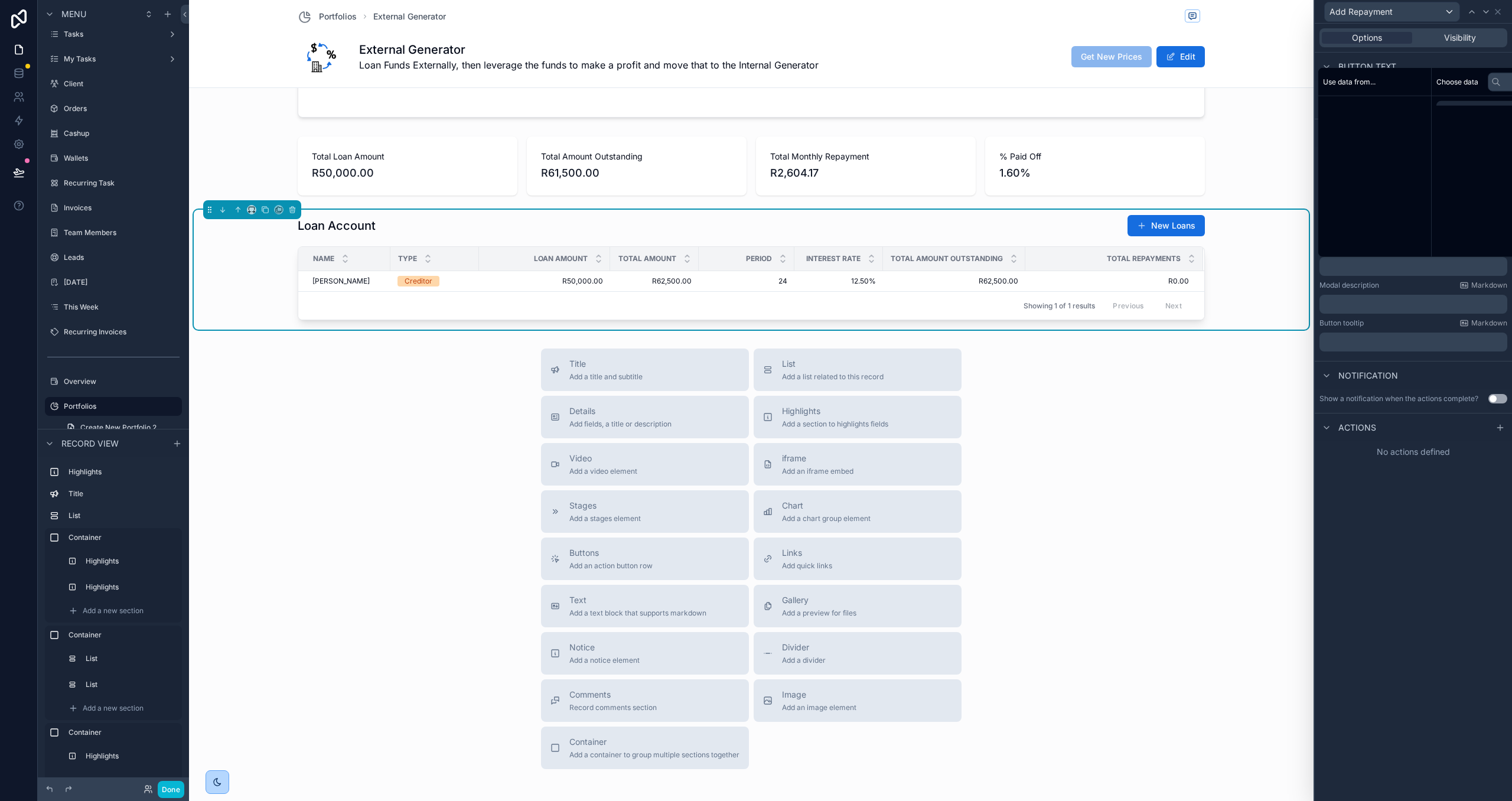
click at [1437, 109] on li "id" at bounding box center [1513, 109] width 153 height 17
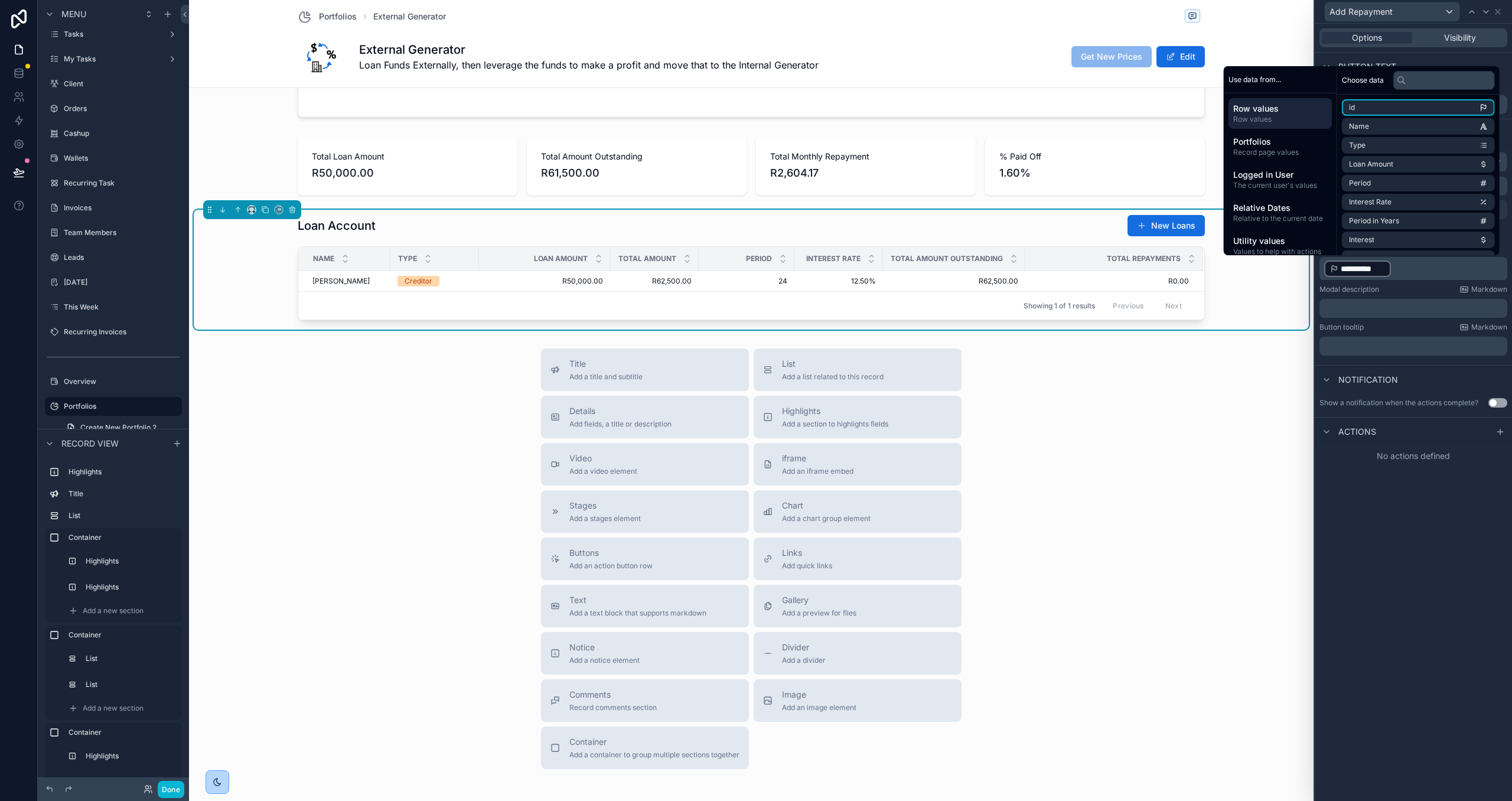
click at [1408, 59] on div "Button text" at bounding box center [1413, 67] width 197 height 29
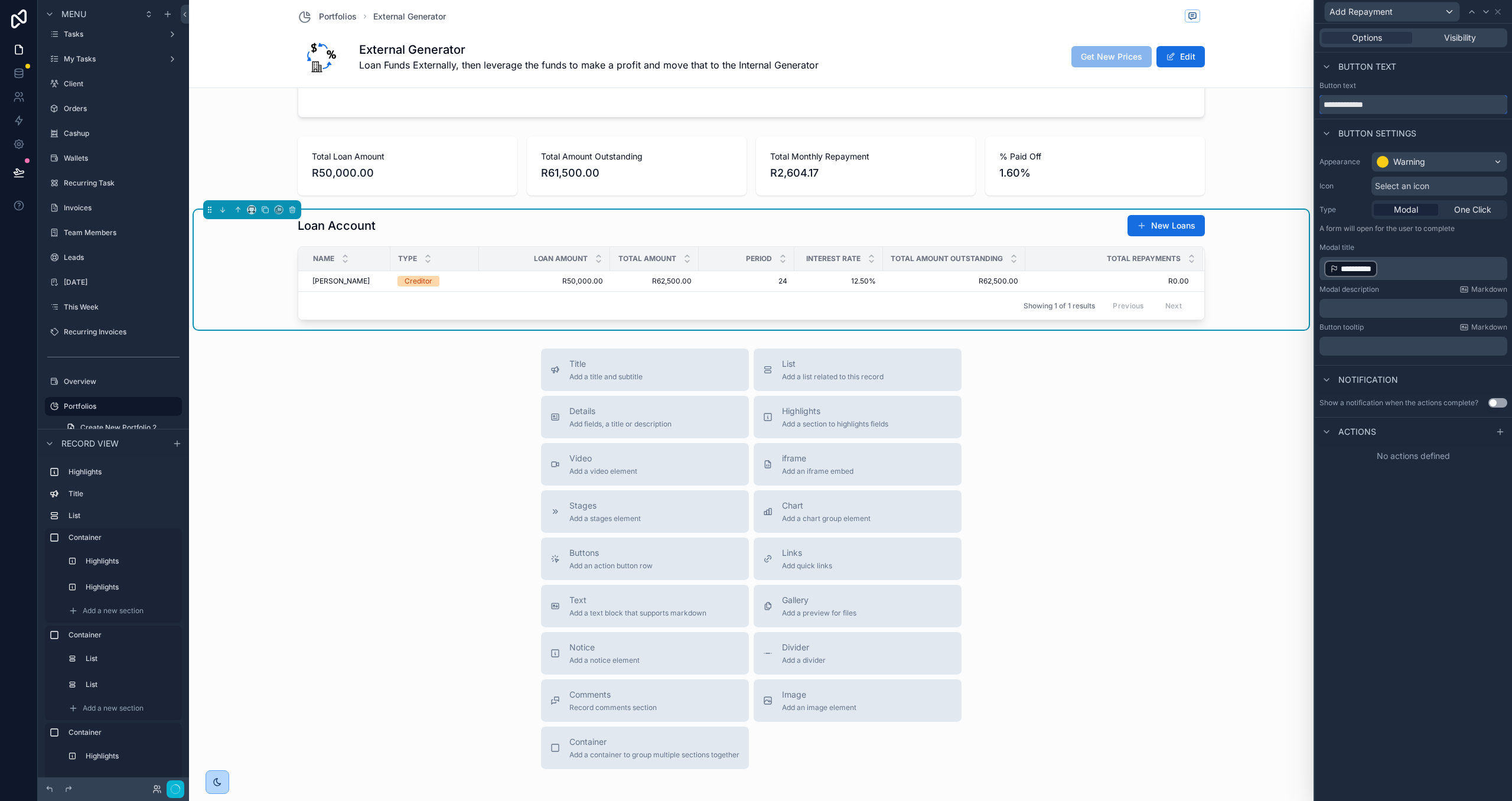
click at [1369, 101] on input "**********" at bounding box center [1413, 104] width 188 height 19
click at [1409, 267] on p "**********" at bounding box center [1415, 268] width 181 height 19
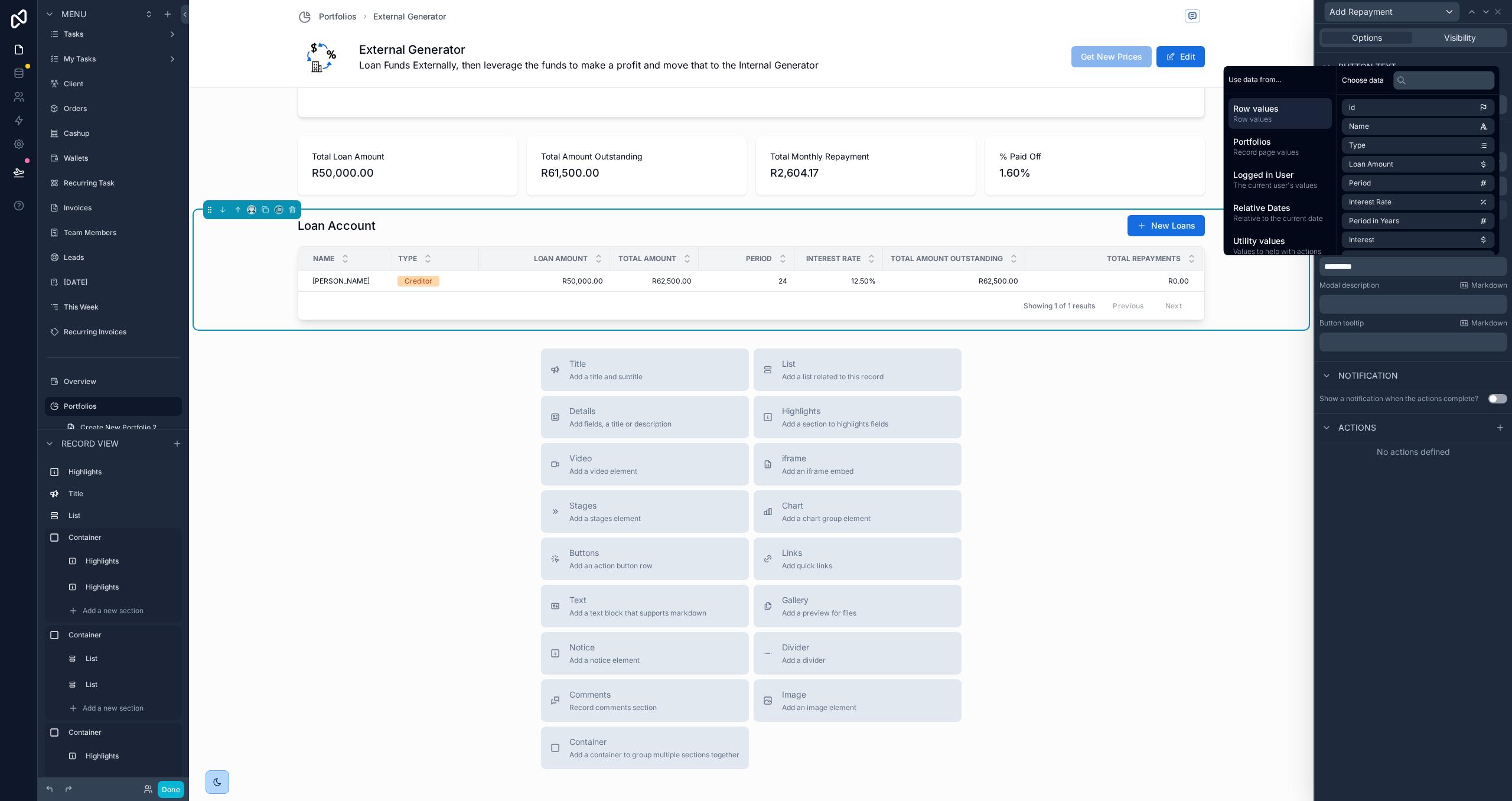
click at [1495, 401] on button "Use setting" at bounding box center [1498, 398] width 19 height 9
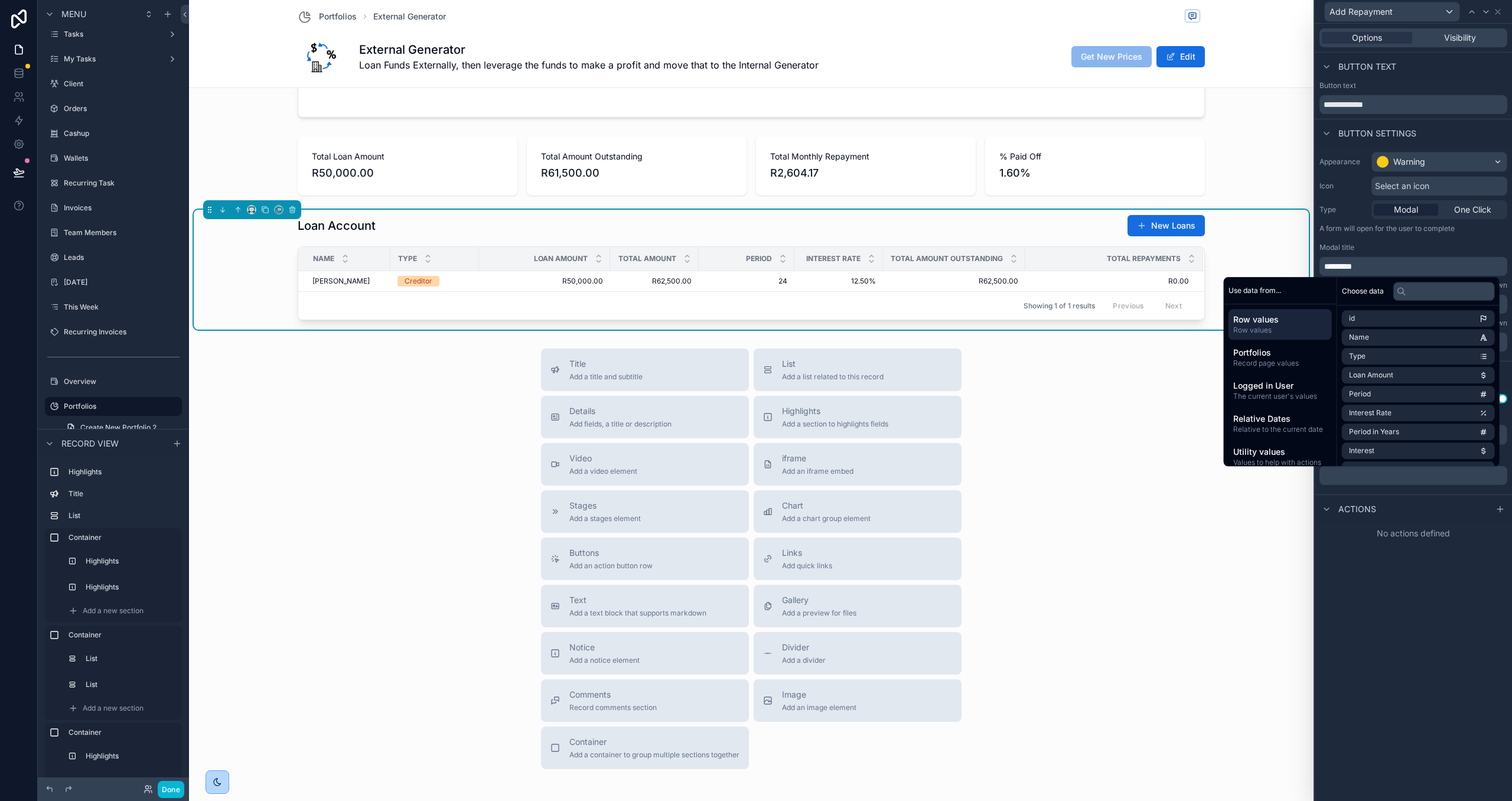
click at [1358, 495] on div "Actions" at bounding box center [1413, 509] width 197 height 29
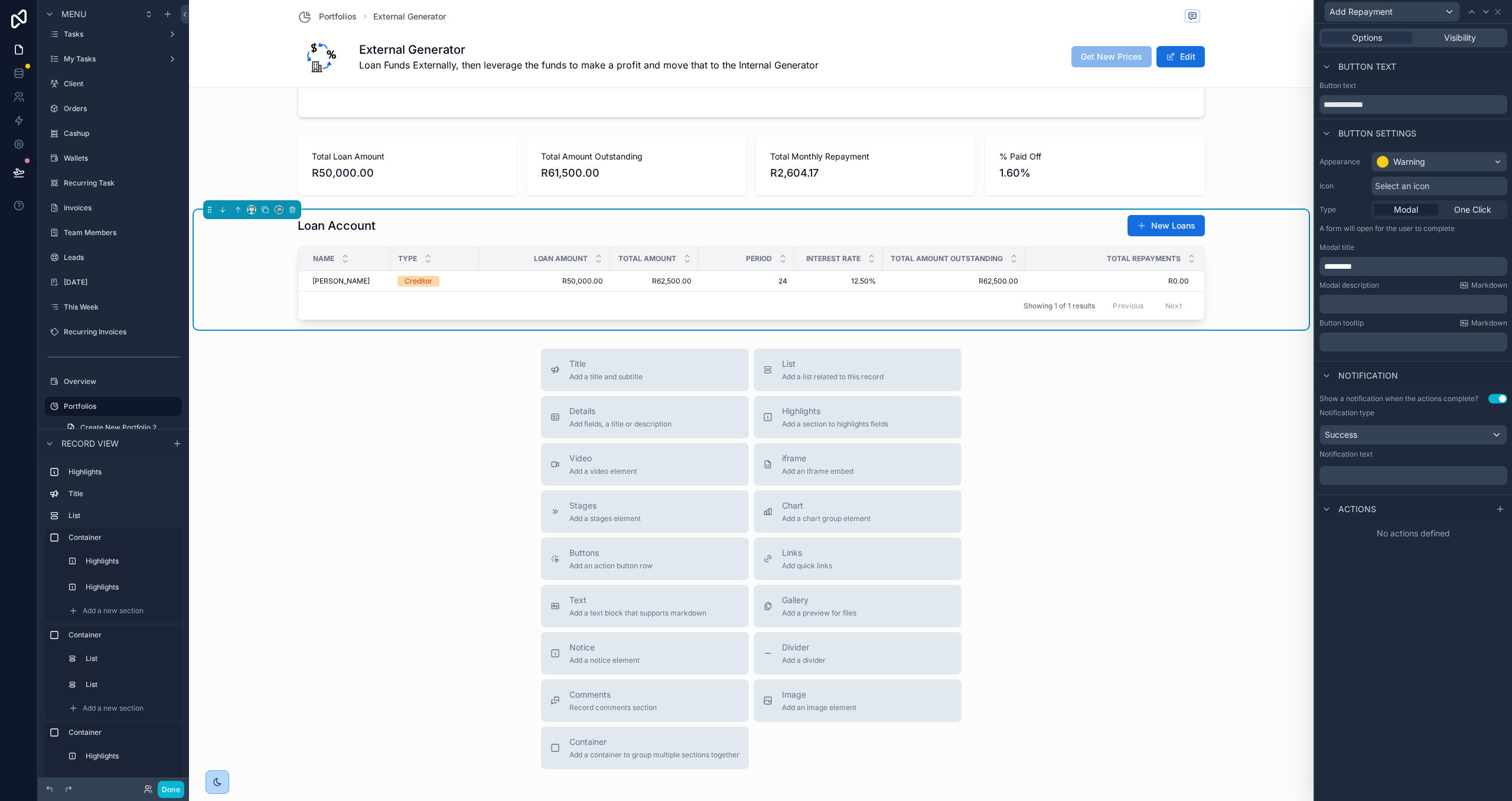
click at [1361, 482] on div "﻿" at bounding box center [1413, 476] width 188 height 19
click at [1359, 476] on p "﻿" at bounding box center [1415, 476] width 181 height 12
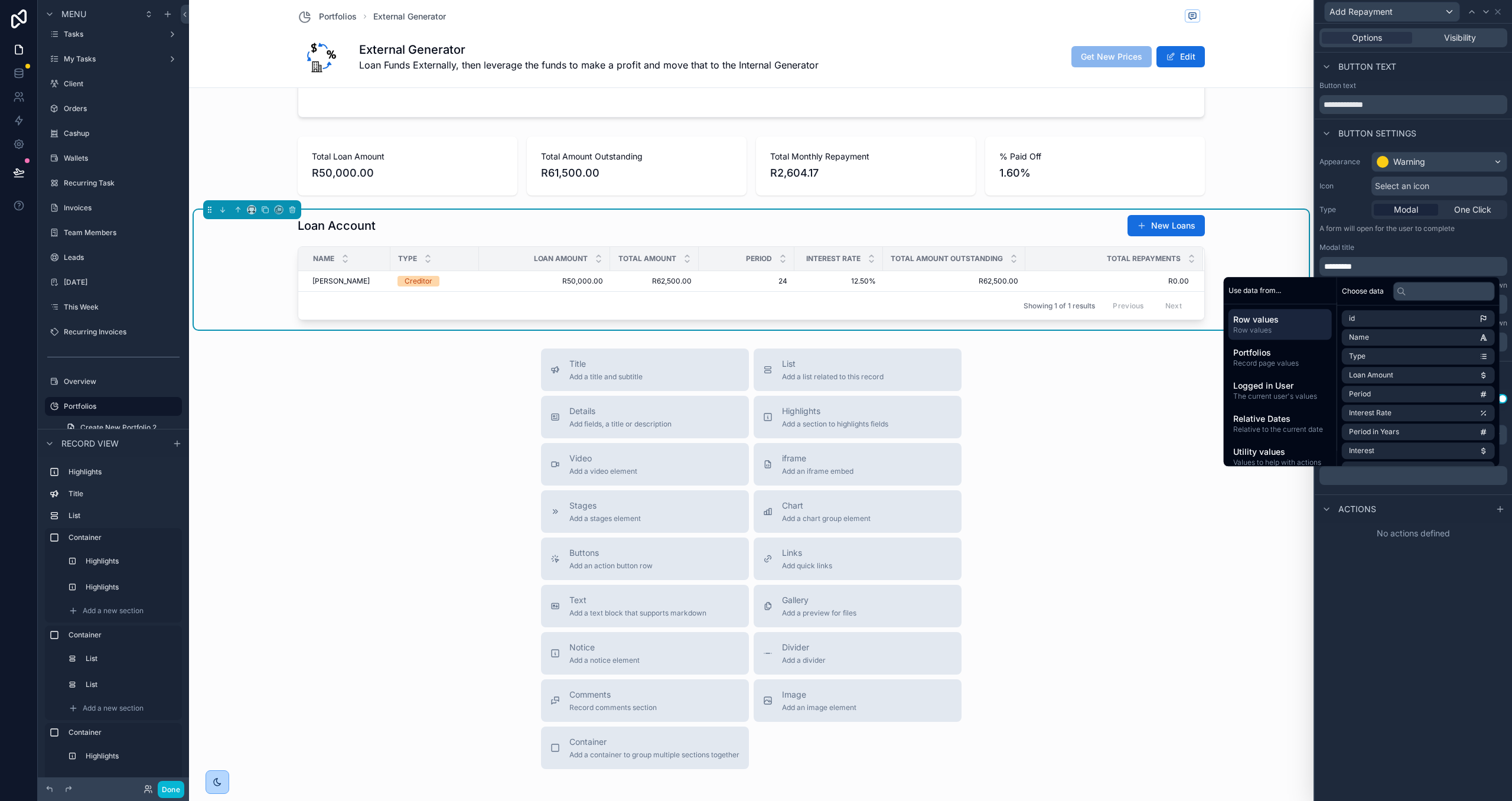
paste div "scrollable content"
click at [1505, 511] on div at bounding box center [1500, 509] width 14 height 14
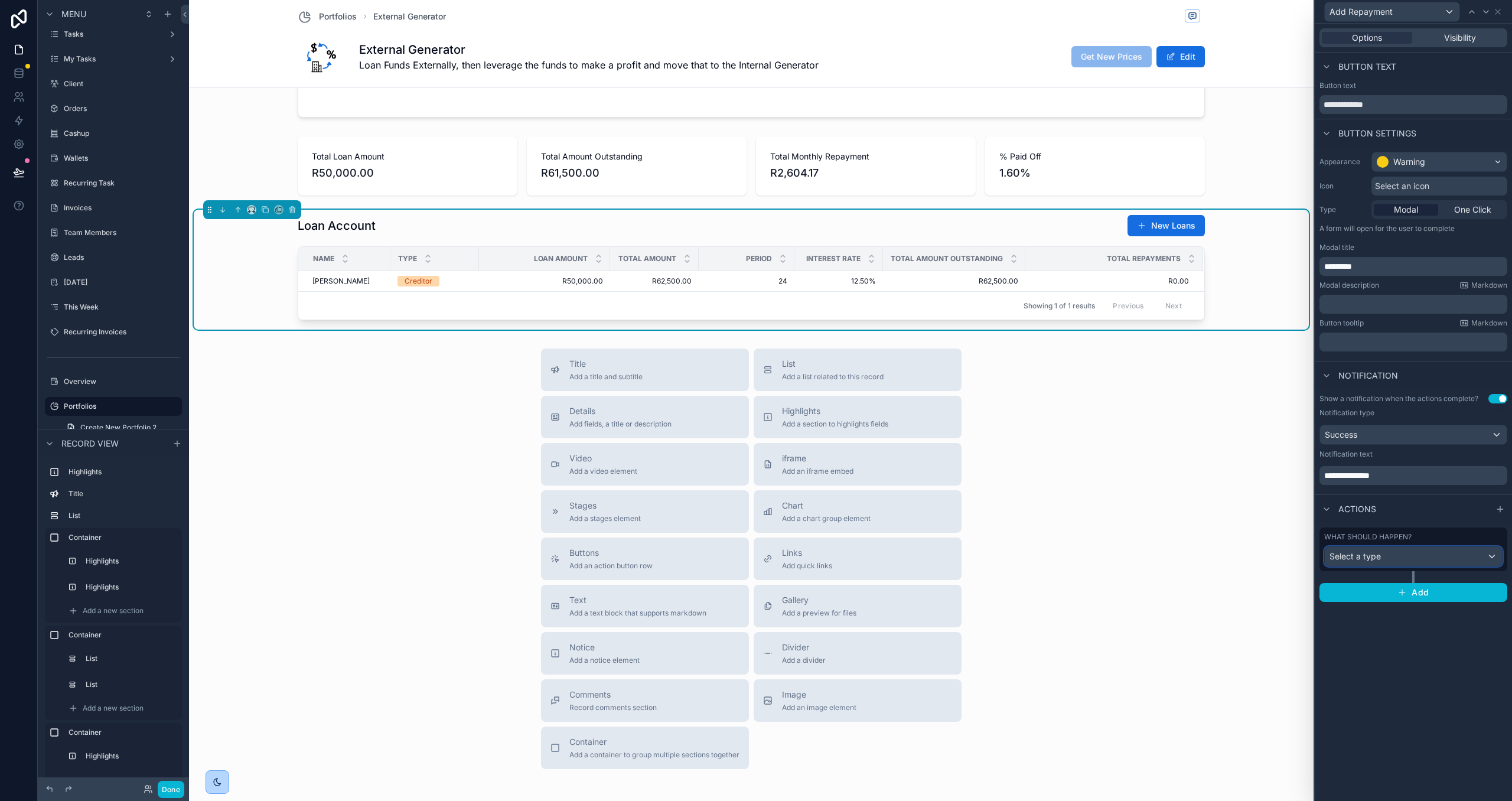
click at [1456, 564] on div "Select a type" at bounding box center [1413, 556] width 177 height 19
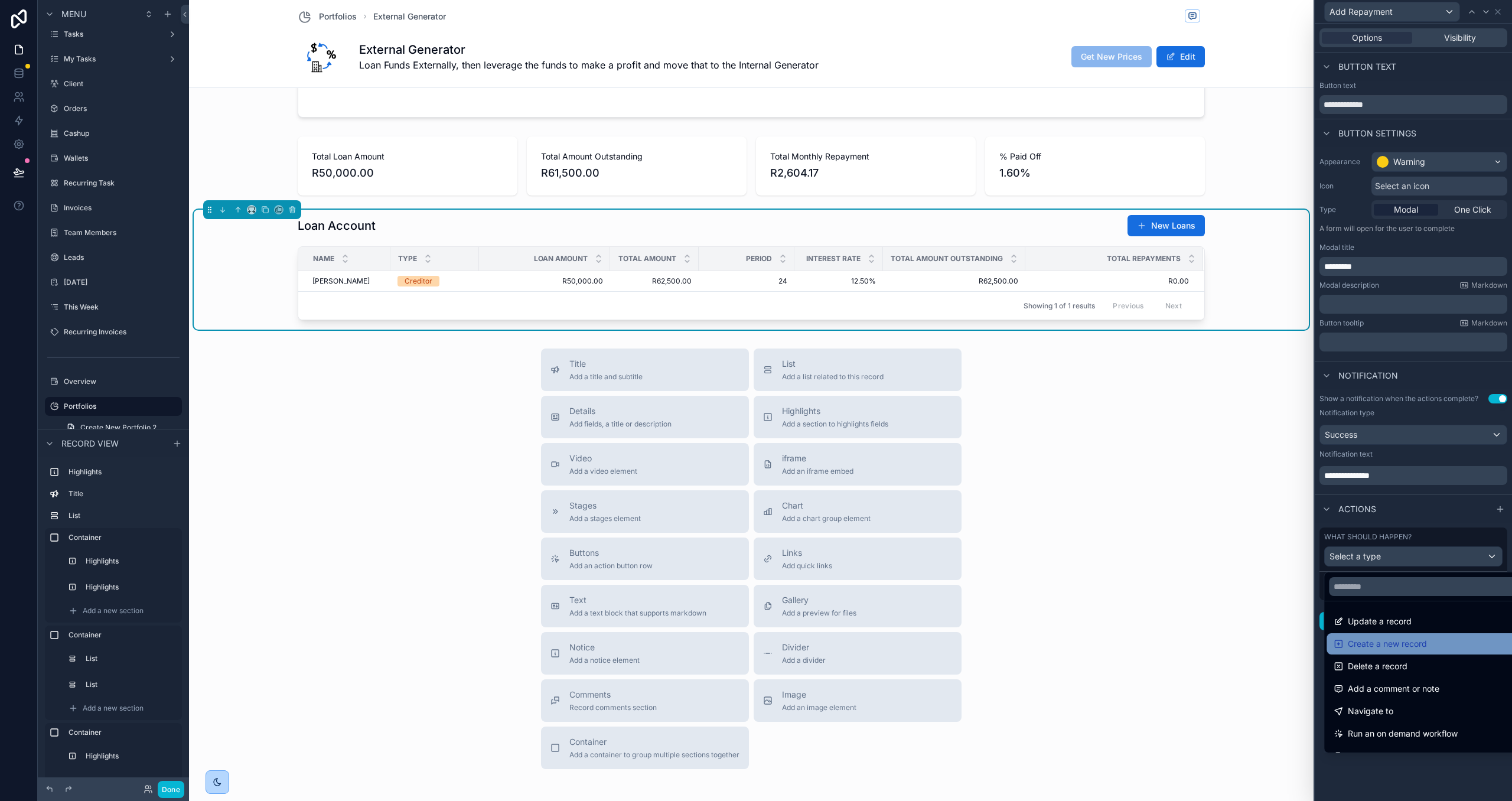
click at [1442, 637] on div "Create a new record" at bounding box center [1426, 643] width 200 height 21
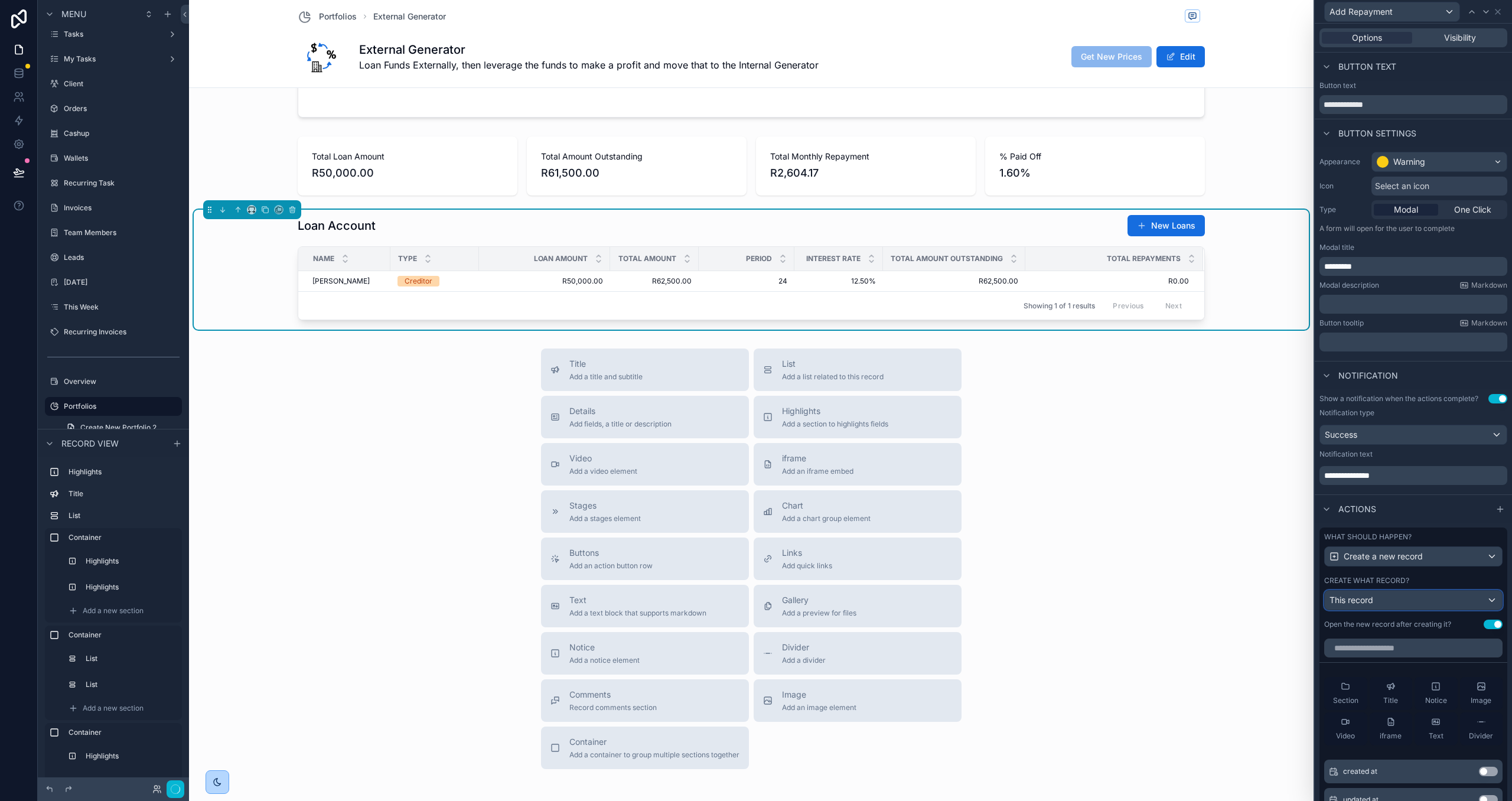
click at [1428, 603] on div "This record" at bounding box center [1413, 600] width 177 height 19
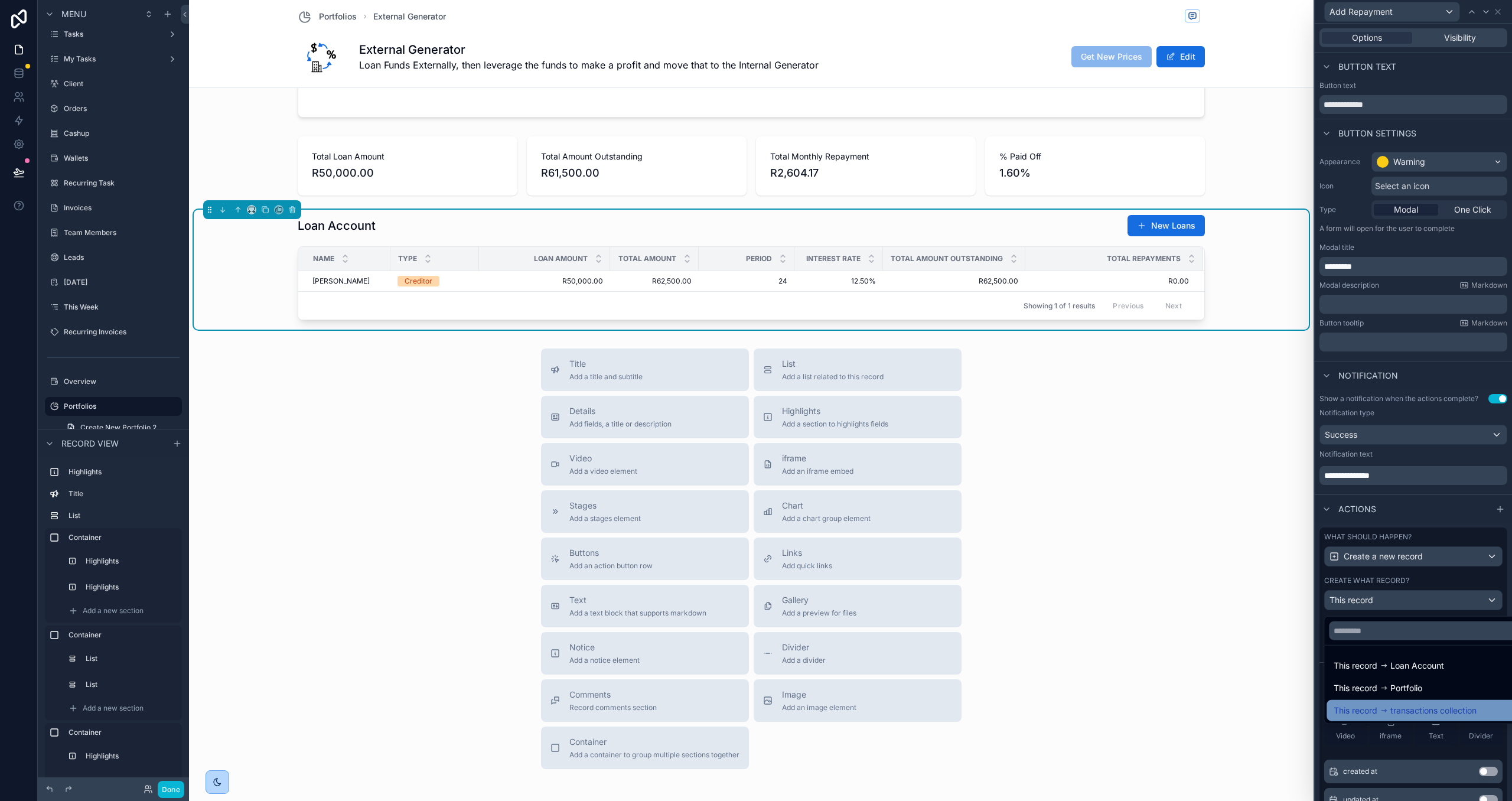
click at [1437, 711] on span "transactions collection" at bounding box center [1433, 710] width 86 height 14
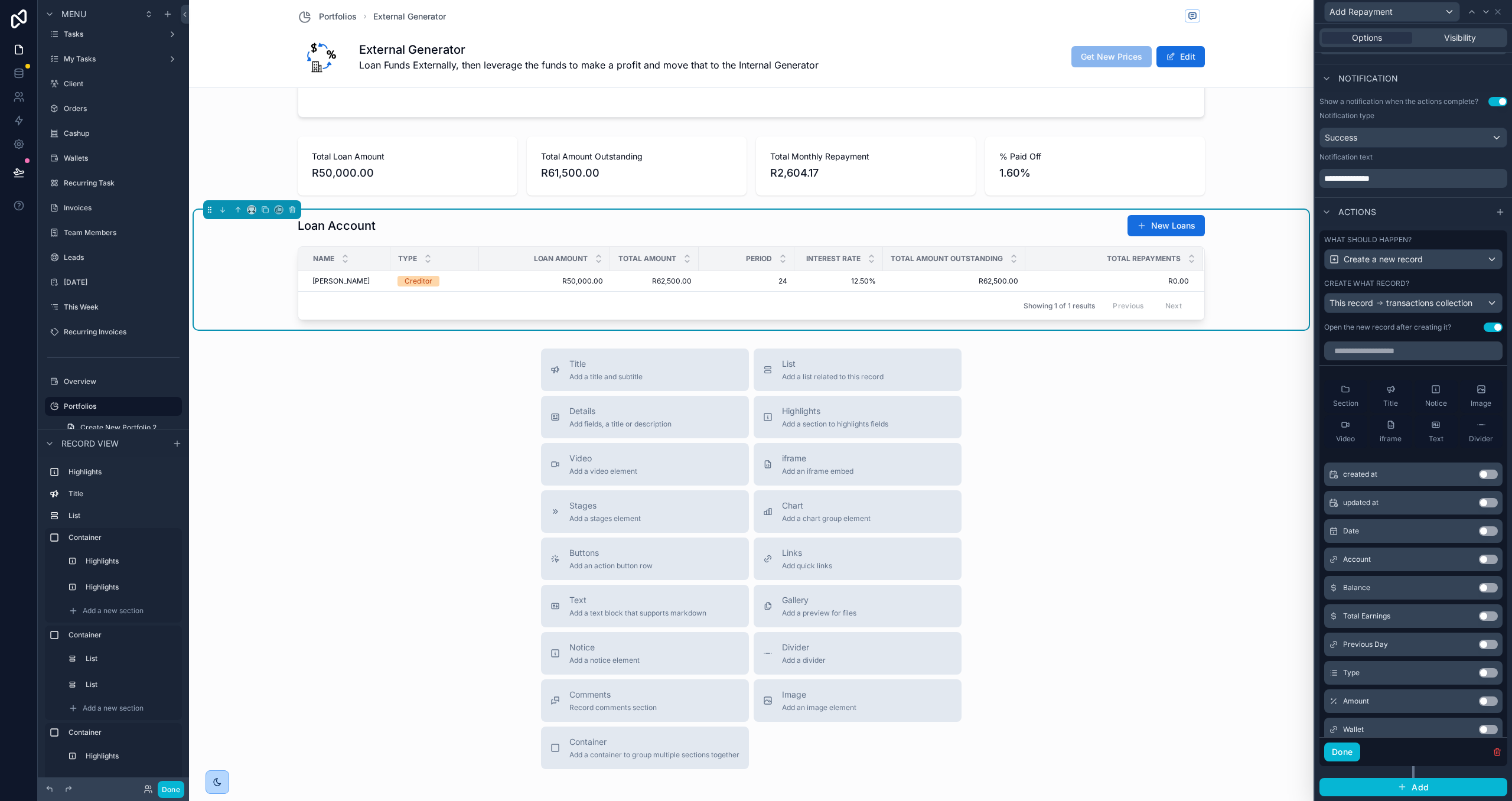
scroll to position [300, 0]
click at [1485, 531] on button "Use setting" at bounding box center [1489, 531] width 19 height 9
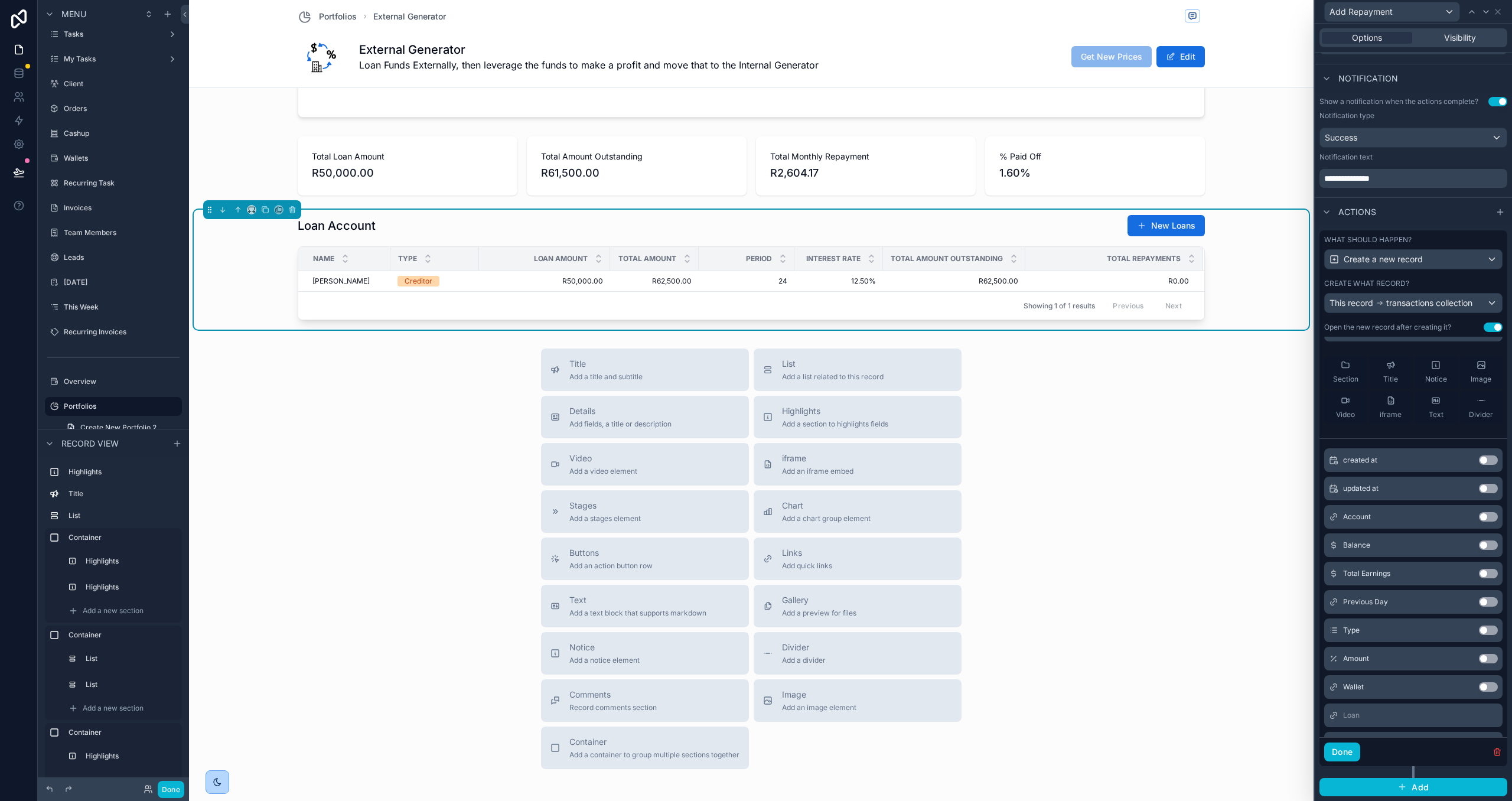
click at [1483, 631] on button "Use setting" at bounding box center [1489, 630] width 19 height 9
click at [1486, 658] on button "Use setting" at bounding box center [1489, 658] width 19 height 9
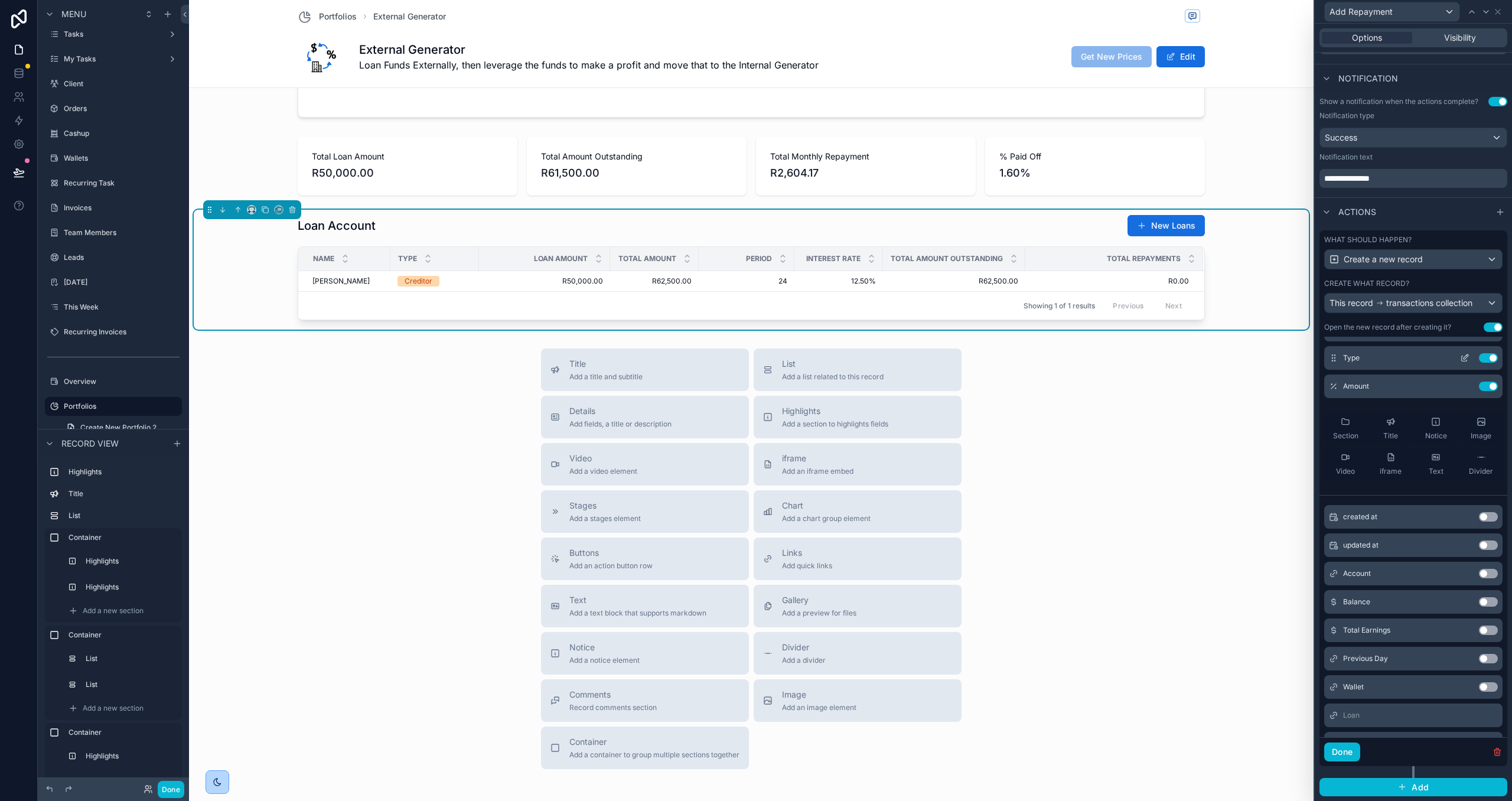
scroll to position [0, 0]
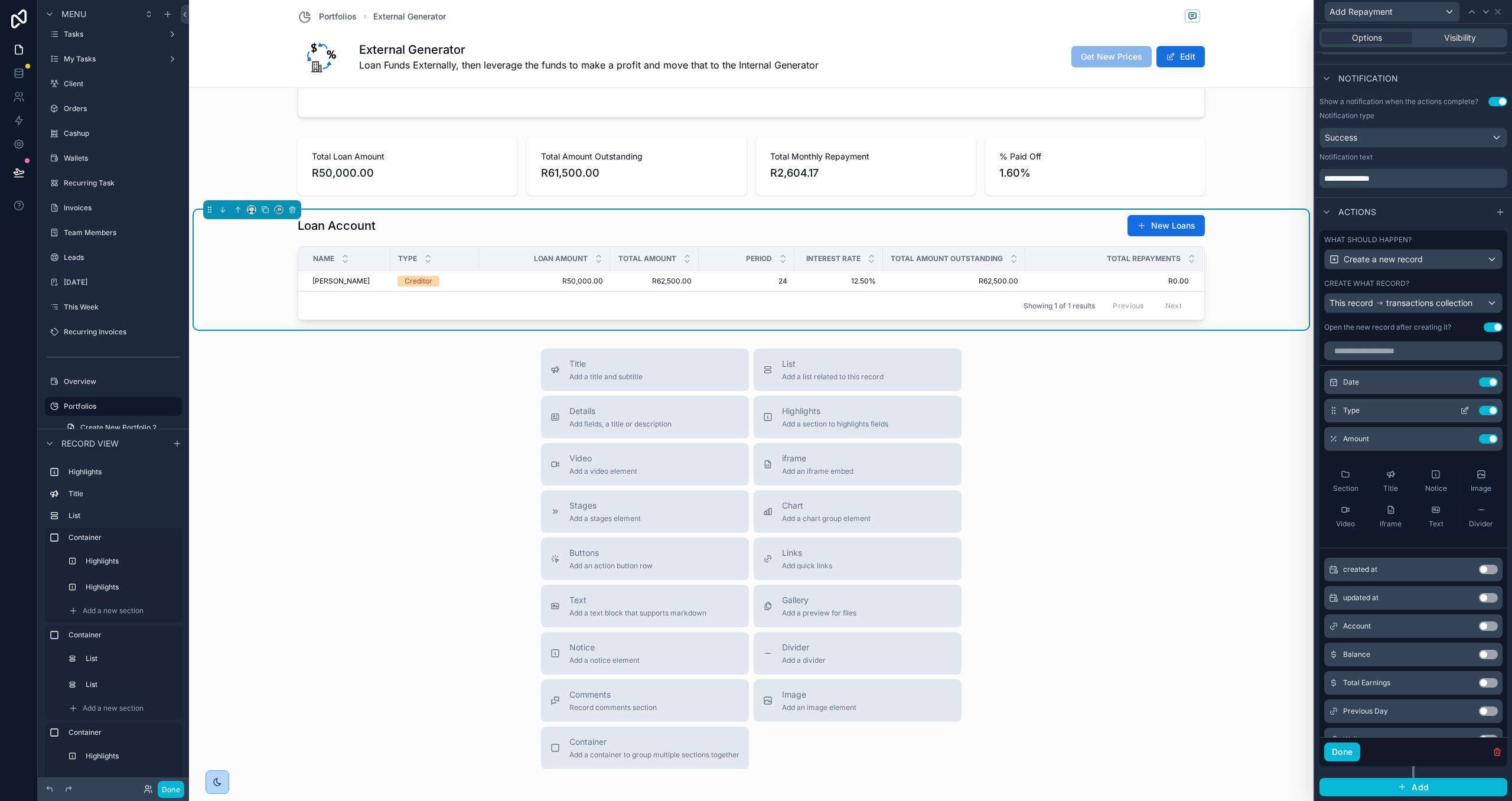
click at [1464, 407] on icon at bounding box center [1464, 410] width 9 height 9
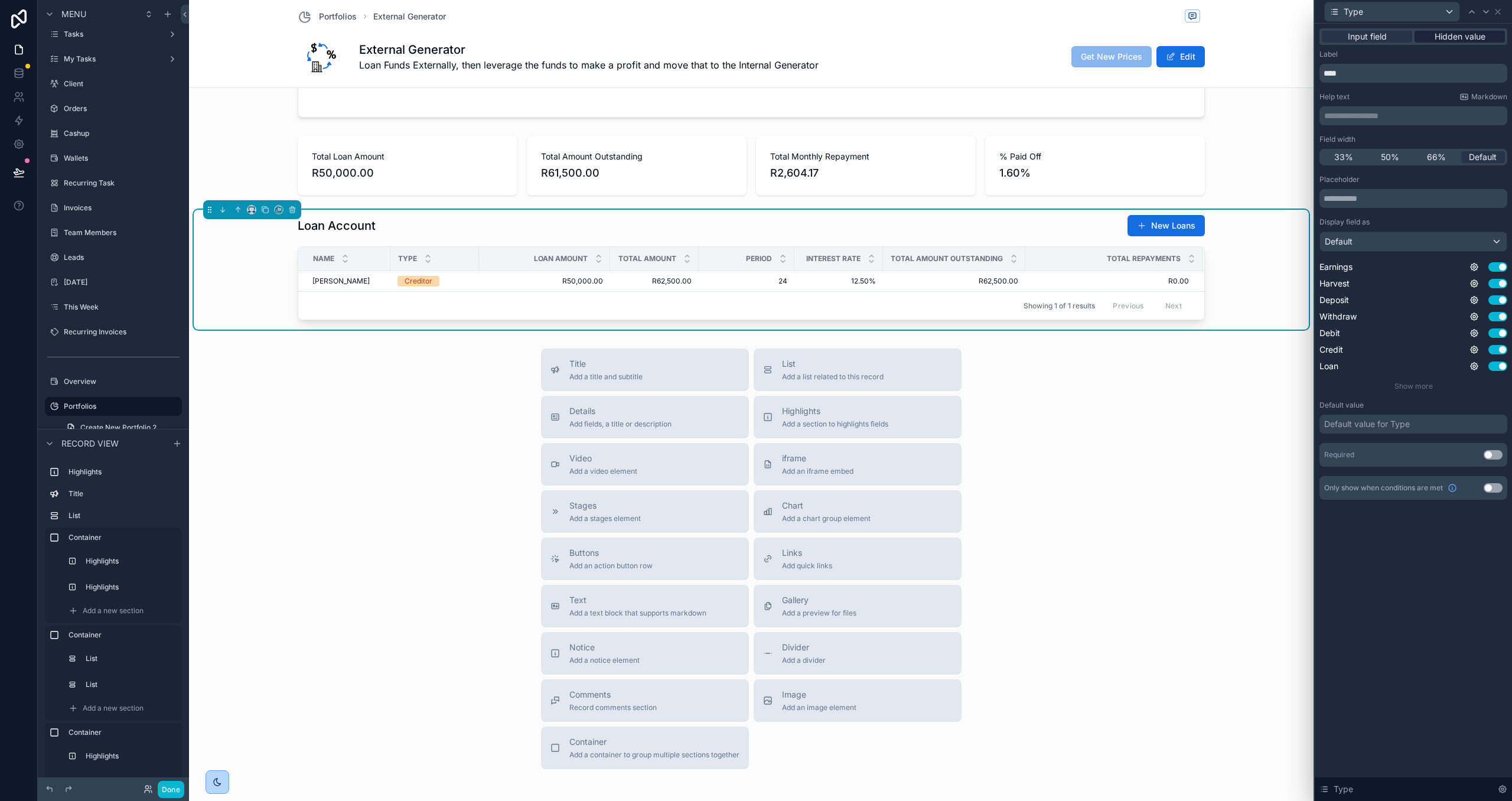
click at [1435, 36] on span "Hidden value" at bounding box center [1460, 37] width 51 height 12
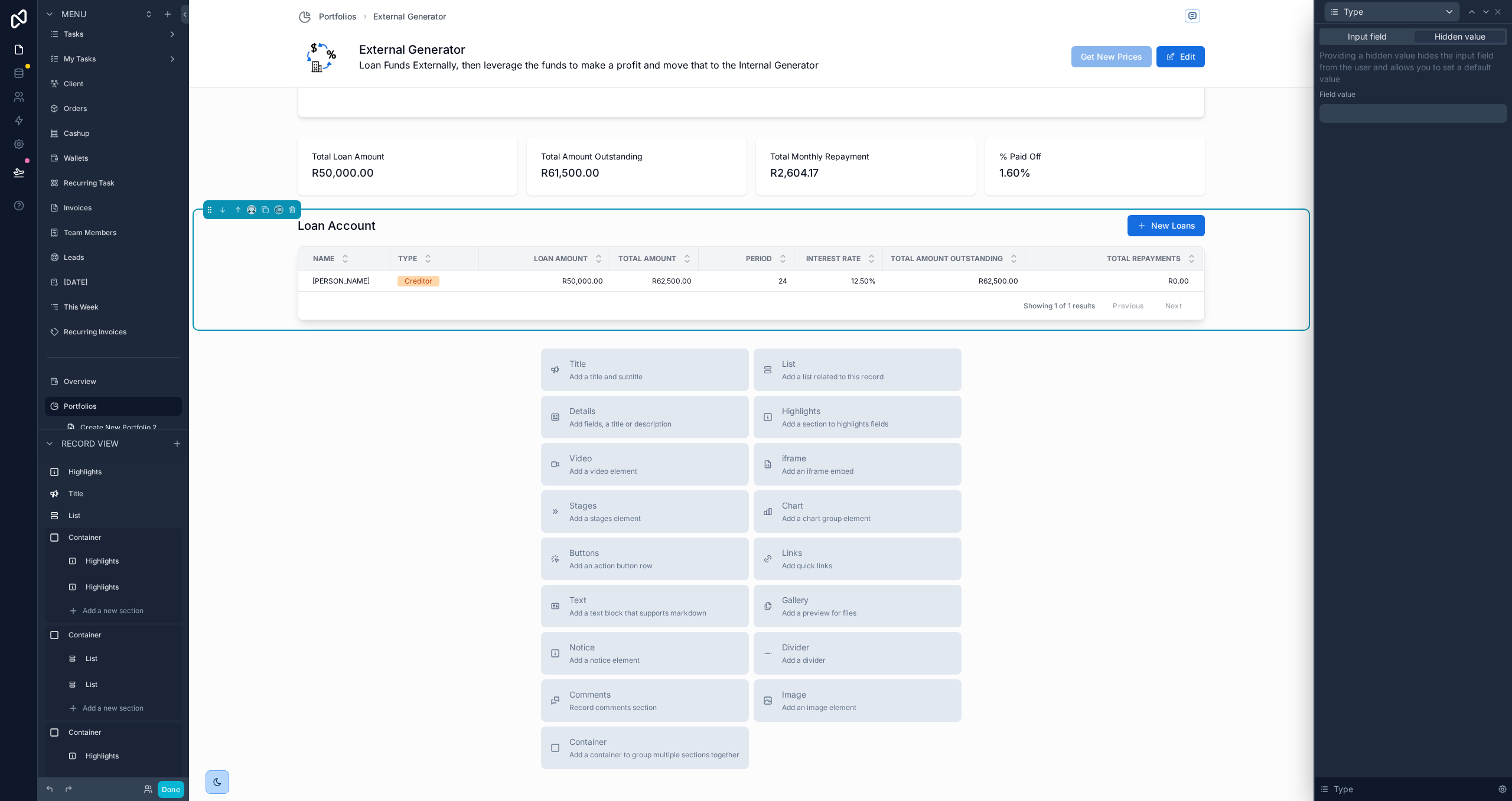
click at [1405, 107] on div at bounding box center [1413, 113] width 188 height 19
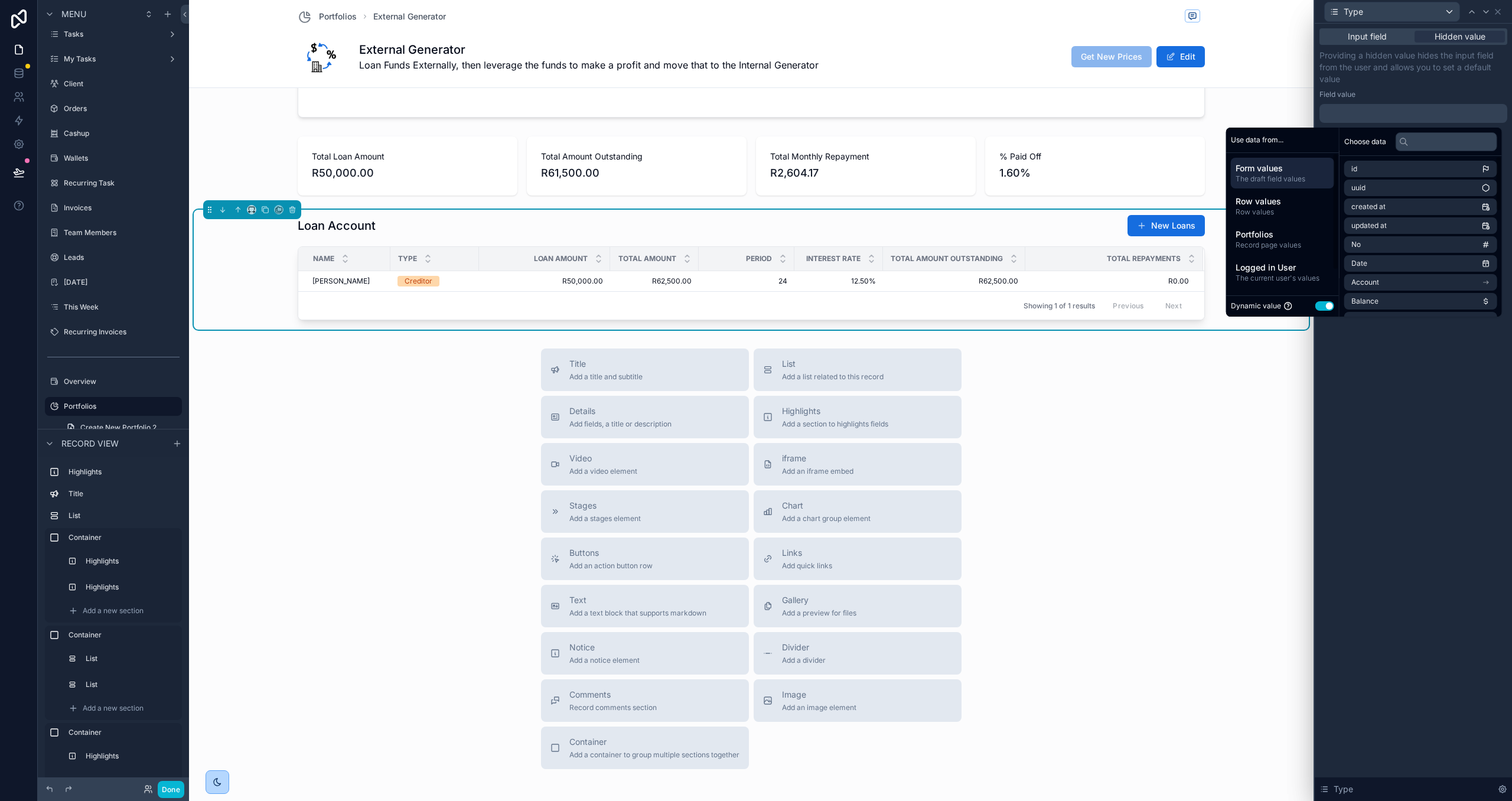
click at [1317, 305] on button "Use setting" at bounding box center [1325, 305] width 19 height 9
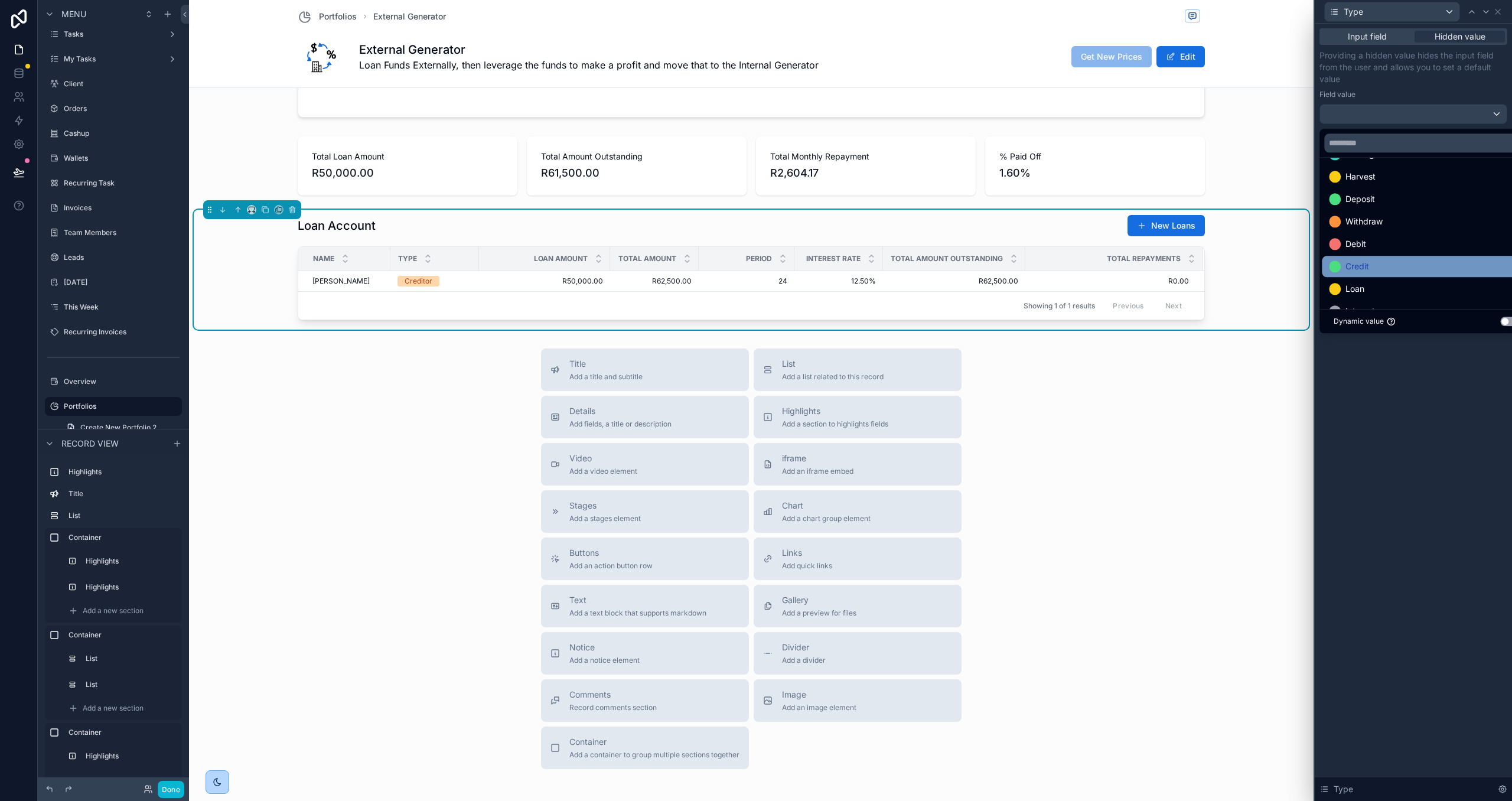
scroll to position [46, 0]
click at [1373, 271] on div "Loan" at bounding box center [1426, 266] width 195 height 14
click at [1413, 430] on div at bounding box center [1413, 400] width 197 height 801
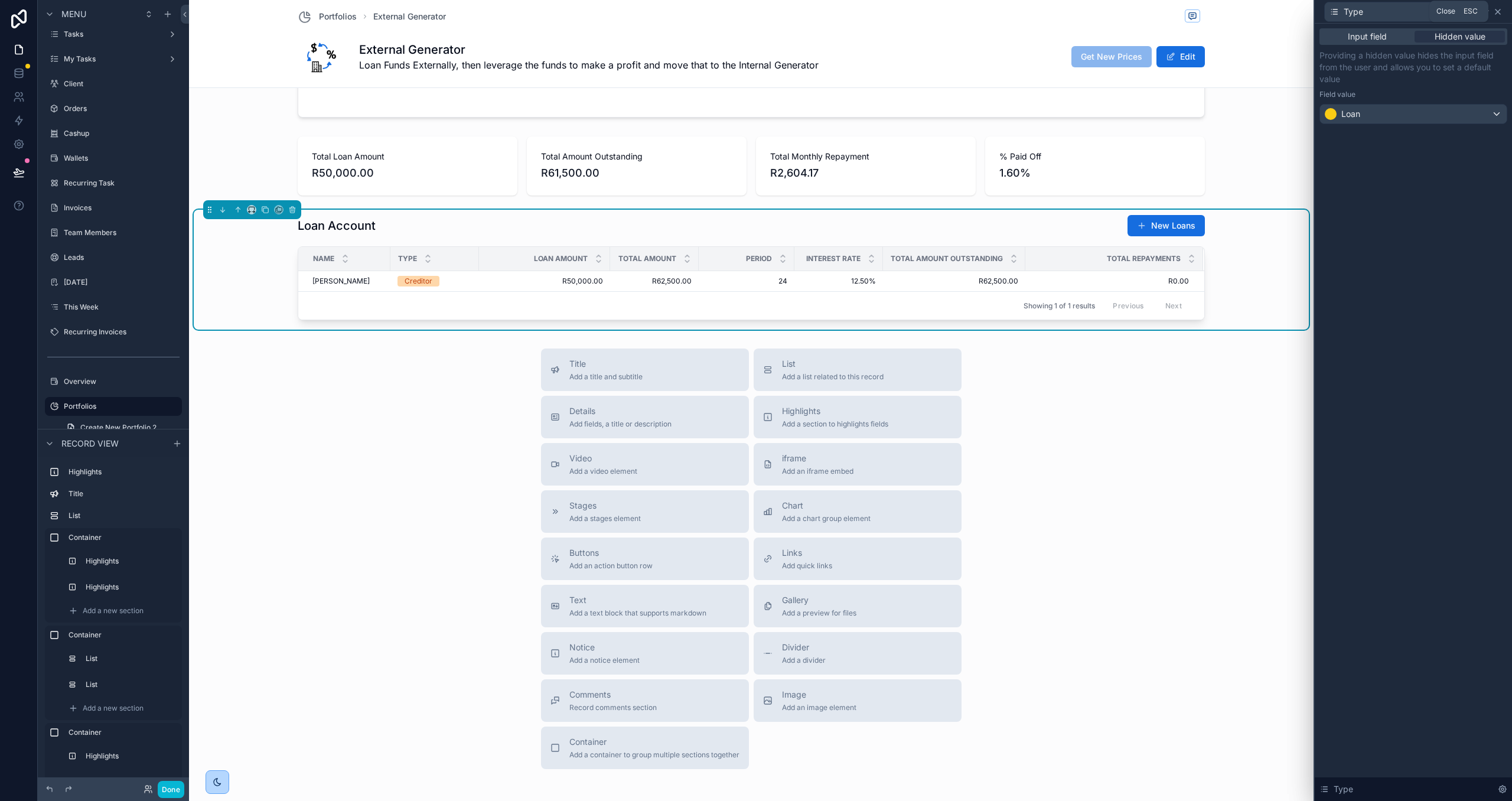
click at [1498, 10] on icon at bounding box center [1498, 11] width 9 height 9
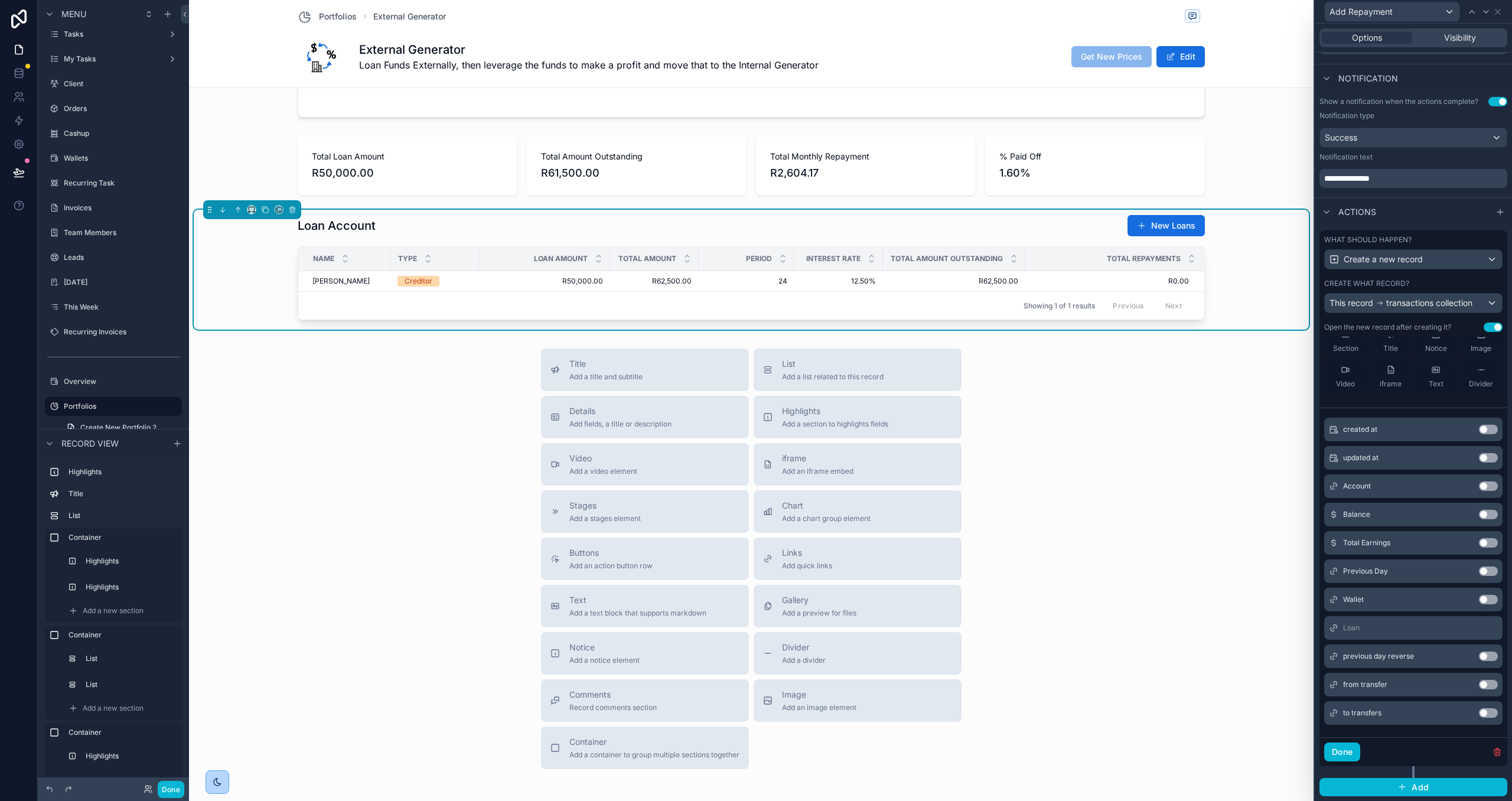
scroll to position [142, 0]
click at [1339, 754] on button "Done" at bounding box center [1342, 752] width 36 height 19
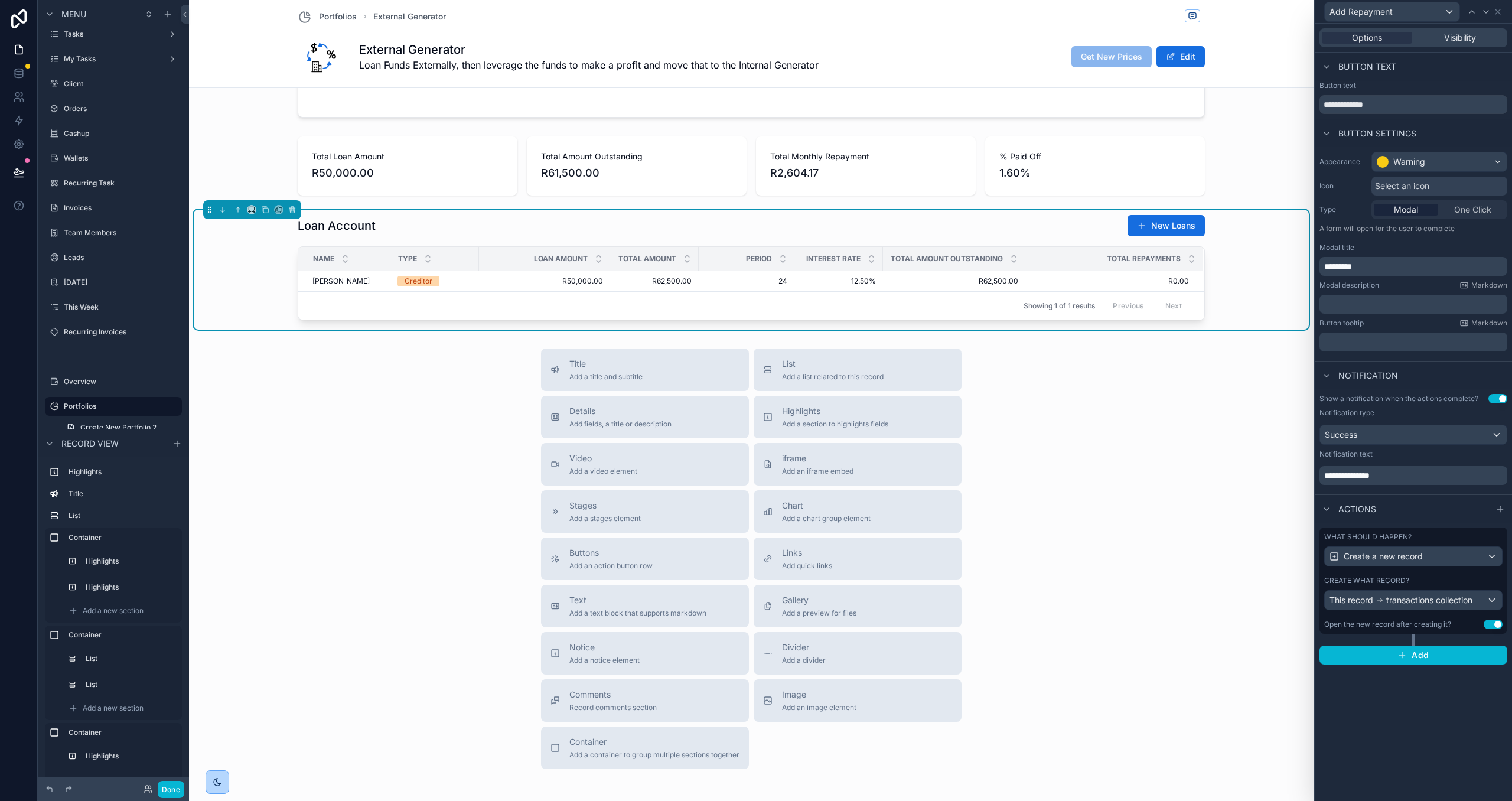
scroll to position [0, 0]
click at [169, 788] on button "Done" at bounding box center [171, 789] width 27 height 17
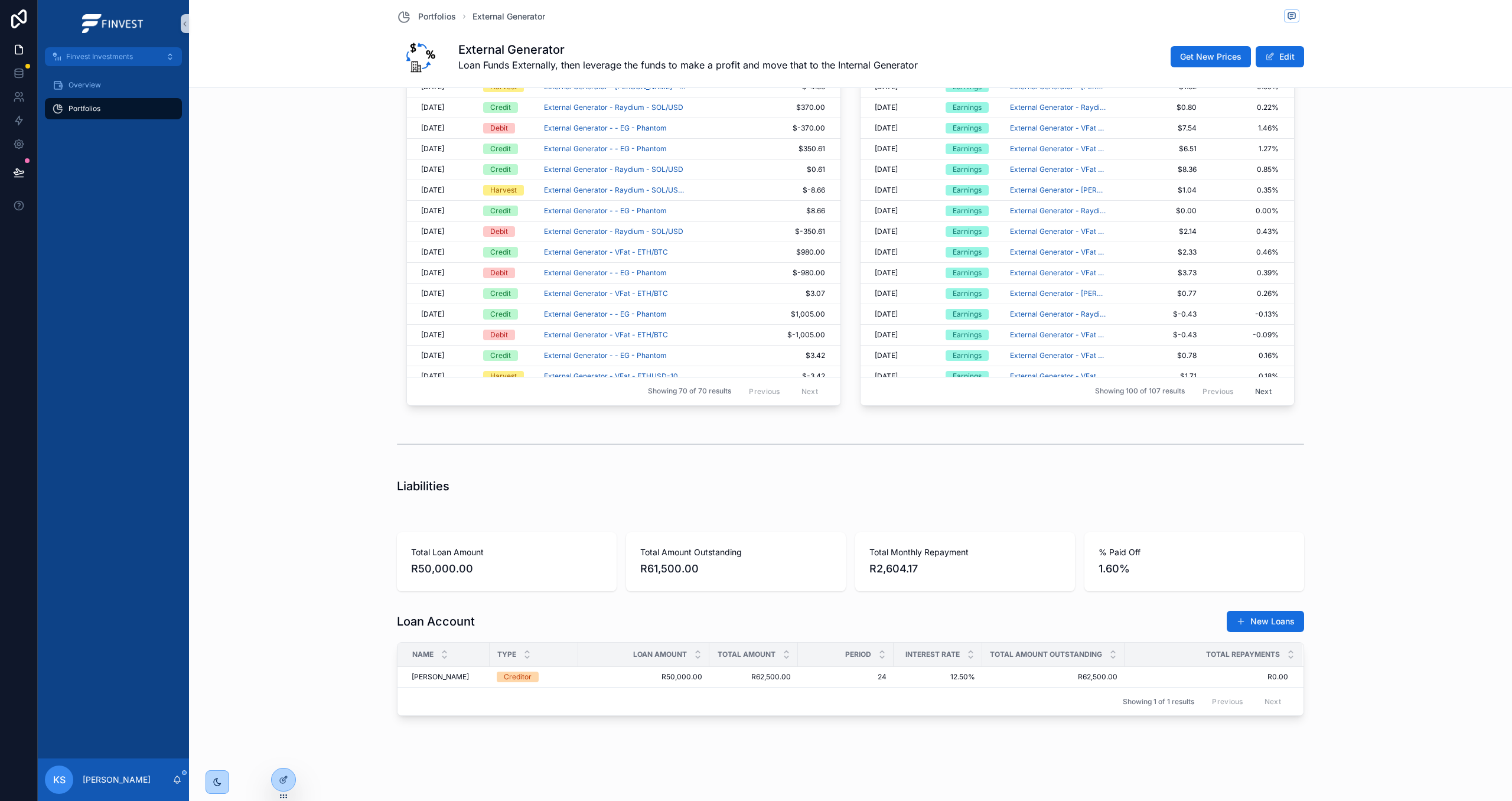
scroll to position [1392, 0]
